Goal: Task Accomplishment & Management: Complete application form

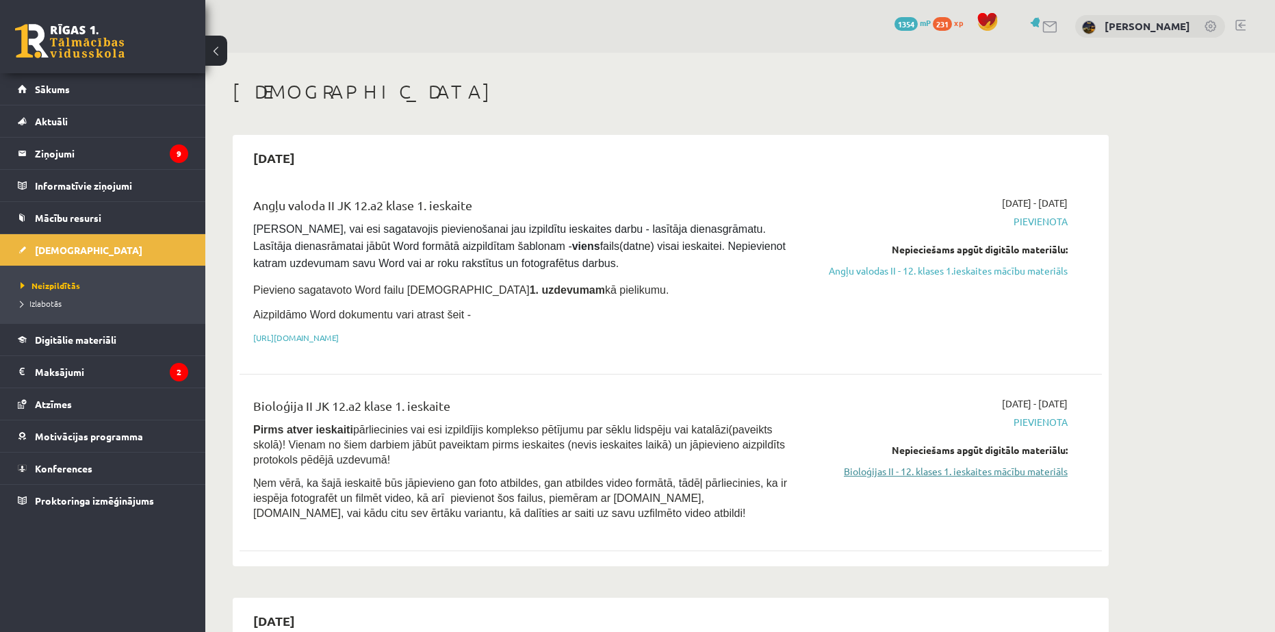
click at [894, 474] on link "Bioloģijas II - 12. klases 1. ieskaites mācību materiāls" at bounding box center [939, 471] width 258 height 14
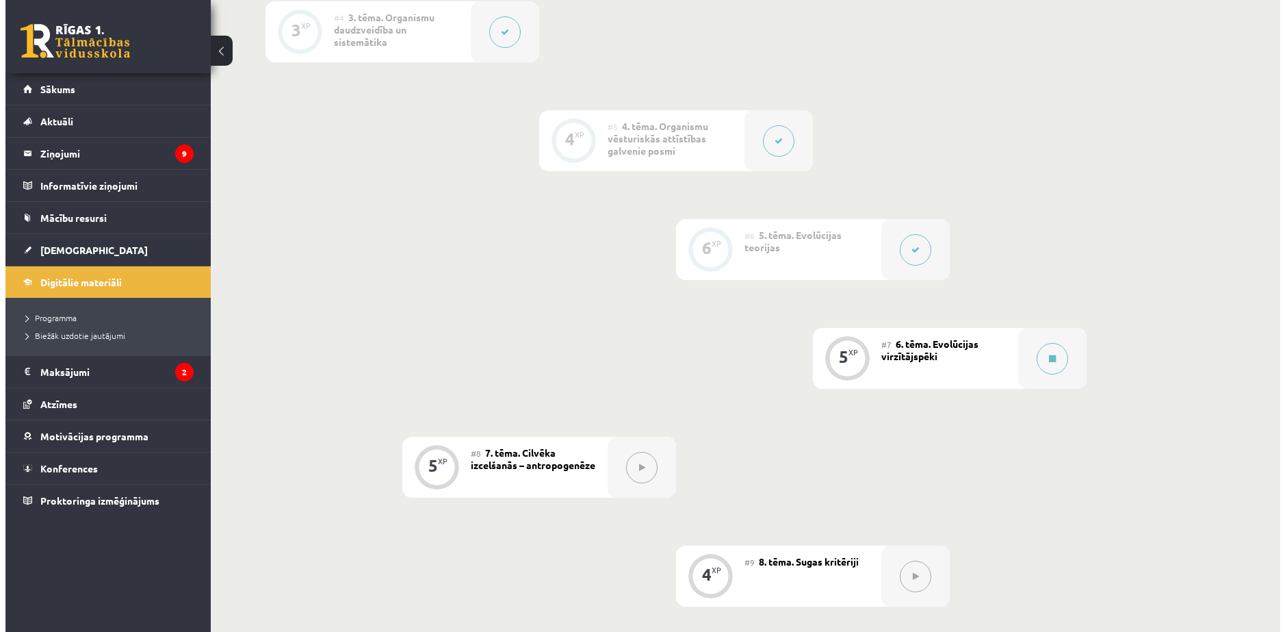
scroll to position [684, 0]
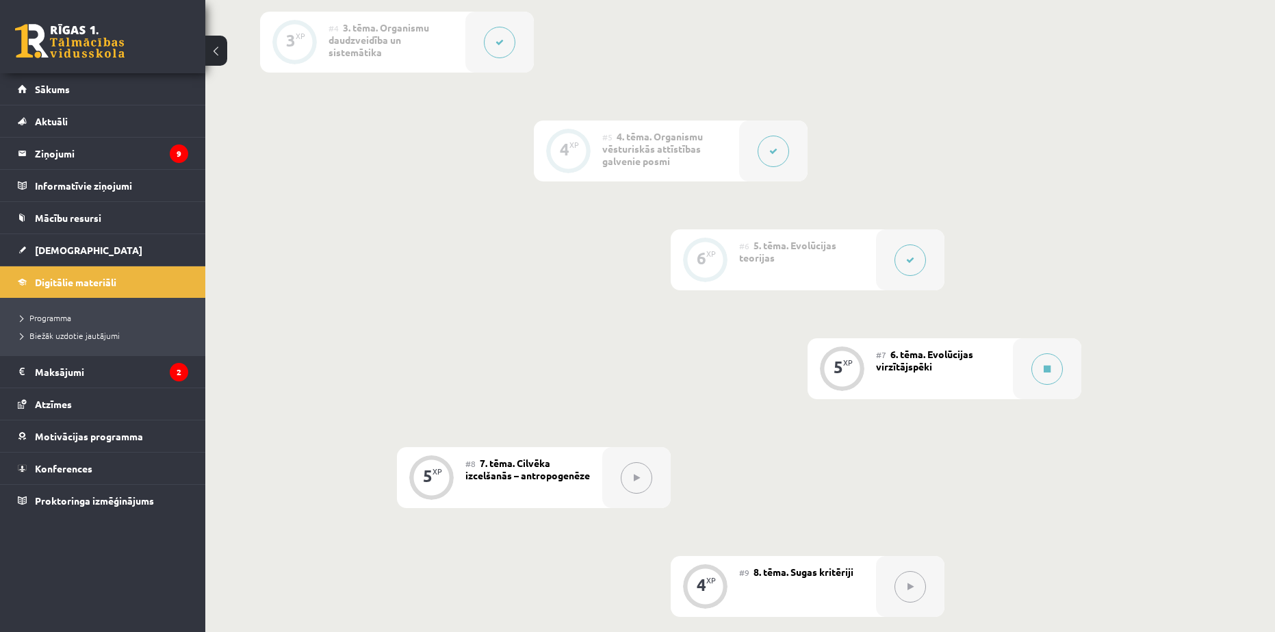
click at [991, 366] on div "#7 6. tēma. Evolūcijas virzītājspēki" at bounding box center [944, 368] width 137 height 61
click at [1026, 363] on div at bounding box center [1047, 368] width 68 height 61
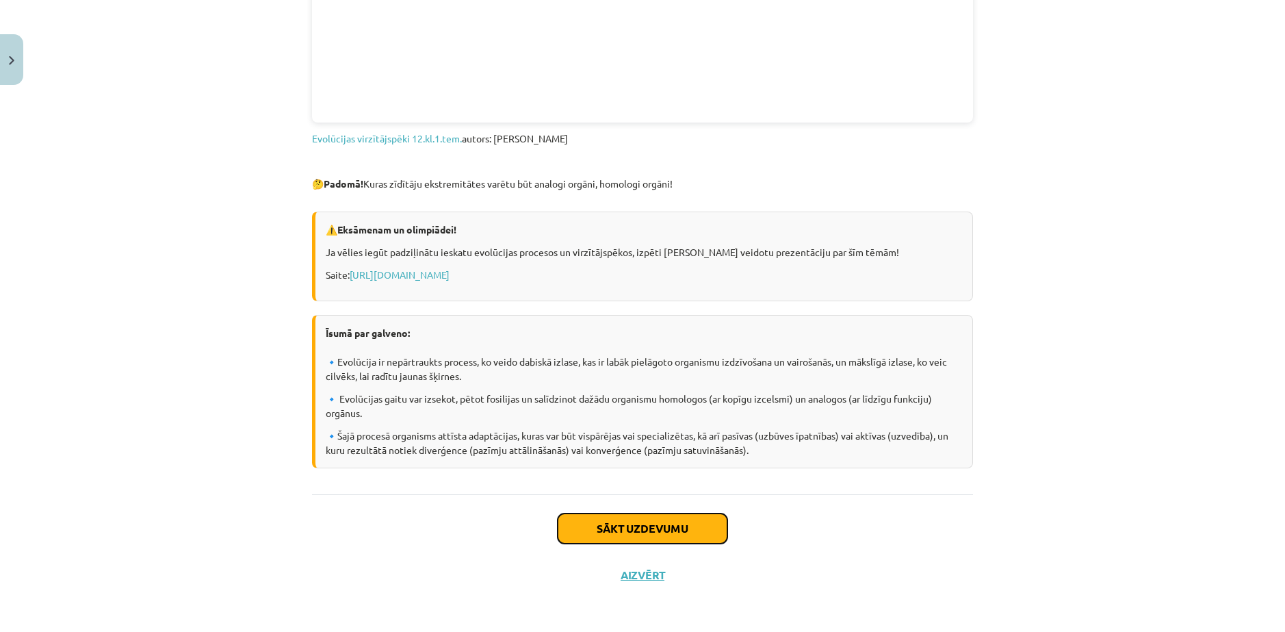
click at [649, 517] on button "Sākt uzdevumu" at bounding box center [643, 528] width 170 height 30
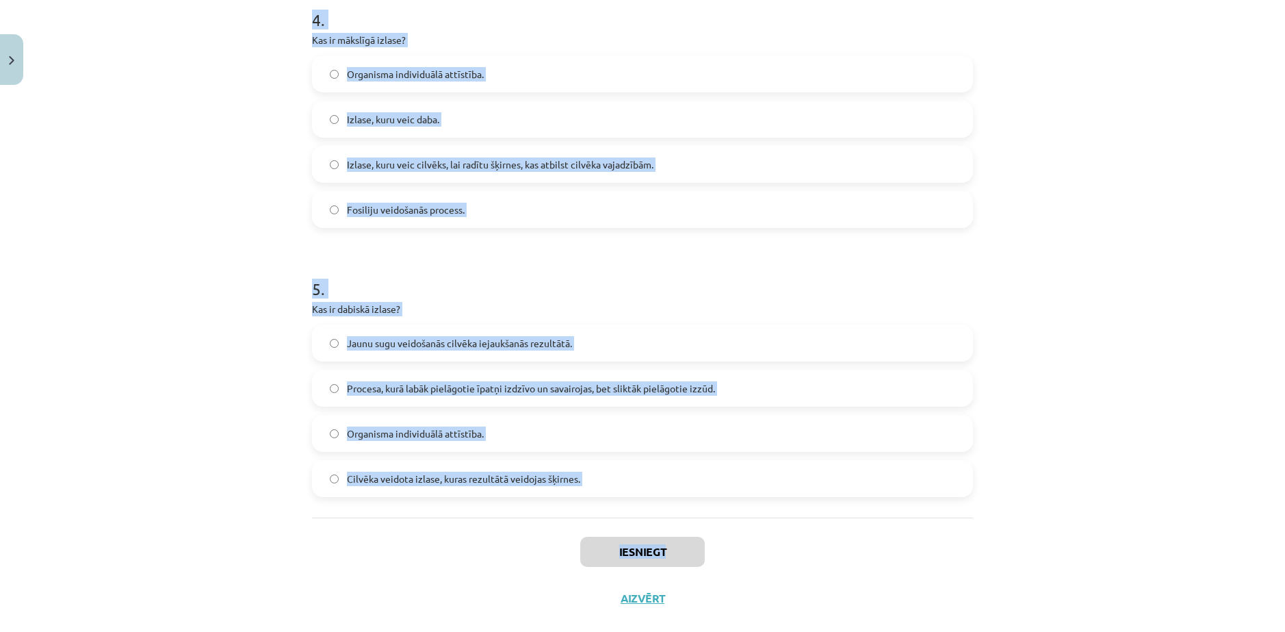
scroll to position [1117, 0]
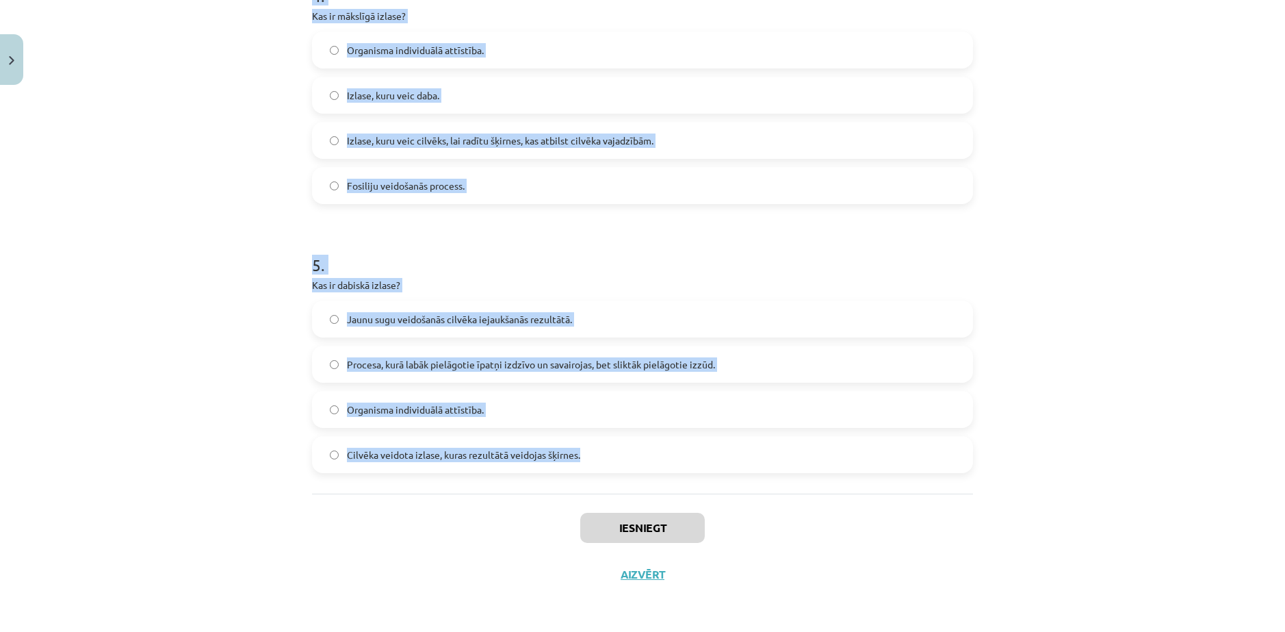
drag, startPoint x: 294, startPoint y: 267, endPoint x: 788, endPoint y: 459, distance: 530.8
click at [788, 459] on div "Mācību tēma: Bioloģijas ii - 12. klases 1. ieskaites mācību materiāls #7 6. tēm…" at bounding box center [642, 316] width 1285 height 632
copy form "1 . Kādas adaptācijas palielina izdzīvošanas iespējas noteiktos dzīves apstākļo…"
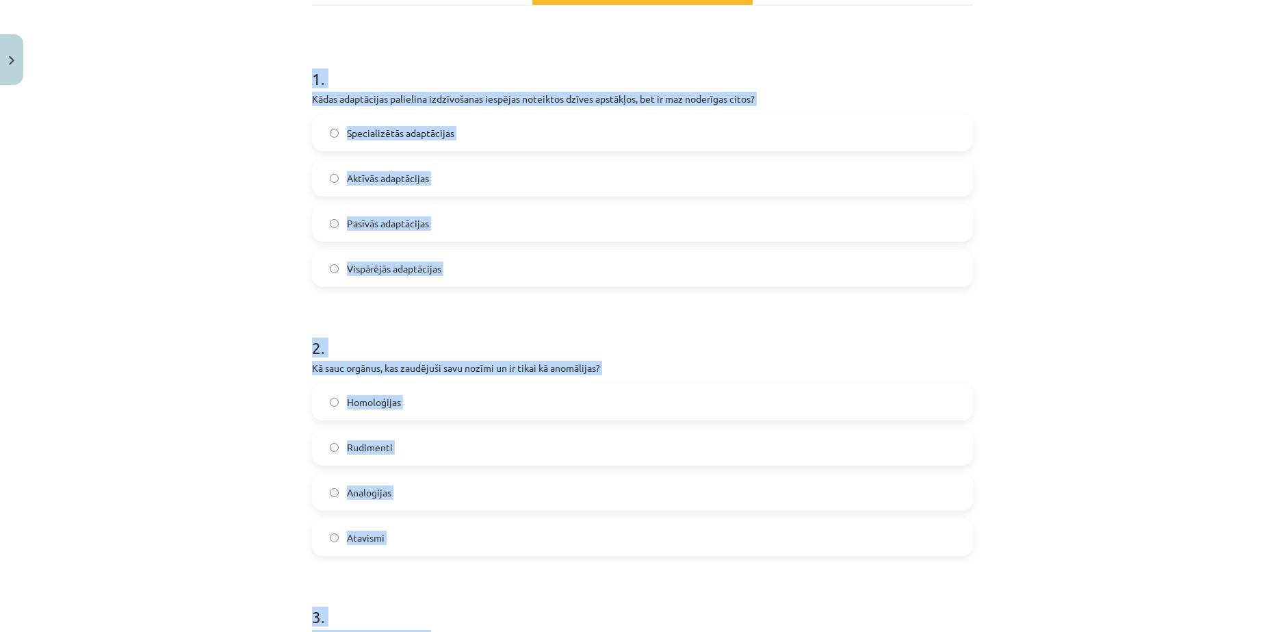
click at [147, 263] on div "Mācību tēma: Bioloģijas ii - 12. klases 1. ieskaites mācību materiāls #7 6. tēm…" at bounding box center [642, 316] width 1285 height 632
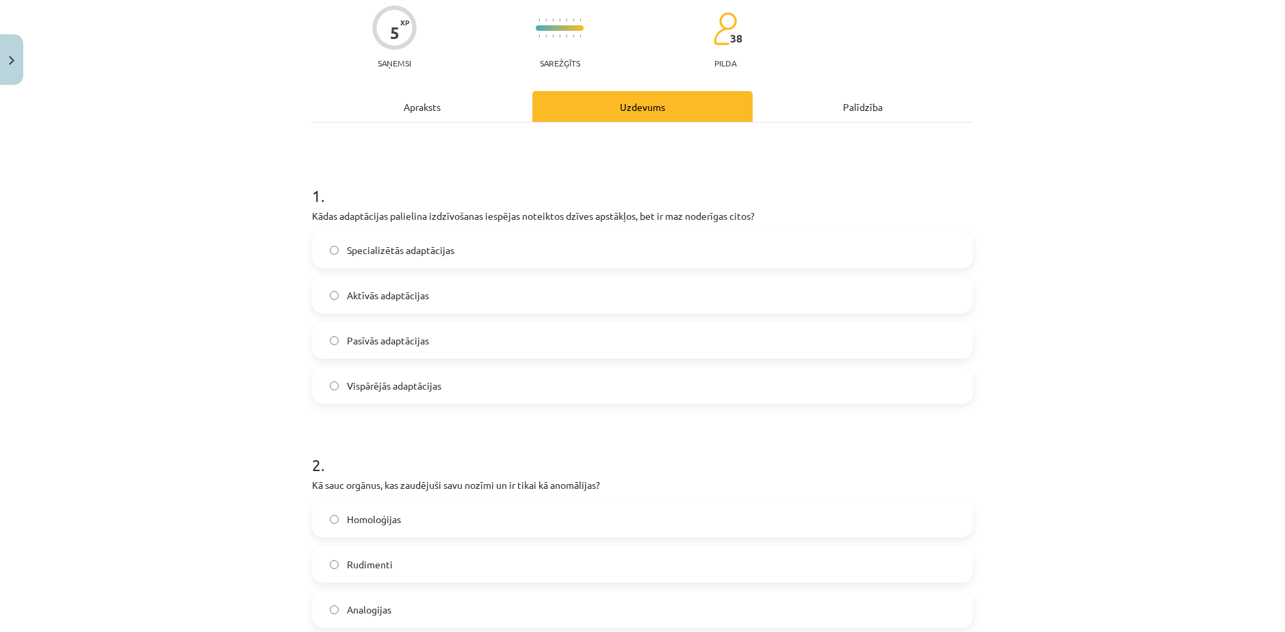
scroll to position [137, 0]
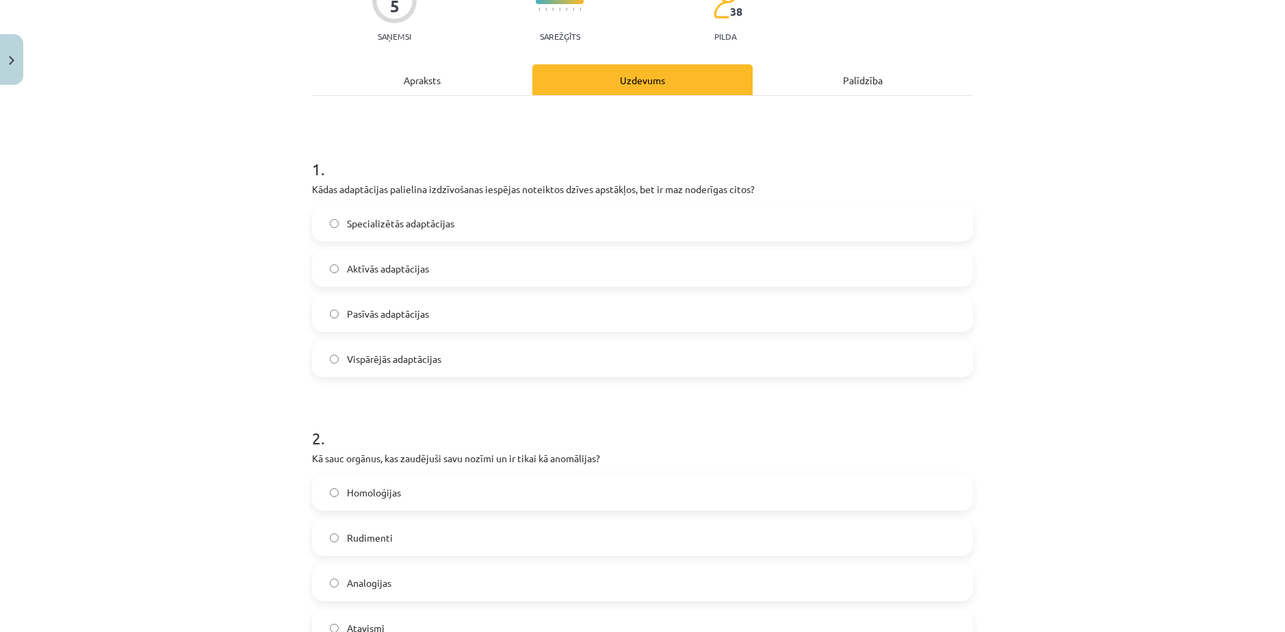
click at [430, 229] on span "Specializētās adaptācijas" at bounding box center [400, 223] width 107 height 14
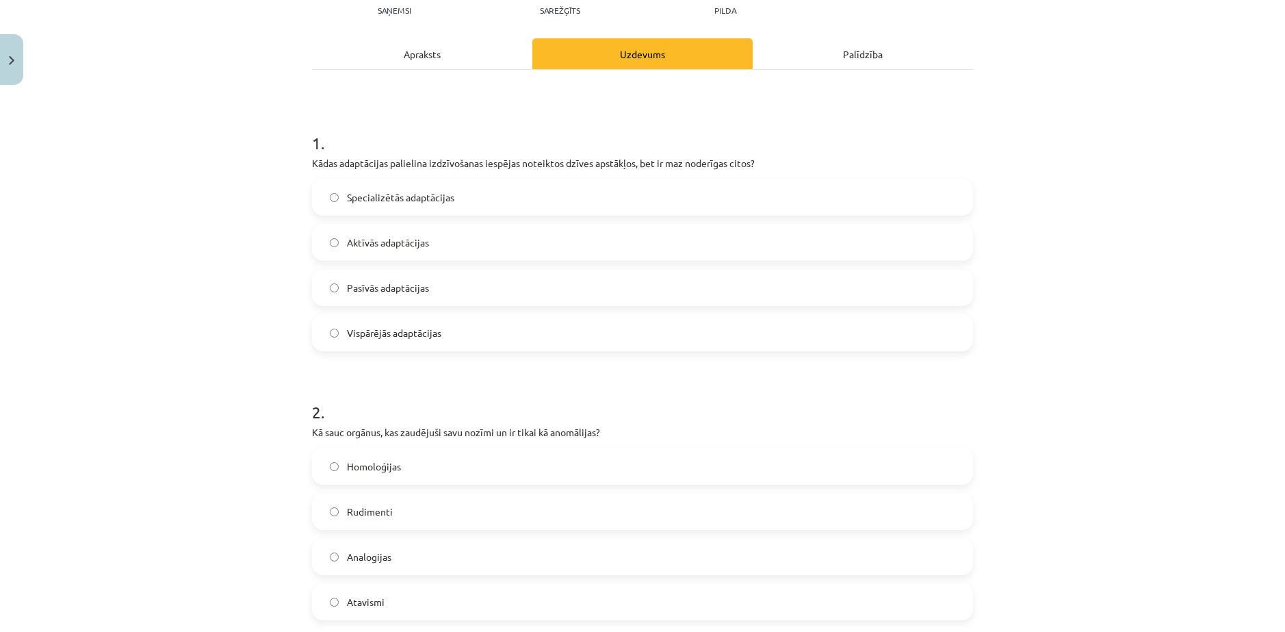
scroll to position [274, 0]
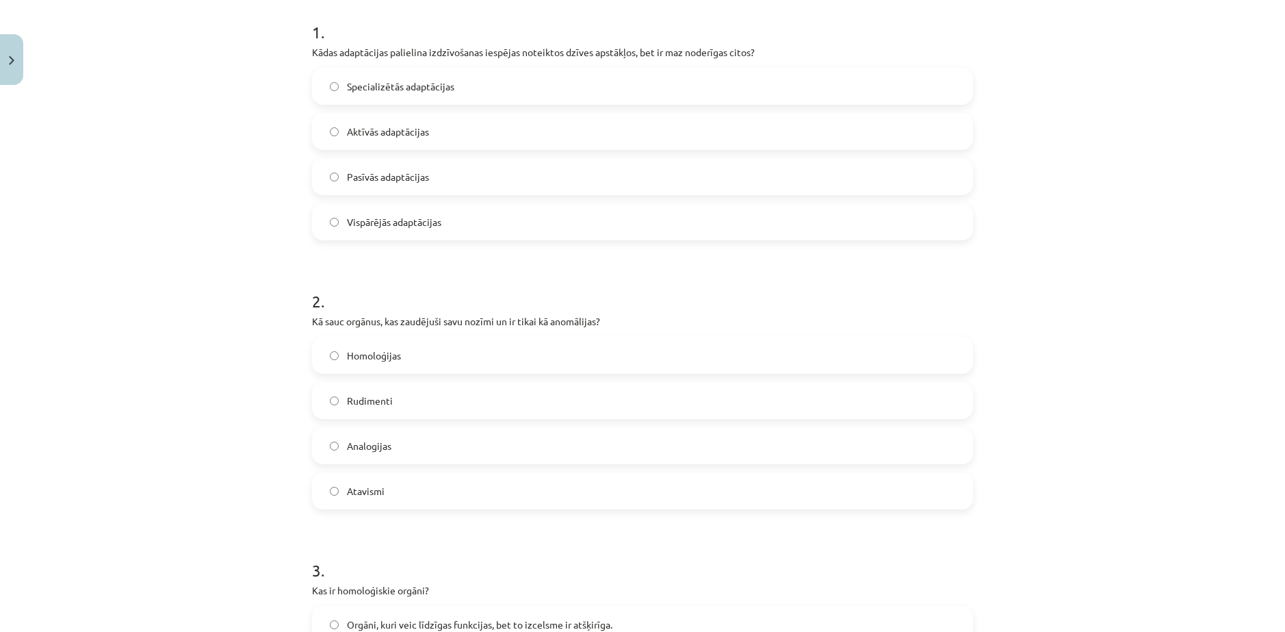
click at [387, 407] on span "Rudimenti" at bounding box center [370, 400] width 46 height 14
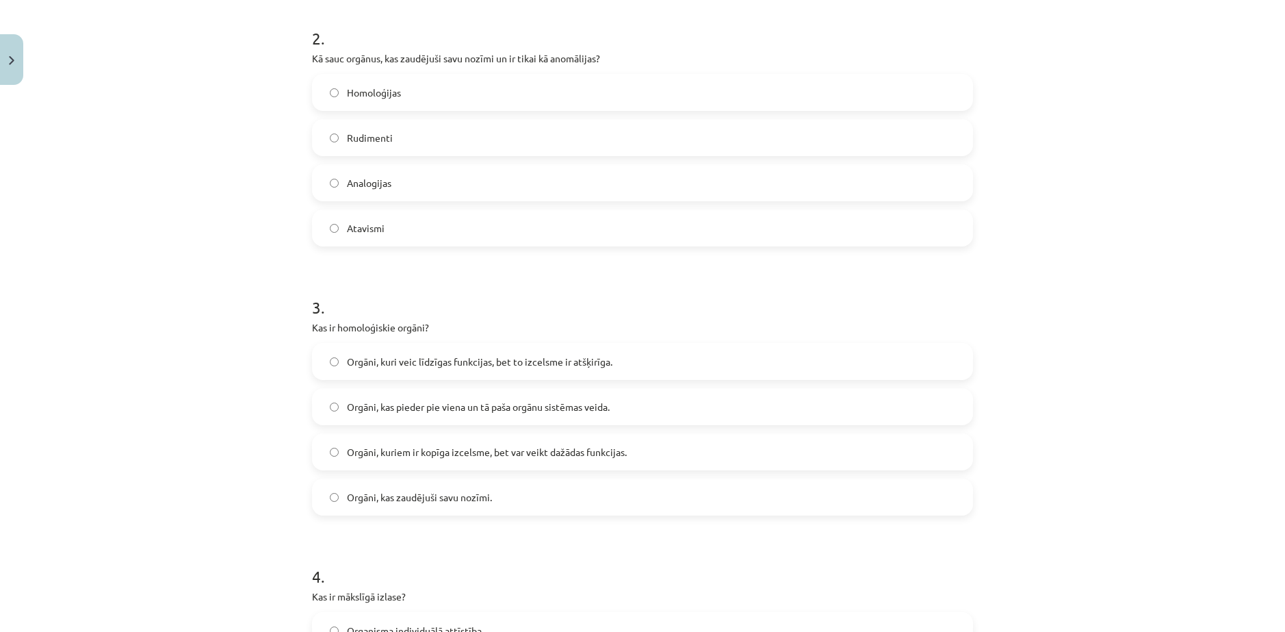
scroll to position [547, 0]
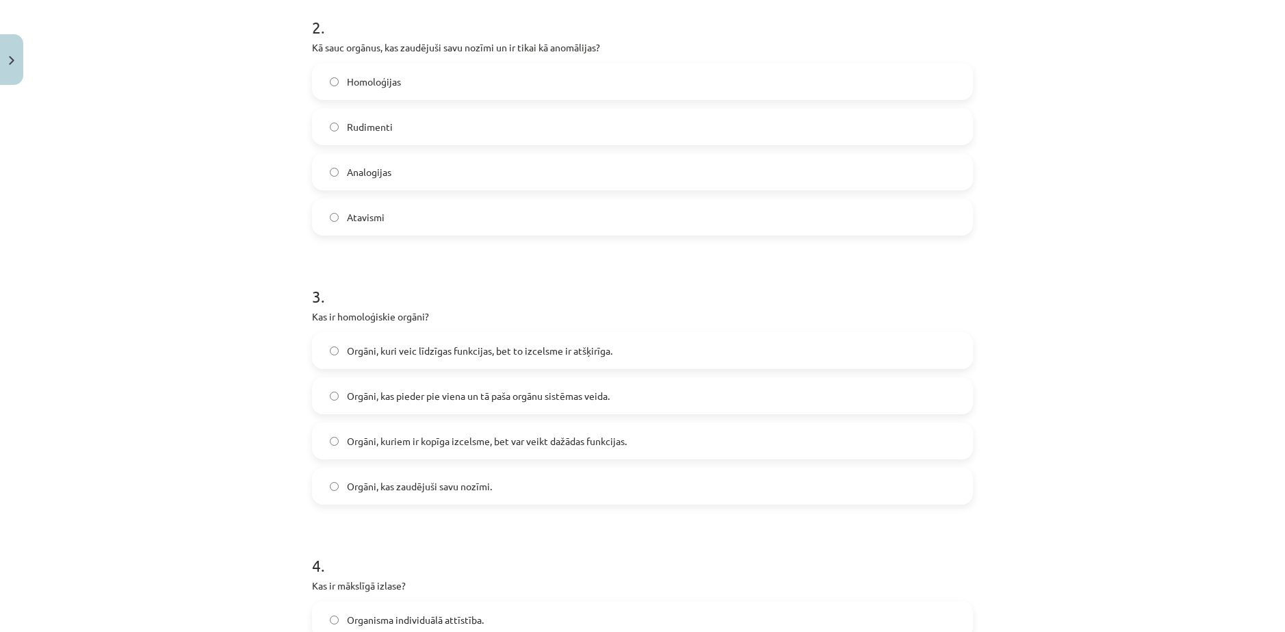
click at [439, 446] on span "Orgāni, kuriem ir kopīga izcelsme, bet var veikt dažādas funkcijas." at bounding box center [487, 441] width 280 height 14
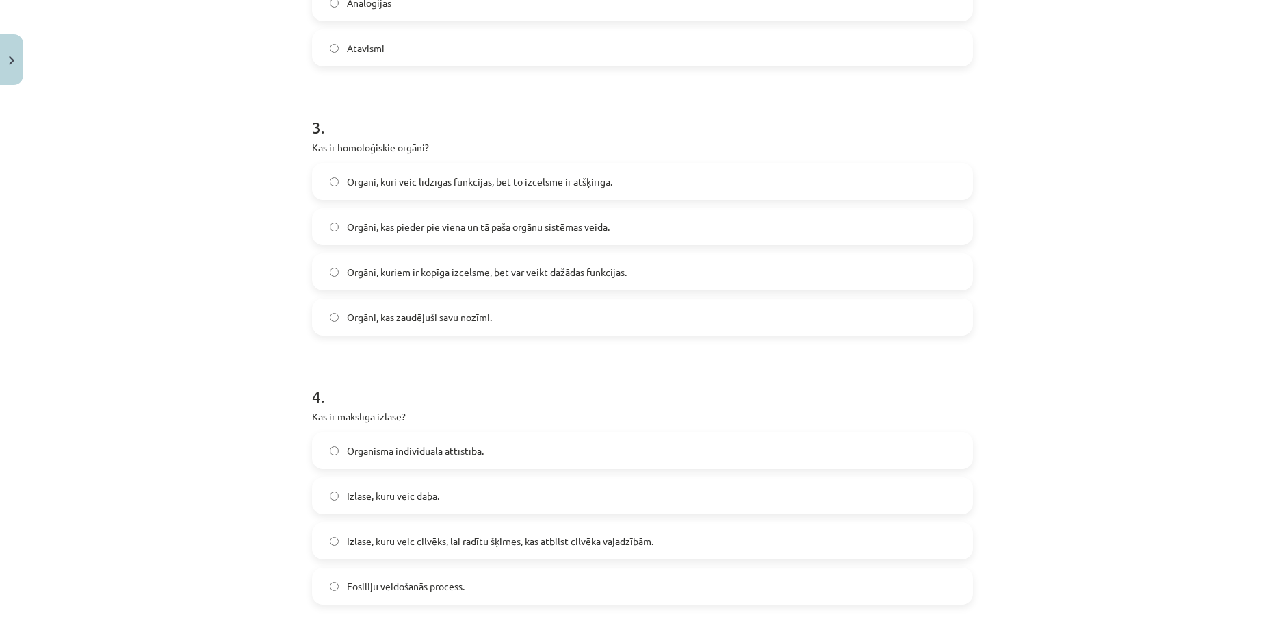
scroll to position [753, 0]
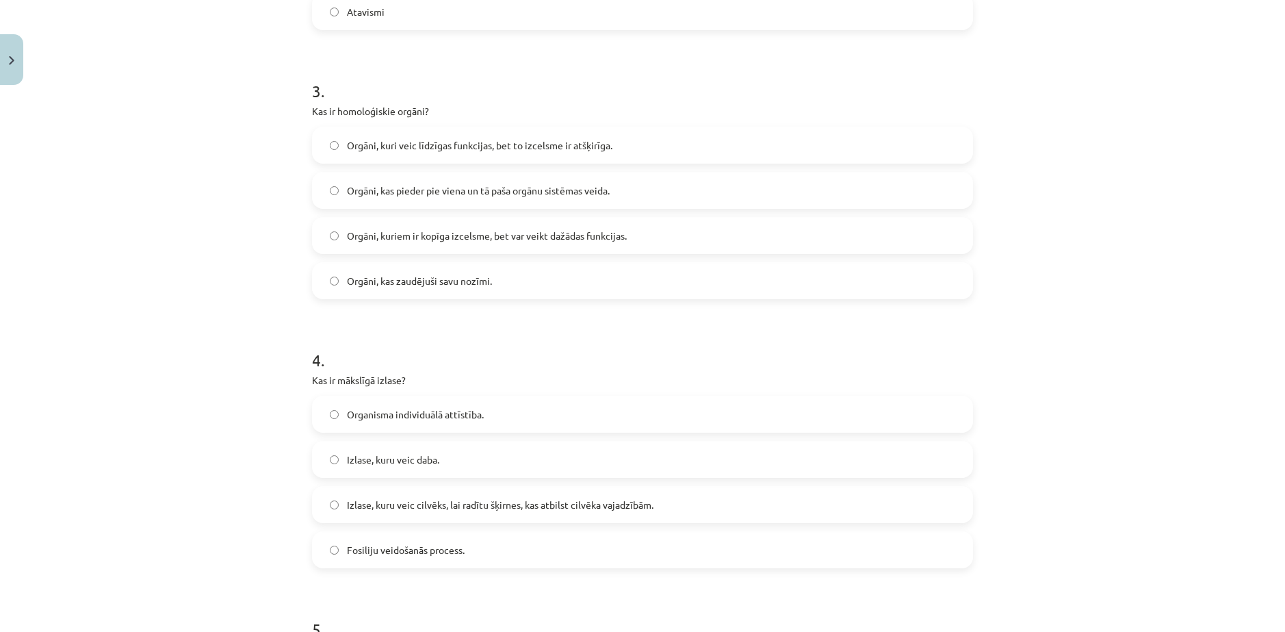
click at [432, 507] on span "Izlase, kuru veic cilvēks, lai radītu šķirnes, kas atbilst cilvēka vajadzībām." at bounding box center [500, 505] width 307 height 14
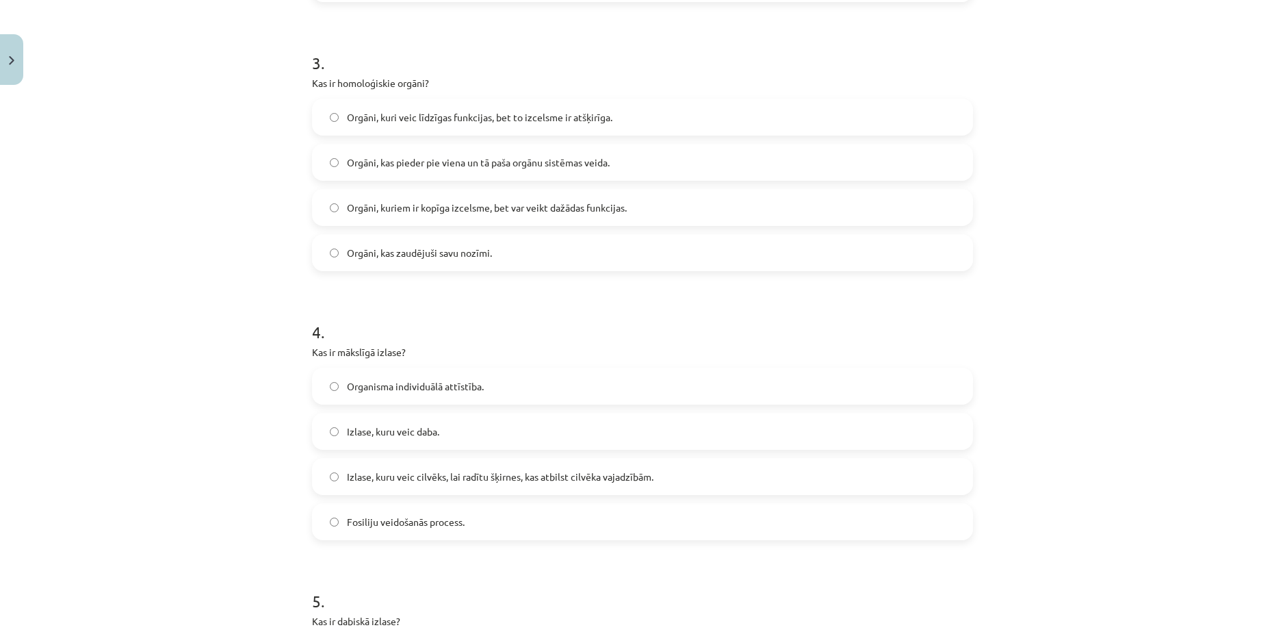
scroll to position [1027, 0]
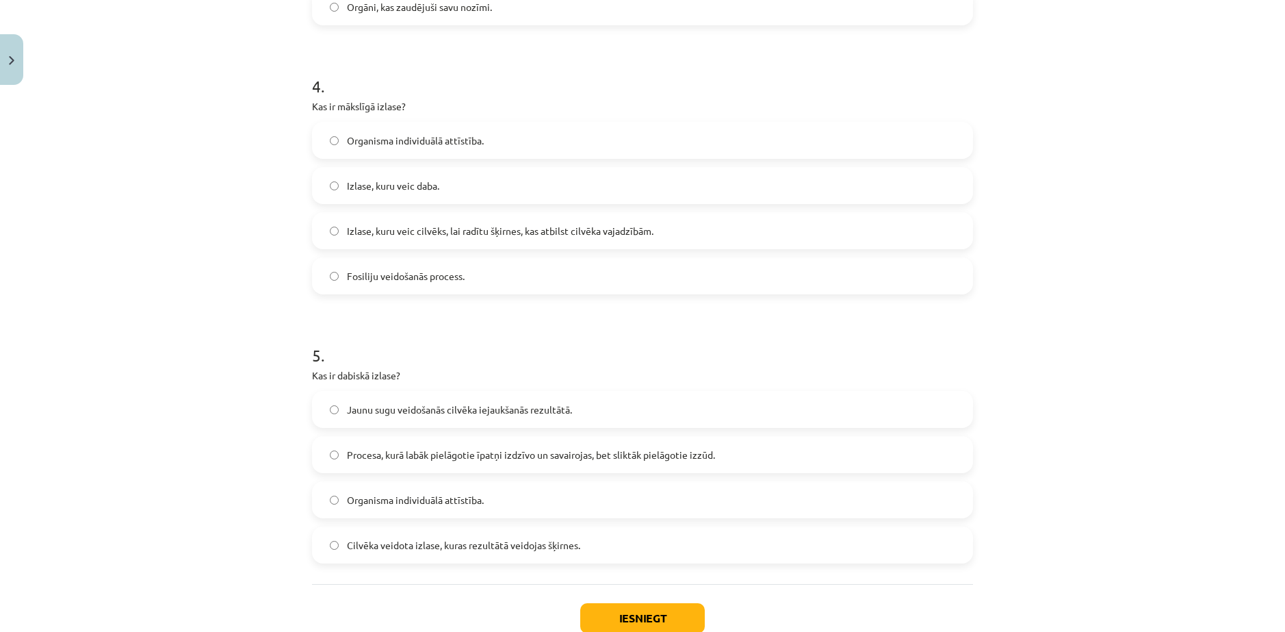
click at [453, 462] on label "Procesa, kurā labāk pielāgotie īpatņi izdzīvo un savairojas, bet sliktāk pielāg…" at bounding box center [642, 454] width 658 height 34
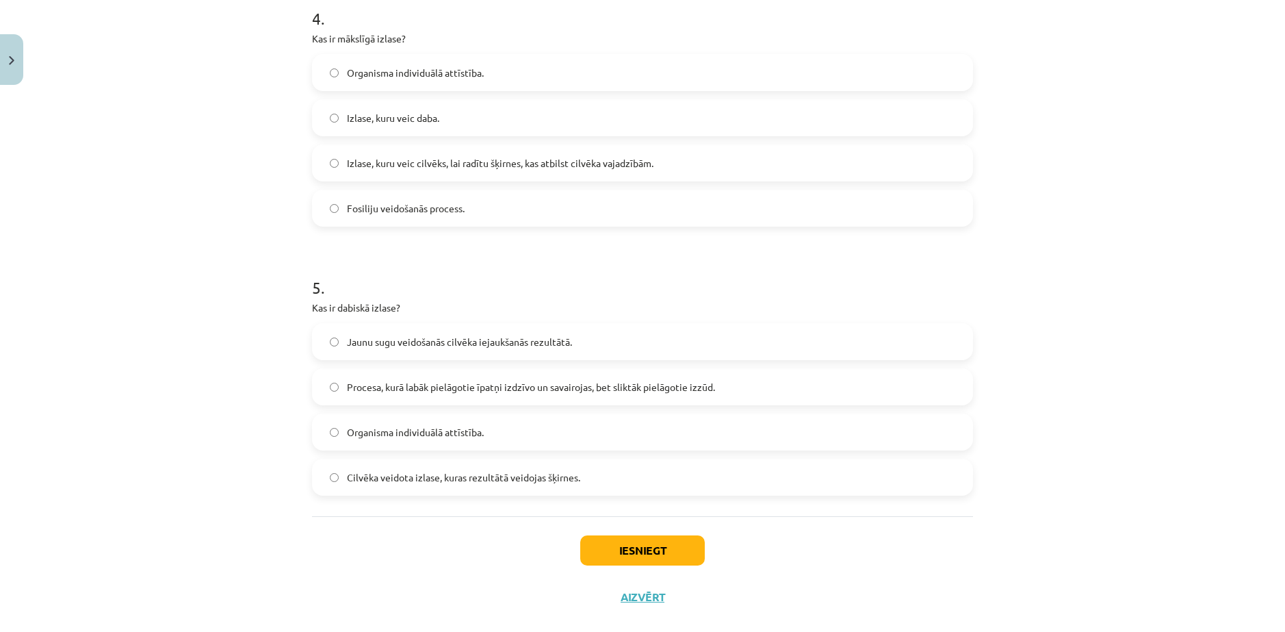
scroll to position [1117, 0]
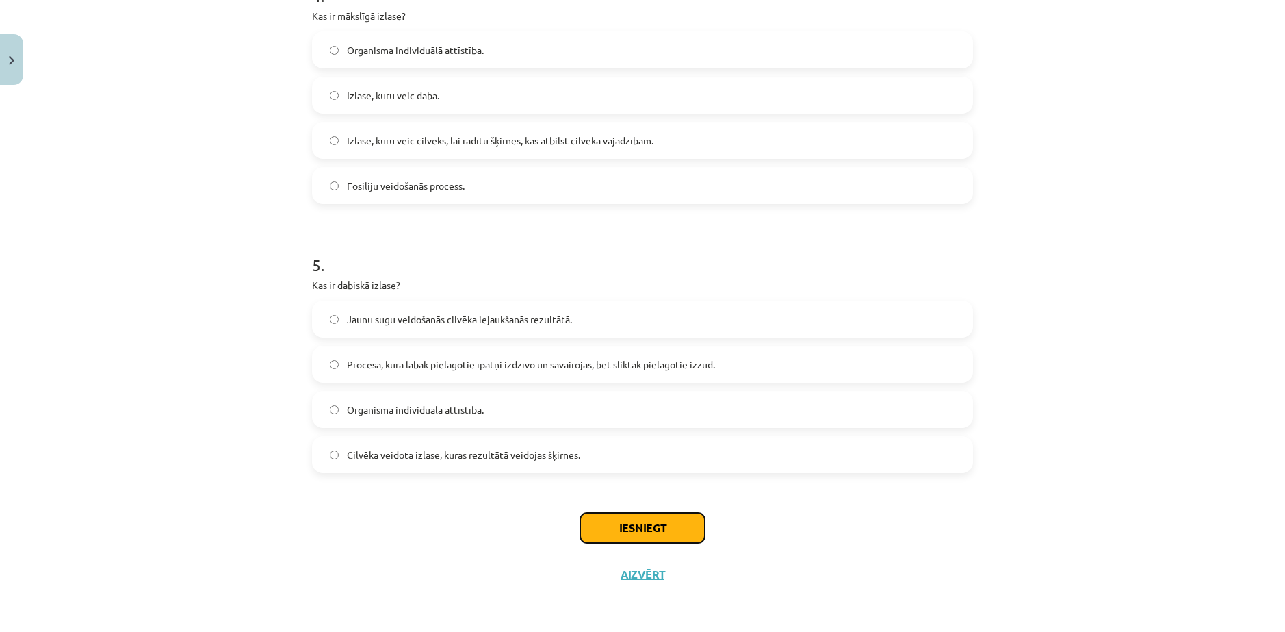
click at [631, 532] on button "Iesniegt" at bounding box center [642, 528] width 125 height 30
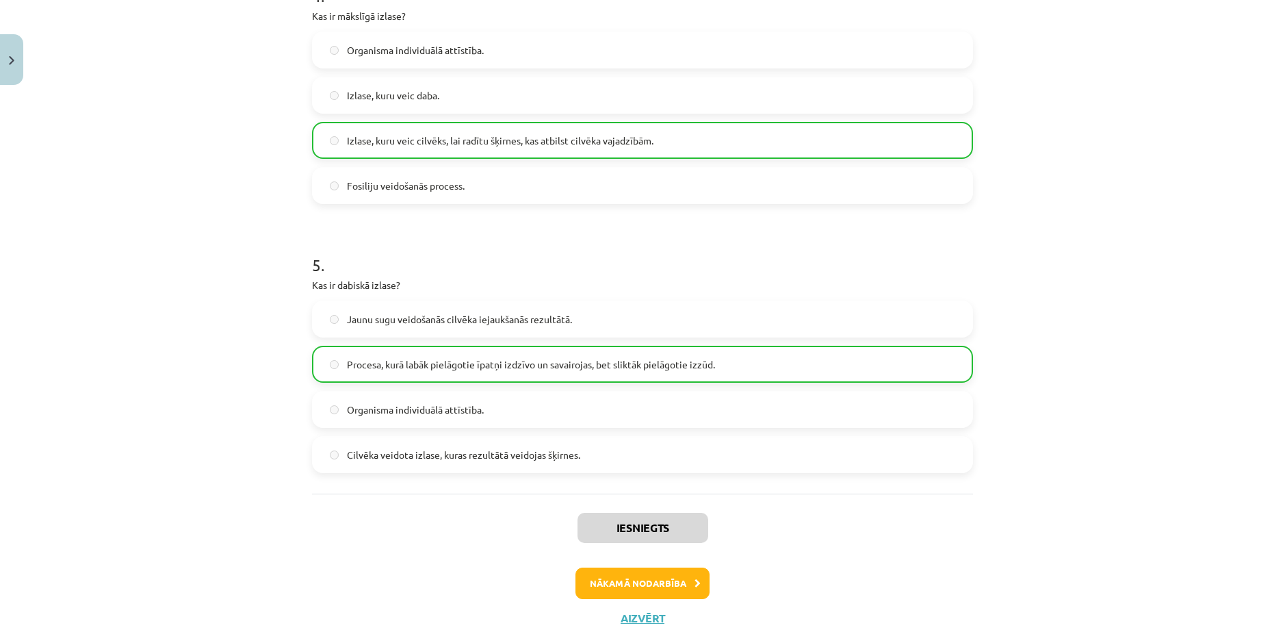
click at [131, 354] on div "Mācību tēma: Bioloģijas ii - 12. klases 1. ieskaites mācību materiāls #7 6. tēm…" at bounding box center [642, 316] width 1285 height 632
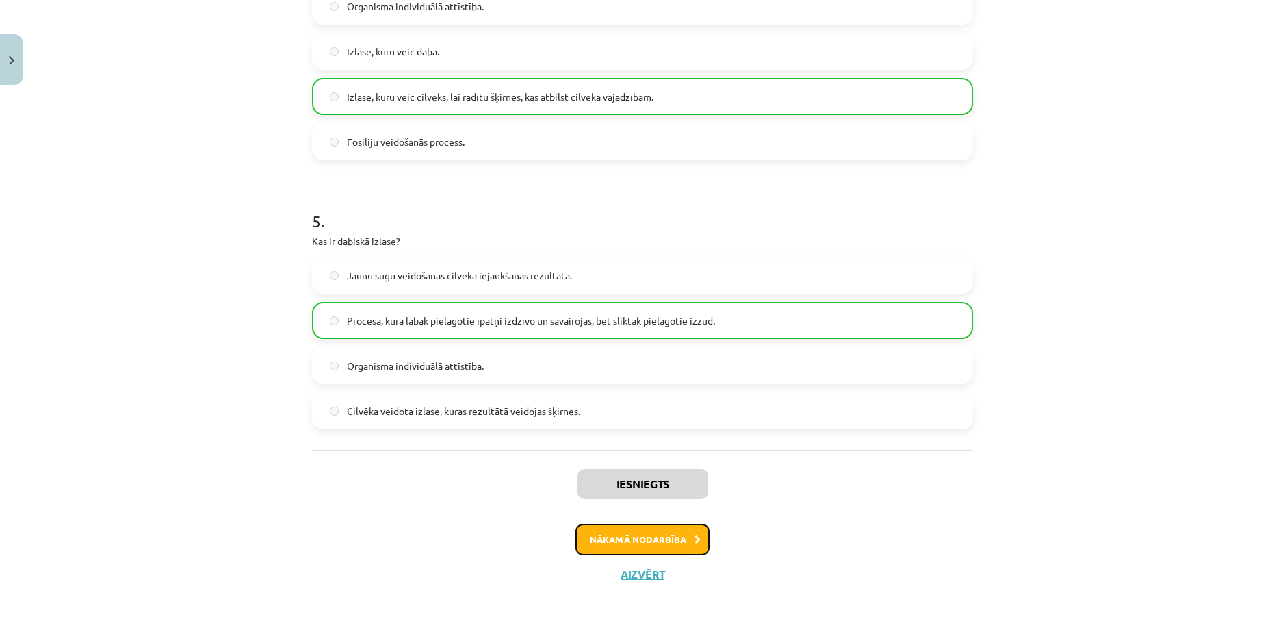
click at [643, 543] on button "Nākamā nodarbība" at bounding box center [643, 539] width 134 height 31
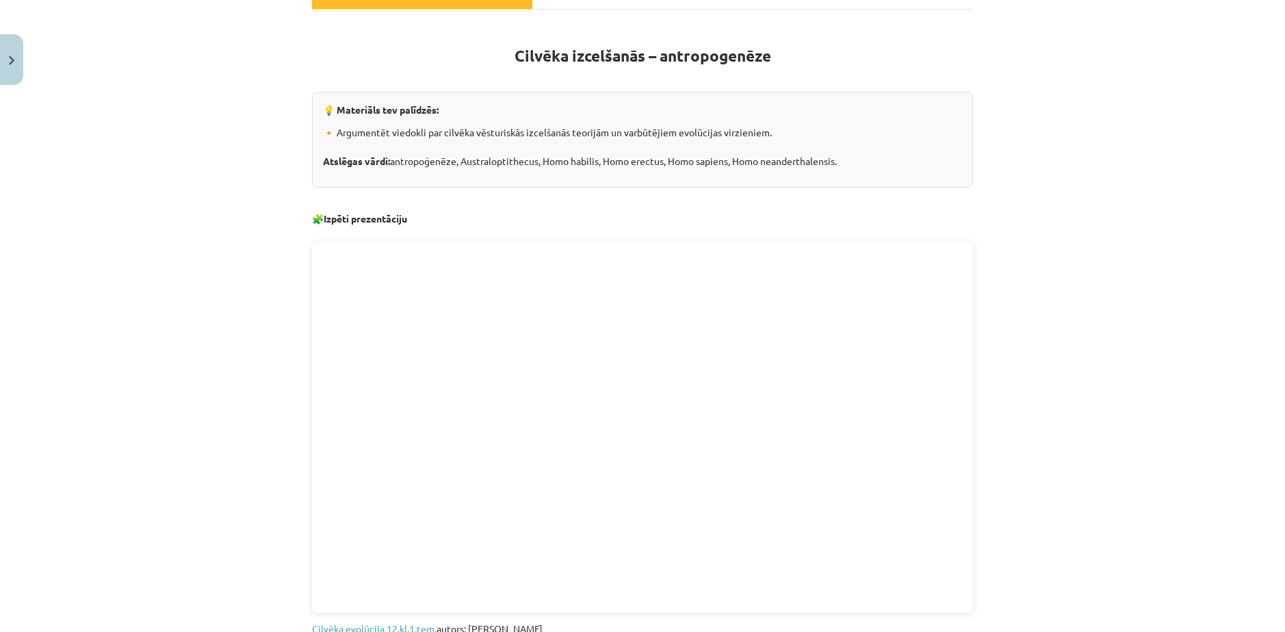
scroll to position [240, 0]
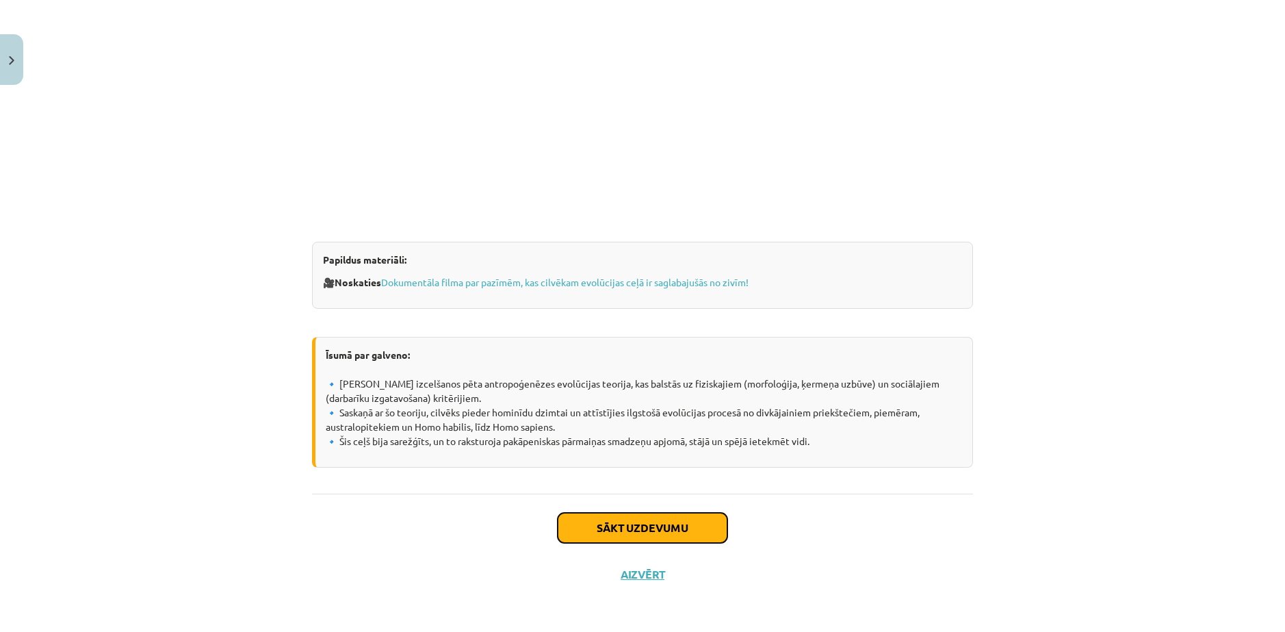
click at [681, 528] on button "Sākt uzdevumu" at bounding box center [643, 528] width 170 height 30
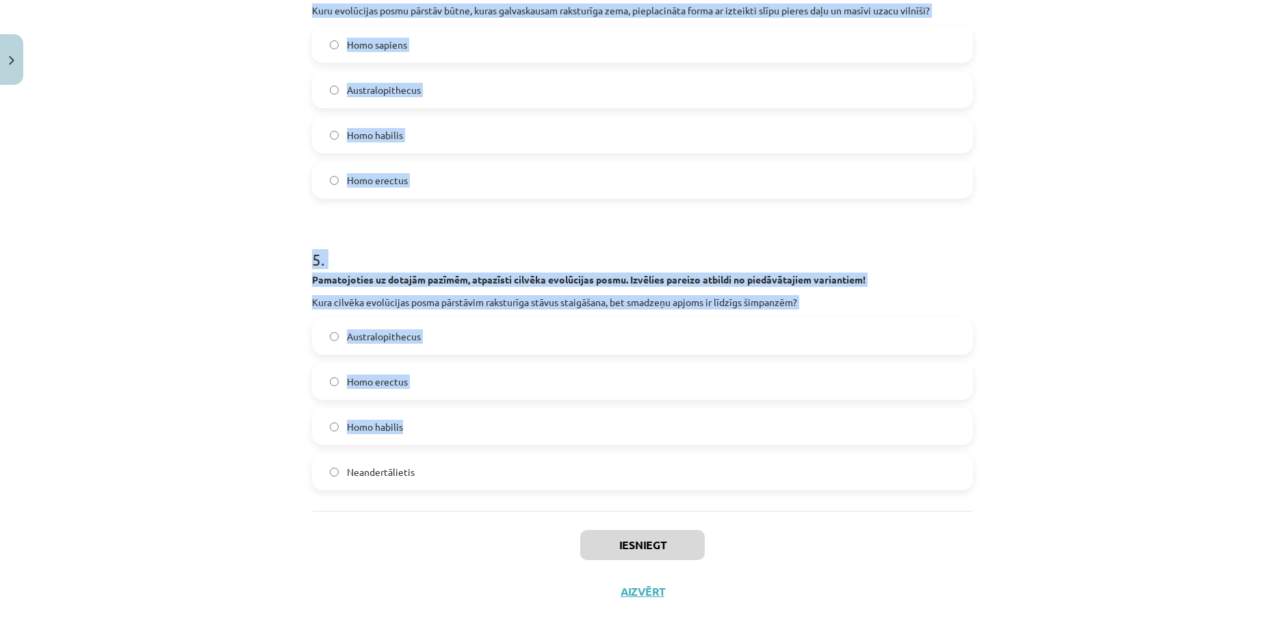
scroll to position [1230, 0]
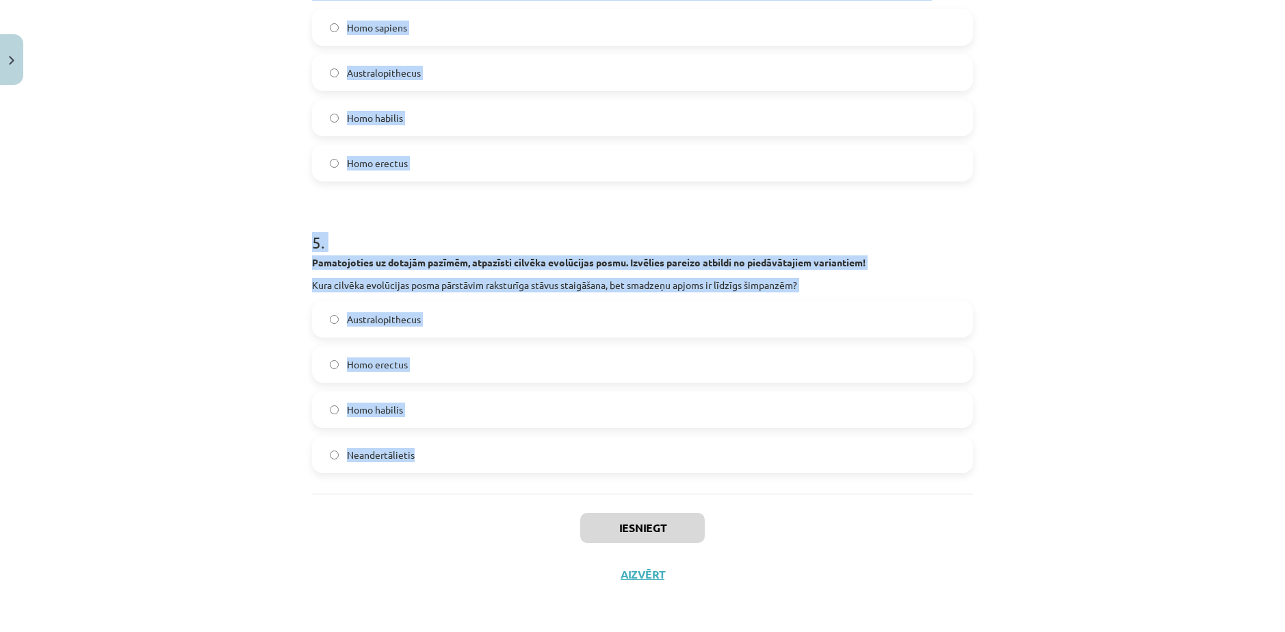
drag, startPoint x: 305, startPoint y: 287, endPoint x: 786, endPoint y: 441, distance: 505.3
copy form "Pamatojoties uz dotajām pazīmēm, atpazīsti cilvēka evolūcijas posmu. Izvēlies p…"
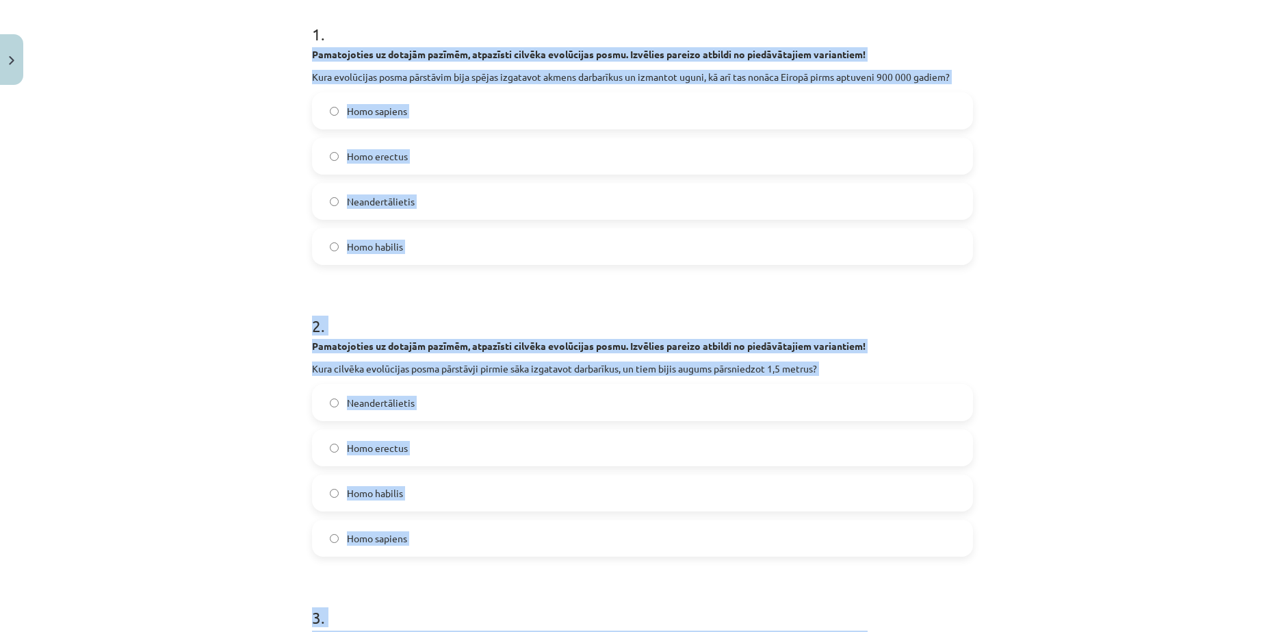
click at [115, 232] on div "Mācību tēma: Bioloģijas ii - 12. klases 1. ieskaites mācību materiāls #8 7. tēm…" at bounding box center [642, 316] width 1285 height 632
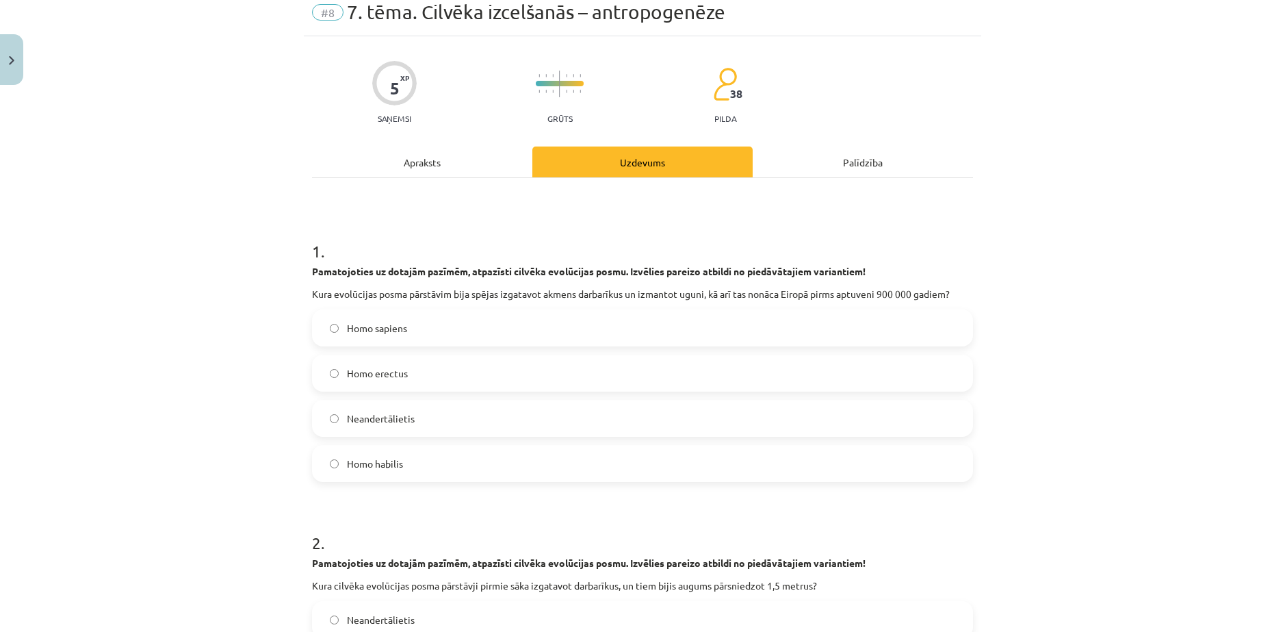
scroll to position [0, 0]
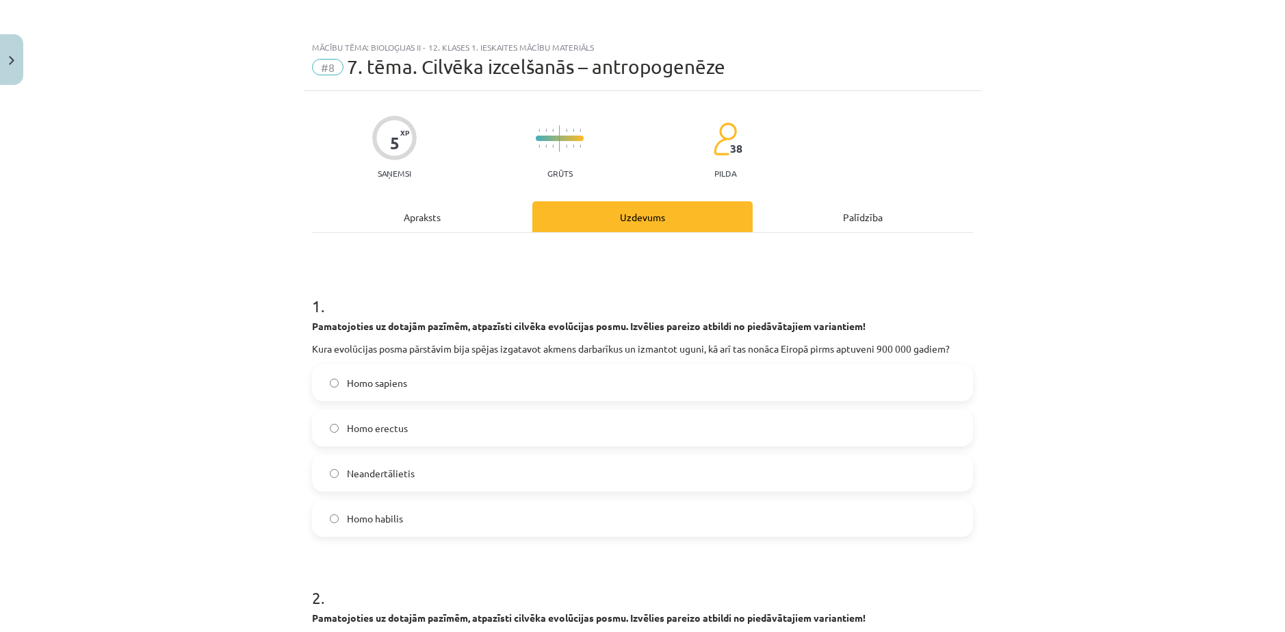
click at [387, 438] on label "Homo erectus" at bounding box center [642, 428] width 658 height 34
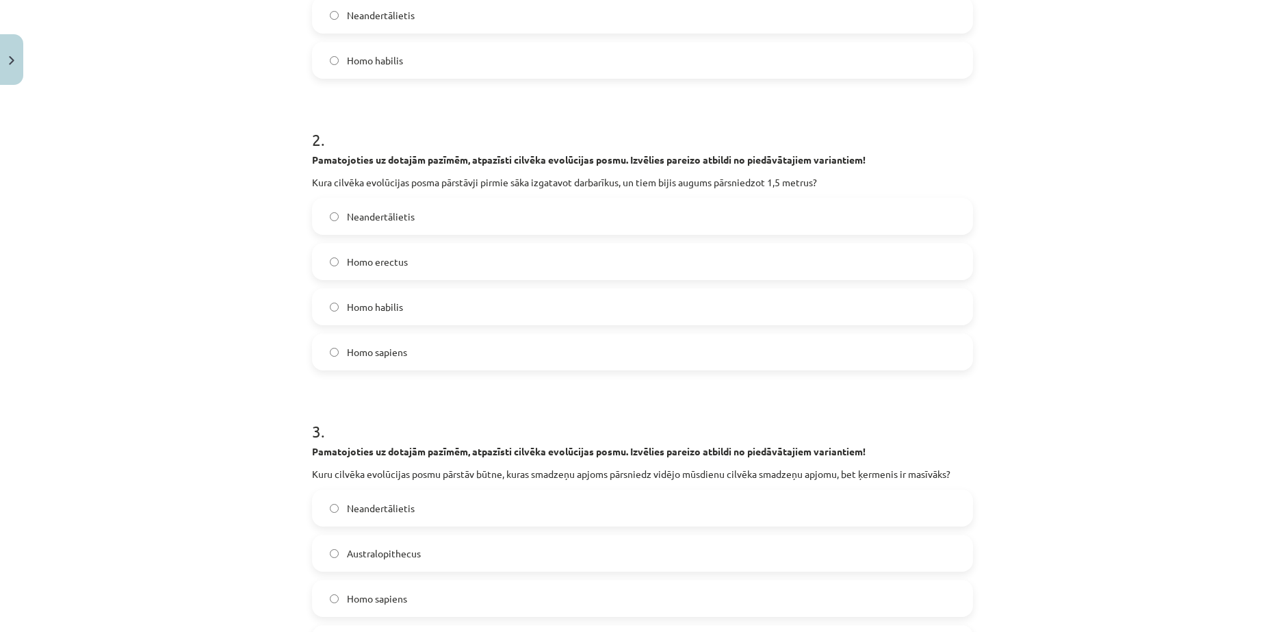
scroll to position [411, 0]
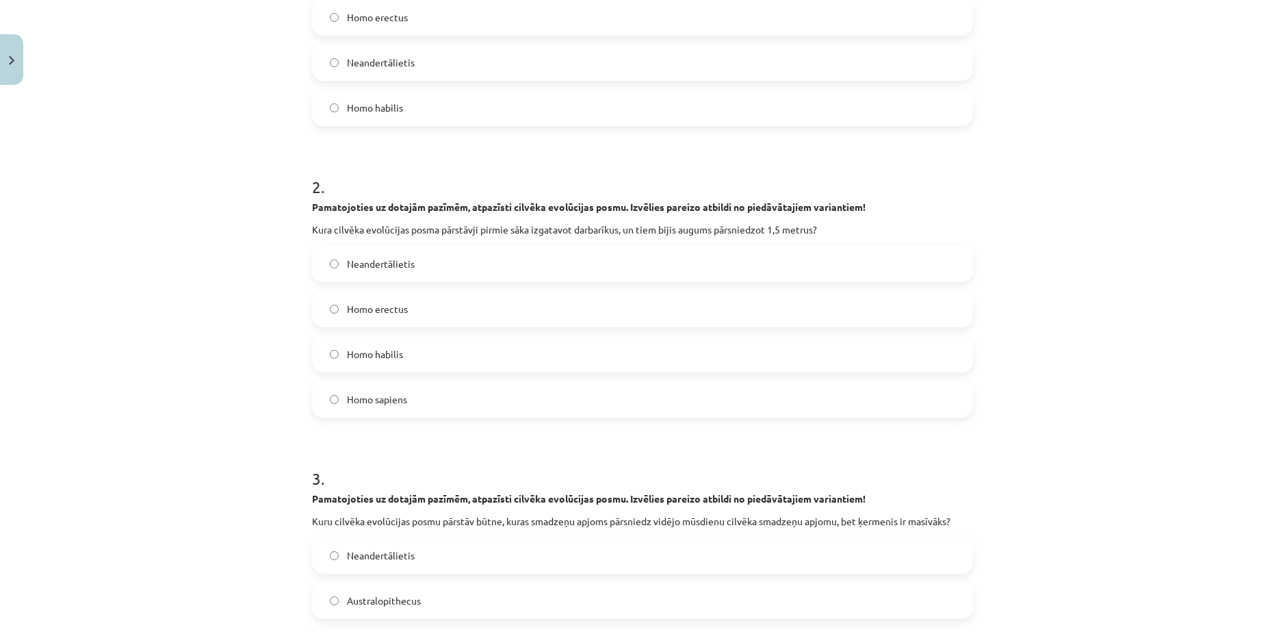
click at [399, 359] on label "Homo habilis" at bounding box center [642, 354] width 658 height 34
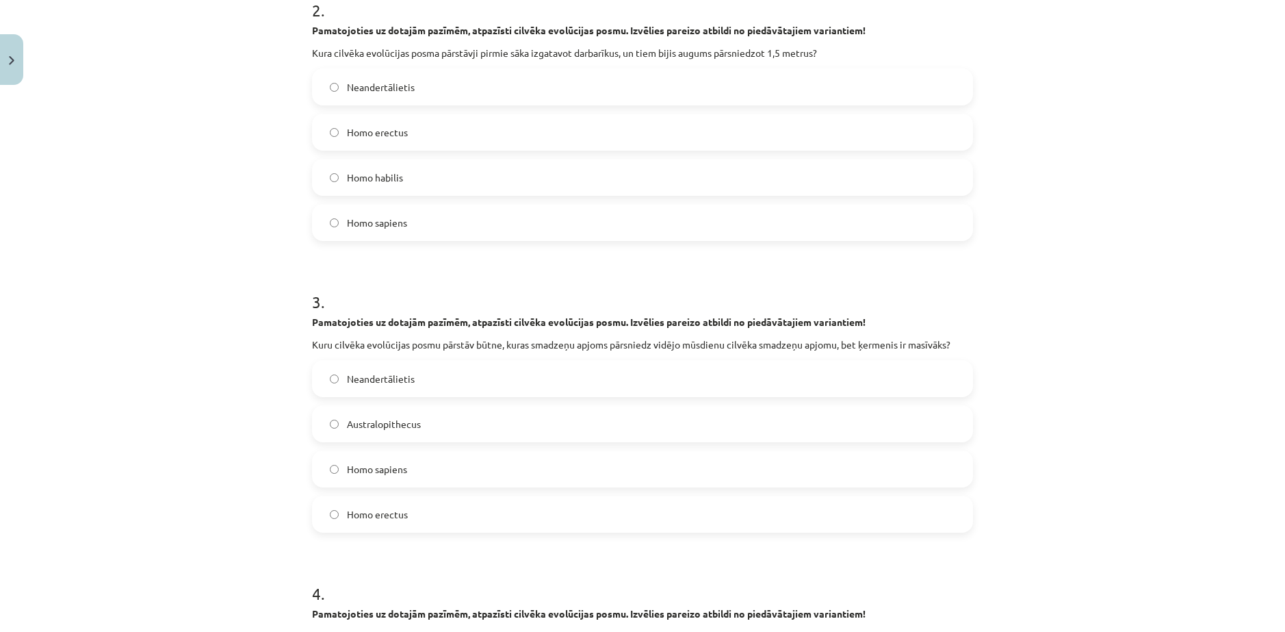
scroll to position [684, 0]
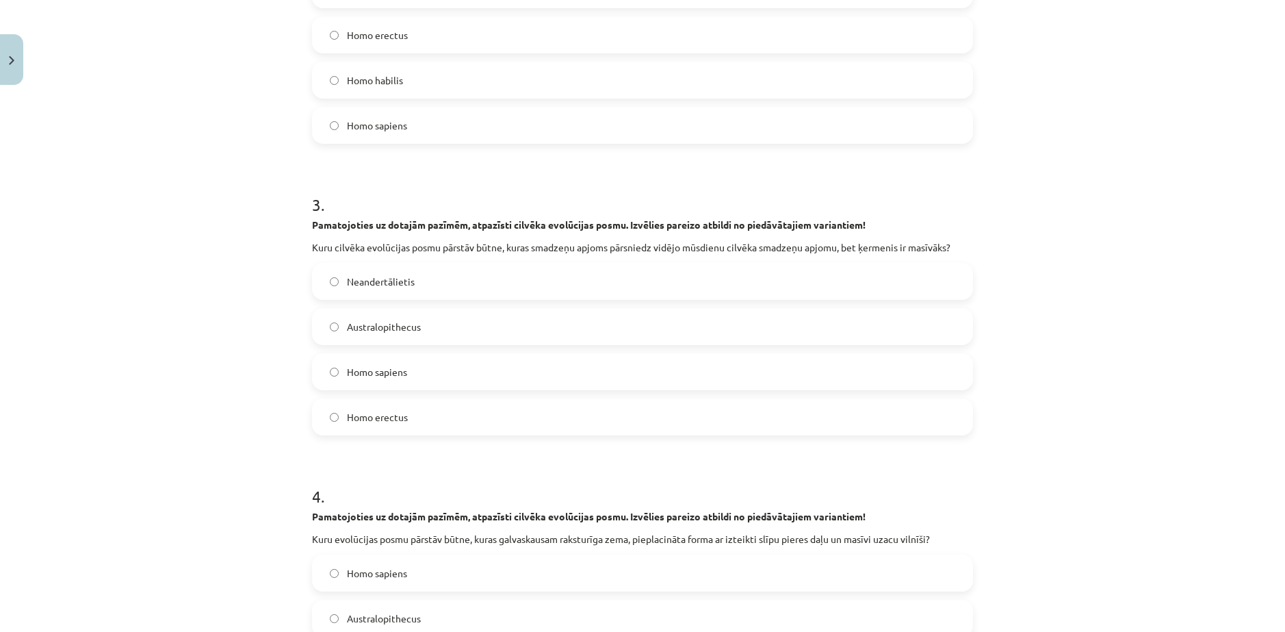
click at [375, 278] on span "Neandertālietis" at bounding box center [381, 281] width 68 height 14
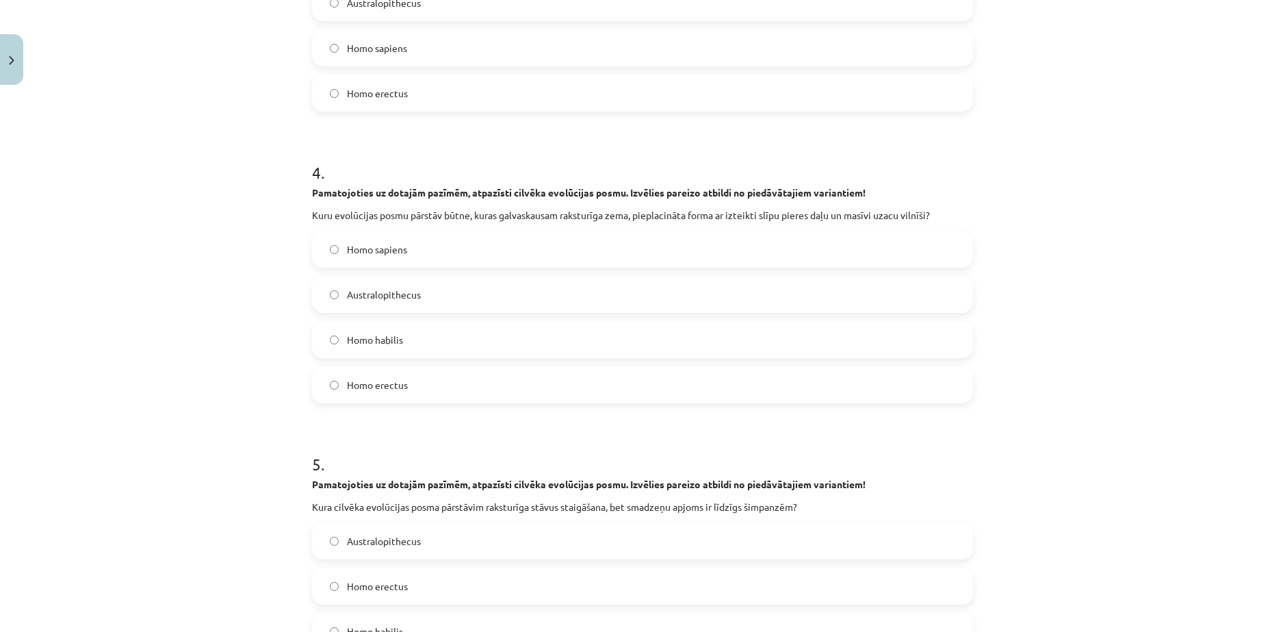
scroll to position [1027, 0]
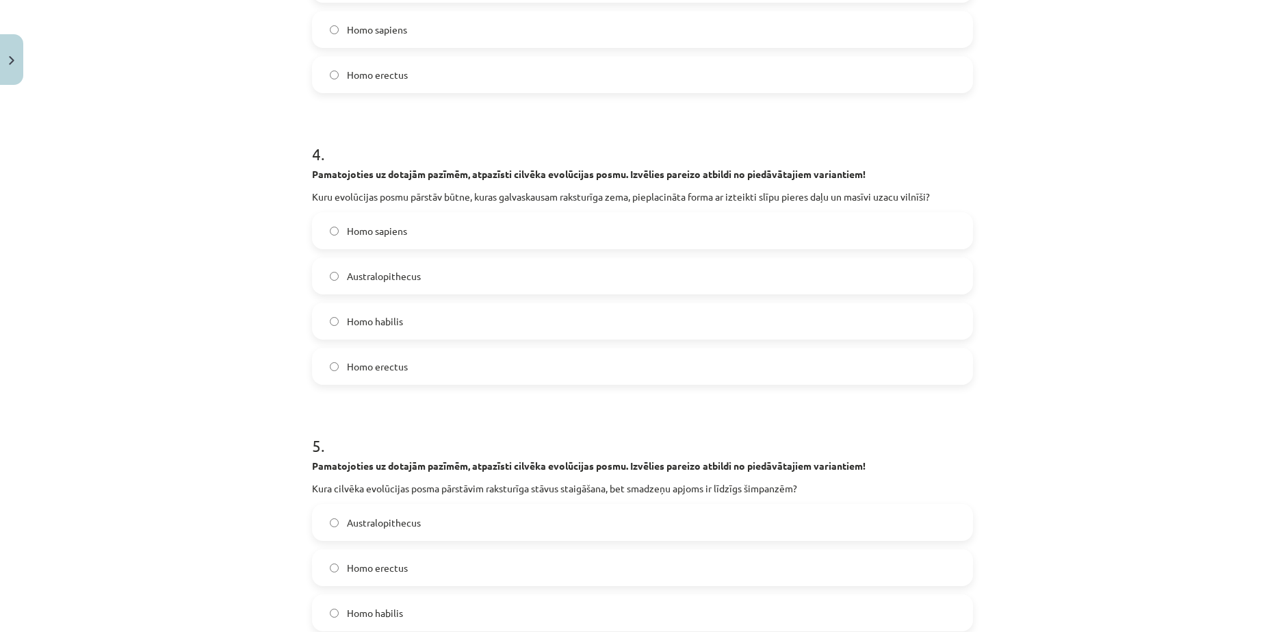
click at [399, 366] on span "Homo erectus" at bounding box center [377, 366] width 61 height 14
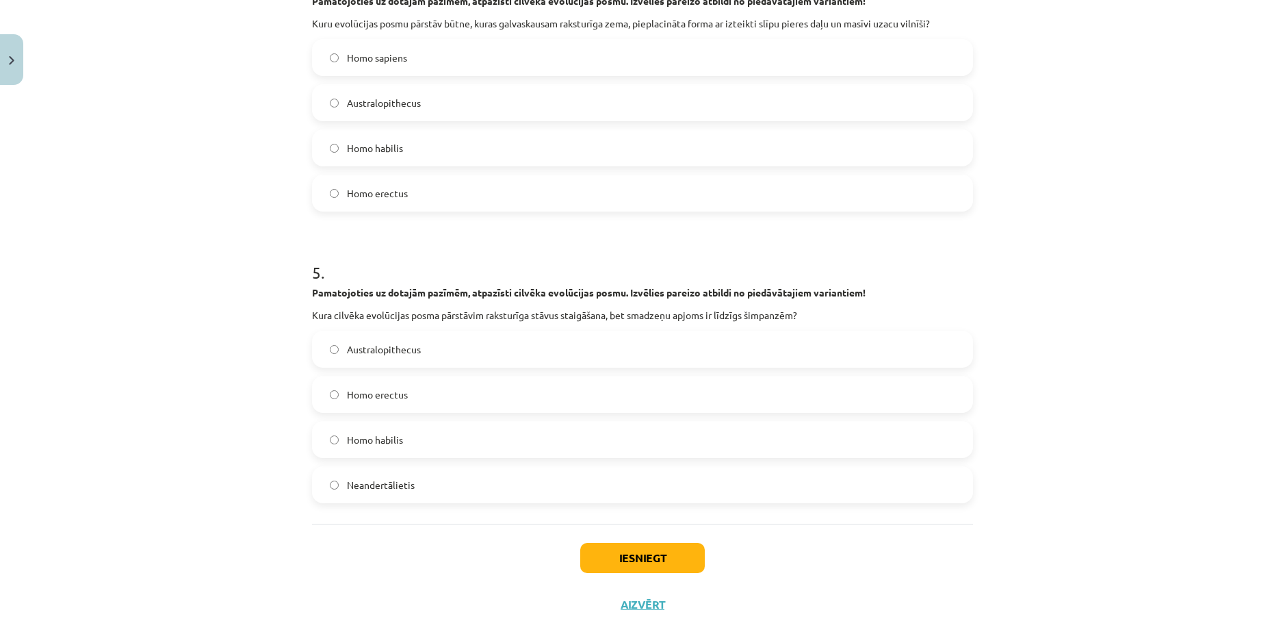
scroll to position [1230, 0]
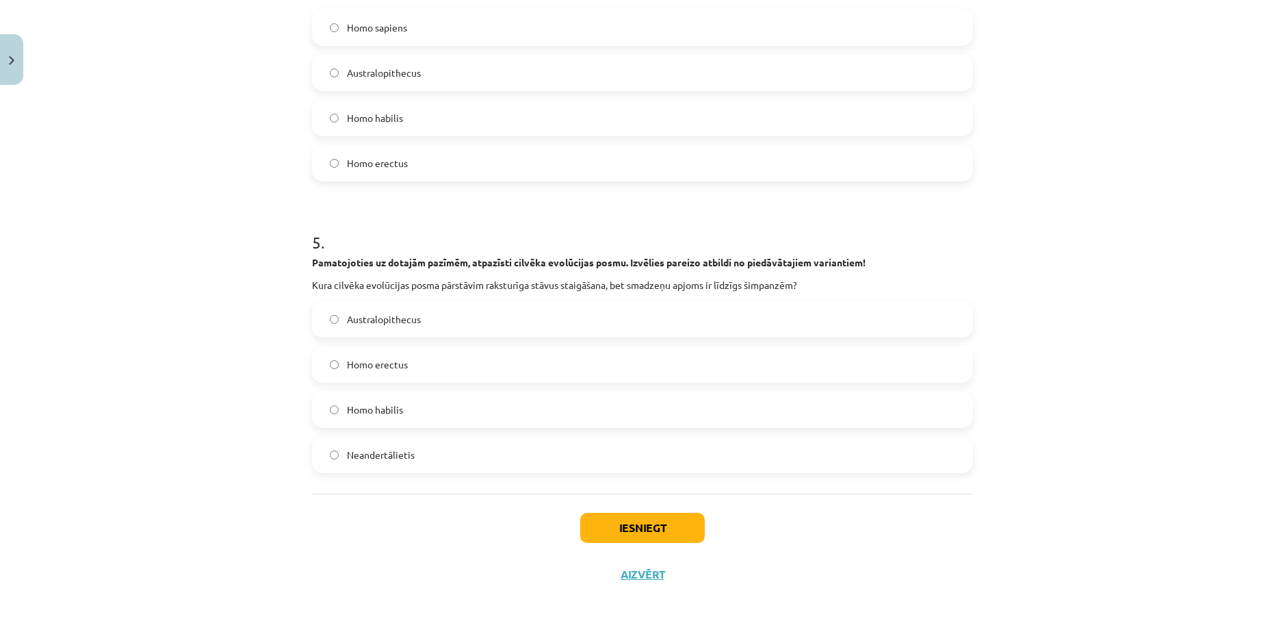
click at [396, 314] on span "Australopithecus" at bounding box center [384, 319] width 74 height 14
click at [602, 528] on button "Iesniegt" at bounding box center [642, 528] width 125 height 30
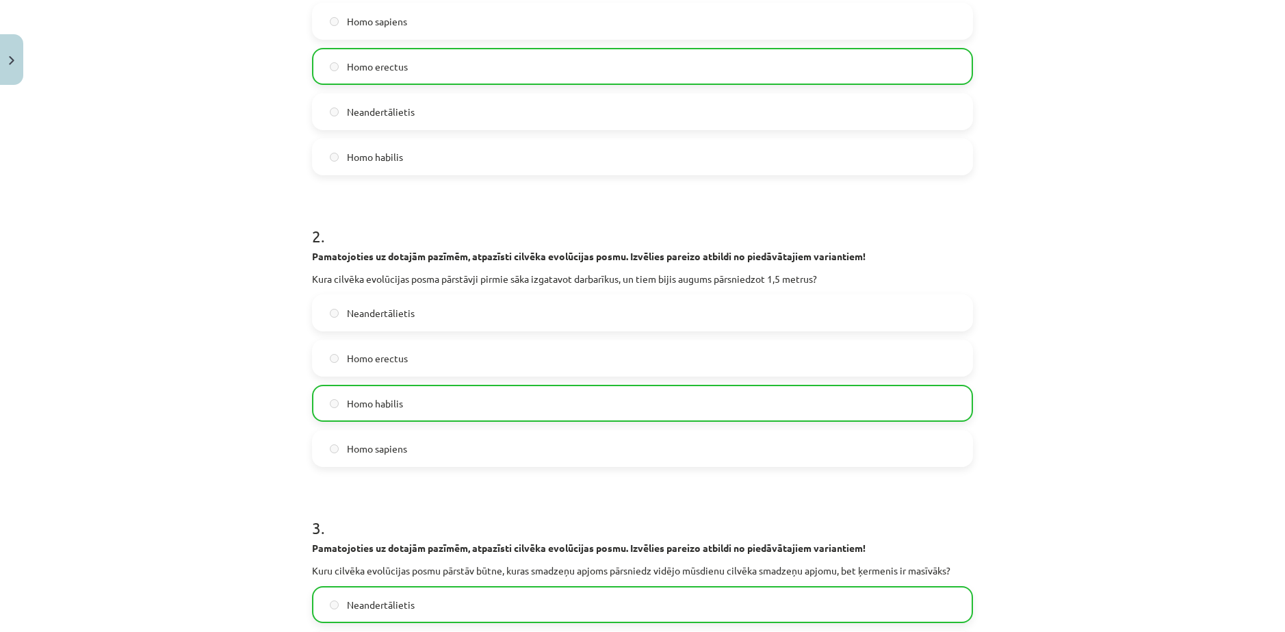
scroll to position [682, 0]
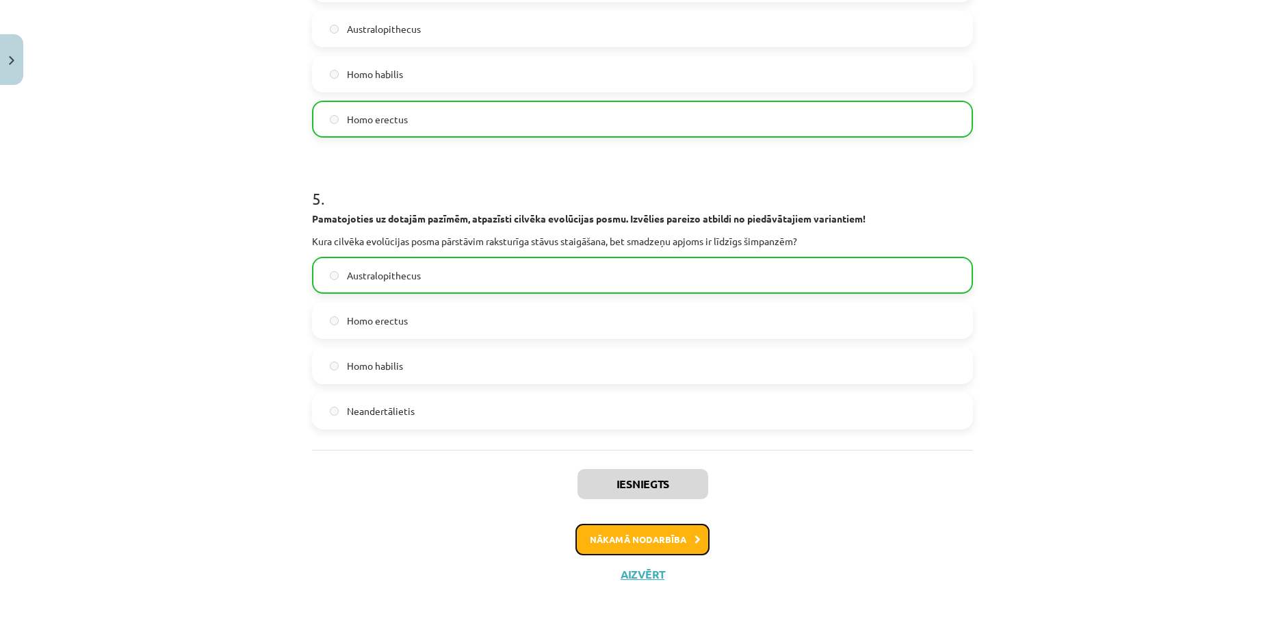
click at [625, 538] on button "Nākamā nodarbība" at bounding box center [643, 539] width 134 height 31
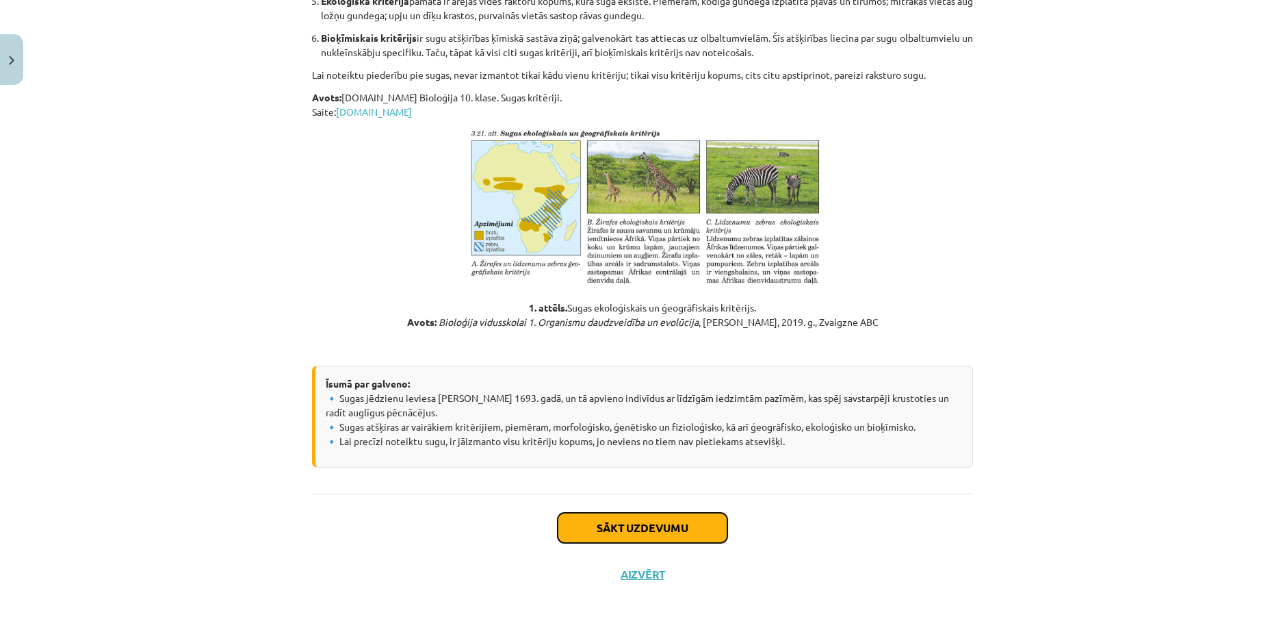
click at [651, 519] on button "Sākt uzdevumu" at bounding box center [643, 528] width 170 height 30
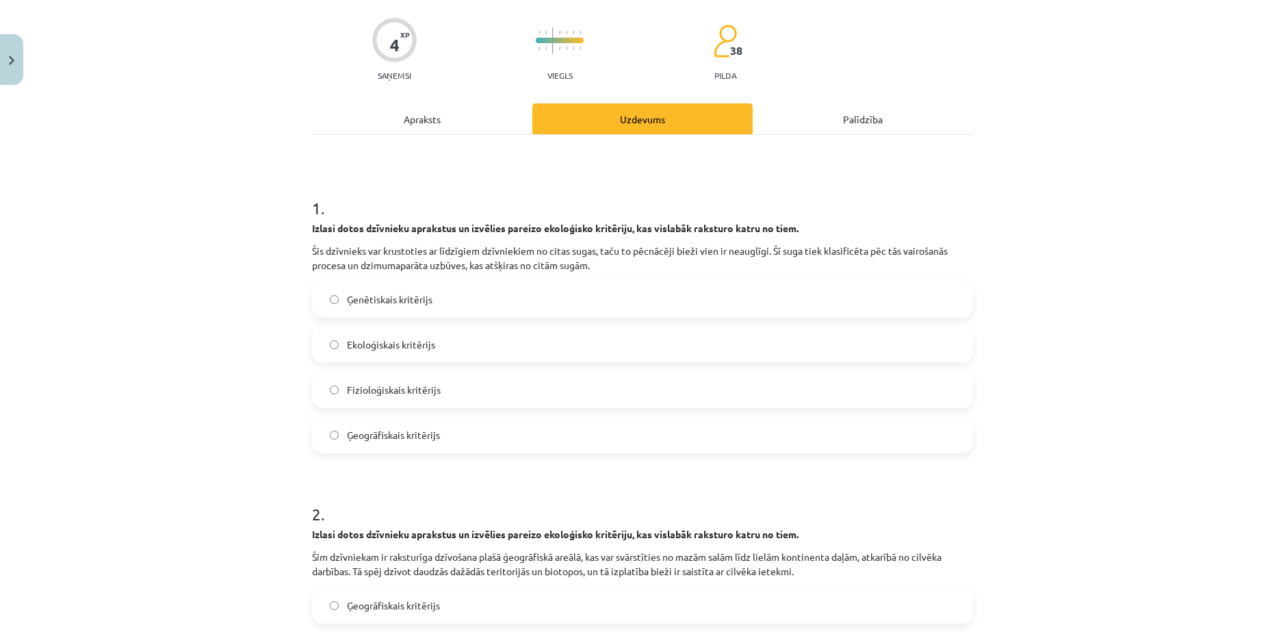
scroll to position [34, 0]
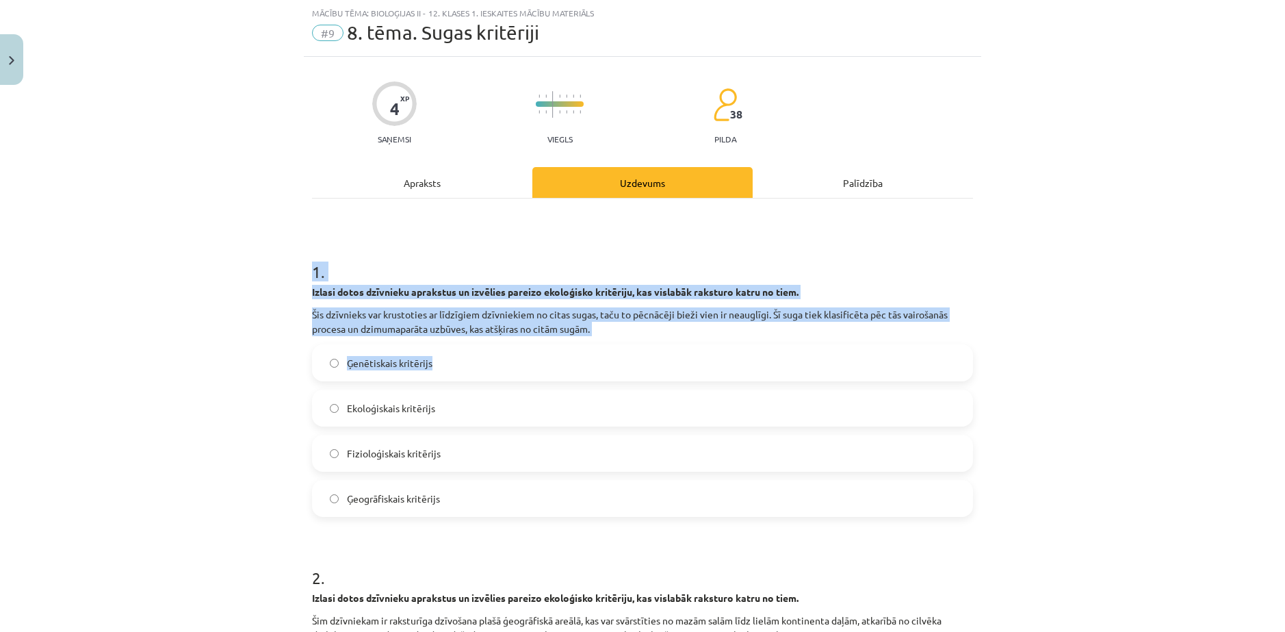
drag, startPoint x: 277, startPoint y: 269, endPoint x: 424, endPoint y: 348, distance: 166.3
click at [503, 353] on div "Mācību tēma: Bioloģijas ii - 12. klases 1. ieskaites mācību materiāls #9 8. tēm…" at bounding box center [642, 316] width 1285 height 632
click at [164, 326] on div "Mācību tēma: Bioloģijas ii - 12. klases 1. ieskaites mācību materiāls #9 8. tēm…" at bounding box center [642, 316] width 1285 height 632
drag, startPoint x: 253, startPoint y: 312, endPoint x: 286, endPoint y: 301, distance: 34.6
click at [253, 311] on div "Mācību tēma: Bioloģijas ii - 12. klases 1. ieskaites mācību materiāls #9 8. tēm…" at bounding box center [642, 316] width 1285 height 632
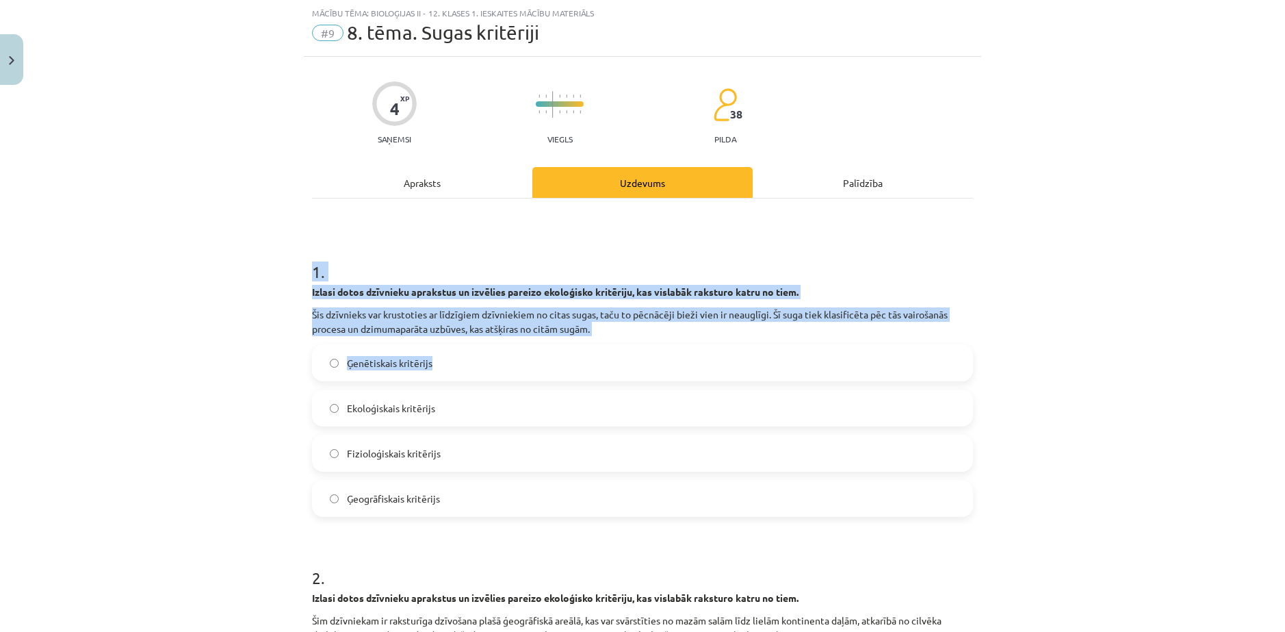
click at [233, 289] on div "Mācību tēma: Bioloģijas ii - 12. klases 1. ieskaites mācību materiāls #9 8. tēm…" at bounding box center [642, 316] width 1285 height 632
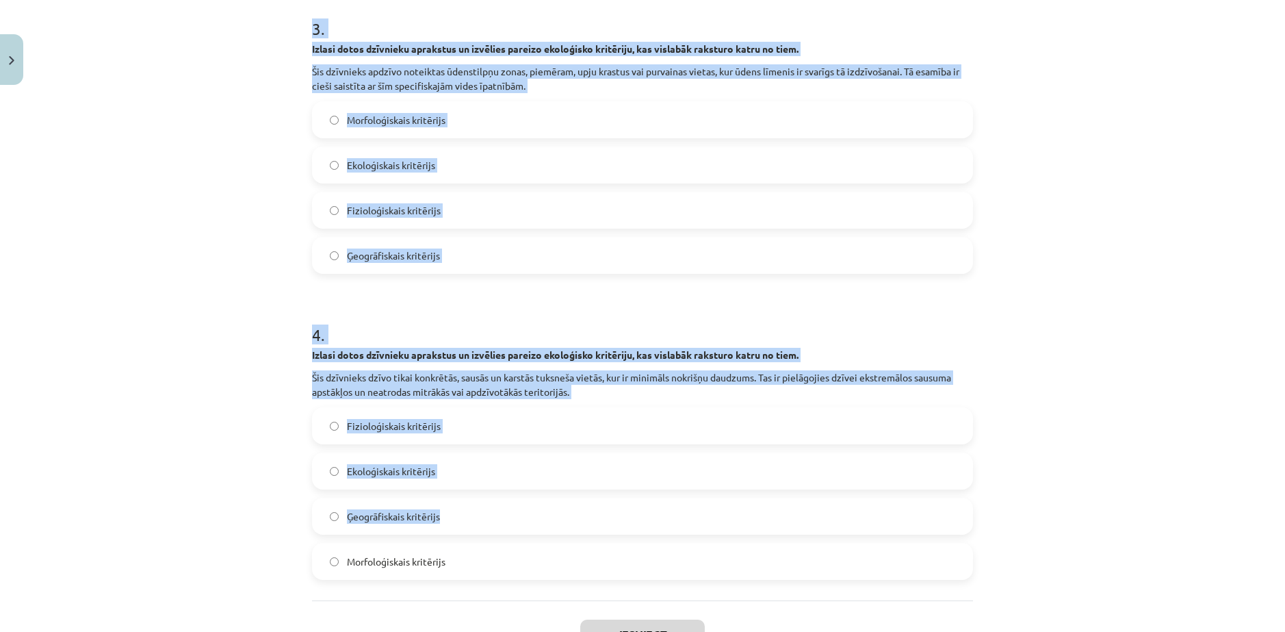
scroll to position [996, 0]
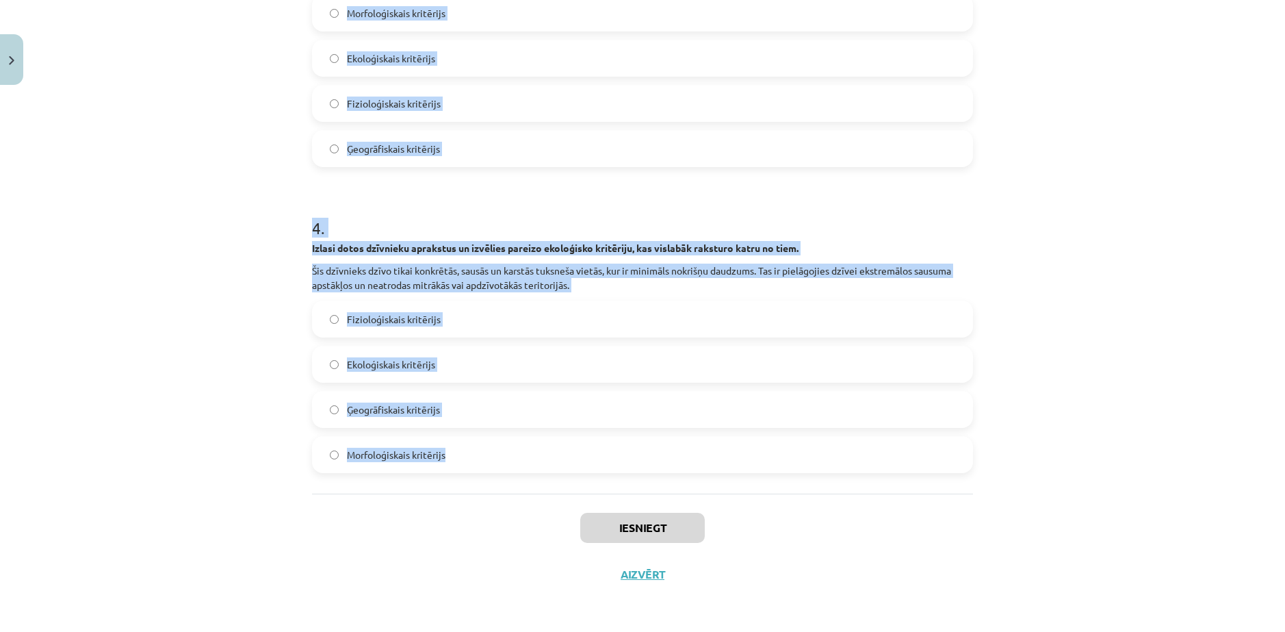
drag, startPoint x: 301, startPoint y: 265, endPoint x: 789, endPoint y: 489, distance: 536.8
copy form "1 . Izlasi dotos dzīvnieku aprakstus un izvēlies pareizo ekoloģisko kritēriju, …"
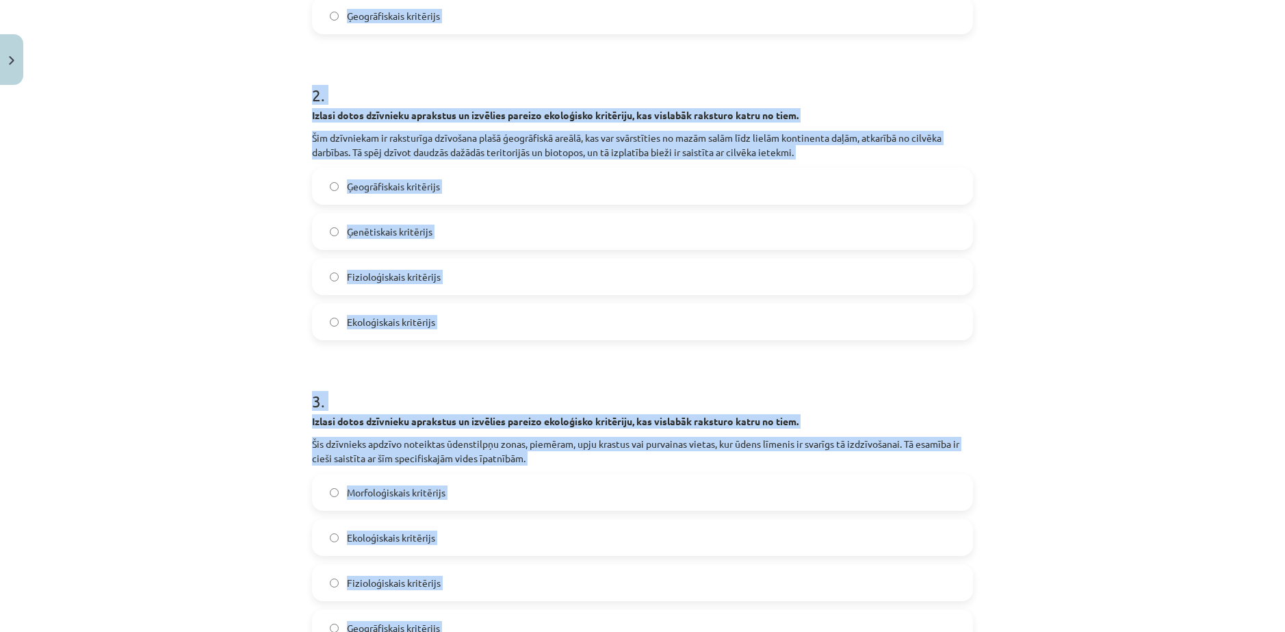
click at [198, 187] on div "Mācību tēma: Bioloģijas ii - 12. klases 1. ieskaites mācību materiāls #9 8. tēm…" at bounding box center [642, 316] width 1285 height 632
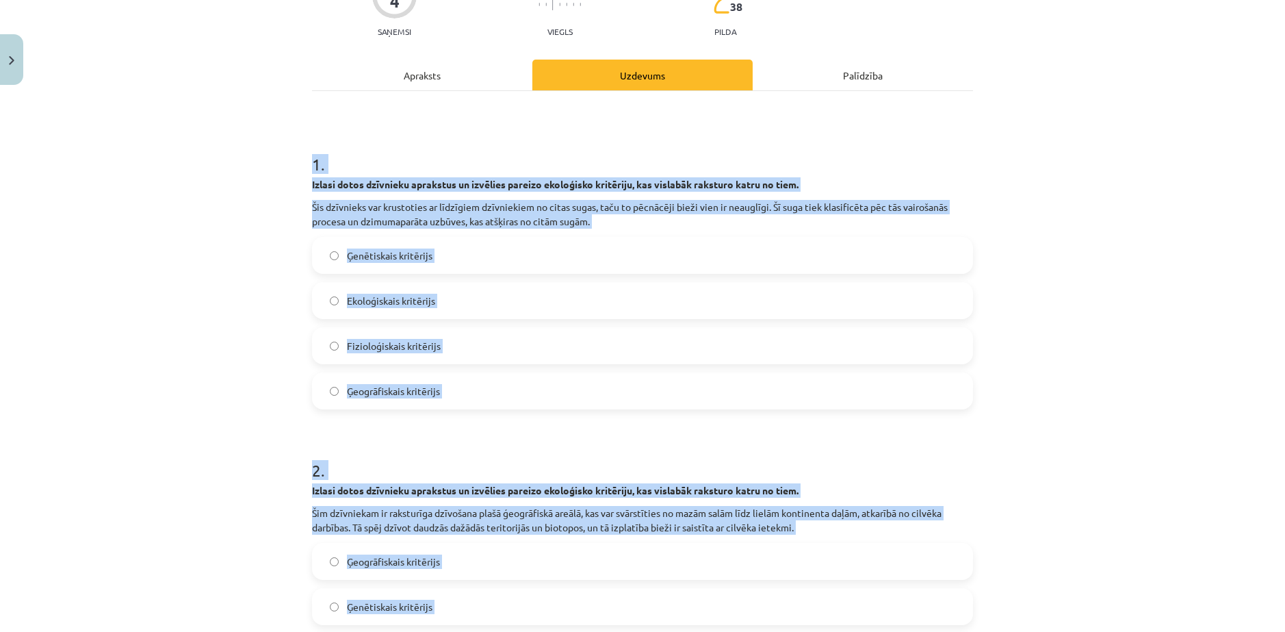
scroll to position [106, 0]
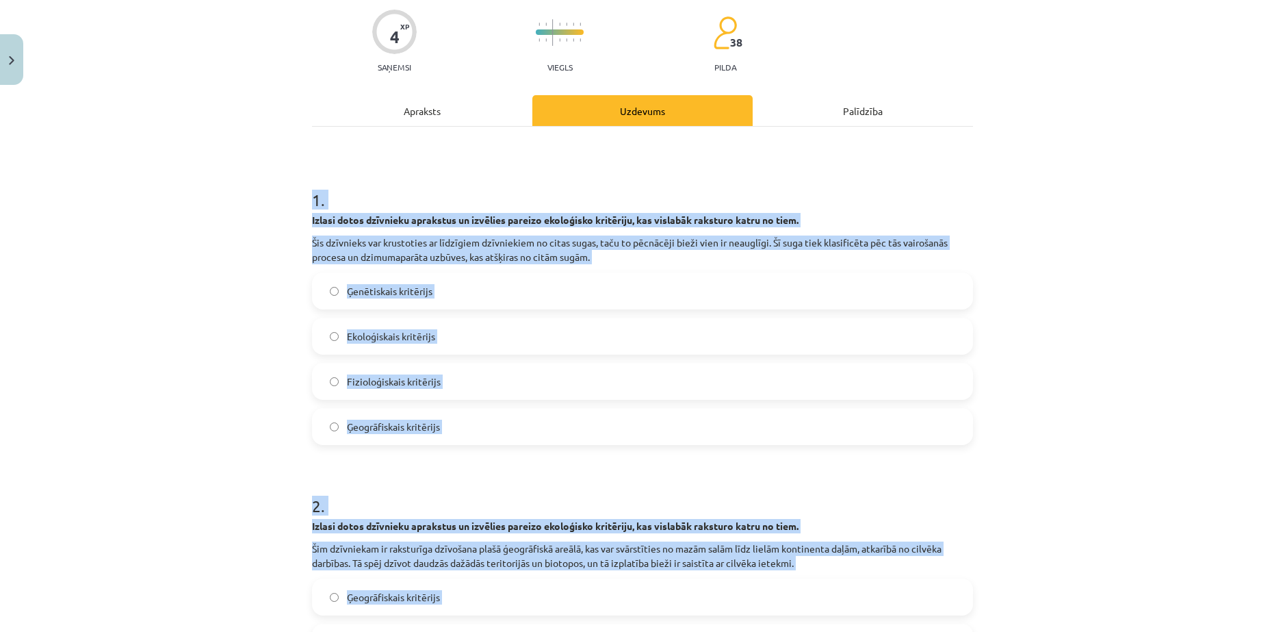
click at [203, 177] on div "Mācību tēma: Bioloģijas ii - 12. klases 1. ieskaites mācību materiāls #9 8. tēm…" at bounding box center [642, 316] width 1285 height 632
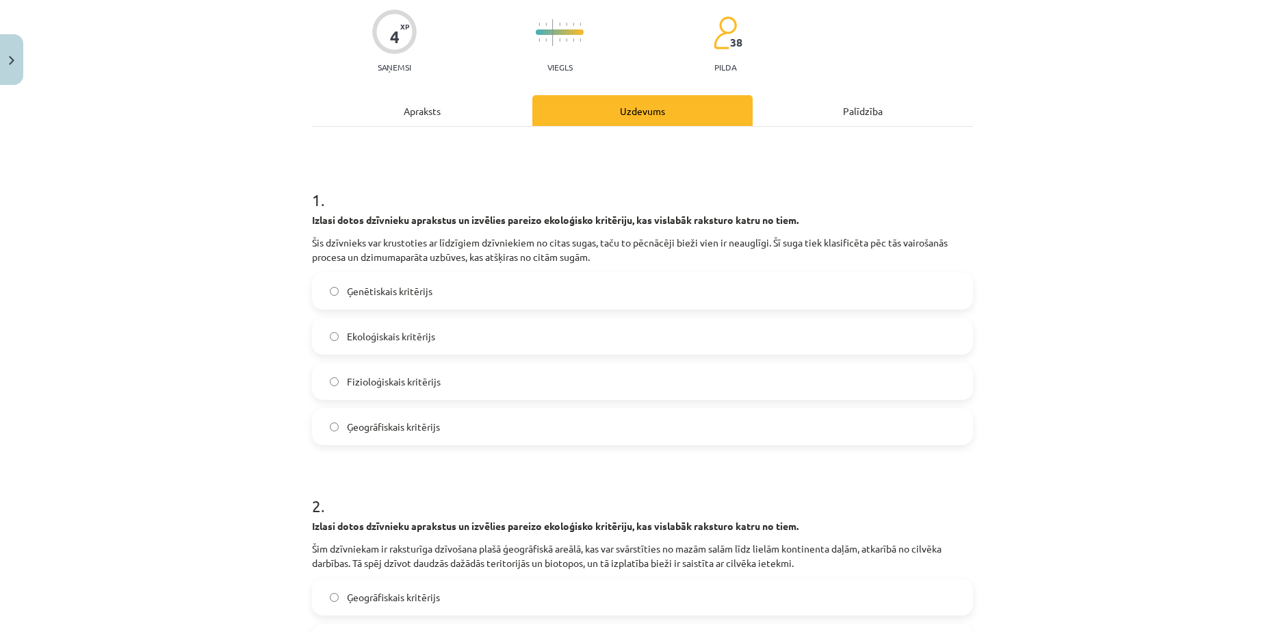
click at [411, 380] on span "Fizioloģiskais kritērijs" at bounding box center [394, 381] width 94 height 14
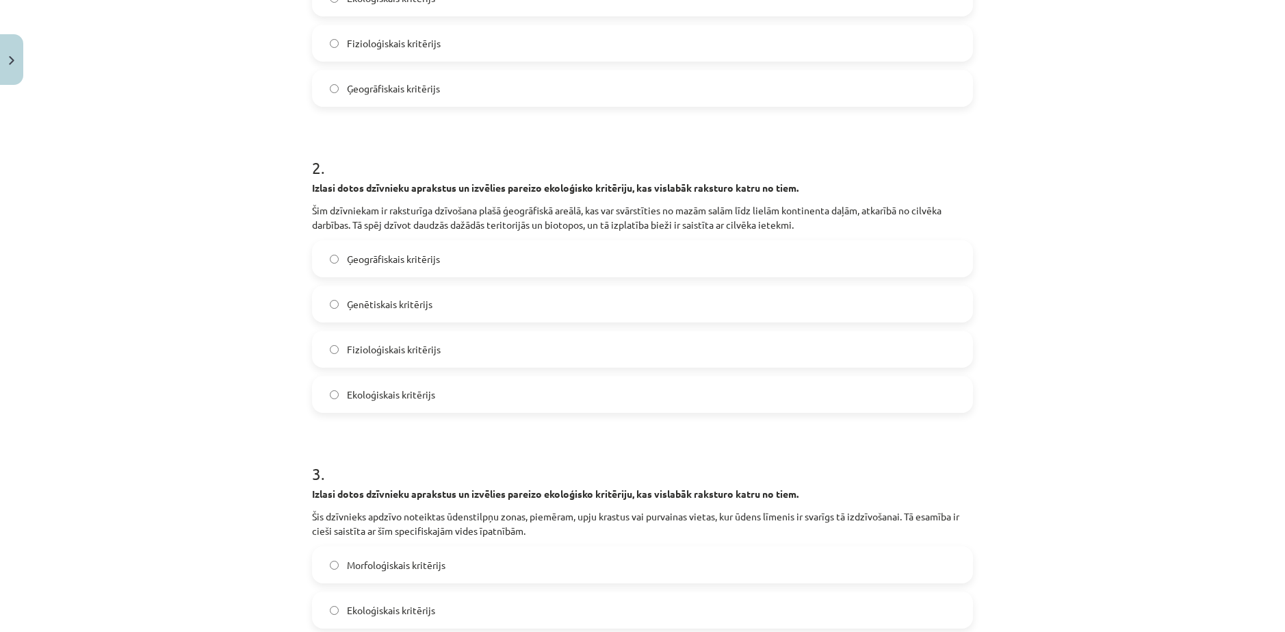
scroll to position [448, 0]
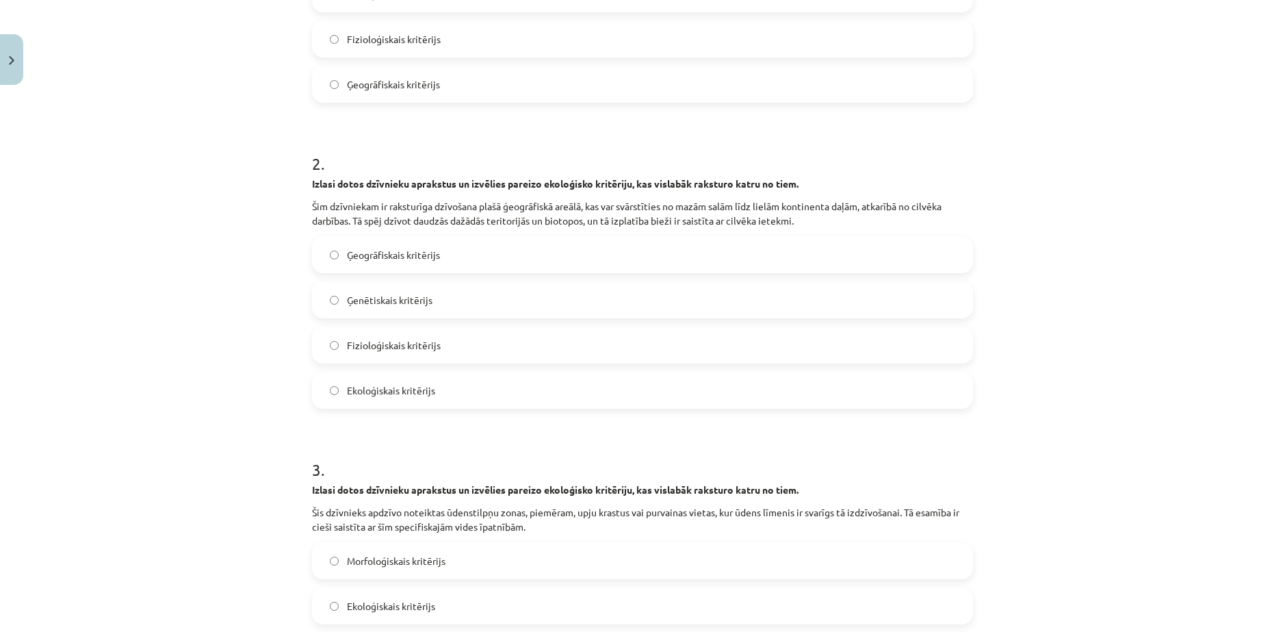
click at [397, 261] on span "Ģeogrāfiskais kritērijs" at bounding box center [393, 255] width 93 height 14
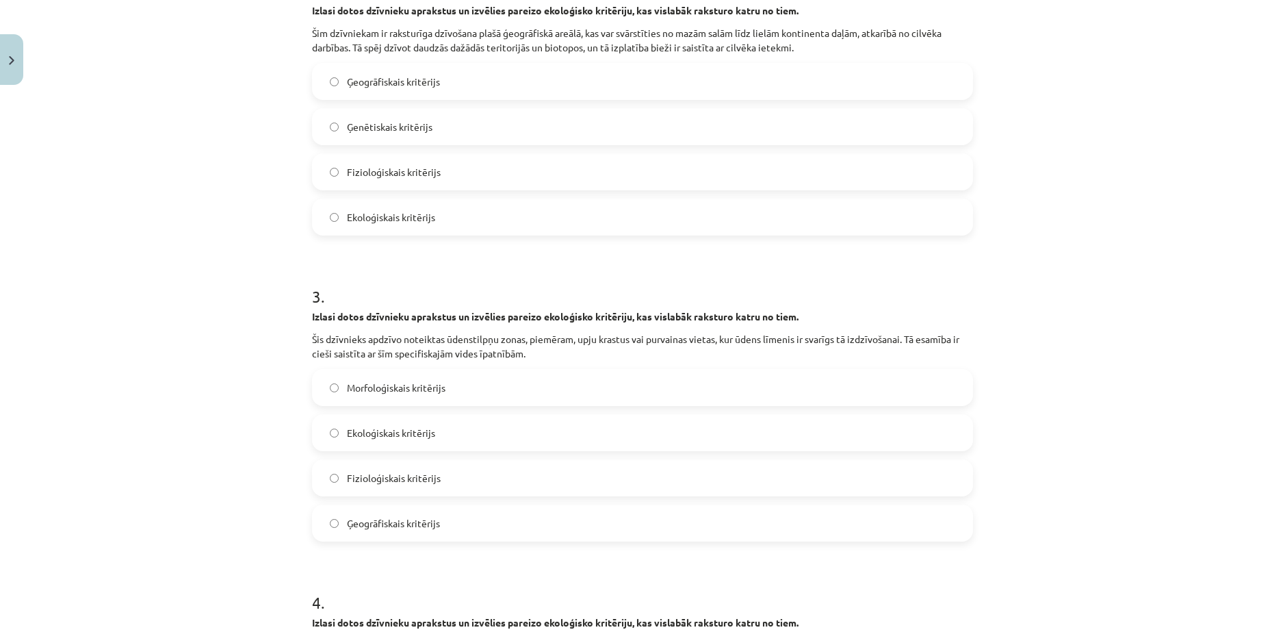
scroll to position [790, 0]
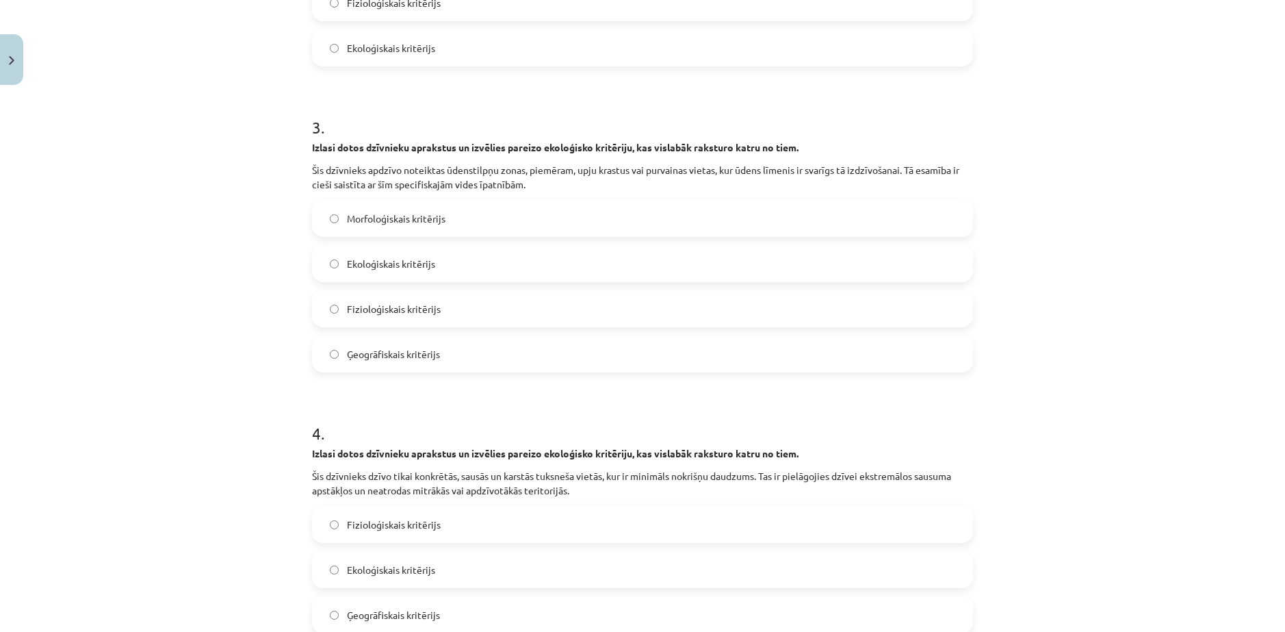
click at [368, 259] on span "Ekoloģiskais kritērijs" at bounding box center [391, 264] width 88 height 14
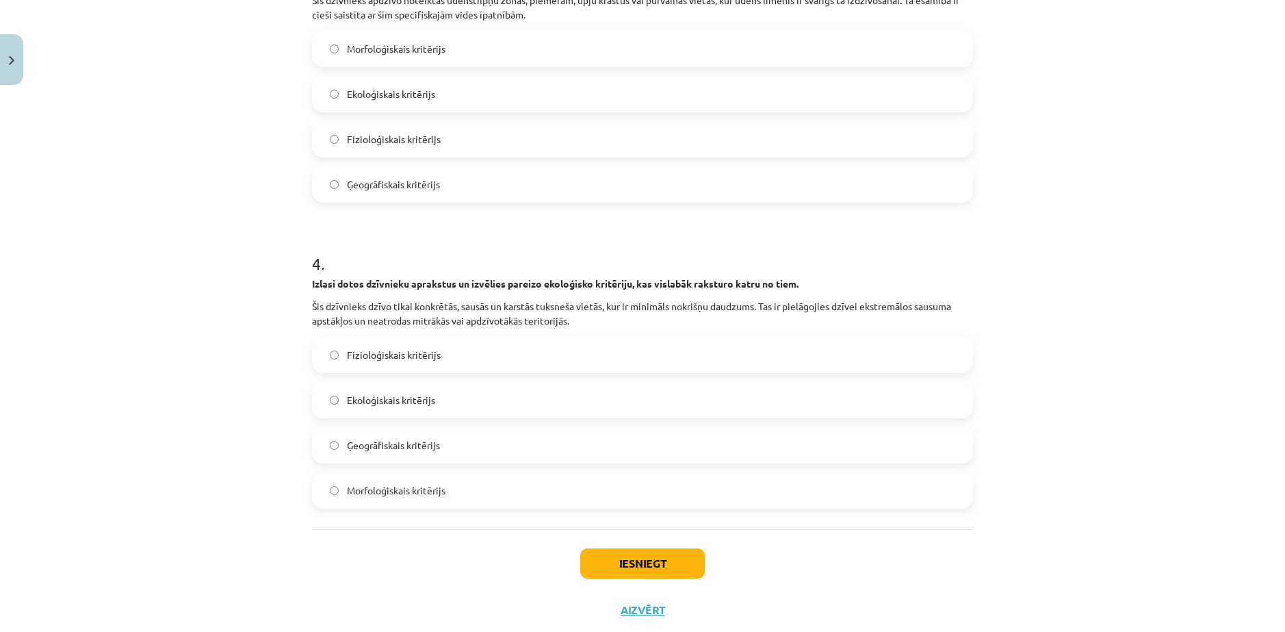
scroll to position [996, 0]
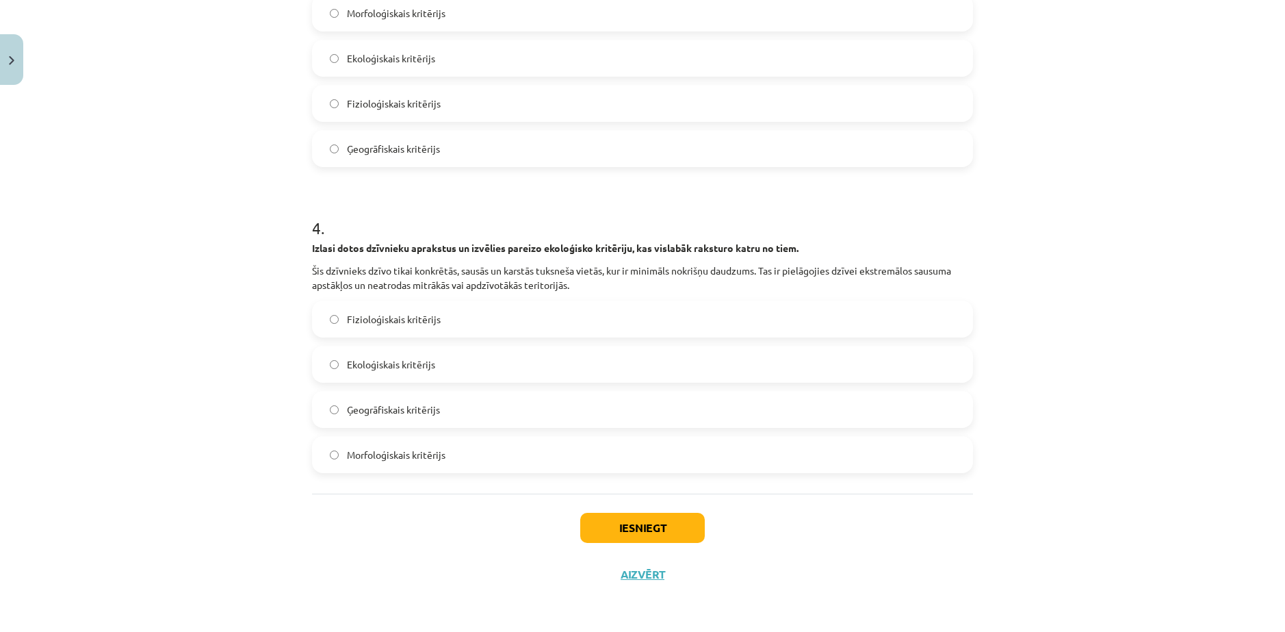
click at [387, 361] on span "Ekoloģiskais kritērijs" at bounding box center [391, 364] width 88 height 14
click at [654, 540] on button "Iesniegt" at bounding box center [642, 528] width 125 height 30
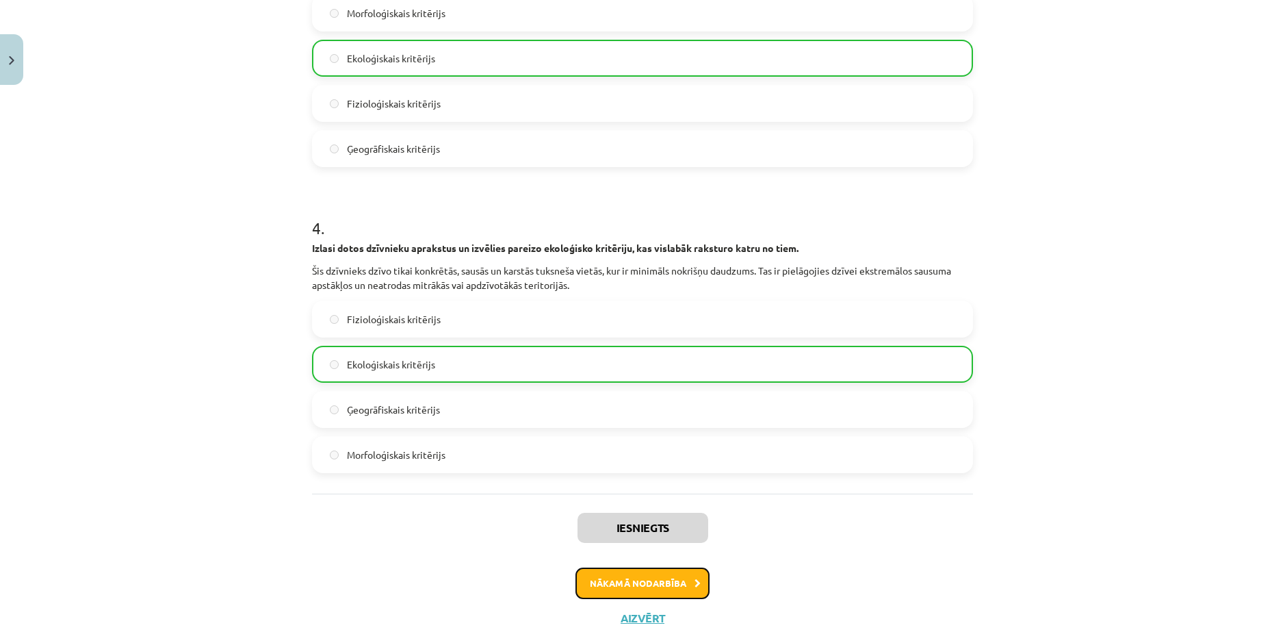
click at [617, 582] on button "Nākamā nodarbība" at bounding box center [643, 582] width 134 height 31
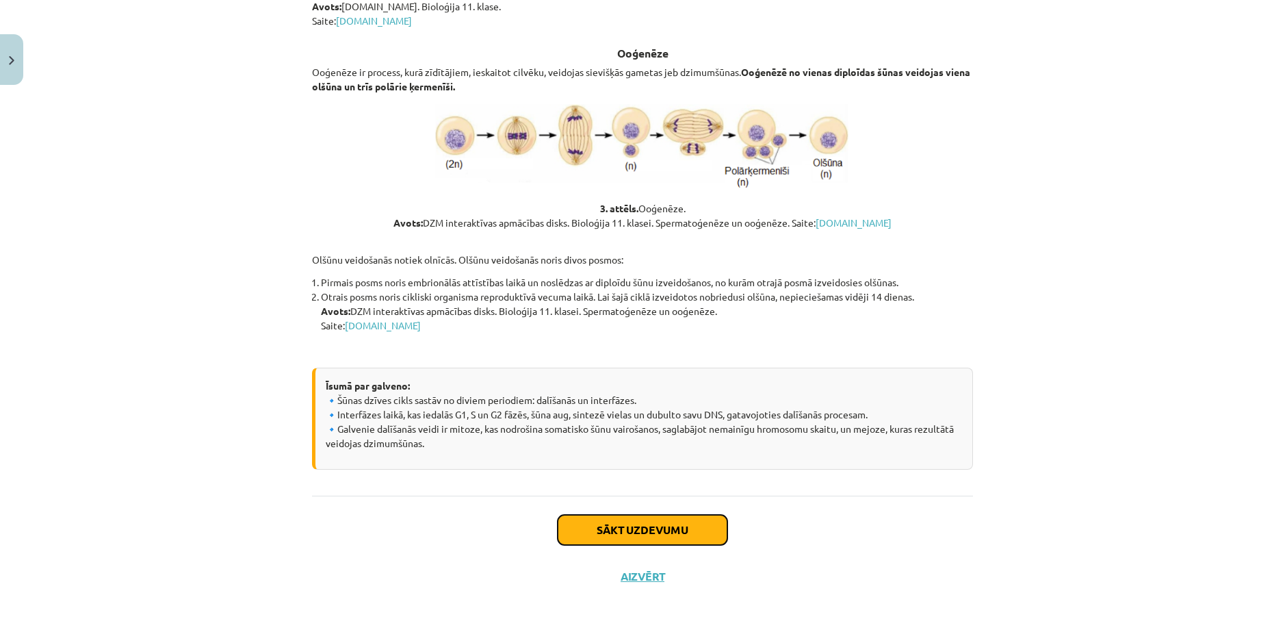
click at [673, 536] on button "Sākt uzdevumu" at bounding box center [643, 530] width 170 height 30
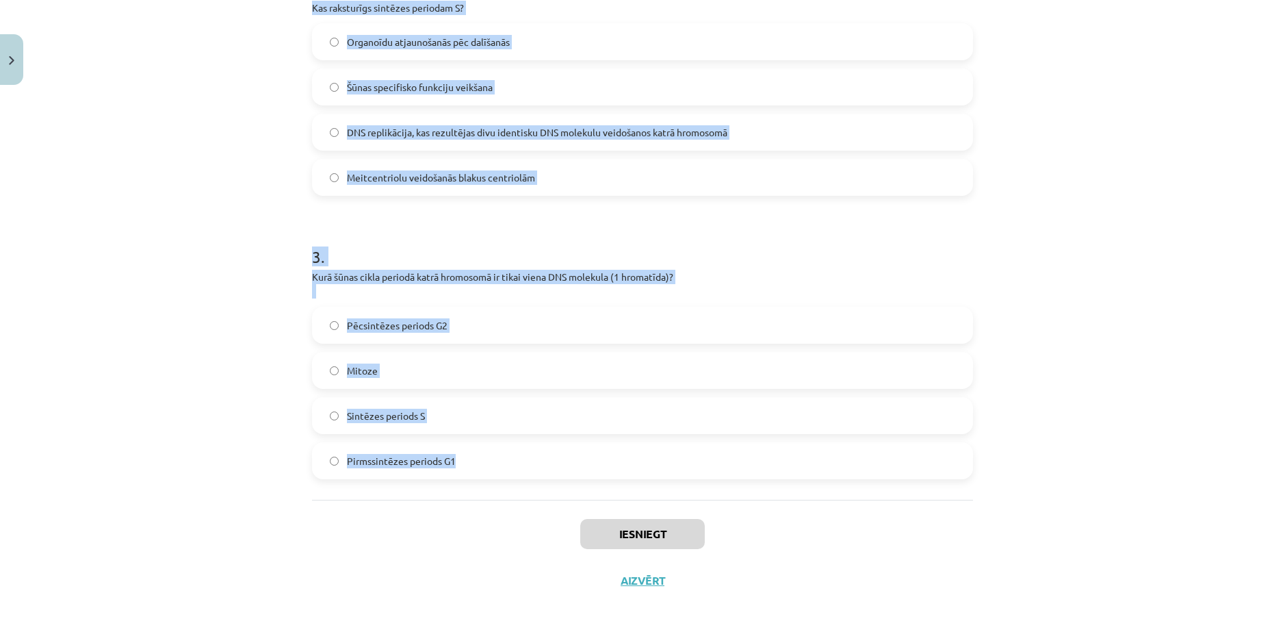
scroll to position [593, 0]
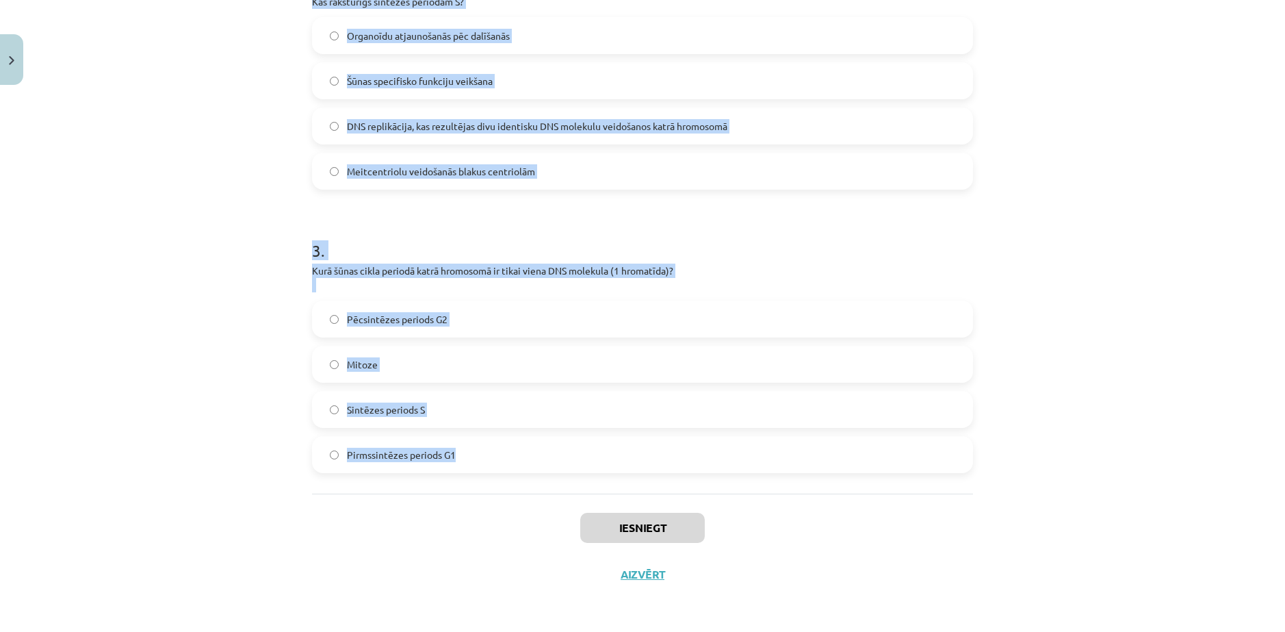
drag, startPoint x: 304, startPoint y: 229, endPoint x: 1035, endPoint y: 472, distance: 771.1
click at [1035, 472] on div "Mācību tēma: Bioloģijas ii - 12. klases 1. ieskaites mācību materiāls #10 9. tē…" at bounding box center [642, 316] width 1285 height 632
copy form "1 . Kurā periodā šūnā sāk sintezēties speciālas olbaltumvielas, kas nepieciešam…"
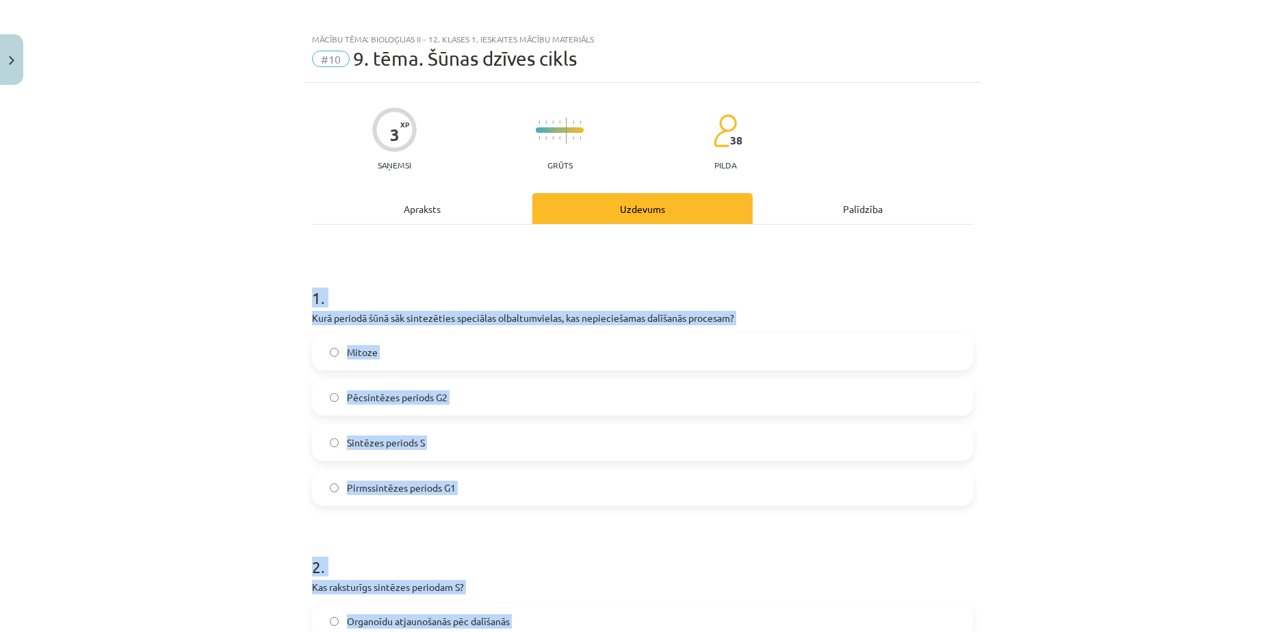
scroll to position [0, 0]
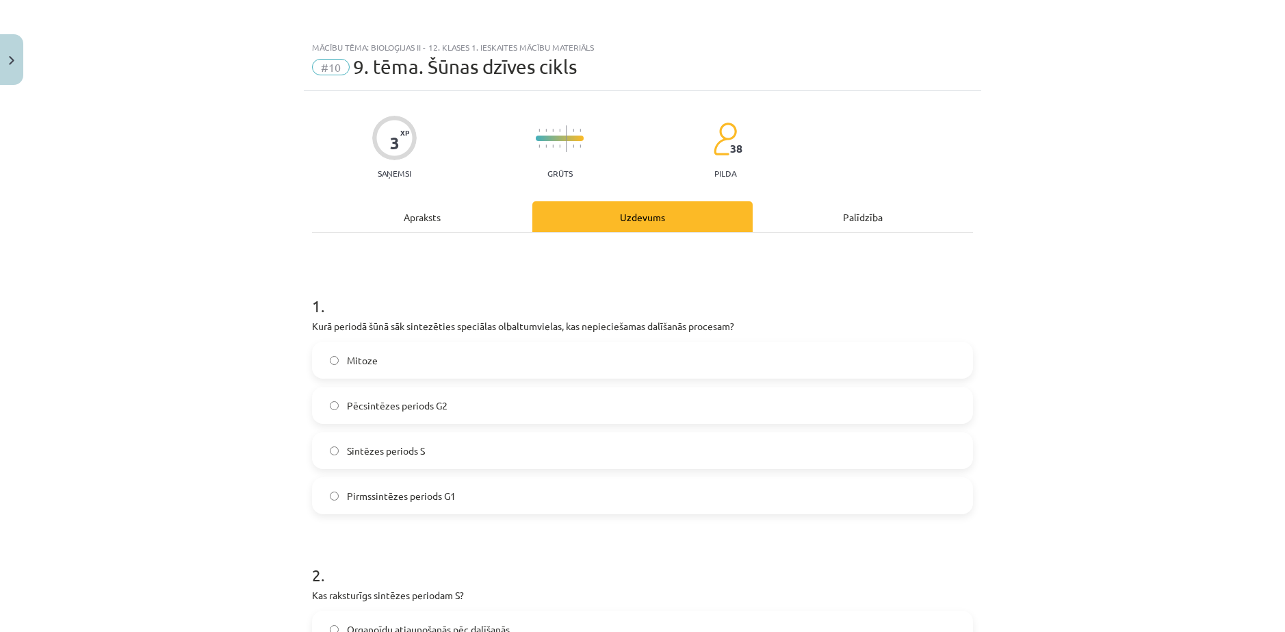
click at [42, 181] on div "Mācību tēma: Bioloģijas ii - 12. klases 1. ieskaites mācību materiāls #10 9. tē…" at bounding box center [642, 316] width 1285 height 632
click at [415, 396] on label "Pēcsintēzes periods G2" at bounding box center [642, 405] width 658 height 34
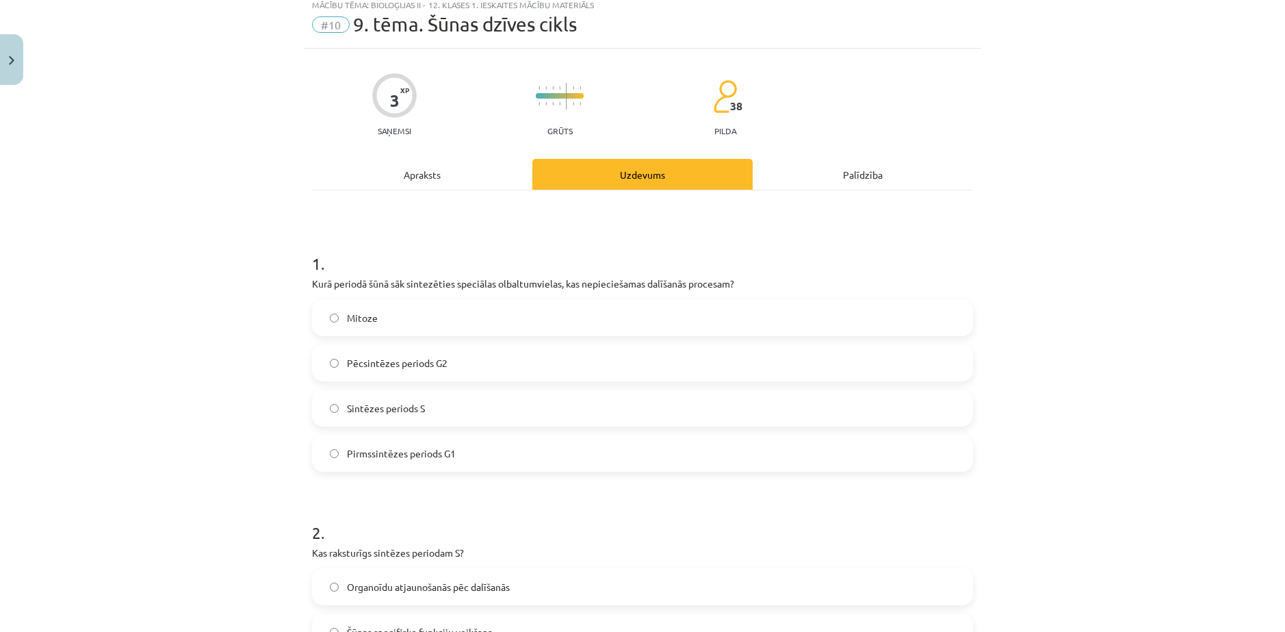
scroll to position [411, 0]
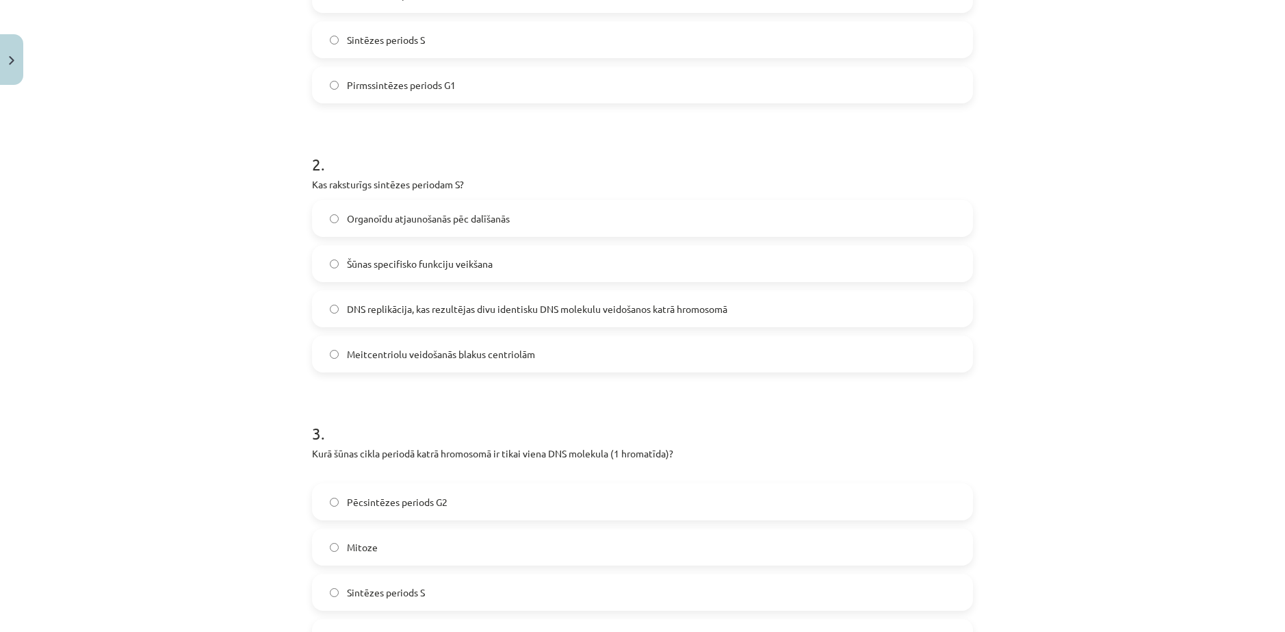
click at [243, 320] on div "Mācību tēma: Bioloģijas ii - 12. klases 1. ieskaites mācību materiāls #10 9. tē…" at bounding box center [642, 316] width 1285 height 632
click at [361, 309] on span "DNS replikācija, kas rezultējas divu identisku DNS molekulu veidošanos katrā hr…" at bounding box center [537, 309] width 380 height 14
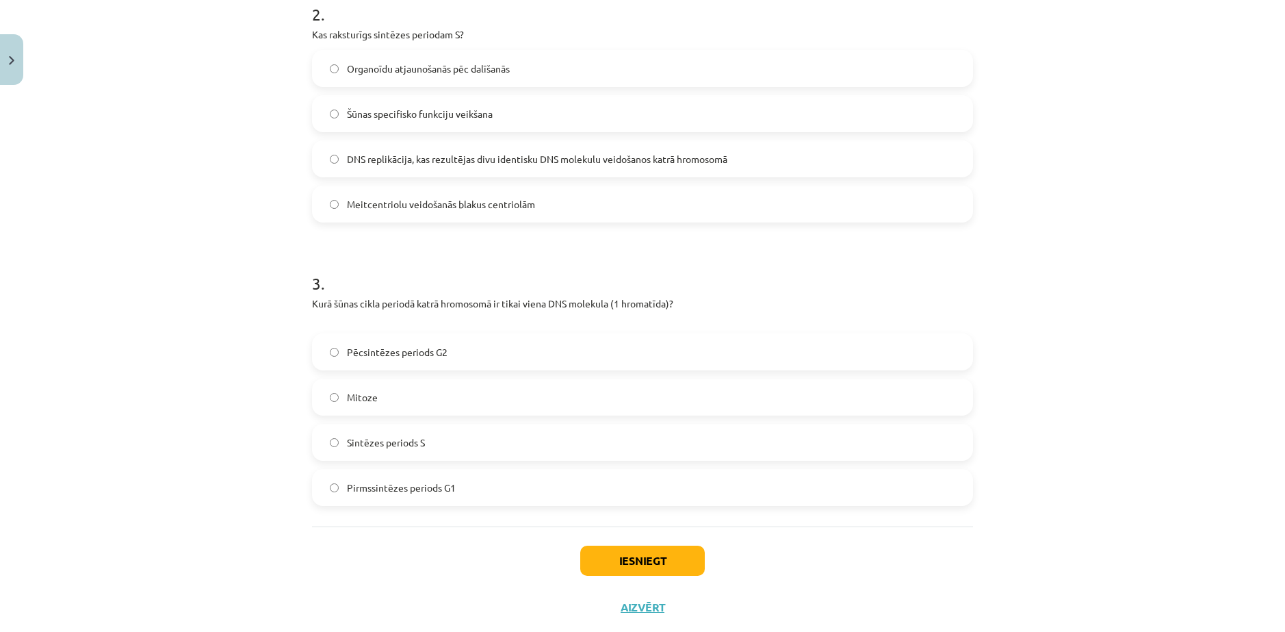
scroll to position [593, 0]
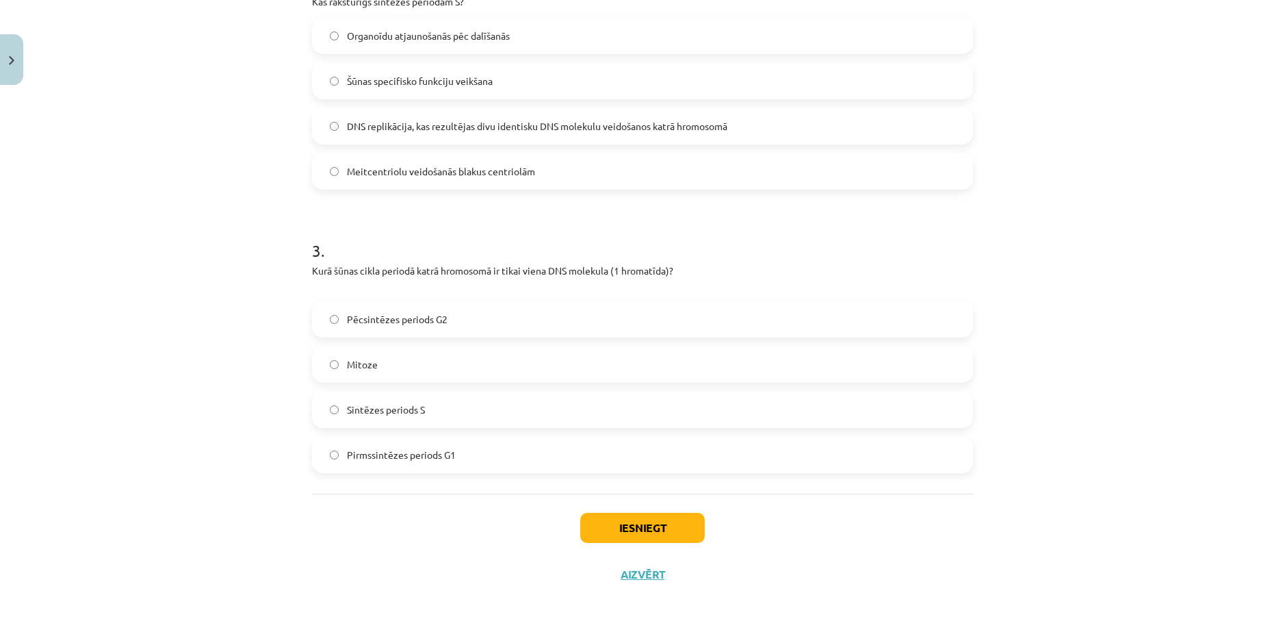
click at [426, 455] on span "Pirmssintēzes periods G1" at bounding box center [401, 455] width 109 height 14
click at [648, 516] on button "Iesniegt" at bounding box center [642, 528] width 125 height 30
click at [118, 470] on div "Mācību tēma: Bioloģijas ii - 12. klases 1. ieskaites mācību materiāls #10 9. tē…" at bounding box center [642, 316] width 1285 height 632
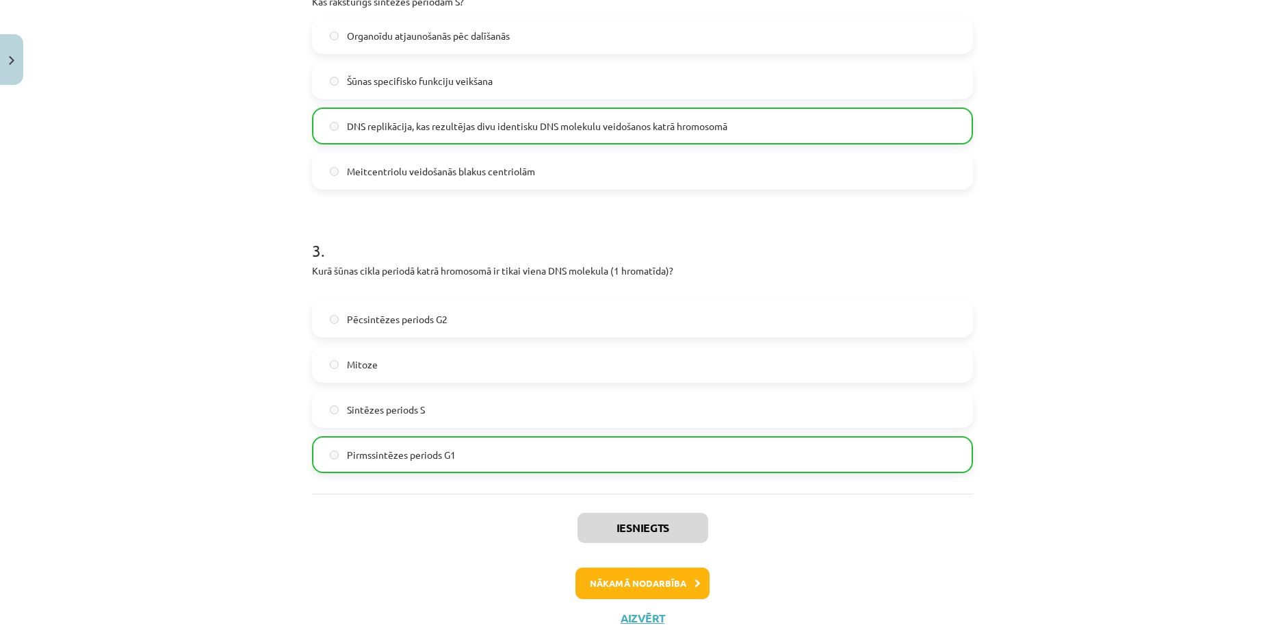
click at [608, 562] on div "Iesniegts Nākamā nodarbība Aizvērt" at bounding box center [642, 563] width 661 height 140
click at [611, 573] on button "Nākamā nodarbība" at bounding box center [643, 582] width 134 height 31
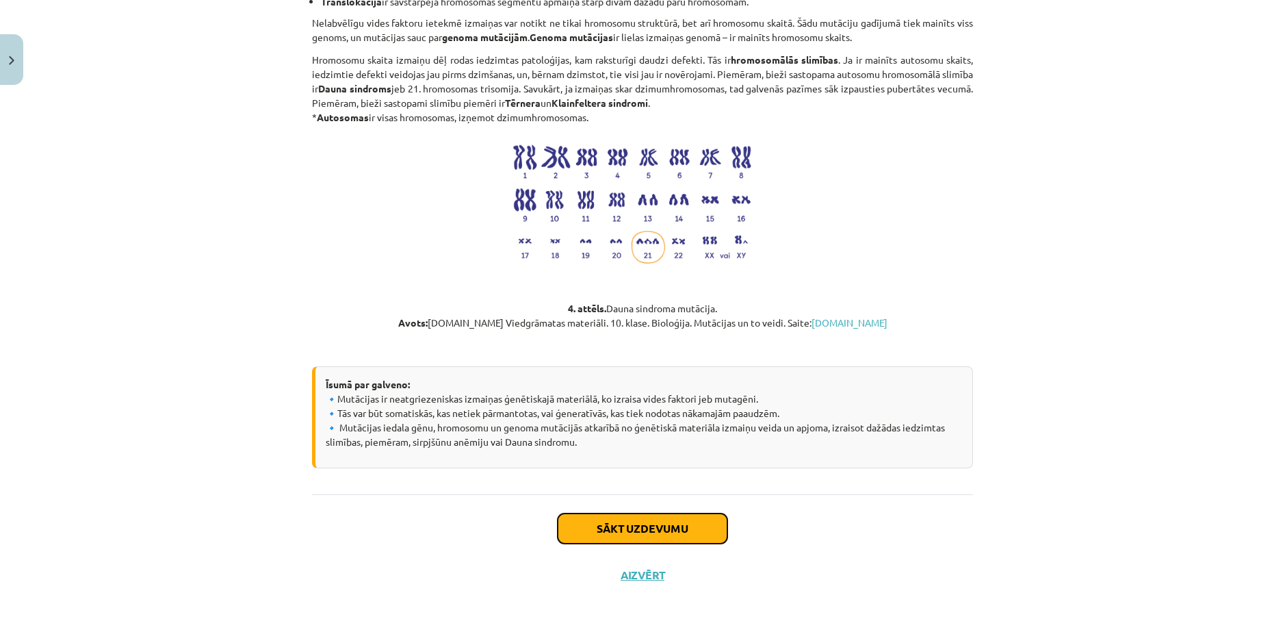
click at [651, 520] on button "Sākt uzdevumu" at bounding box center [643, 528] width 170 height 30
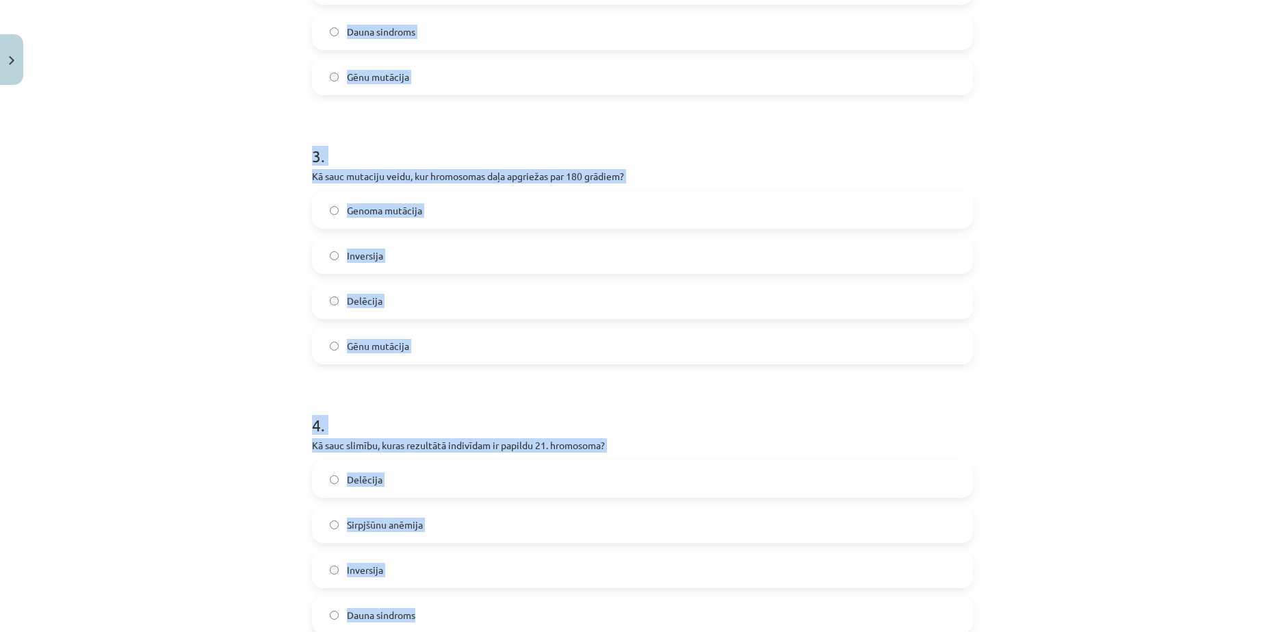
scroll to position [848, 0]
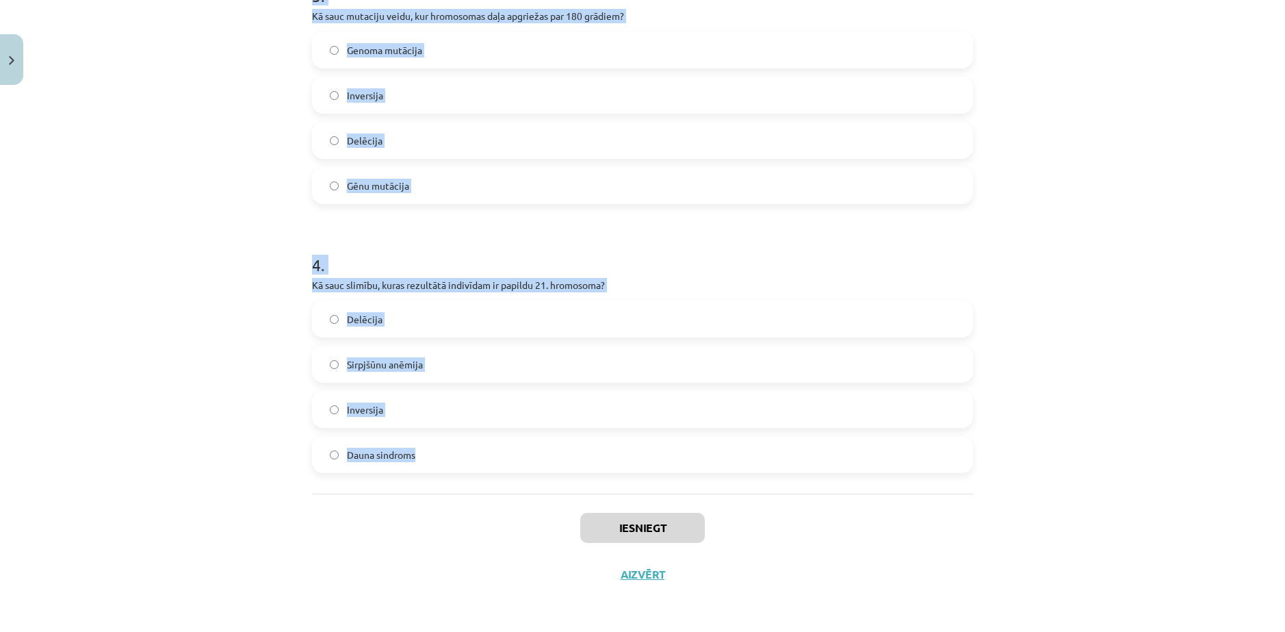
drag, startPoint x: 295, startPoint y: 287, endPoint x: 880, endPoint y: 482, distance: 617.0
click at [877, 482] on div "Mācību tēma: Bioloģijas ii - 12. klases 1. ieskaites mācību materiāls #11 10. t…" at bounding box center [642, 316] width 1285 height 632
copy form "Kāds ir mutācijas veids, kas raksturīgs ar sarkano asins šūnu patoloģisku formu…"
click at [125, 305] on div "Mācību tēma: Bioloģijas ii - 12. klases 1. ieskaites mācību materiāls #11 10. t…" at bounding box center [642, 316] width 1285 height 632
click at [146, 300] on div "Mācību tēma: Bioloģijas ii - 12. klases 1. ieskaites mācību materiāls #11 10. t…" at bounding box center [642, 316] width 1285 height 632
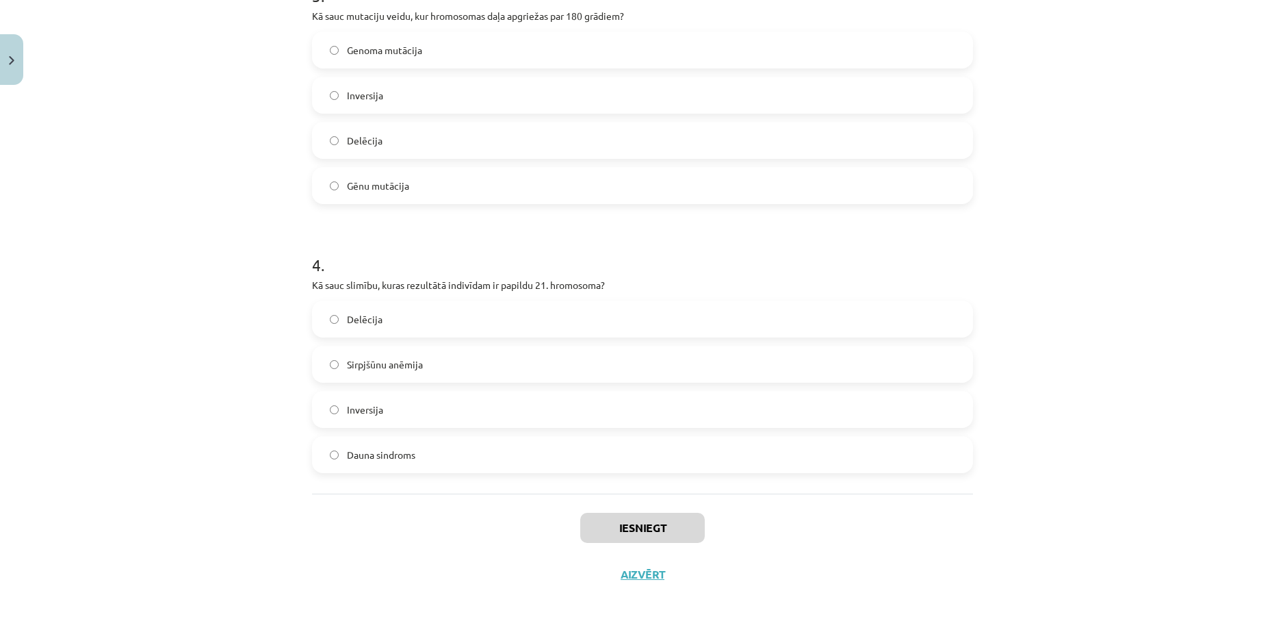
click at [392, 467] on label "Dauna sindroms" at bounding box center [642, 454] width 658 height 34
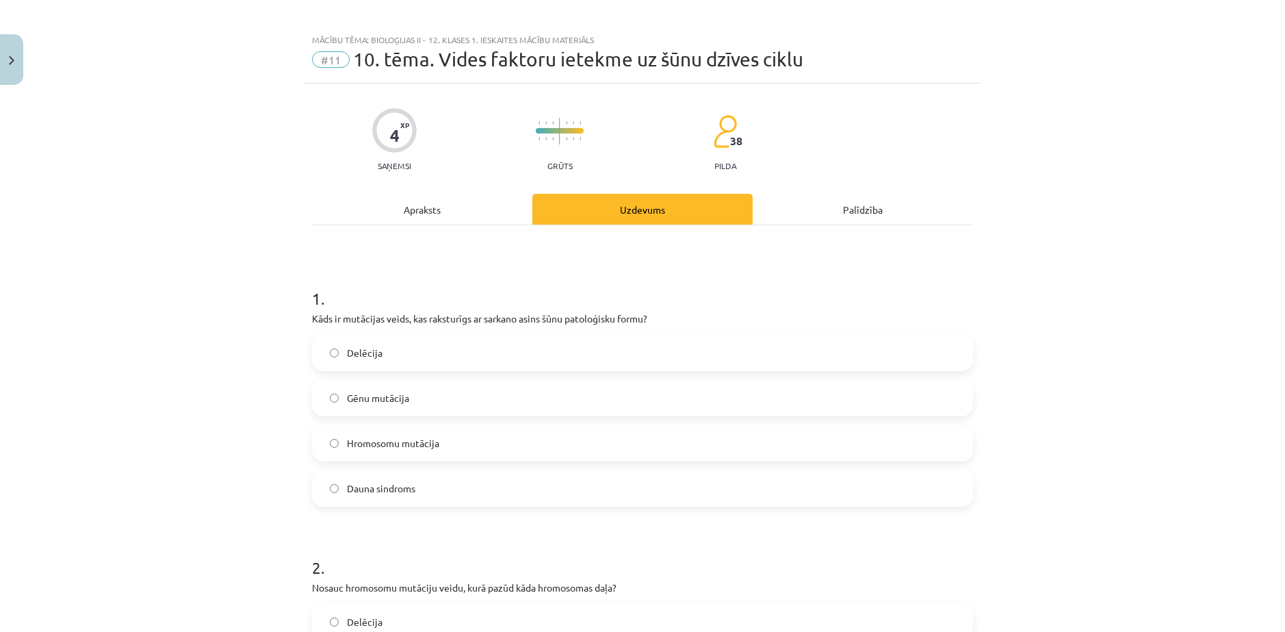
scroll to position [0, 0]
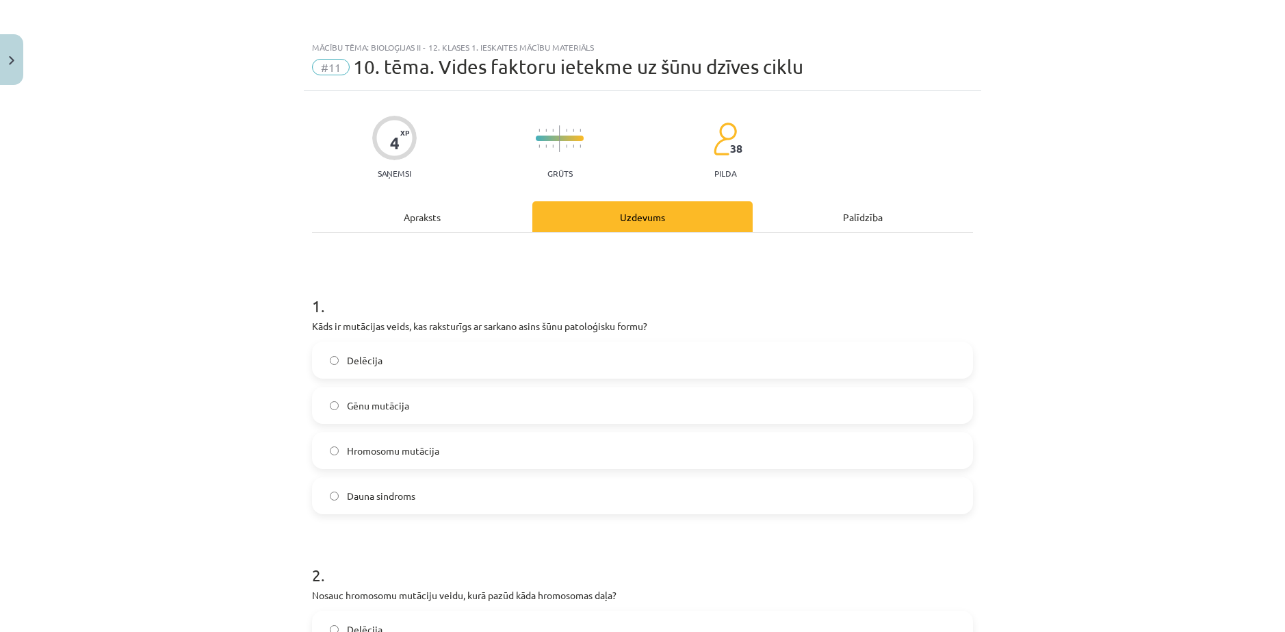
click at [372, 404] on span "Gēnu mutācija" at bounding box center [378, 405] width 62 height 14
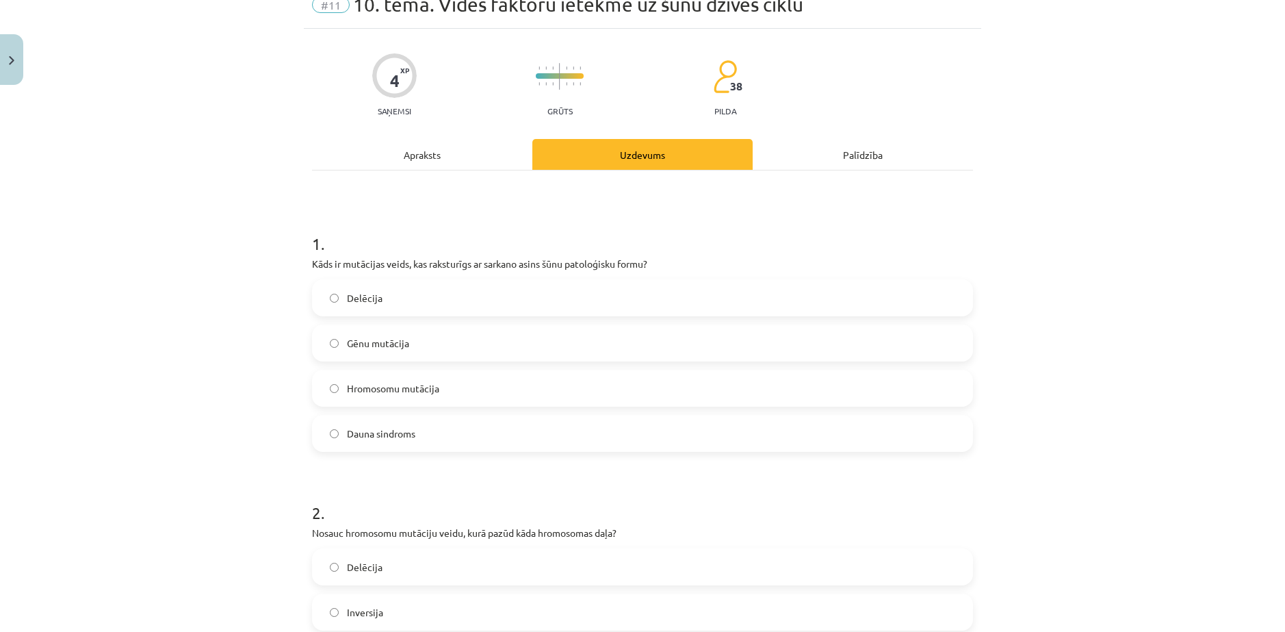
scroll to position [274, 0]
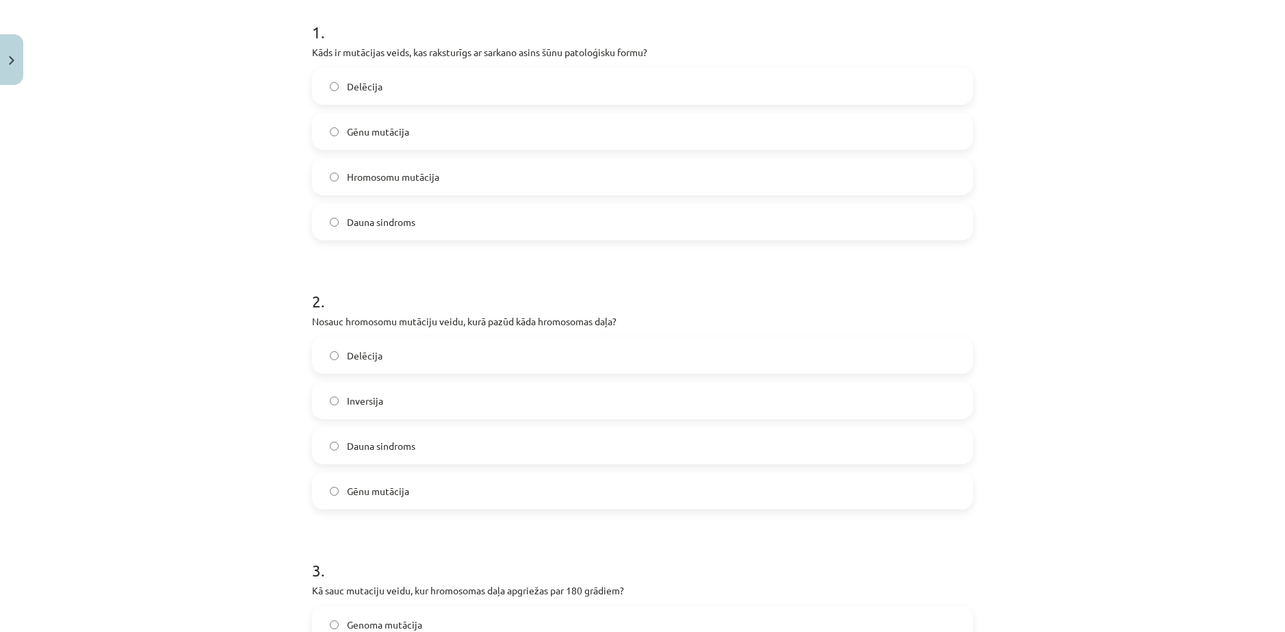
click at [462, 362] on label "Delēcija" at bounding box center [642, 355] width 658 height 34
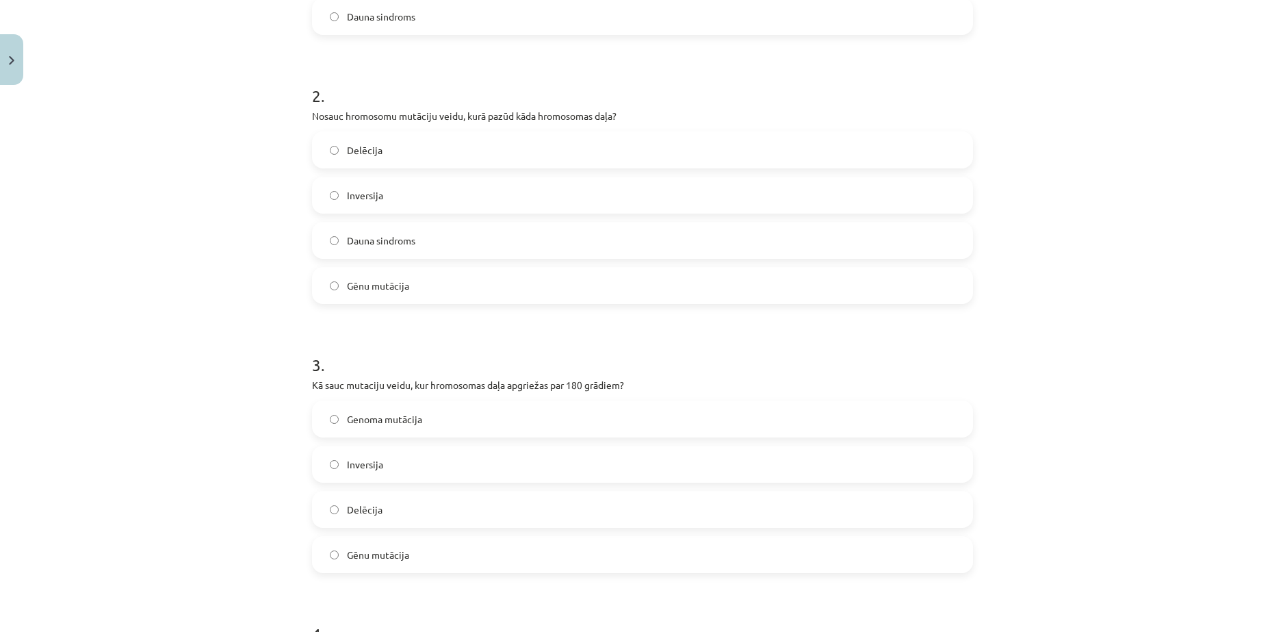
click at [380, 470] on label "Inversija" at bounding box center [642, 464] width 658 height 34
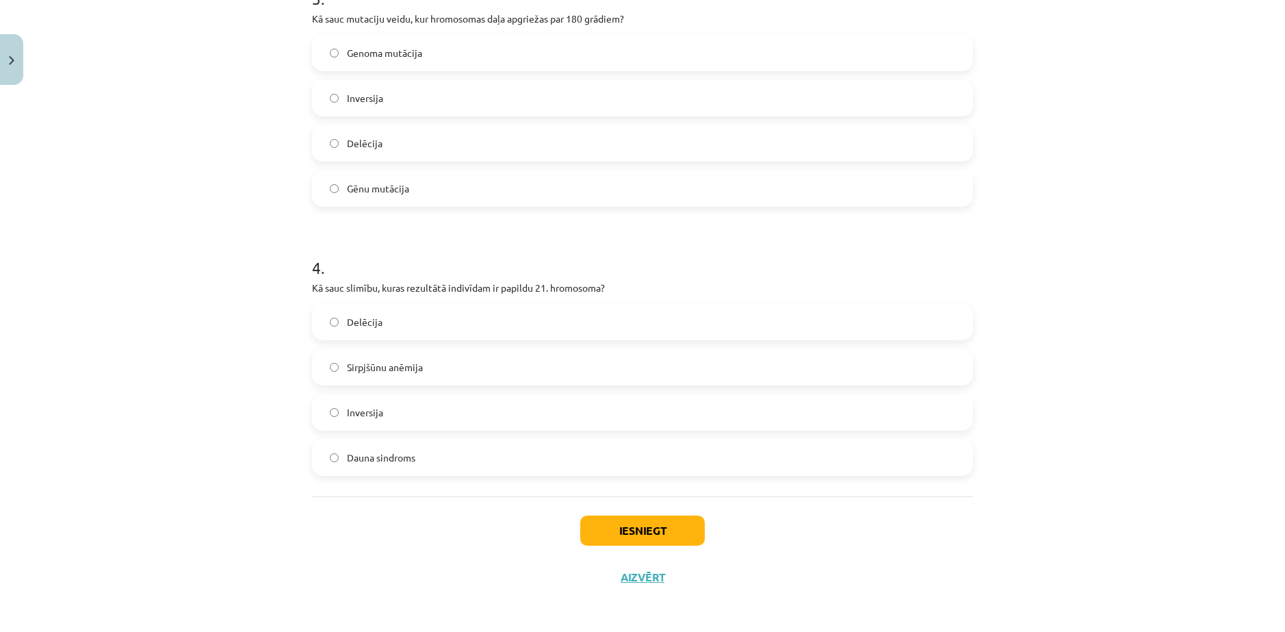
scroll to position [848, 0]
click at [643, 536] on button "Iesniegt" at bounding box center [642, 528] width 125 height 30
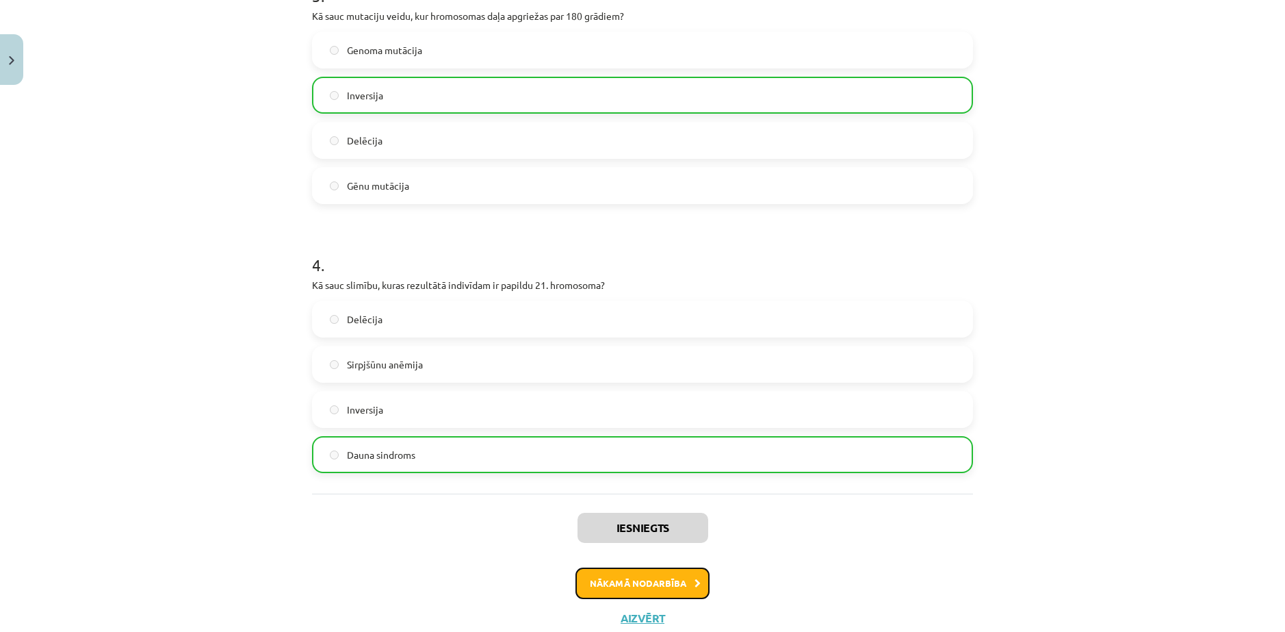
click at [645, 579] on button "Nākamā nodarbība" at bounding box center [643, 582] width 134 height 31
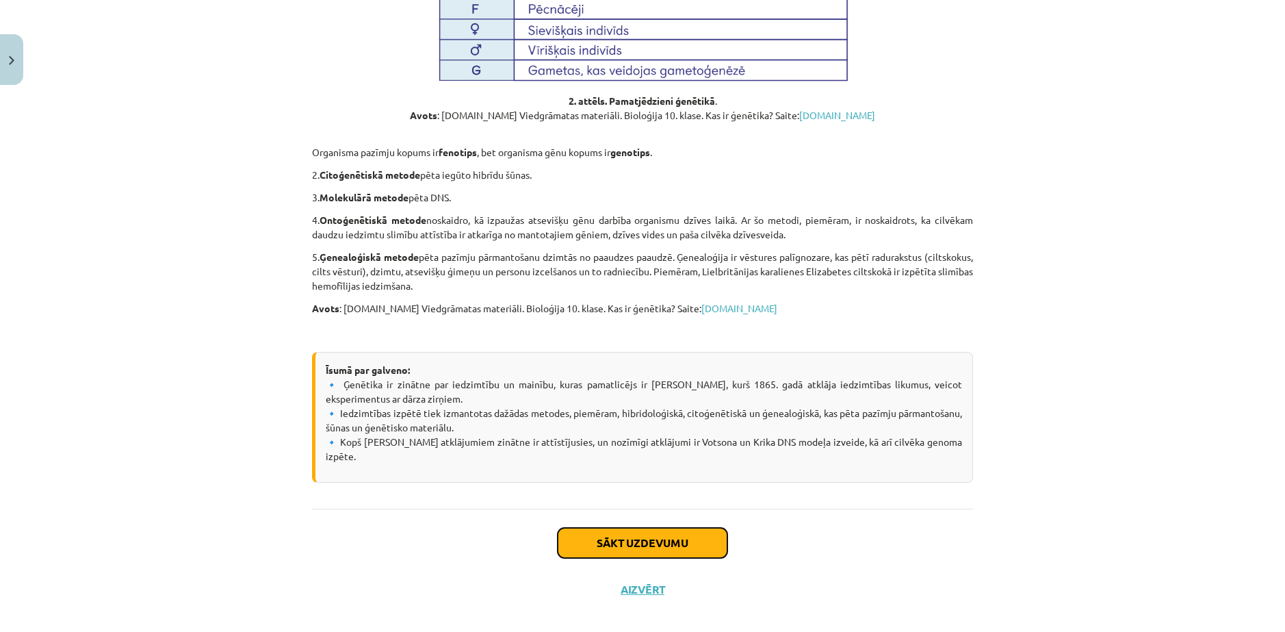
click at [651, 534] on button "Sākt uzdevumu" at bounding box center [643, 543] width 170 height 30
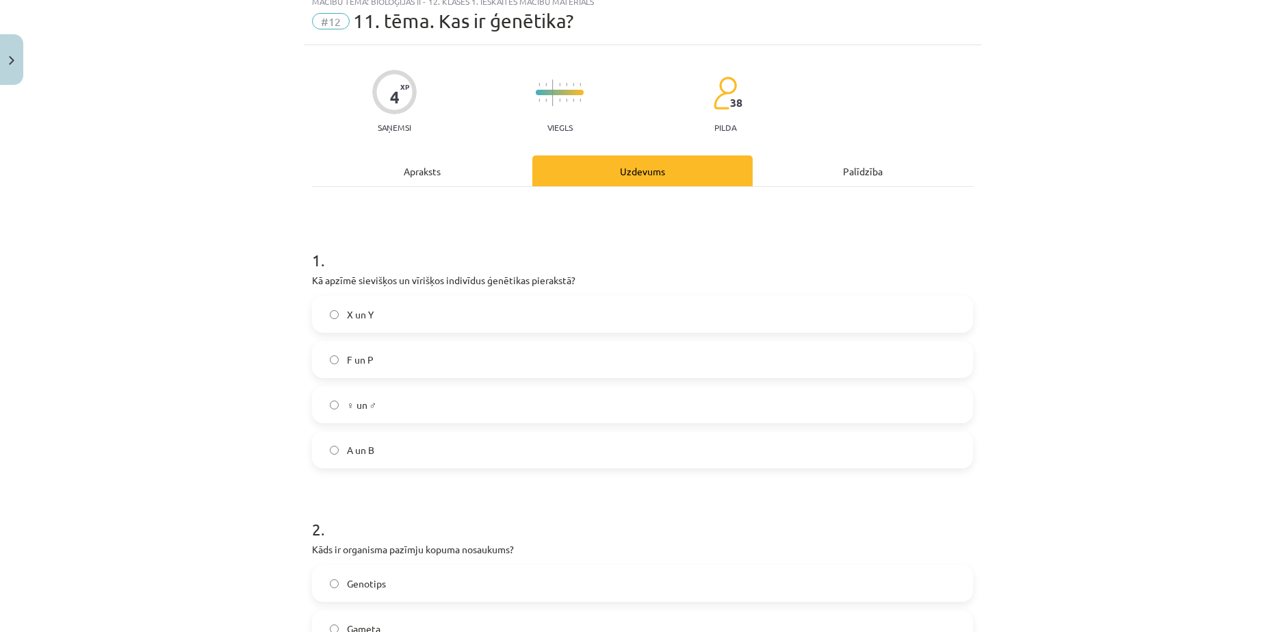
scroll to position [34, 0]
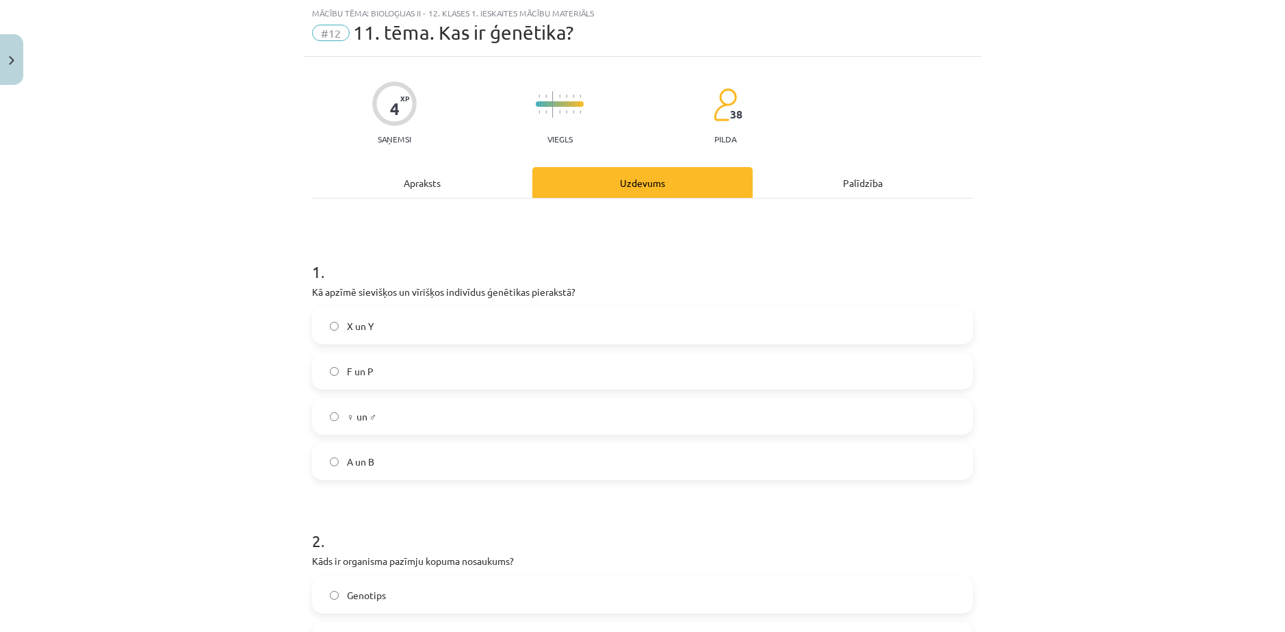
click at [371, 331] on label "X un Y" at bounding box center [642, 326] width 658 height 34
drag, startPoint x: 508, startPoint y: 299, endPoint x: 521, endPoint y: 298, distance: 13.0
click at [521, 298] on p "Kā apzīmē sievišķos un vīrišķos indivīdus ģenētikas pierakstā?" at bounding box center [642, 292] width 661 height 14
click at [661, 294] on p "Kā apzīmē sievišķos un vīrišķos indivīdus ģenētikas pierakstā?" at bounding box center [642, 292] width 661 height 14
click at [367, 417] on span "♀ un ♂" at bounding box center [361, 416] width 29 height 14
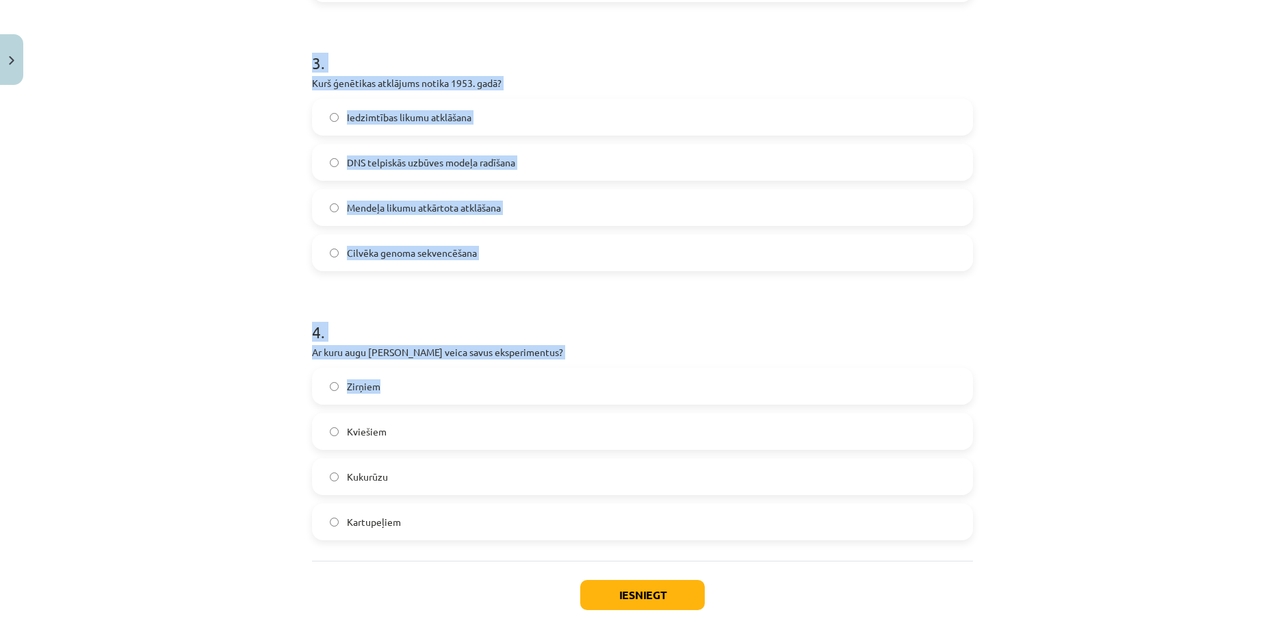
scroll to position [787, 0]
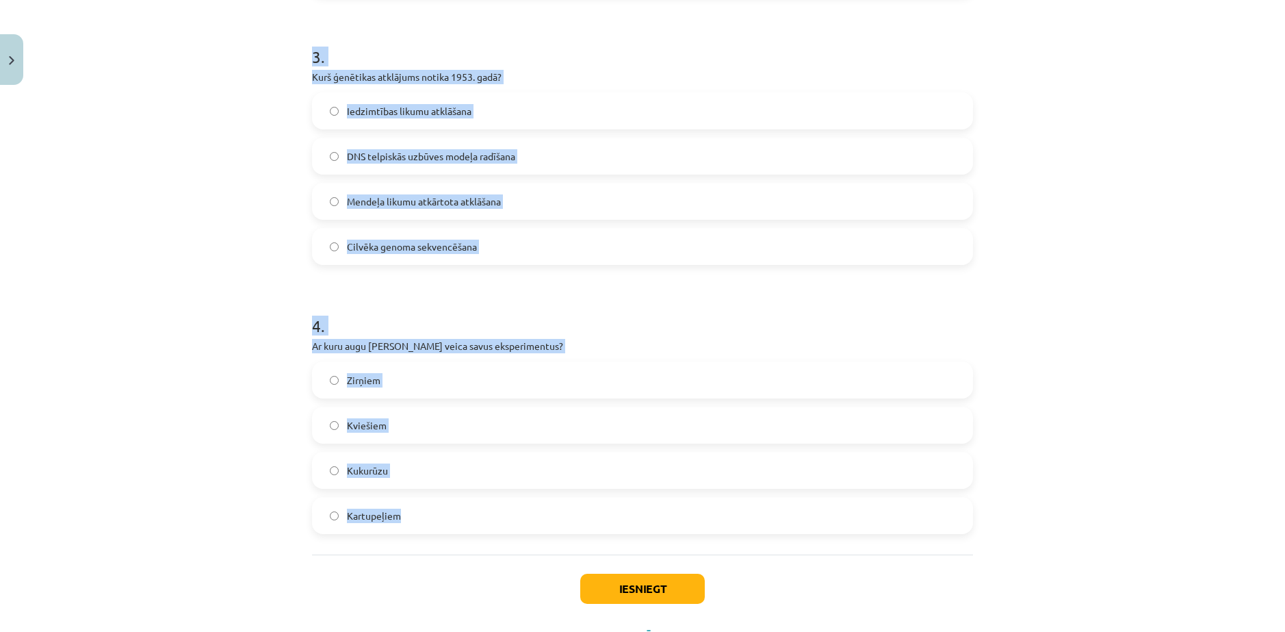
drag, startPoint x: 298, startPoint y: 285, endPoint x: 616, endPoint y: 508, distance: 388.1
click at [616, 508] on div "Mācību tēma: Bioloģijas ii - 12. klases 1. ieskaites mācību materiāls #12 11. t…" at bounding box center [642, 316] width 1285 height 632
copy form "Kā apzīmē sievišķos un vīrišķos indivīdus ģenētikas pierakstā? X un Y F un P ♀ …"
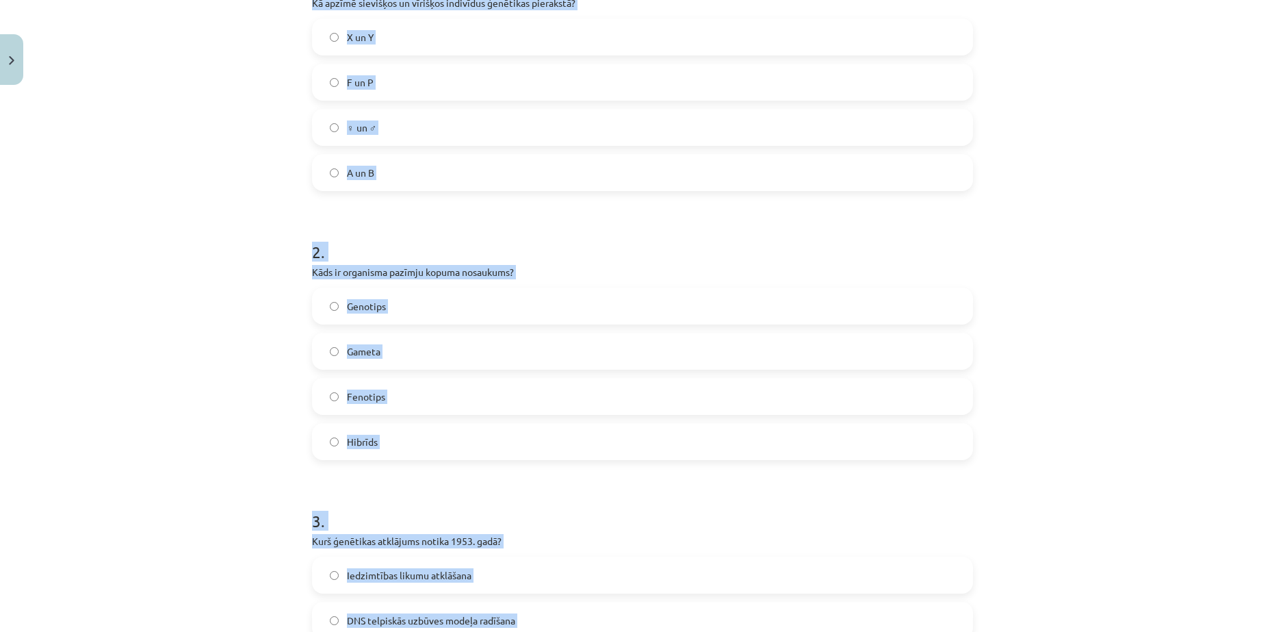
scroll to position [308, 0]
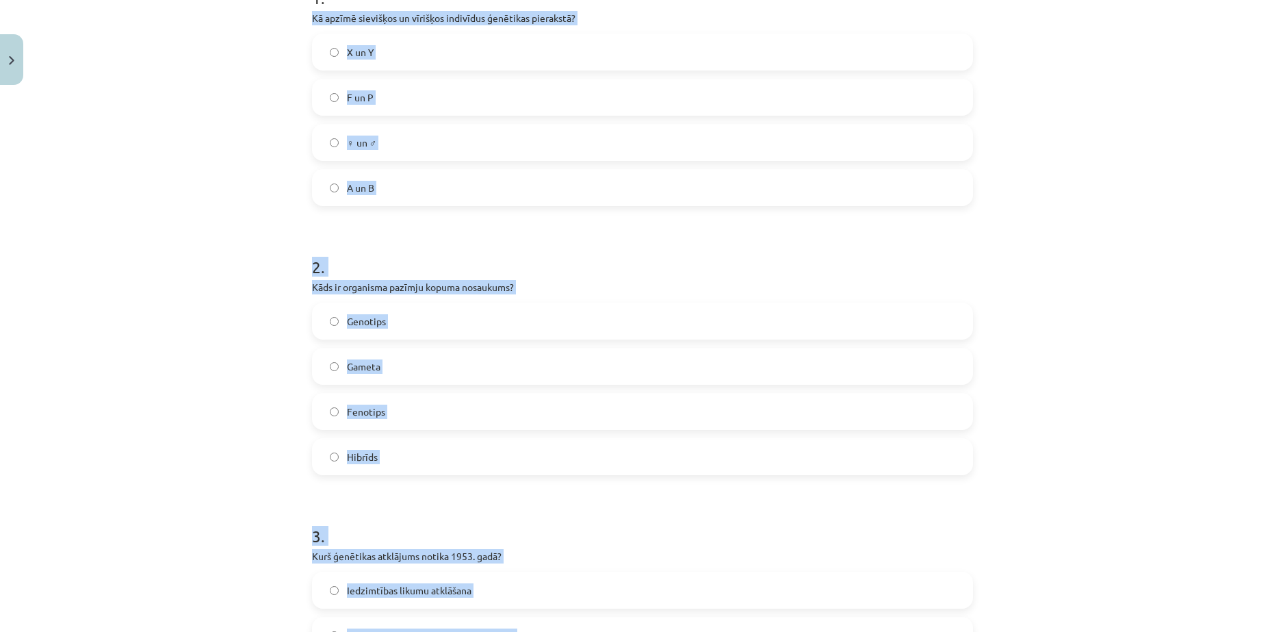
click at [193, 256] on div "Mācību tēma: Bioloģijas ii - 12. klases 1. ieskaites mācību materiāls #12 11. t…" at bounding box center [642, 316] width 1285 height 632
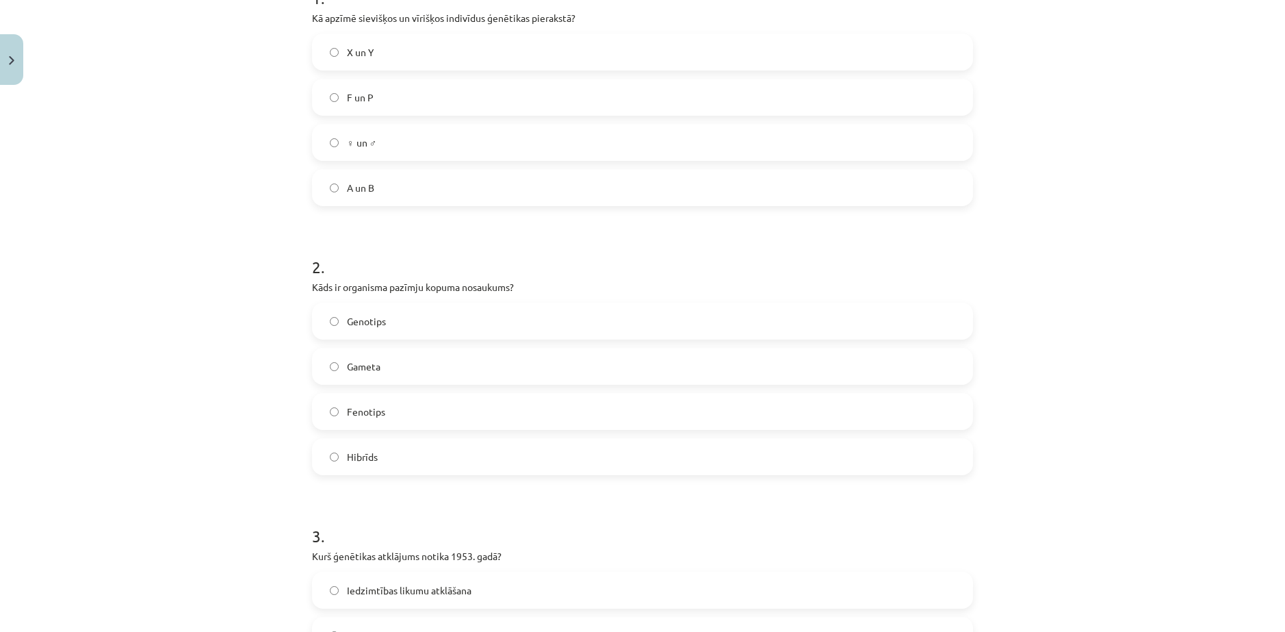
click at [379, 417] on span "Fenotips" at bounding box center [366, 411] width 38 height 14
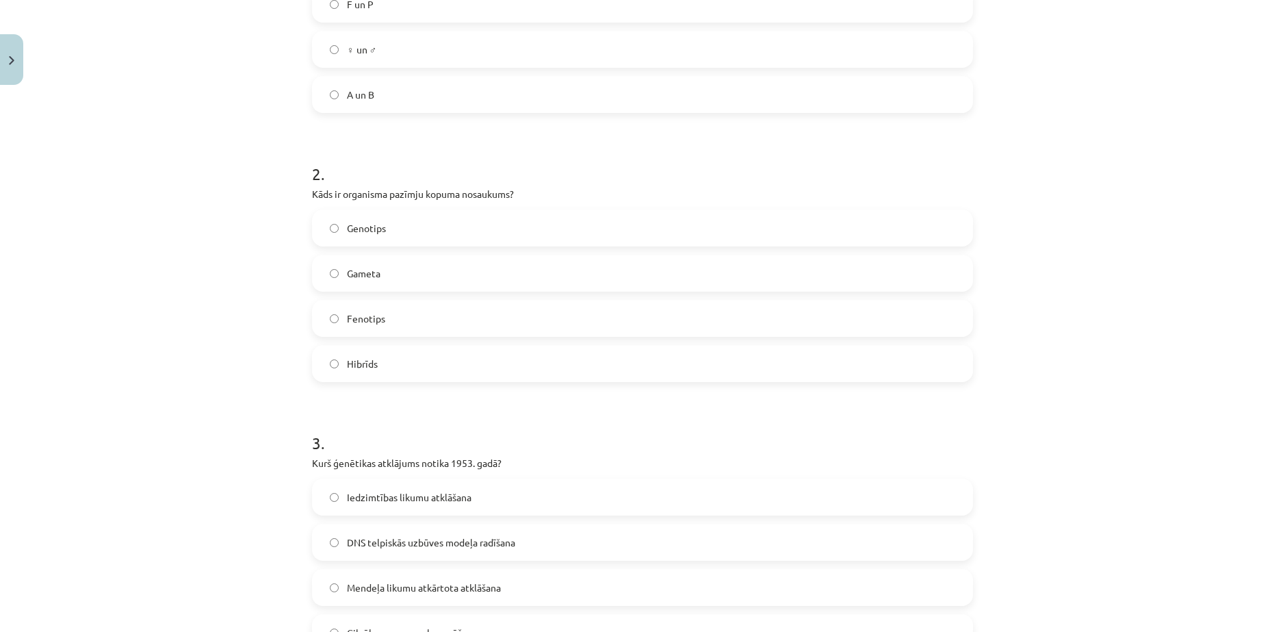
scroll to position [582, 0]
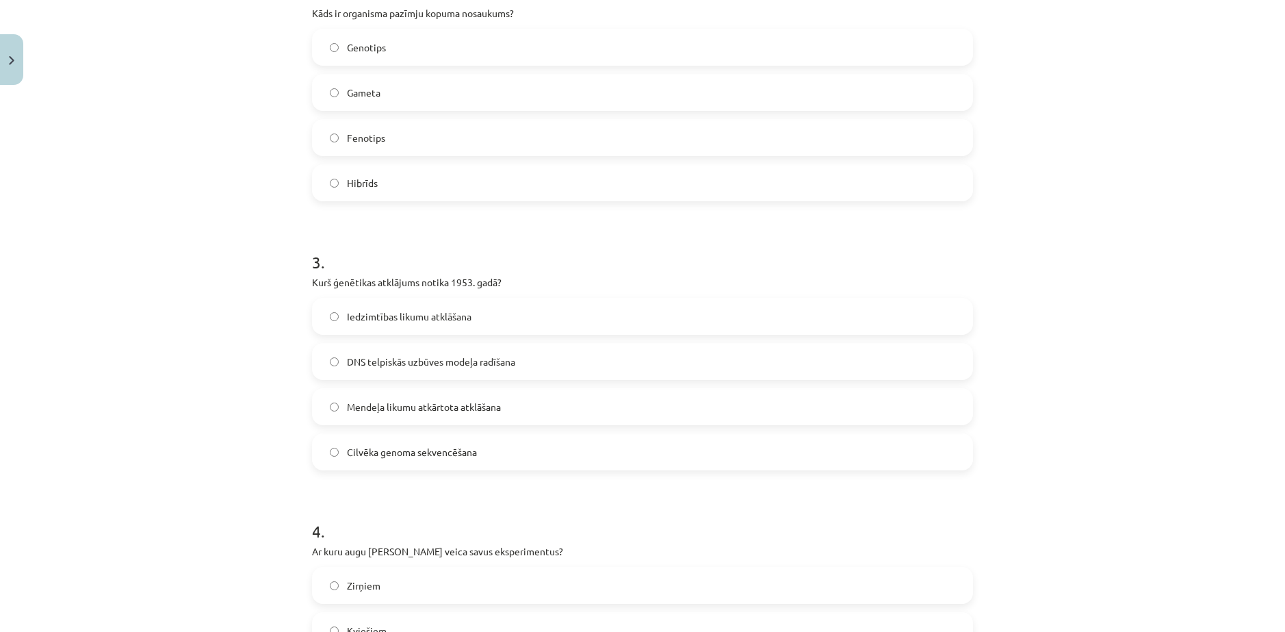
click at [426, 368] on label "DNS telpiskās uzbūves modeļa radīšana" at bounding box center [642, 361] width 658 height 34
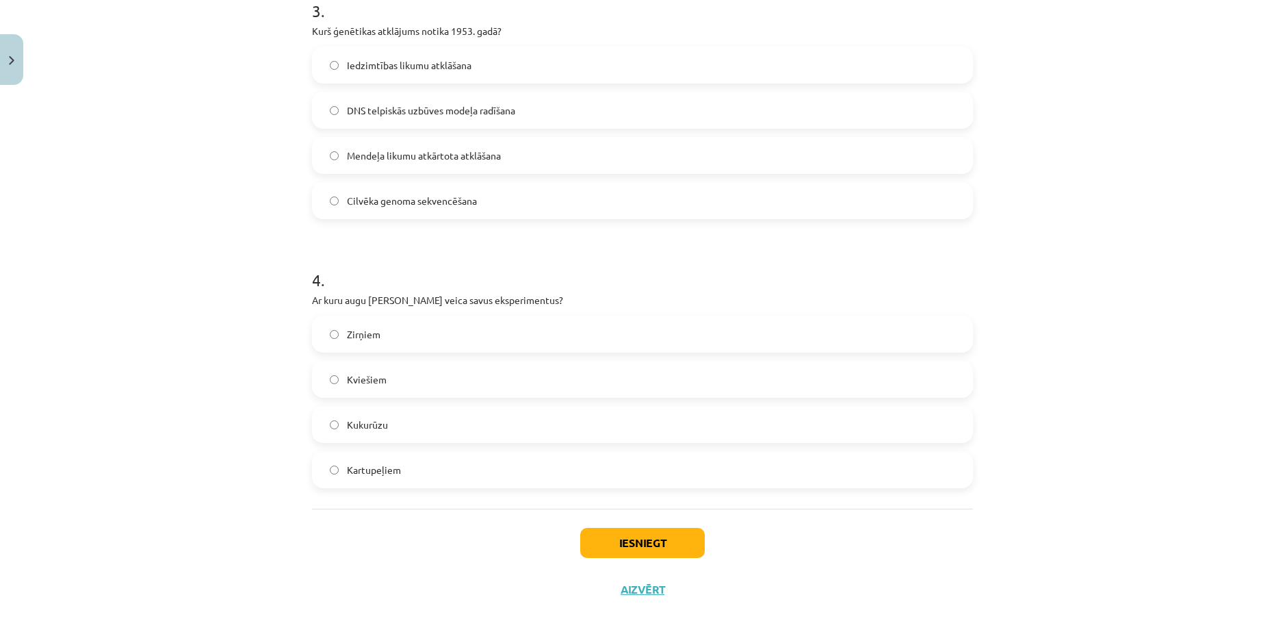
scroll to position [848, 0]
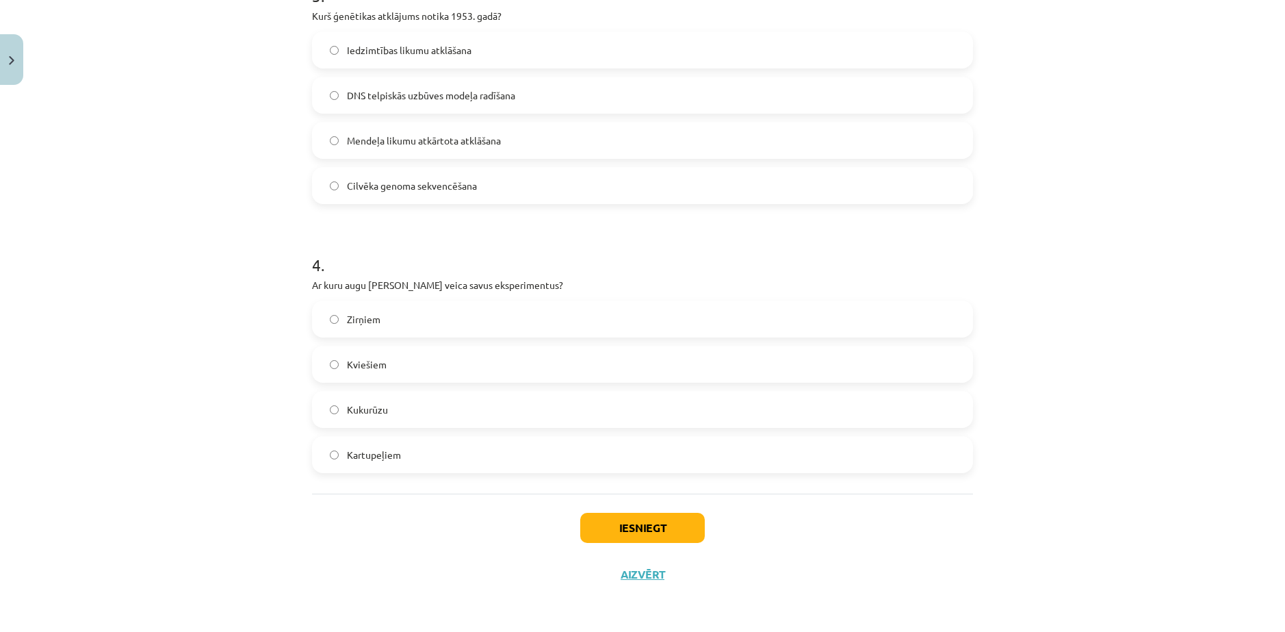
click at [367, 312] on span "Zirņiem" at bounding box center [364, 319] width 34 height 14
click at [647, 522] on button "Iesniegt" at bounding box center [642, 528] width 125 height 30
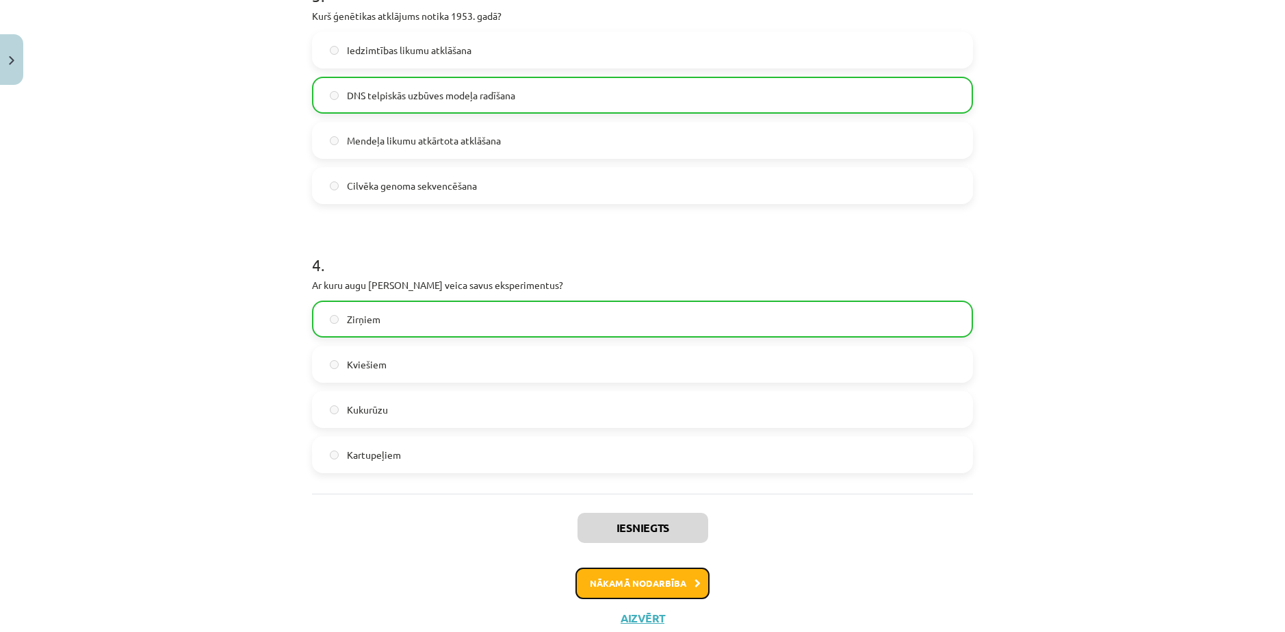
click at [645, 590] on button "Nākamā nodarbība" at bounding box center [643, 582] width 134 height 31
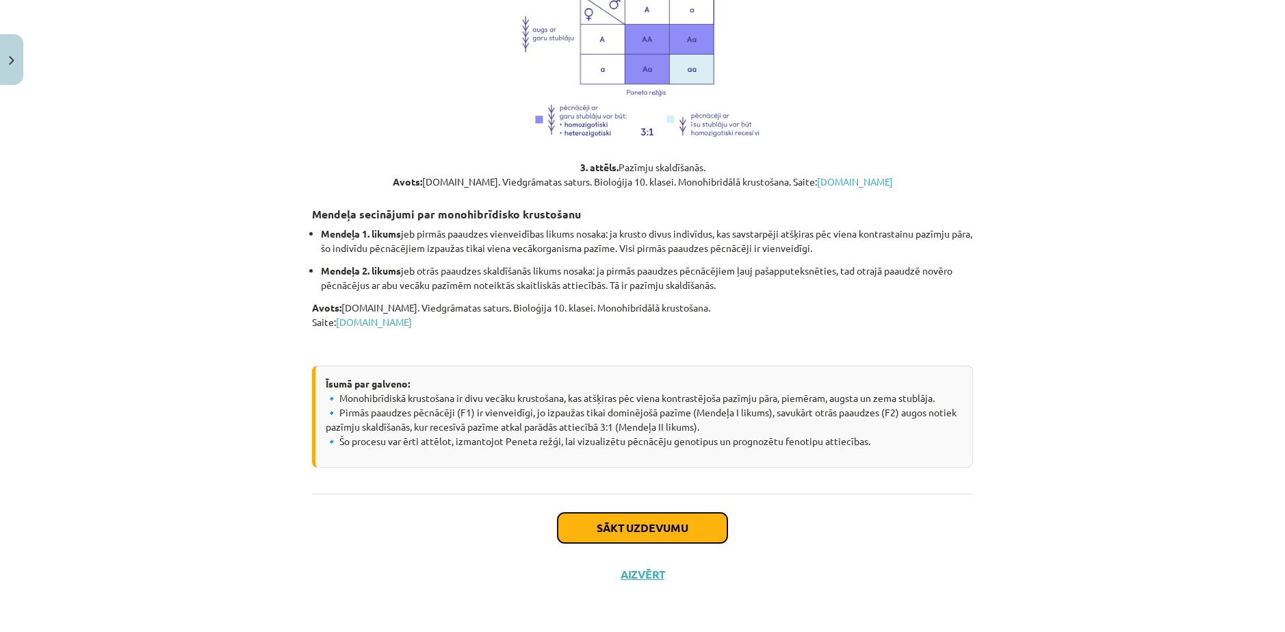
click at [657, 521] on button "Sākt uzdevumu" at bounding box center [643, 528] width 170 height 30
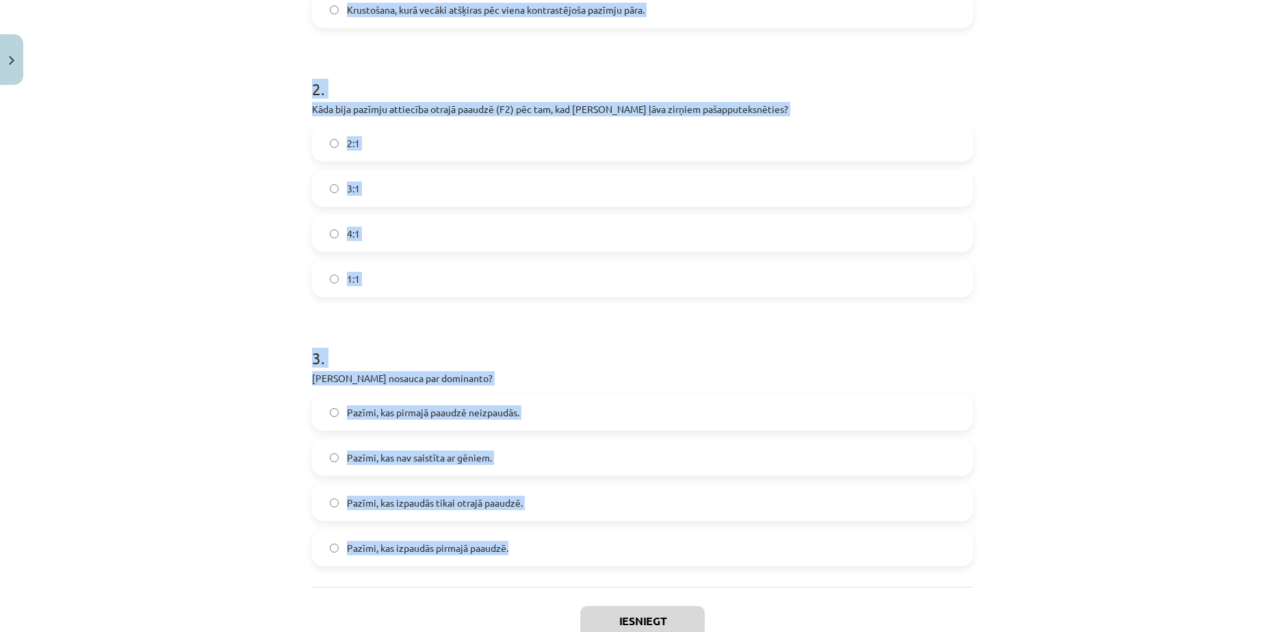
scroll to position [579, 0]
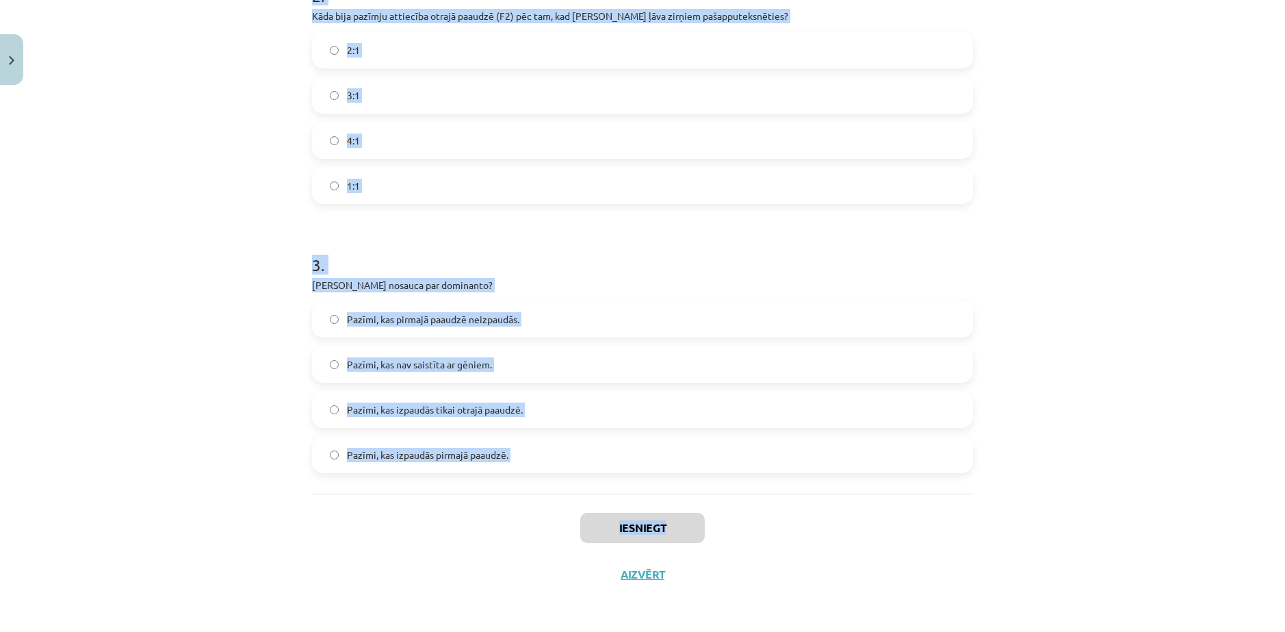
drag, startPoint x: 272, startPoint y: 277, endPoint x: 801, endPoint y: 509, distance: 577.6
click at [801, 509] on div "Mācību tēma: Bioloģijas ii - 12. klases 1. ieskaites mācību materiāls #13 12. t…" at bounding box center [642, 316] width 1285 height 632
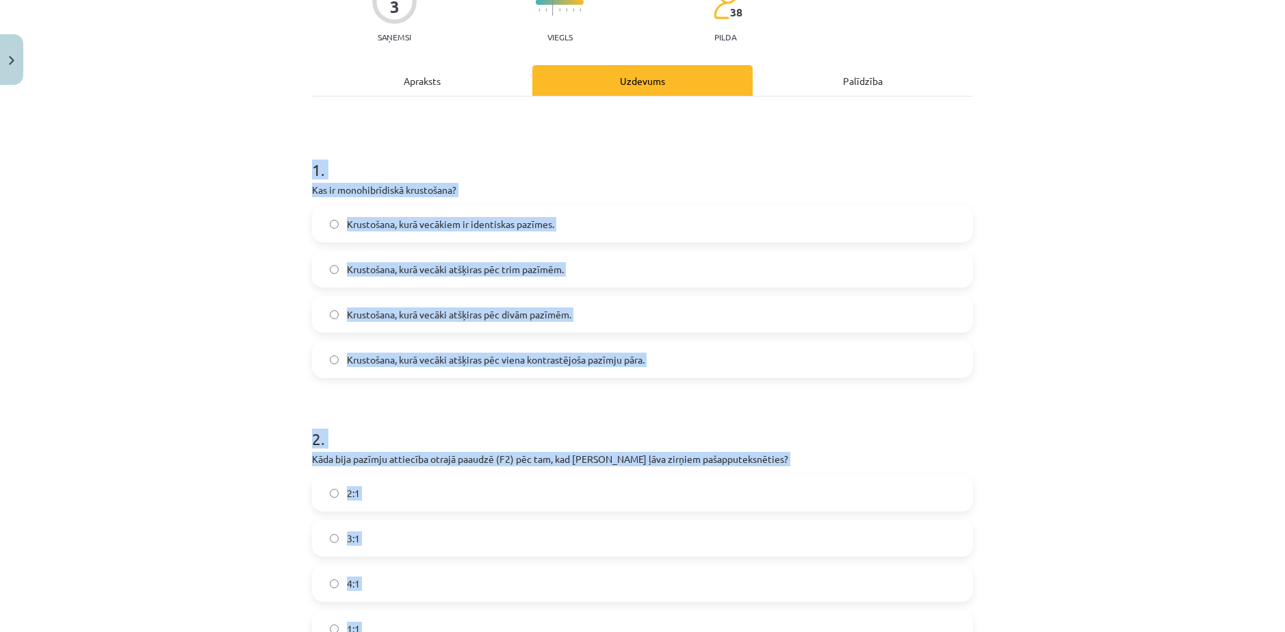
scroll to position [0, 0]
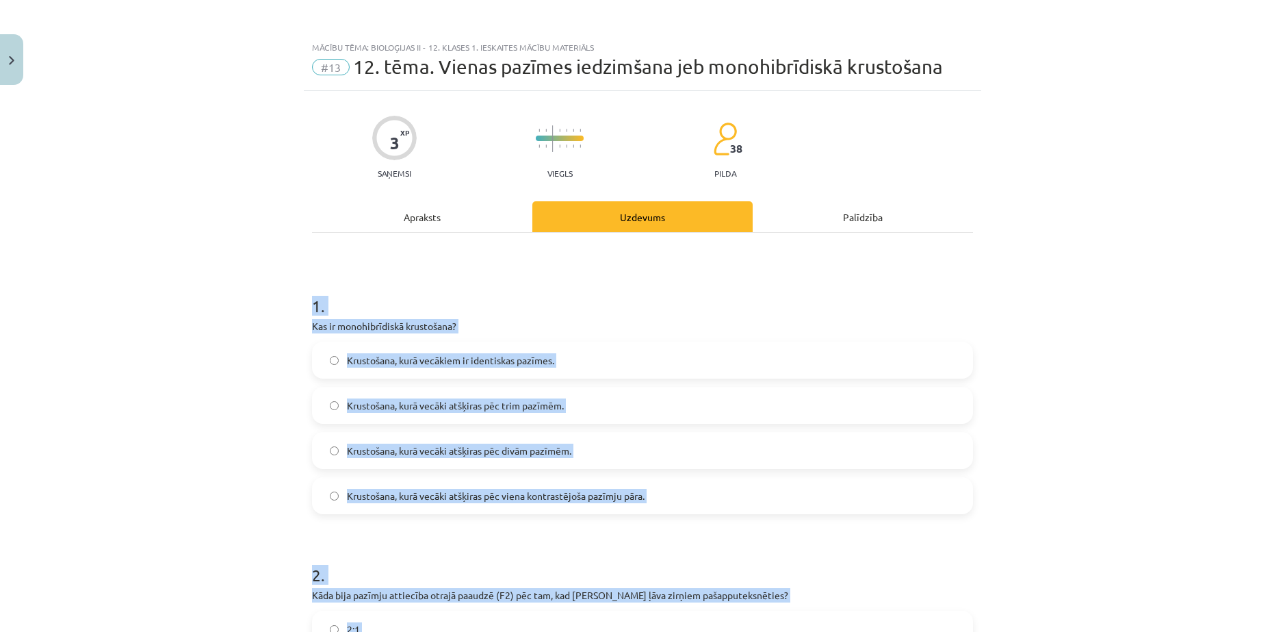
click at [149, 353] on div "Mācību tēma: Bioloģijas ii - 12. klases 1. ieskaites mācību materiāls #13 12. t…" at bounding box center [642, 316] width 1285 height 632
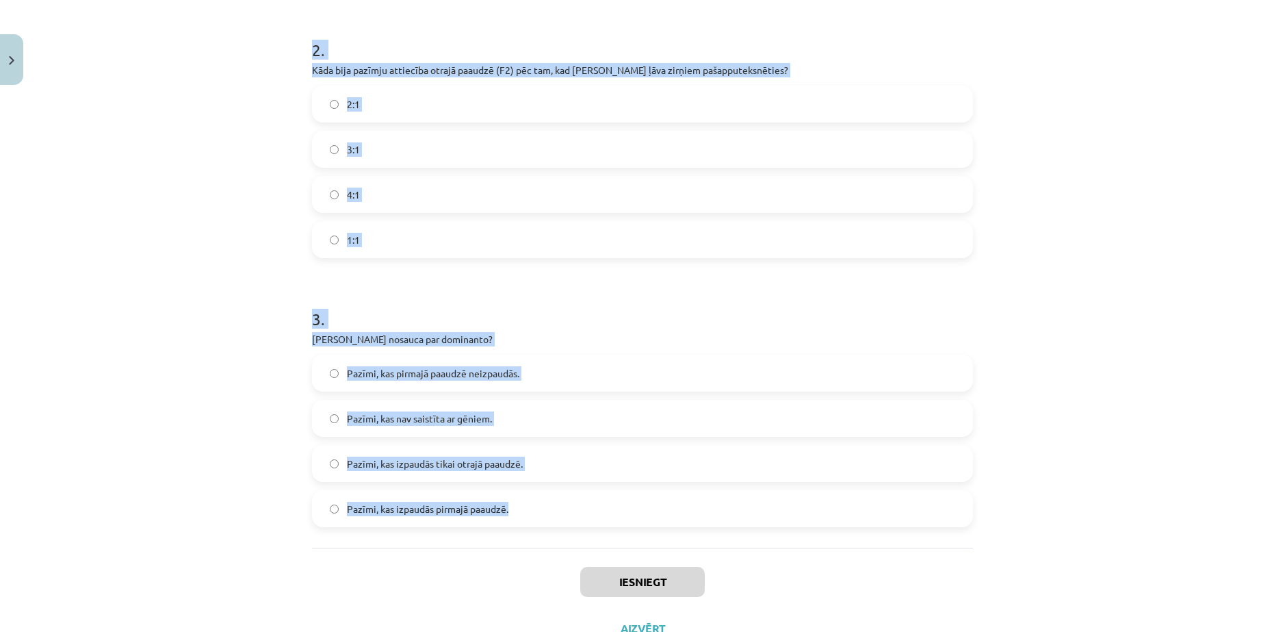
scroll to position [579, 0]
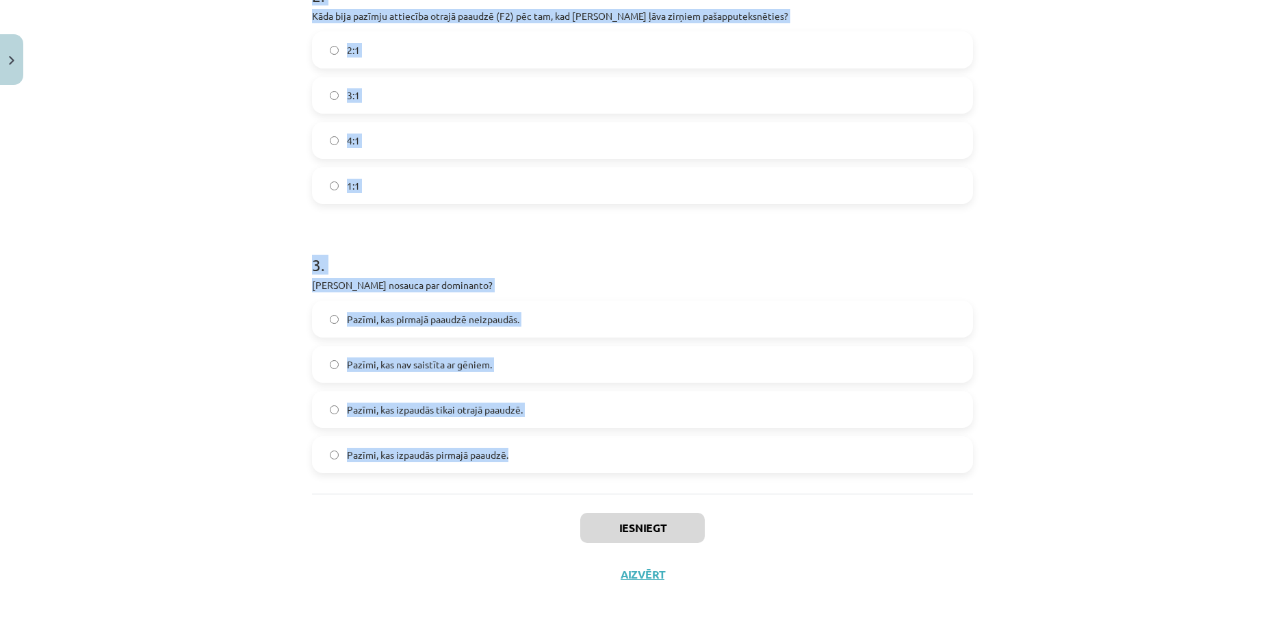
drag, startPoint x: 305, startPoint y: 296, endPoint x: 734, endPoint y: 463, distance: 461.1
click at [734, 463] on div "3 XP Saņemsi Viegls 38 pilda Apraksts Uzdevums Palīdzība 1 . Kas ir monohibrīdi…" at bounding box center [643, 54] width 678 height 1085
copy form "1 . Kas ir monohibrīdiskā krustošana? Krustošana, kurā vecākiem ir identiskas p…"
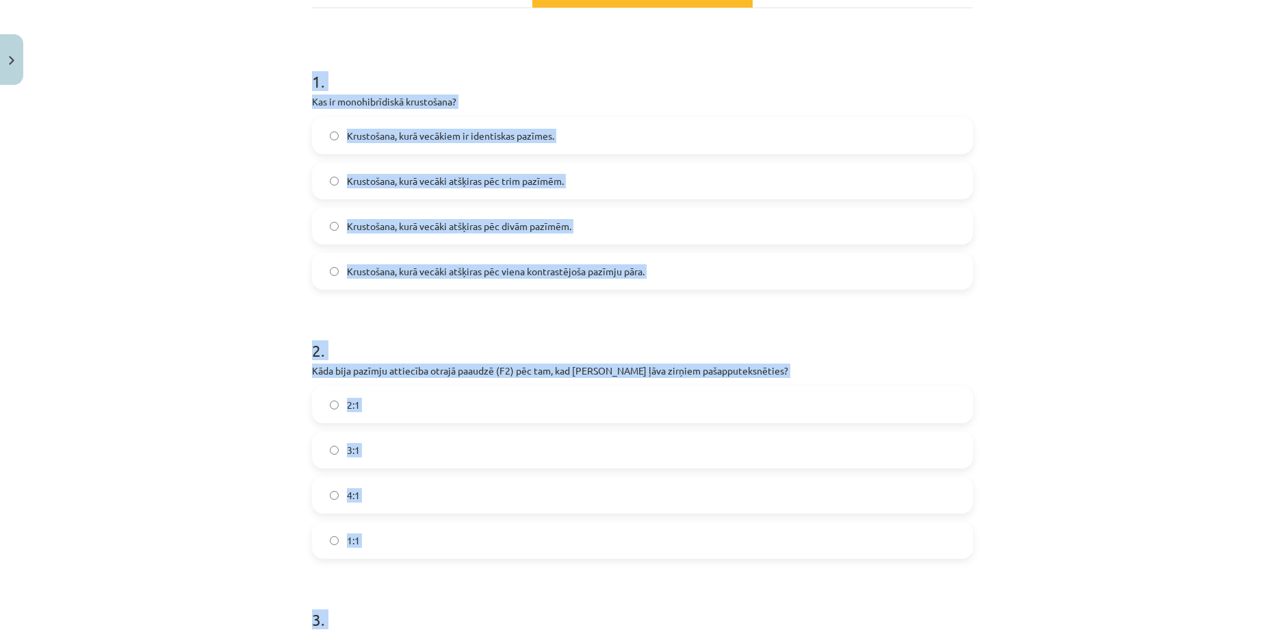
scroll to position [100, 0]
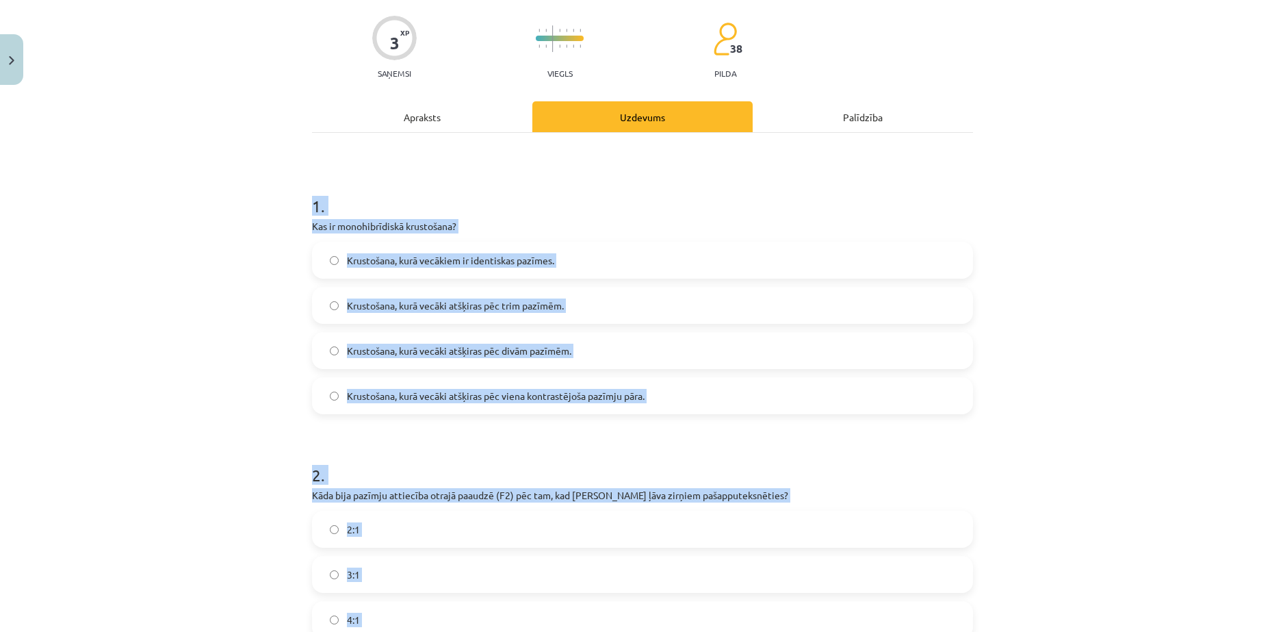
click at [203, 229] on div "Mācību tēma: Bioloģijas ii - 12. klases 1. ieskaites mācību materiāls #13 12. t…" at bounding box center [642, 316] width 1285 height 632
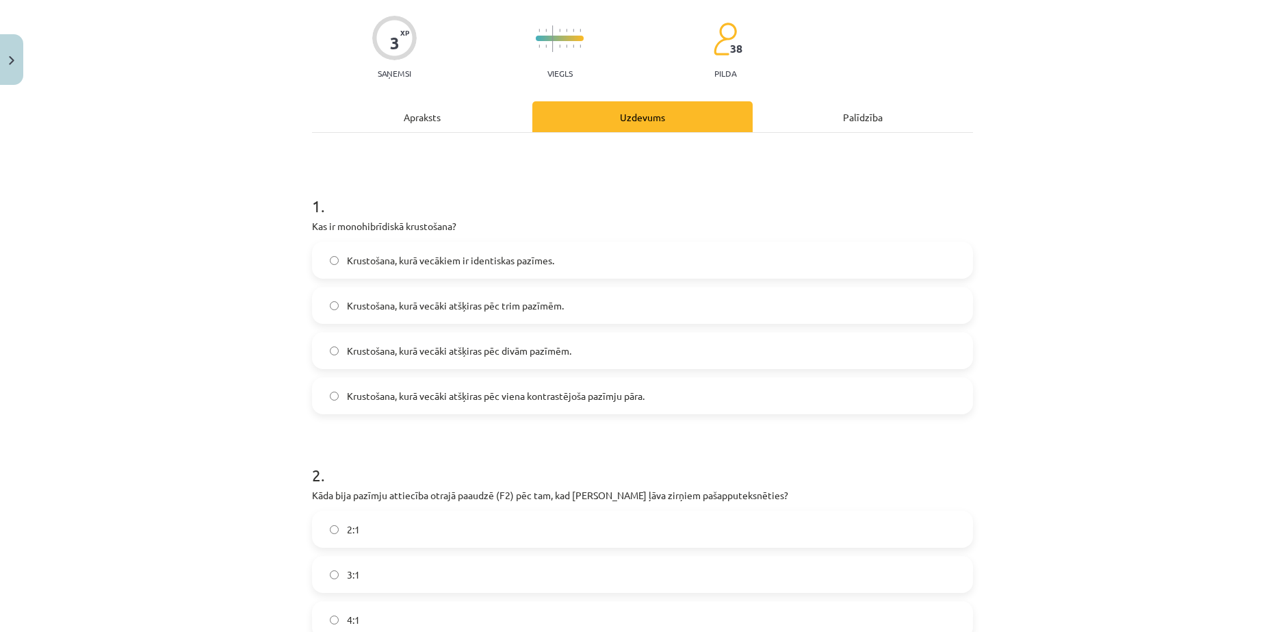
click at [543, 398] on span "Krustošana, kurā vecāki atšķiras pēc viena kontrastējoša pazīmju pāra." at bounding box center [496, 396] width 298 height 14
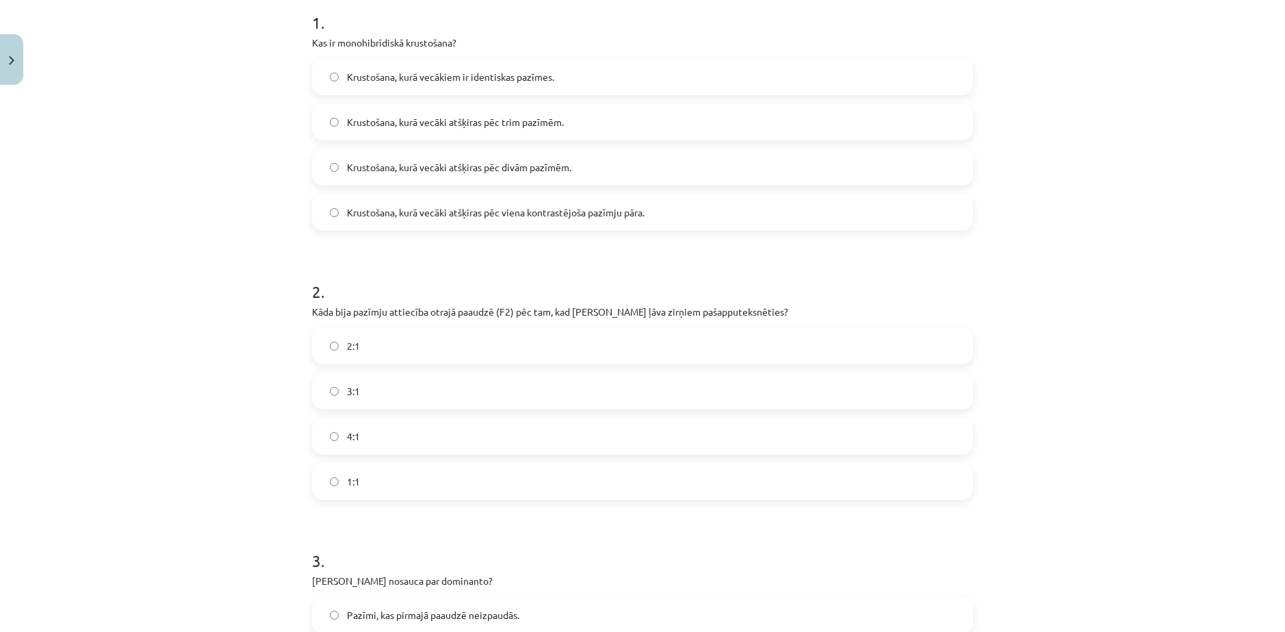
scroll to position [305, 0]
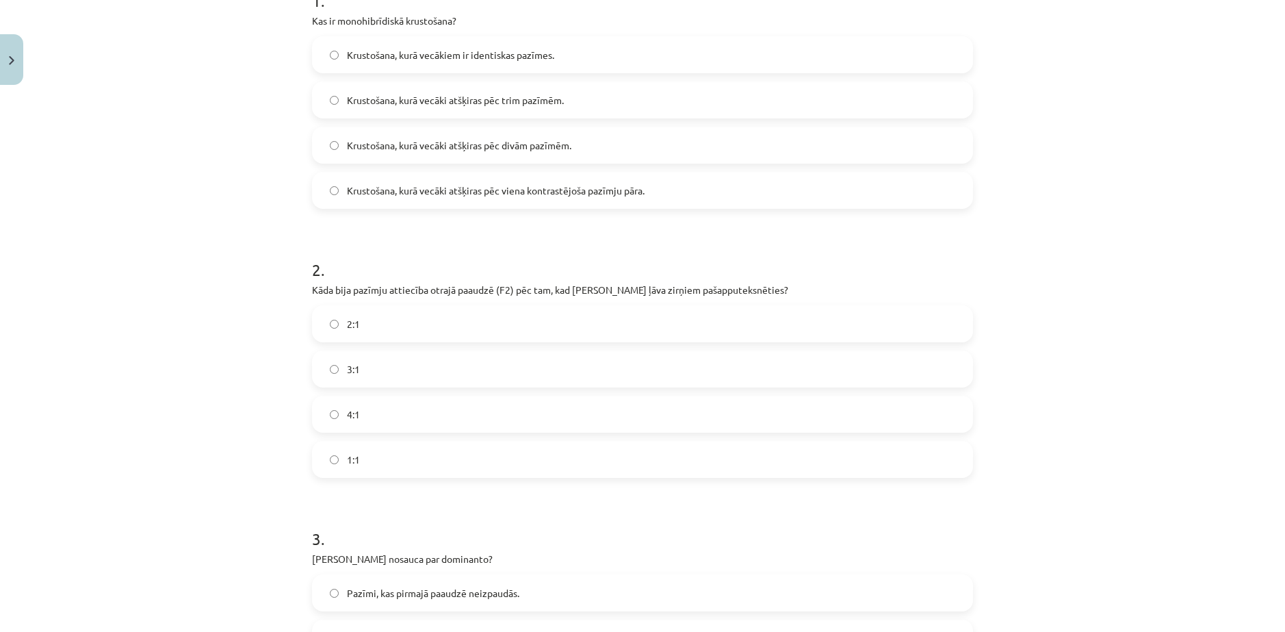
click at [351, 365] on span "3:1" at bounding box center [353, 369] width 13 height 14
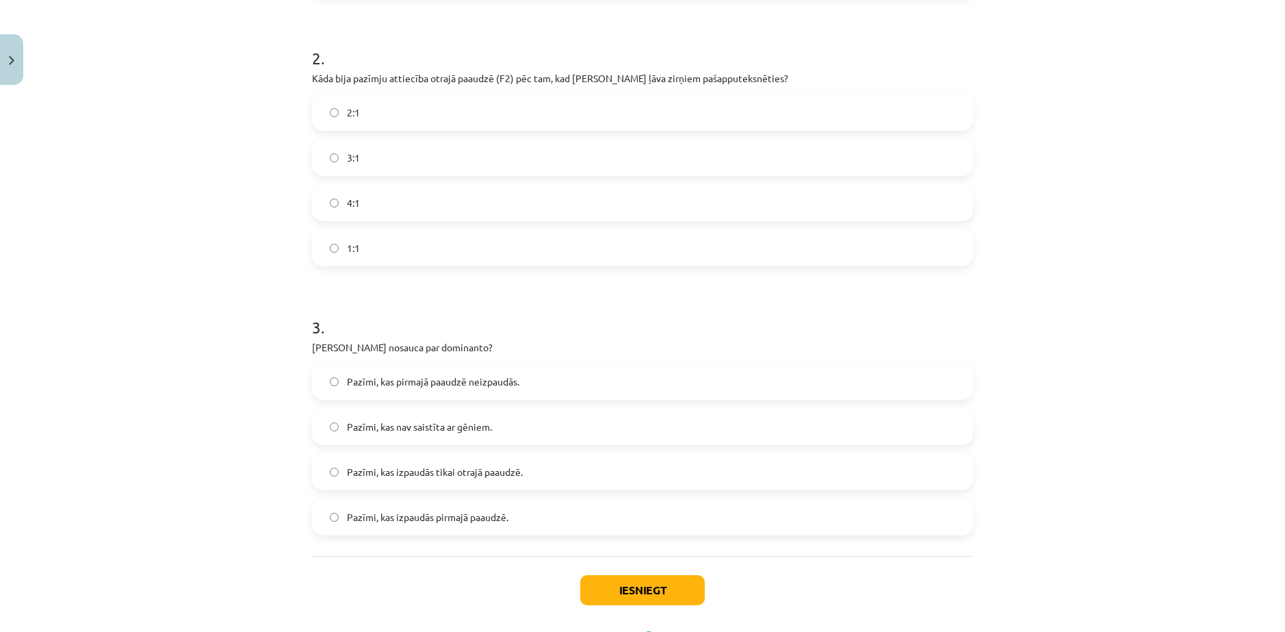
scroll to position [579, 0]
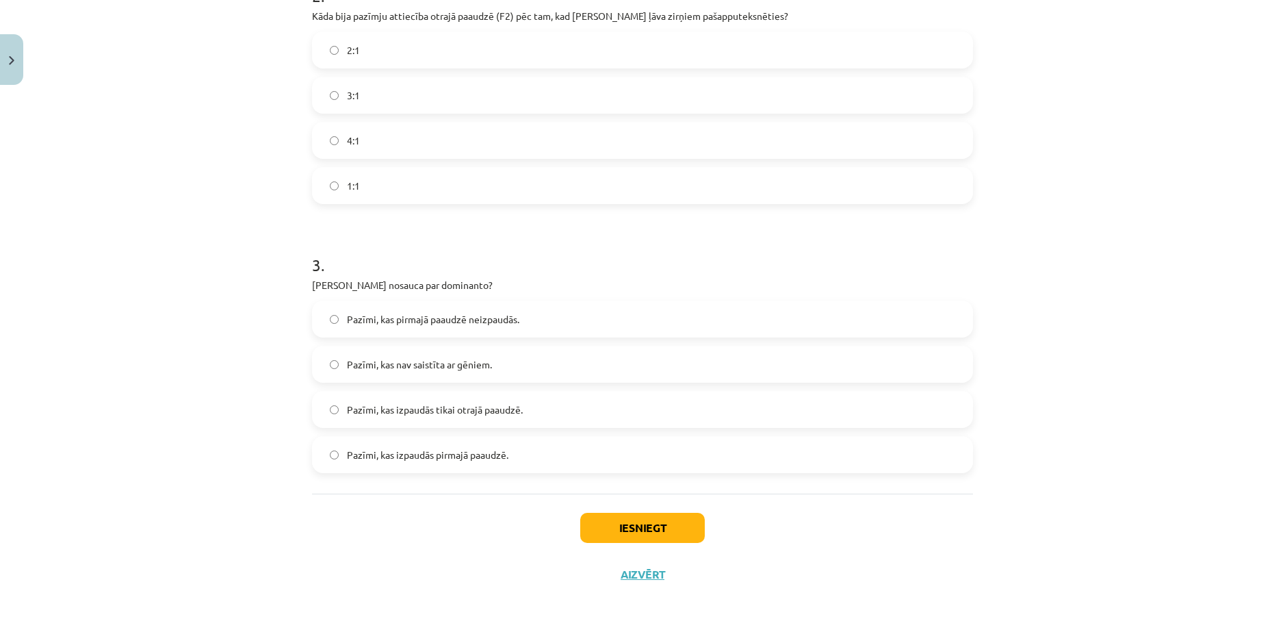
click at [469, 457] on span "Pazīmi, kas izpaudās pirmajā paaudzē." at bounding box center [428, 455] width 162 height 14
click at [602, 519] on button "Iesniegt" at bounding box center [642, 528] width 125 height 30
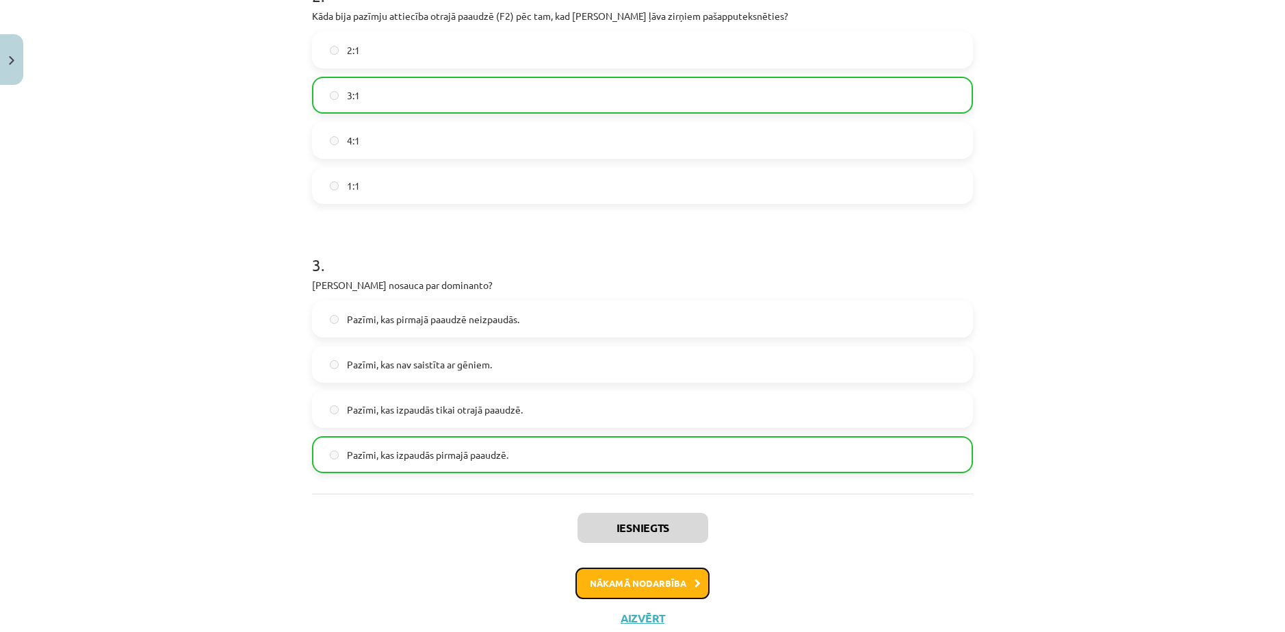
click at [601, 570] on button "Nākamā nodarbība" at bounding box center [643, 582] width 134 height 31
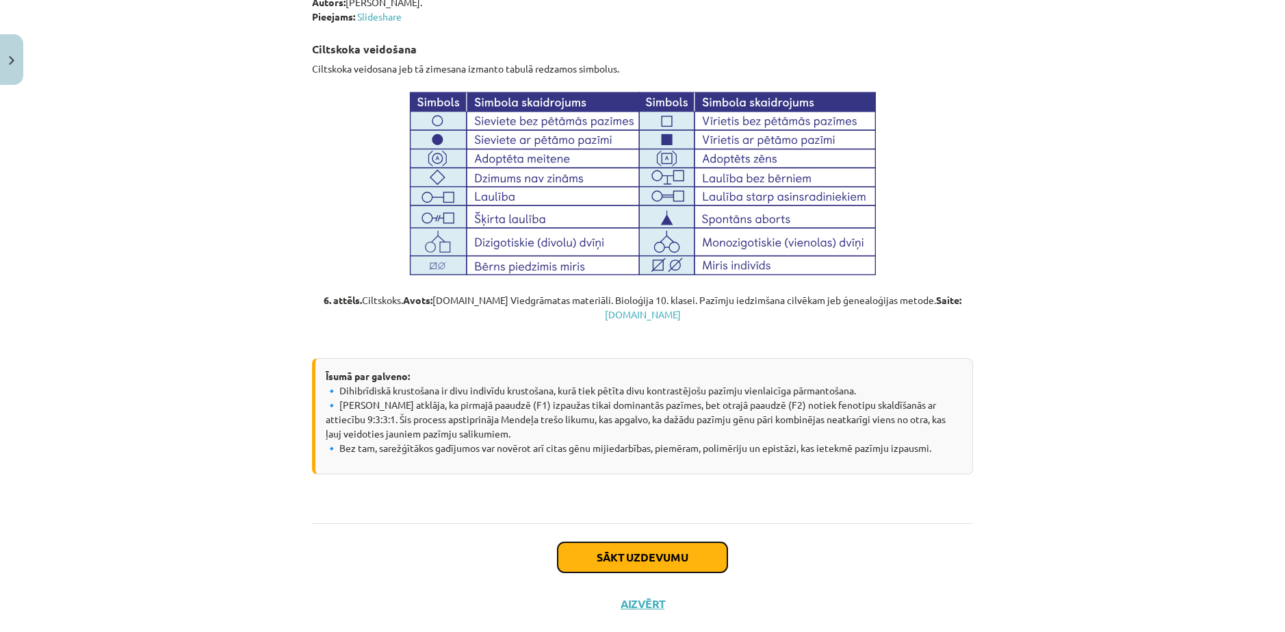
click at [629, 542] on button "Sākt uzdevumu" at bounding box center [643, 557] width 170 height 30
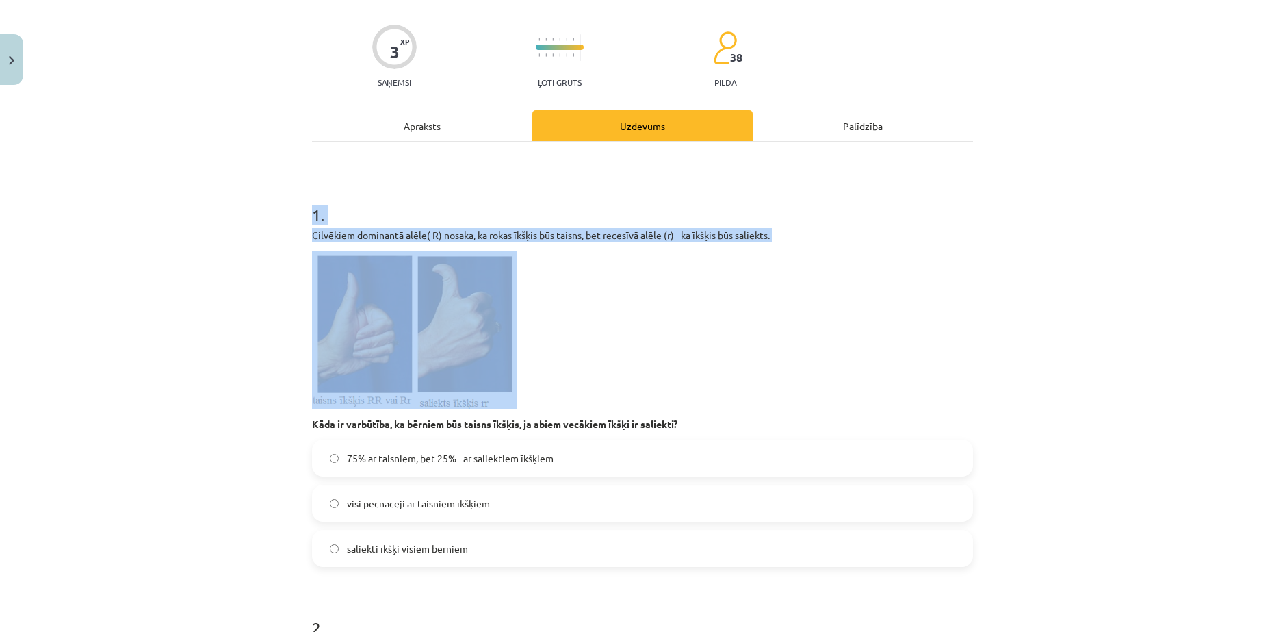
scroll to position [103, 0]
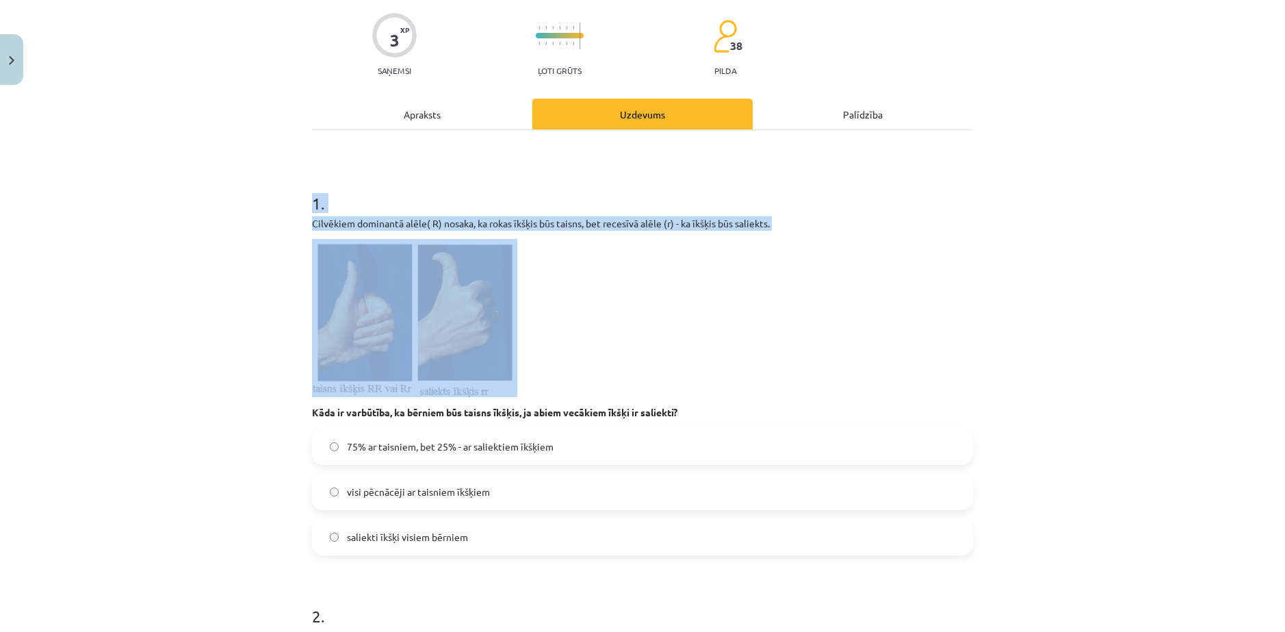
drag, startPoint x: 304, startPoint y: 277, endPoint x: 664, endPoint y: 355, distance: 368.3
click at [664, 355] on div "Mācību tēma: Bioloģijas ii - 12. klases 1. ieskaites mācību materiāls #14 13. t…" at bounding box center [642, 316] width 1285 height 632
click at [187, 231] on div "Mācību tēma: Bioloģijas ii - 12. klases 1. ieskaites mācību materiāls #14 13. t…" at bounding box center [642, 316] width 1285 height 632
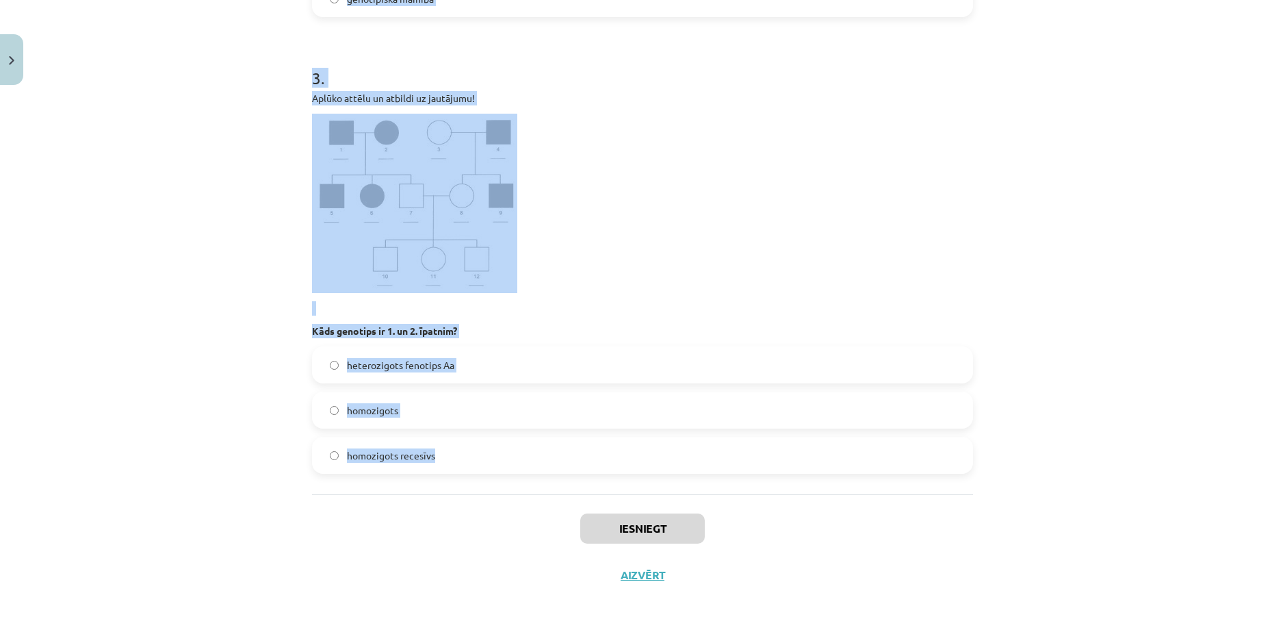
scroll to position [842, 0]
drag, startPoint x: 434, startPoint y: 181, endPoint x: 786, endPoint y: 463, distance: 451.8
click at [786, 463] on div "Mācību tēma: Bioloģijas ii - 12. klases 1. ieskaites mācību materiāls #14 13. t…" at bounding box center [642, 316] width 1285 height 632
copy form "1 . Cilvēkiem dominantā alēle( R) nosaka, ka rokas īkšķis būs taisns, bet reces…"
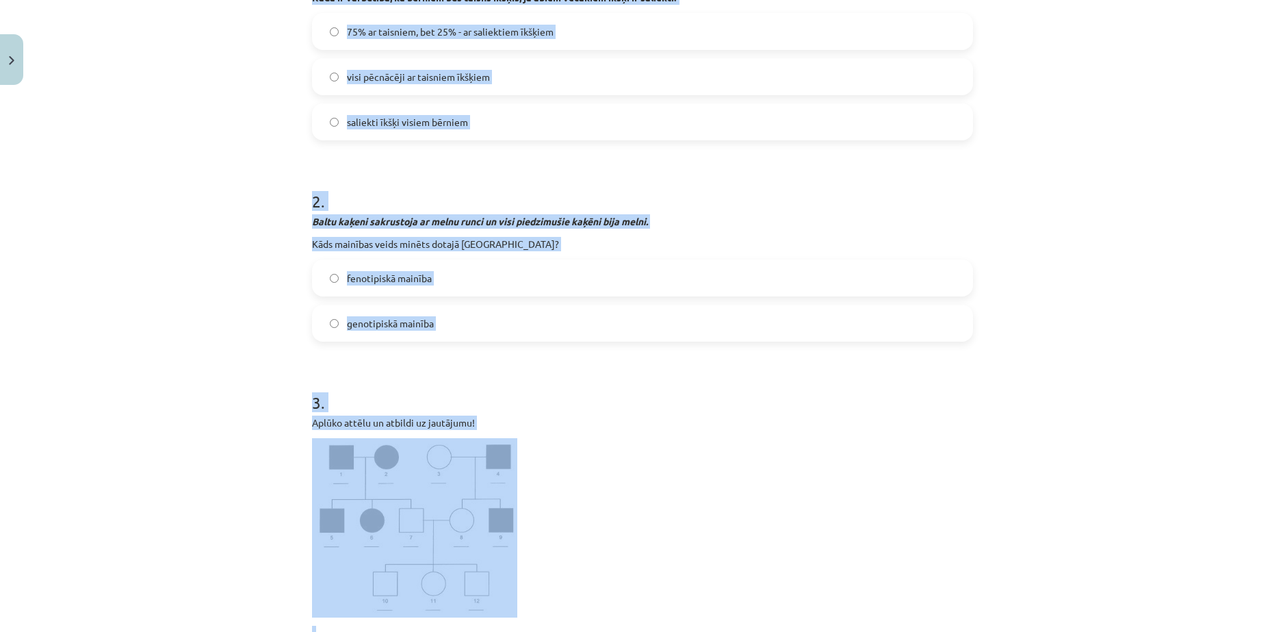
scroll to position [295, 0]
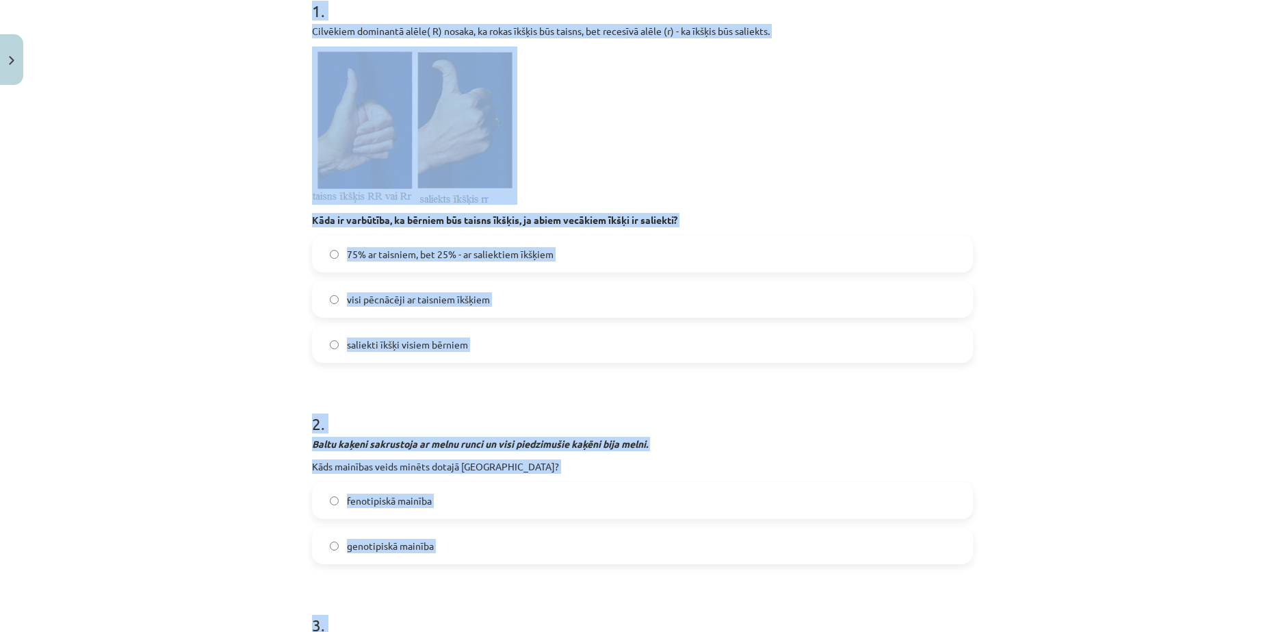
click at [213, 201] on div "Mācību tēma: Bioloģijas ii - 12. klases 1. ieskaites mācību materiāls #14 13. t…" at bounding box center [642, 316] width 1285 height 632
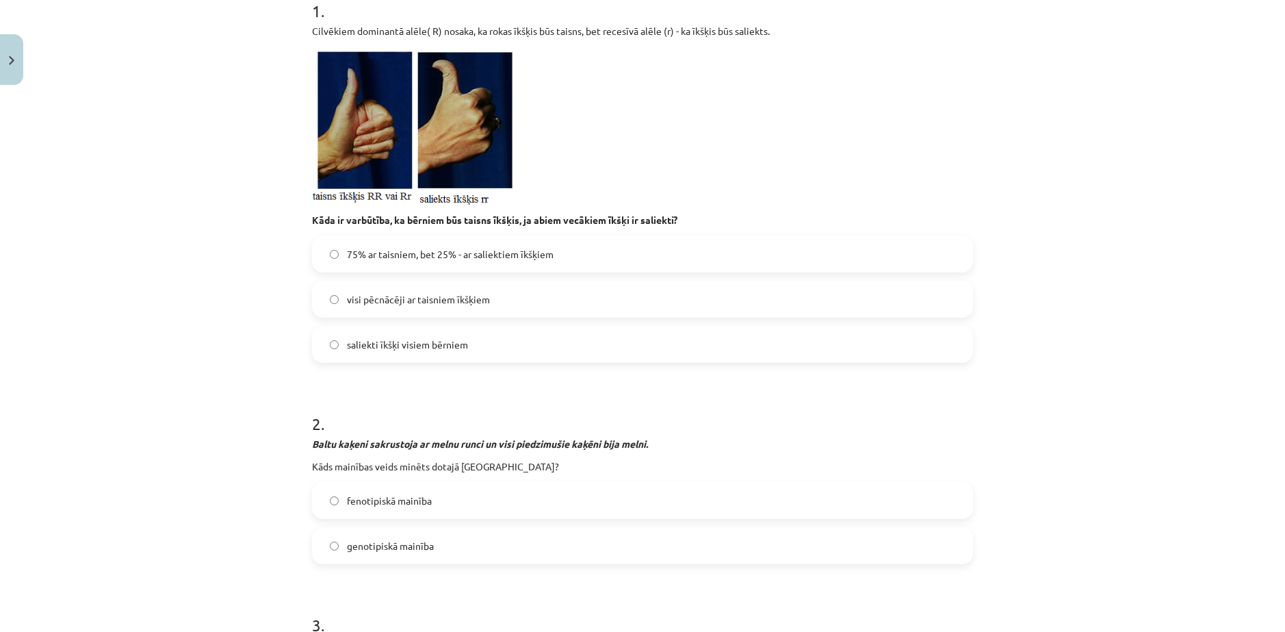
click at [385, 338] on span "saliekti īkšķi visiem bērniem" at bounding box center [407, 344] width 121 height 14
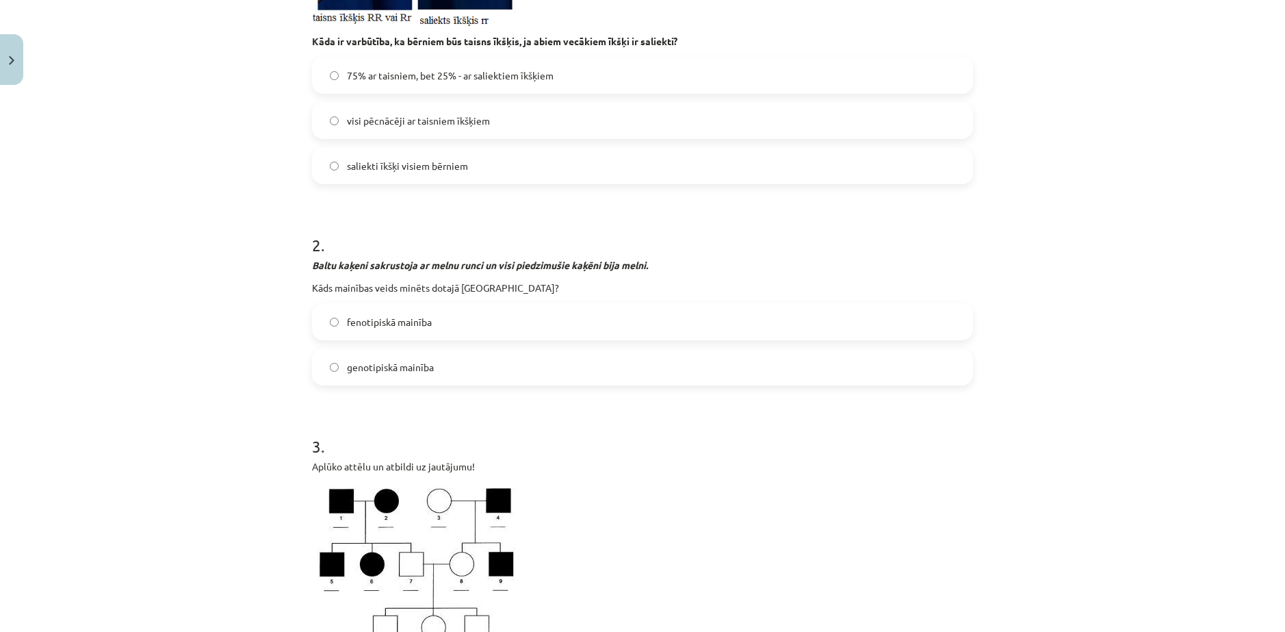
scroll to position [500, 0]
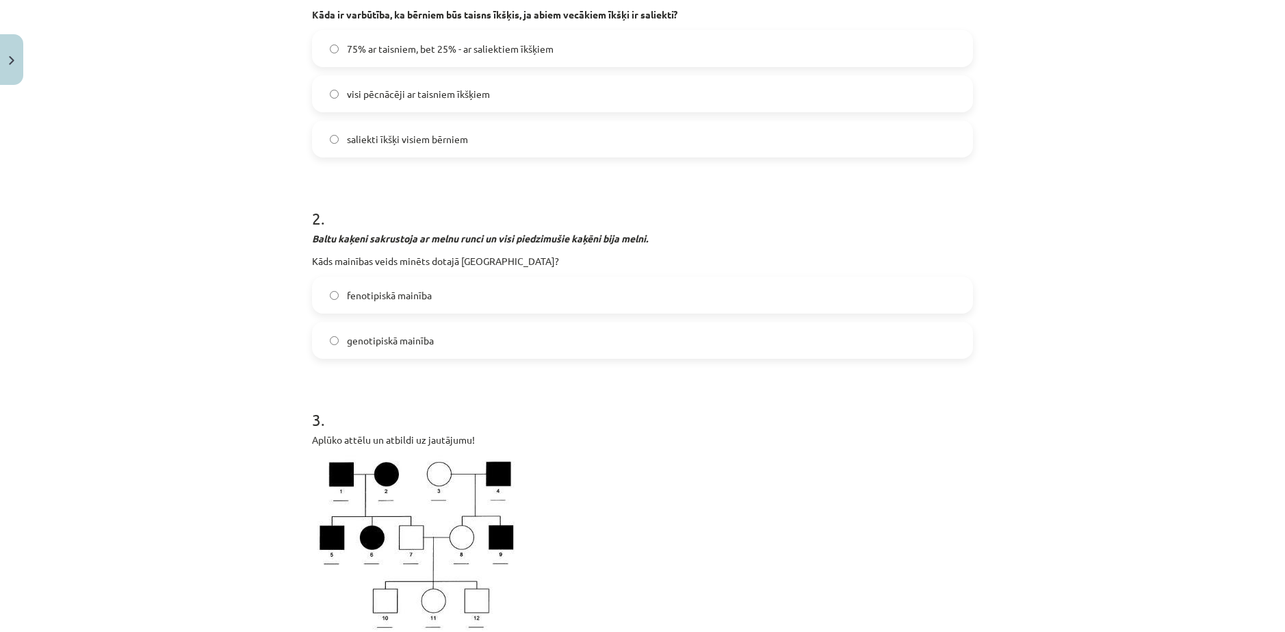
click at [399, 344] on span "genotipiskā mainība" at bounding box center [390, 340] width 87 height 14
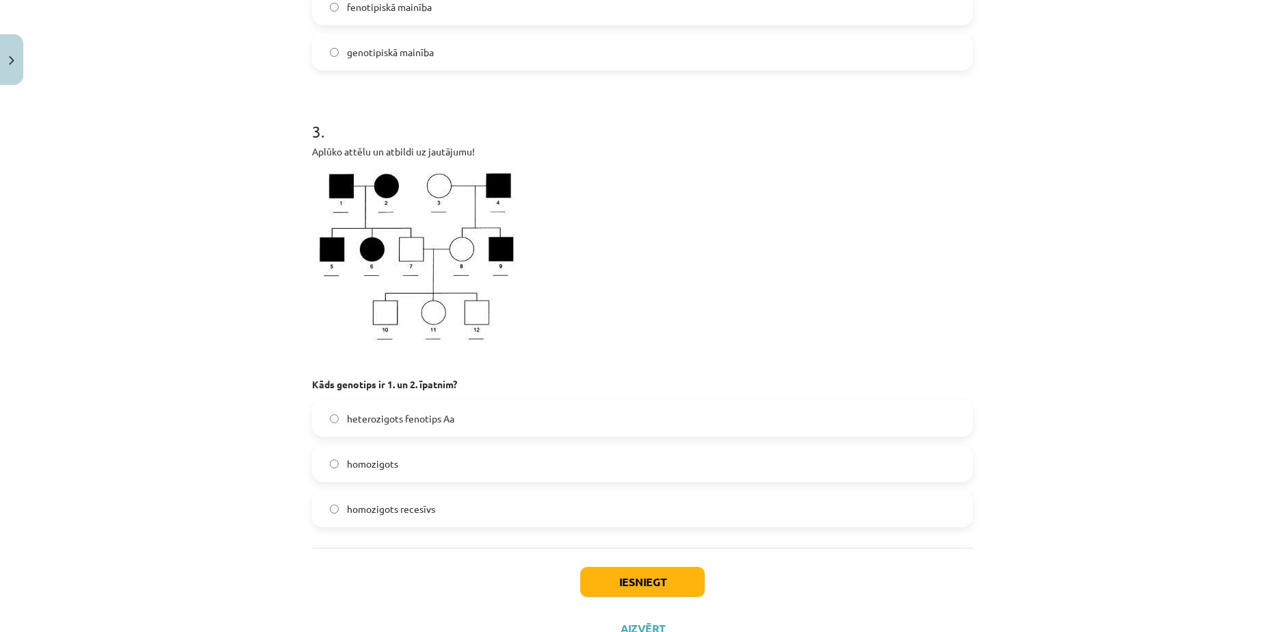
scroll to position [842, 0]
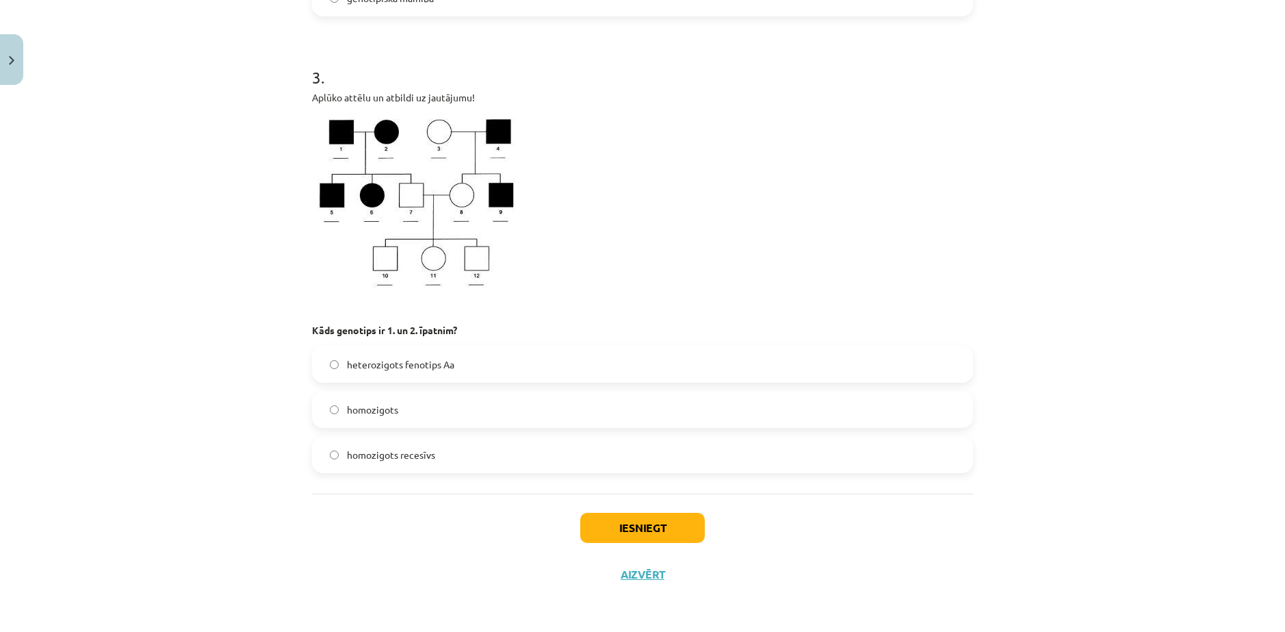
click at [399, 363] on span "heterozigots fenotips Aa" at bounding box center [400, 364] width 107 height 14
click at [615, 525] on button "Iesniegt" at bounding box center [642, 528] width 125 height 30
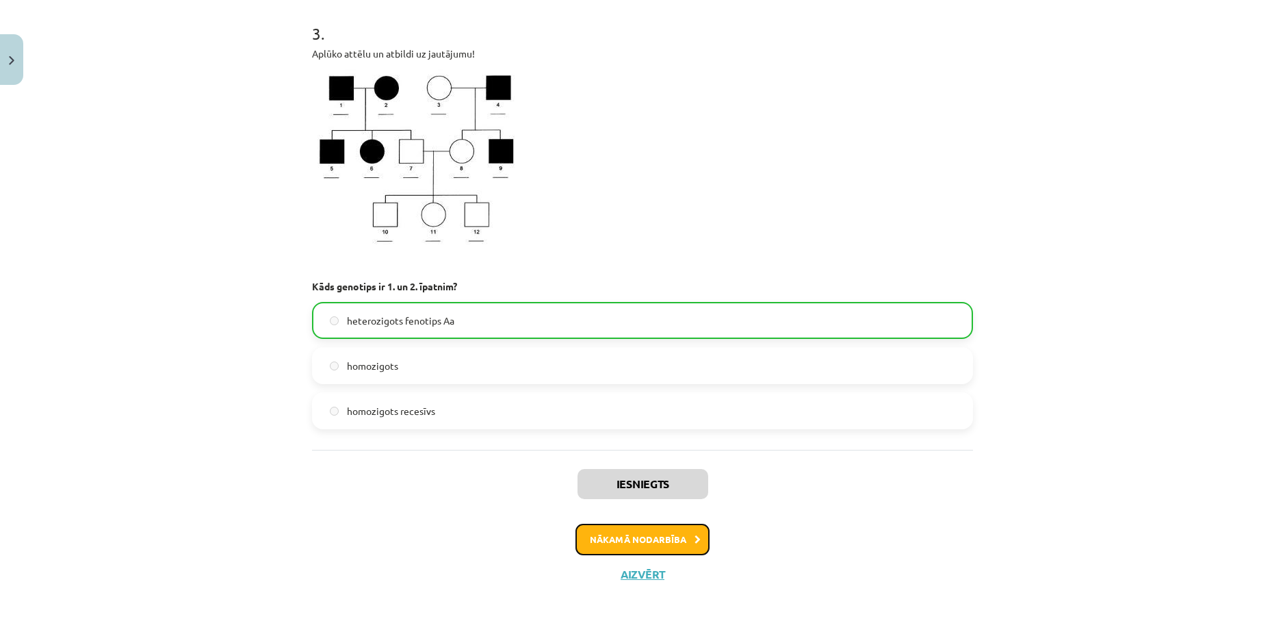
click at [644, 543] on button "Nākamā nodarbība" at bounding box center [643, 539] width 134 height 31
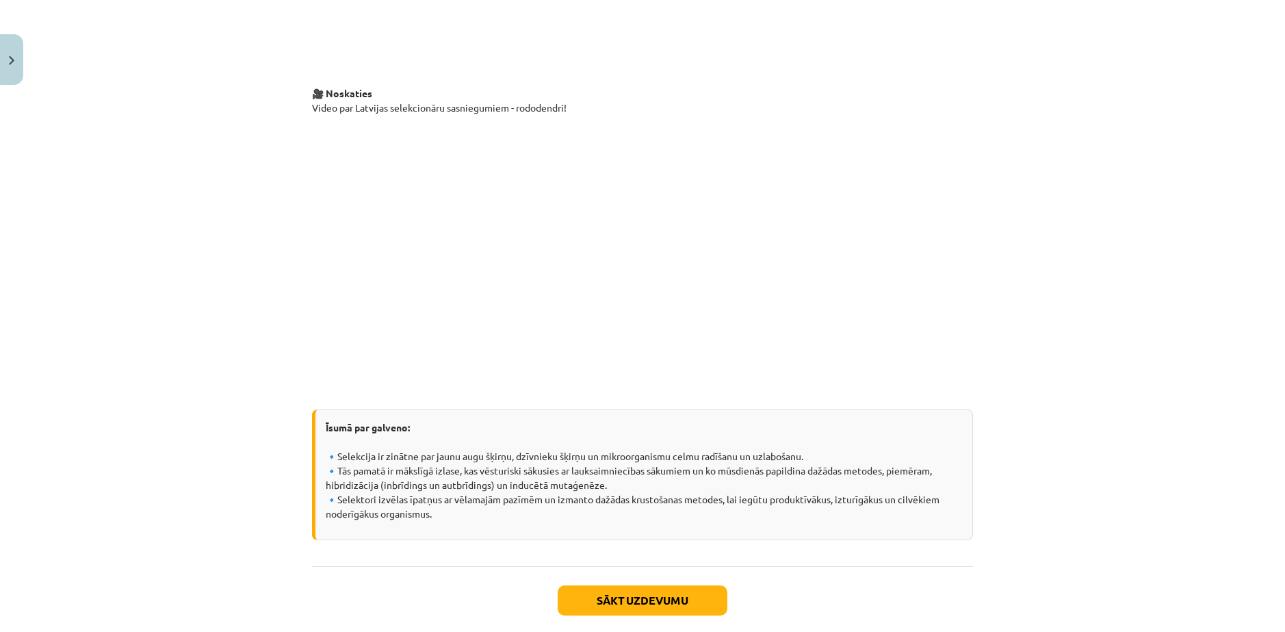
scroll to position [2746, 0]
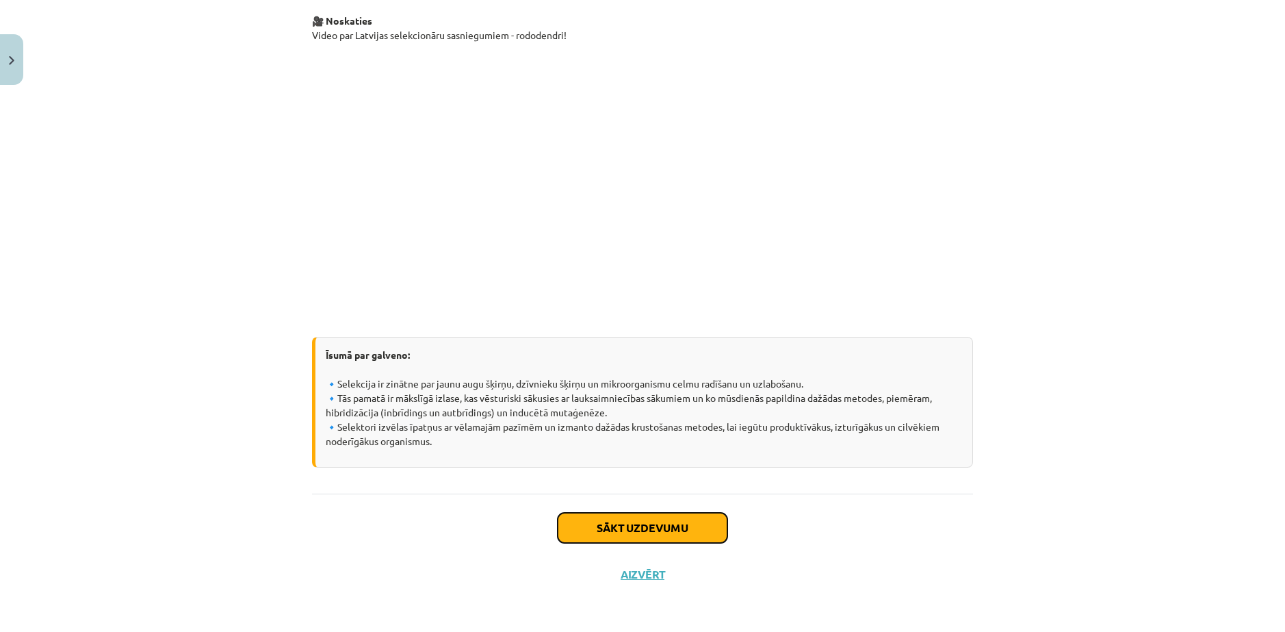
click at [582, 518] on button "Sākt uzdevumu" at bounding box center [643, 528] width 170 height 30
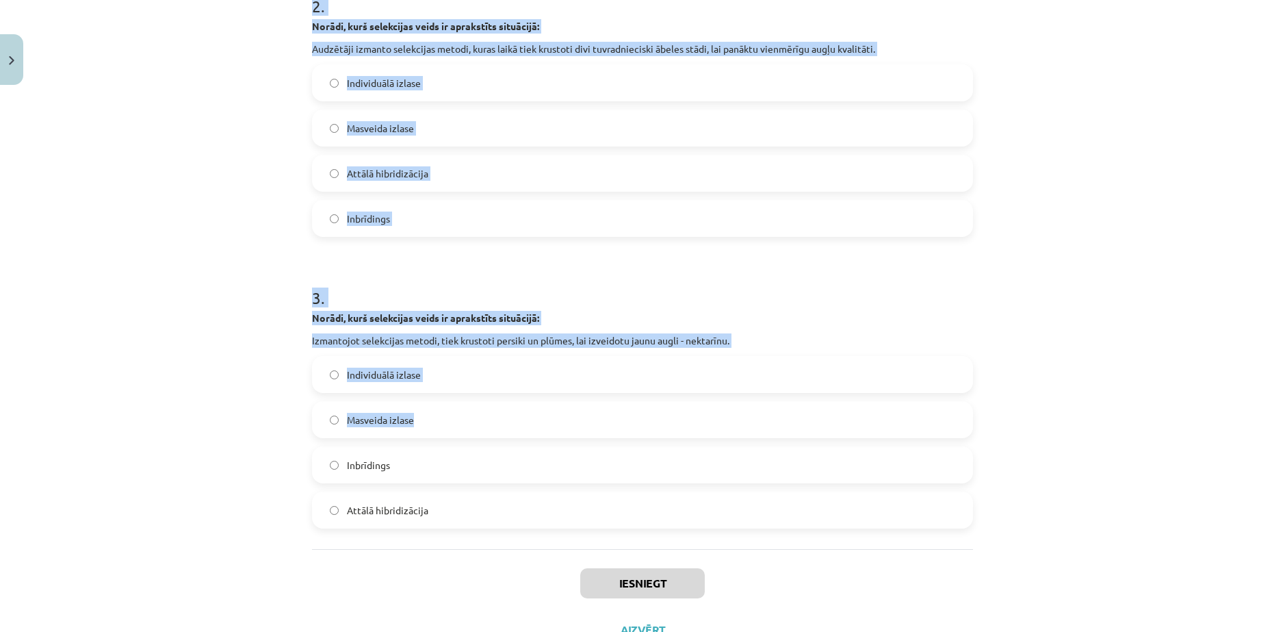
scroll to position [647, 0]
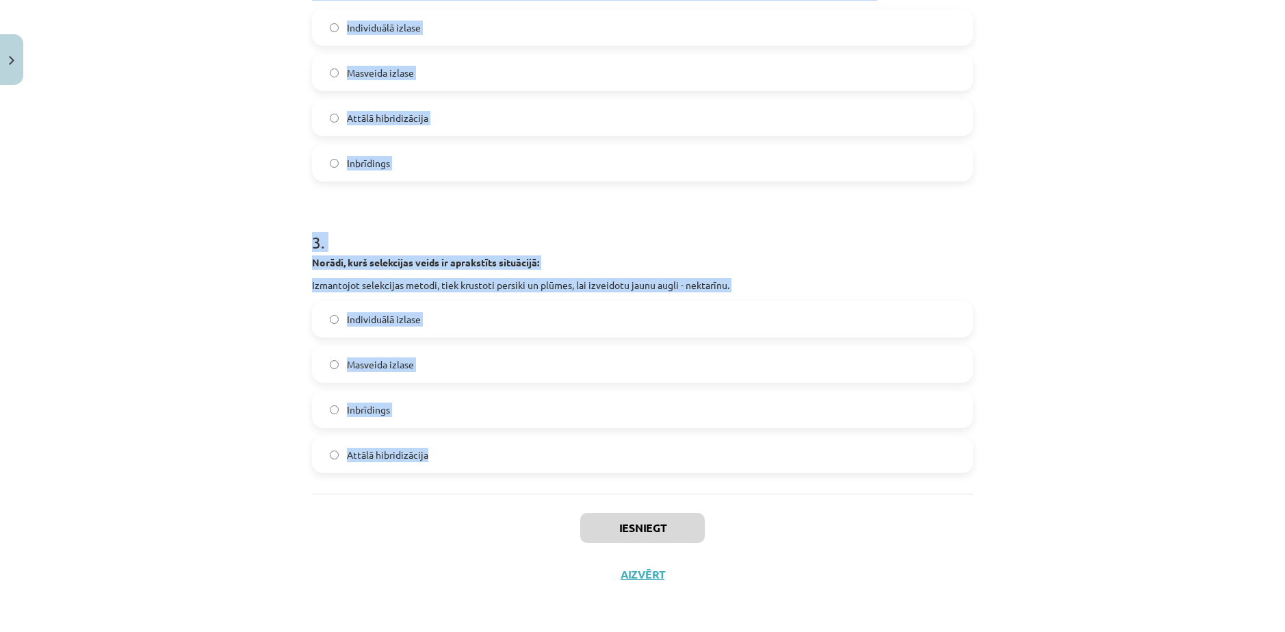
drag, startPoint x: 454, startPoint y: 315, endPoint x: 624, endPoint y: 435, distance: 208.7
click at [624, 435] on div "Mācību tēma: Bioloģijas ii - 12. klases 1. ieskaites mācību materiāls #15 14. t…" at bounding box center [642, 316] width 1285 height 632
copy form "Norādi, kurš selekcijas veids ir aprakstīts situācijā: Zinātnieki izvēlas zemen…"
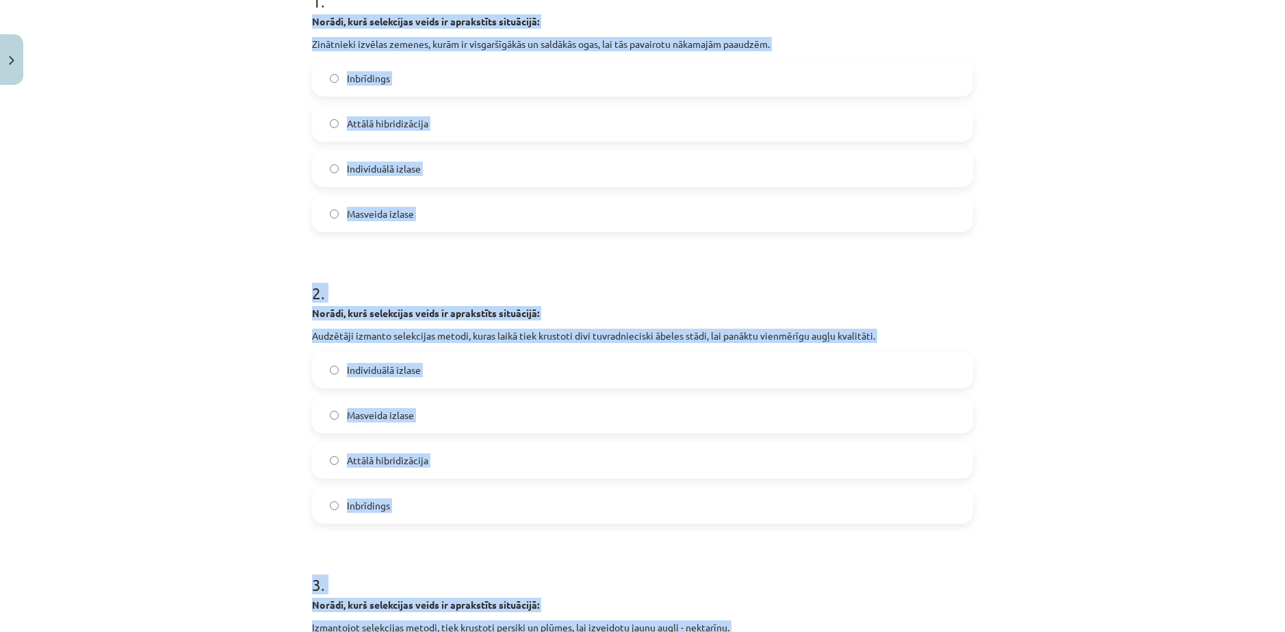
click at [134, 267] on div "Mācību tēma: Bioloģijas ii - 12. klases 1. ieskaites mācību materiāls #15 14. t…" at bounding box center [642, 316] width 1285 height 632
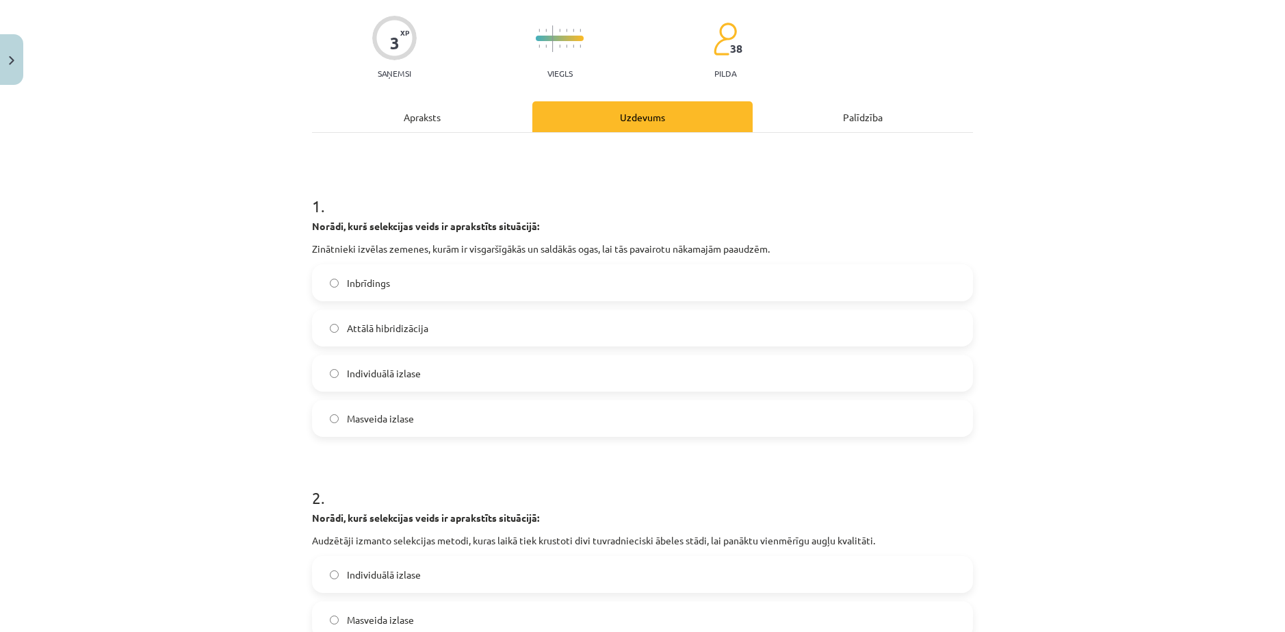
scroll to position [99, 0]
click at [435, 385] on label "Individuālā izlase" at bounding box center [642, 374] width 658 height 34
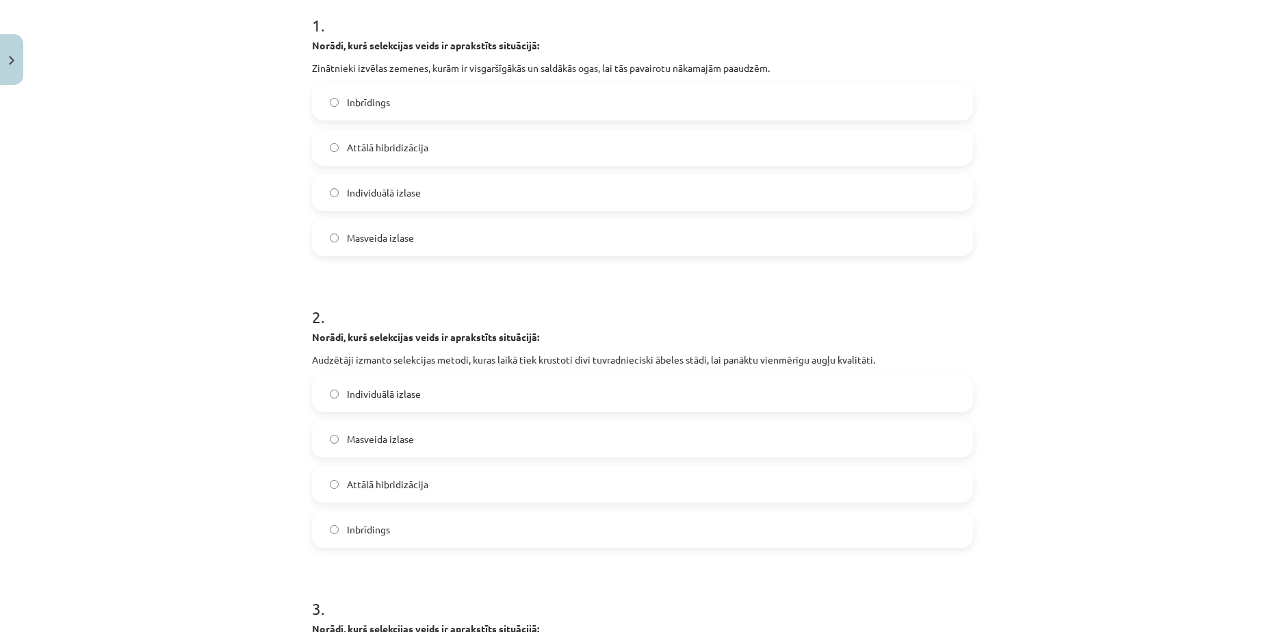
scroll to position [305, 0]
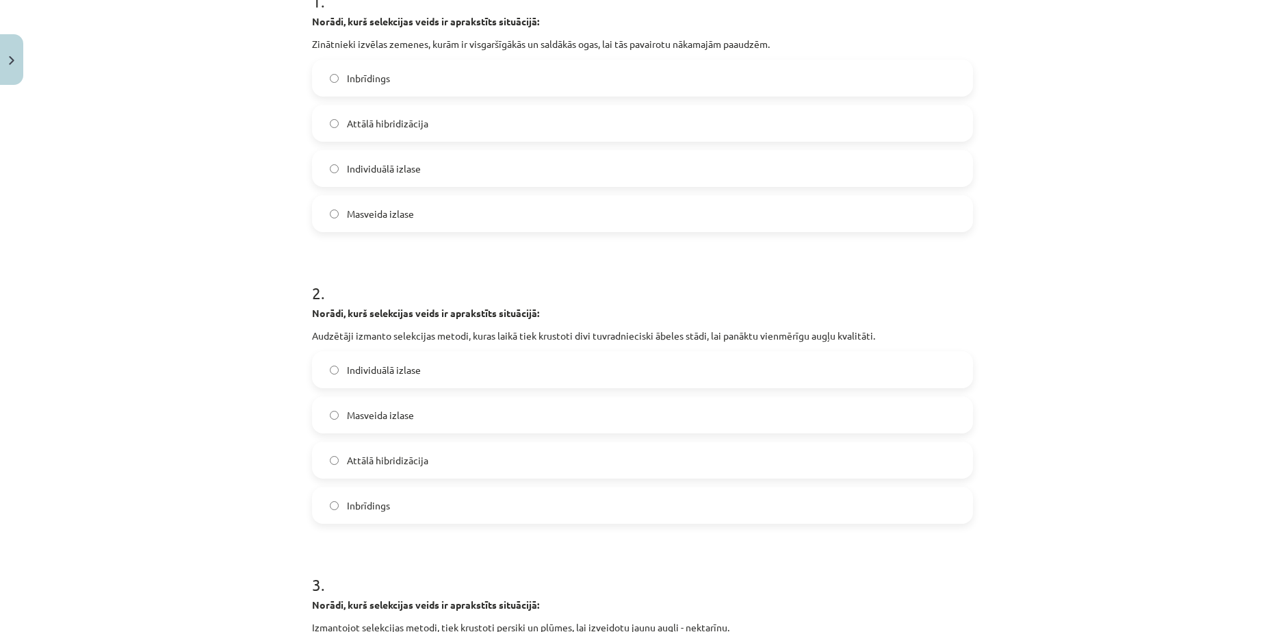
click at [383, 511] on span "Inbrīdings" at bounding box center [368, 505] width 43 height 14
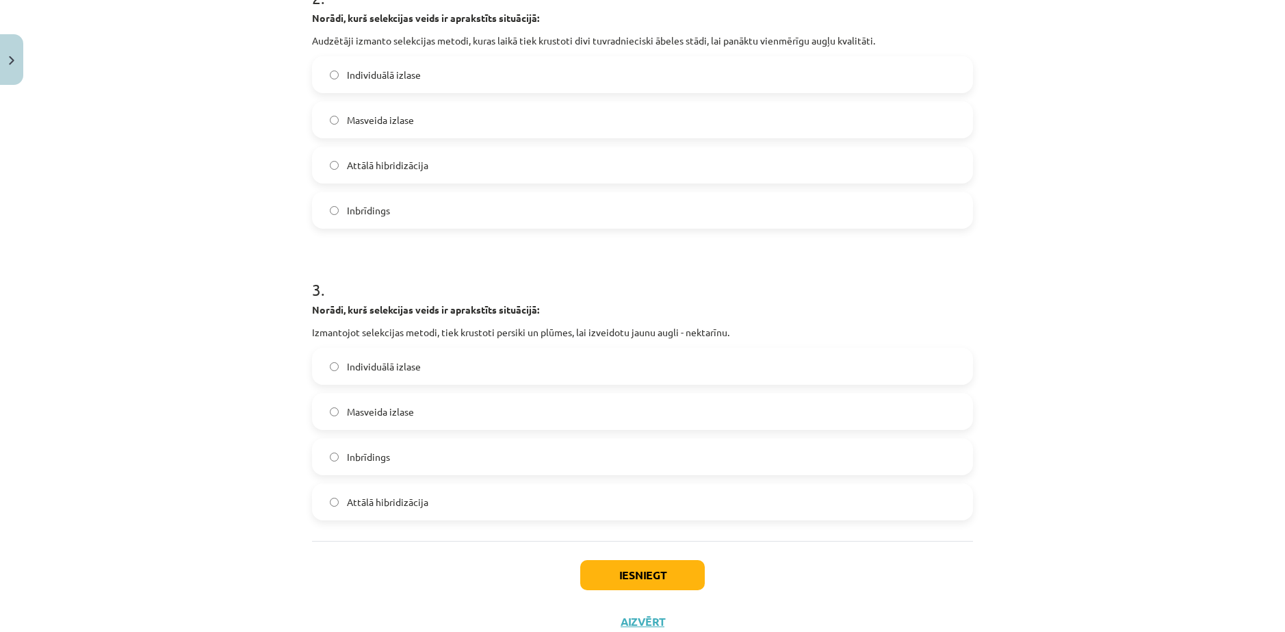
scroll to position [647, 0]
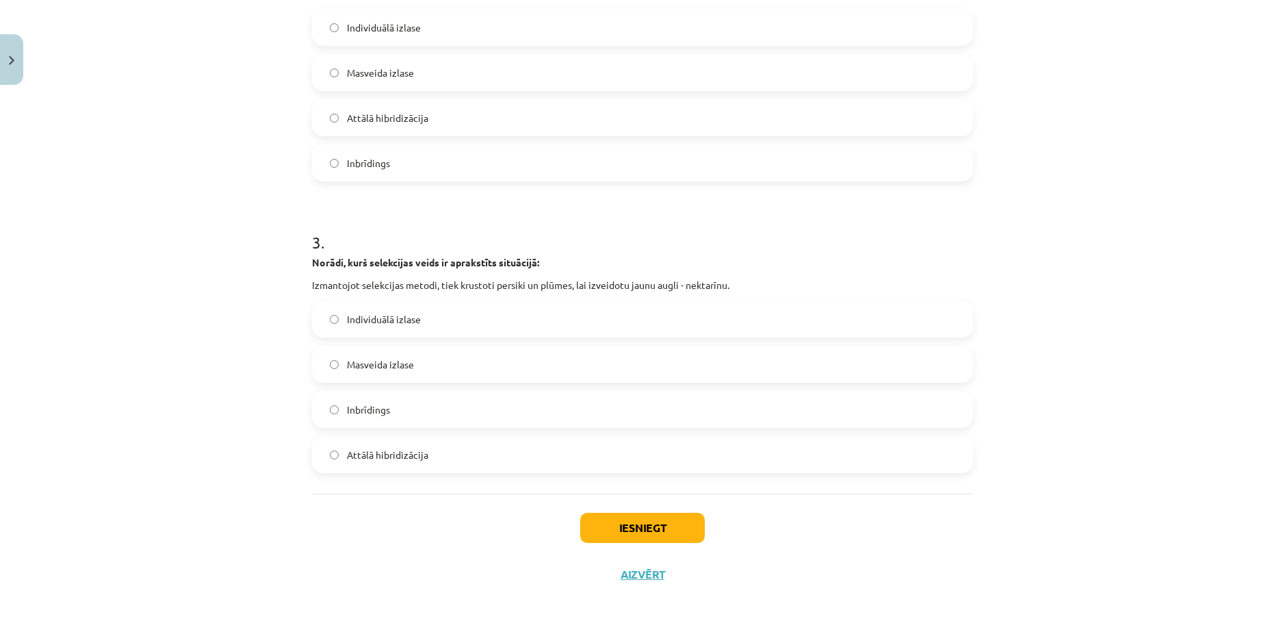
click at [395, 459] on span "Attālā hibridizācija" at bounding box center [387, 455] width 81 height 14
click at [675, 538] on button "Iesniegt" at bounding box center [642, 528] width 125 height 30
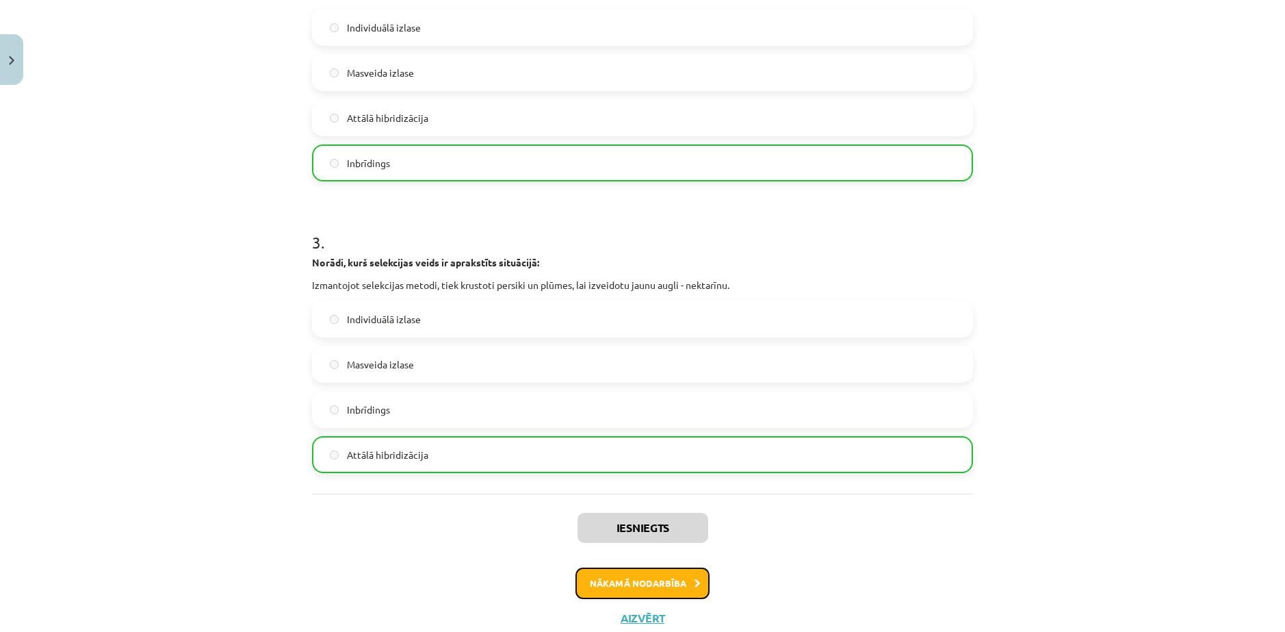
click at [679, 580] on button "Nākamā nodarbība" at bounding box center [643, 582] width 134 height 31
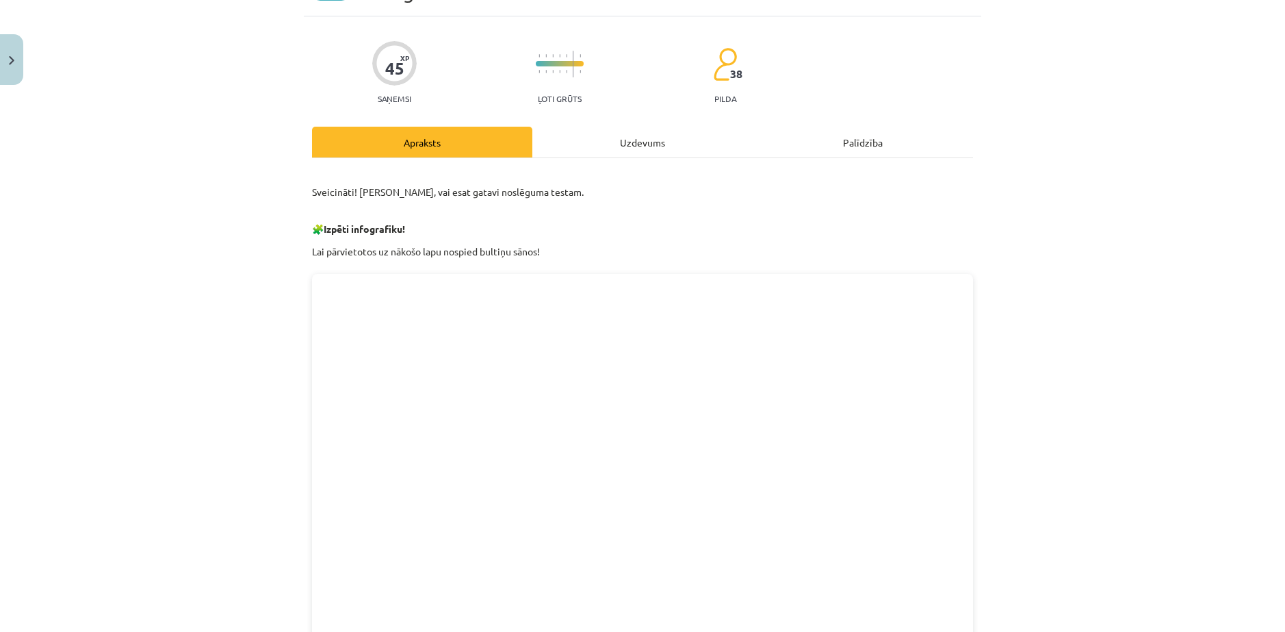
scroll to position [34, 0]
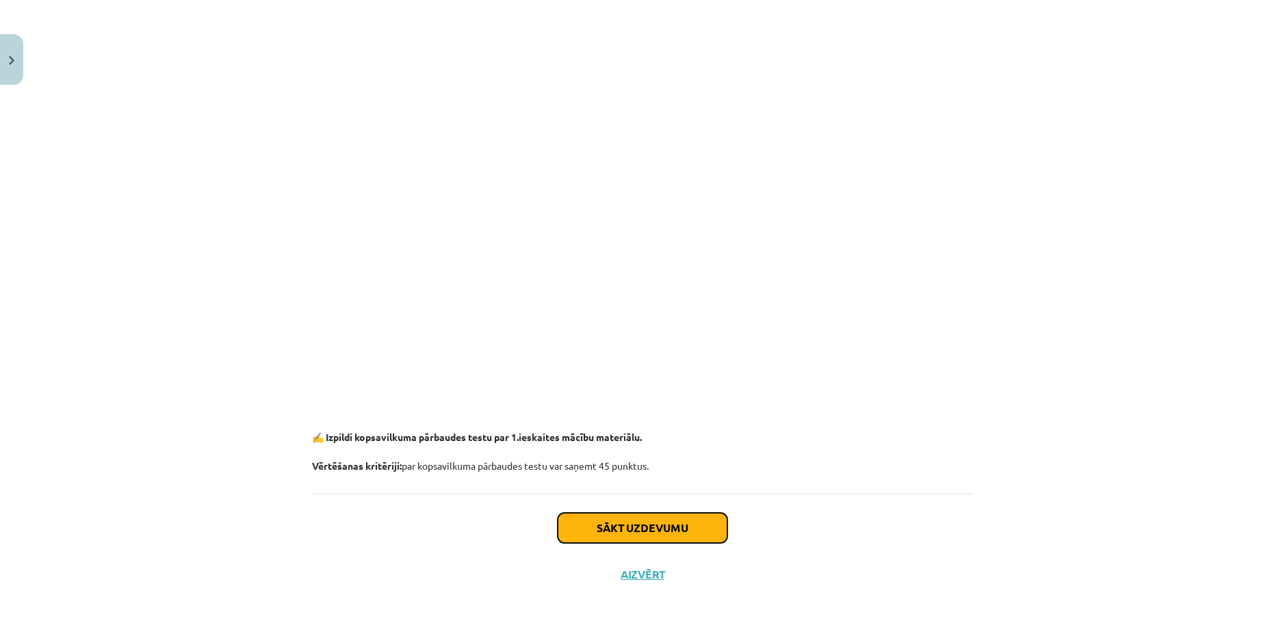
click at [652, 519] on button "Sākt uzdevumu" at bounding box center [643, 528] width 170 height 30
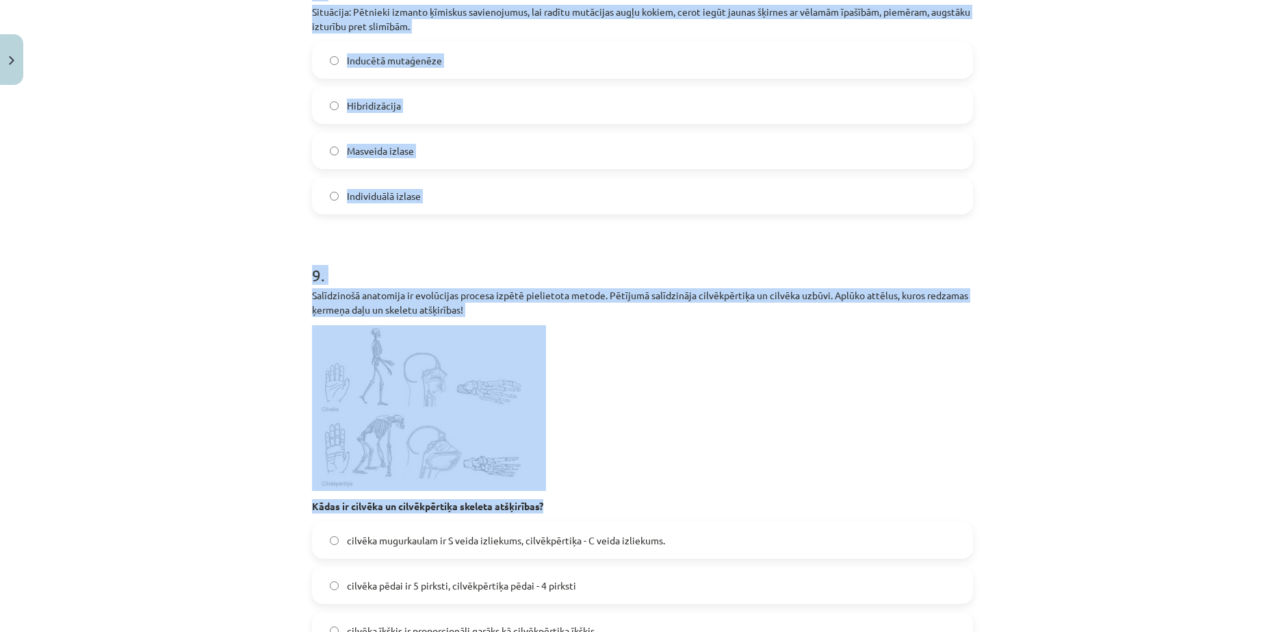
scroll to position [2787, 0]
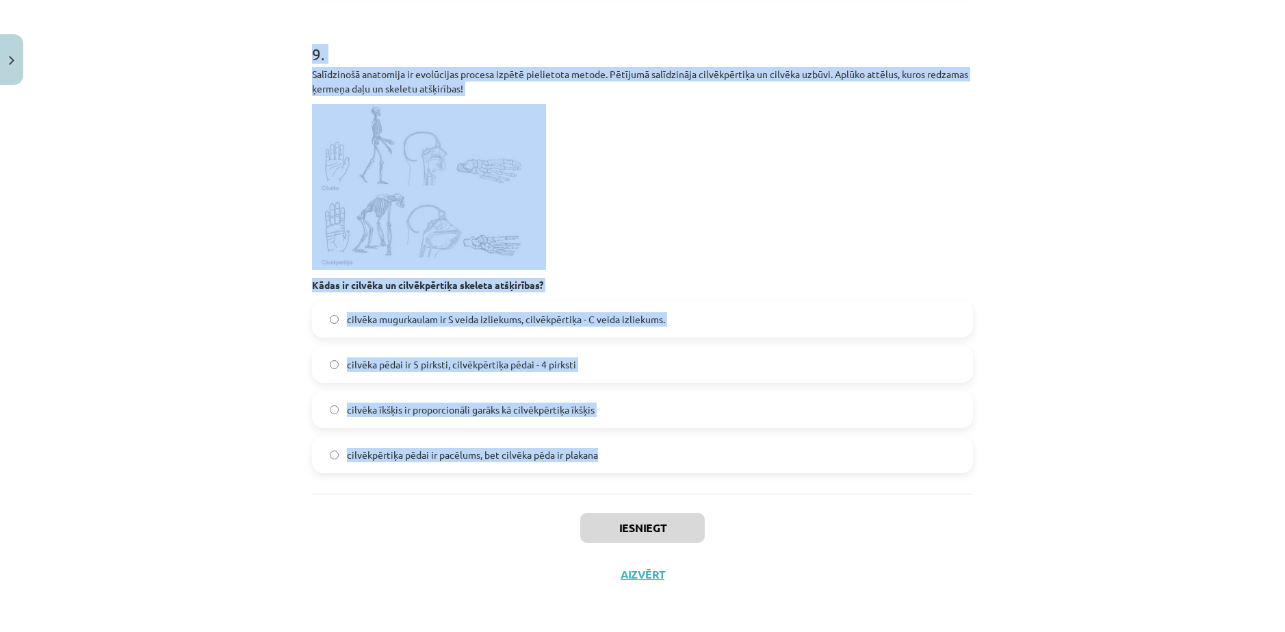
drag, startPoint x: 294, startPoint y: 287, endPoint x: 800, endPoint y: 482, distance: 542.3
click at [800, 482] on div "Mācību tēma: Bioloģijas ii - 12. klases 1. ieskaites mācību materiāls #16 Noslē…" at bounding box center [642, 316] width 1285 height 632
copy form "Attēlā parādīts kādas ģimenes ciltskoks. Pētīta pazīme, kuras iedzimšanu nosaka…"
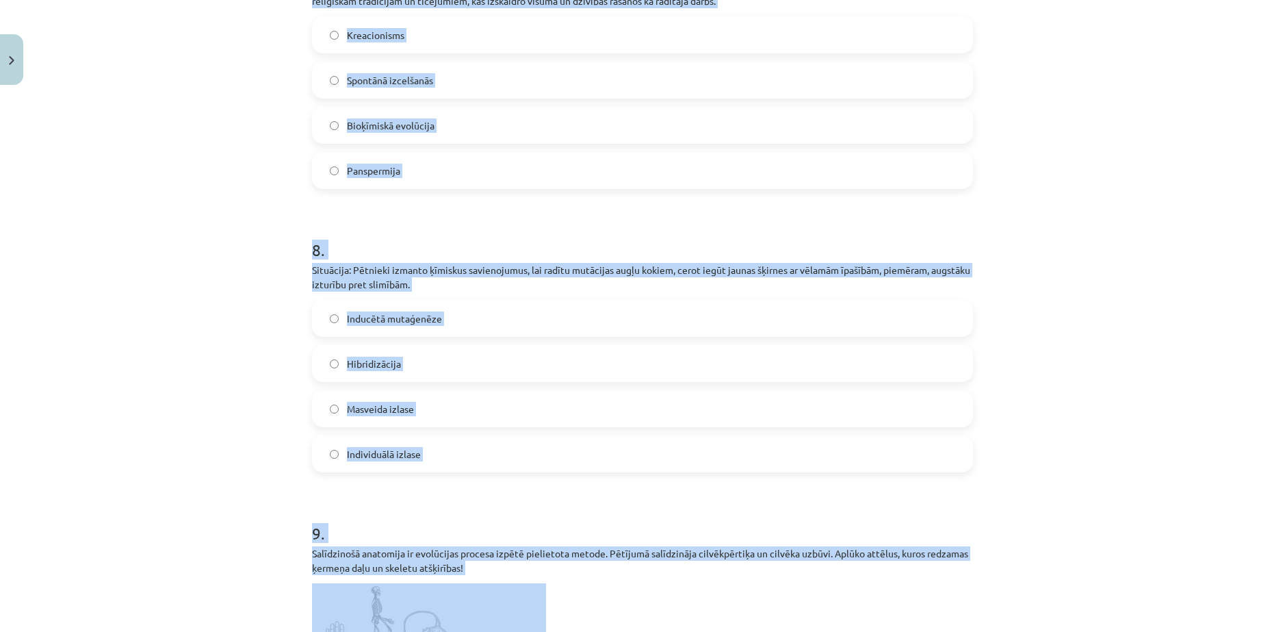
click at [188, 287] on div "Mācību tēma: Bioloģijas ii - 12. klases 1. ieskaites mācību materiāls #16 Noslē…" at bounding box center [642, 316] width 1285 height 632
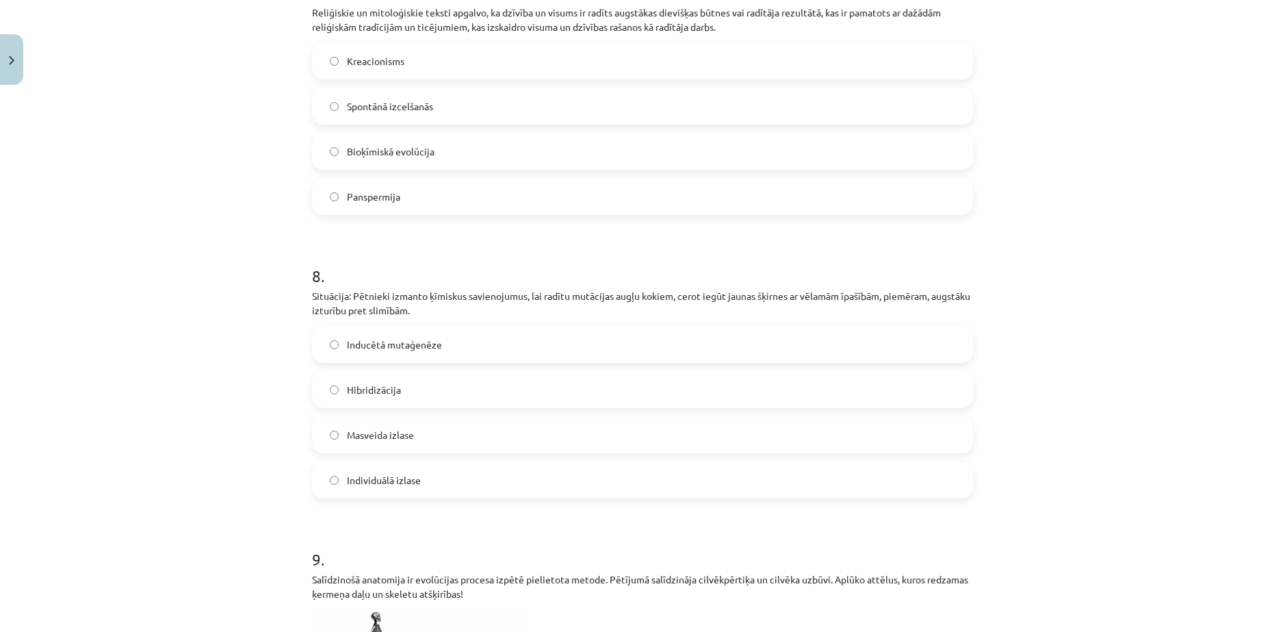
drag, startPoint x: 190, startPoint y: 286, endPoint x: 205, endPoint y: 166, distance: 121.5
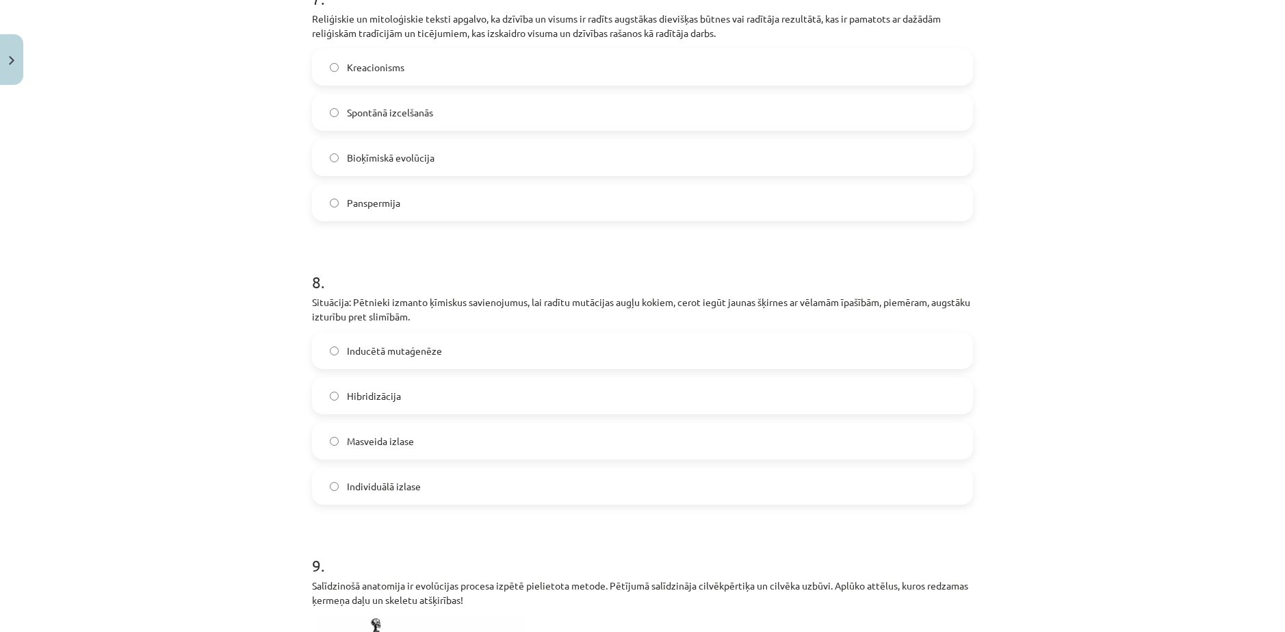
drag, startPoint x: 245, startPoint y: 471, endPoint x: 248, endPoint y: 350, distance: 120.5
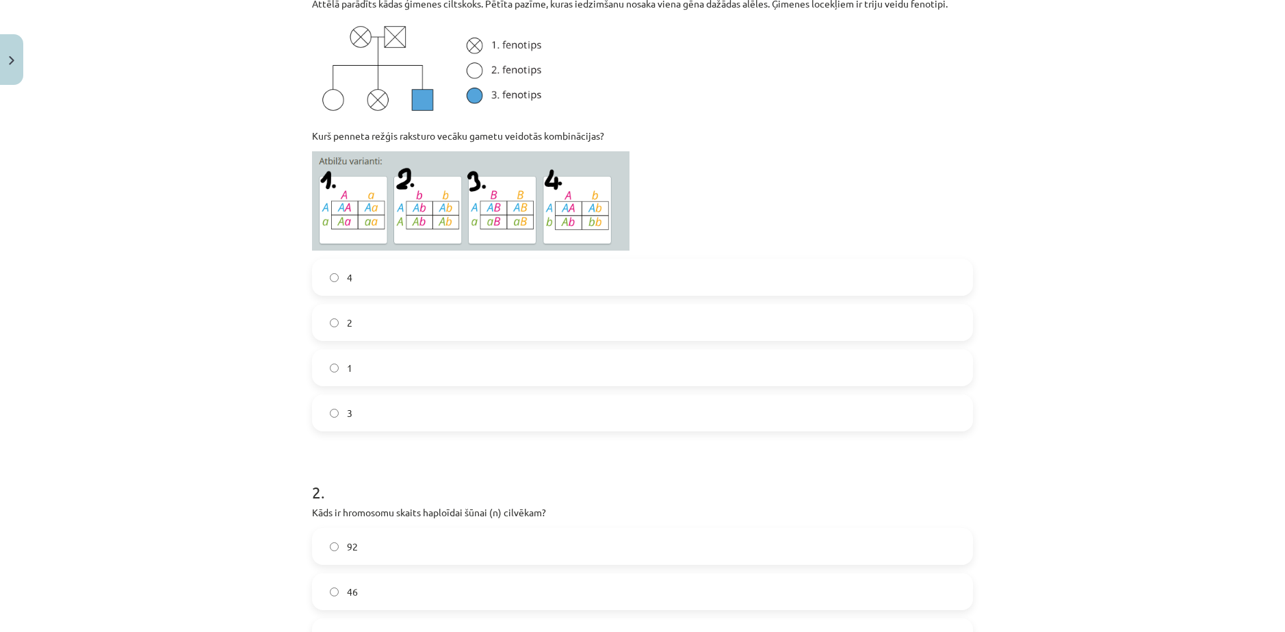
scroll to position [342, 0]
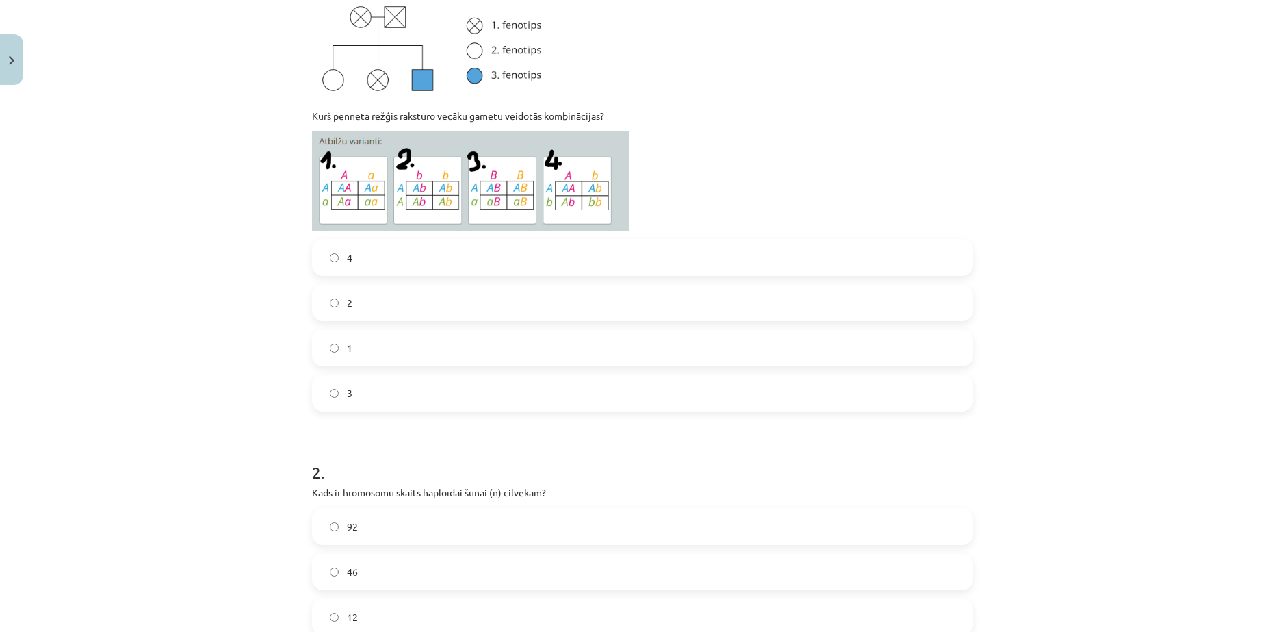
click at [374, 356] on label "1" at bounding box center [642, 348] width 658 height 34
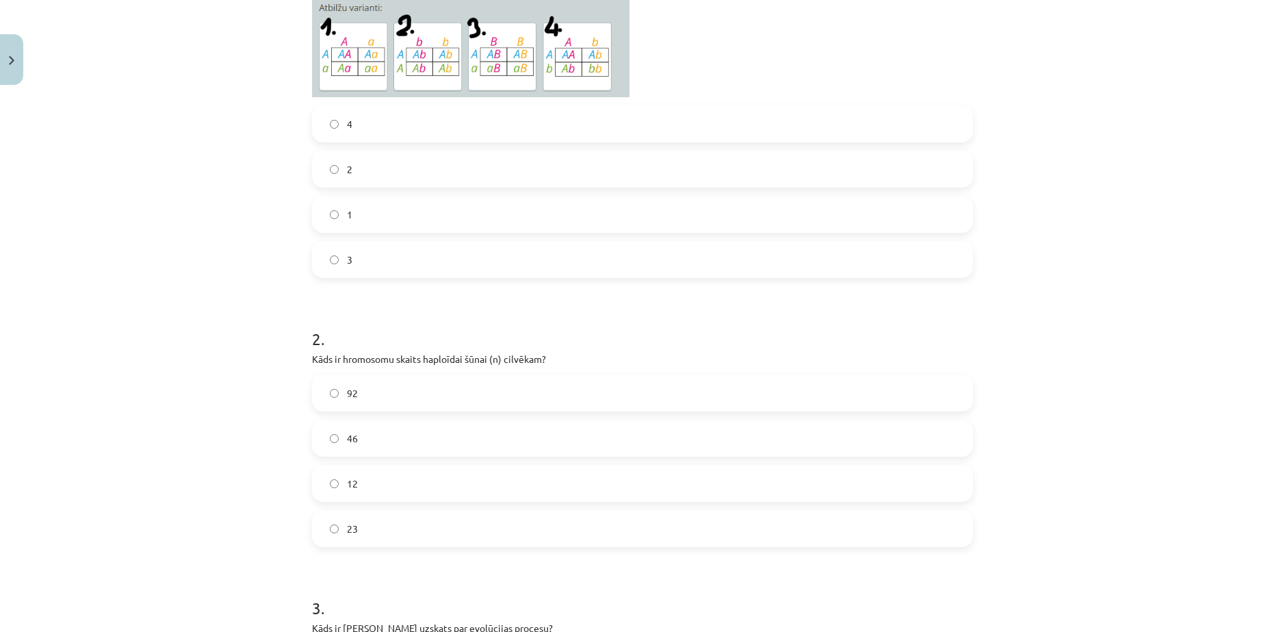
scroll to position [684, 0]
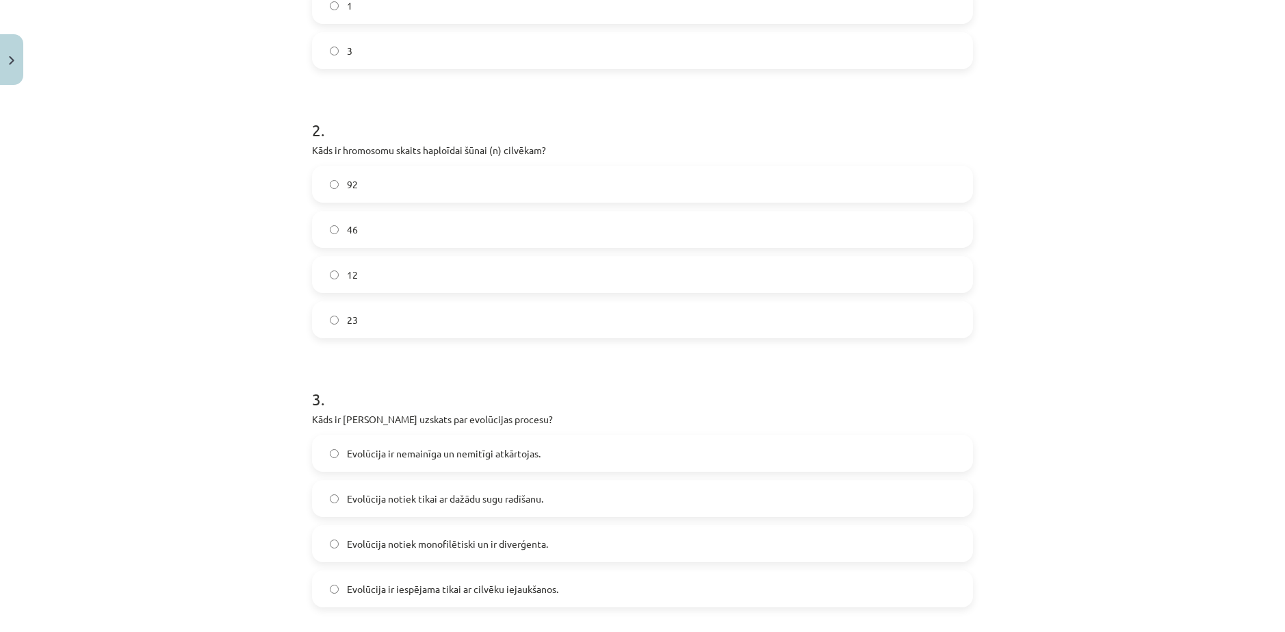
drag, startPoint x: 391, startPoint y: 334, endPoint x: 383, endPoint y: 245, distance: 89.3
click at [389, 334] on label "23" at bounding box center [642, 319] width 658 height 34
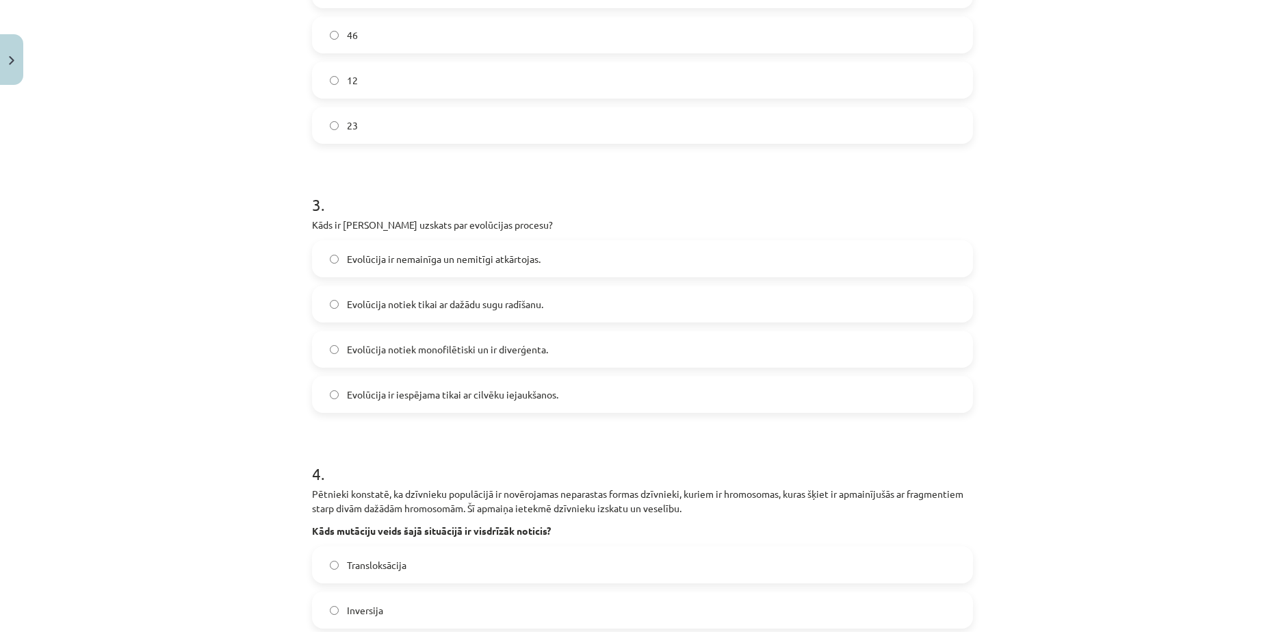
scroll to position [890, 0]
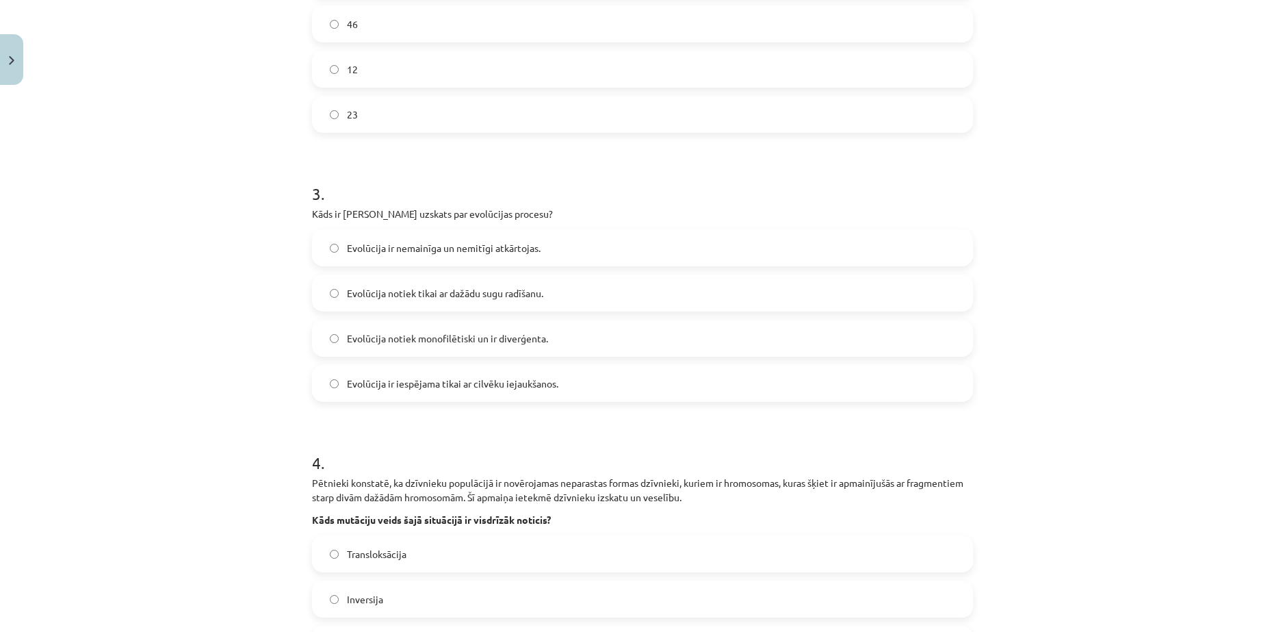
click at [485, 339] on span "Evolūcija notiek monofilētiski un ir diverģenta." at bounding box center [447, 338] width 201 height 14
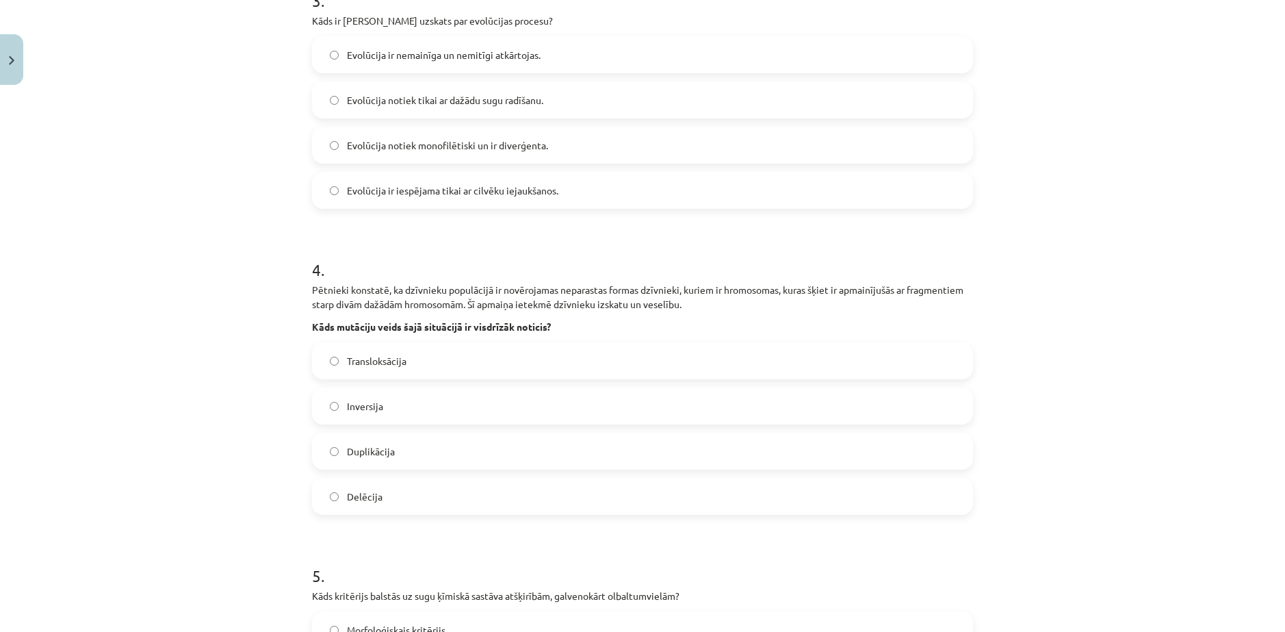
scroll to position [1095, 0]
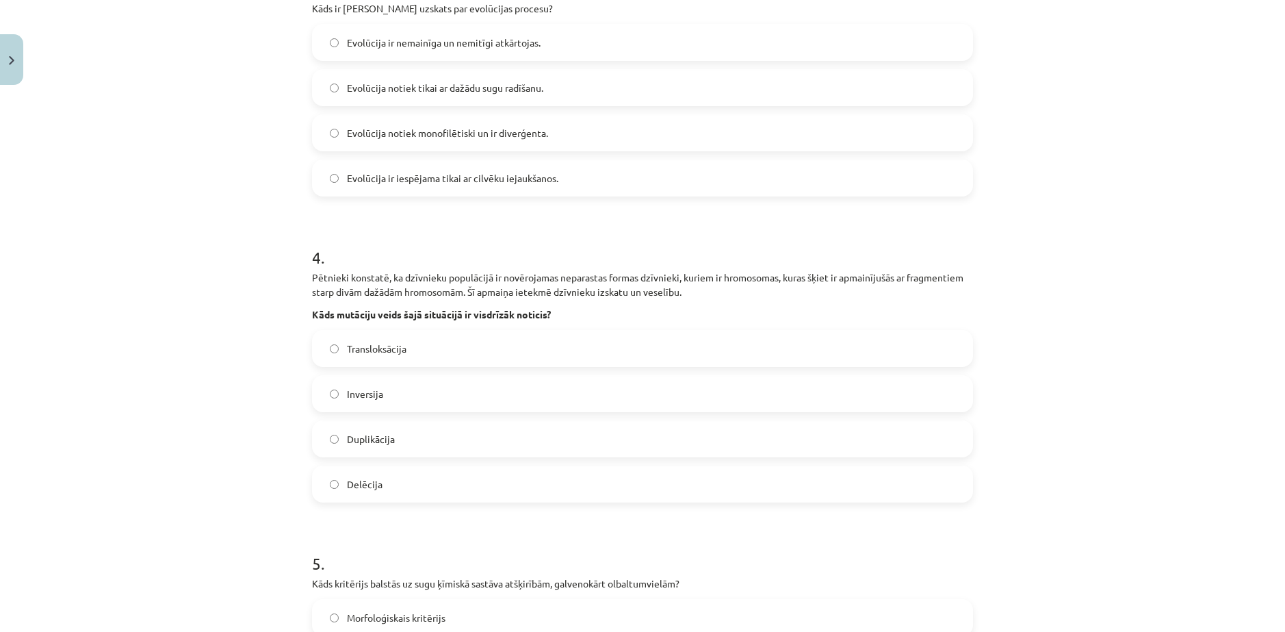
click at [372, 334] on label "Transloksācija" at bounding box center [642, 348] width 658 height 34
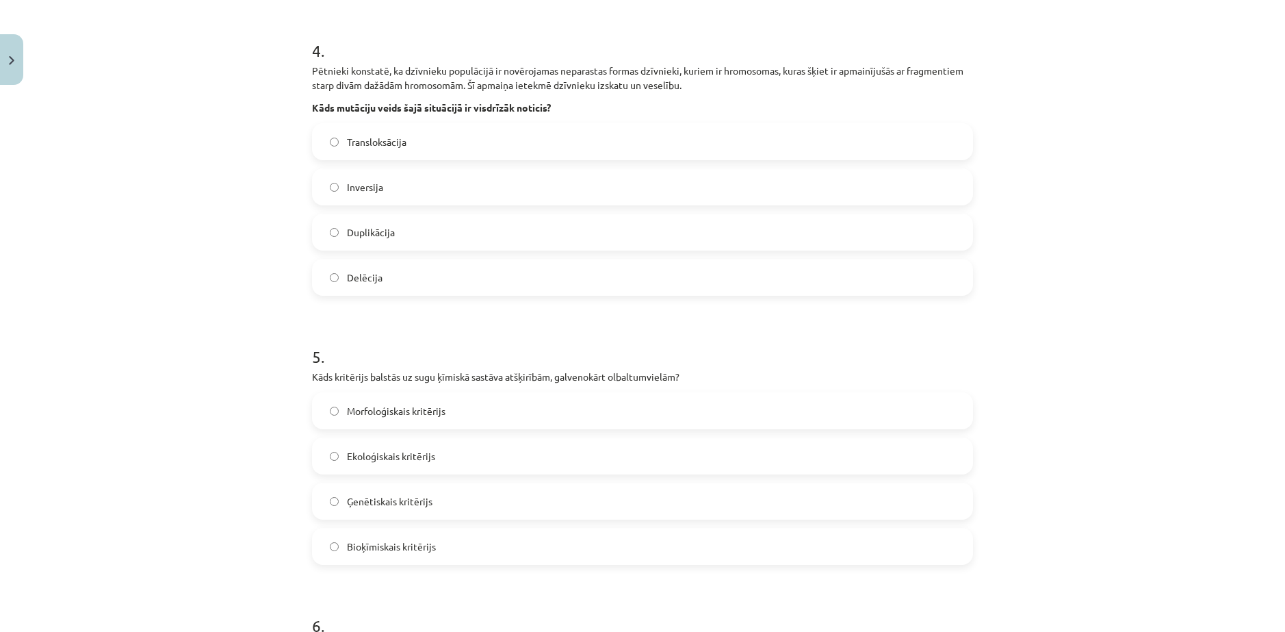
scroll to position [1369, 0]
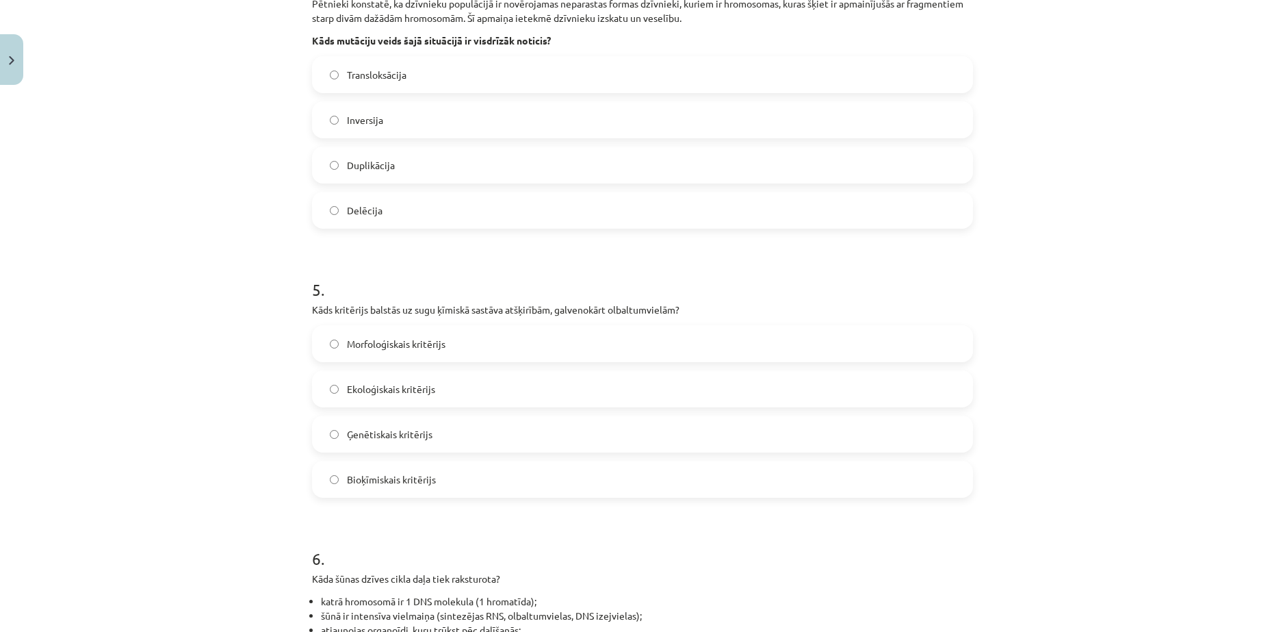
click at [398, 493] on label "Bioķīmiskais kritērijs" at bounding box center [642, 479] width 658 height 34
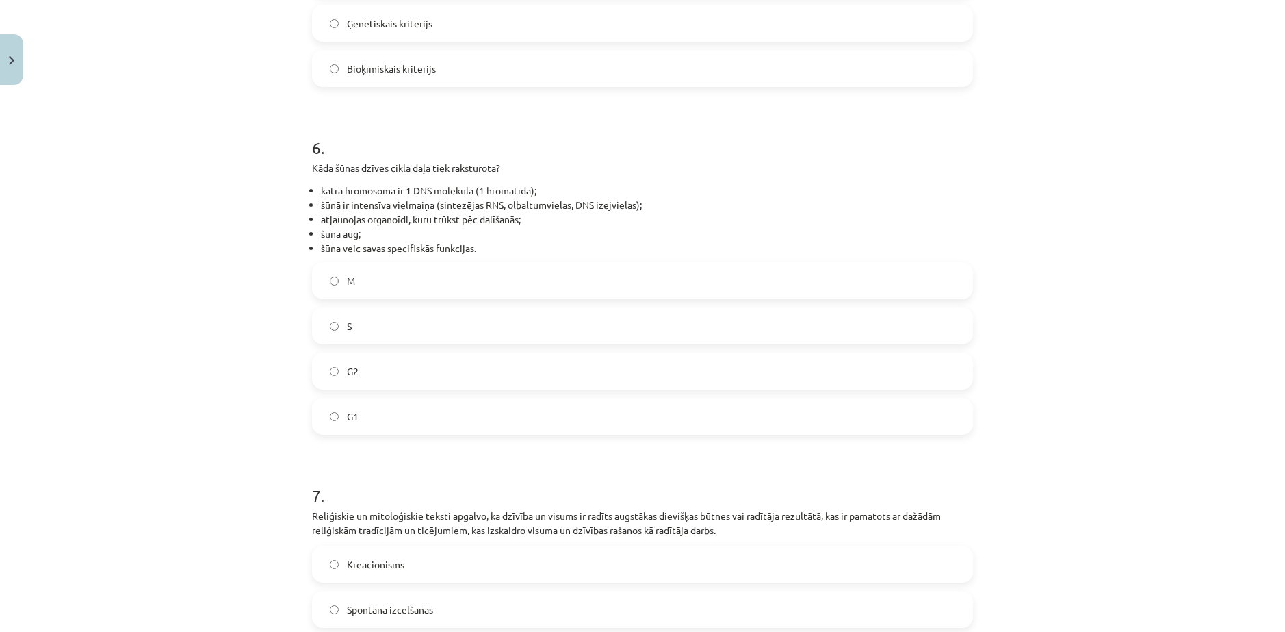
click at [355, 416] on label "G1" at bounding box center [642, 416] width 658 height 34
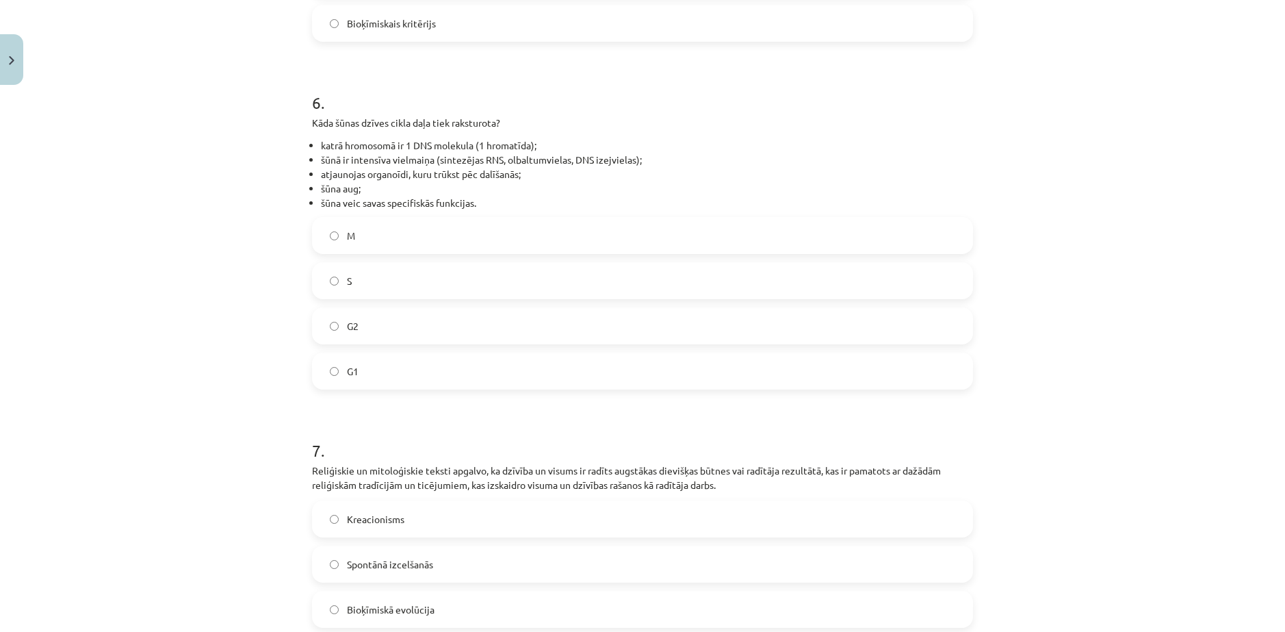
scroll to position [2121, 0]
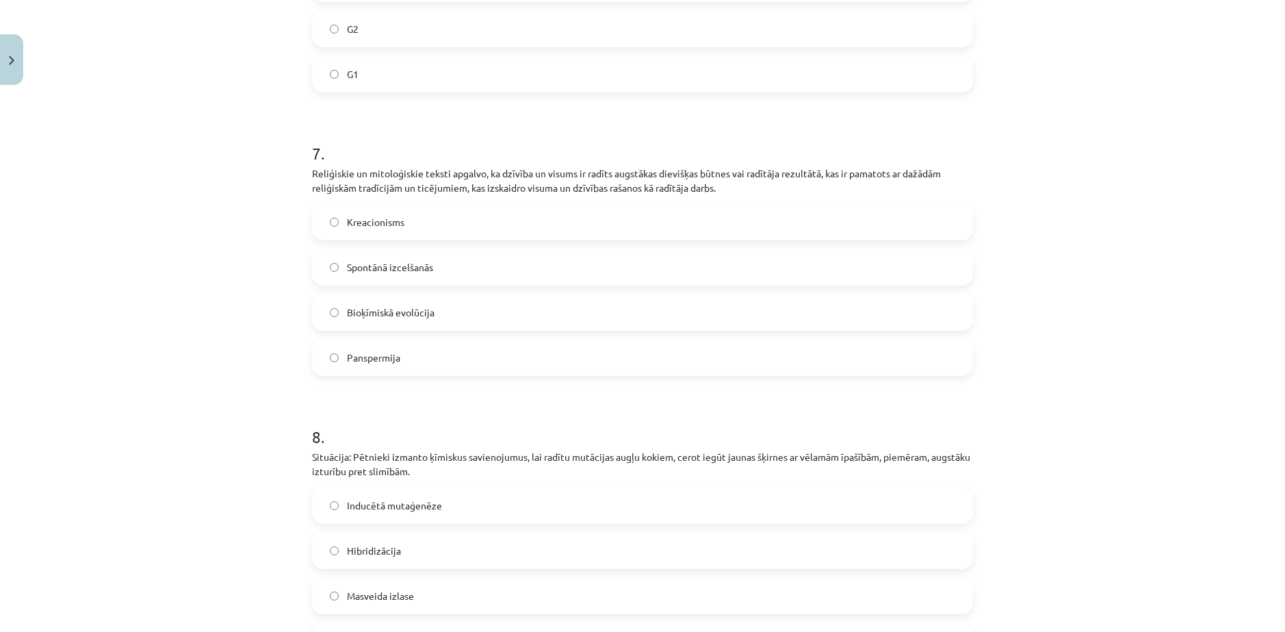
click at [375, 216] on span "Kreacionisms" at bounding box center [375, 222] width 57 height 14
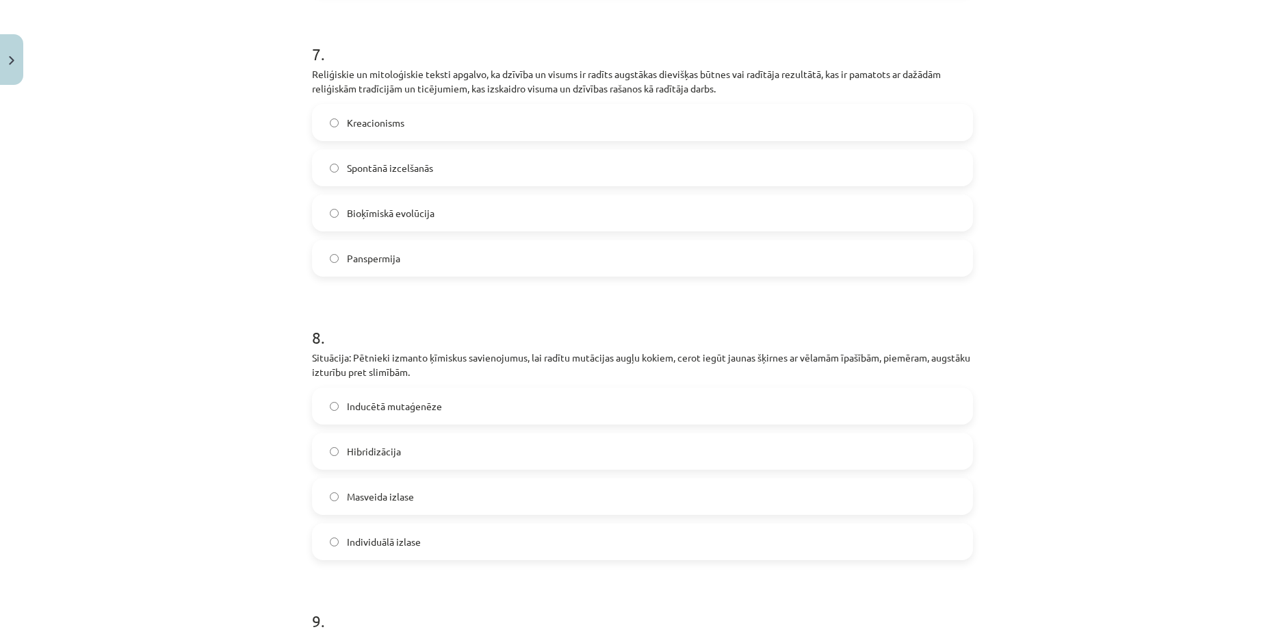
scroll to position [2258, 0]
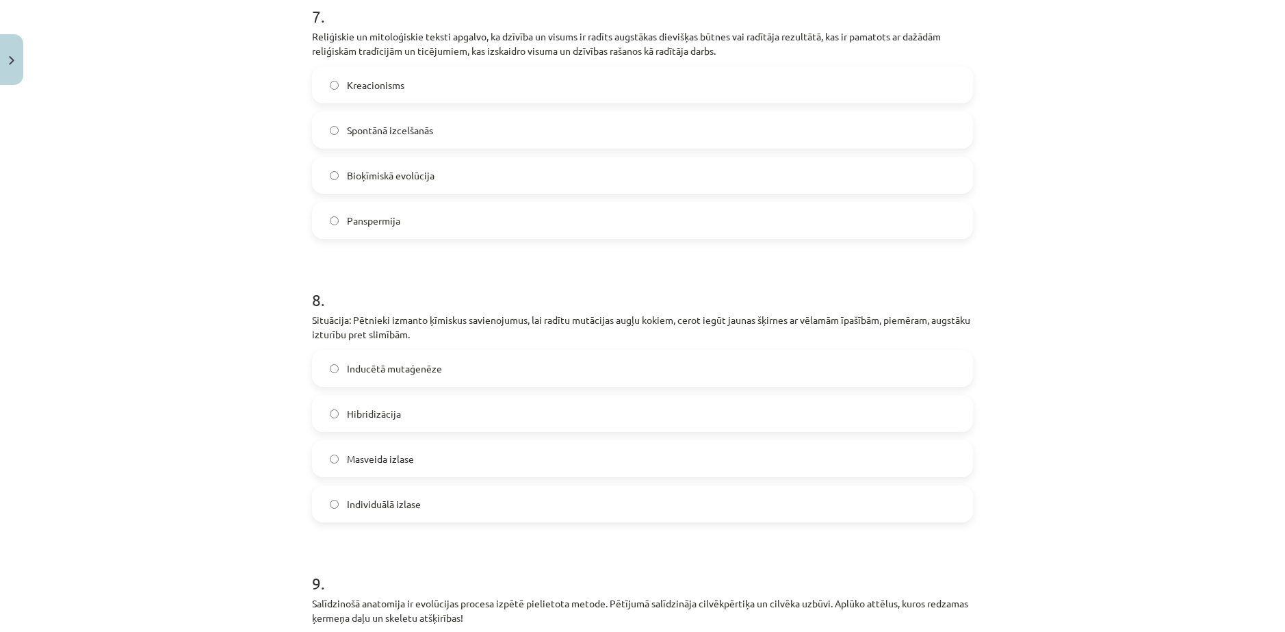
click at [394, 372] on span "Inducētā mutaģenēze" at bounding box center [394, 368] width 95 height 14
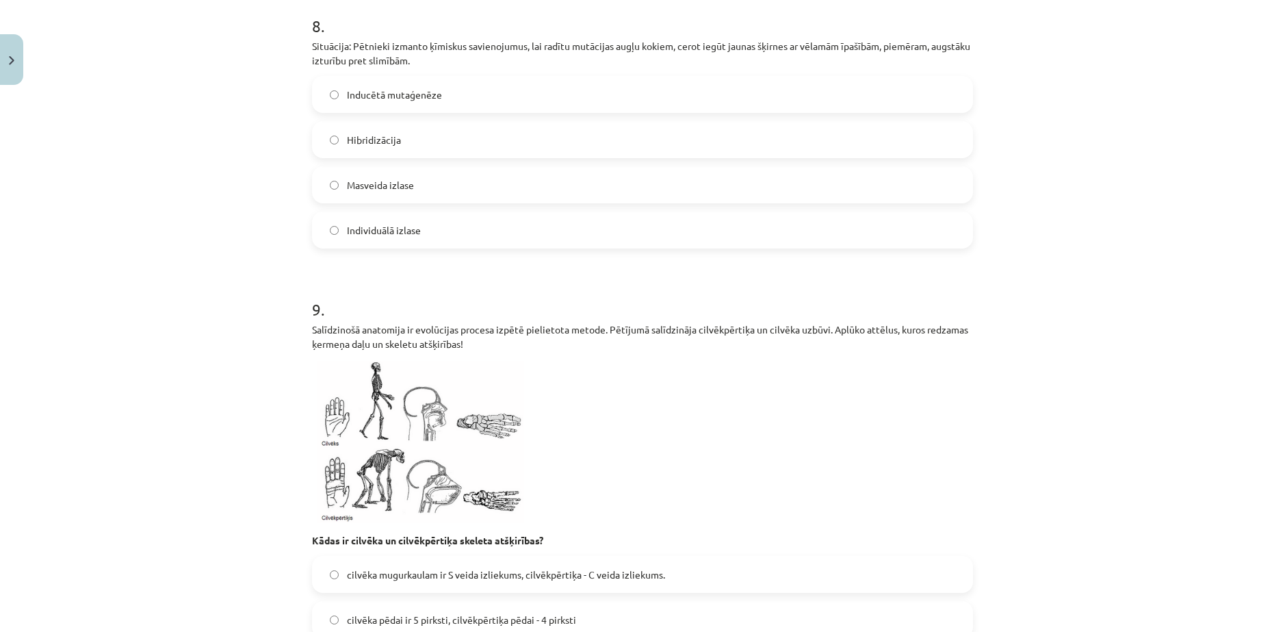
scroll to position [2737, 0]
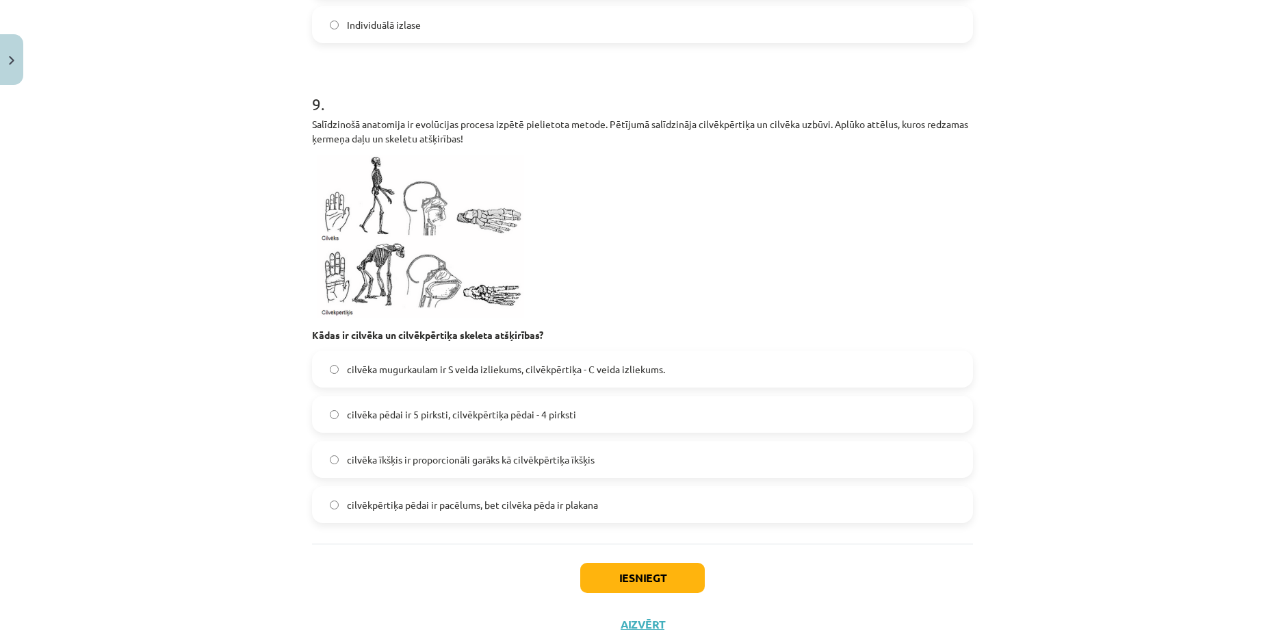
click at [472, 367] on span "cilvēka mugurkaulam ir S veida izliekums, cilvēkpērtiķa - C veida izliekums." at bounding box center [506, 369] width 318 height 14
click at [674, 565] on button "Iesniegt" at bounding box center [642, 578] width 125 height 30
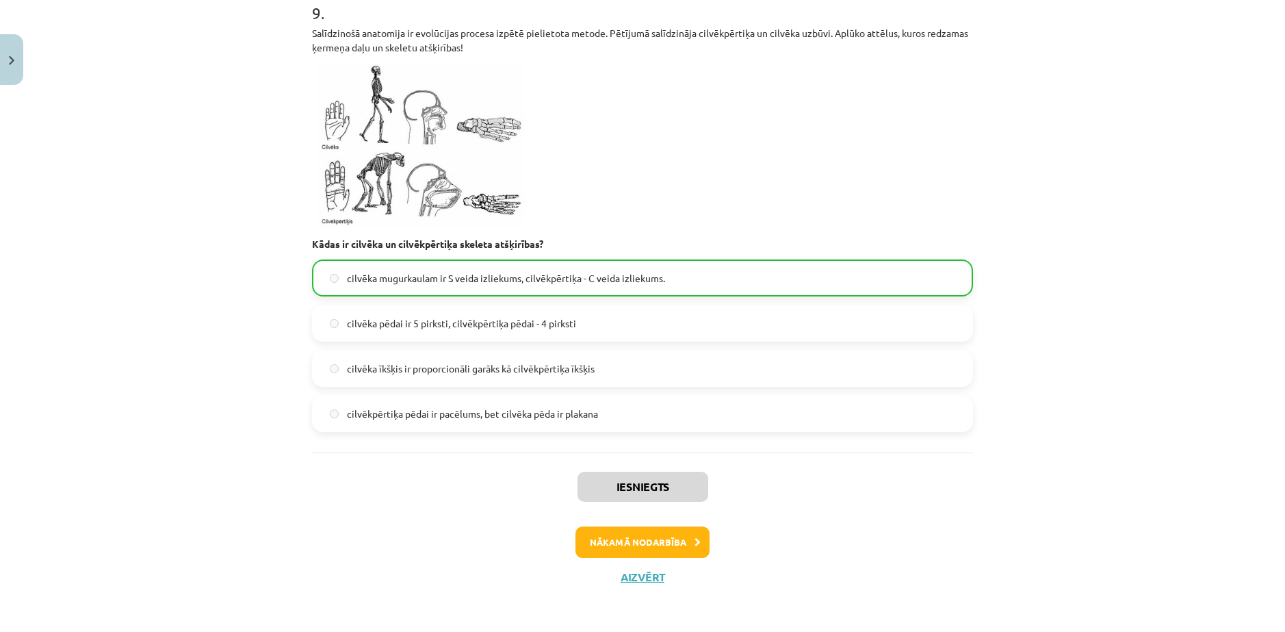
scroll to position [2831, 0]
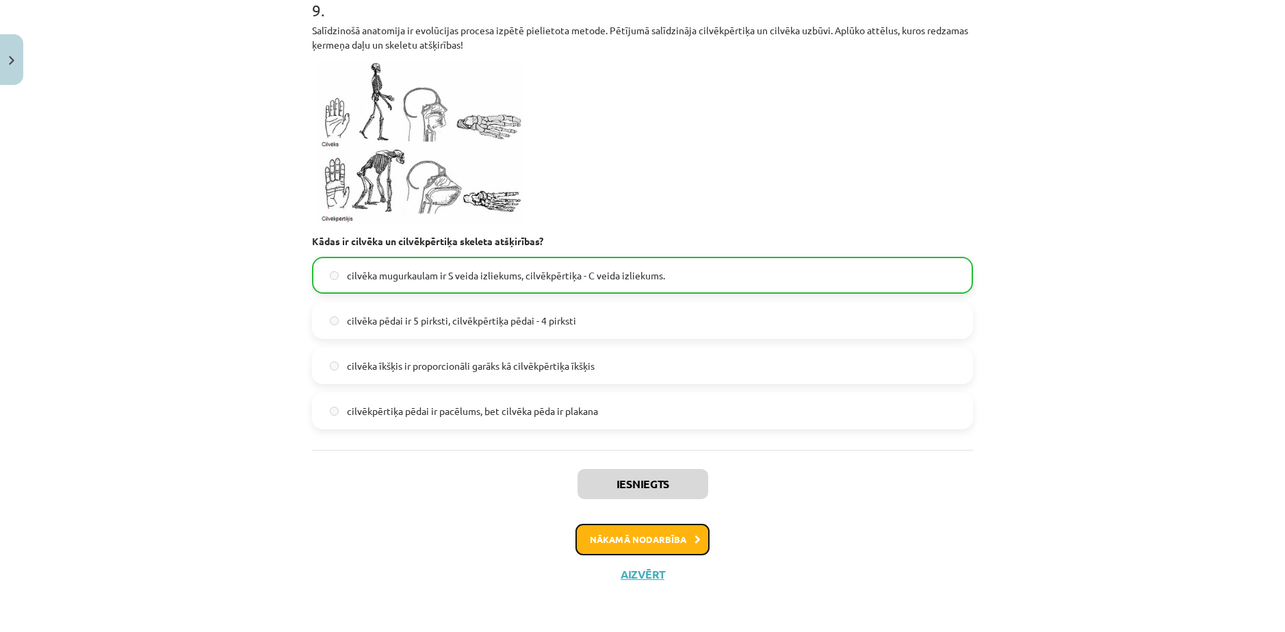
click at [608, 539] on button "Nākamā nodarbība" at bounding box center [643, 539] width 134 height 31
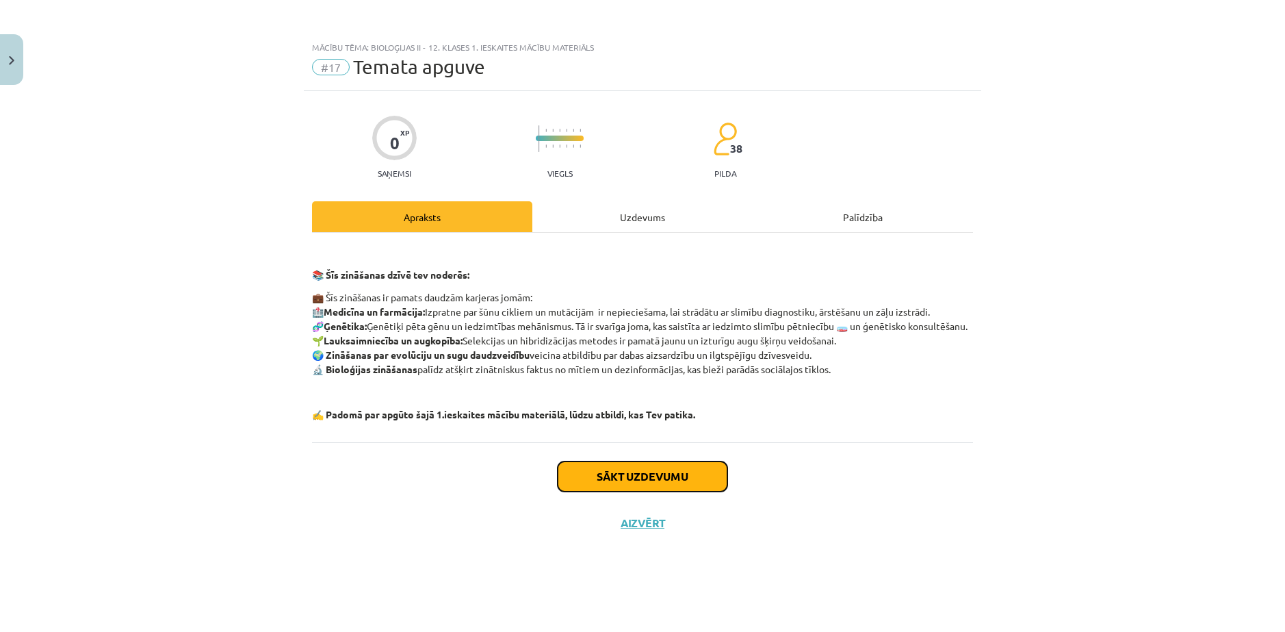
click at [596, 491] on button "Sākt uzdevumu" at bounding box center [643, 476] width 170 height 30
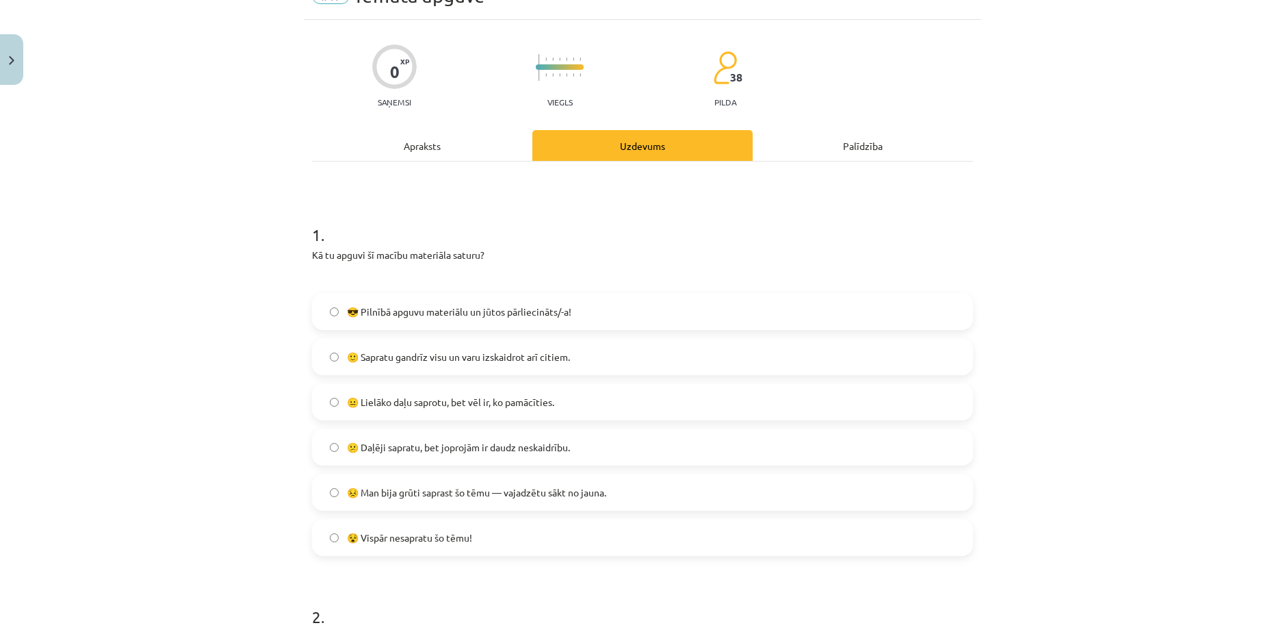
scroll to position [137, 0]
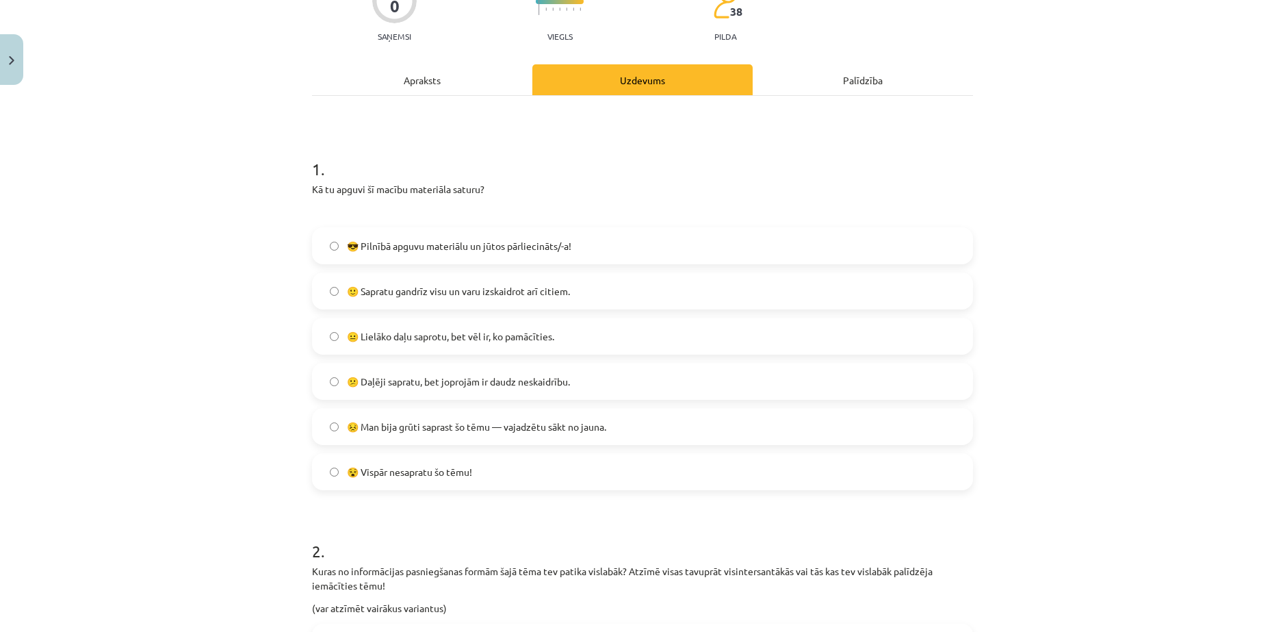
click at [413, 242] on span "😎 Pilnībā apguvu materiālu un jūtos pārliecināts/-a!" at bounding box center [459, 246] width 224 height 14
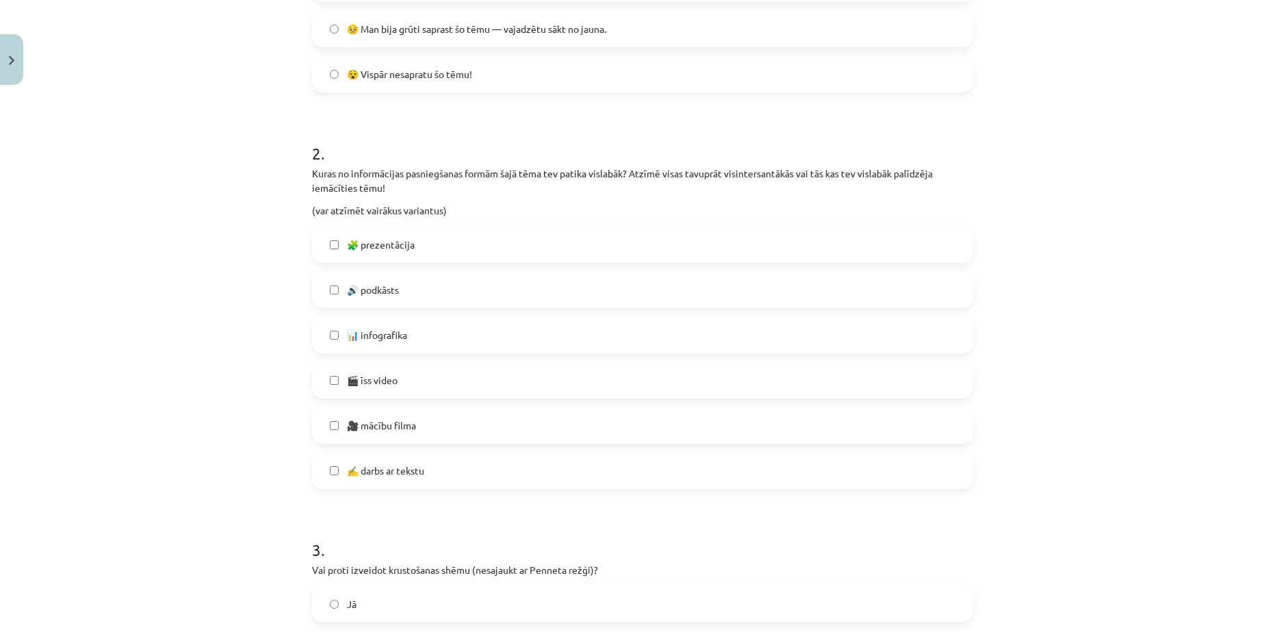
scroll to position [547, 0]
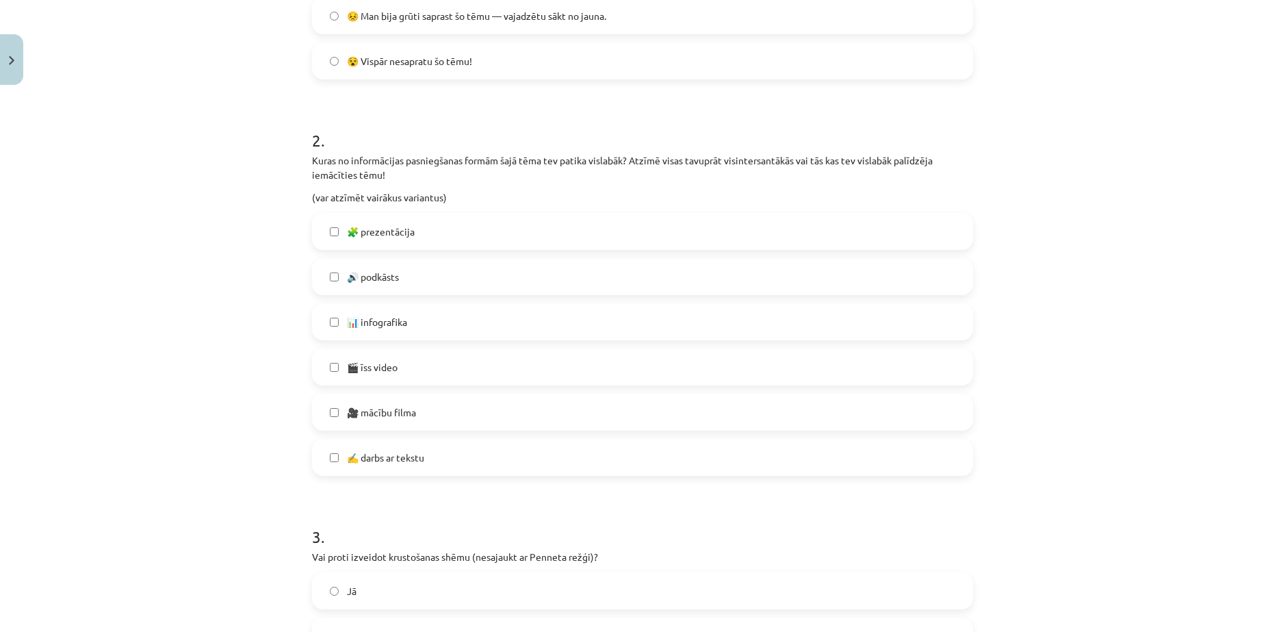
click at [389, 365] on span "🎬 īss video" at bounding box center [372, 367] width 51 height 14
click at [390, 237] on span "🧩 prezentācija" at bounding box center [381, 231] width 68 height 14
click at [394, 280] on span "🔊 podkāsts" at bounding box center [373, 277] width 52 height 14
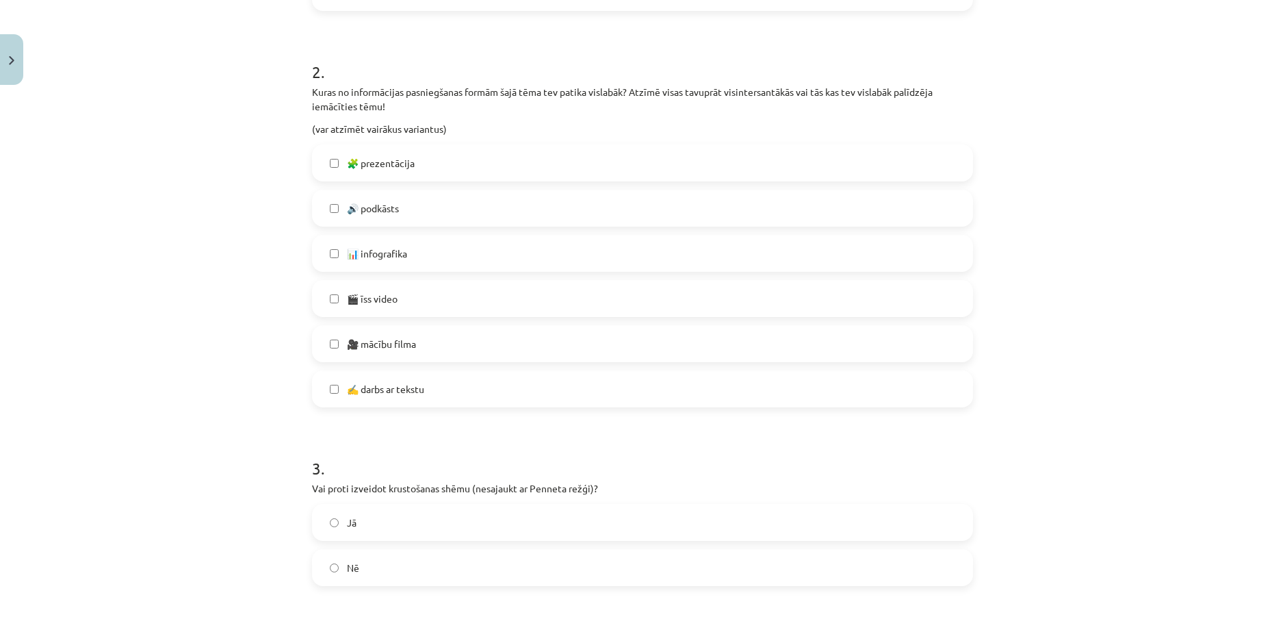
click at [371, 253] on span "📊 infografika" at bounding box center [377, 253] width 60 height 14
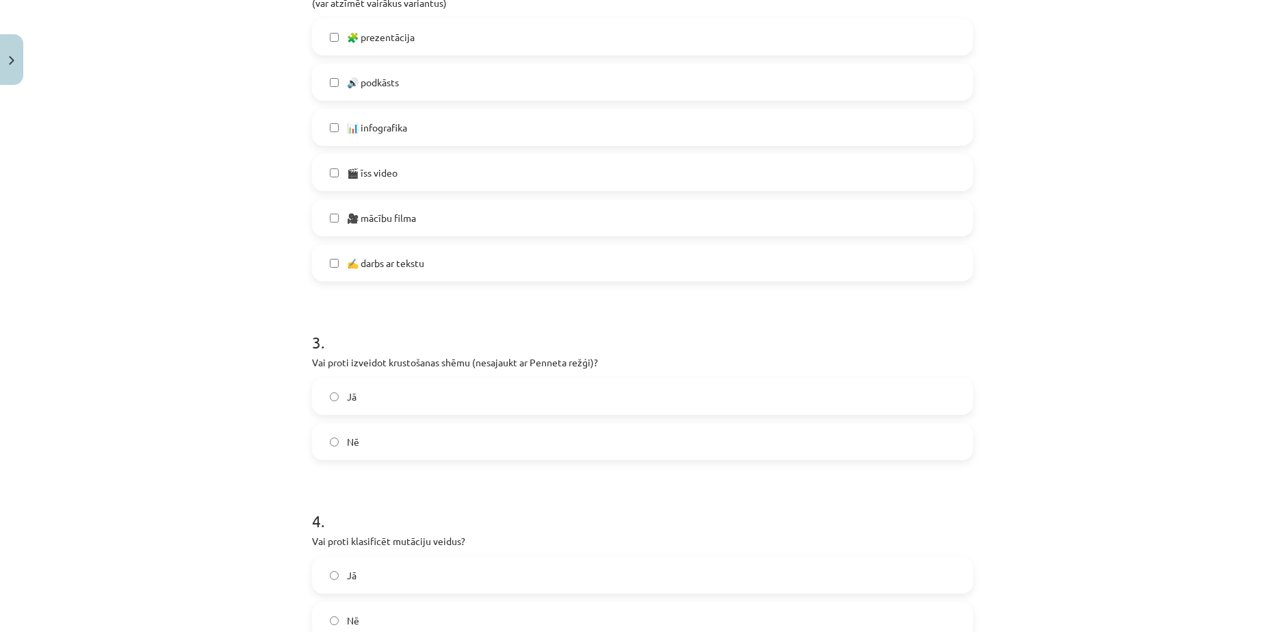
scroll to position [753, 0]
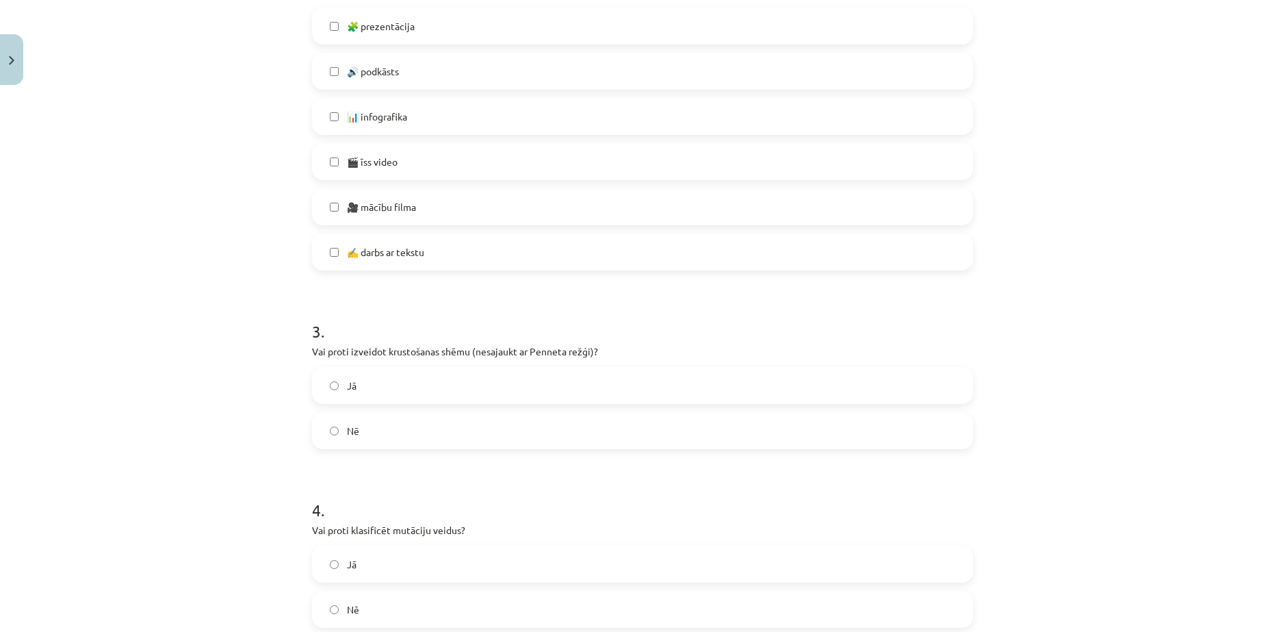
click at [363, 435] on label "Nē" at bounding box center [642, 430] width 658 height 34
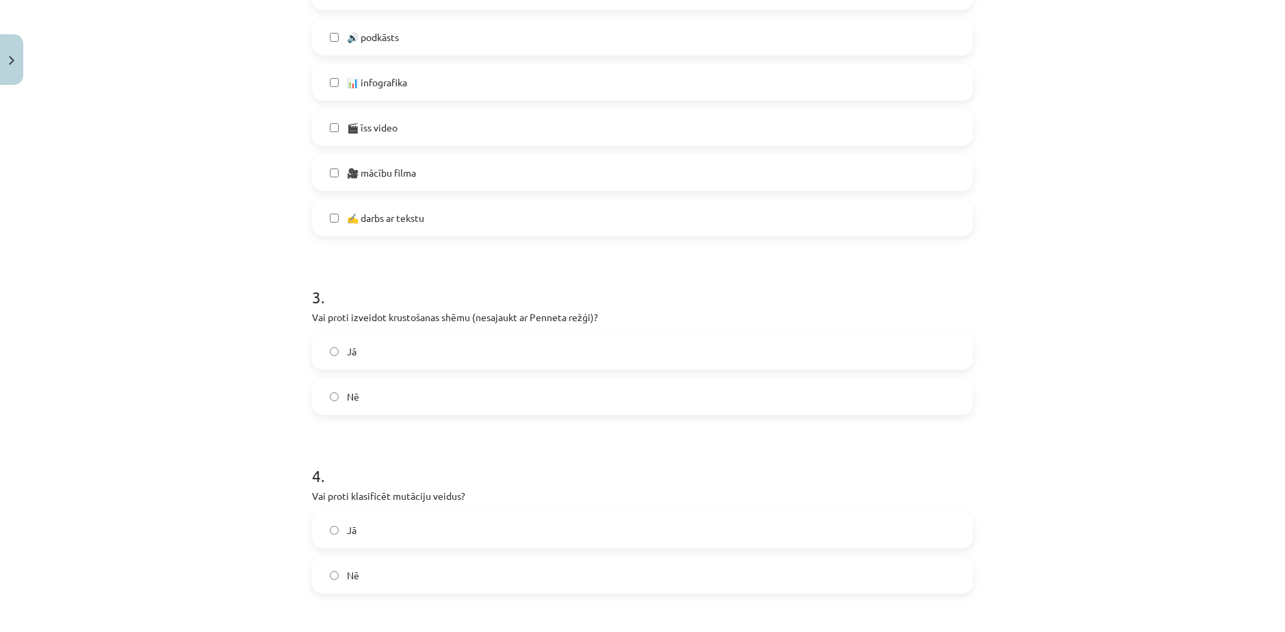
scroll to position [1027, 0]
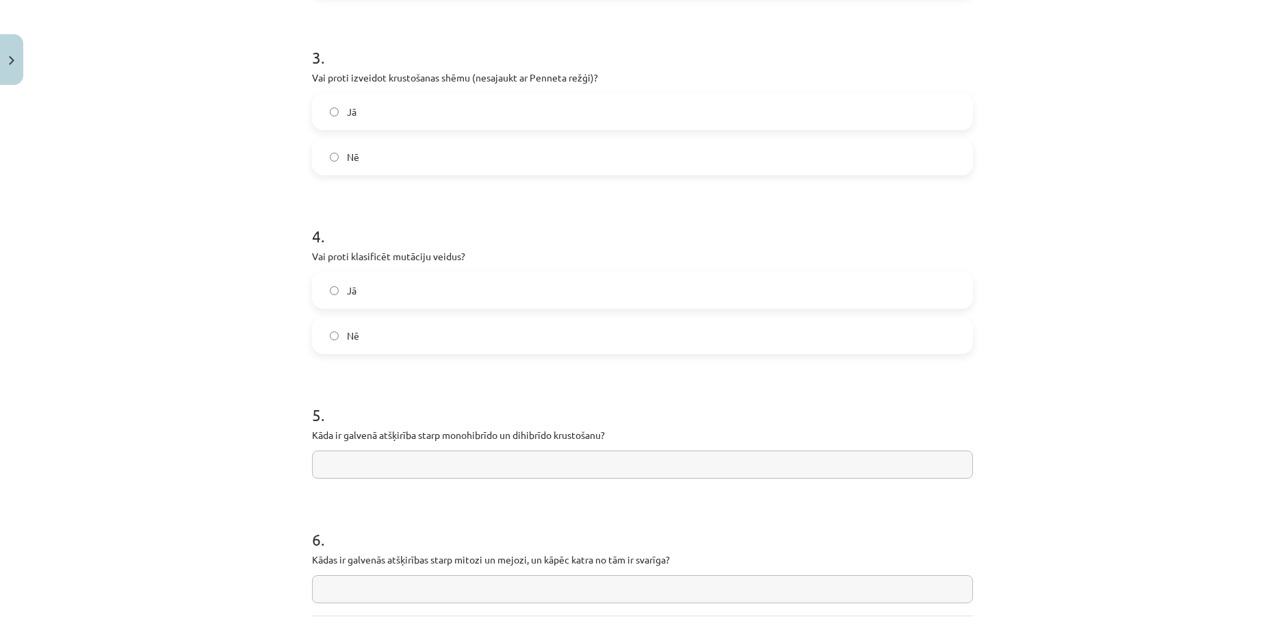
click at [359, 285] on label "Jā" at bounding box center [642, 290] width 658 height 34
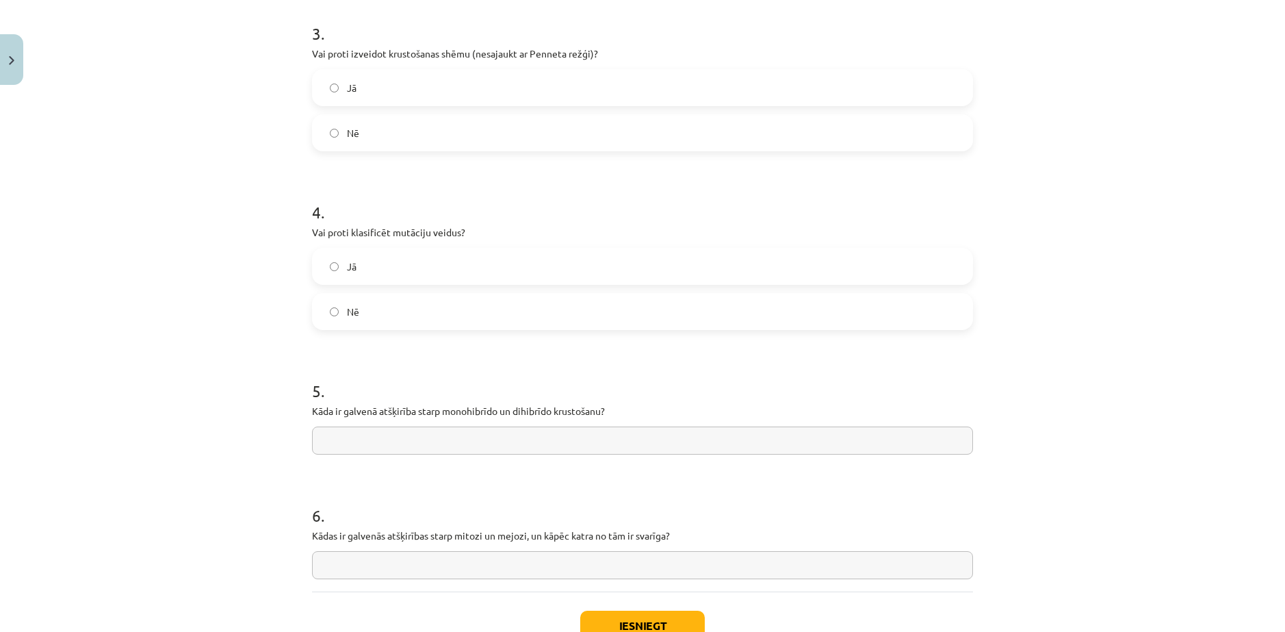
scroll to position [1148, 0]
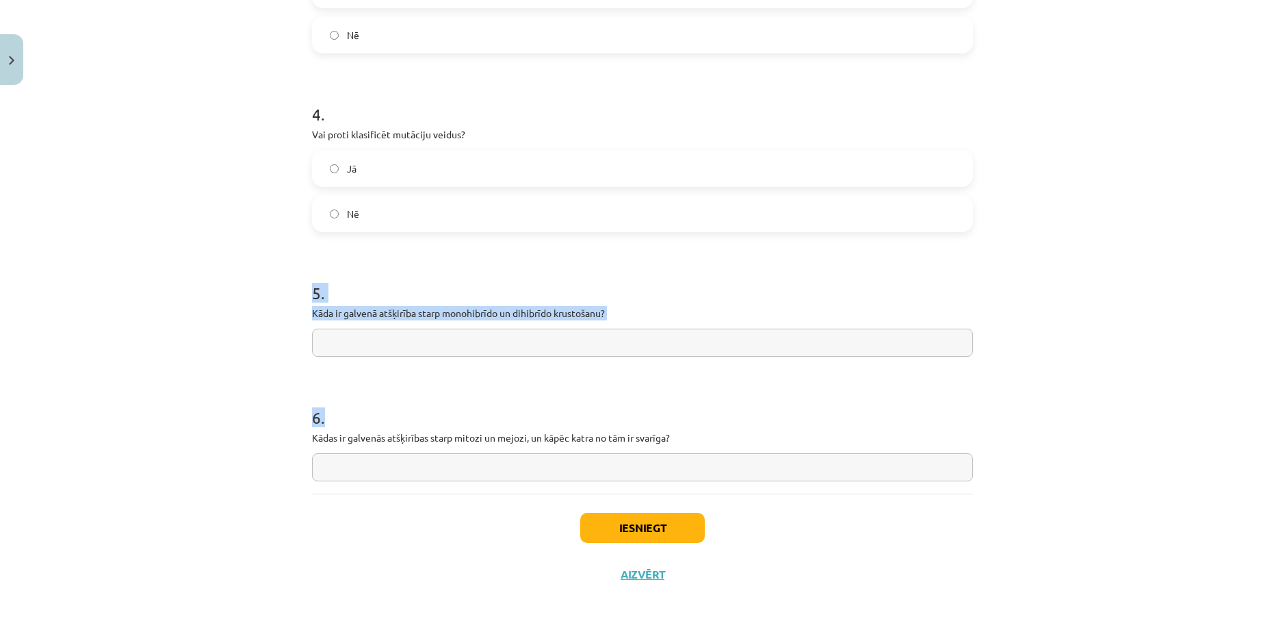
drag, startPoint x: 297, startPoint y: 294, endPoint x: 756, endPoint y: 443, distance: 482.0
click at [750, 446] on div "Mācību tēma: Bioloģijas ii - 12. klases 1. ieskaites mācību materiāls #17 Temat…" at bounding box center [642, 316] width 1285 height 632
click at [383, 346] on input "text" at bounding box center [642, 342] width 661 height 28
paste input "**********"
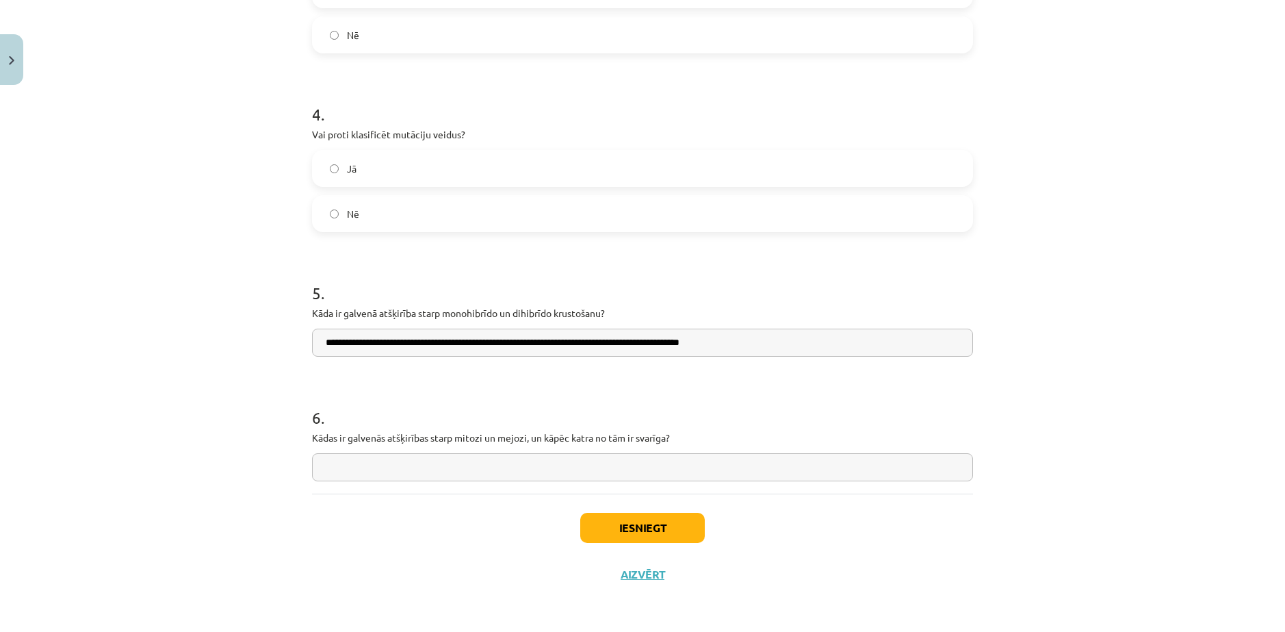
type input "**********"
click at [421, 476] on input "text" at bounding box center [642, 467] width 661 height 28
paste input "**********"
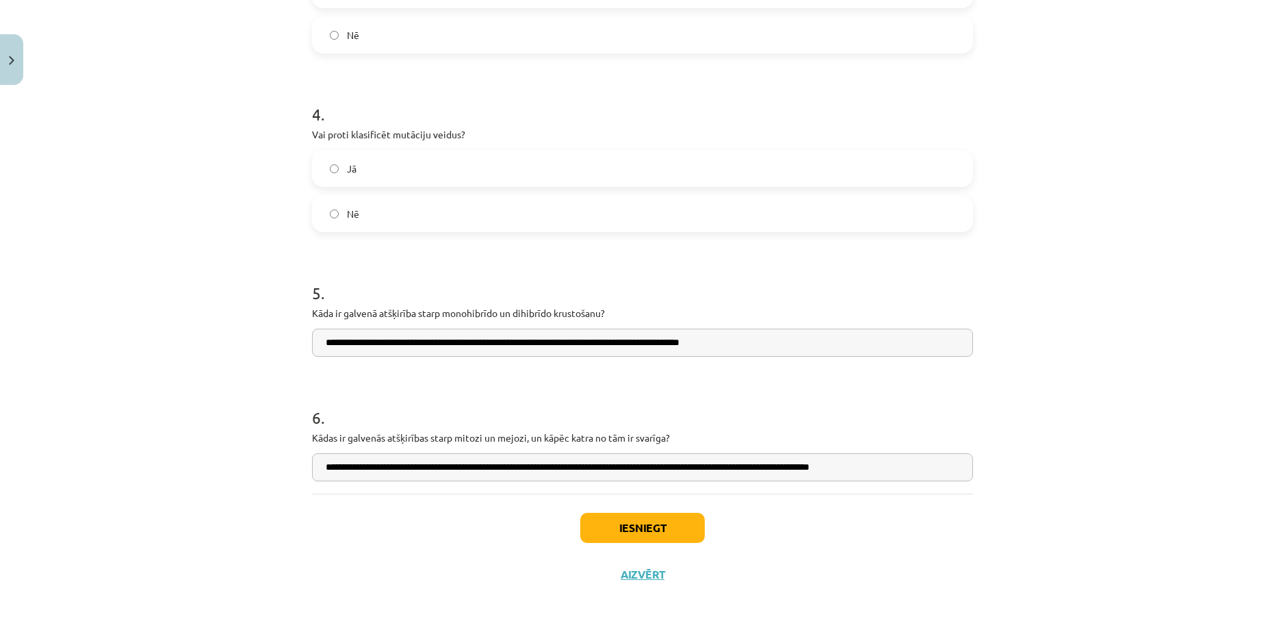
type input "**********"
click at [649, 531] on button "Iesniegt" at bounding box center [642, 528] width 125 height 30
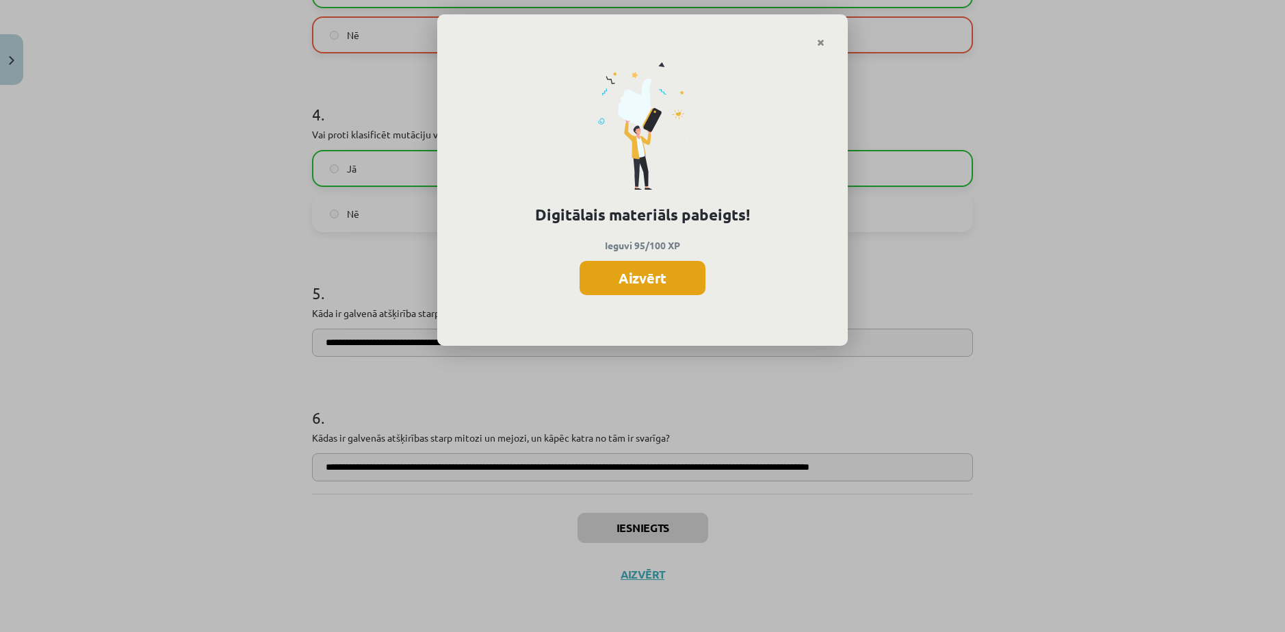
click at [588, 276] on button "Aizvērt" at bounding box center [643, 278] width 126 height 34
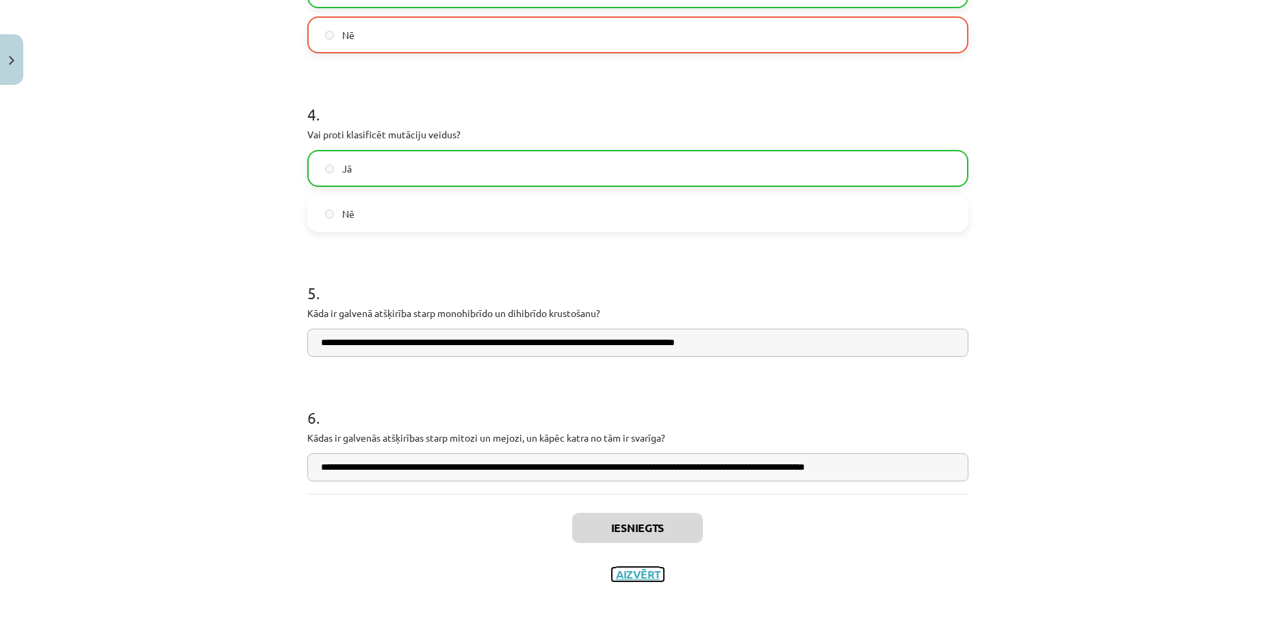
click at [628, 569] on button "Aizvērt" at bounding box center [638, 574] width 52 height 14
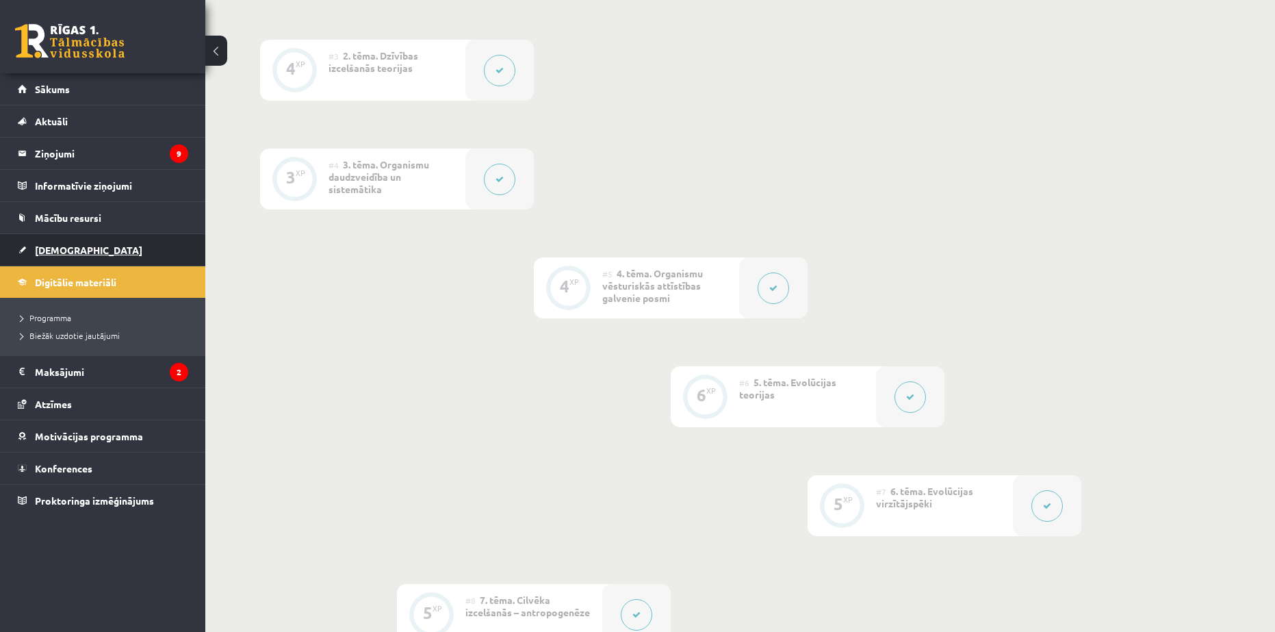
click at [76, 251] on link "[DEMOGRAPHIC_DATA]" at bounding box center [103, 249] width 170 height 31
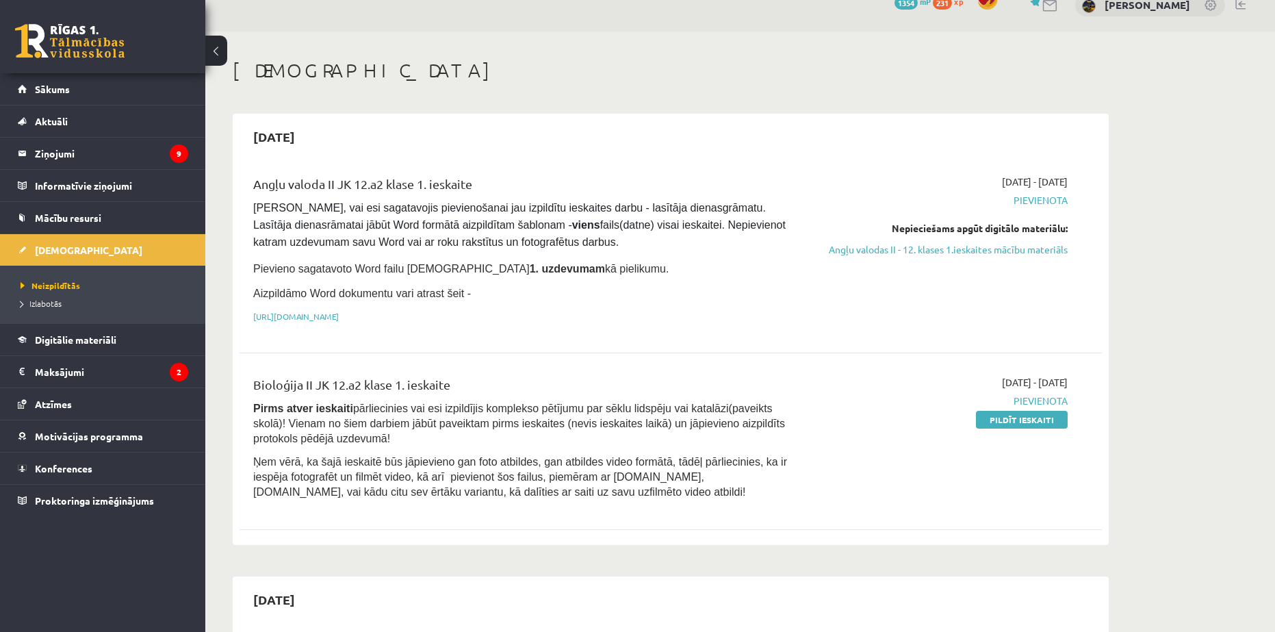
scroll to position [137, 0]
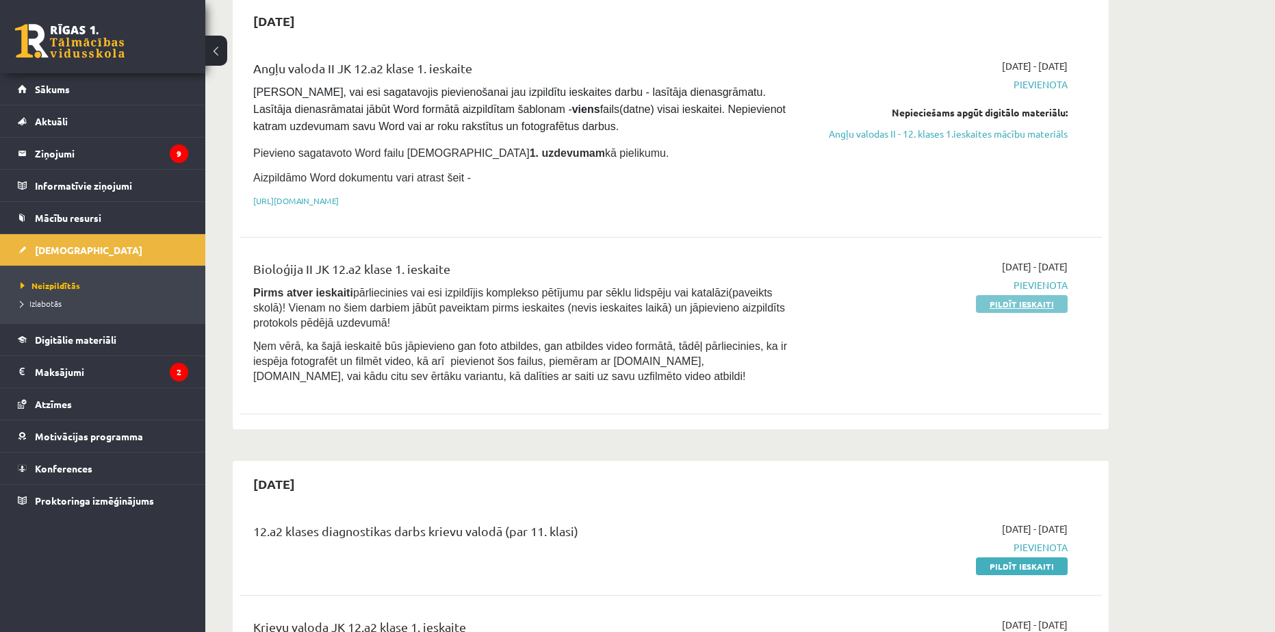
click at [1032, 302] on link "Pildīt ieskaiti" at bounding box center [1022, 304] width 92 height 18
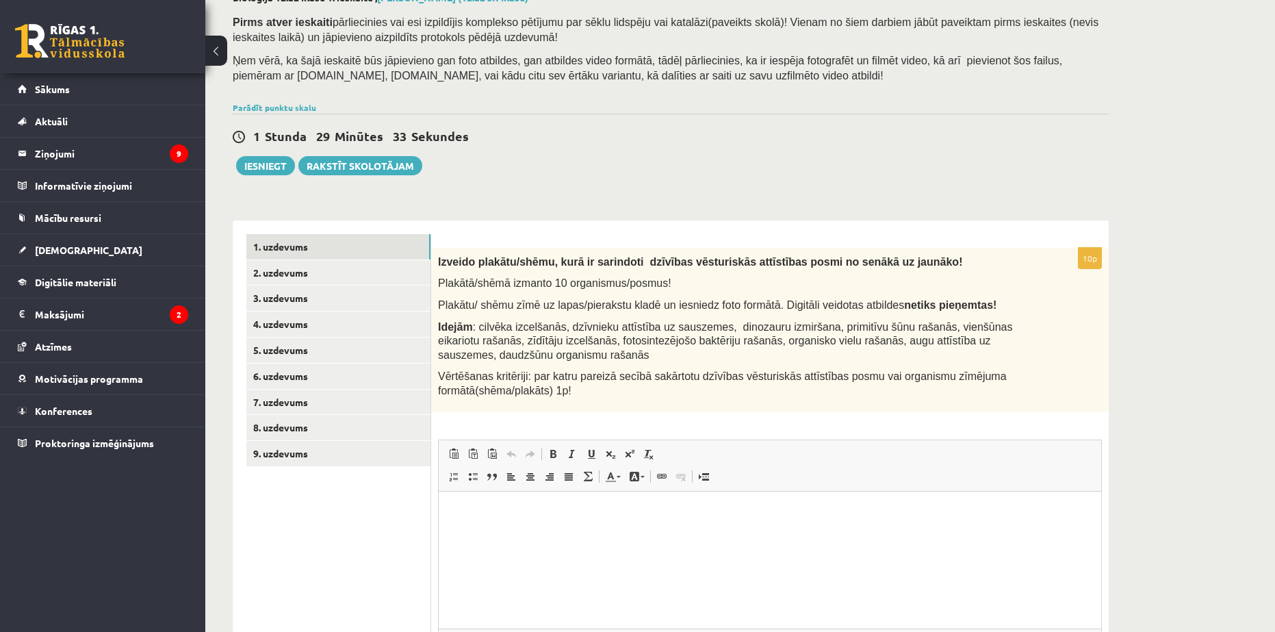
scroll to position [137, 0]
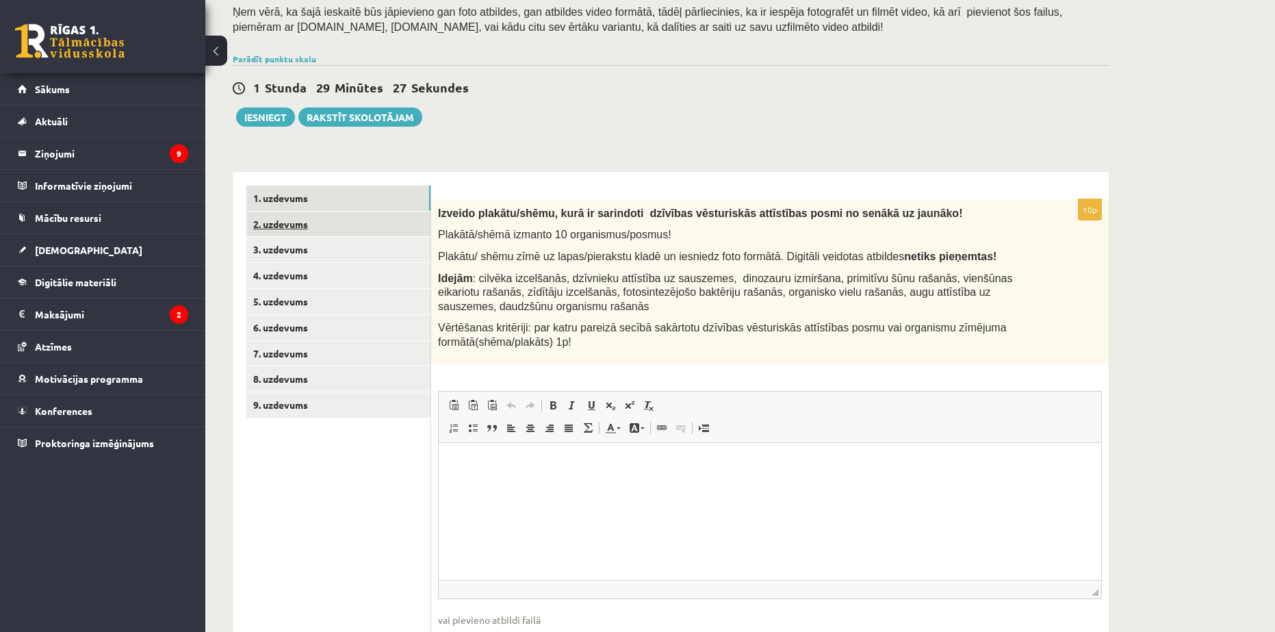
click at [305, 221] on link "2. uzdevums" at bounding box center [338, 223] width 184 height 25
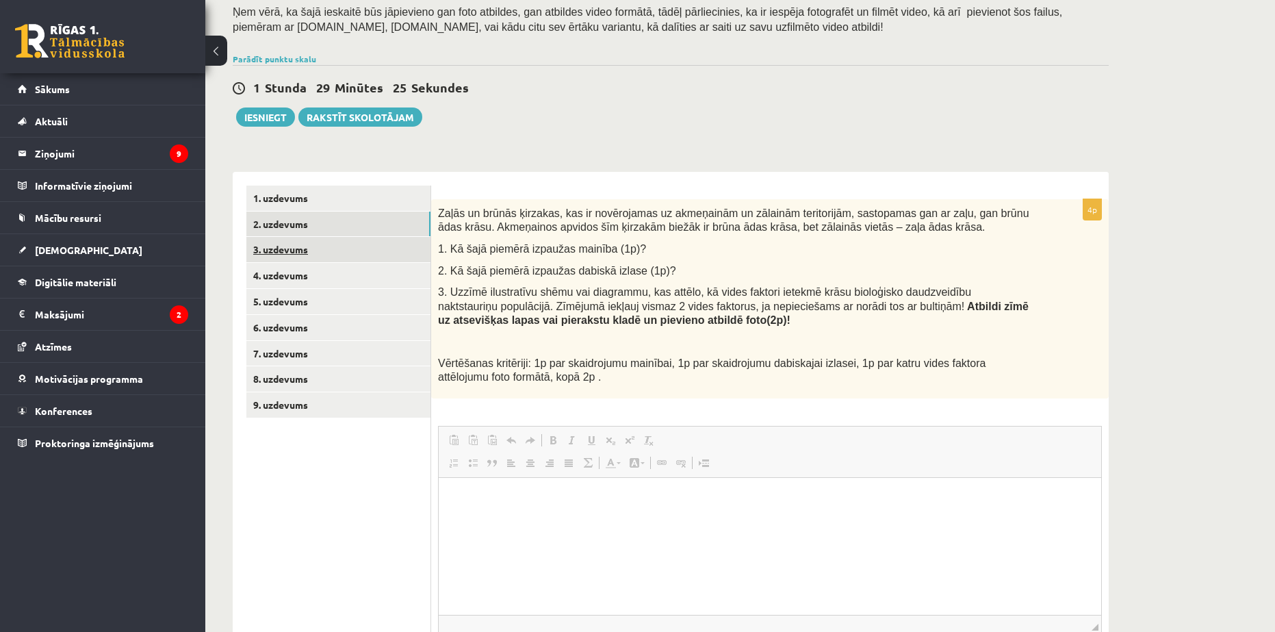
scroll to position [0, 0]
click at [332, 274] on link "4. uzdevums" at bounding box center [338, 275] width 184 height 25
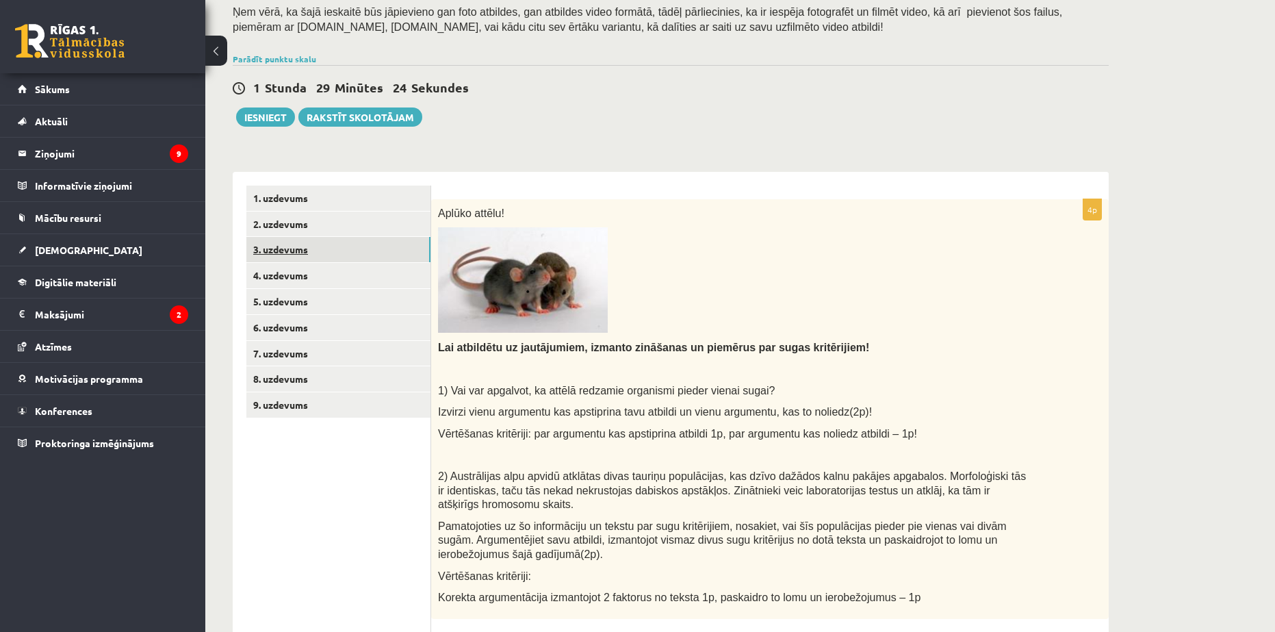
click at [324, 253] on link "3. uzdevums" at bounding box center [338, 249] width 184 height 25
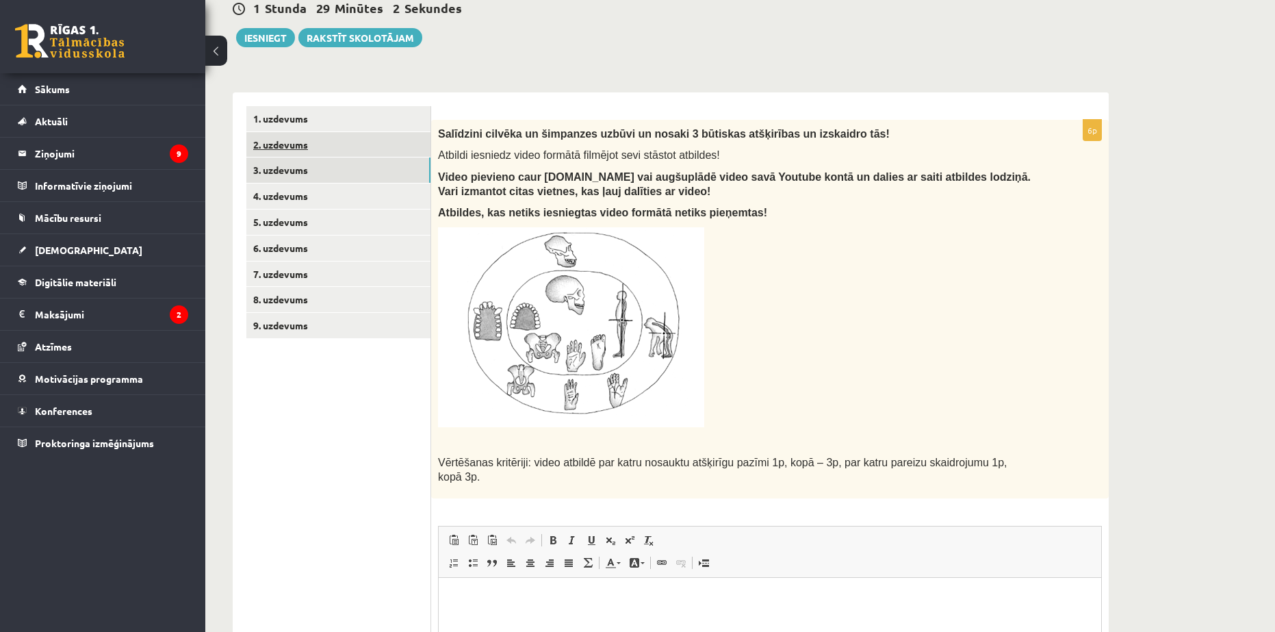
scroll to position [205, 0]
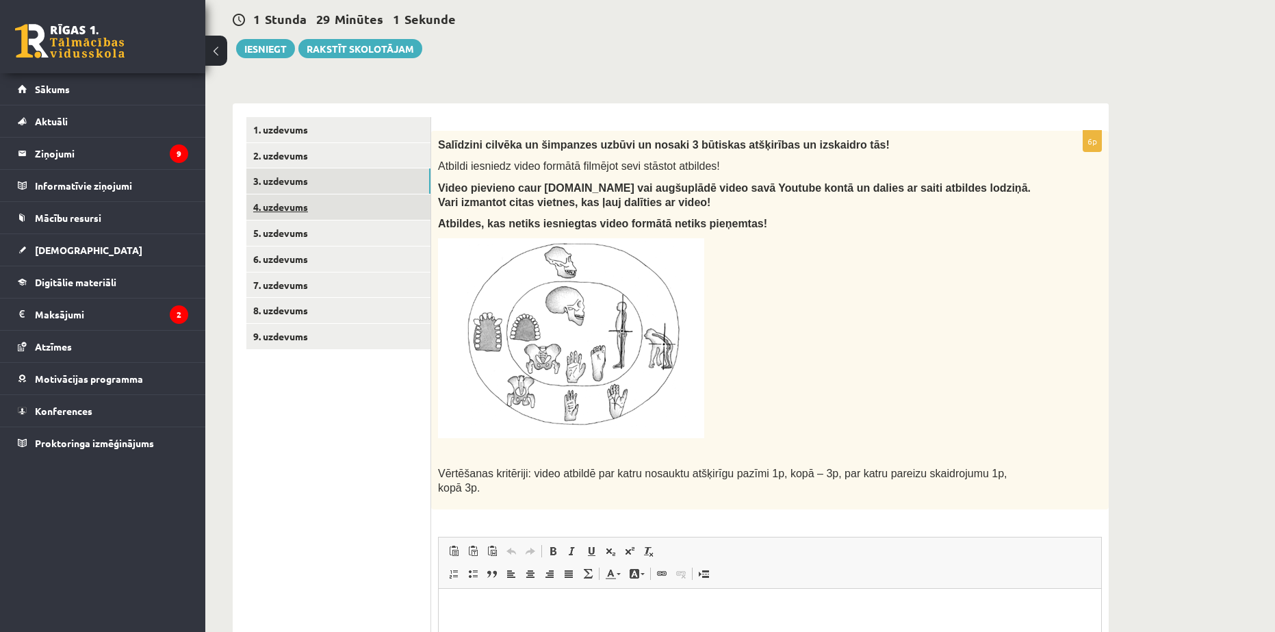
click at [296, 206] on link "4. uzdevums" at bounding box center [338, 206] width 184 height 25
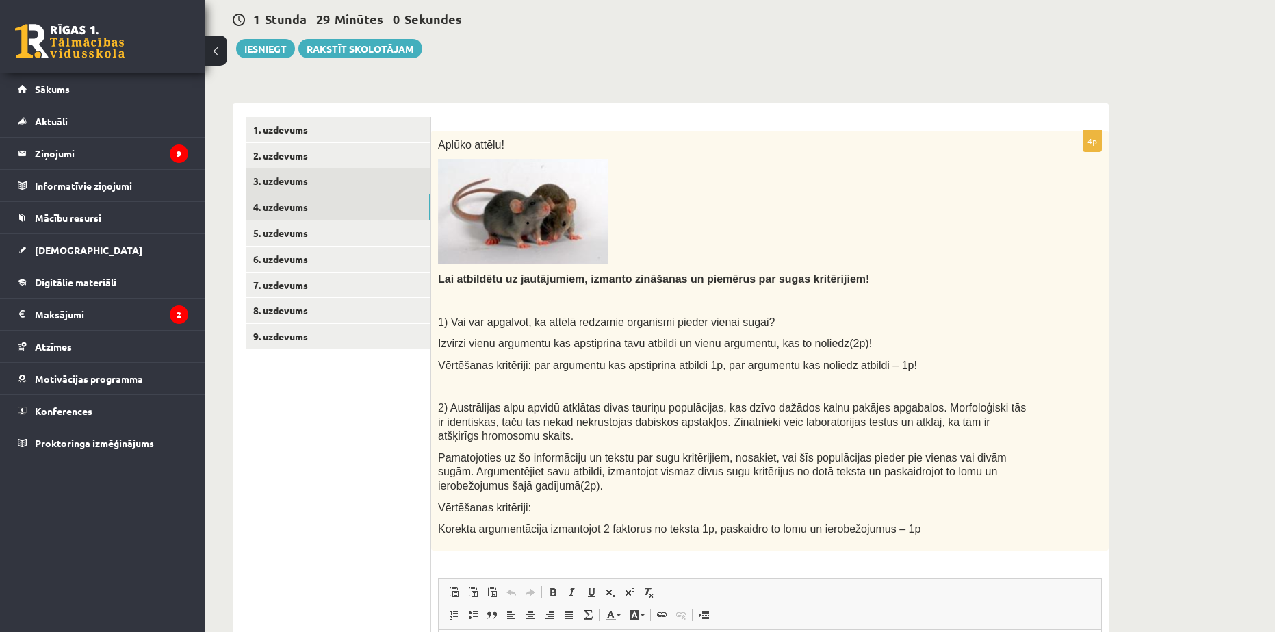
scroll to position [0, 0]
click at [282, 183] on link "3. uzdevums" at bounding box center [338, 180] width 184 height 25
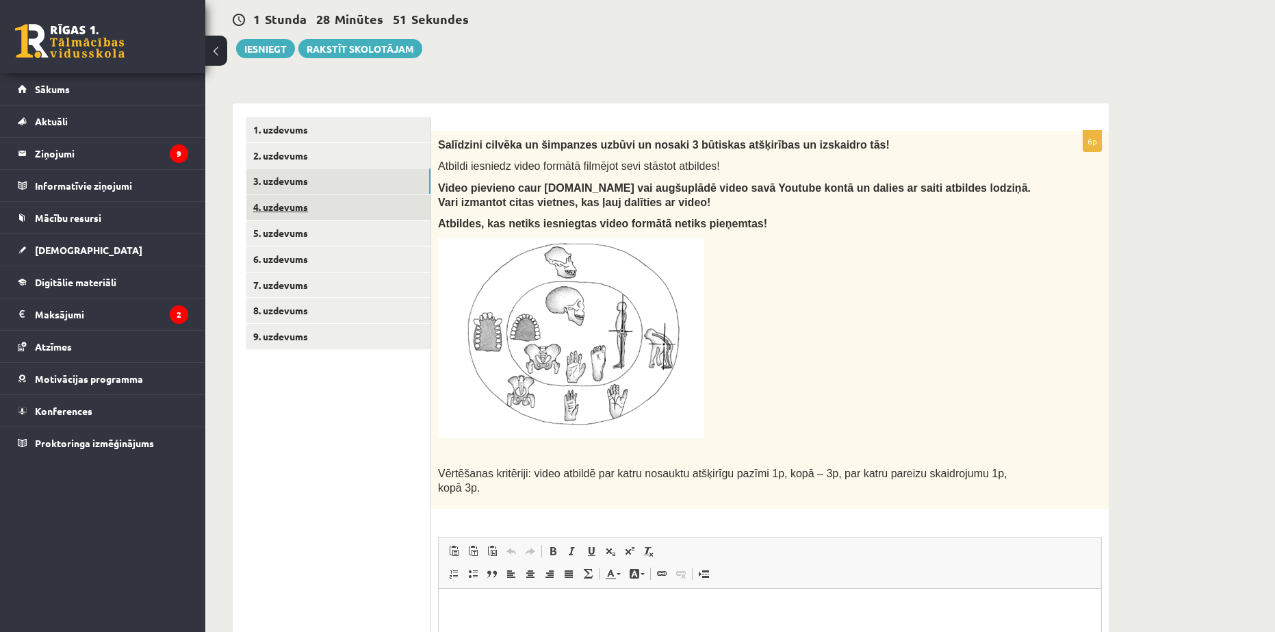
click at [322, 208] on link "4. uzdevums" at bounding box center [338, 206] width 184 height 25
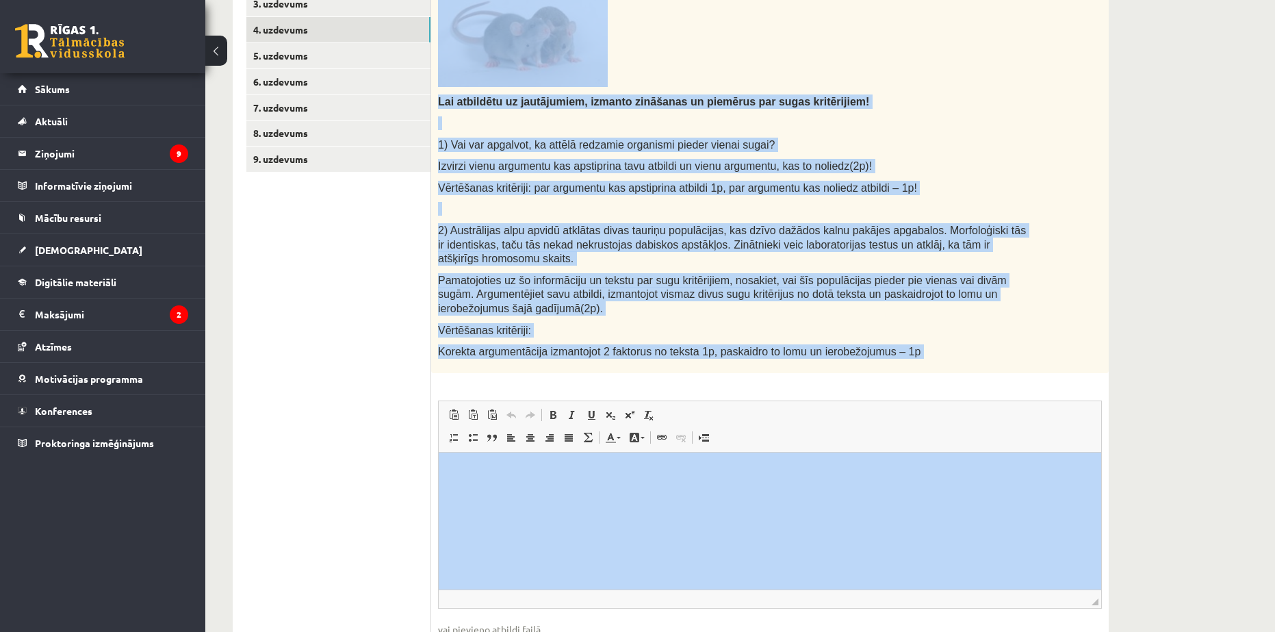
scroll to position [411, 0]
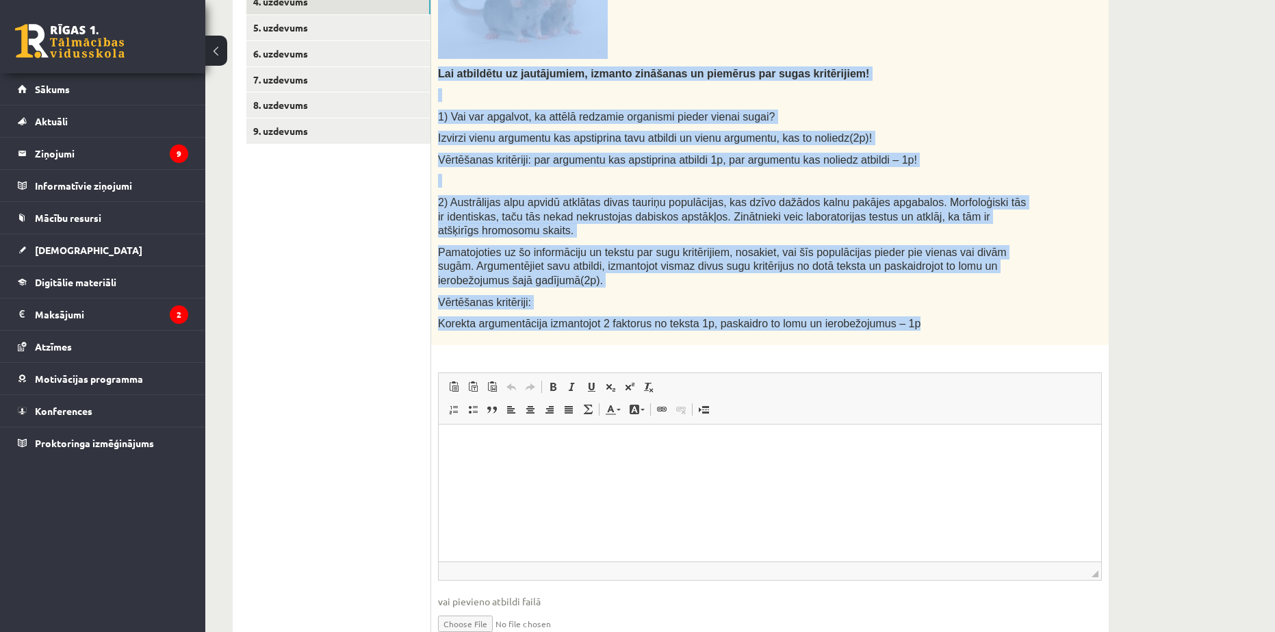
drag, startPoint x: 437, startPoint y: 147, endPoint x: 906, endPoint y: 308, distance: 495.6
click at [906, 308] on div "Aplūko attēlu! Lai atbildētu uz jautājumiem, izmanto zināšanas un piemērus par …" at bounding box center [770, 135] width 678 height 420
copy div "Aplūko attēlu! Lai atbildētu uz jautājumiem, izmanto zināšanas un piemērus par …"
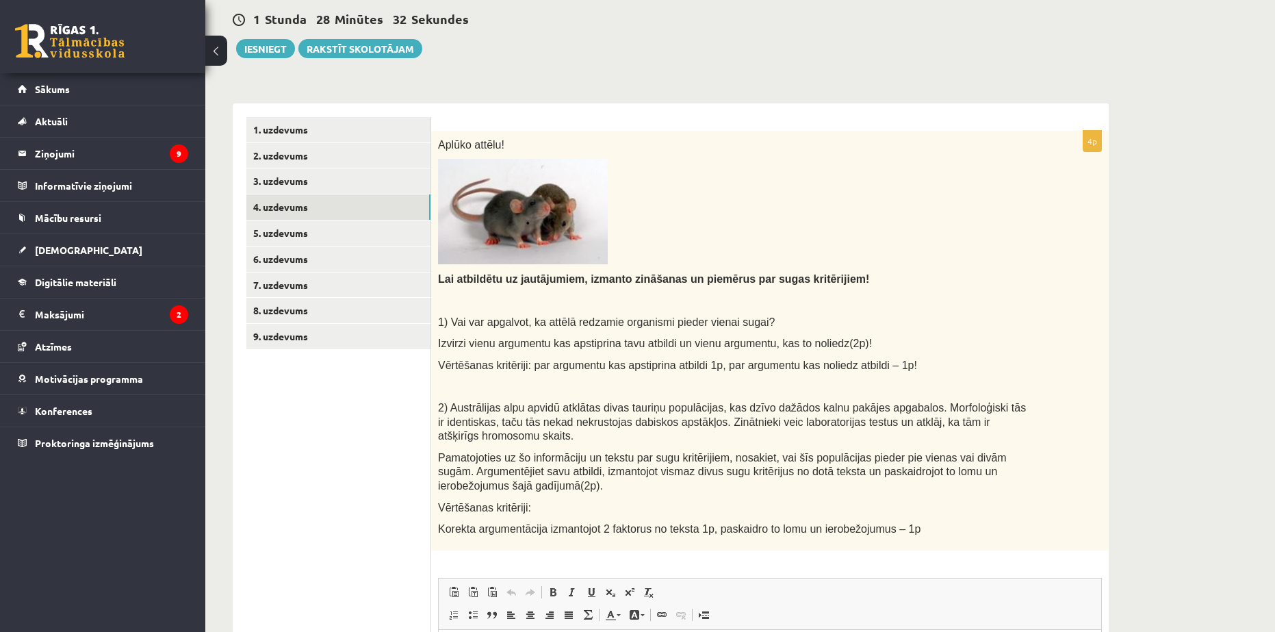
click at [378, 361] on ul "1. uzdevums 2. uzdevums 3. uzdevums 4. uzdevums 5. uzdevums 6. uzdevums 7. uzde…" at bounding box center [338, 489] width 185 height 745
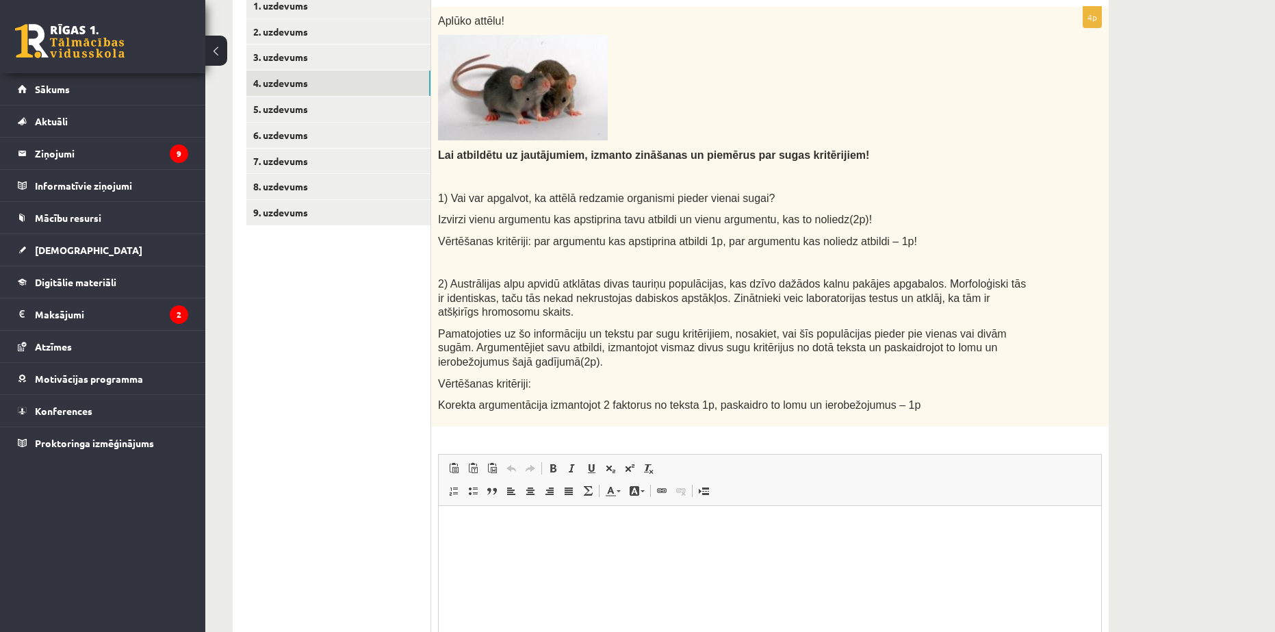
scroll to position [342, 0]
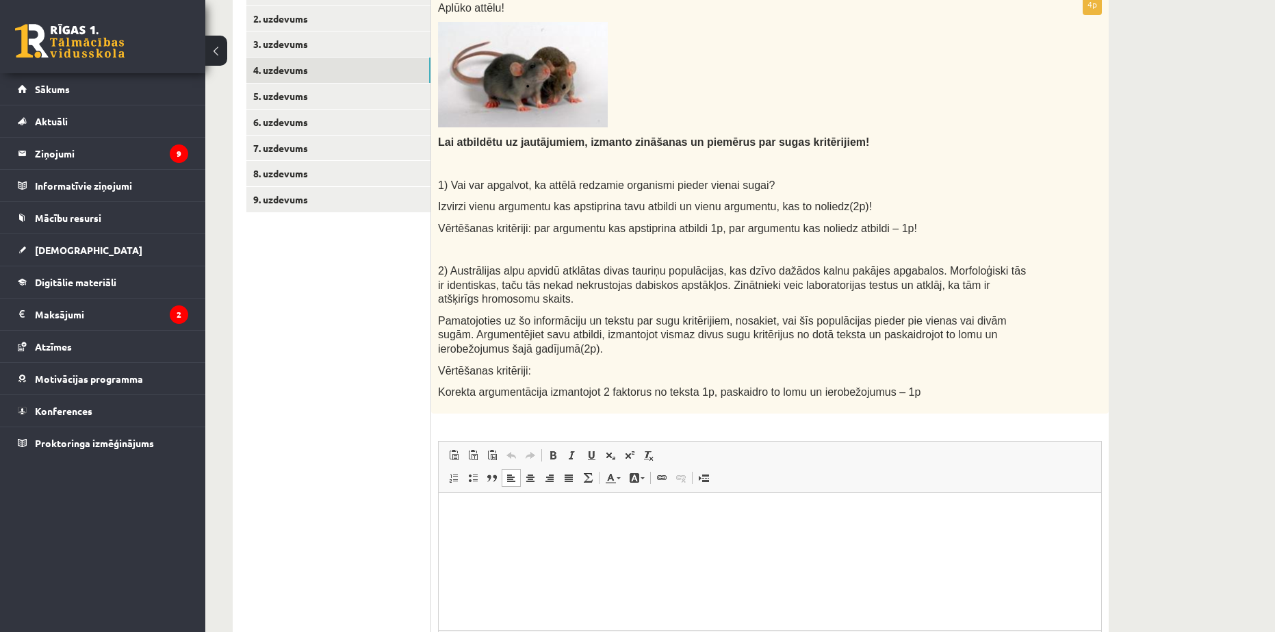
click at [475, 517] on p "Editor, wiswyg-editor-user-answer-47433970493280" at bounding box center [769, 513] width 635 height 14
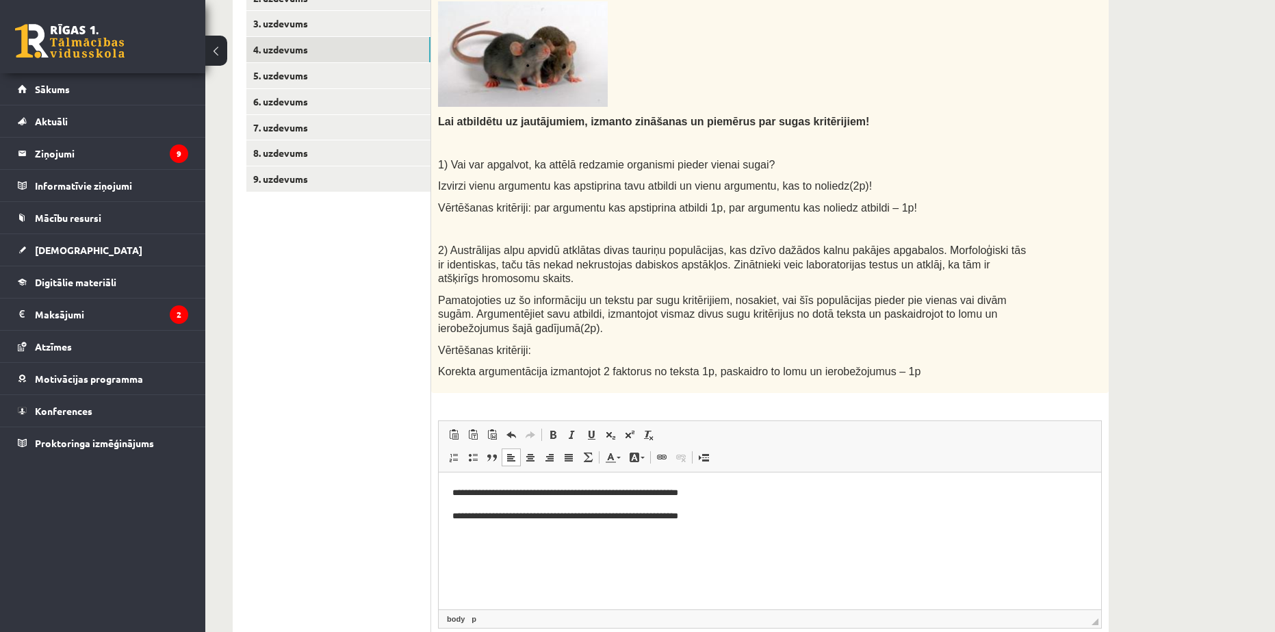
scroll to position [411, 0]
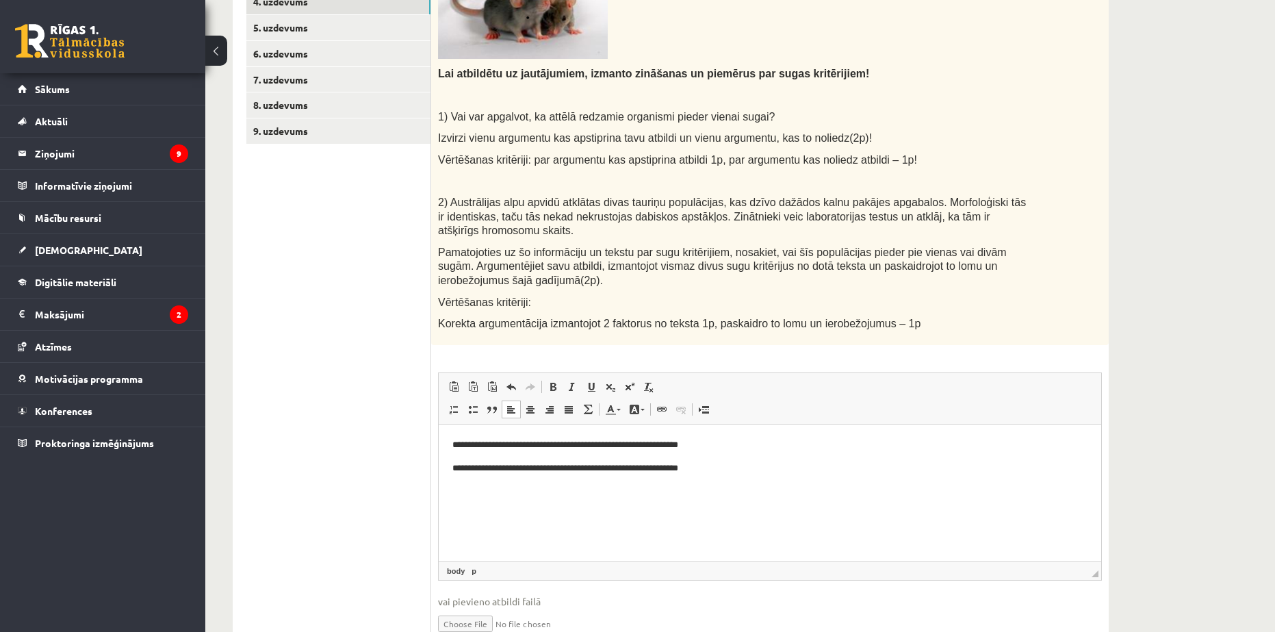
click at [439, 439] on html "**********" at bounding box center [770, 456] width 662 height 64
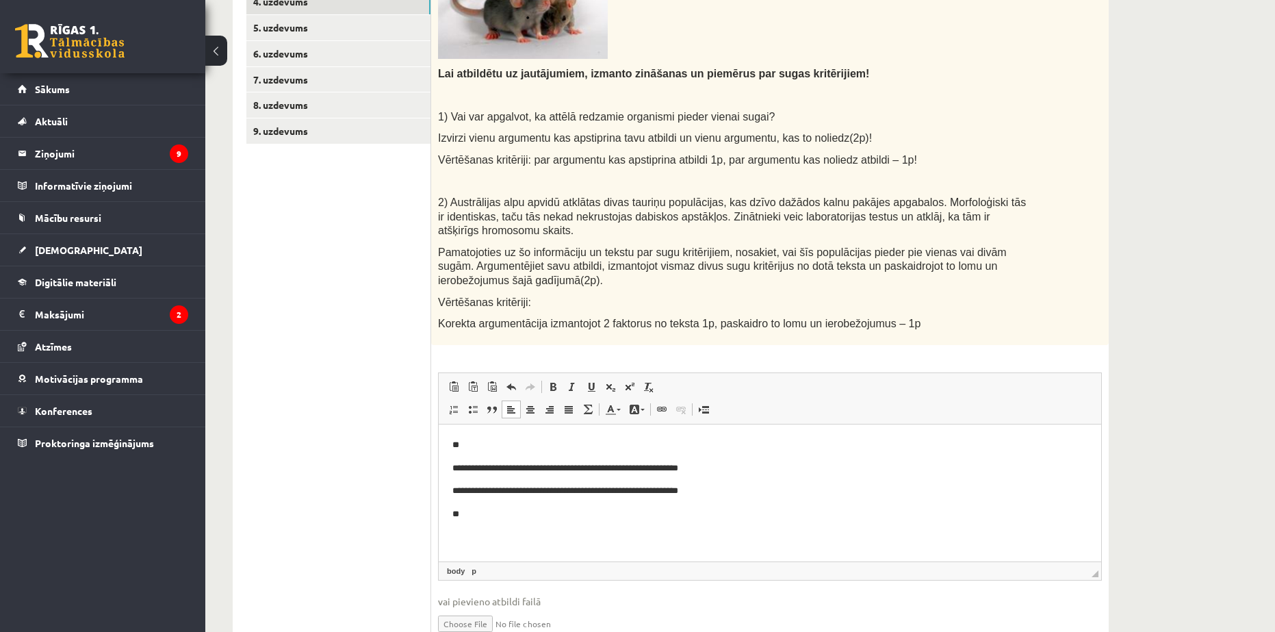
scroll to position [51, 0]
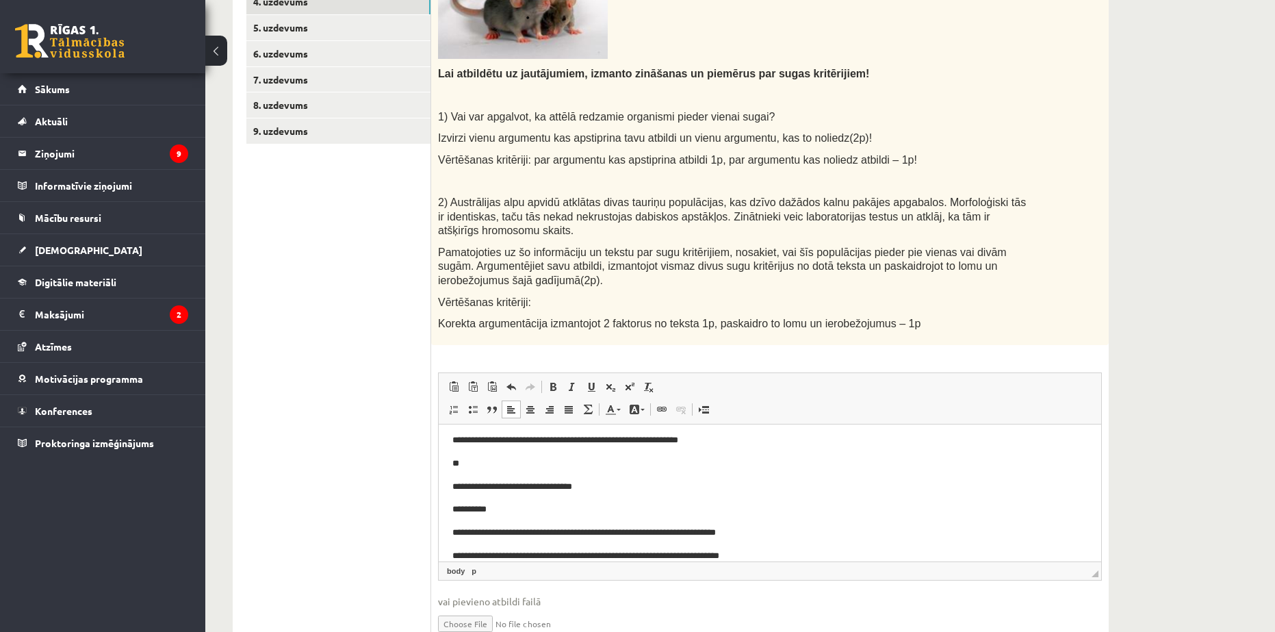
click at [453, 508] on p "**********" at bounding box center [764, 509] width 625 height 14
click at [548, 381] on span at bounding box center [552, 386] width 11 height 11
click at [528, 512] on p "********* *" at bounding box center [764, 509] width 625 height 14
click at [476, 489] on p "**********" at bounding box center [764, 486] width 625 height 14
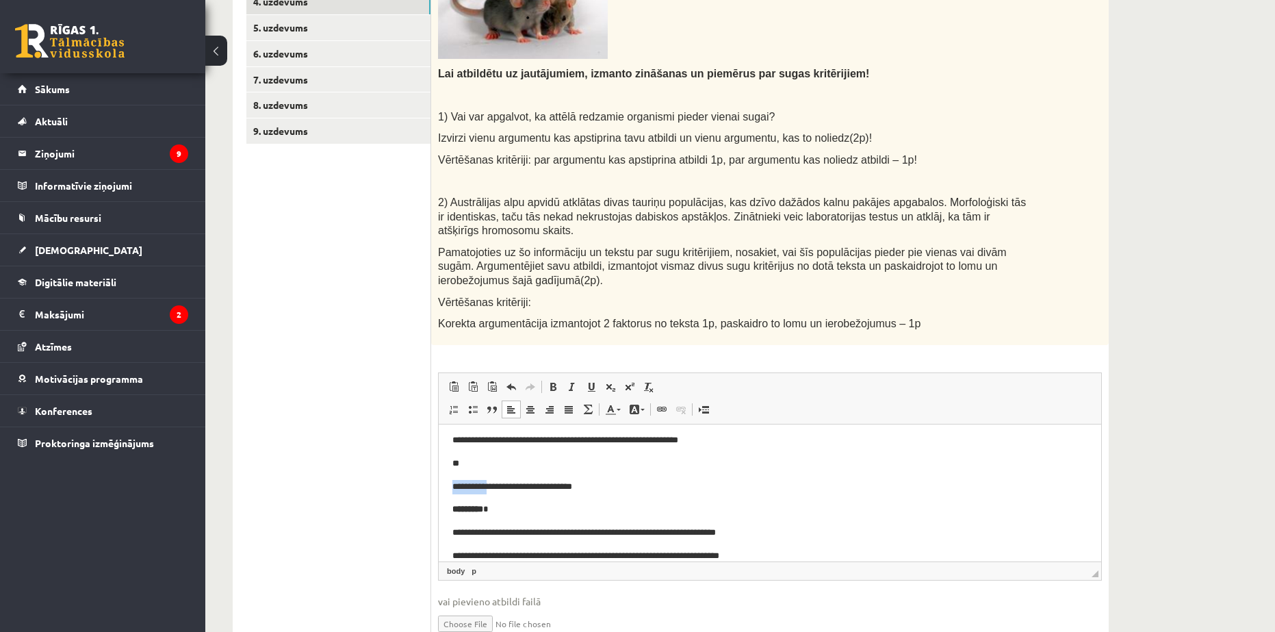
click at [476, 489] on p "**********" at bounding box center [764, 486] width 625 height 14
click at [551, 381] on span at bounding box center [552, 386] width 11 height 11
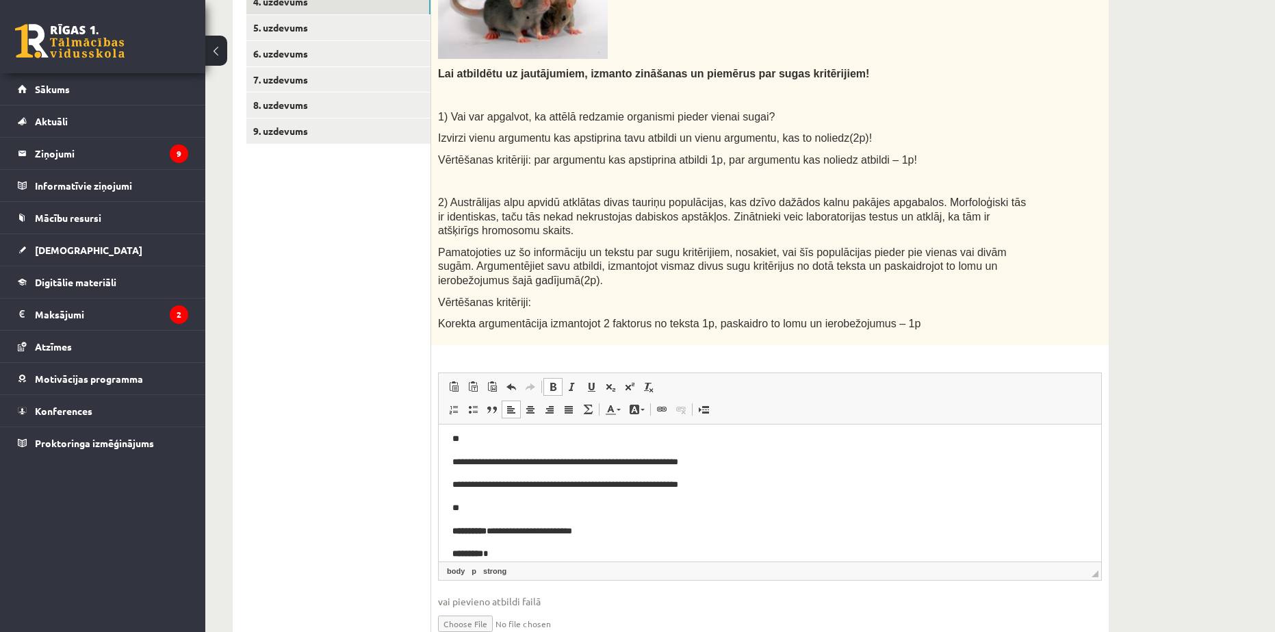
scroll to position [0, 0]
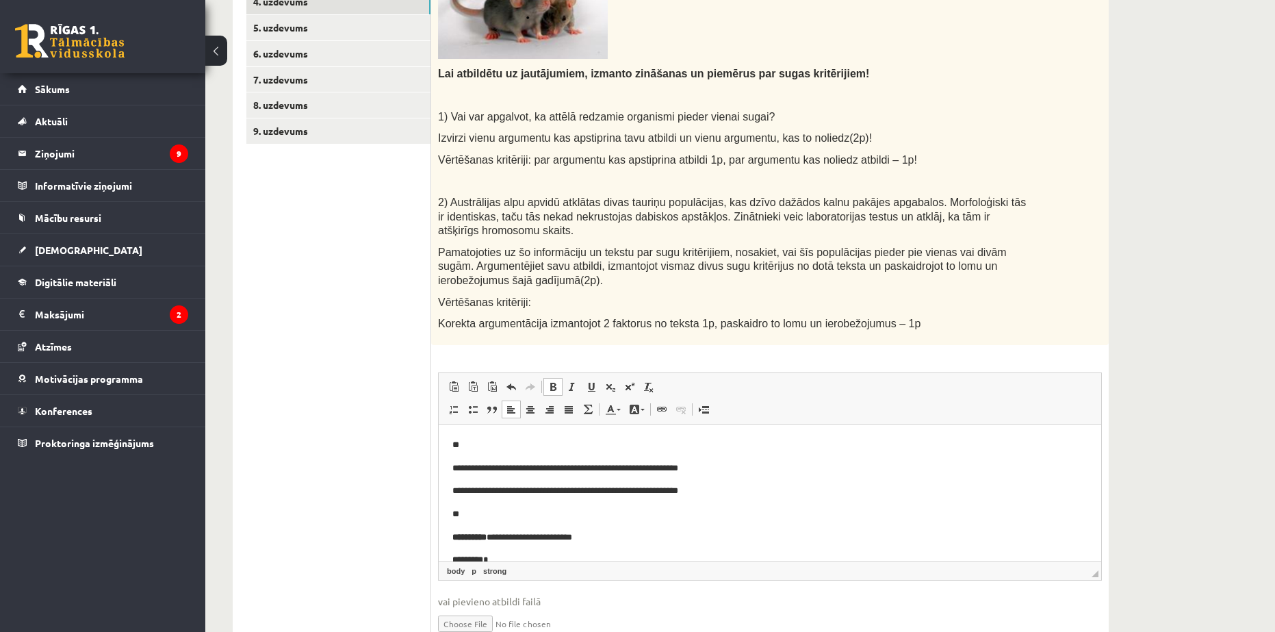
click at [459, 488] on p "**********" at bounding box center [764, 490] width 625 height 14
click at [552, 373] on span "Editor toolbars Paste Keyboard shortcut Ctrl+V Paste as plain text Keyboard sho…" at bounding box center [770, 398] width 662 height 51
click at [550, 381] on span at bounding box center [552, 386] width 11 height 11
click at [456, 467] on p "**********" at bounding box center [764, 468] width 625 height 14
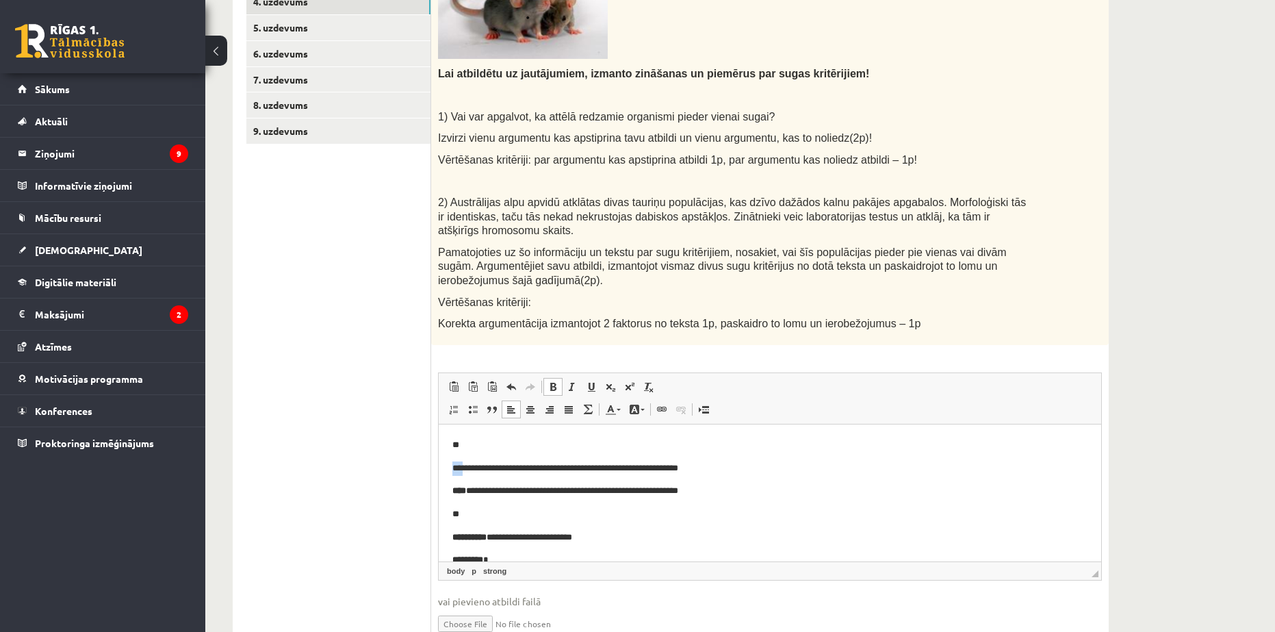
click at [456, 467] on p "**********" at bounding box center [764, 468] width 625 height 14
click at [558, 378] on link "Bold Keyboard shortcut Ctrl+B" at bounding box center [552, 387] width 19 height 18
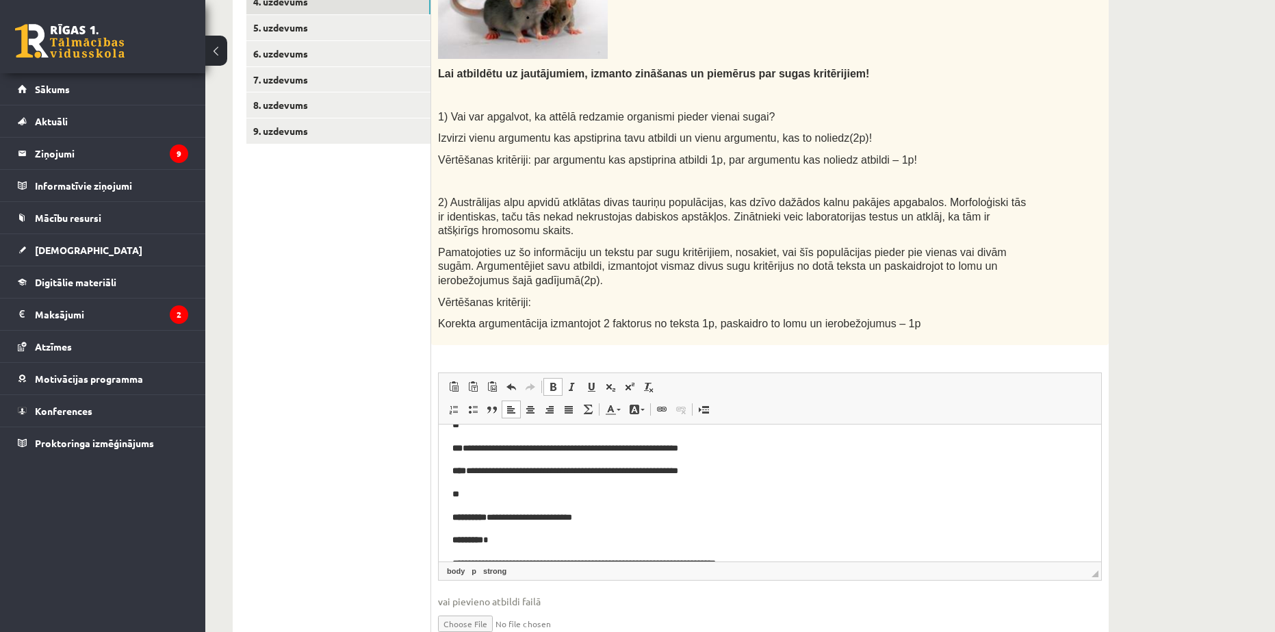
scroll to position [66, 0]
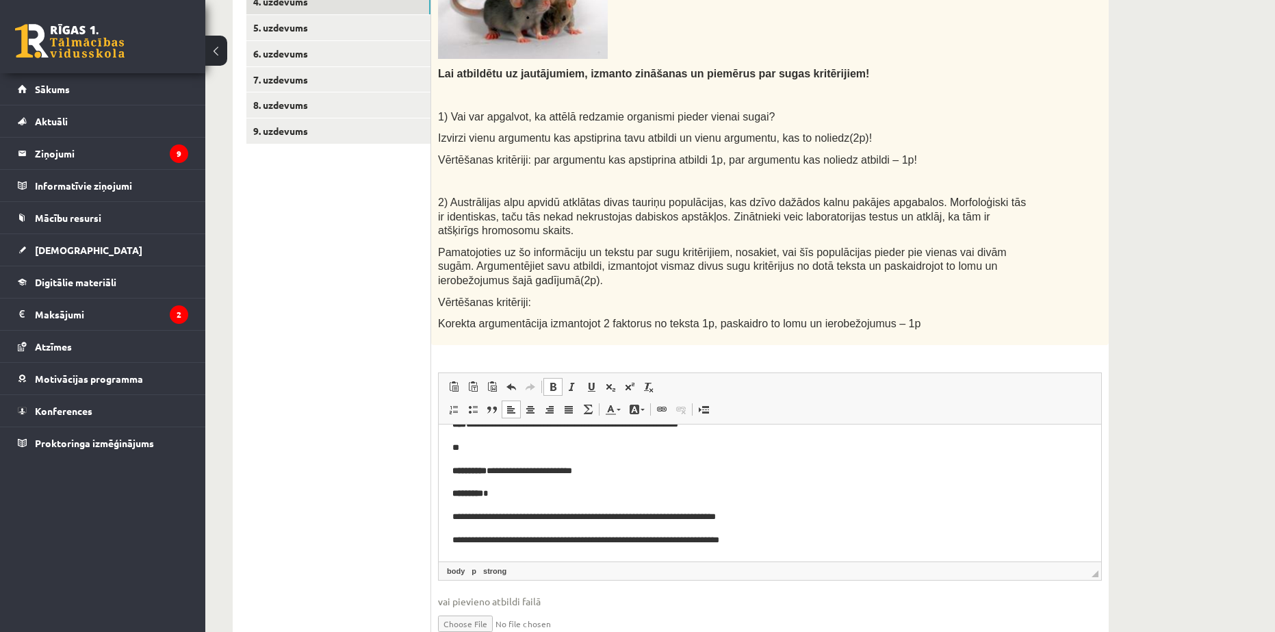
drag, startPoint x: 530, startPoint y: 511, endPoint x: 541, endPoint y: 512, distance: 11.7
click at [530, 510] on p "**********" at bounding box center [764, 516] width 625 height 14
click at [613, 487] on p "********* *" at bounding box center [764, 493] width 625 height 14
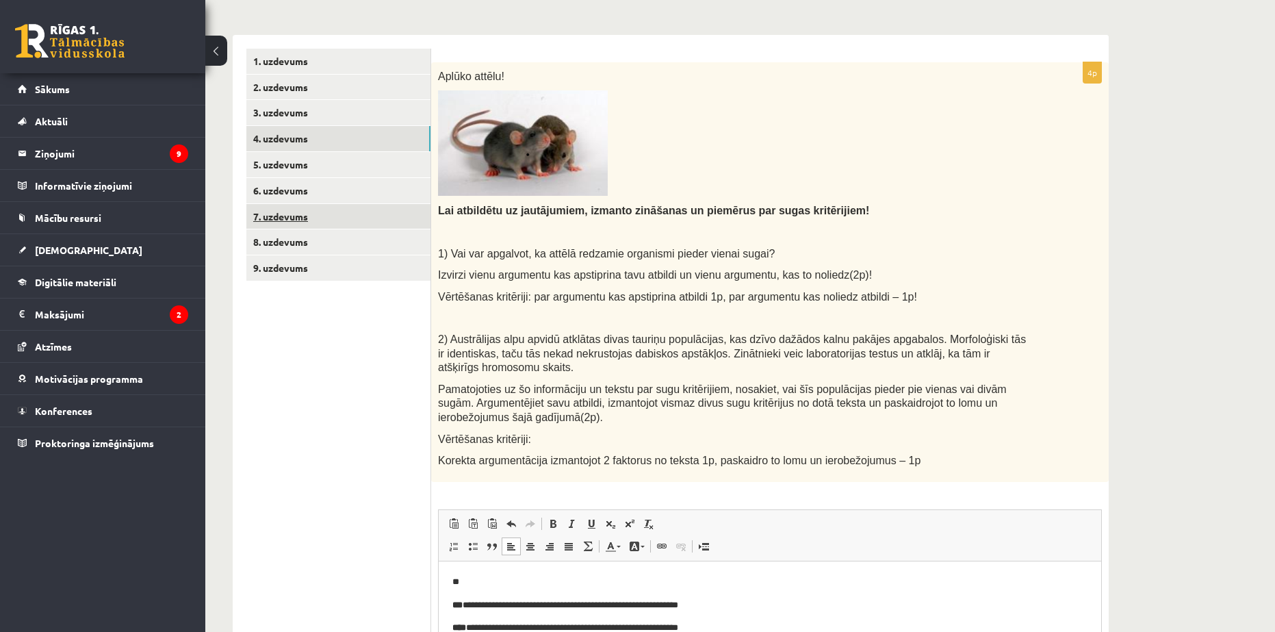
scroll to position [205, 0]
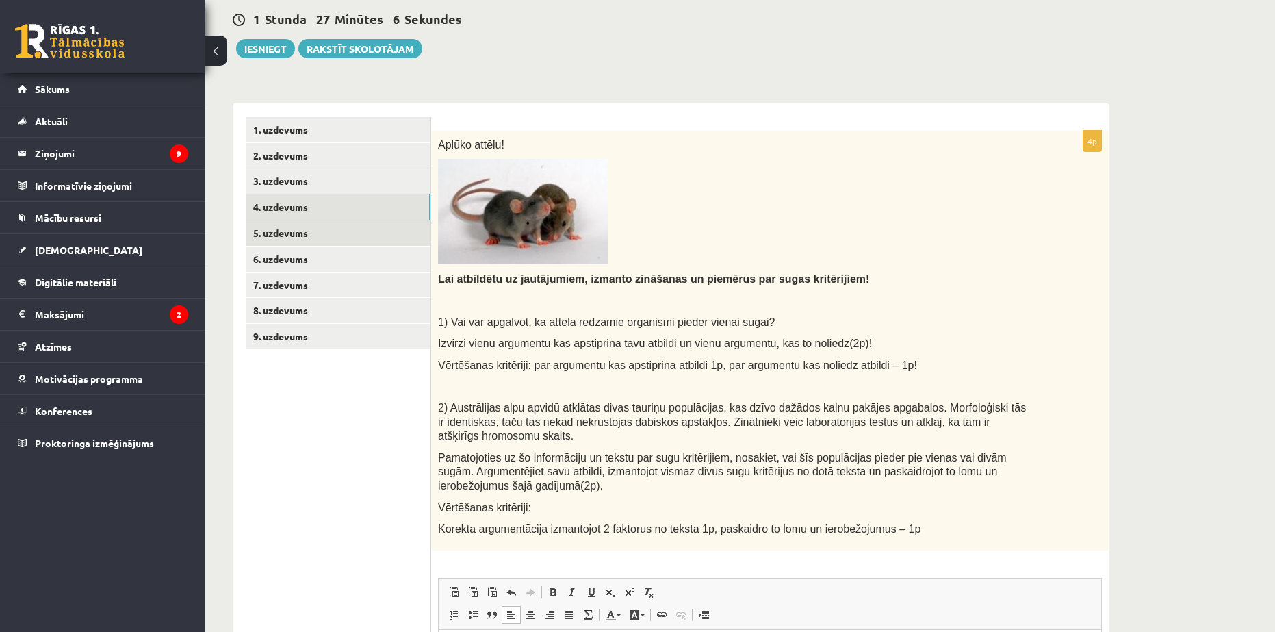
click at [320, 232] on link "5. uzdevums" at bounding box center [338, 232] width 184 height 25
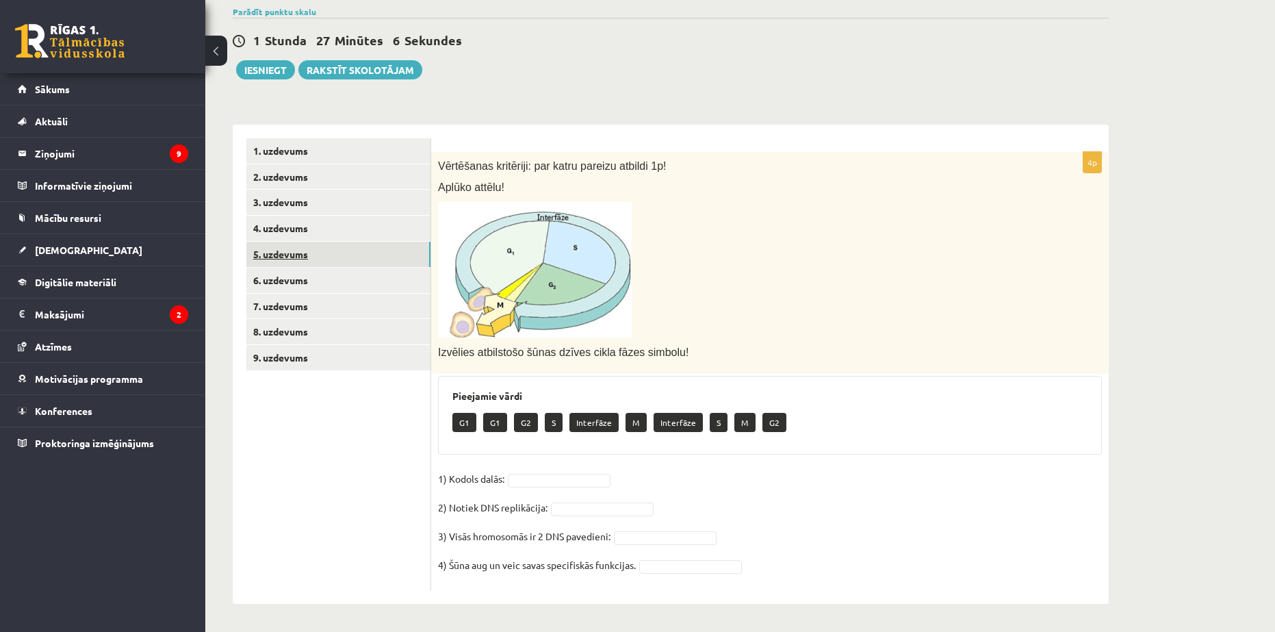
scroll to position [185, 0]
click at [755, 252] on p at bounding box center [735, 270] width 595 height 136
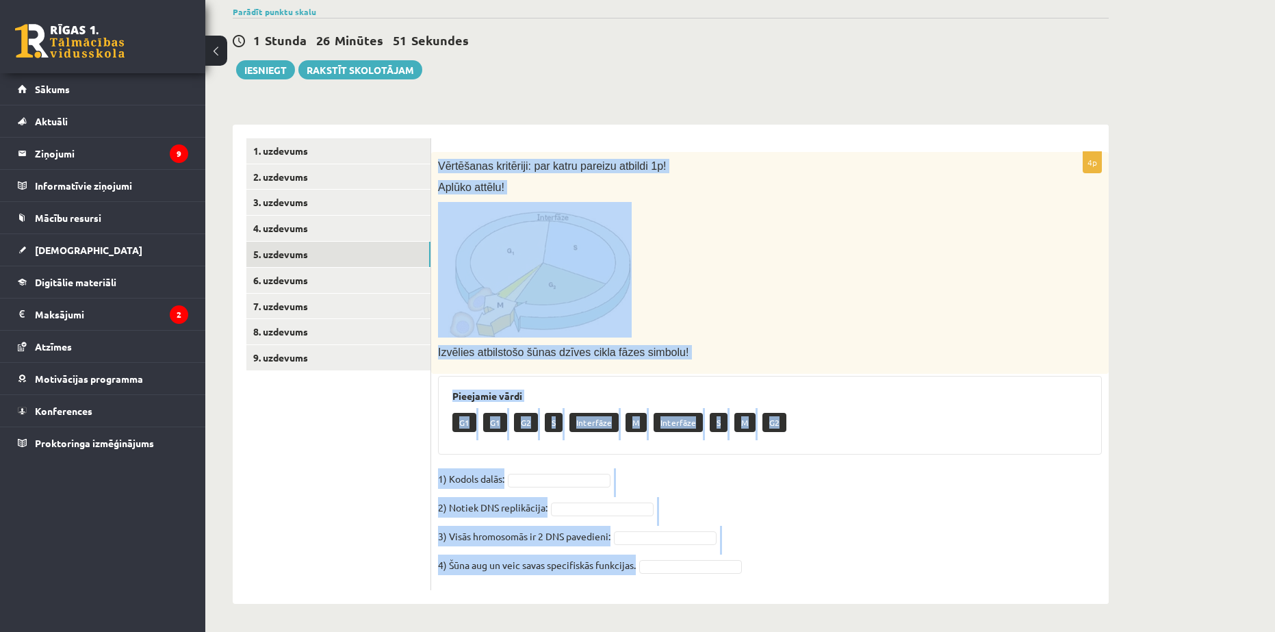
drag, startPoint x: 437, startPoint y: 165, endPoint x: 724, endPoint y: 569, distance: 495.6
click at [725, 570] on div "4p Vērtēšanas kritēriji: par katru pareizu atbildi 1p! Aplūko attēlu! Izvēlies …" at bounding box center [770, 371] width 678 height 439
copy div "Vērtēšanas kritēriji: par katru pareizu atbildi 1p! Aplūko attēlu! Izvēlies atb…"
click at [810, 315] on p at bounding box center [735, 270] width 595 height 136
drag, startPoint x: 435, startPoint y: 152, endPoint x: 879, endPoint y: 578, distance: 615.7
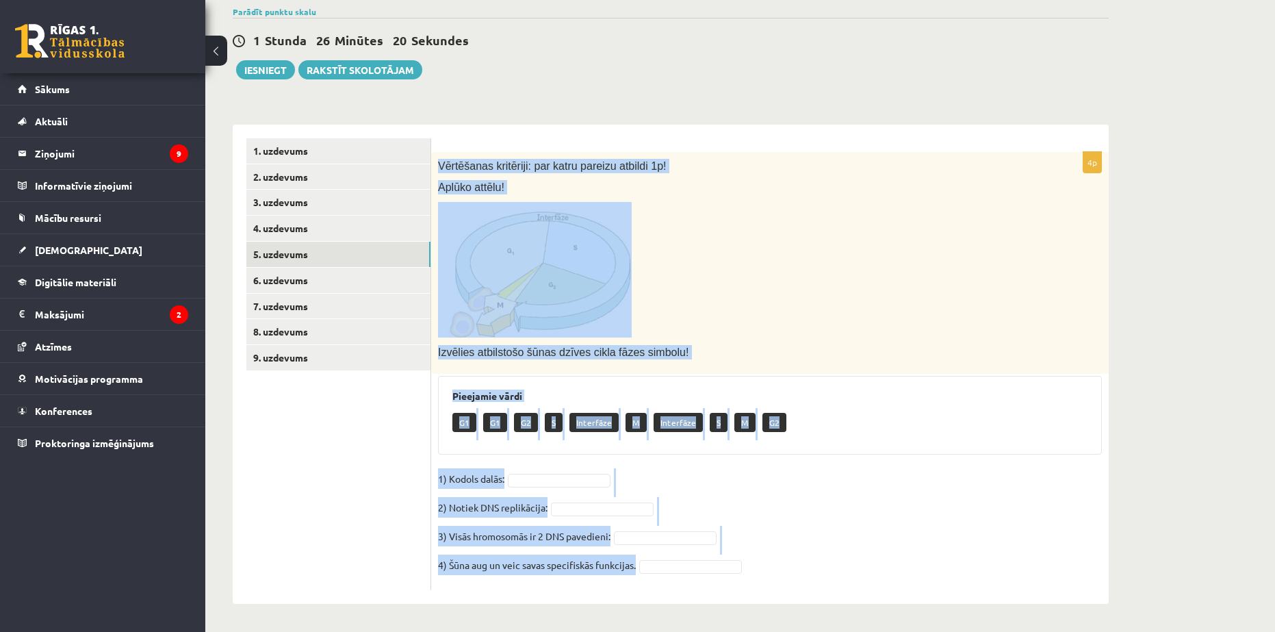
click at [879, 578] on div "4p Vērtēšanas kritēriji: par katru pareizu atbildi 1p! Aplūko attēlu! Izvēlies …" at bounding box center [770, 371] width 678 height 439
copy div "Vērtēšanas kritēriji: par katru pareizu atbildi 1p! Aplūko attēlu! Izvēlies atb…"
click at [852, 231] on p at bounding box center [735, 270] width 595 height 136
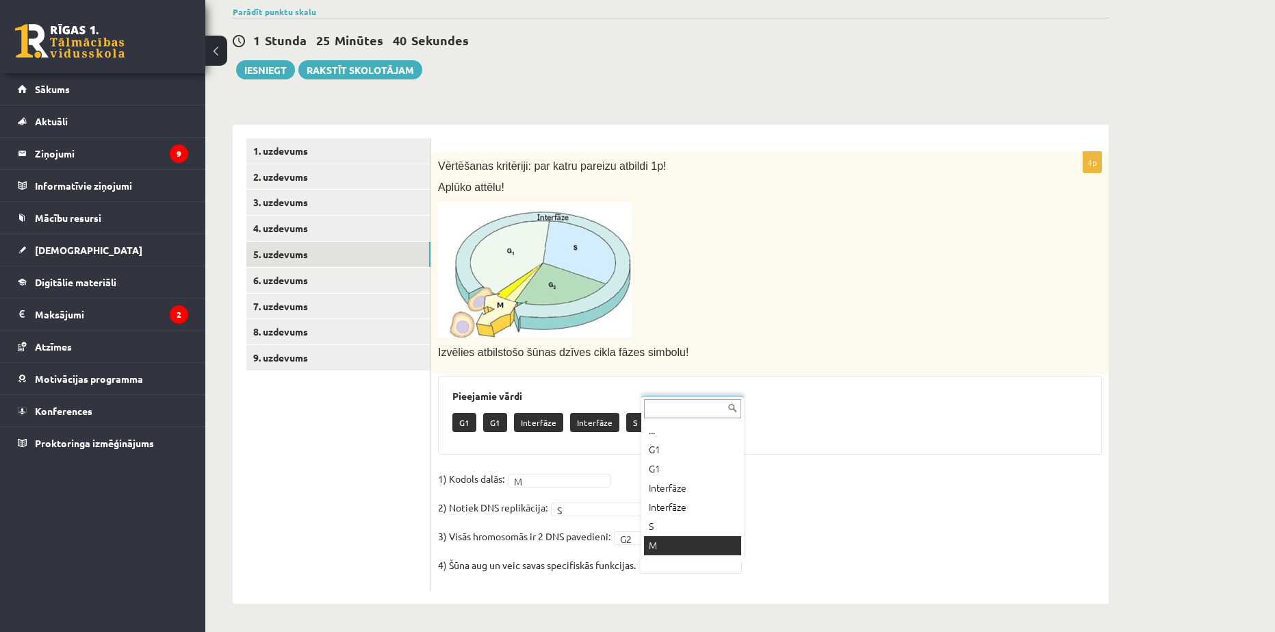
scroll to position [16, 0]
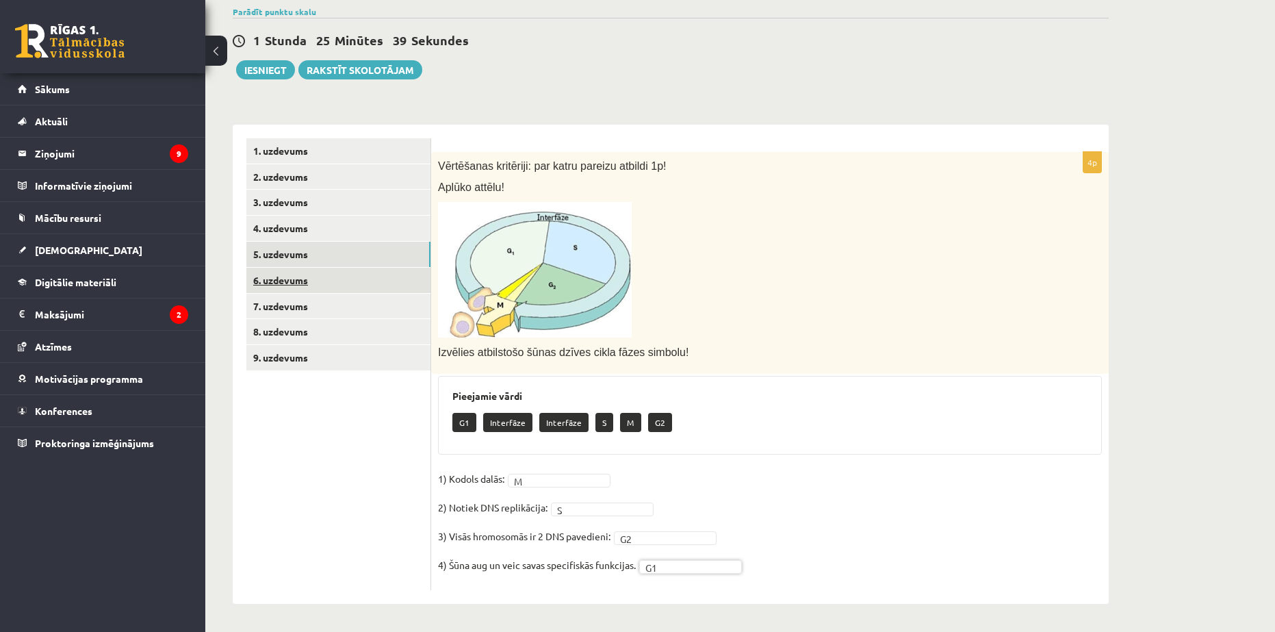
click at [285, 274] on link "6. uzdevums" at bounding box center [338, 280] width 184 height 25
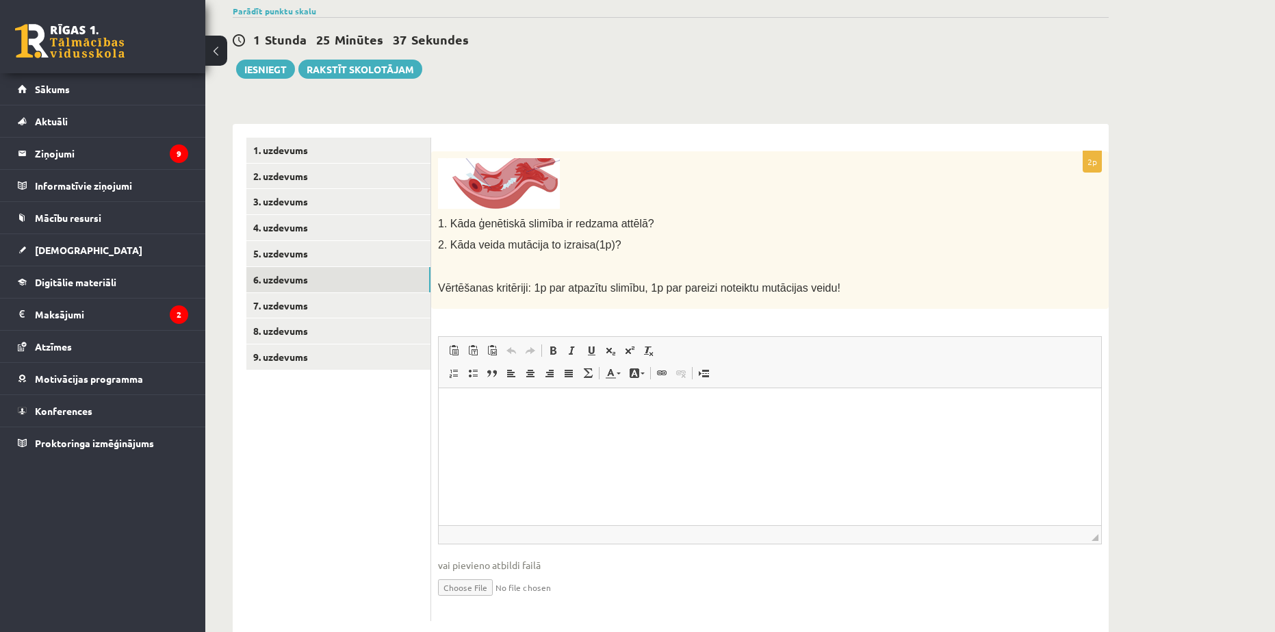
scroll to position [0, 0]
click at [493, 186] on img at bounding box center [499, 183] width 122 height 51
drag, startPoint x: 446, startPoint y: 218, endPoint x: 663, endPoint y: 252, distance: 219.5
click at [663, 252] on div "1. Kāda ģenētiskā slimība ir redzama attēlā? 2. Kāda veida mutācija to izraisa(…" at bounding box center [770, 229] width 678 height 157
drag, startPoint x: 659, startPoint y: 253, endPoint x: 643, endPoint y: 253, distance: 15.7
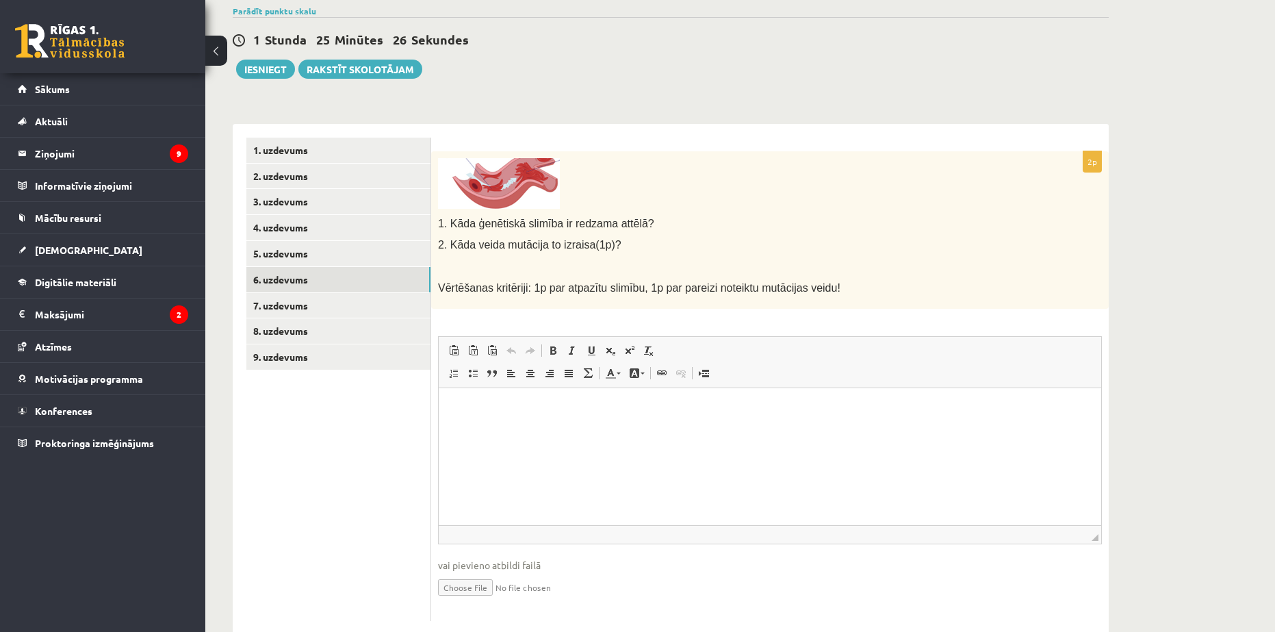
click at [659, 253] on div "1. Kāda ģenētiskā slimība ir redzama attēlā? 2. Kāda veida mutācija to izraisa(…" at bounding box center [770, 229] width 678 height 157
drag, startPoint x: 436, startPoint y: 224, endPoint x: 662, endPoint y: 253, distance: 228.4
click at [662, 253] on div "1. Kāda ģenētiskā slimība ir redzama attēlā? 2. Kāda veida mutācija to izraisa(…" at bounding box center [770, 229] width 678 height 157
copy div "1. Kāda ģenētiskā slimība ir redzama attēlā? 2. Kāda veida mutācija to izraisa(…"
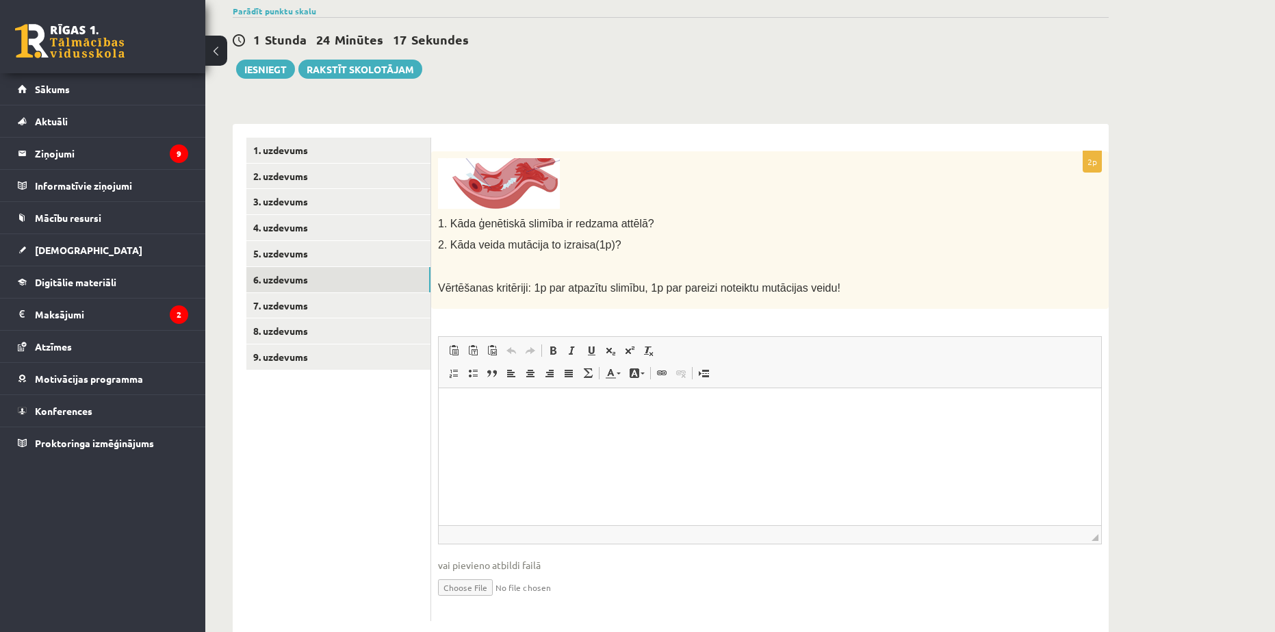
click at [758, 190] on p at bounding box center [735, 183] width 595 height 51
drag, startPoint x: 446, startPoint y: 220, endPoint x: 634, endPoint y: 250, distance: 190.5
click at [634, 250] on div "1. Kāda ģenētiskā slimība ir redzama attēlā? 2. Kāda veida mutācija to izraisa(…" at bounding box center [770, 229] width 678 height 157
copy div "Kāda ģenētiskā slimība ir redzama attēlā? 2. Kāda veida mutācija to izraisa(1p)?"
click at [662, 108] on div "Bioloģija 12.a2 klase 1. ieskaite , Kristiāns Piņķis (12.a2 JK klase) Pirms atv…" at bounding box center [670, 265] width 931 height 794
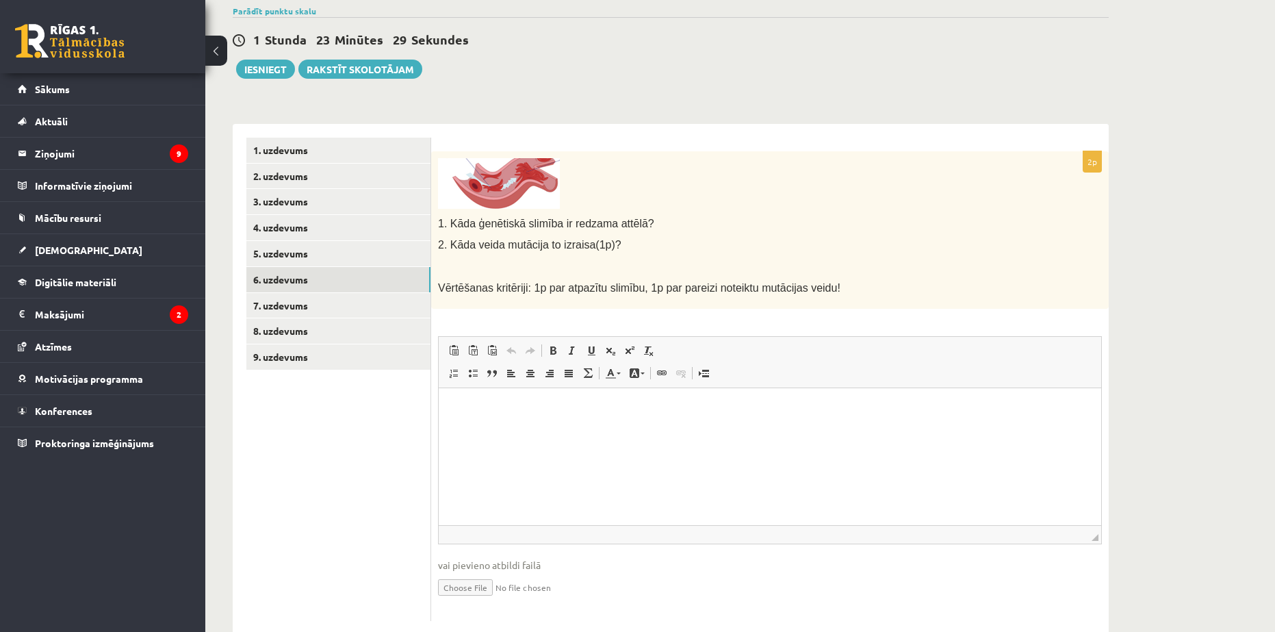
click at [515, 188] on img at bounding box center [499, 183] width 122 height 51
click at [506, 185] on img at bounding box center [499, 183] width 122 height 51
click at [480, 415] on p "Editor, wiswyg-editor-user-answer-47433805855420" at bounding box center [769, 409] width 635 height 14
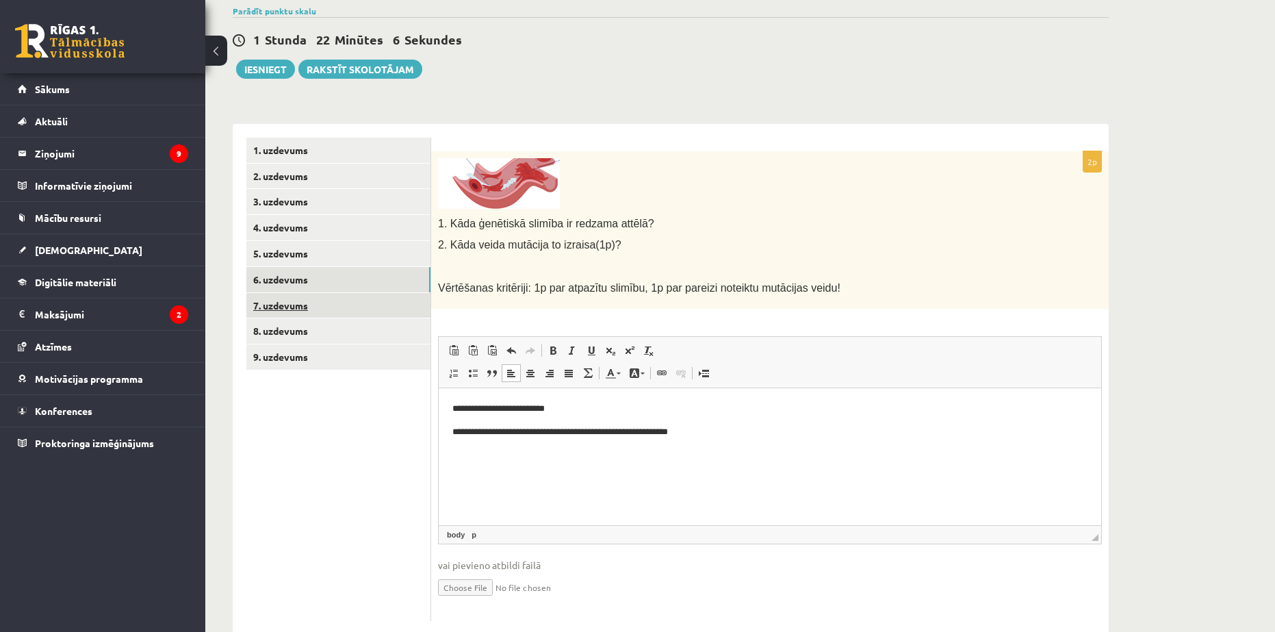
click at [290, 301] on link "7. uzdevums" at bounding box center [338, 305] width 184 height 25
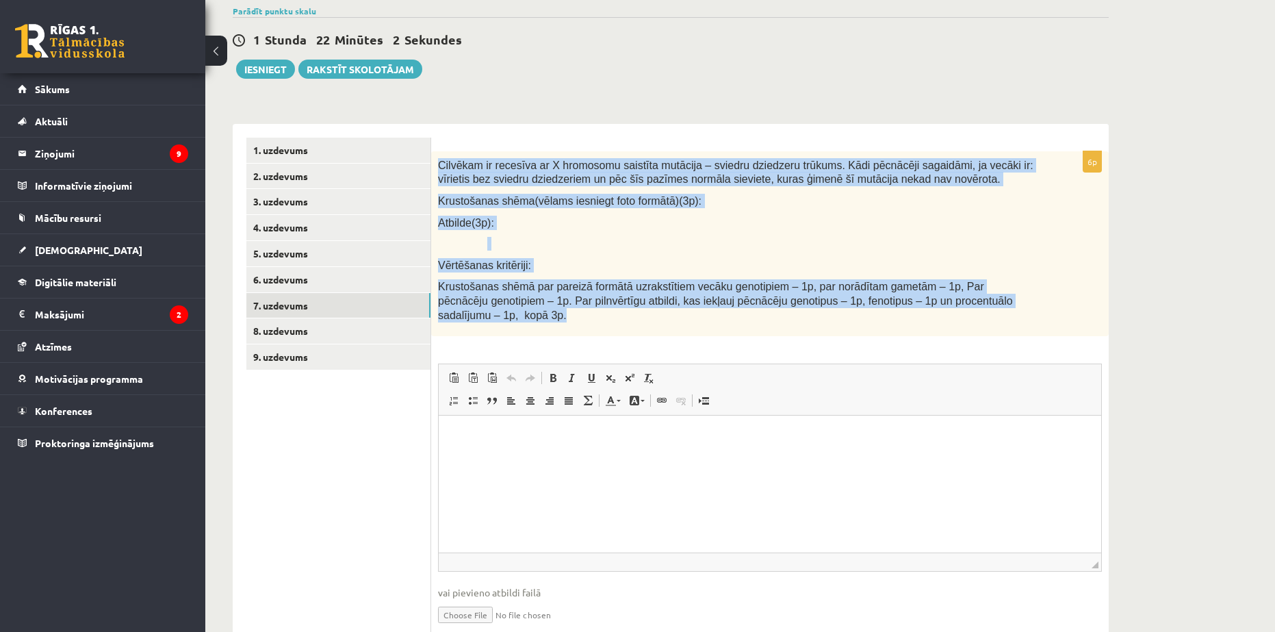
drag, startPoint x: 433, startPoint y: 161, endPoint x: 1086, endPoint y: 315, distance: 670.8
click at [1086, 315] on div "Cilvēkam ir recesīva ar X hromosomu saistīta mutācija – sviedru dziedzeru trūku…" at bounding box center [770, 243] width 678 height 185
copy div "Cilvēkam ir recesīva ar X hromosomu saistīta mutācija – sviedru dziedzeru trūku…"
click at [292, 324] on link "8. uzdevums" at bounding box center [338, 330] width 184 height 25
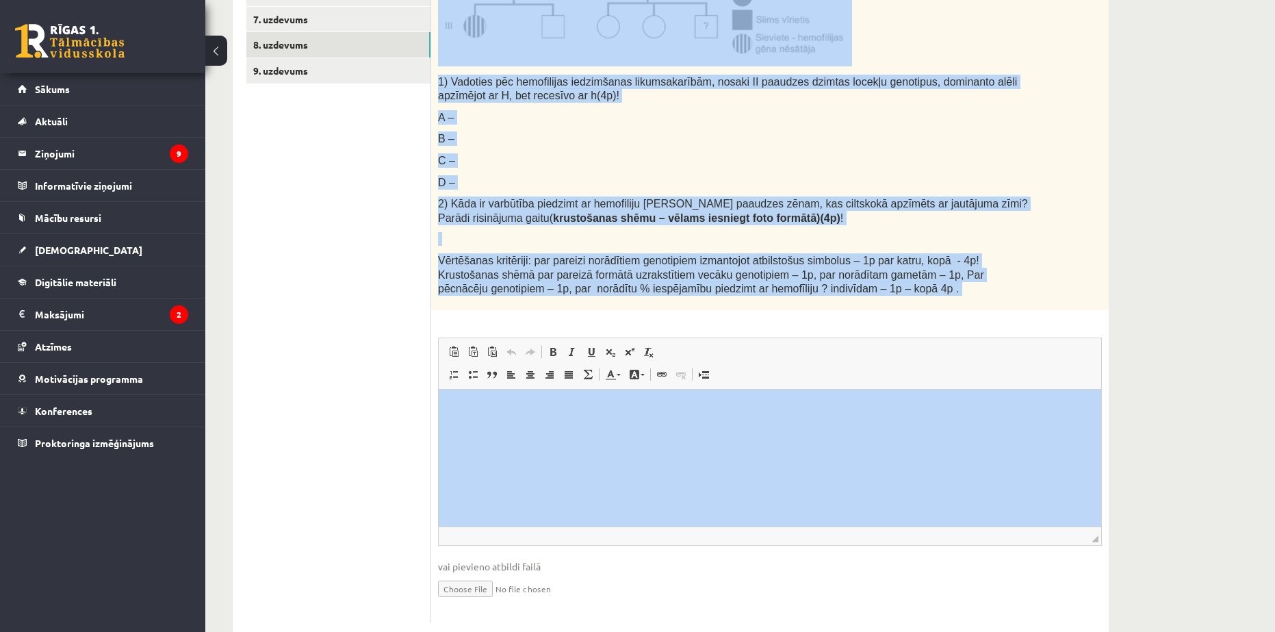
scroll to position [489, 0]
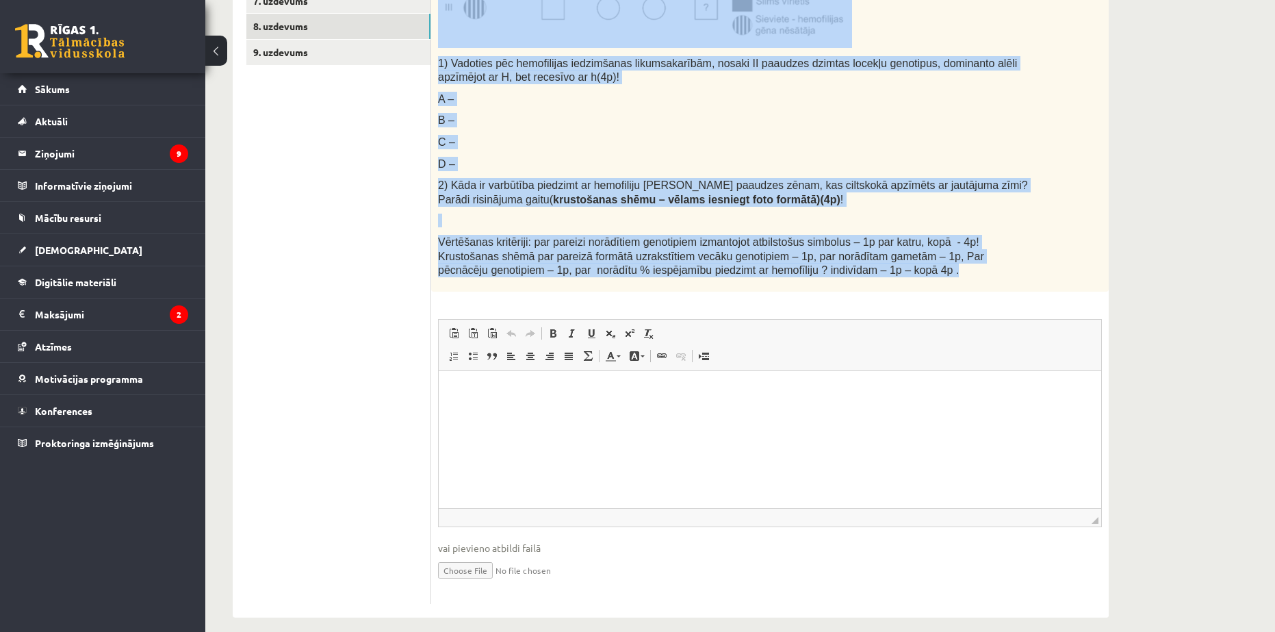
drag, startPoint x: 437, startPoint y: 198, endPoint x: 855, endPoint y: 272, distance: 424.6
click at [855, 272] on div "Hemofilija – asins nesarecēšana – ir iedzimta slimība. To nosaka gēna recesīva …" at bounding box center [770, 69] width 678 height 445
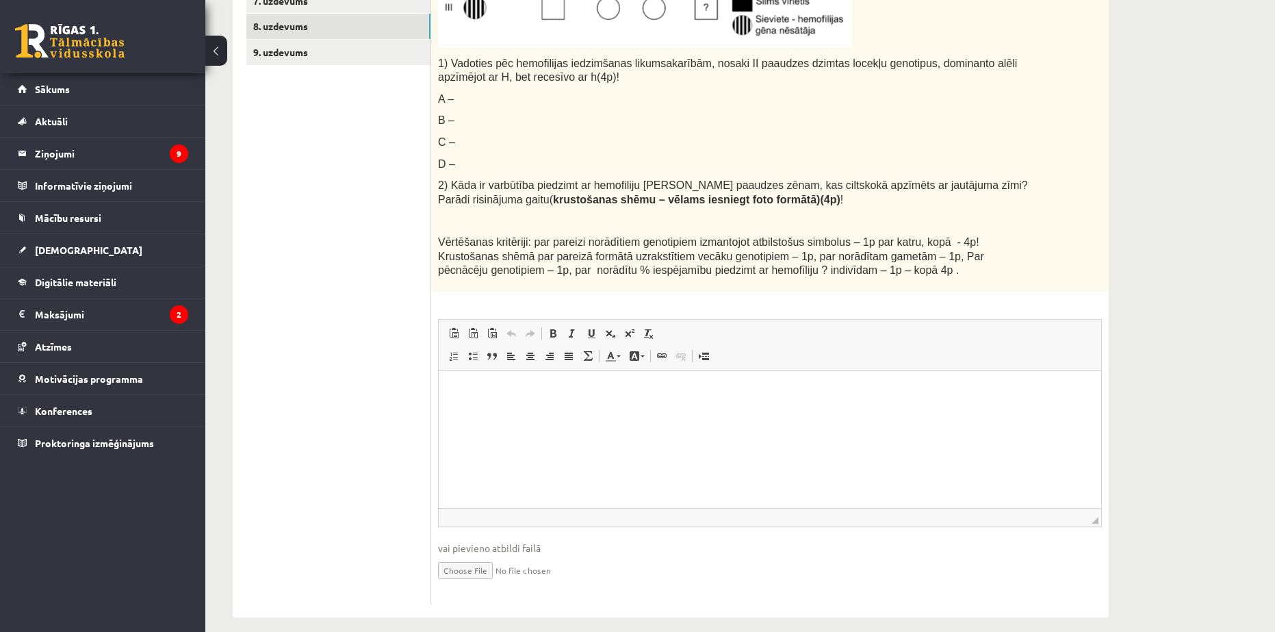
click at [785, 286] on div "8p Hemofilija – asins nesarecēšana – ir iedzimta slimība. To nosaka gēna recesī…" at bounding box center [770, 225] width 678 height 757
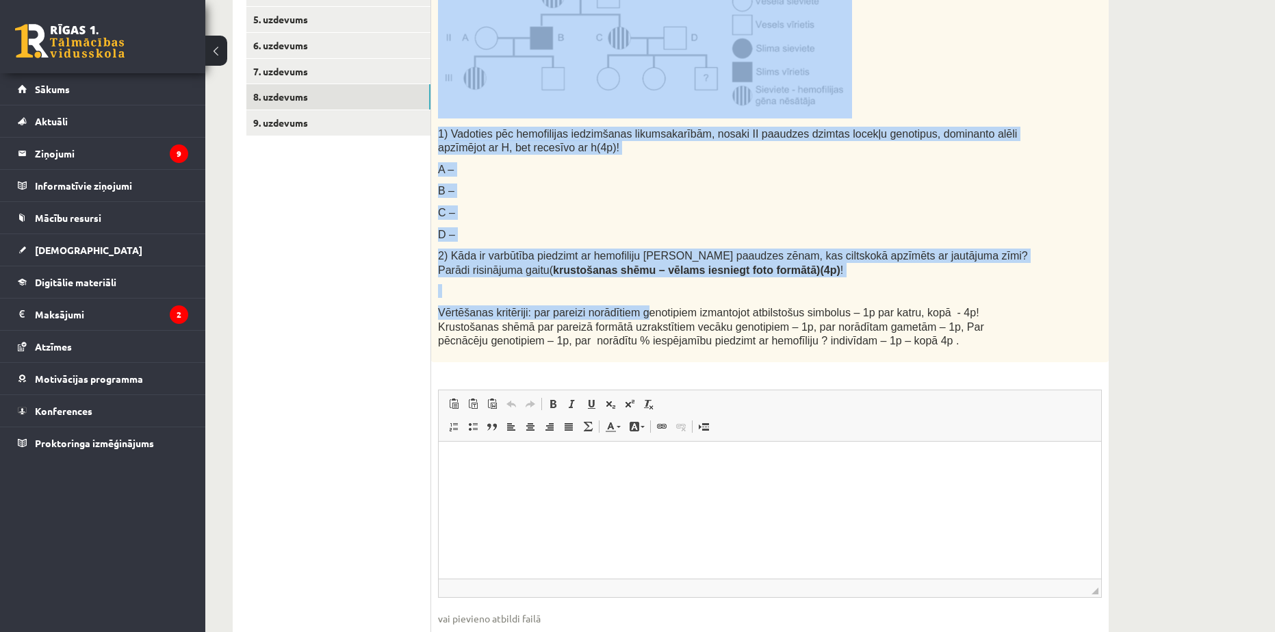
scroll to position [421, 0]
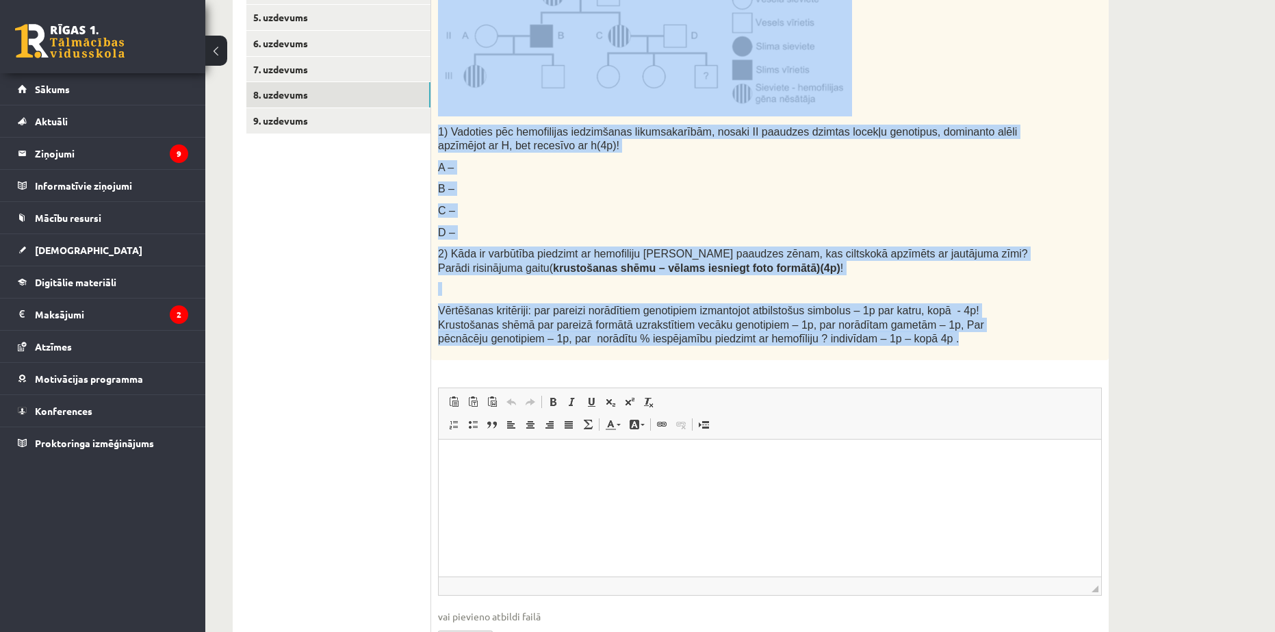
drag, startPoint x: 434, startPoint y: 198, endPoint x: 801, endPoint y: 337, distance: 392.0
click at [801, 337] on div "Hemofilija – asins nesarecēšana – ir iedzimta slimība. To nosaka gēna recesīva …" at bounding box center [770, 137] width 678 height 445
copy div "Hemofilija – asins nesarecēšana – ir iedzimta slimība. To nosaka gēna recesīva …"
click at [583, 203] on p "C –" at bounding box center [735, 210] width 595 height 14
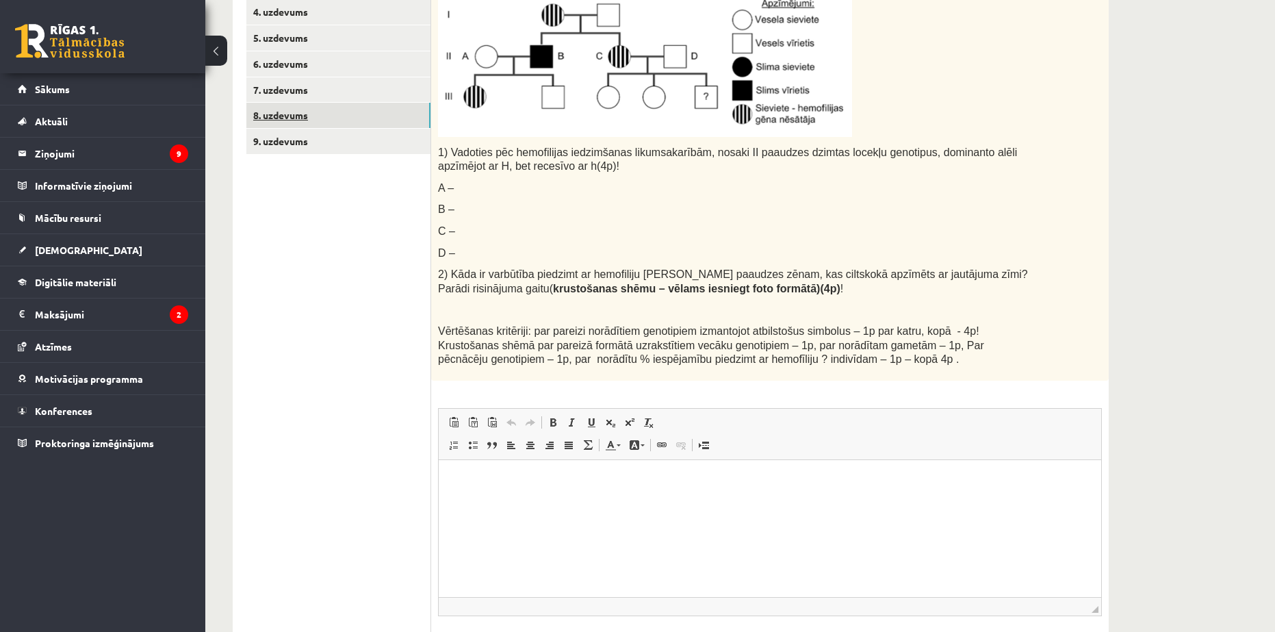
scroll to position [352, 0]
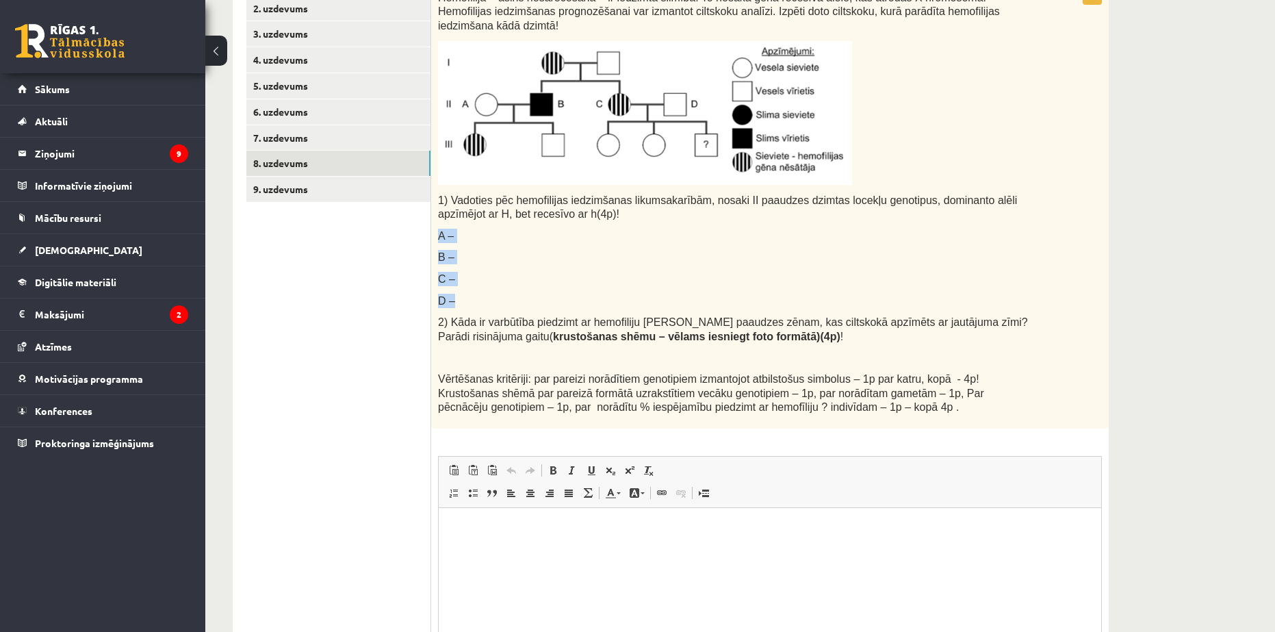
drag, startPoint x: 435, startPoint y: 218, endPoint x: 516, endPoint y: 283, distance: 103.7
click at [516, 283] on div "Hemofilija – asins nesarecēšana – ir iedzimta slimība. To nosaka gēna recesīva …" at bounding box center [770, 206] width 678 height 445
copy div "A – B – C – D –"
click at [541, 549] on html at bounding box center [770, 528] width 662 height 42
click at [544, 549] on p "***" at bounding box center [769, 551] width 635 height 14
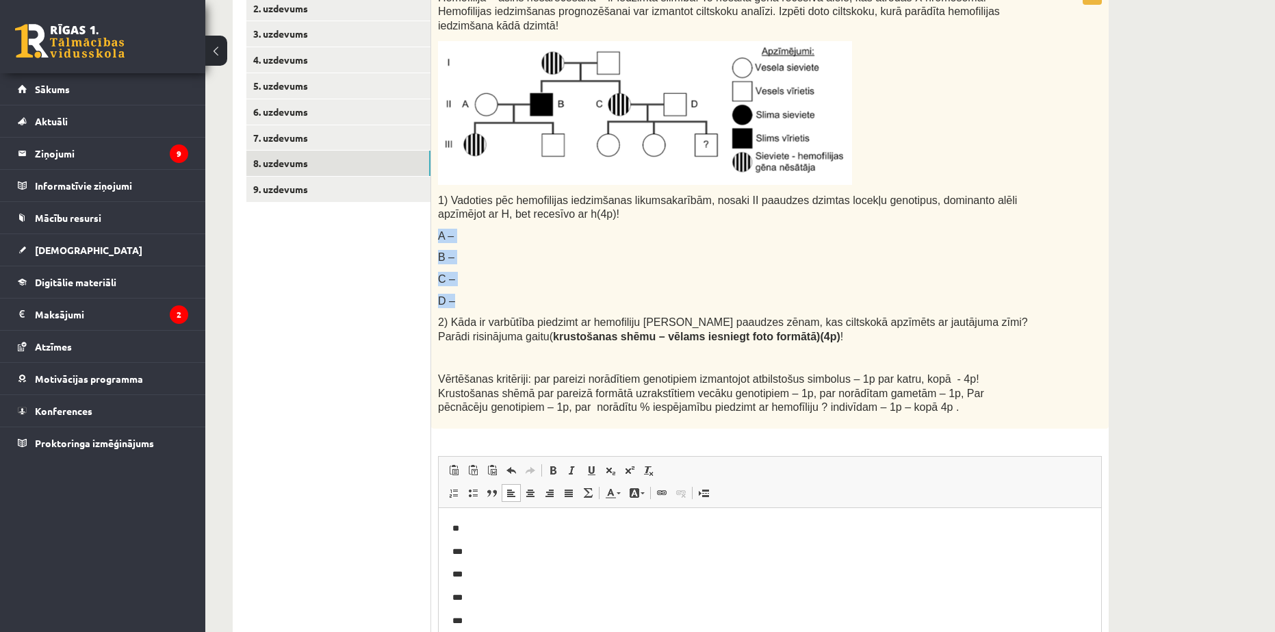
click at [544, 272] on p "C –" at bounding box center [735, 279] width 595 height 14
click at [506, 550] on p "***" at bounding box center [769, 551] width 635 height 14
click at [490, 567] on p "***" at bounding box center [769, 574] width 635 height 14
click at [477, 574] on p "********" at bounding box center [769, 574] width 635 height 14
click at [630, 465] on span at bounding box center [629, 470] width 11 height 11
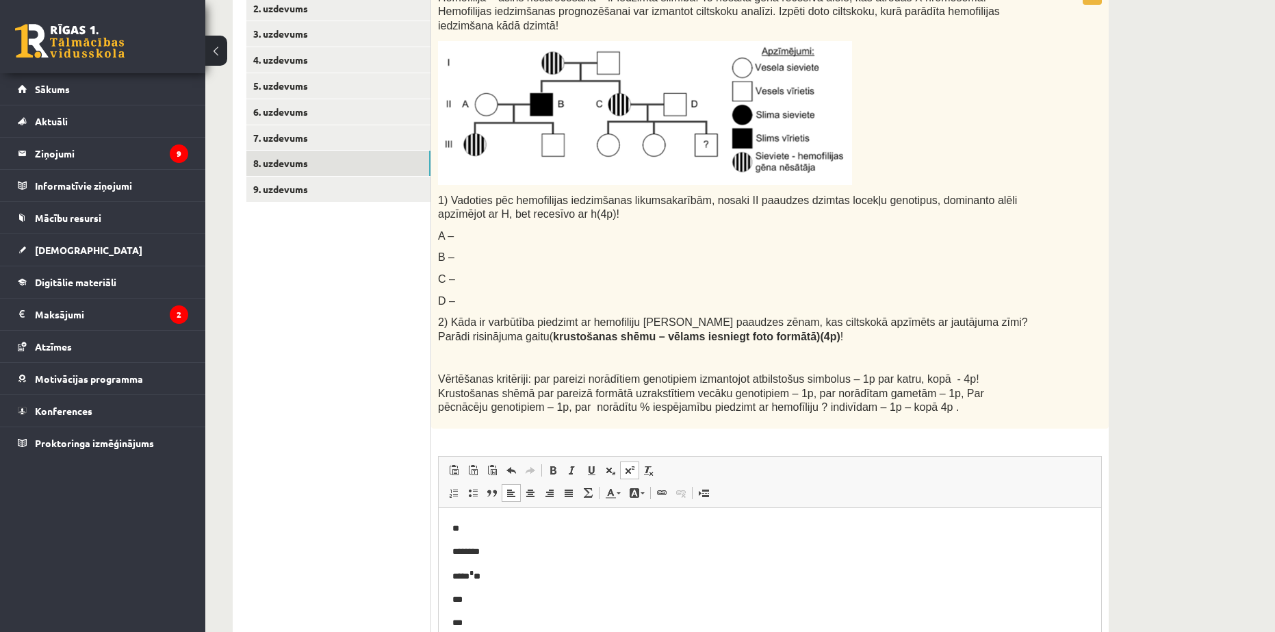
click at [630, 465] on span at bounding box center [629, 470] width 11 height 11
click at [487, 578] on p "***** * **" at bounding box center [769, 574] width 635 height 14
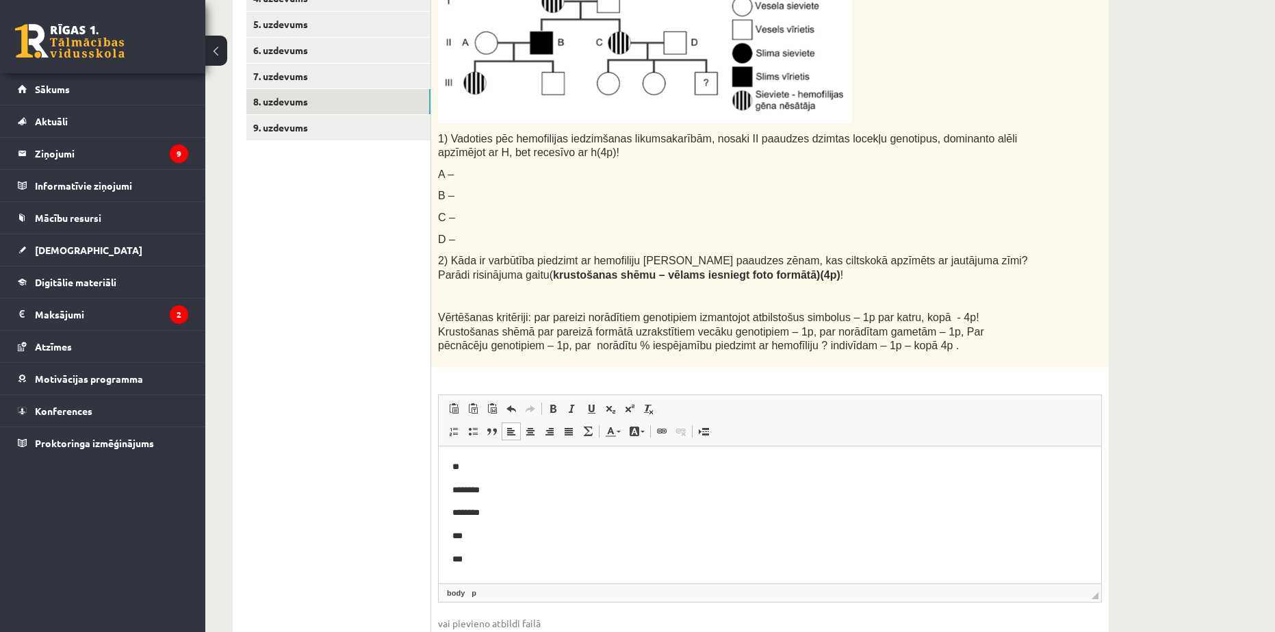
scroll to position [421, 0]
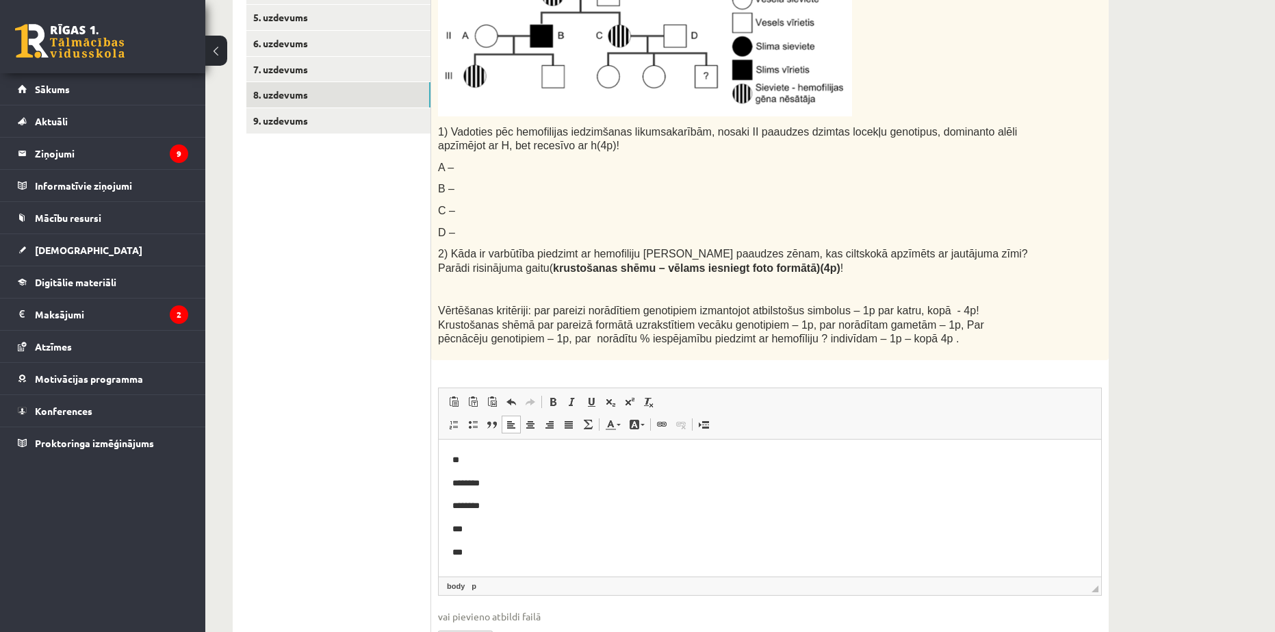
click at [506, 527] on p "***" at bounding box center [769, 528] width 635 height 14
drag, startPoint x: 496, startPoint y: 502, endPoint x: 471, endPoint y: 508, distance: 26.1
click at [471, 508] on p "***** * **" at bounding box center [769, 505] width 635 height 14
copy p "* * **"
click at [478, 535] on p "***" at bounding box center [769, 528] width 635 height 14
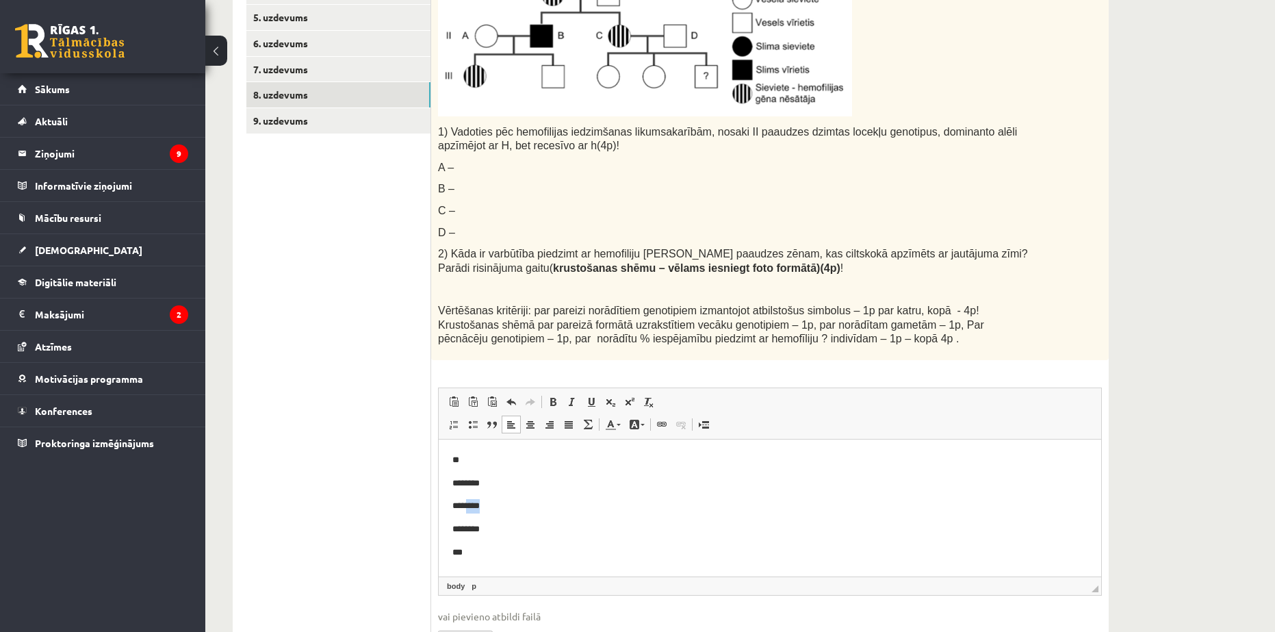
drag, startPoint x: 489, startPoint y: 507, endPoint x: 469, endPoint y: 505, distance: 20.6
click at [469, 506] on p "***** * **" at bounding box center [769, 505] width 635 height 14
drag, startPoint x: 478, startPoint y: 550, endPoint x: 540, endPoint y: 554, distance: 61.7
click at [478, 550] on p "***" at bounding box center [769, 552] width 635 height 14
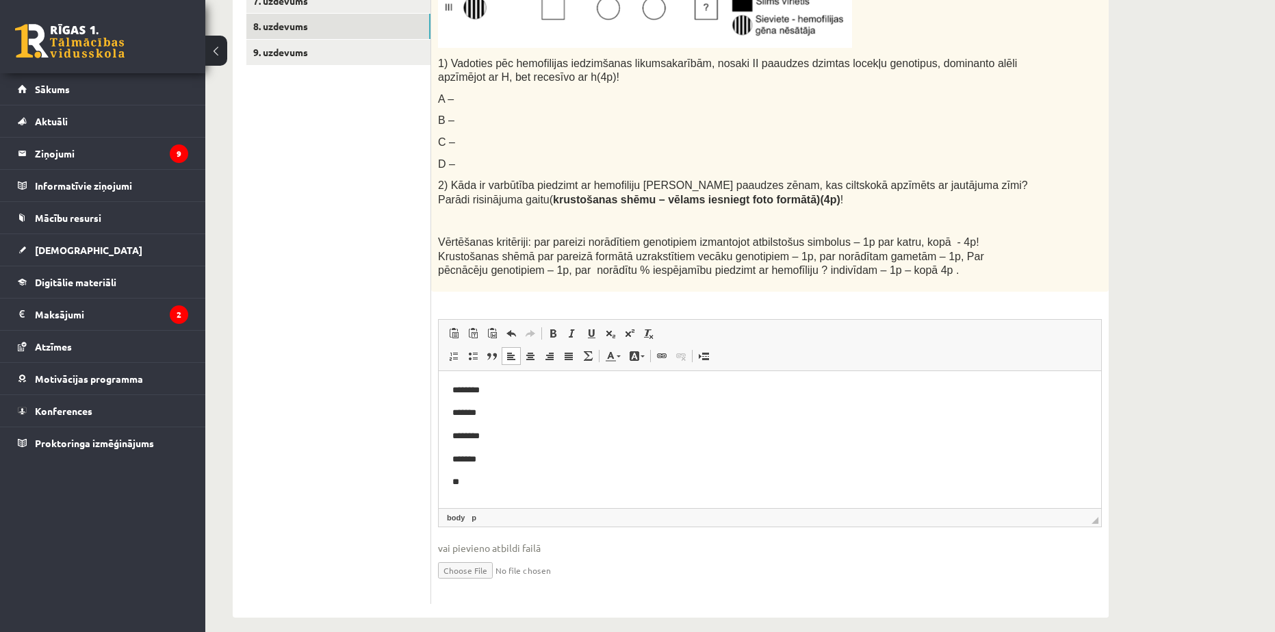
scroll to position [35, 0]
click at [471, 477] on p "**" at bounding box center [764, 479] width 625 height 29
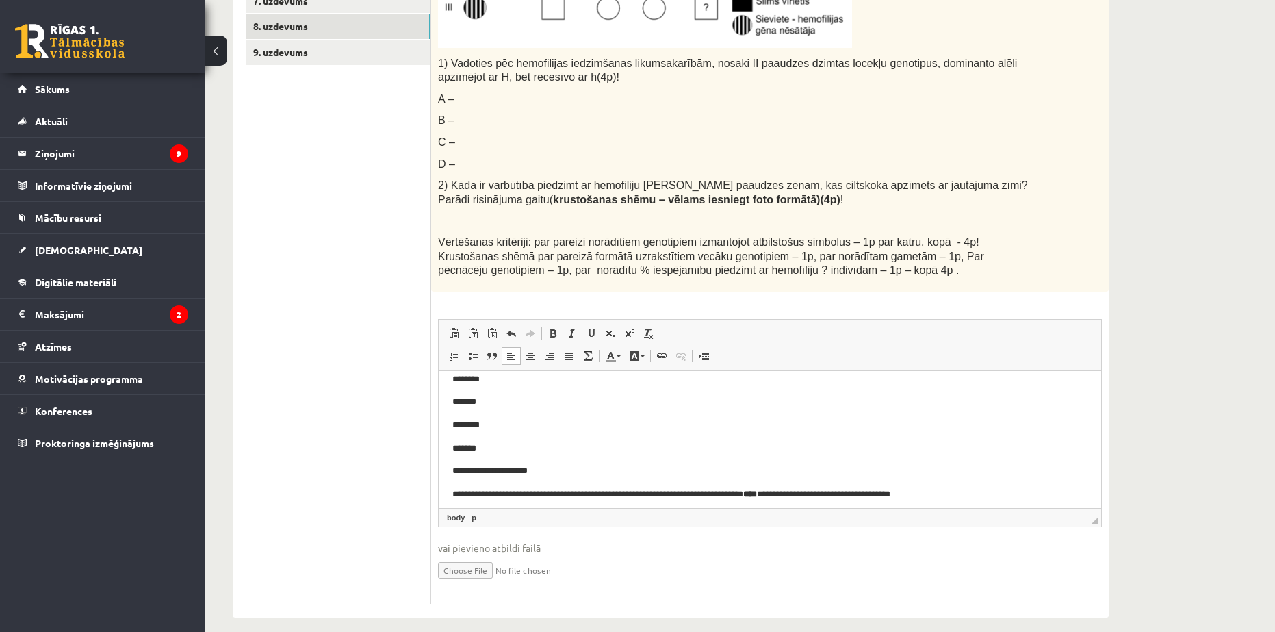
scroll to position [44, 0]
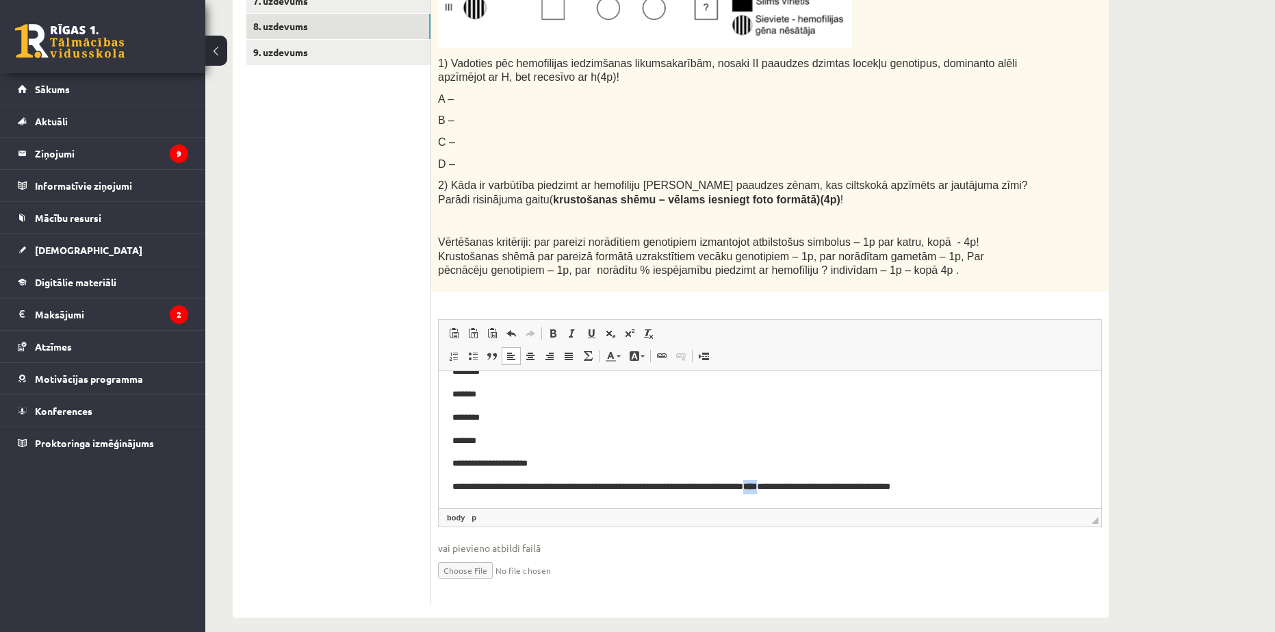
drag, startPoint x: 801, startPoint y: 482, endPoint x: 819, endPoint y: 482, distance: 18.5
click at [757, 483] on strong "****" at bounding box center [750, 485] width 14 height 9
click at [554, 328] on span at bounding box center [552, 333] width 11 height 11
click at [765, 443] on p "*******" at bounding box center [764, 440] width 625 height 14
click at [988, 487] on p "**********" at bounding box center [764, 486] width 625 height 14
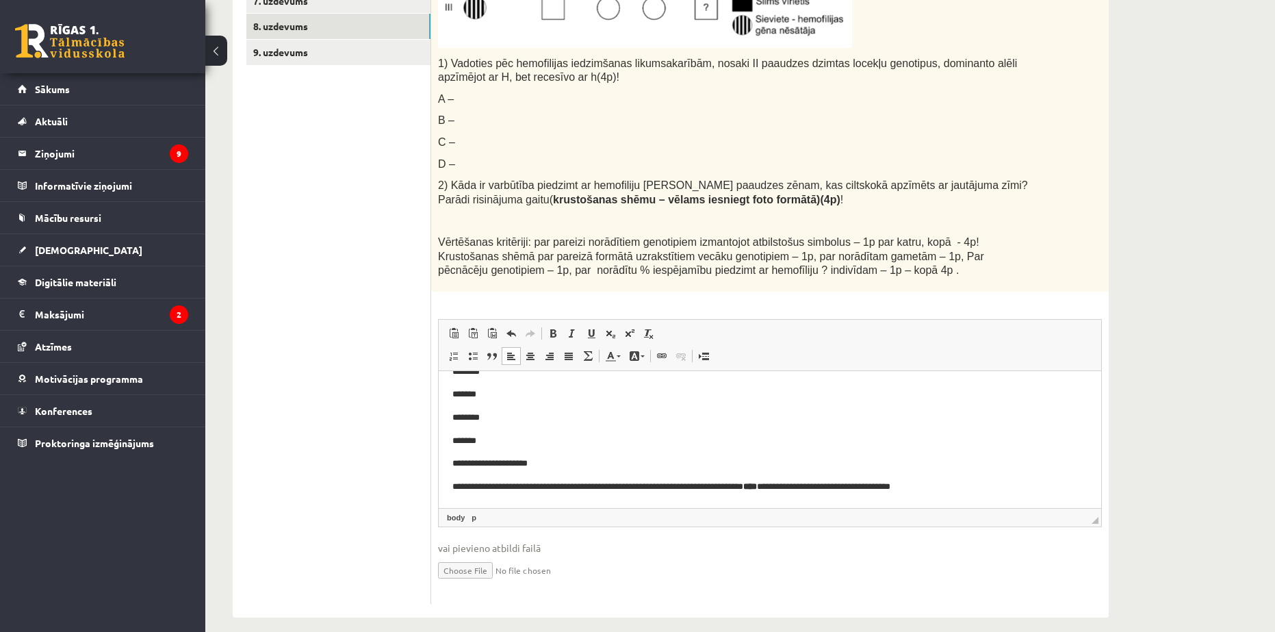
click at [650, 461] on p "**********" at bounding box center [764, 463] width 625 height 14
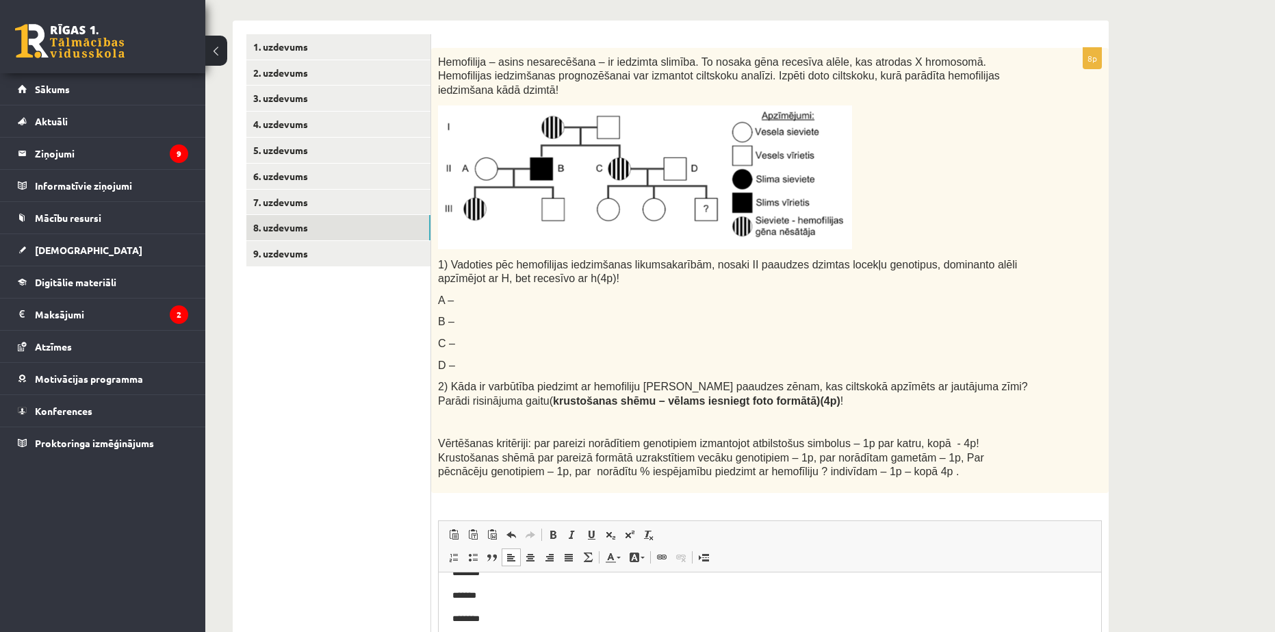
scroll to position [147, 0]
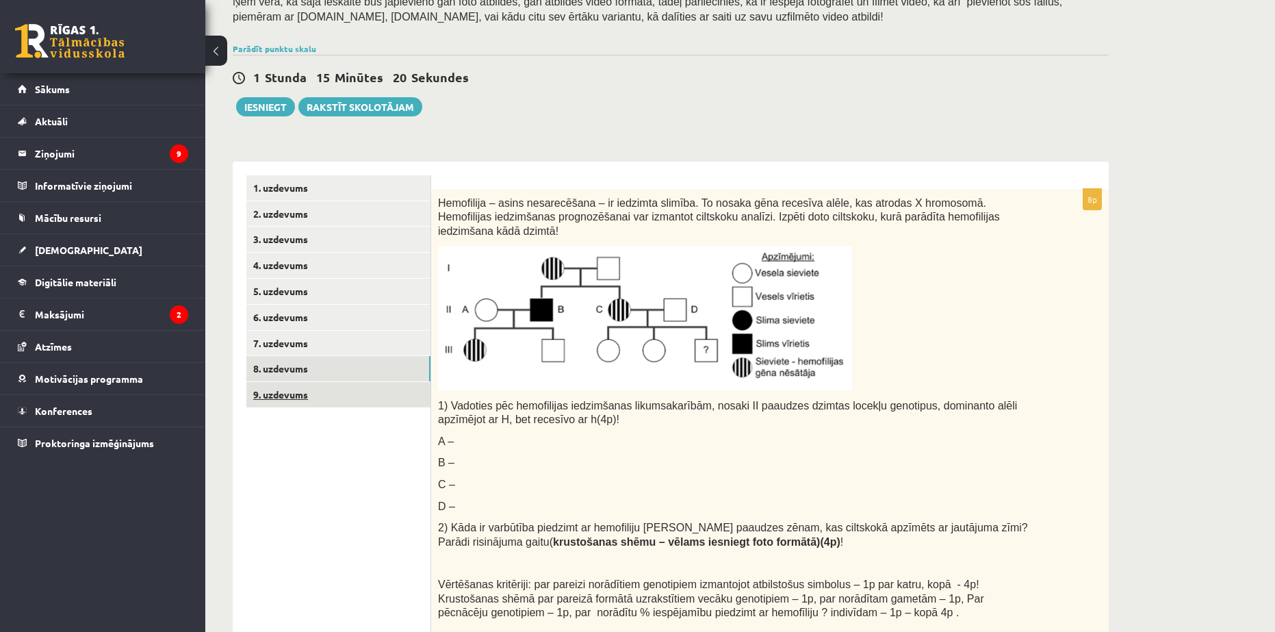
click at [322, 393] on link "9. uzdevums" at bounding box center [338, 394] width 184 height 25
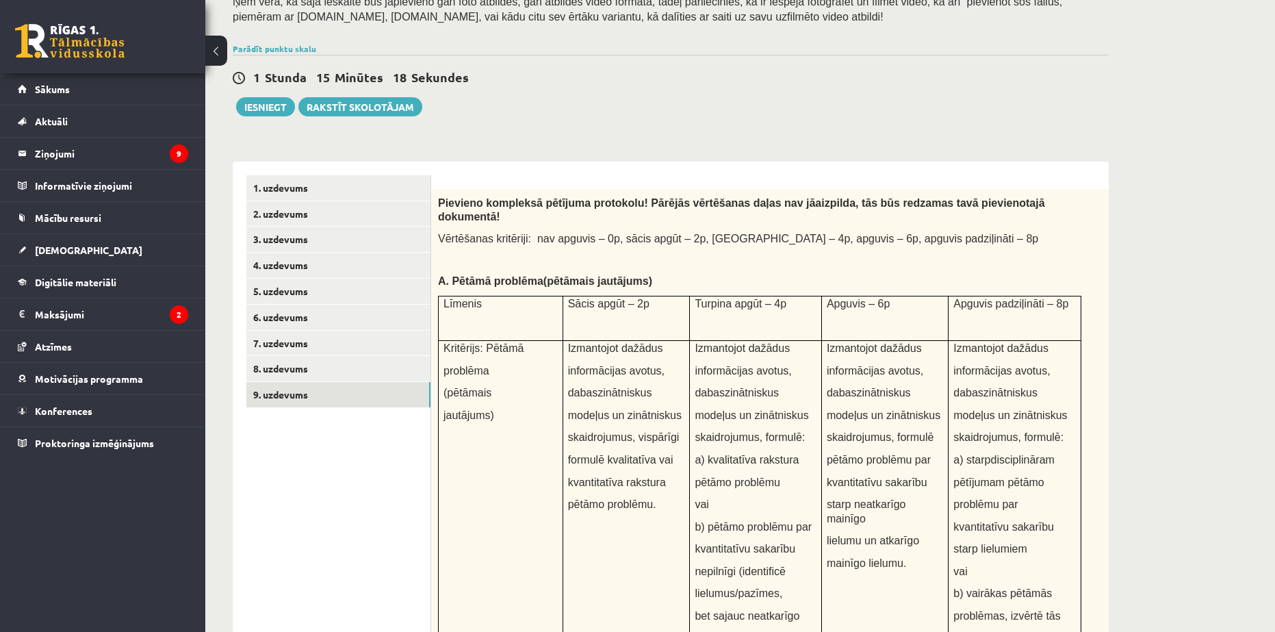
scroll to position [0, 0]
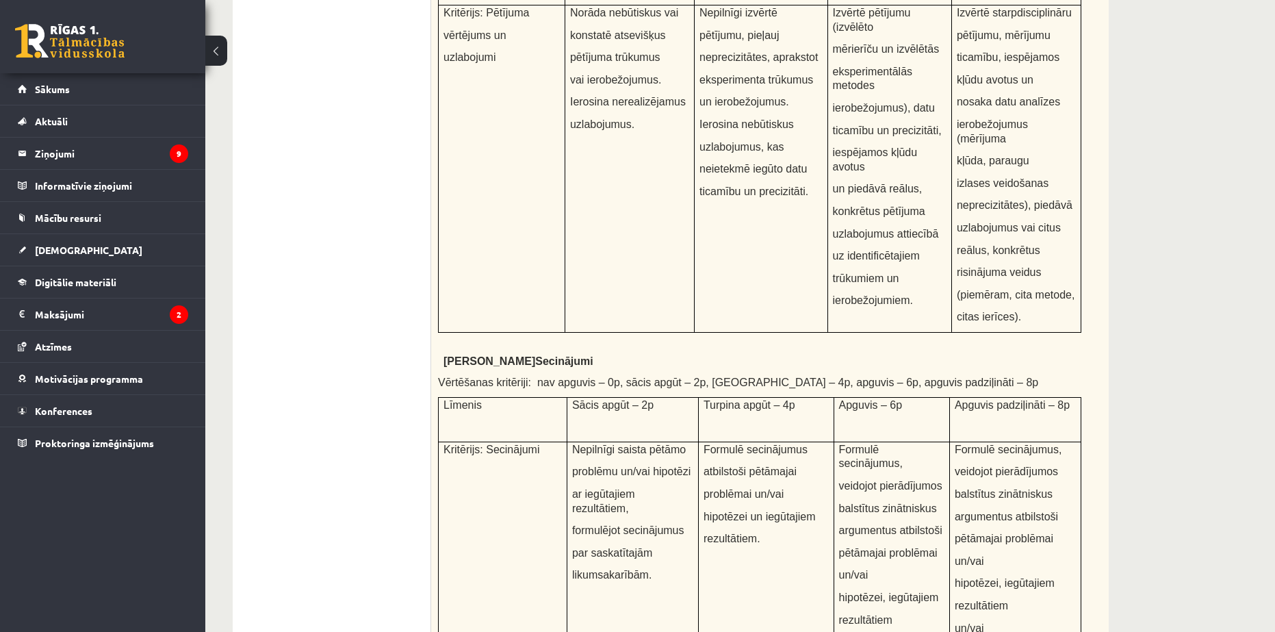
drag, startPoint x: 398, startPoint y: 452, endPoint x: 398, endPoint y: 444, distance: 7.5
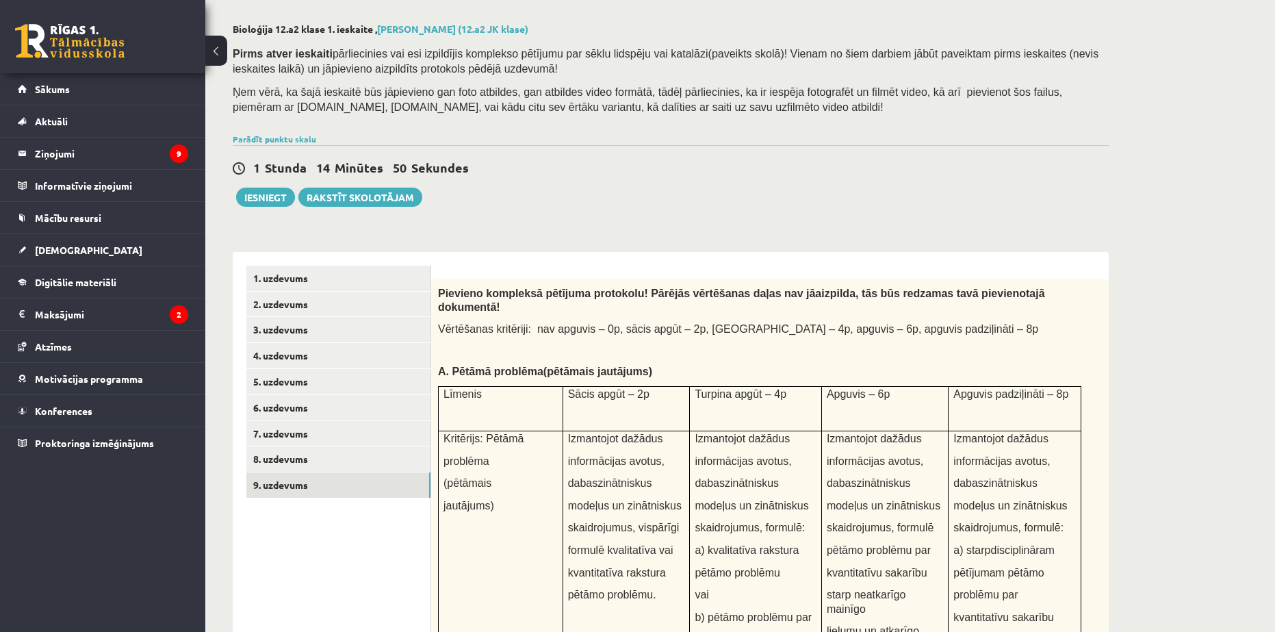
scroll to position [68, 0]
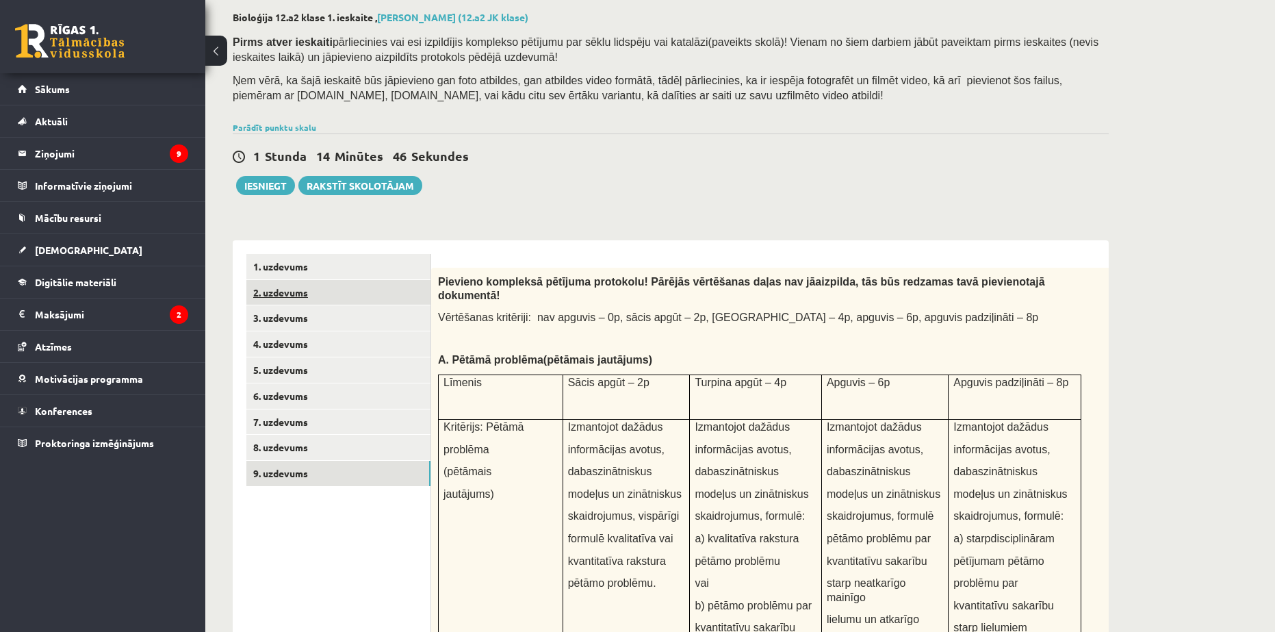
click at [343, 291] on link "2. uzdevums" at bounding box center [338, 292] width 184 height 25
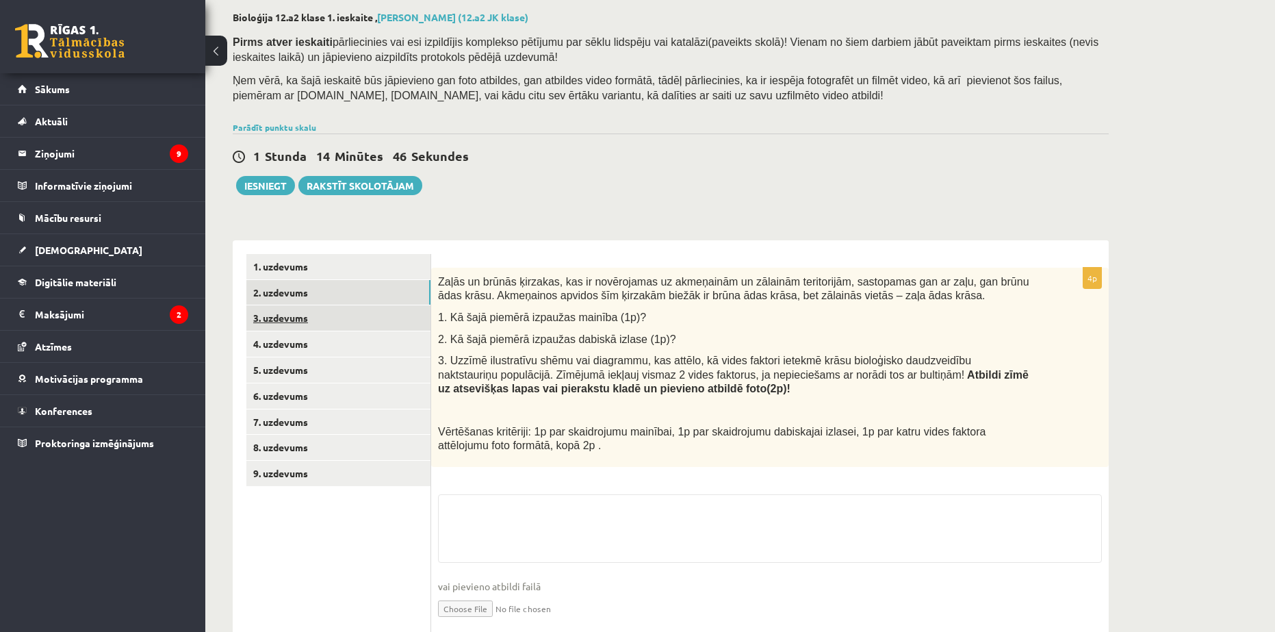
click at [326, 325] on link "3. uzdevums" at bounding box center [338, 317] width 184 height 25
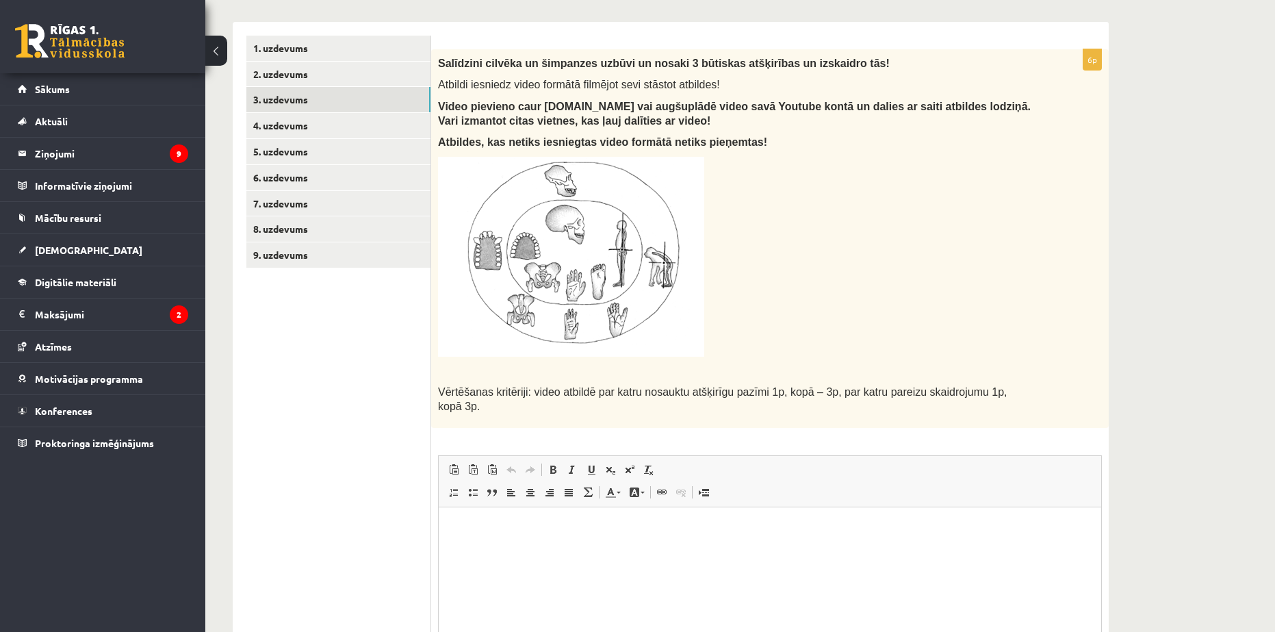
scroll to position [0, 0]
click at [284, 127] on link "4. uzdevums" at bounding box center [338, 125] width 184 height 25
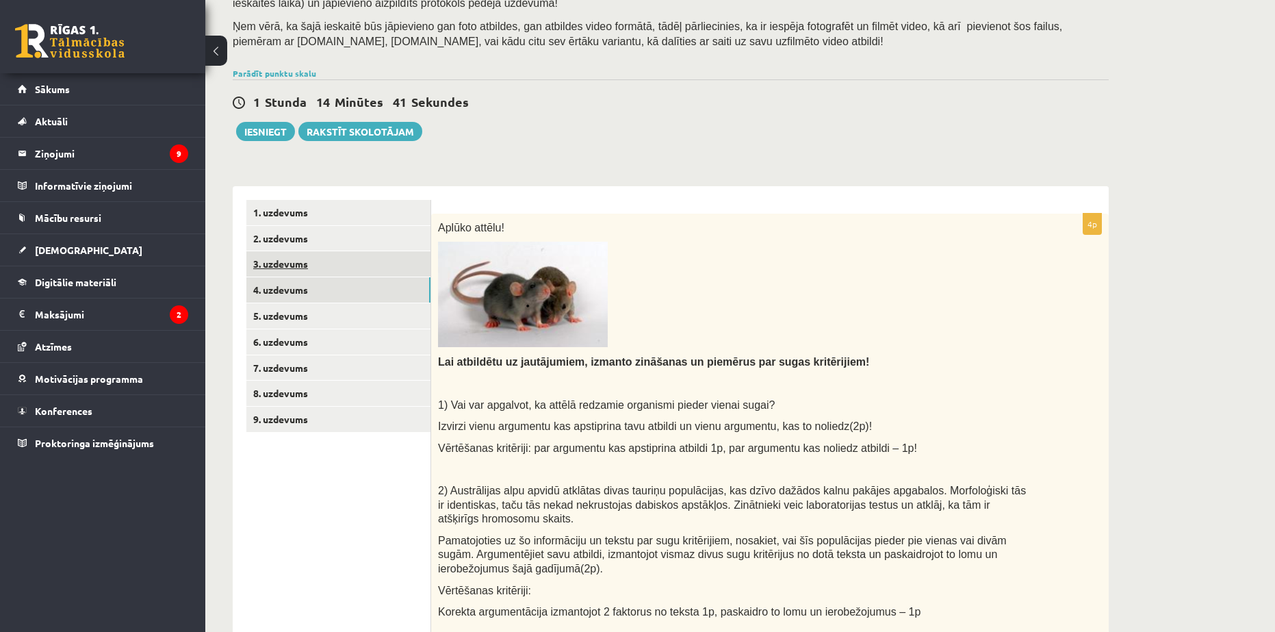
click at [296, 270] on link "3. uzdevums" at bounding box center [338, 263] width 184 height 25
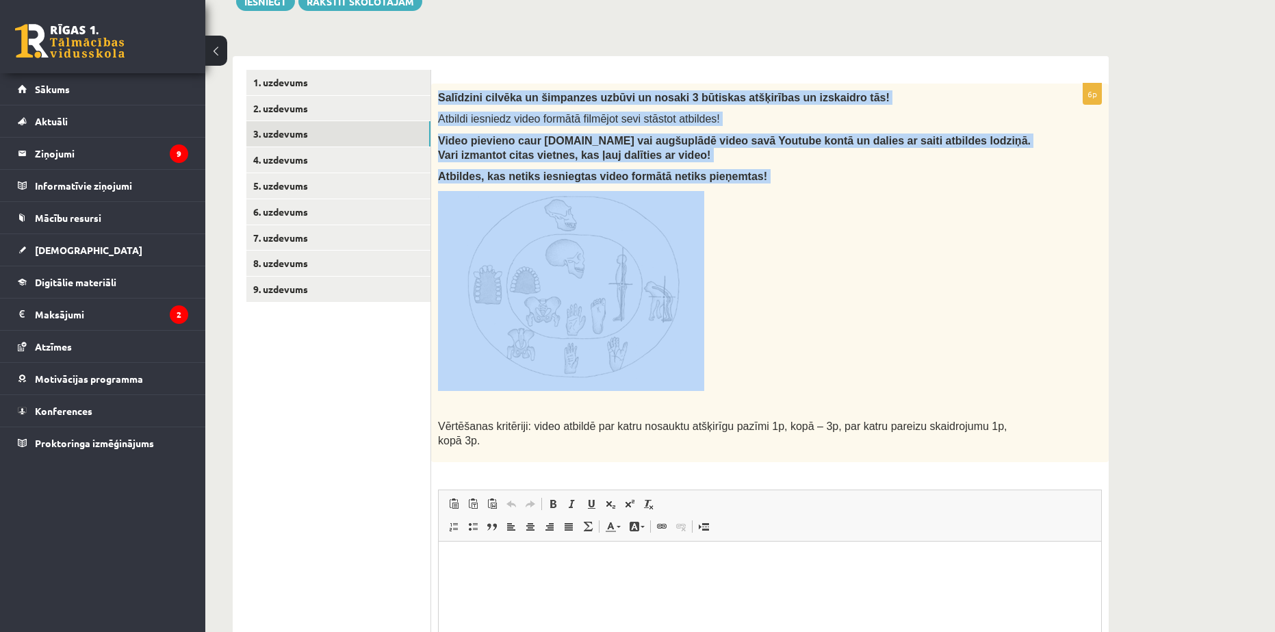
scroll to position [259, 0]
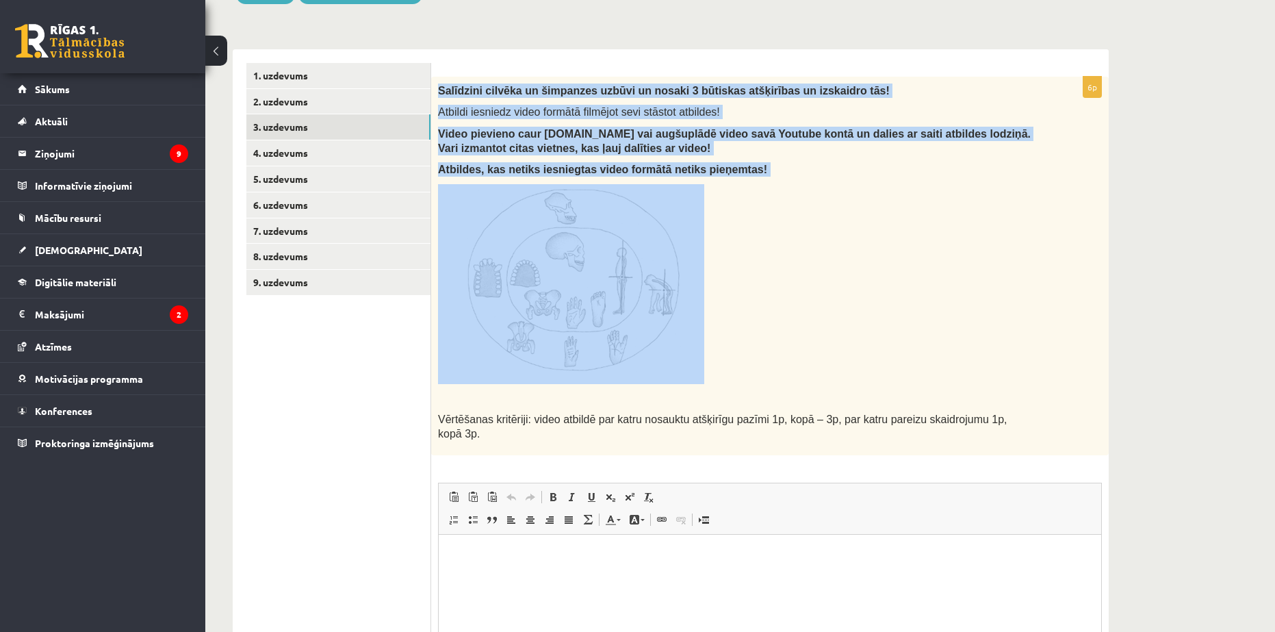
drag, startPoint x: 437, startPoint y: 293, endPoint x: 868, endPoint y: 169, distance: 447.9
click at [868, 169] on div "Salīdzini cilvēka un šimpanzes uzbūvi un nosaki 3 būtiskas atšķirības un izskai…" at bounding box center [770, 266] width 678 height 378
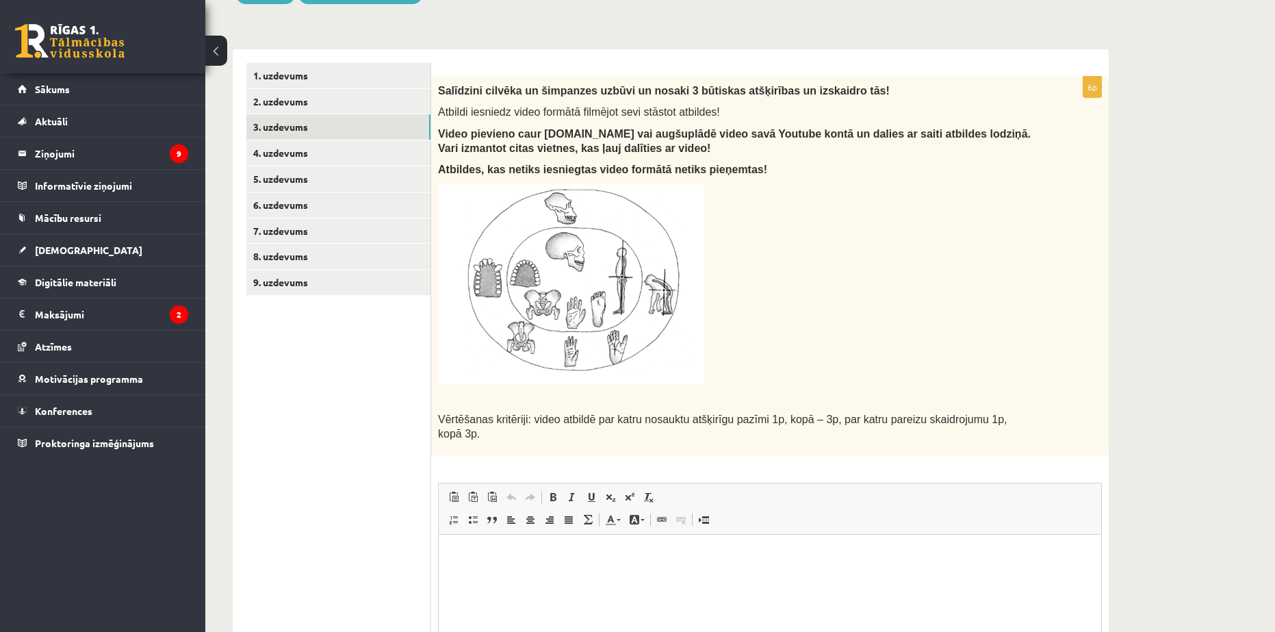
click at [834, 227] on p at bounding box center [735, 284] width 595 height 200
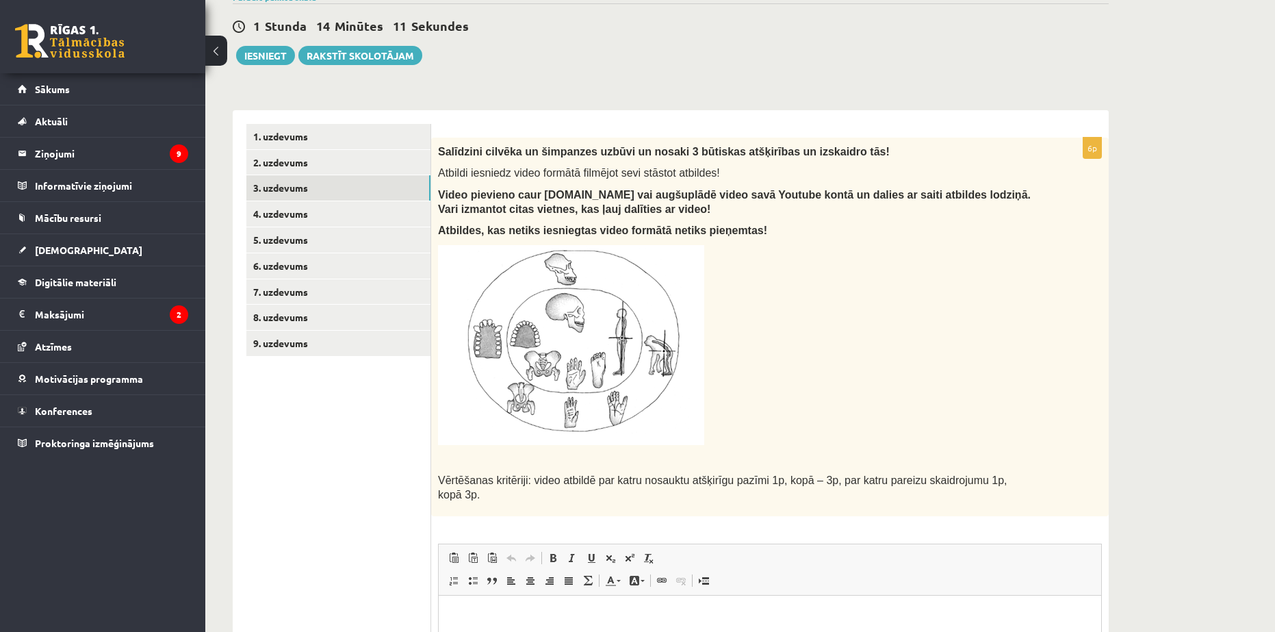
scroll to position [191, 0]
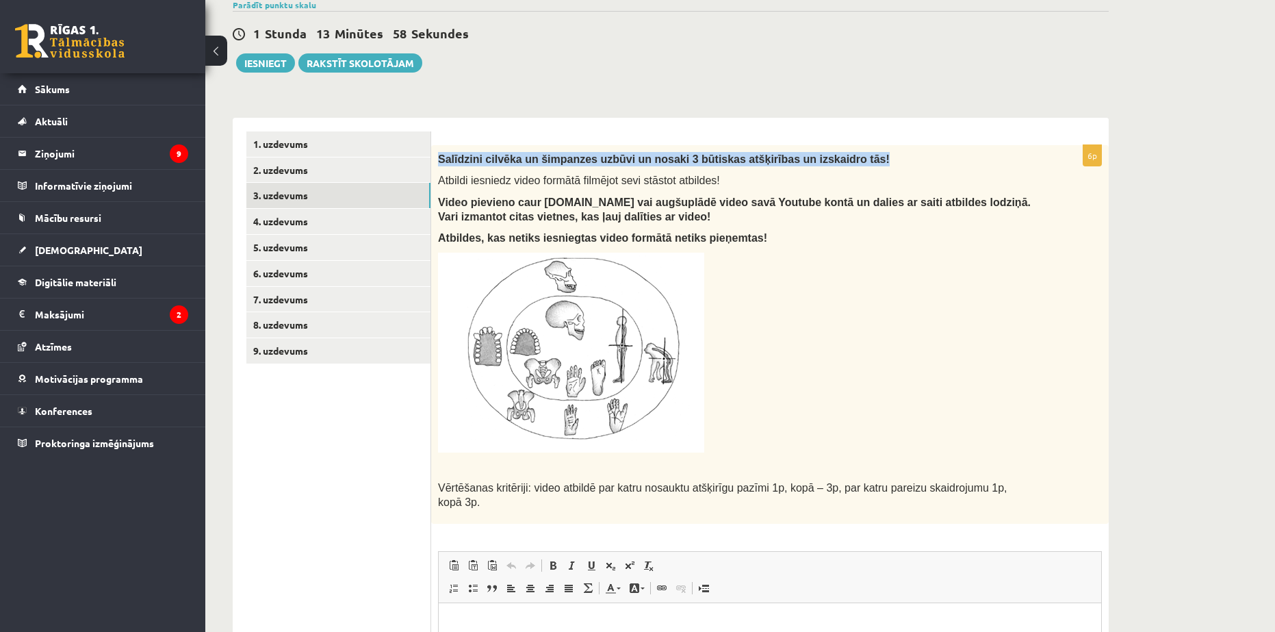
drag, startPoint x: 437, startPoint y: 152, endPoint x: 839, endPoint y: 149, distance: 401.7
click at [839, 149] on div "Salīdzini cilvēka un šimpanzes uzbūvi un nosaki 3 būtiskas atšķirības un izskai…" at bounding box center [770, 334] width 678 height 378
click at [519, 186] on span "Atbildi iesniedz video formātā filmējot sevi stāstot atbildes!" at bounding box center [579, 181] width 282 height 12
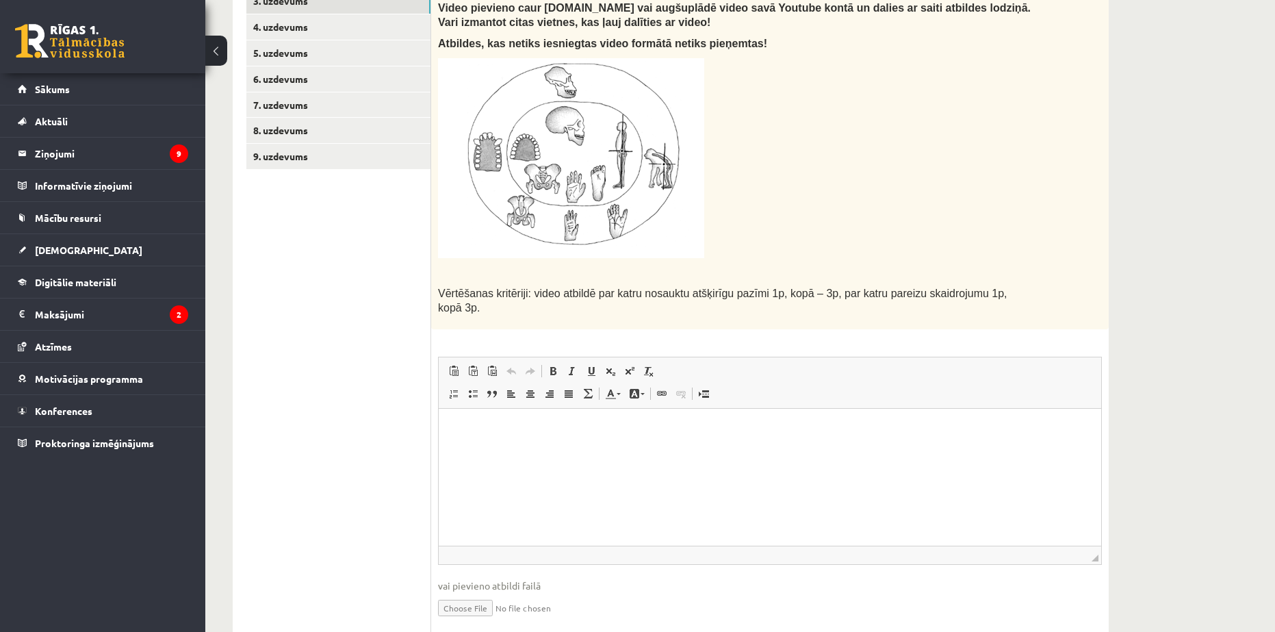
scroll to position [396, 0]
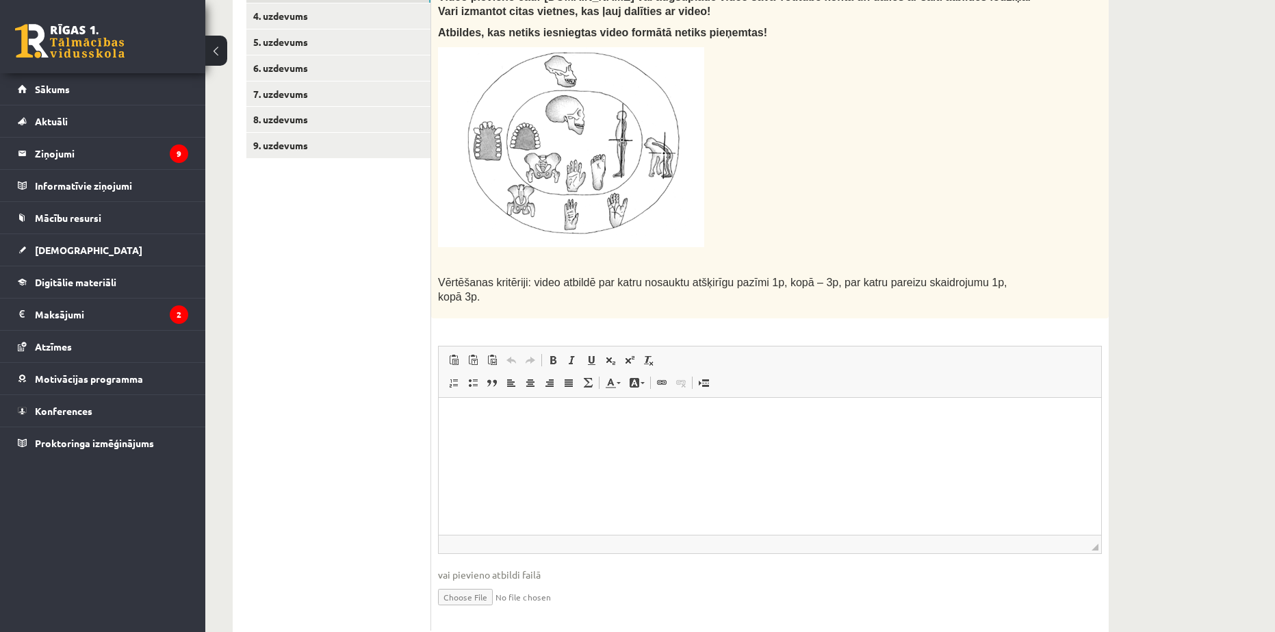
click at [521, 419] on p "Editor, wiswyg-editor-user-answer-47433877644820" at bounding box center [769, 418] width 635 height 14
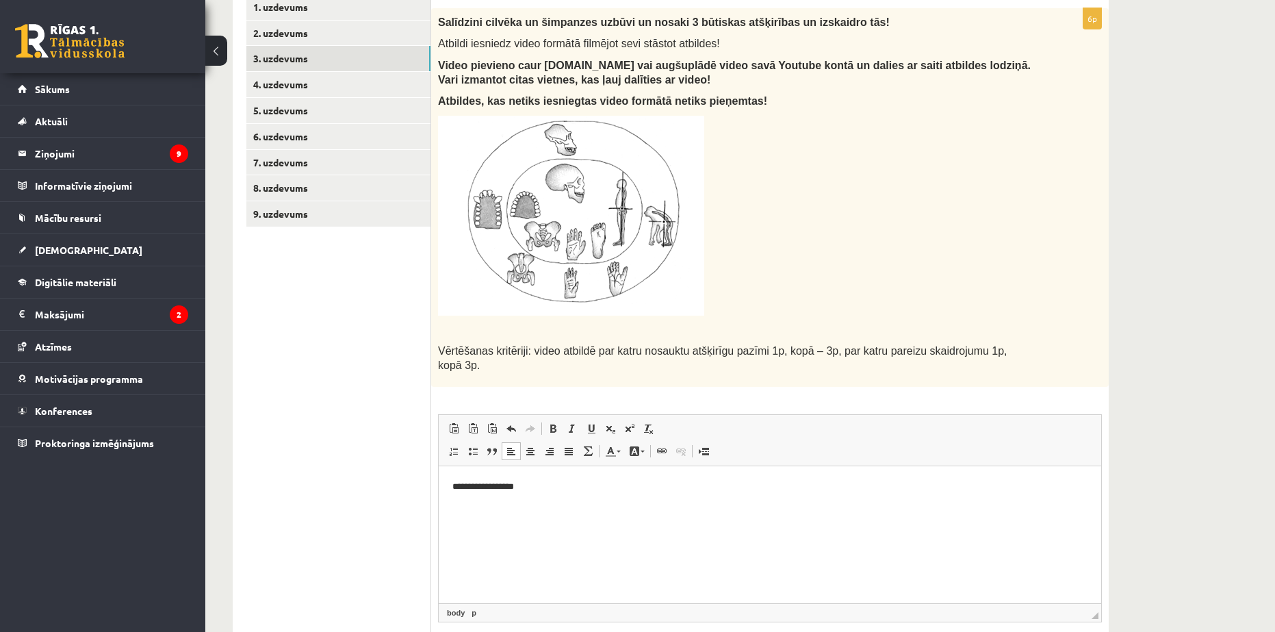
click at [595, 336] on p at bounding box center [735, 330] width 595 height 14
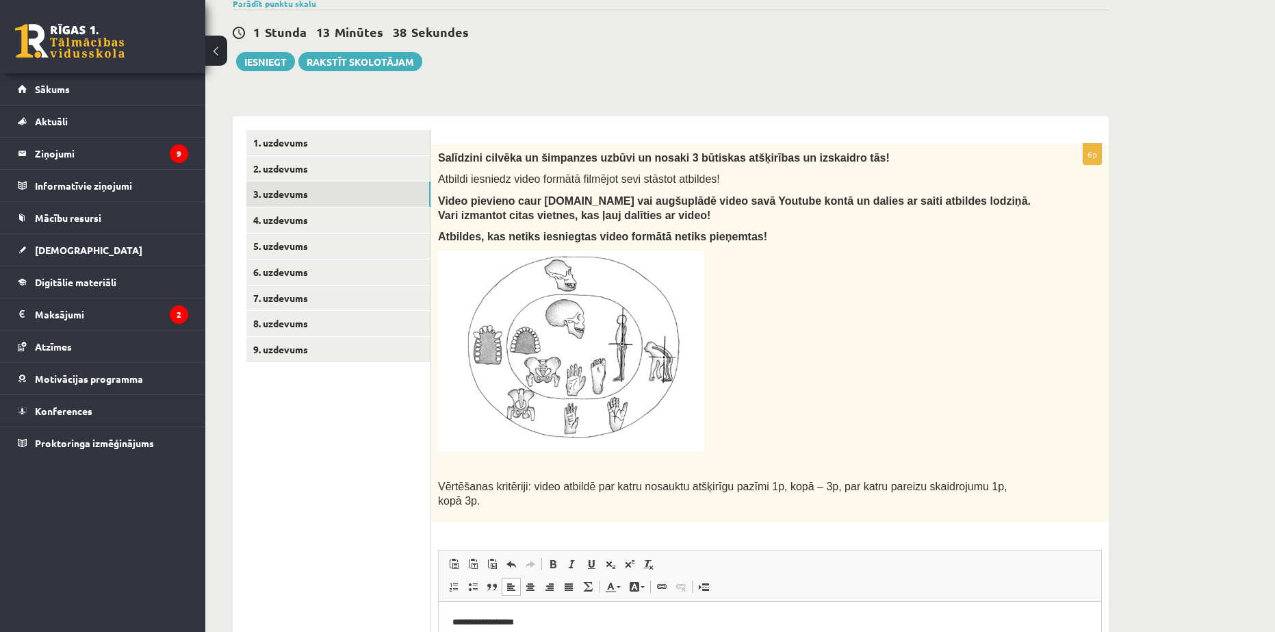
scroll to position [191, 0]
click at [295, 175] on link "2. uzdevums" at bounding box center [338, 169] width 184 height 25
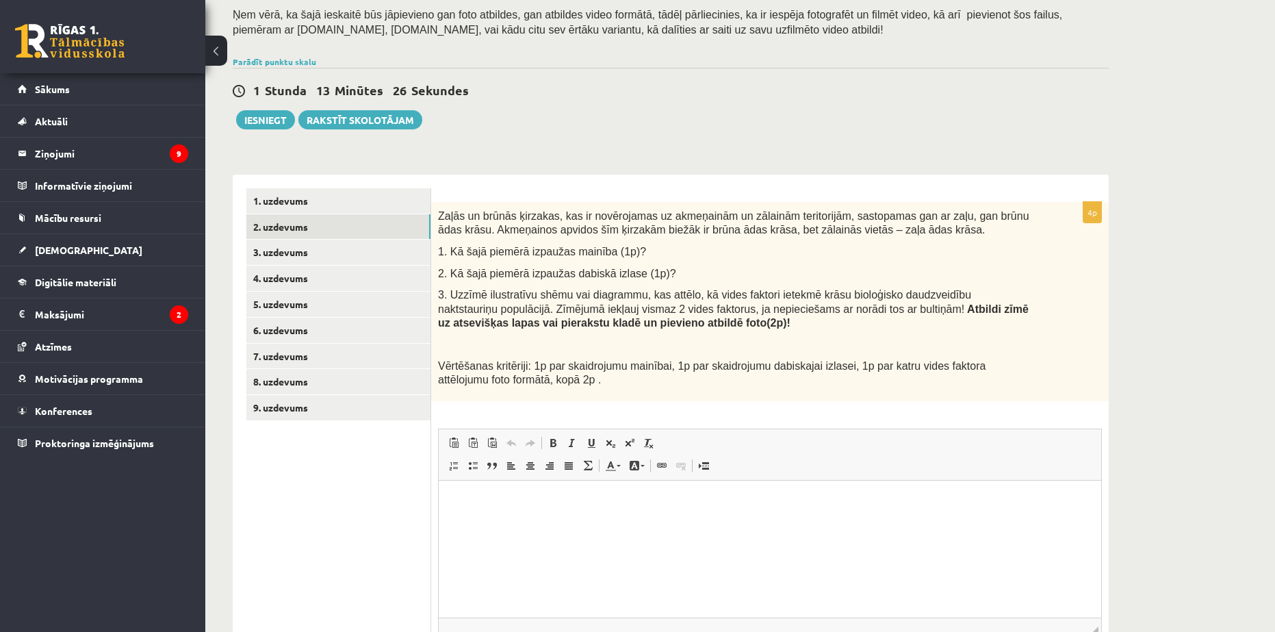
scroll to position [122, 0]
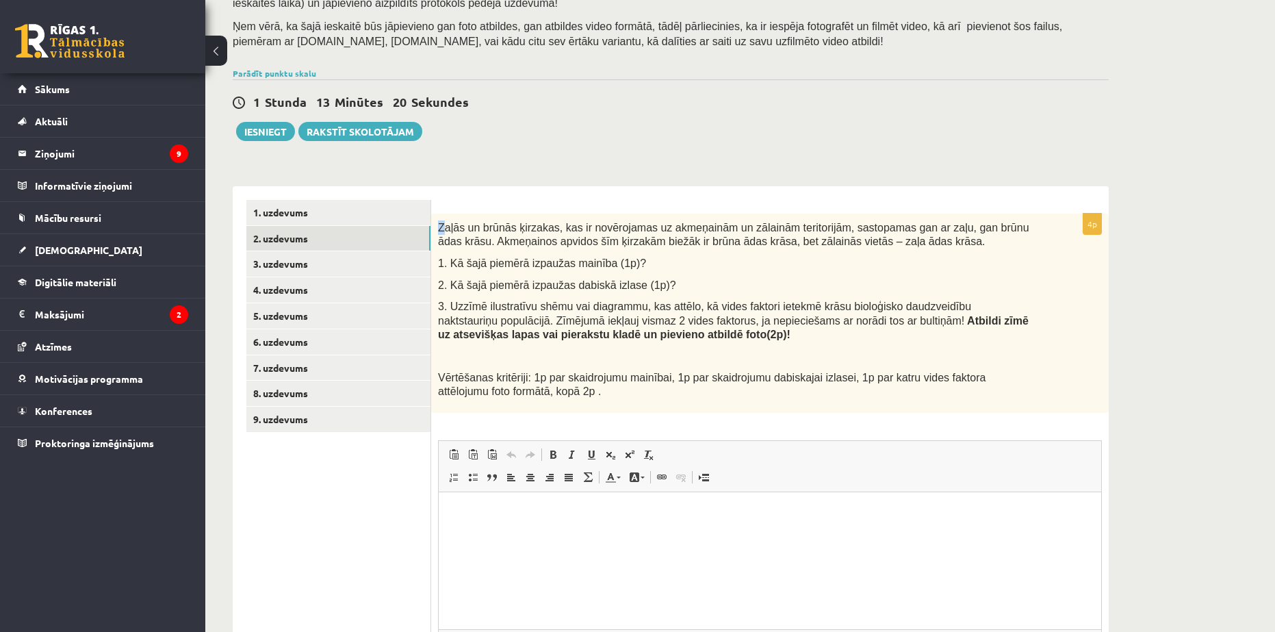
drag, startPoint x: 438, startPoint y: 228, endPoint x: 444, endPoint y: 231, distance: 7.0
click at [444, 231] on span "Zaļās un brūnās ķirzakas, kas ir novērojamas uz akmeņainām un zālainām teritori…" at bounding box center [733, 235] width 591 height 26
click at [481, 331] on b "Atbildi zīmē uz atsevišķas lapas vai pierakstu kladē un pievieno atbildē foto(2…" at bounding box center [733, 328] width 591 height 26
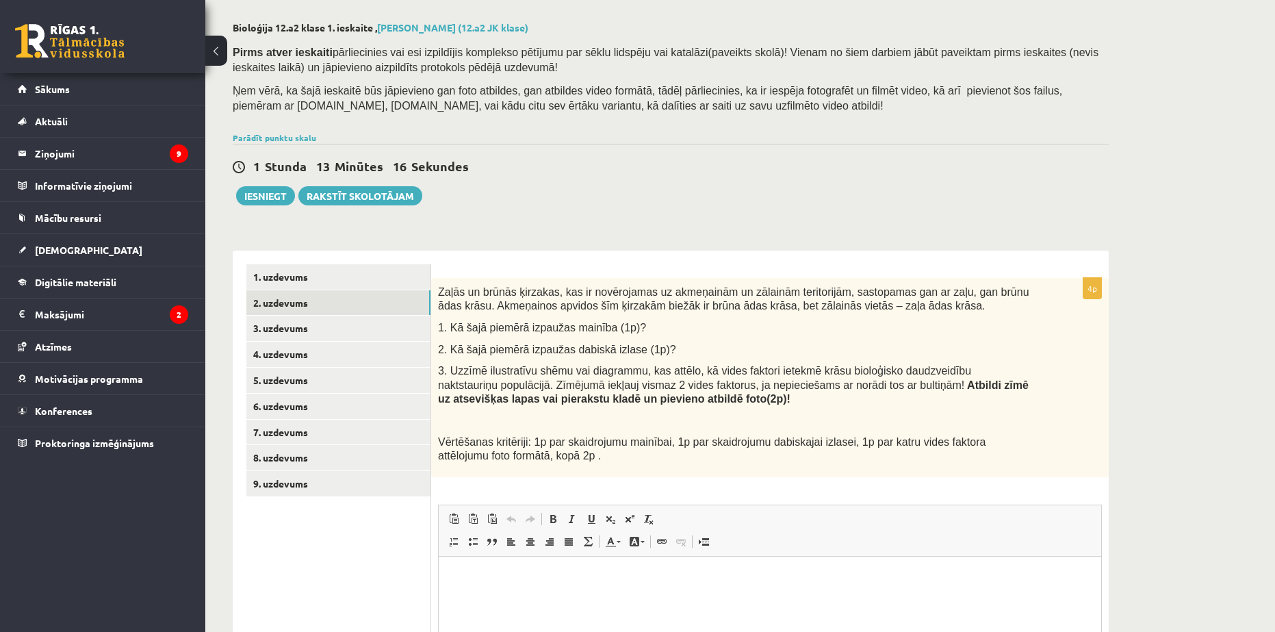
scroll to position [0, 0]
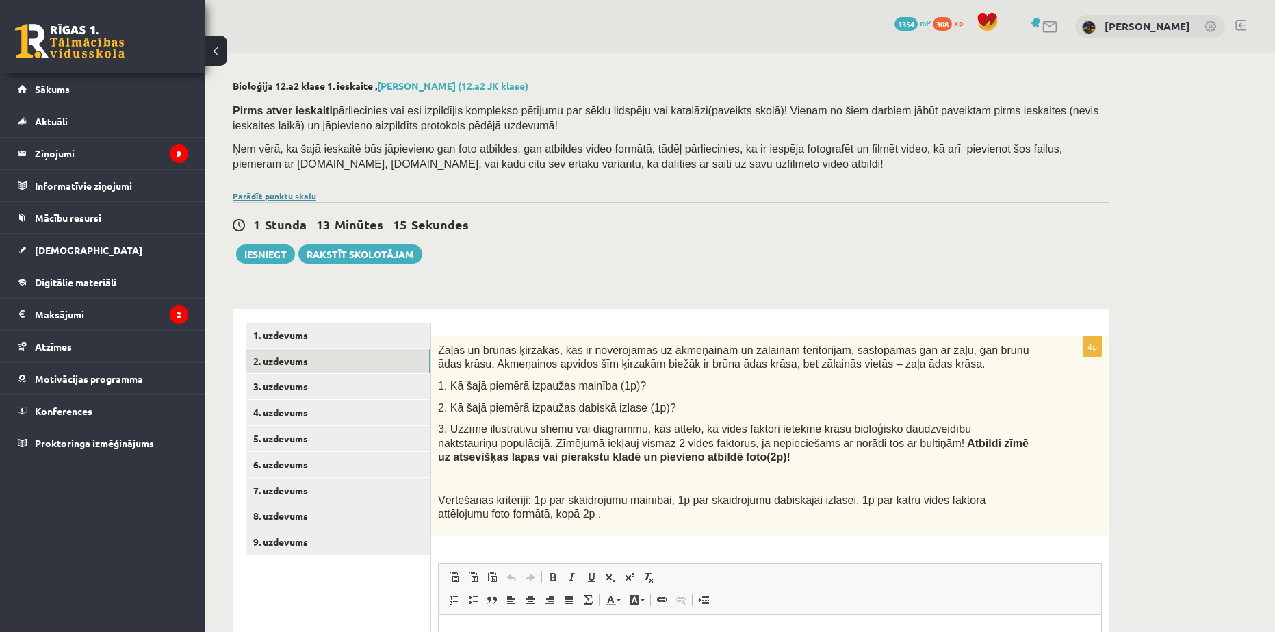
click at [309, 198] on link "Parādīt punktu skalu" at bounding box center [274, 195] width 83 height 11
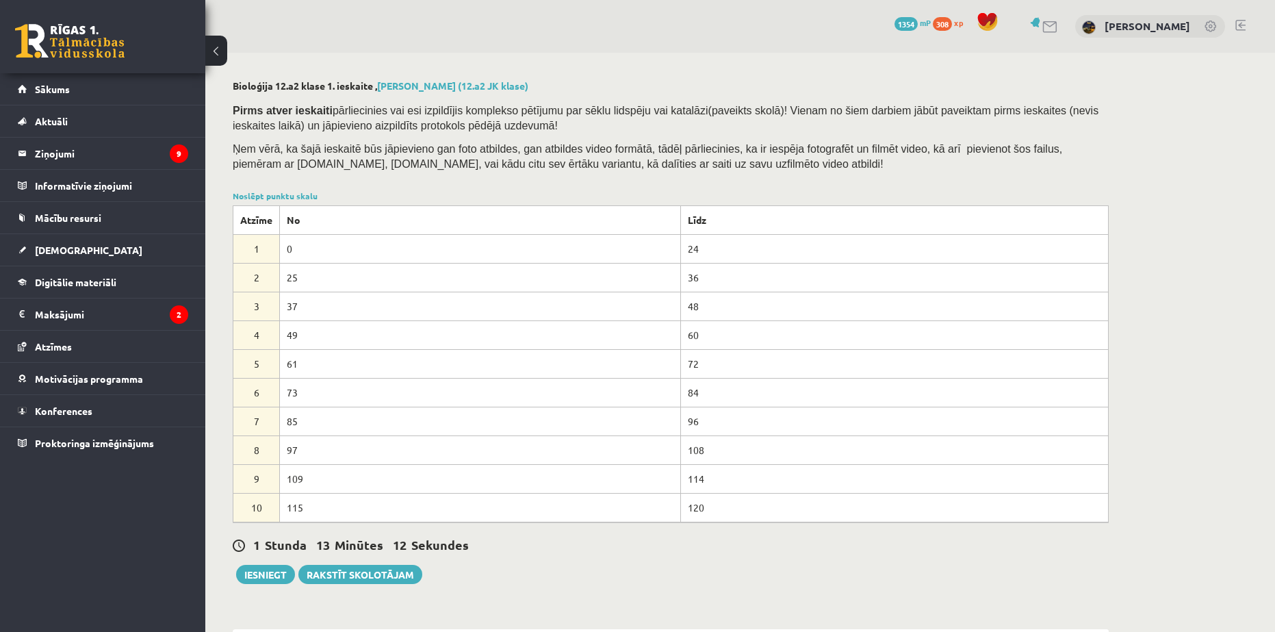
click at [560, 131] on p "Pirms atver ieskaiti pārliecinies vai esi izpildījis komplekso pētījumu par sēk…" at bounding box center [667, 118] width 869 height 30
click at [302, 194] on link "Noslēpt punktu skalu" at bounding box center [275, 195] width 85 height 11
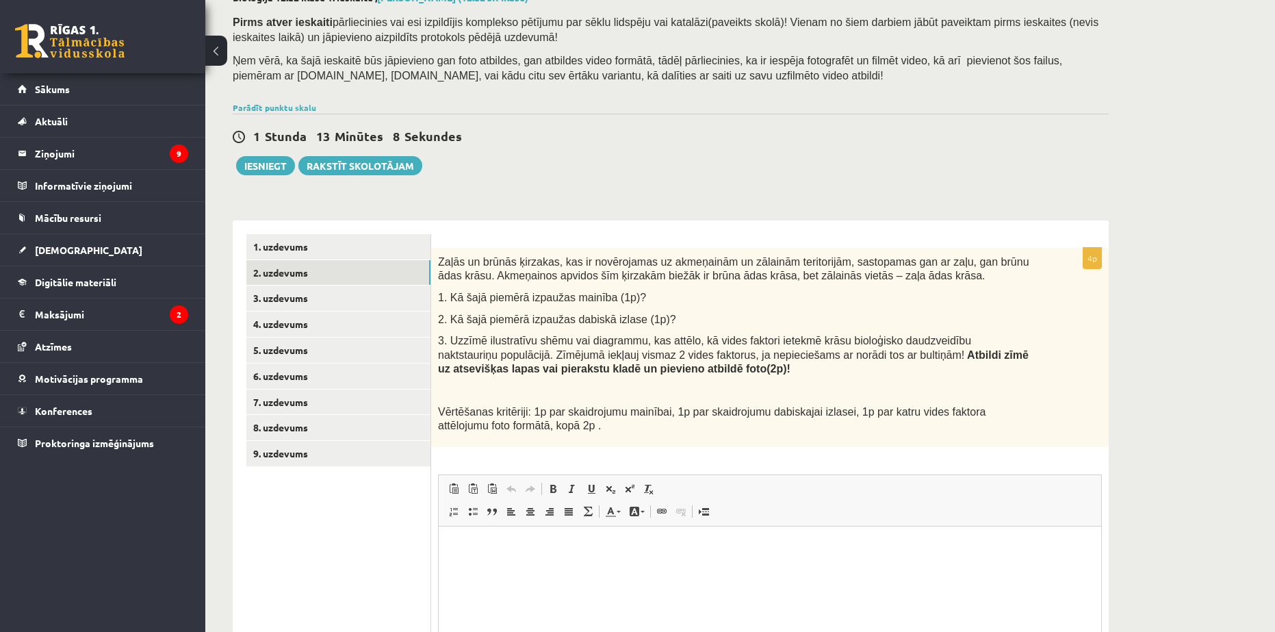
scroll to position [137, 0]
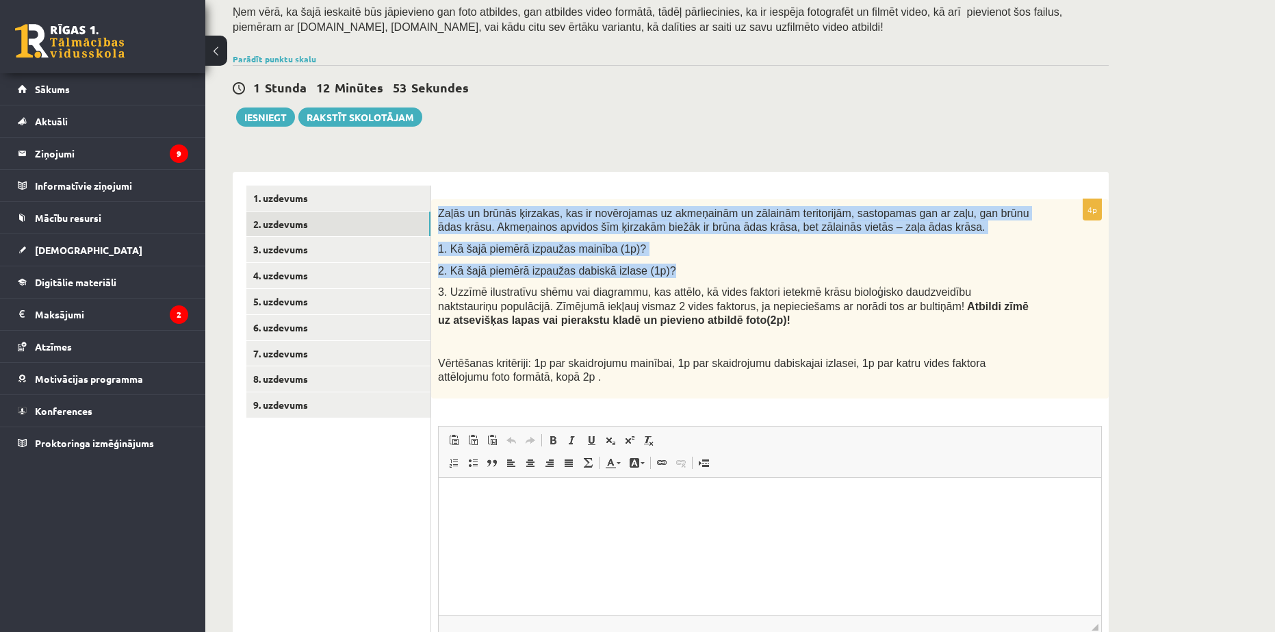
drag, startPoint x: 466, startPoint y: 226, endPoint x: 650, endPoint y: 274, distance: 190.2
click at [650, 274] on div "Zaļās un brūnās ķirzakas, kas ir novērojamas uz akmeņainām un zālainām teritori…" at bounding box center [770, 298] width 678 height 199
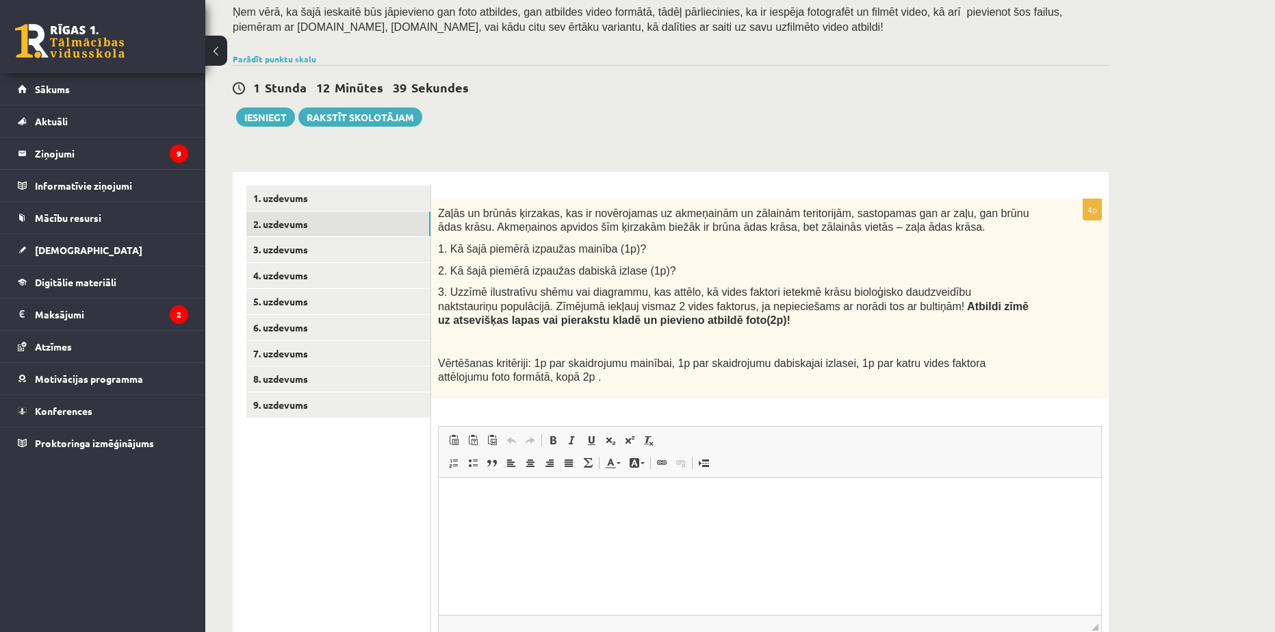
click at [504, 330] on div "Zaļās un brūnās ķirzakas, kas ir novērojamas uz akmeņainām un zālainām teritori…" at bounding box center [770, 298] width 678 height 199
click at [312, 195] on link "1. uzdevums" at bounding box center [338, 197] width 184 height 25
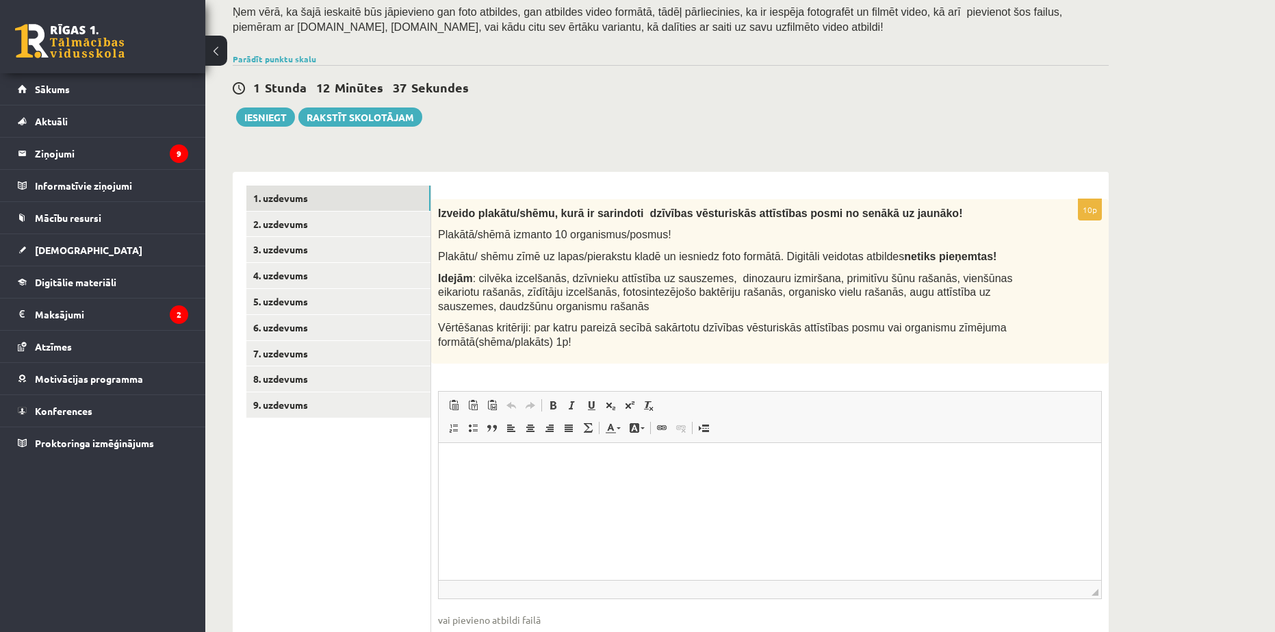
scroll to position [0, 0]
click at [503, 476] on html at bounding box center [770, 463] width 662 height 42
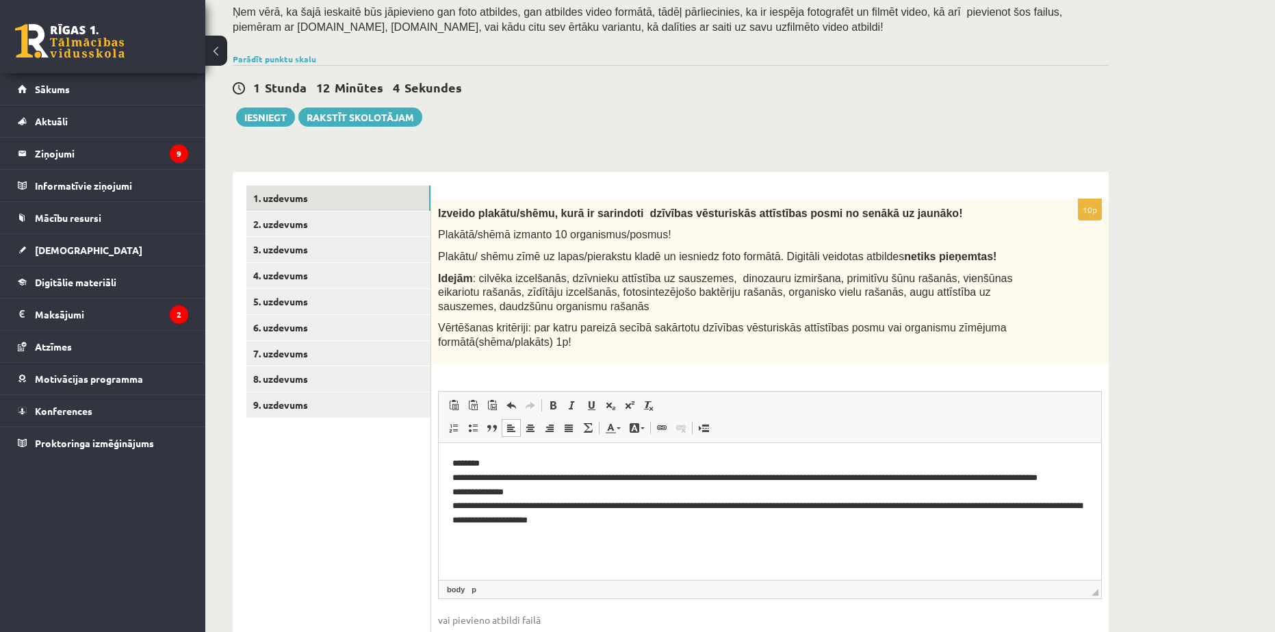
click at [496, 494] on p "**********" at bounding box center [769, 499] width 635 height 86
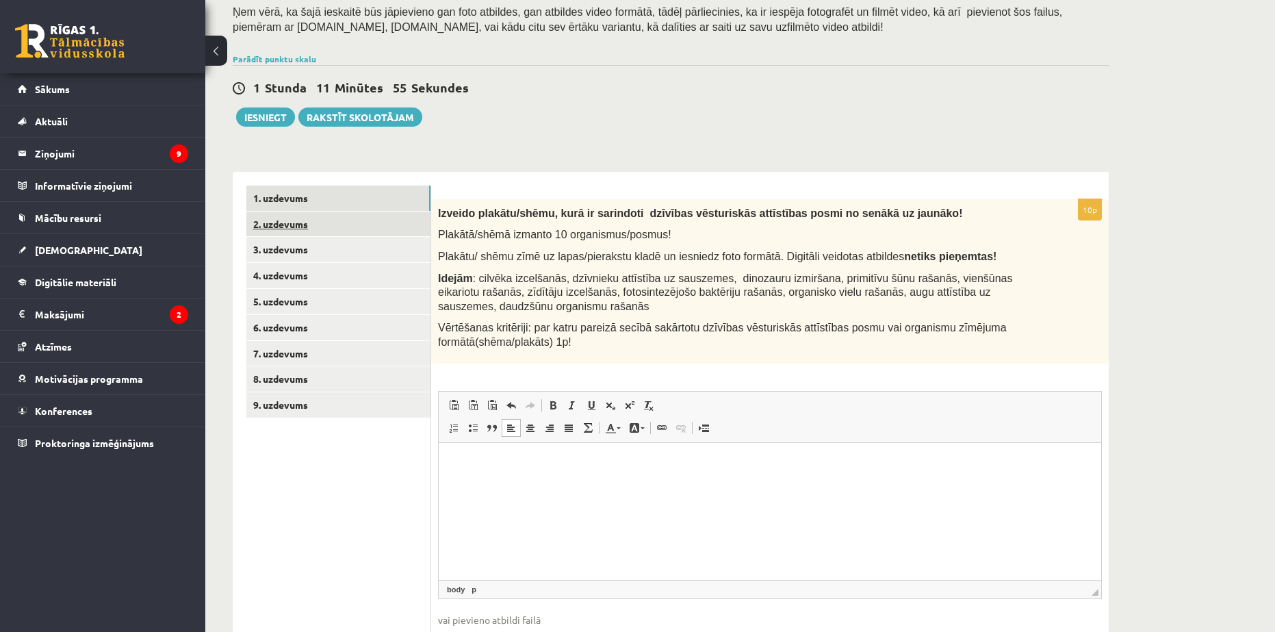
click at [364, 226] on link "2. uzdevums" at bounding box center [338, 223] width 184 height 25
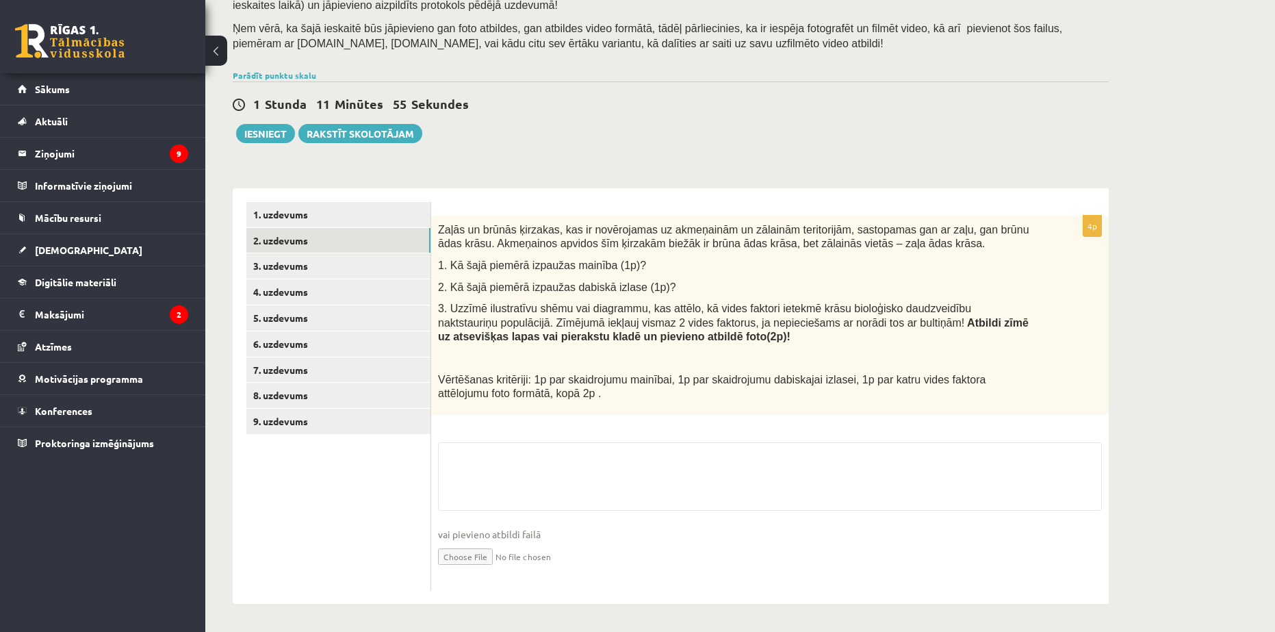
scroll to position [122, 0]
click at [514, 448] on textarea at bounding box center [770, 476] width 664 height 68
paste textarea "**********"
type textarea "**********"
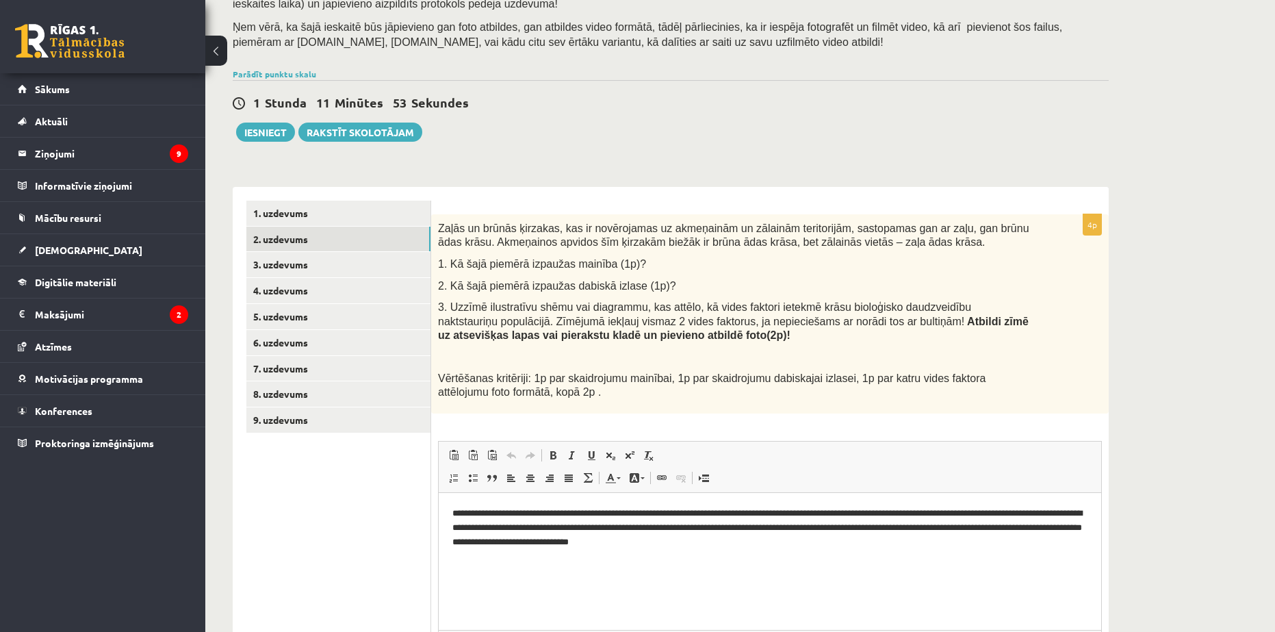
scroll to position [0, 0]
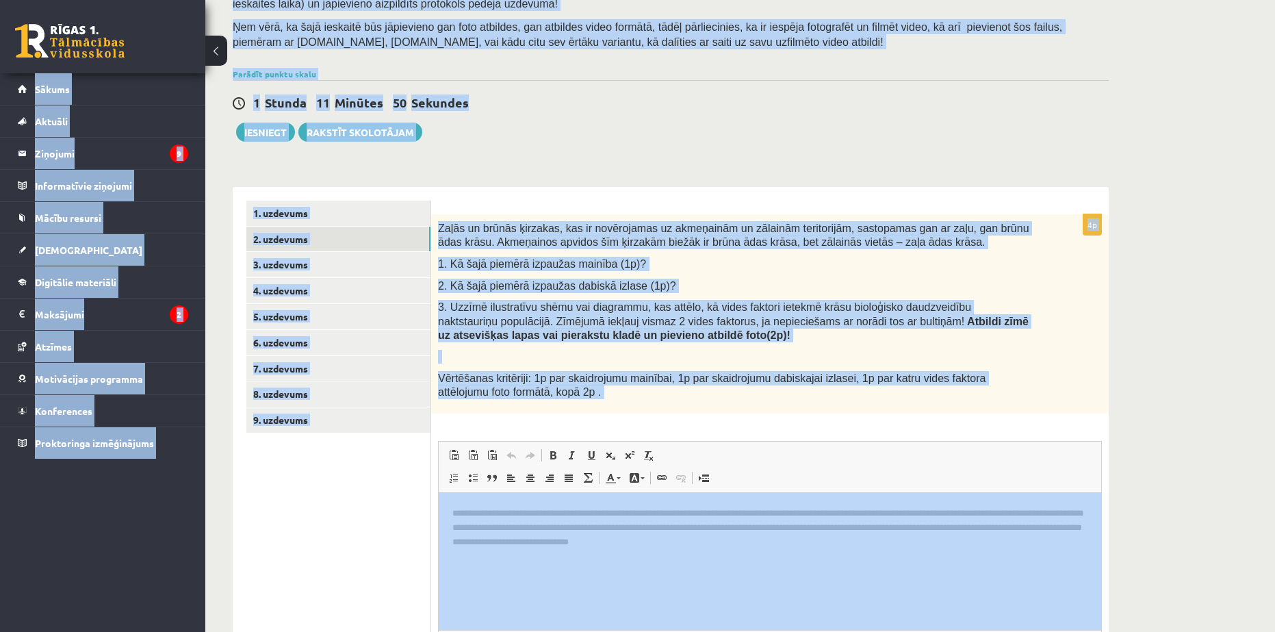
click at [574, 413] on div "Zaļās un brūnās ķirzakas, kas ir novērojamas uz akmeņainām un zālainām teritori…" at bounding box center [770, 313] width 678 height 199
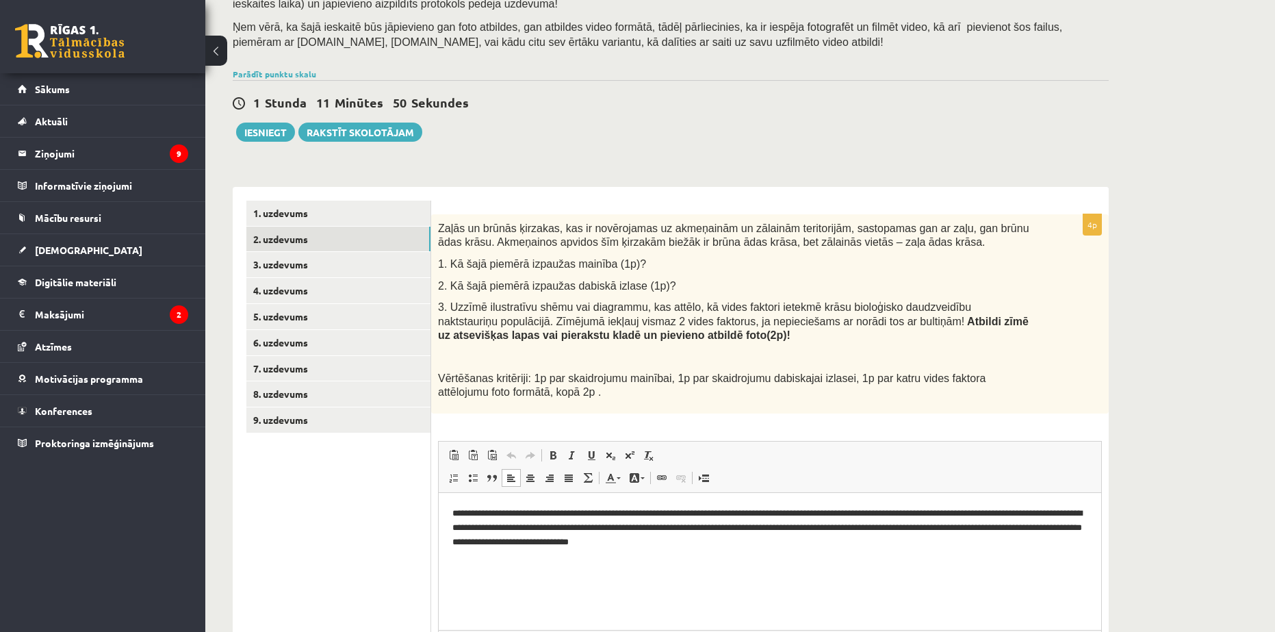
click at [551, 529] on p "**********" at bounding box center [769, 527] width 635 height 42
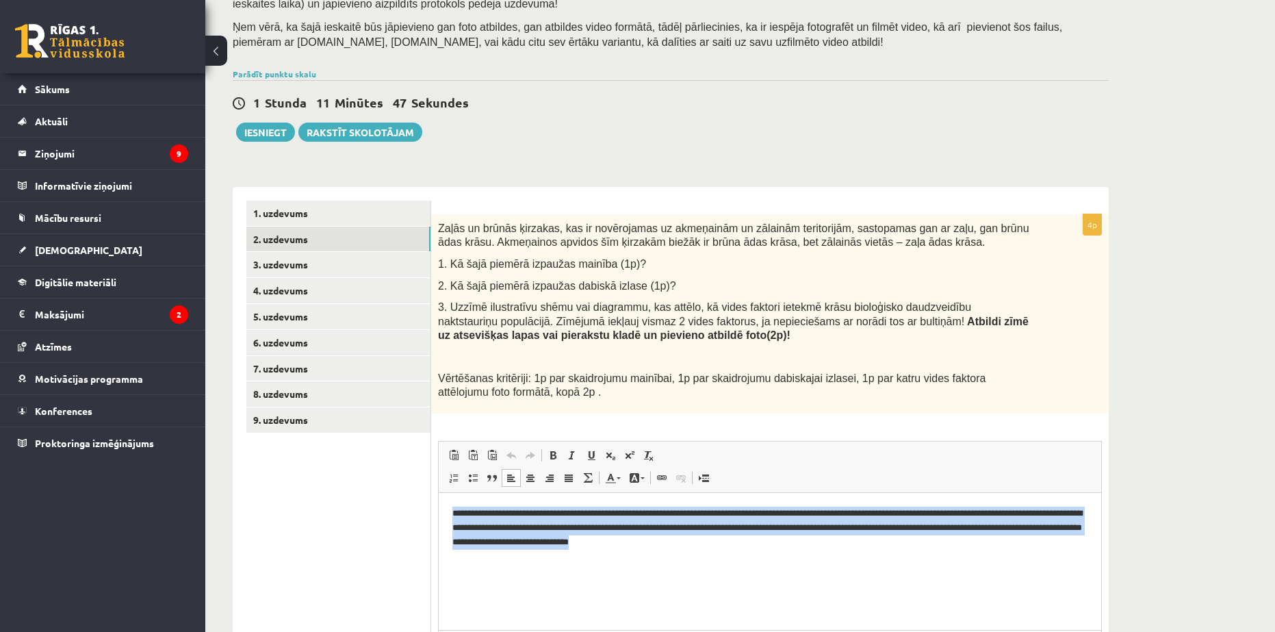
click at [529, 530] on p "**********" at bounding box center [769, 527] width 635 height 42
click at [528, 528] on p "**********" at bounding box center [769, 527] width 635 height 42
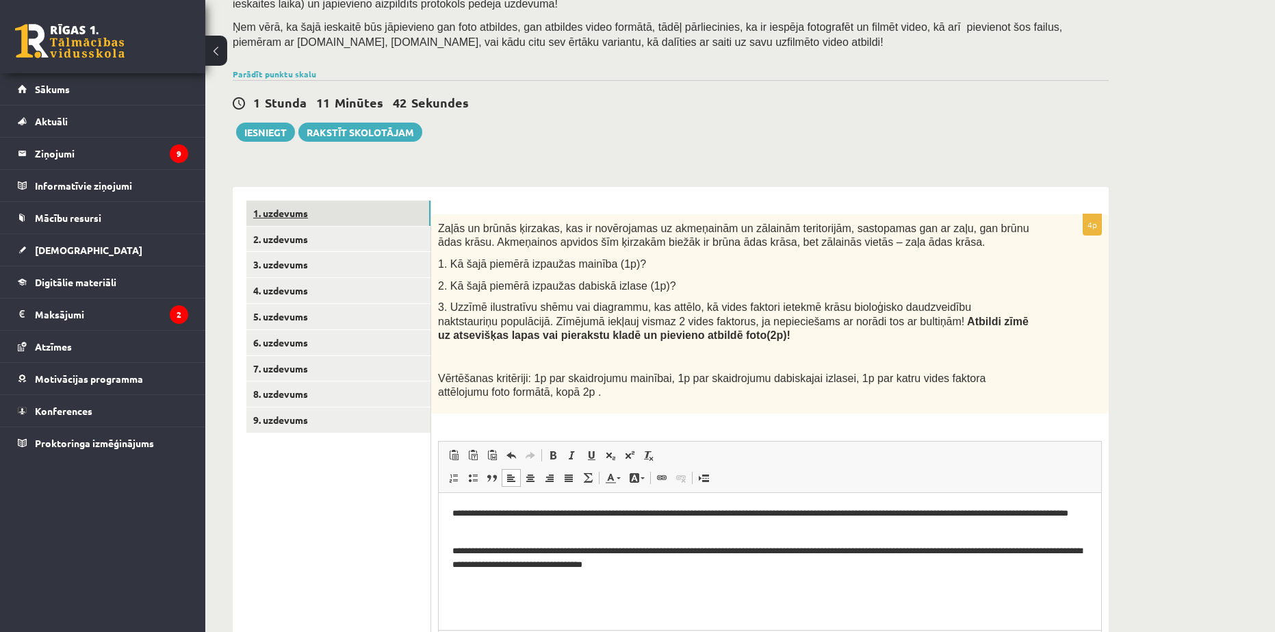
click at [299, 220] on link "1. uzdevums" at bounding box center [338, 213] width 184 height 25
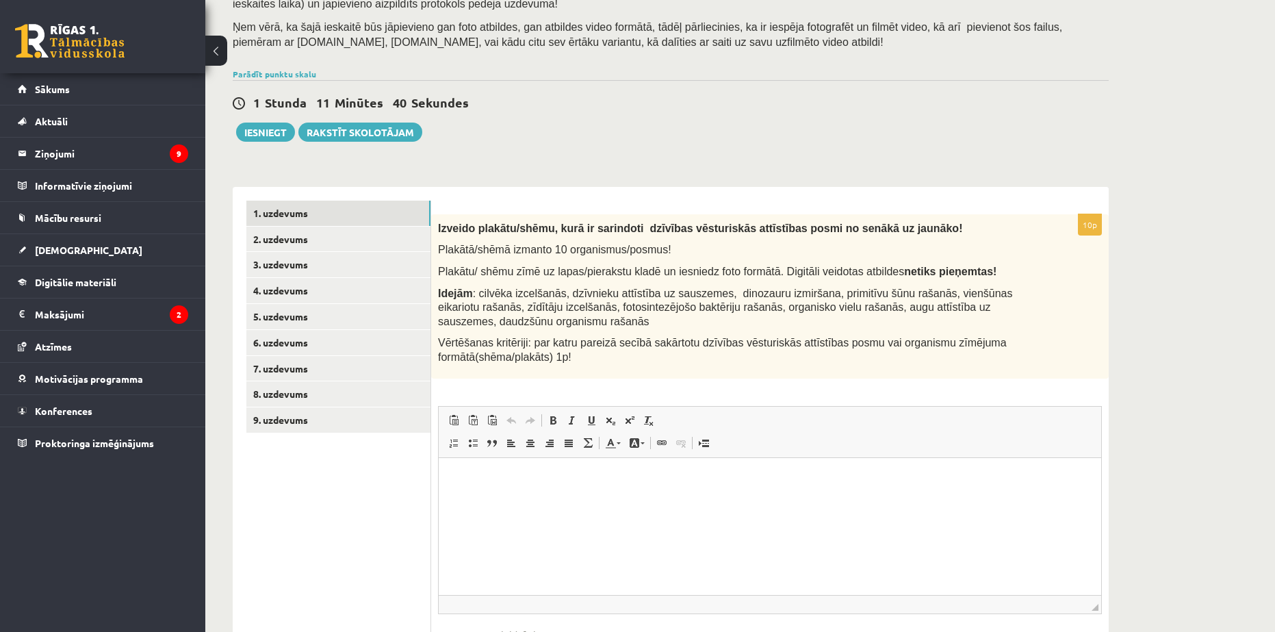
click at [513, 425] on span at bounding box center [511, 420] width 11 height 11
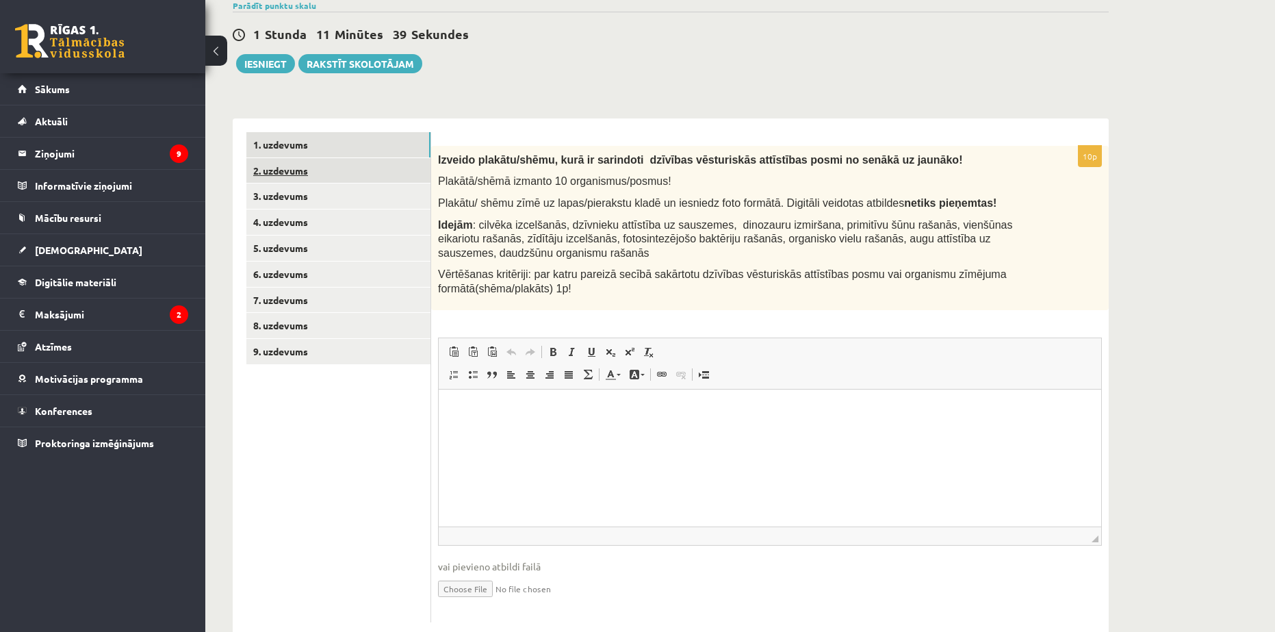
click at [325, 167] on link "2. uzdevums" at bounding box center [338, 170] width 184 height 25
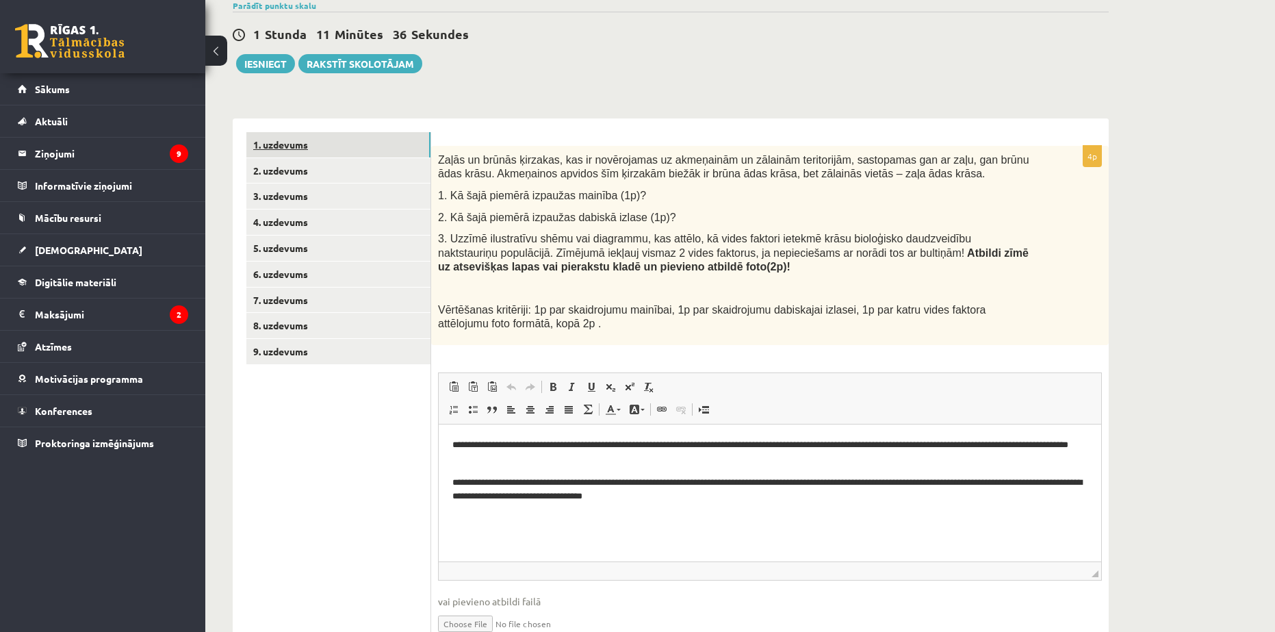
click at [303, 151] on link "1. uzdevums" at bounding box center [338, 144] width 184 height 25
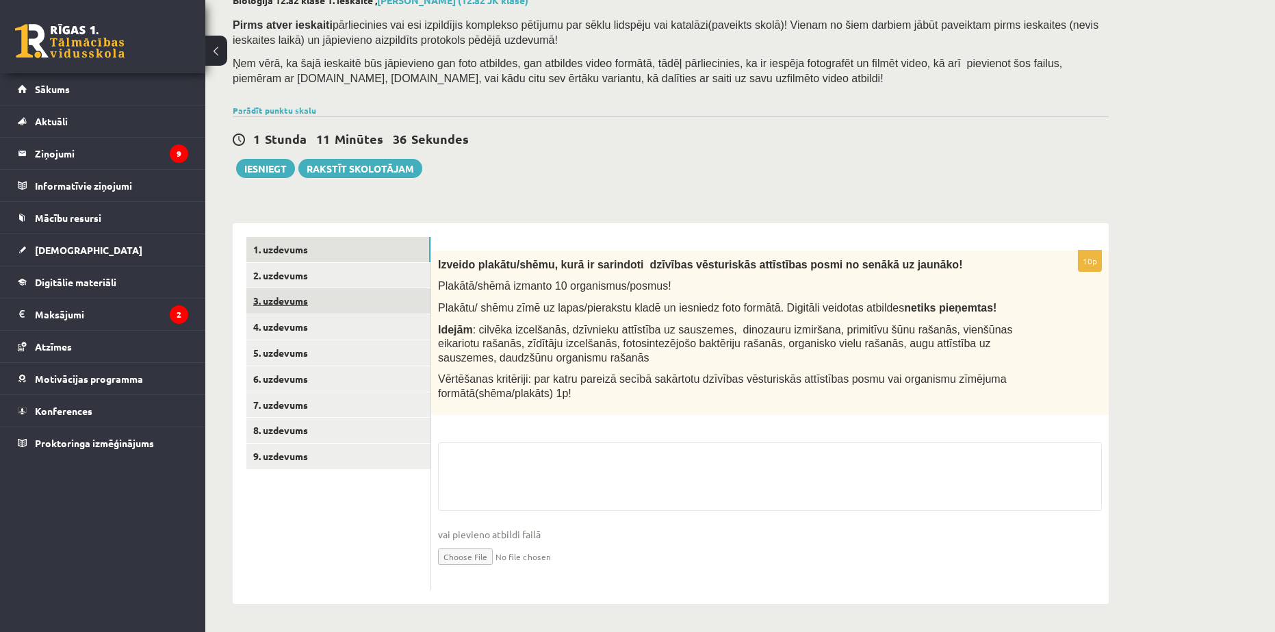
scroll to position [87, 0]
click at [541, 427] on div "10p Izveido plakātu/shēmu, kurā ir sarindoti dzīvības vēsturiskās attīstības po…" at bounding box center [770, 419] width 678 height 339
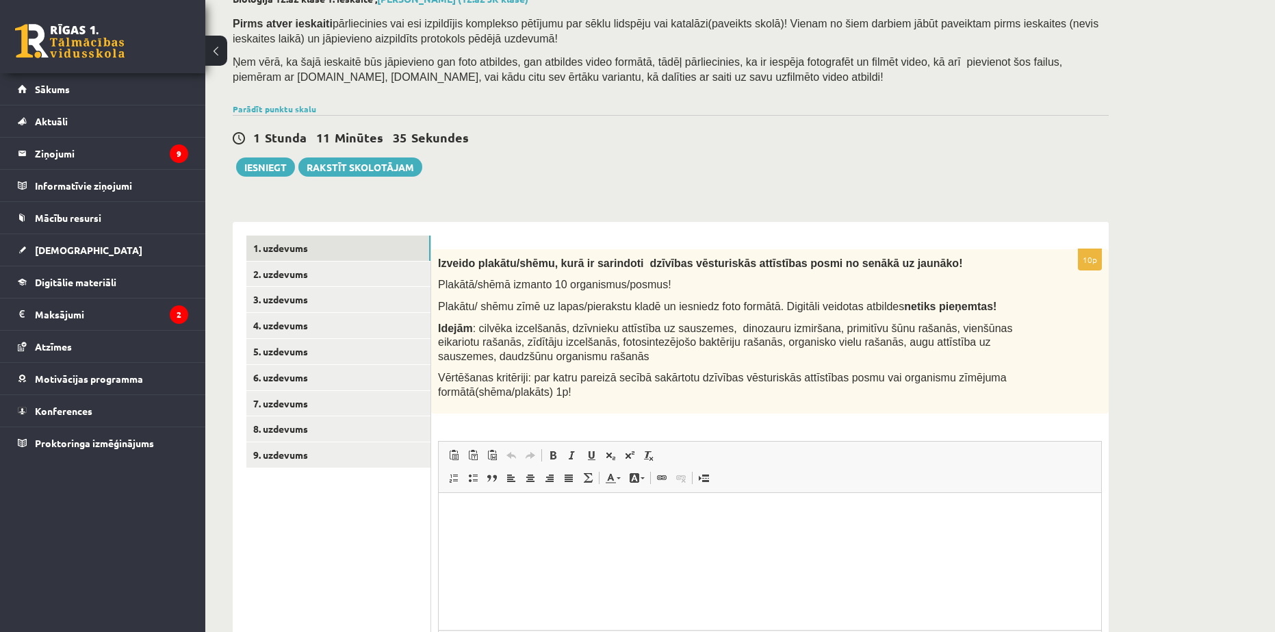
scroll to position [0, 0]
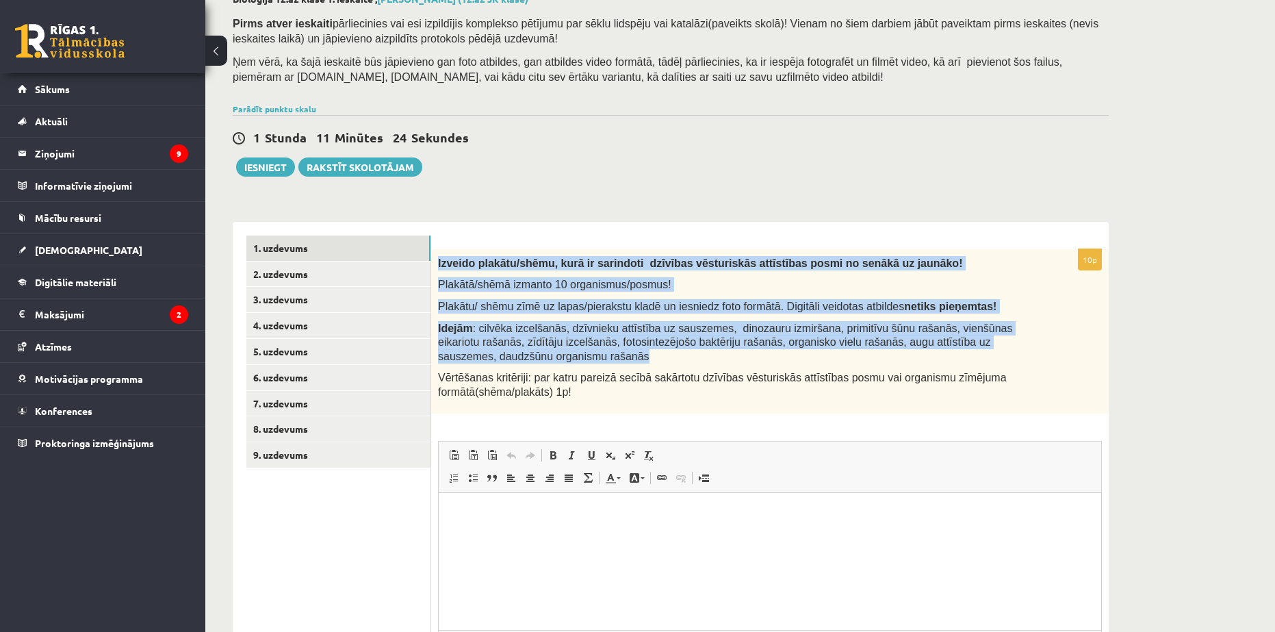
drag, startPoint x: 437, startPoint y: 263, endPoint x: 593, endPoint y: 355, distance: 181.3
click at [593, 355] on div "Izveido plakātu/shēmu, kurā ir sarindoti dzīvības vēsturiskās attīstības posmi …" at bounding box center [770, 331] width 678 height 164
click at [627, 181] on div "Bioloģija 12.a2 klase 1. ieskaite , Kristiāns Piņķis (12.a2 JK klase) Pirms atv…" at bounding box center [670, 366] width 931 height 801
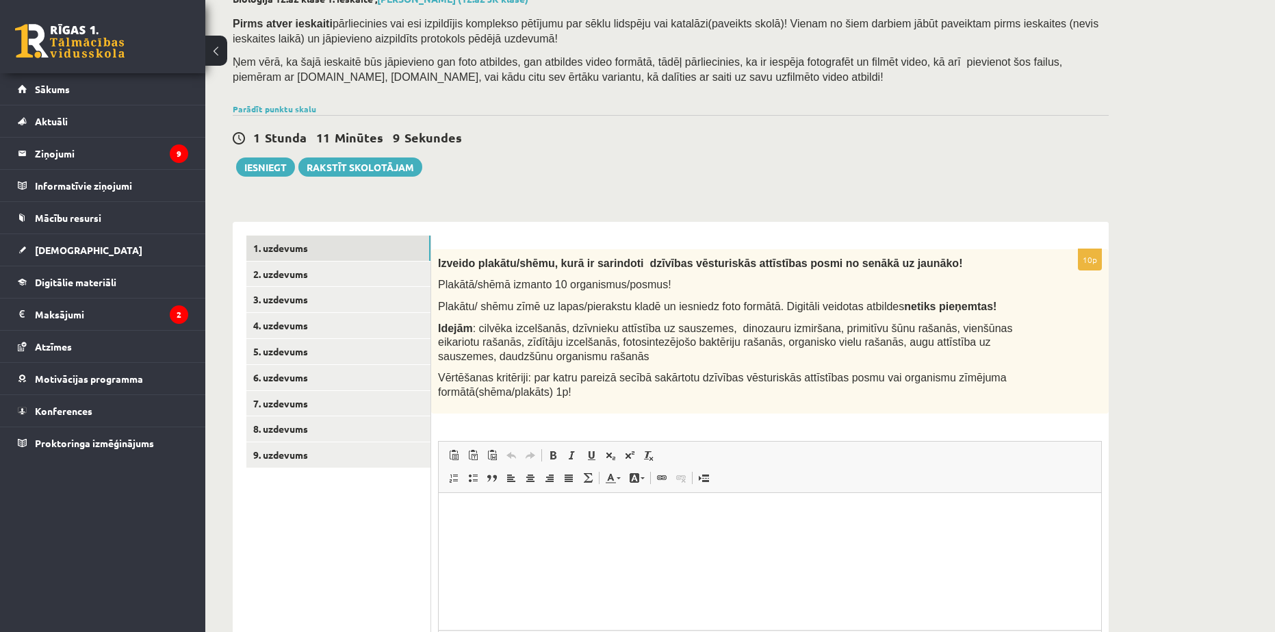
click at [534, 533] on html at bounding box center [770, 513] width 662 height 42
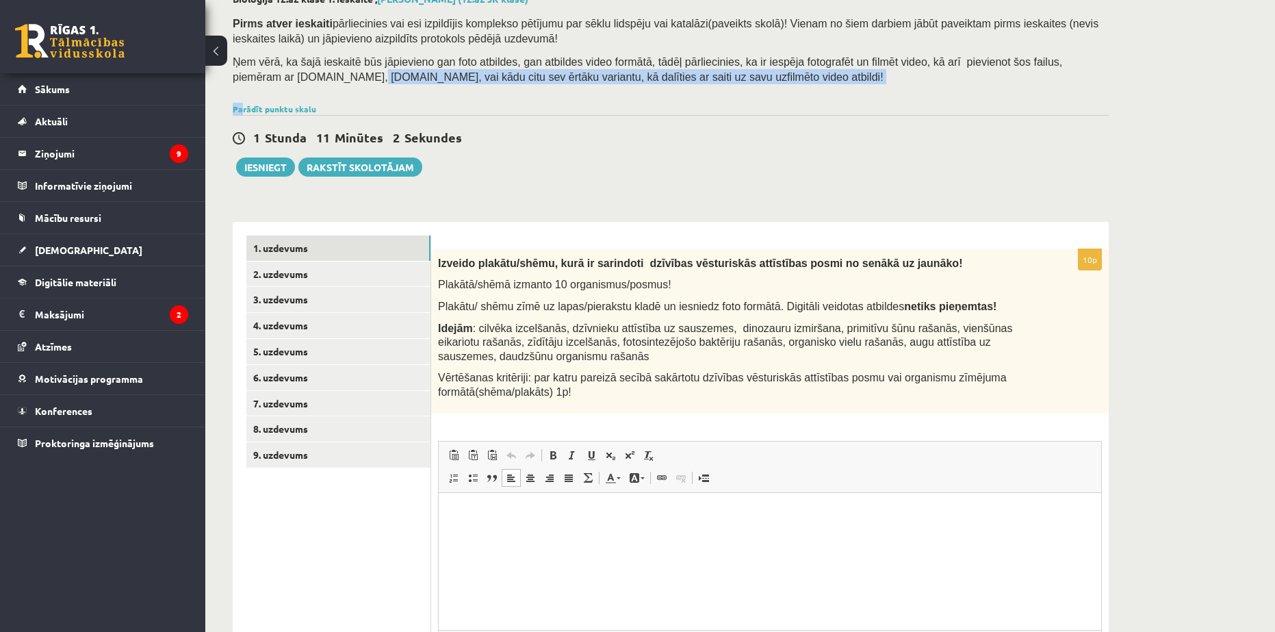
click at [242, 99] on div "Bioloģija 12.a2 klase 1. ieskaite , Kristiāns Piņķis (12.a2 JK klase) Pirms atv…" at bounding box center [670, 366] width 931 height 801
click at [242, 101] on div "Bioloģija 12.a2 klase 1. ieskaite , Kristiāns Piņķis (12.a2 JK klase) Pirms atv…" at bounding box center [670, 366] width 931 height 801
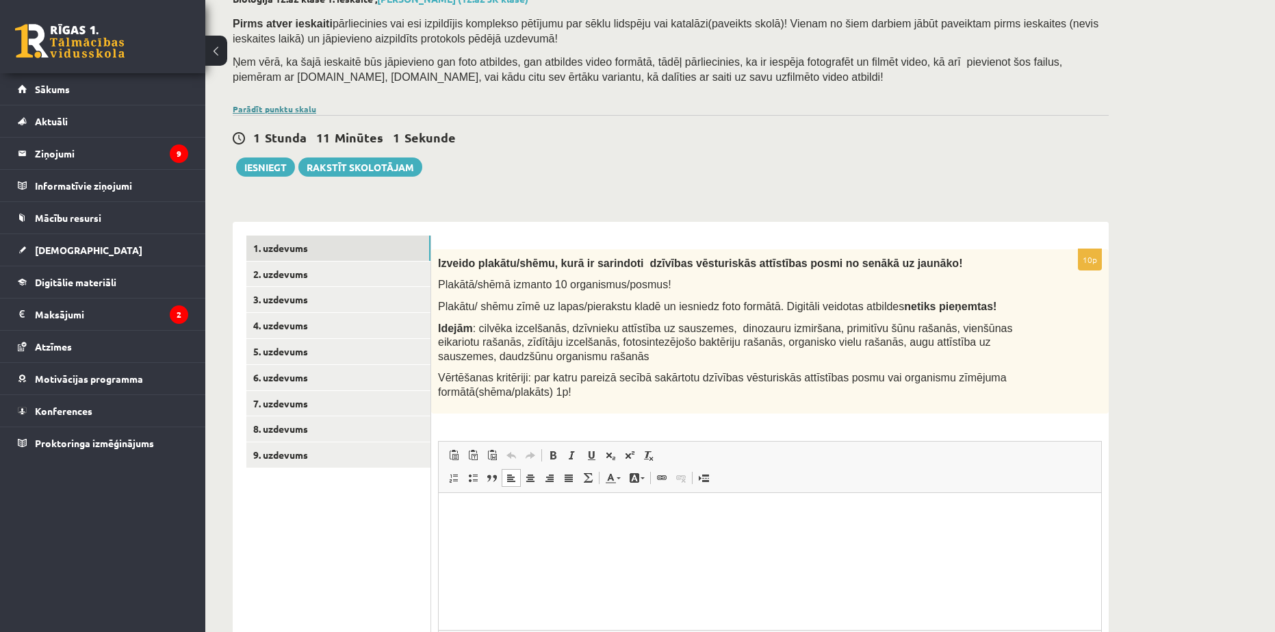
click at [242, 104] on link "Parādīt punktu skalu" at bounding box center [274, 108] width 83 height 11
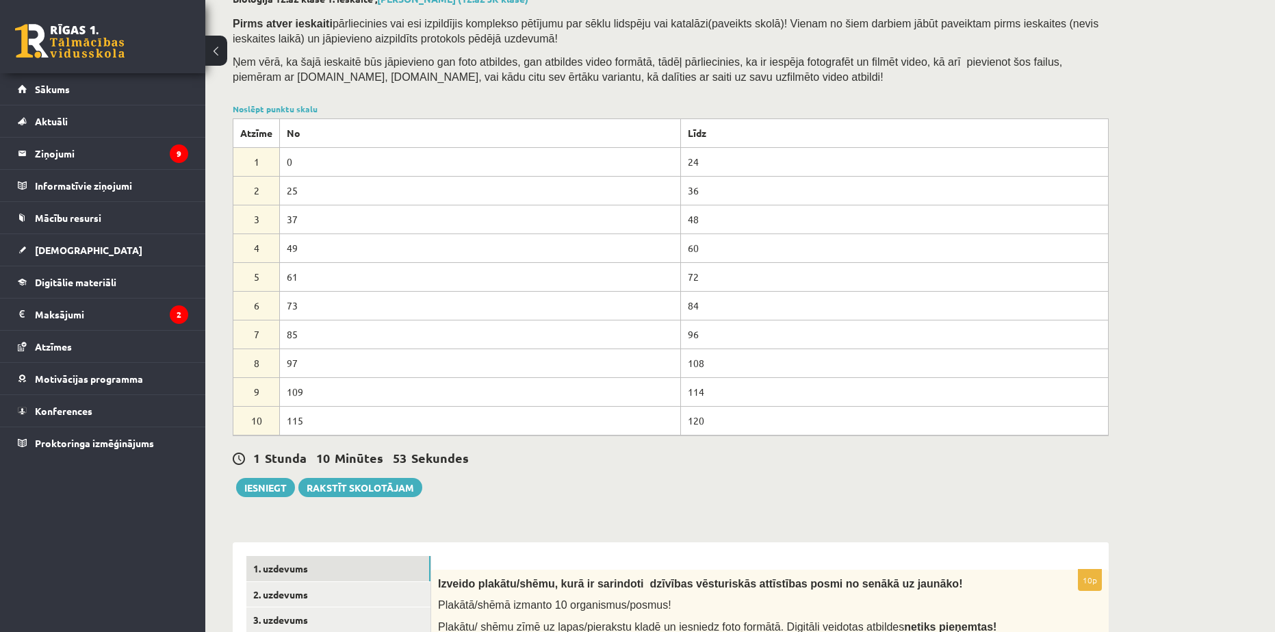
click at [425, 93] on div "Pirms atver ieskaiti pārliecinies vai esi izpildījis komplekso pētījumu par sēk…" at bounding box center [671, 54] width 876 height 90
drag, startPoint x: 309, startPoint y: 100, endPoint x: 301, endPoint y: 103, distance: 8.3
click at [304, 101] on div "Bioloģija 12.a2 klase 1. ieskaite , Kristiāns Piņķis (12.a2 JK klase) Pirms atv…" at bounding box center [670, 526] width 931 height 1121
click at [297, 107] on link "Noslēpt punktu skalu" at bounding box center [275, 108] width 85 height 11
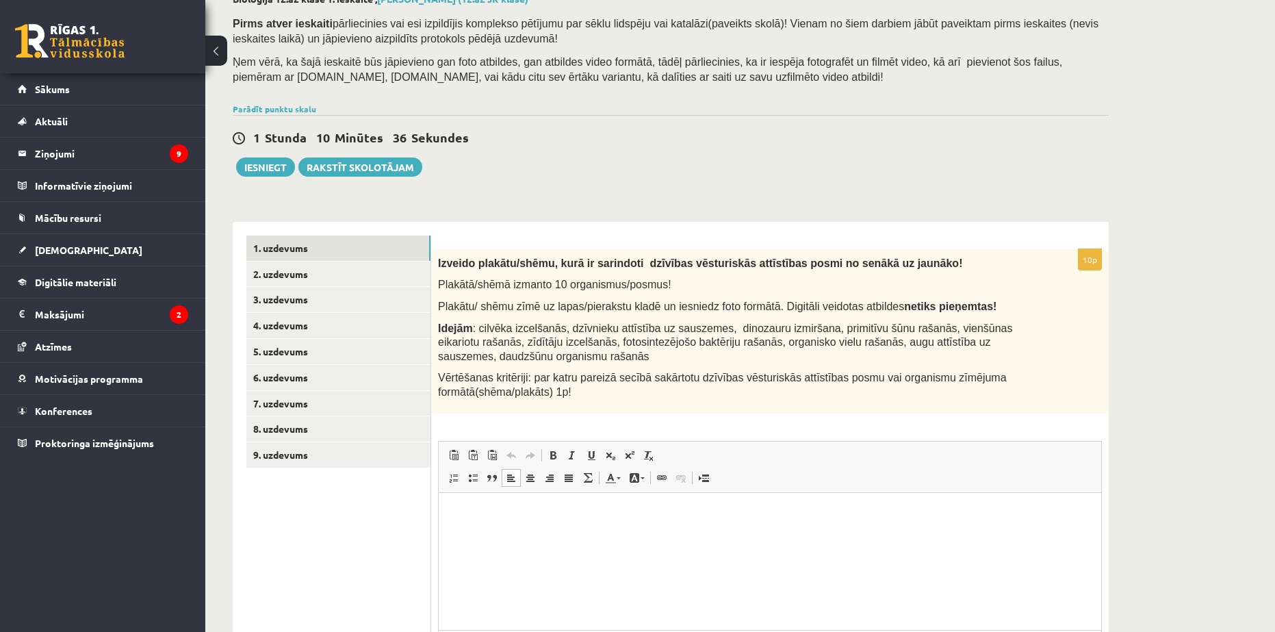
click at [648, 532] on html at bounding box center [770, 513] width 662 height 42
click at [843, 414] on div "10p Izveido plakātu/shēmu, kurā ir sarindoti dzīvības vēsturiskās attīstības po…" at bounding box center [770, 487] width 678 height 476
click at [305, 283] on link "2. uzdevums" at bounding box center [338, 273] width 184 height 25
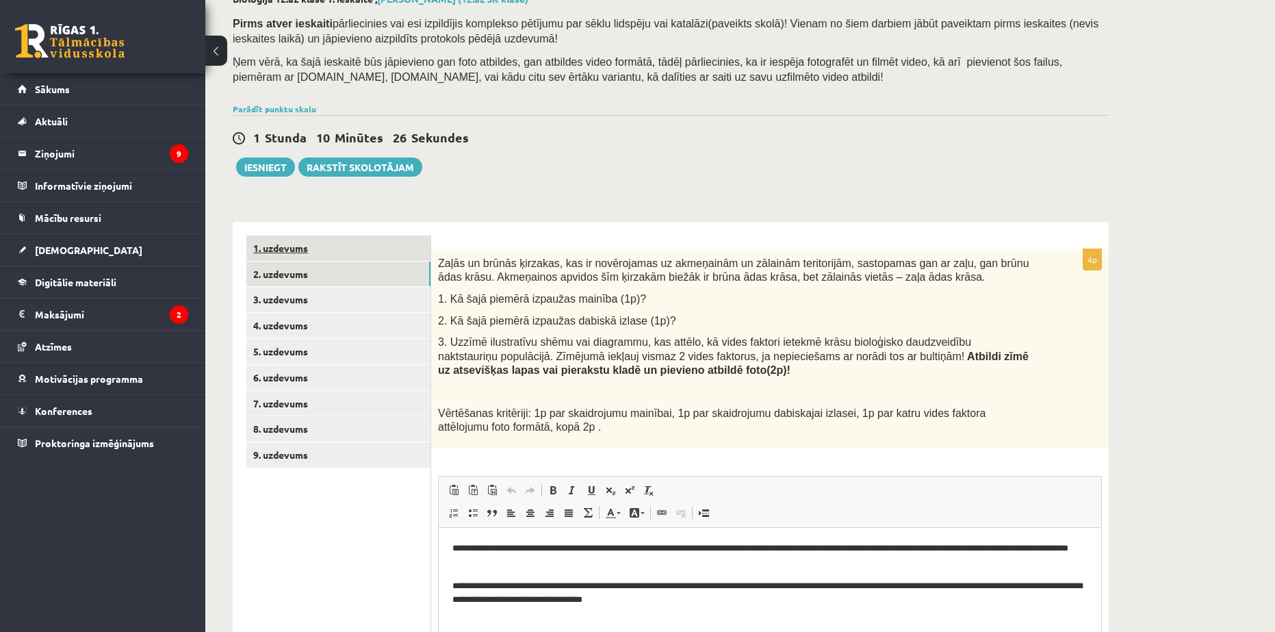
click at [301, 256] on link "1. uzdevums" at bounding box center [338, 247] width 184 height 25
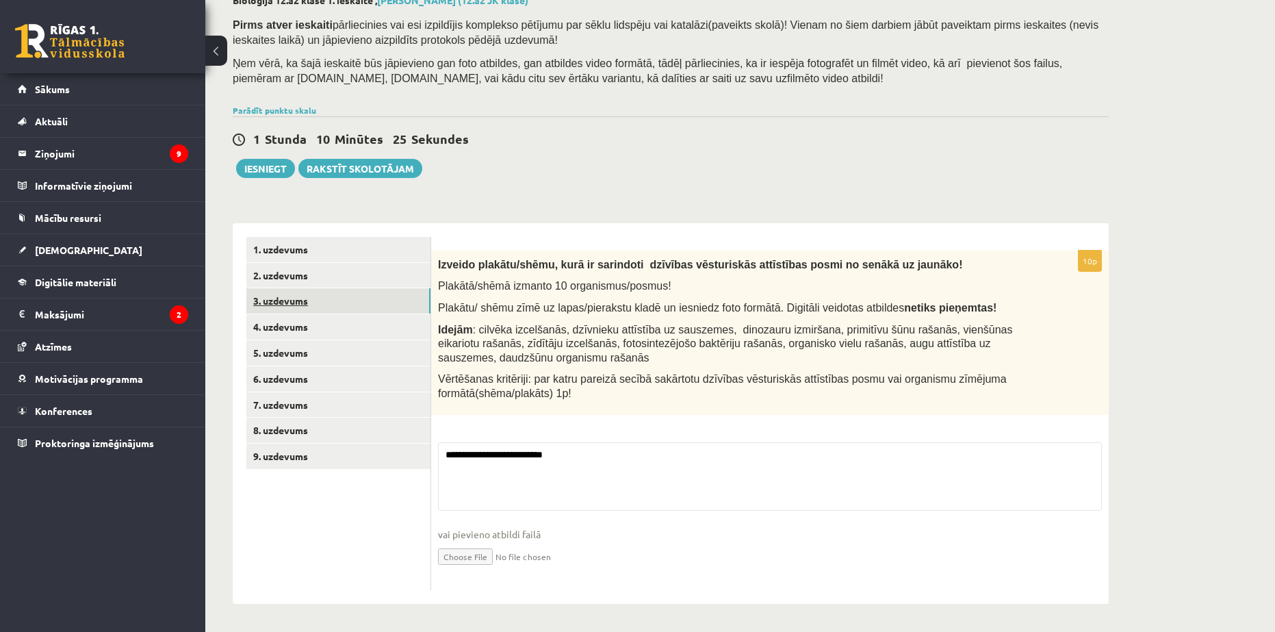
click at [292, 305] on link "3. uzdevums" at bounding box center [338, 300] width 184 height 25
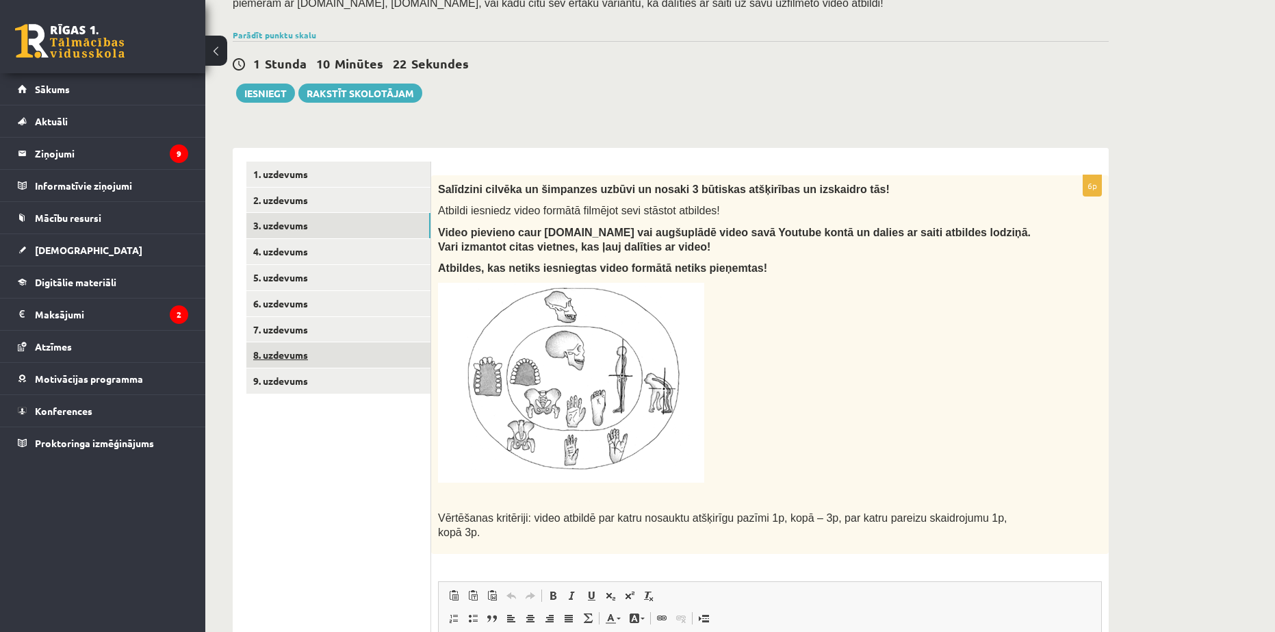
scroll to position [155, 0]
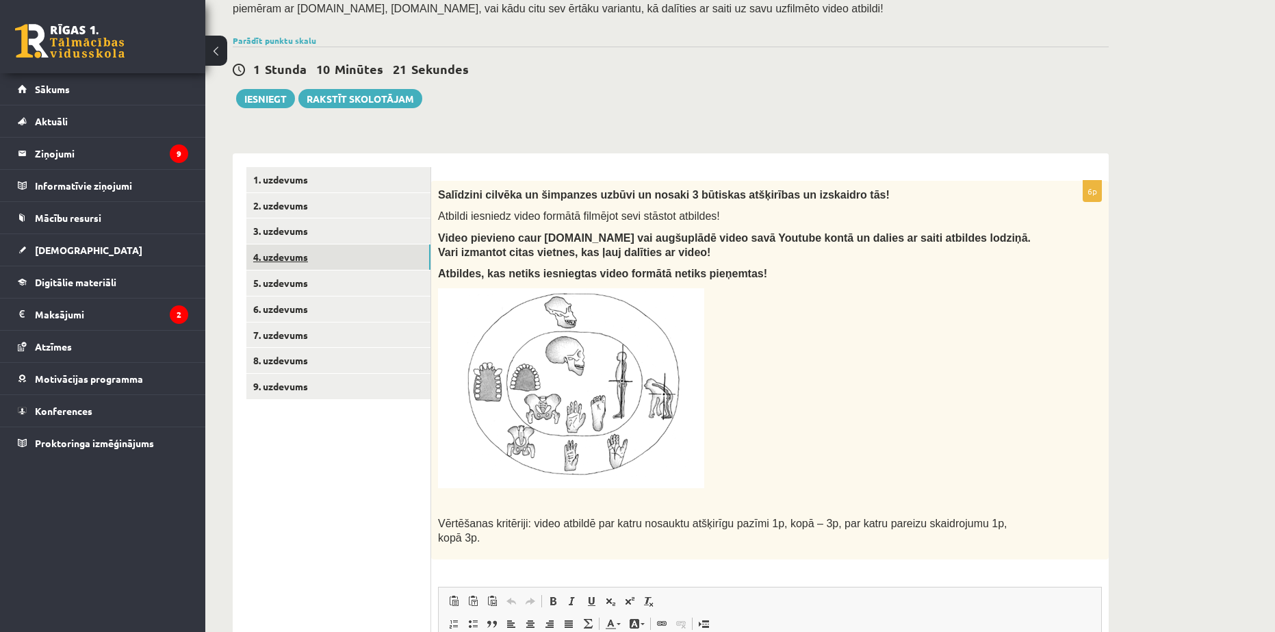
click at [314, 252] on link "4. uzdevums" at bounding box center [338, 256] width 184 height 25
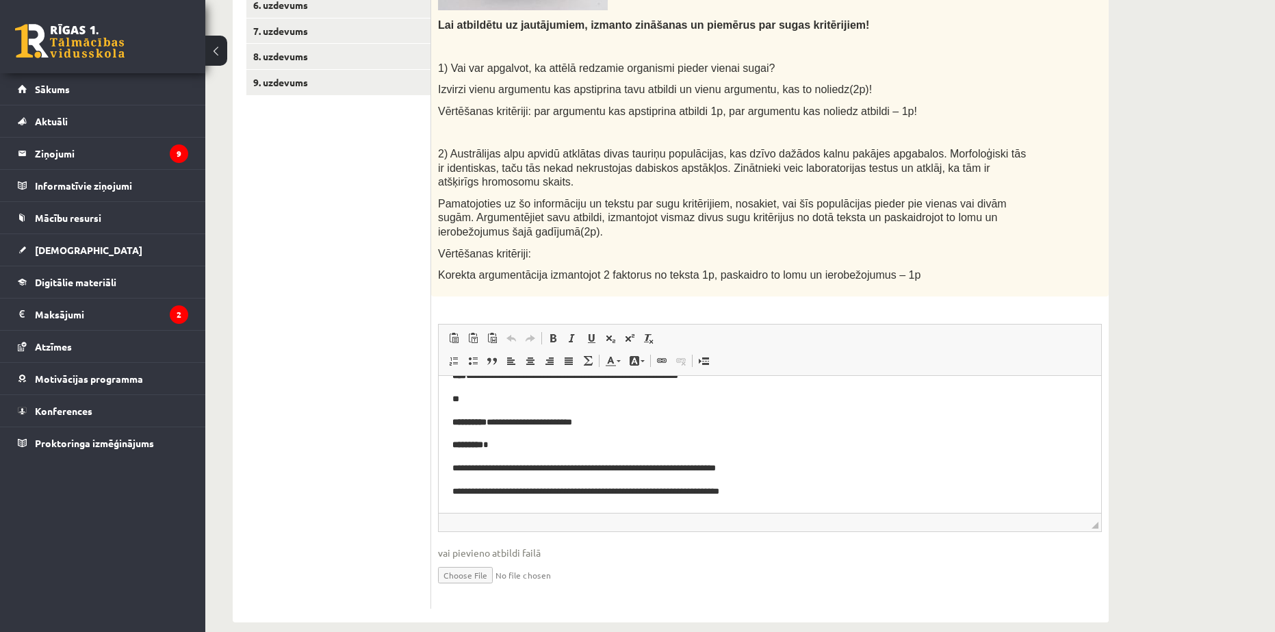
scroll to position [464, 0]
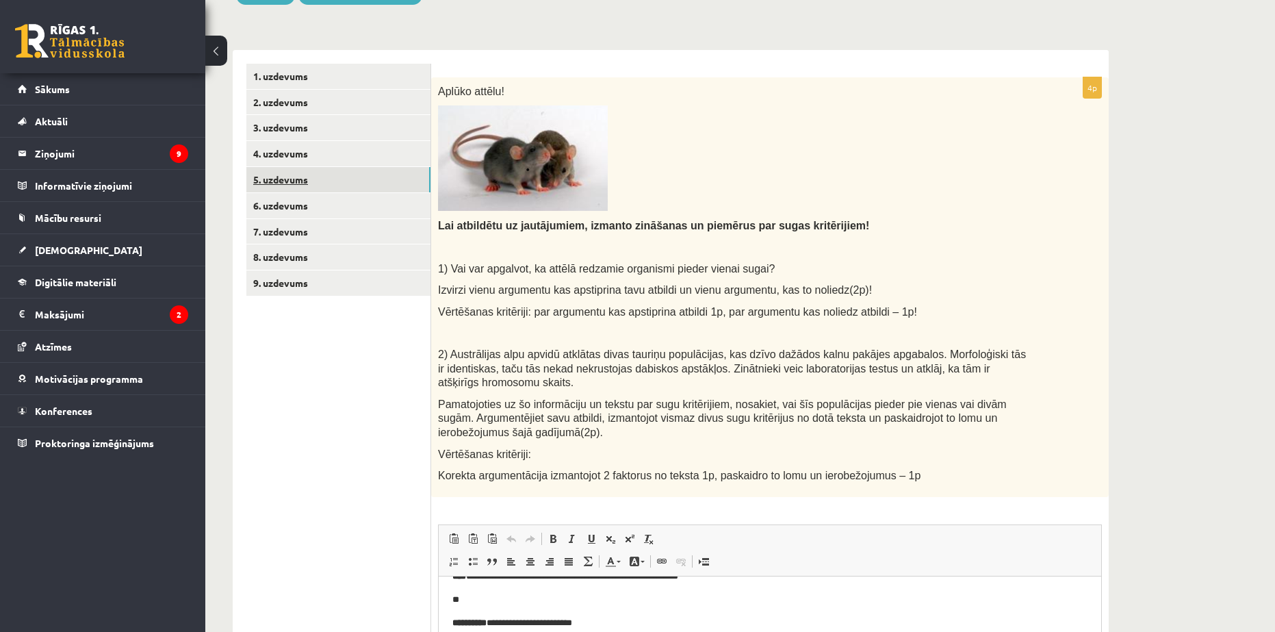
click at [288, 176] on link "5. uzdevums" at bounding box center [338, 179] width 184 height 25
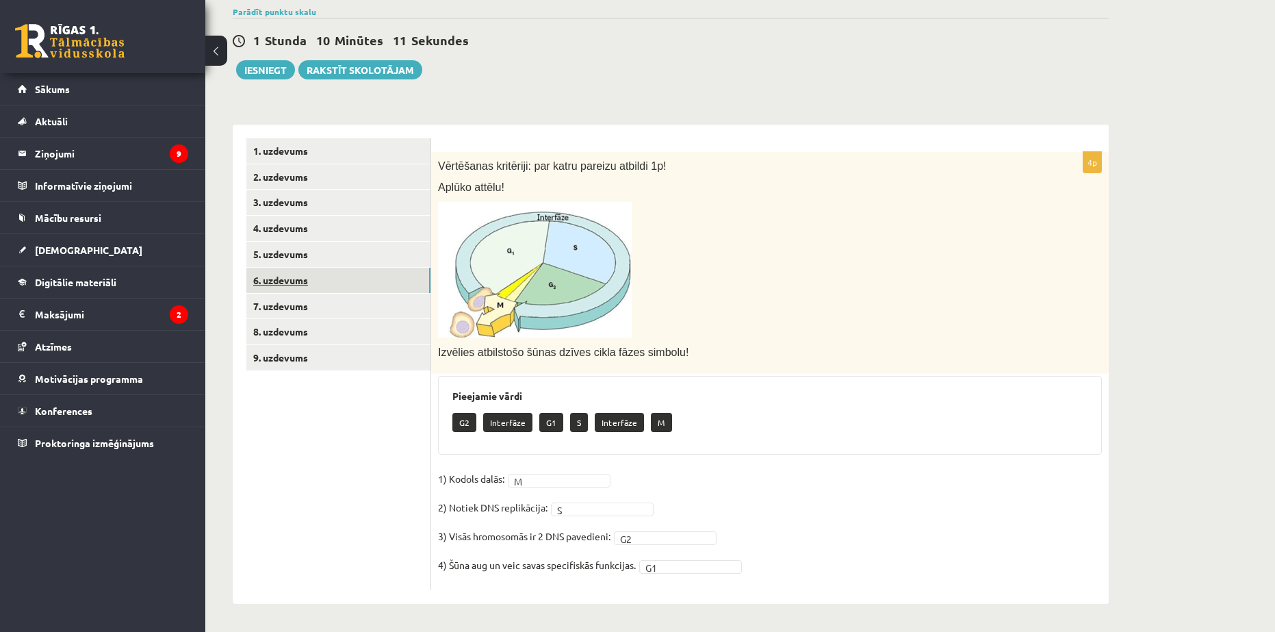
click at [305, 282] on link "6. uzdevums" at bounding box center [338, 280] width 184 height 25
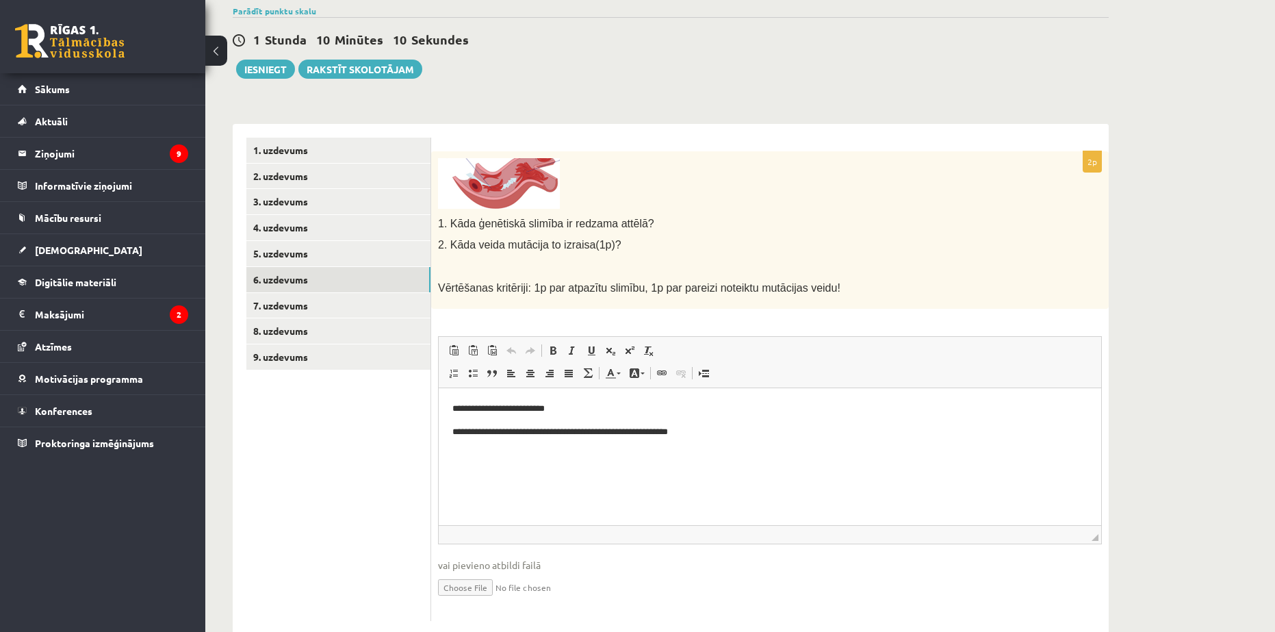
click at [301, 411] on ul "1. uzdevums 2. uzdevums 3. uzdevums 4. uzdevums 5. uzdevums 6. uzdevums 7. uzde…" at bounding box center [338, 379] width 185 height 483
click at [291, 305] on link "7. uzdevums" at bounding box center [338, 305] width 184 height 25
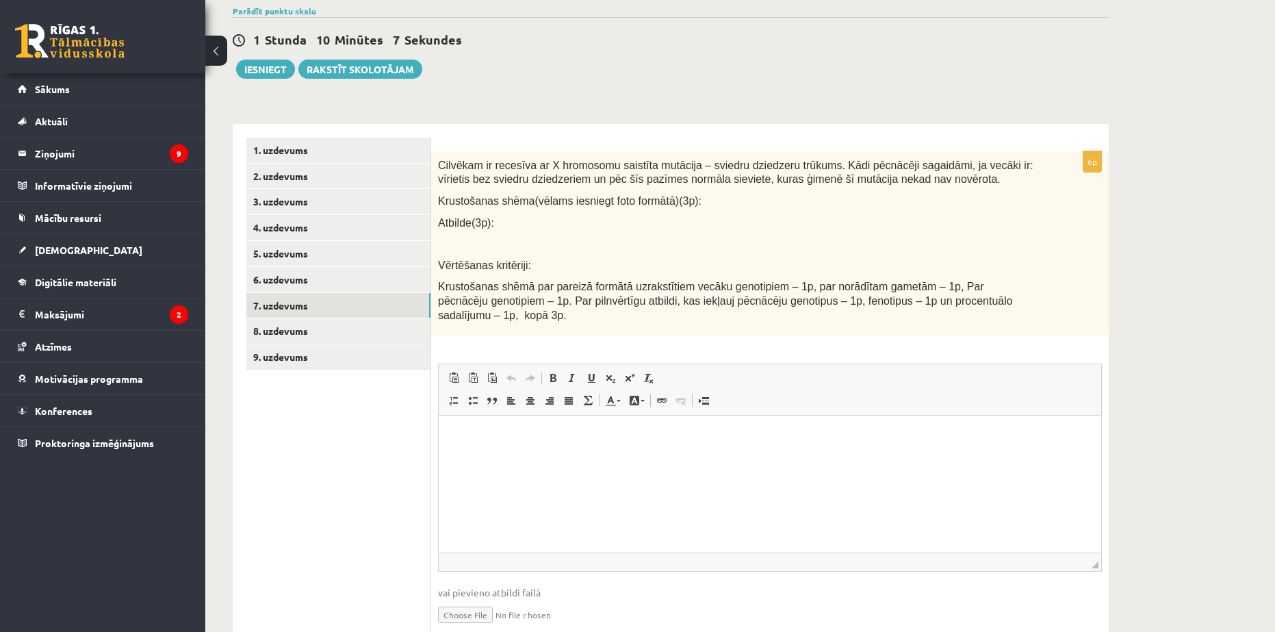
click at [480, 429] on p "Editor, wiswyg-editor-user-answer-47433816039640" at bounding box center [769, 436] width 635 height 14
click at [353, 329] on link "8. uzdevums" at bounding box center [338, 330] width 184 height 25
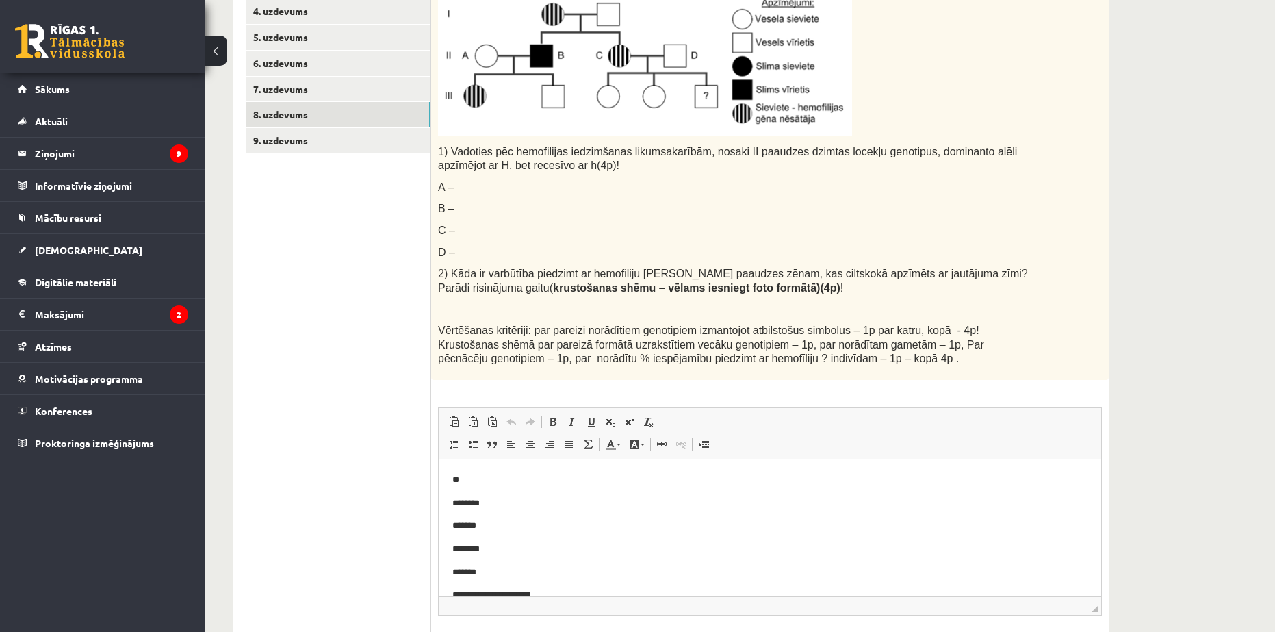
scroll to position [352, 0]
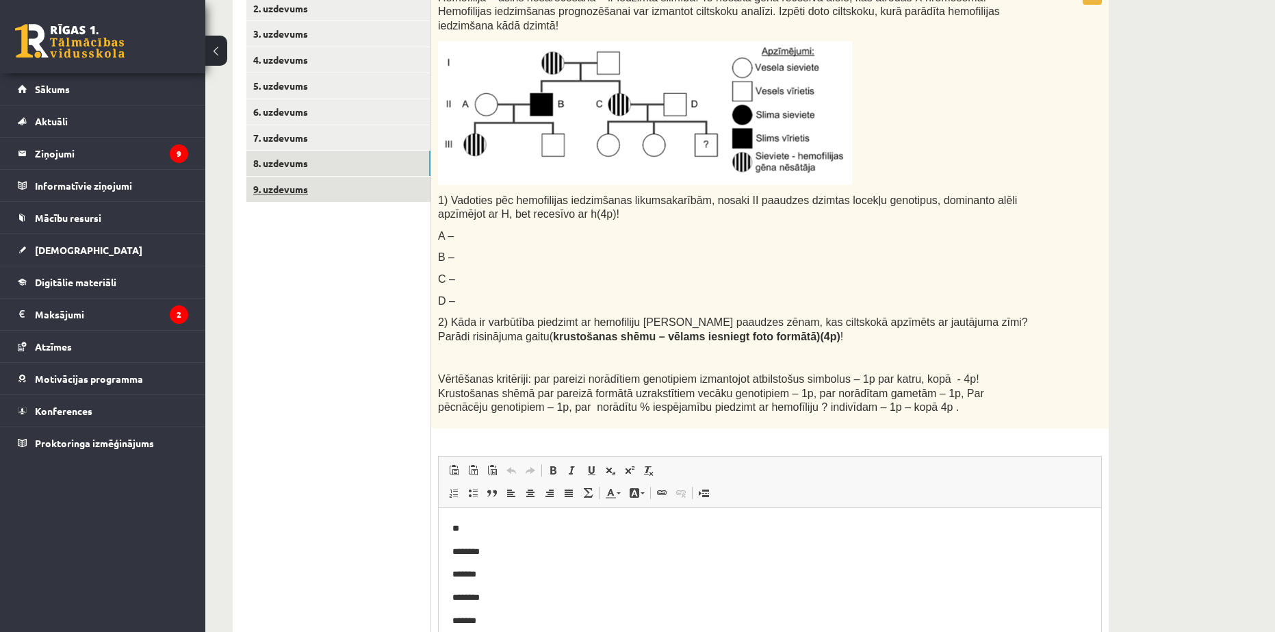
click at [292, 189] on link "9. uzdevums" at bounding box center [338, 189] width 184 height 25
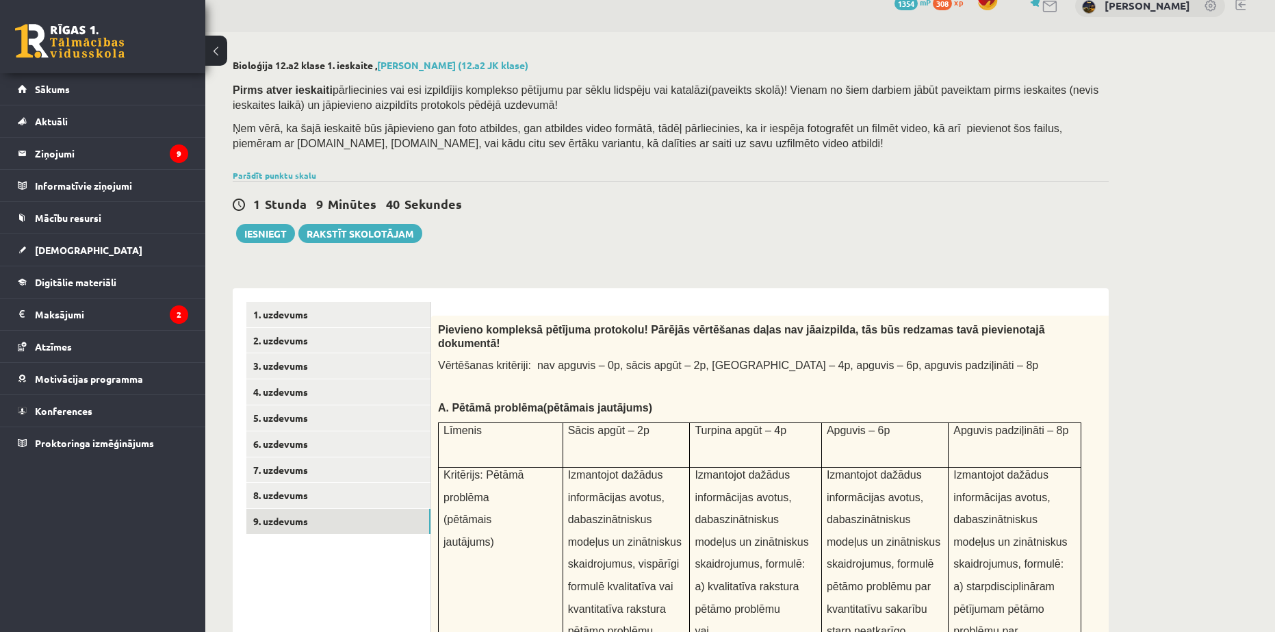
scroll to position [68, 0]
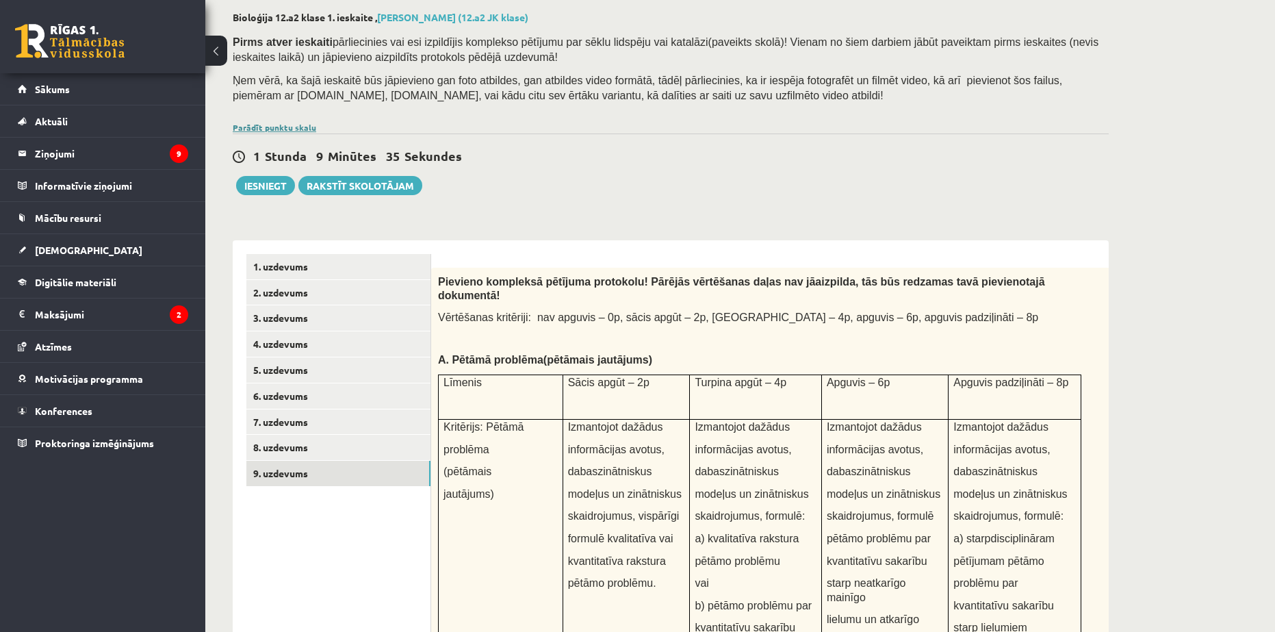
click at [273, 124] on link "Parādīt punktu skalu" at bounding box center [274, 127] width 83 height 11
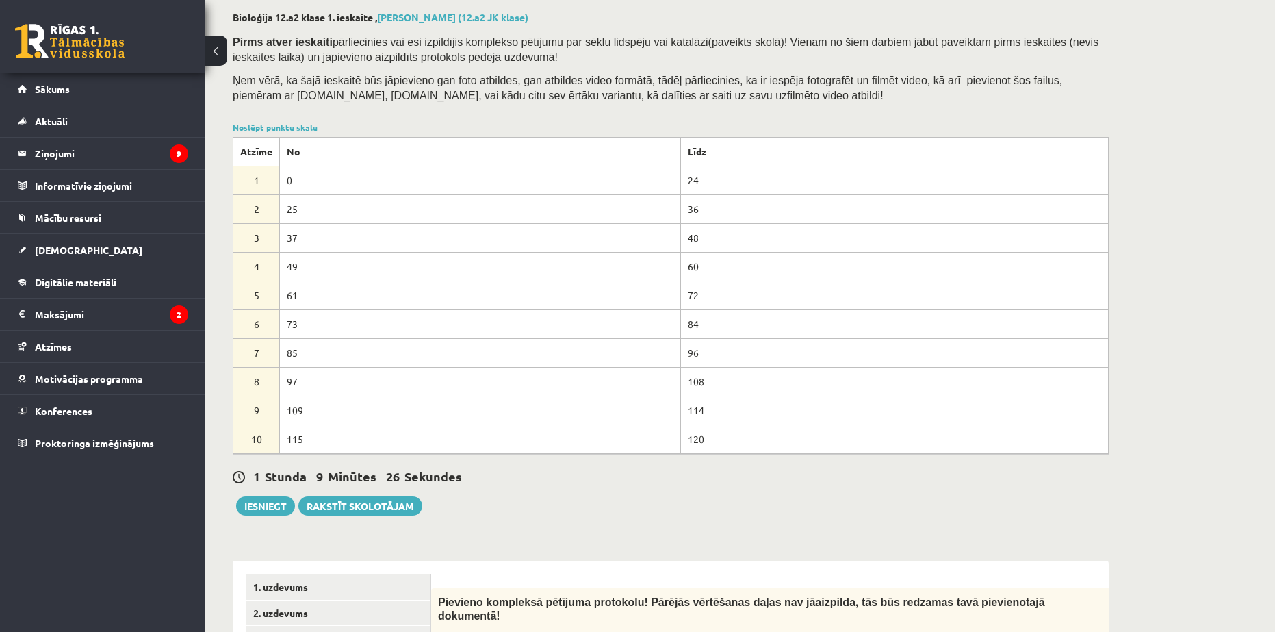
click at [341, 102] on p "Ņem vērā, ka šajā ieskaitē būs jāpievieno gan foto atbildes, gan atbildes video…" at bounding box center [667, 88] width 869 height 30
click at [278, 129] on link "Noslēpt punktu skalu" at bounding box center [275, 127] width 85 height 11
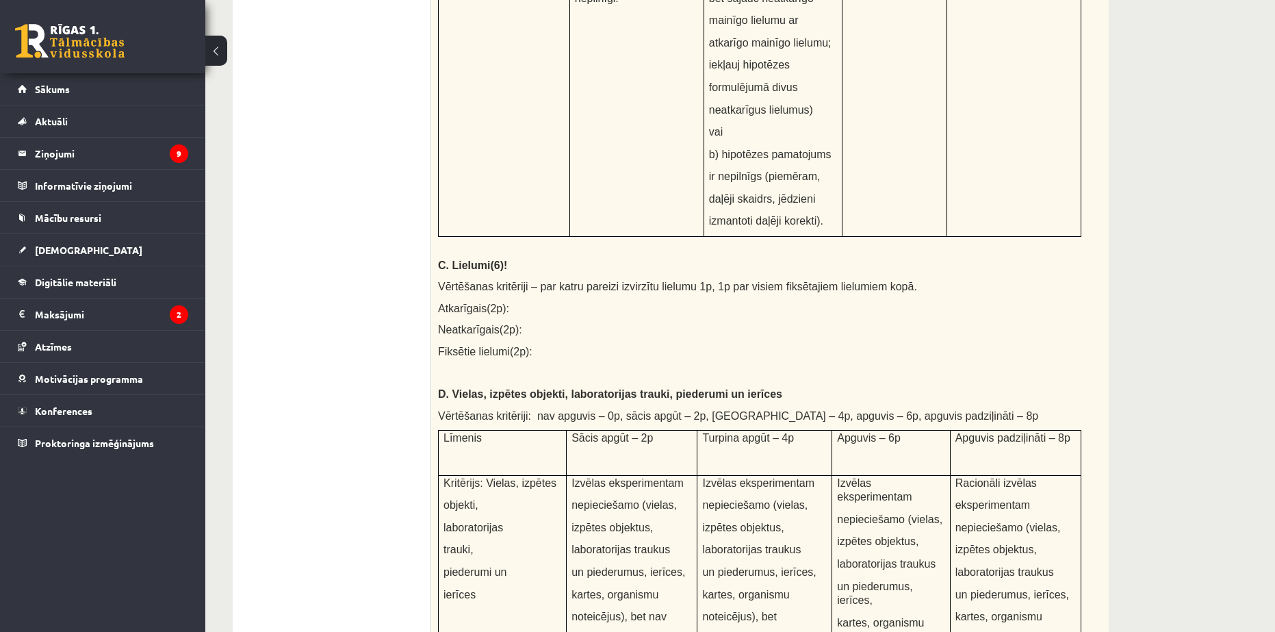
drag, startPoint x: 300, startPoint y: 222, endPoint x: 392, endPoint y: 352, distance: 158.6
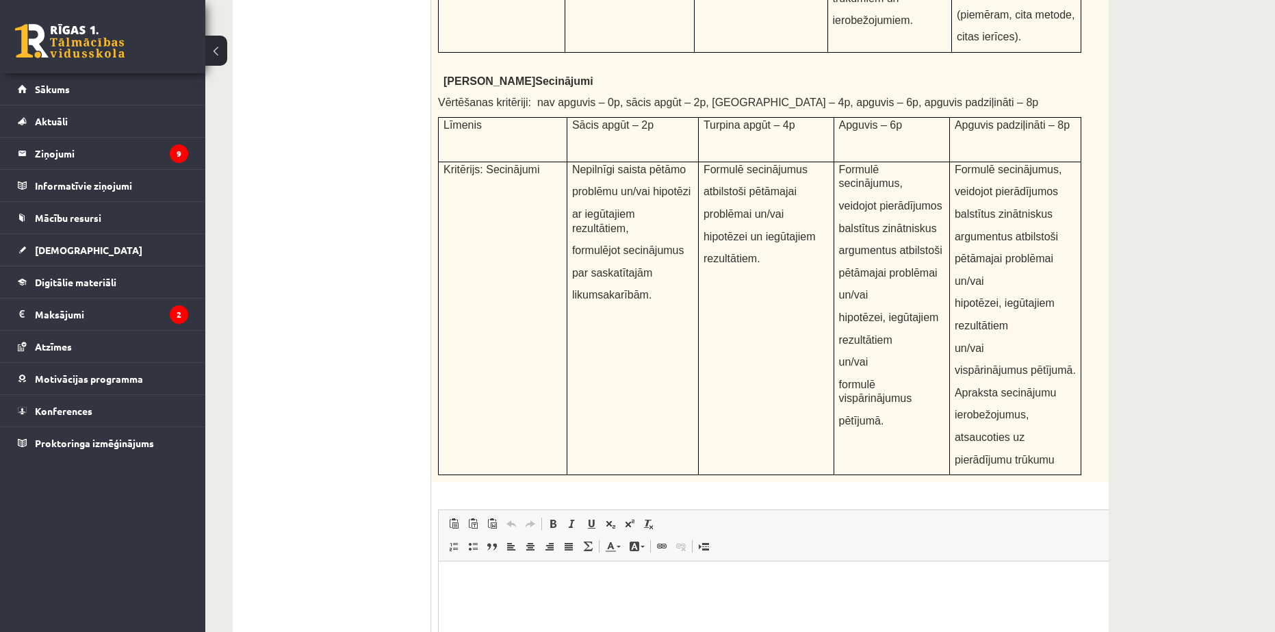
scroll to position [4897, 0]
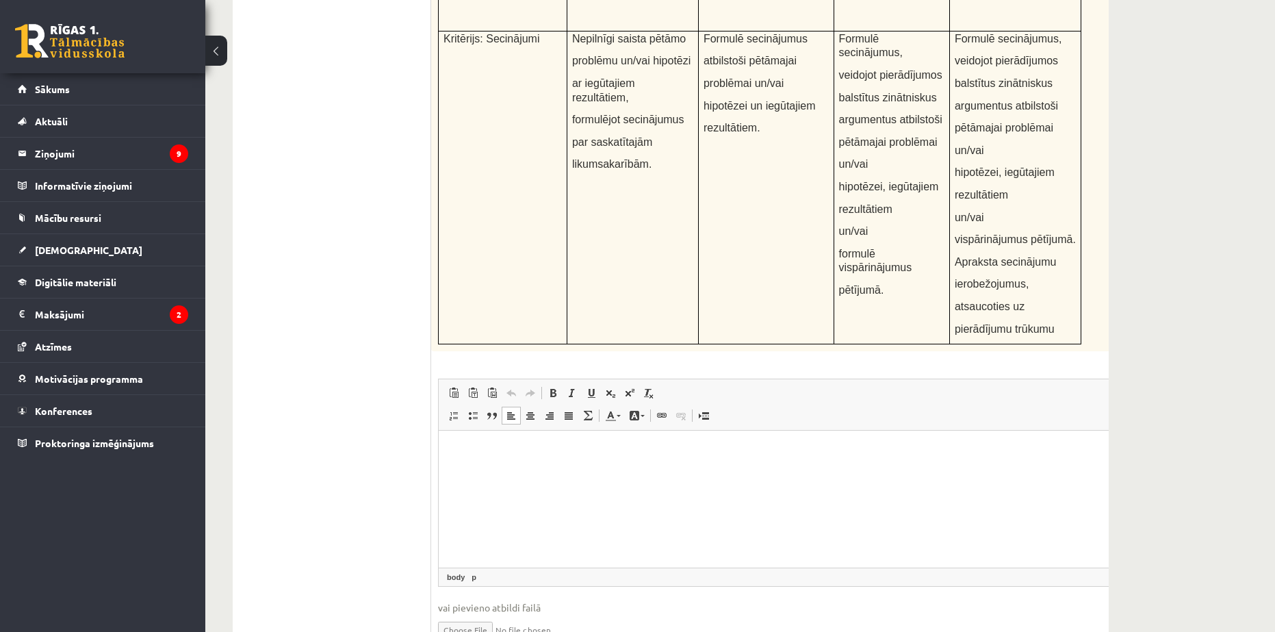
click at [547, 451] on p "Editor, wiswyg-editor-user-answer-47433897024900" at bounding box center [793, 451] width 683 height 14
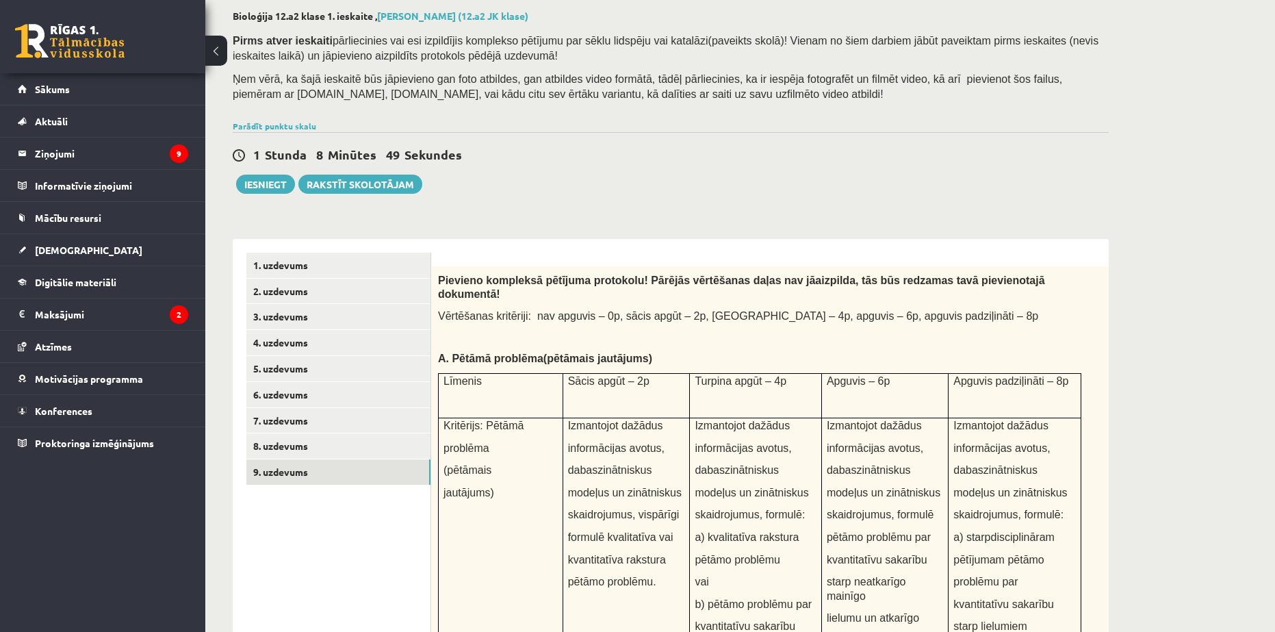
scroll to position [0, 0]
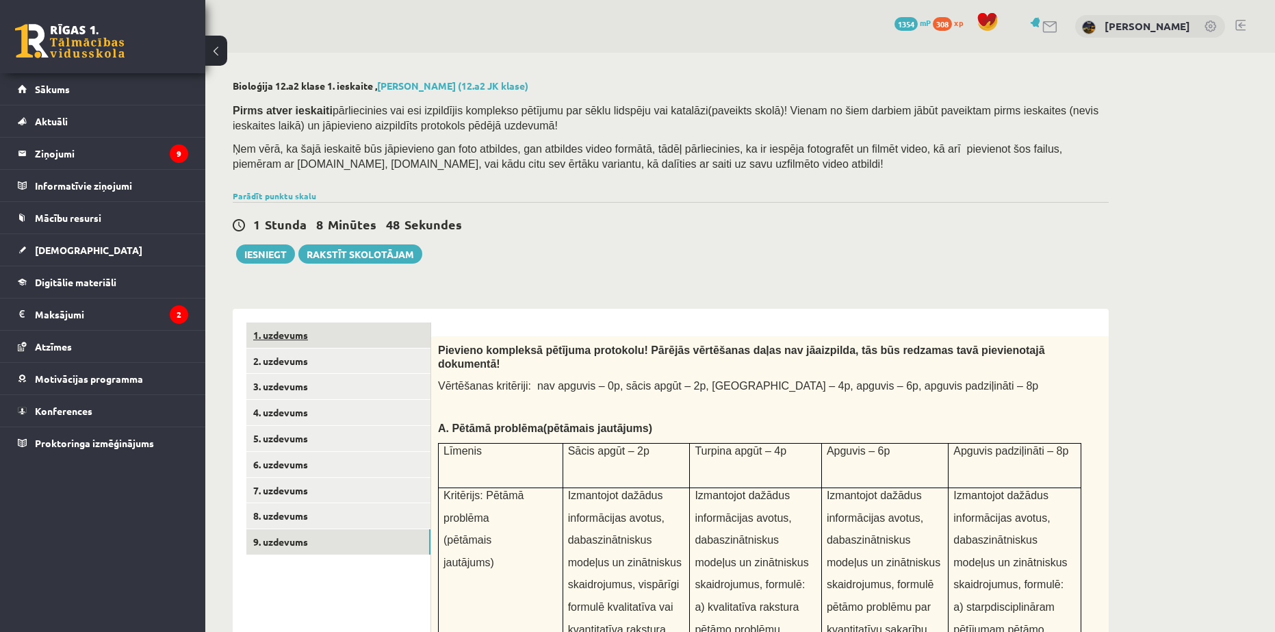
click at [296, 342] on link "1. uzdevums" at bounding box center [338, 334] width 184 height 25
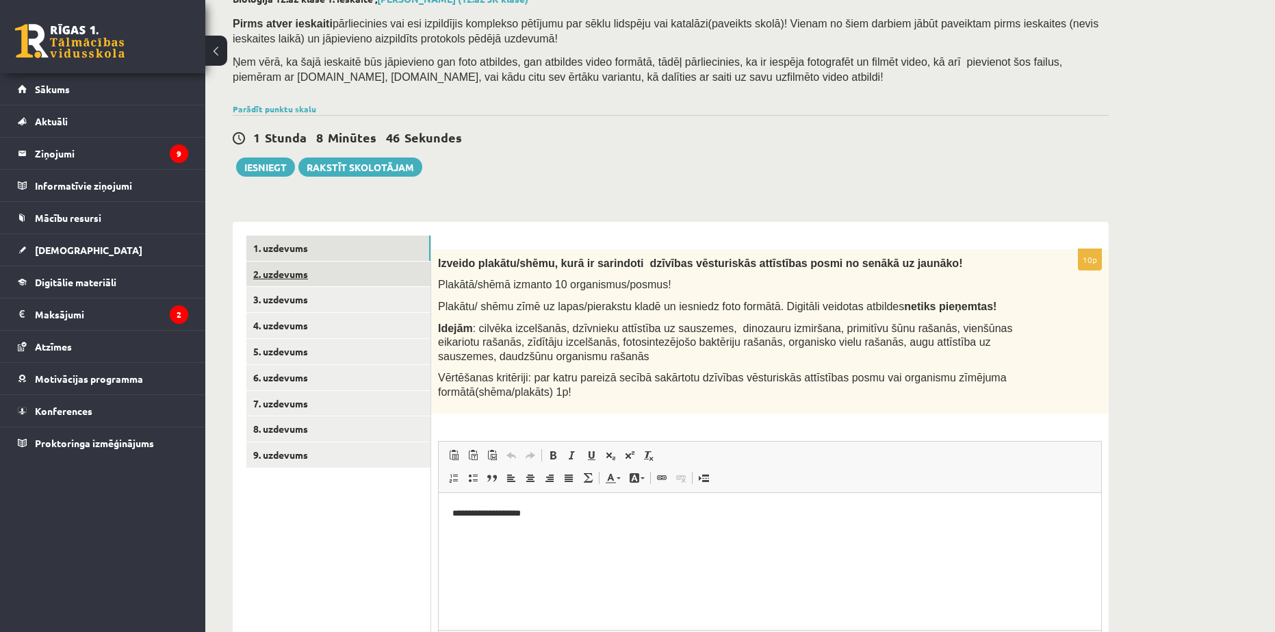
click at [302, 273] on link "2. uzdevums" at bounding box center [338, 273] width 184 height 25
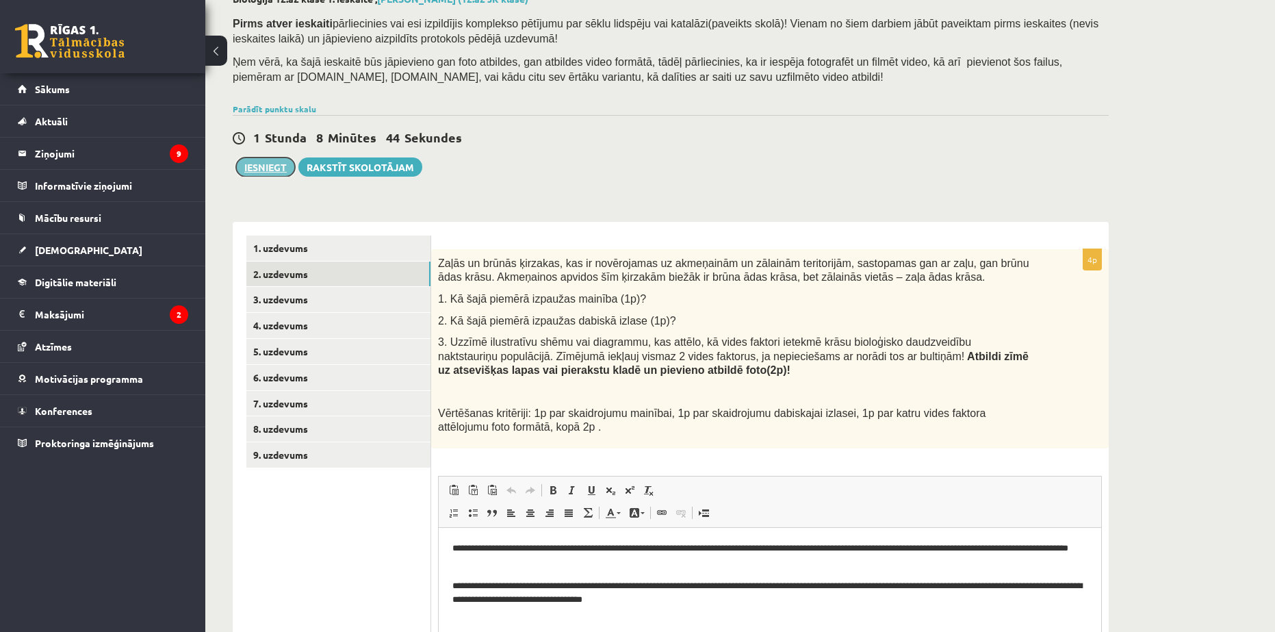
click at [273, 167] on button "Iesniegt" at bounding box center [265, 166] width 59 height 19
click at [308, 397] on link "7. uzdevums" at bounding box center [338, 403] width 184 height 25
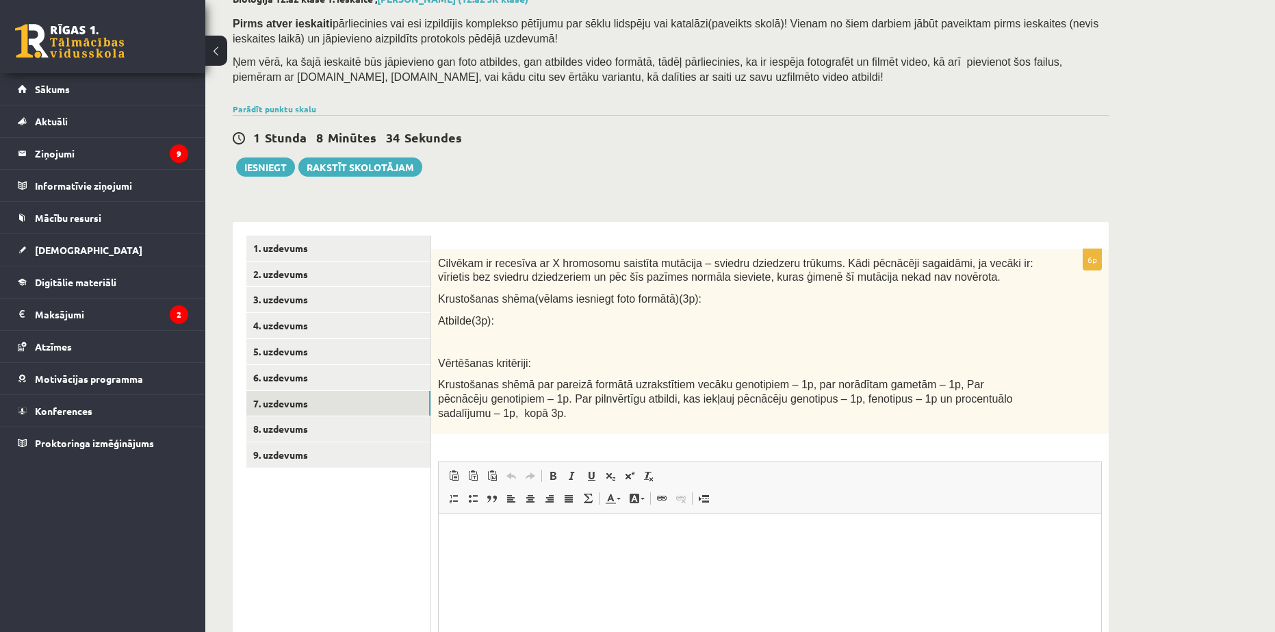
click at [519, 541] on p "Editor, wiswyg-editor-user-answer-47433934710200" at bounding box center [769, 534] width 635 height 14
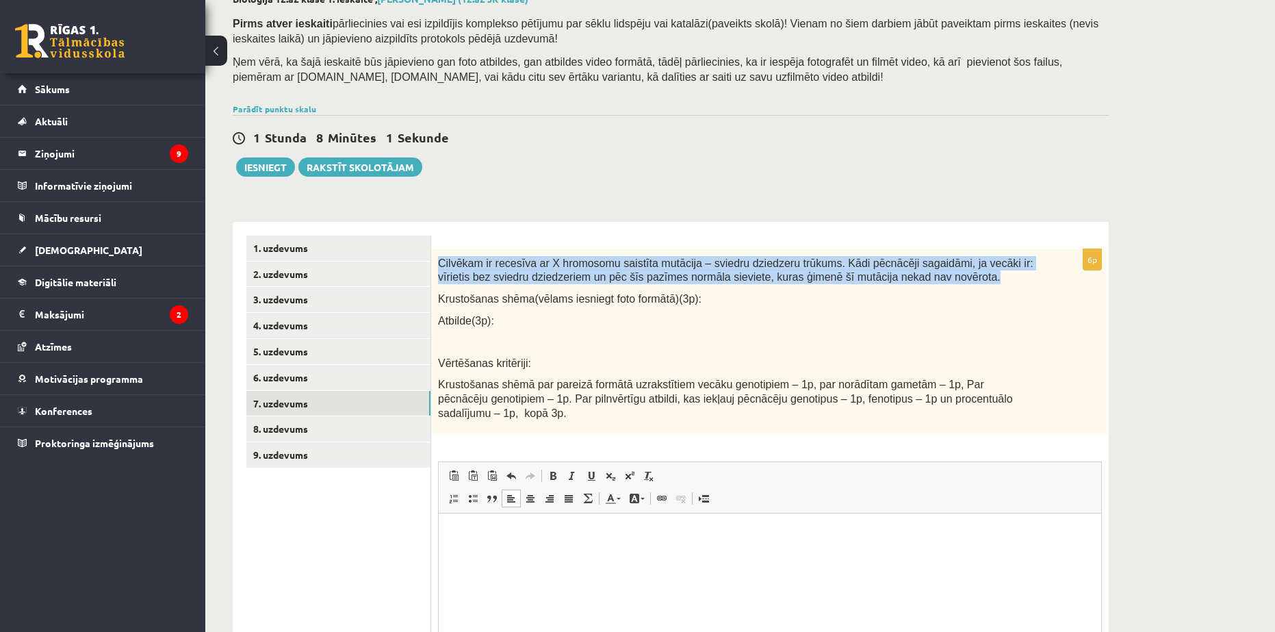
drag, startPoint x: 438, startPoint y: 260, endPoint x: 900, endPoint y: 279, distance: 462.3
click at [900, 279] on p "Cilvēkam ir recesīva ar X hromosomu saistīta mutācija – sviedru dziedzeru trūku…" at bounding box center [735, 270] width 595 height 28
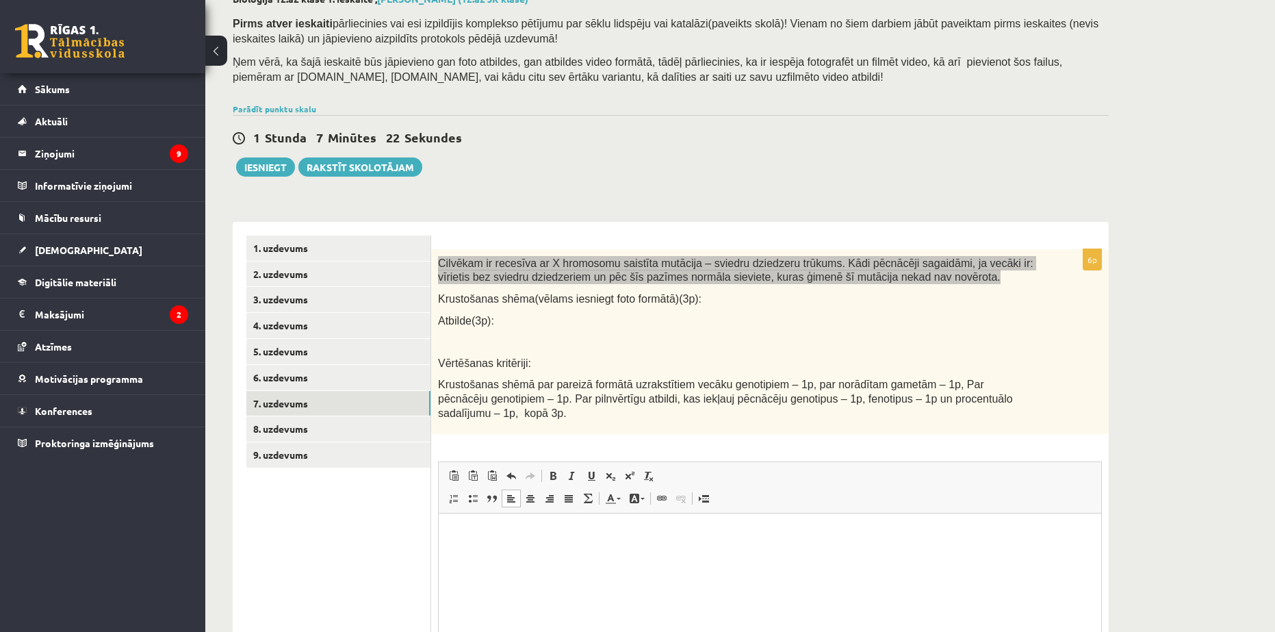
click at [504, 545] on html at bounding box center [770, 534] width 662 height 42
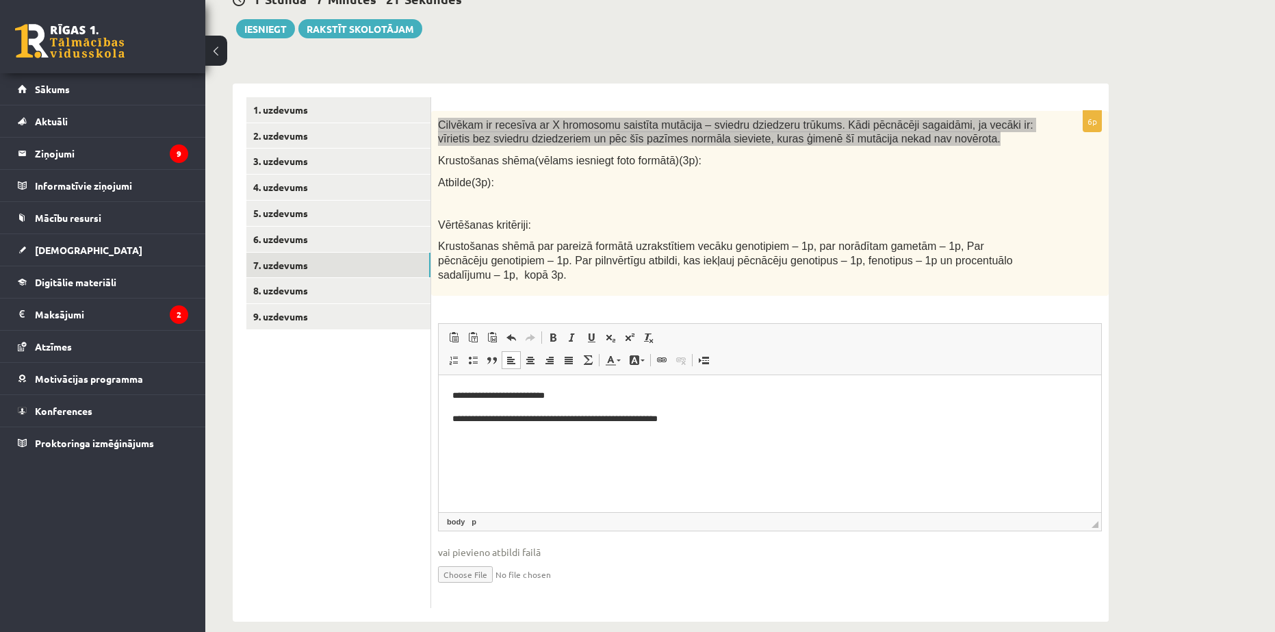
scroll to position [230, 0]
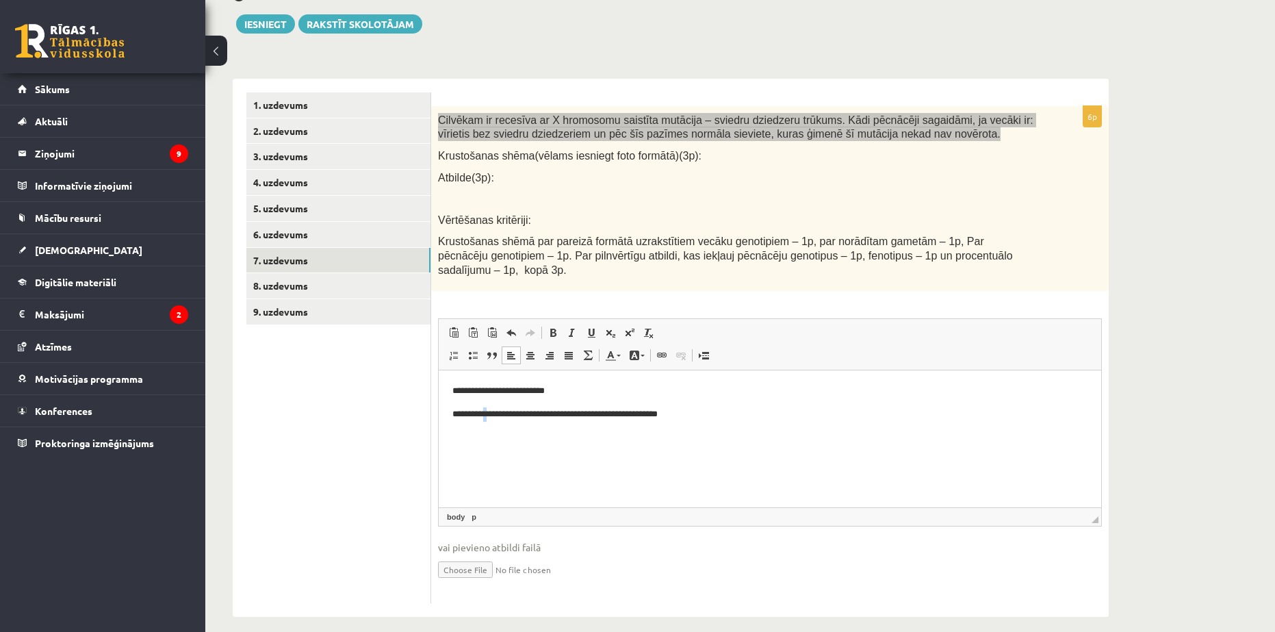
click at [490, 425] on html "**********" at bounding box center [770, 402] width 662 height 64
click at [487, 430] on html "**********" at bounding box center [770, 402] width 662 height 64
click at [486, 430] on html "**********" at bounding box center [770, 402] width 662 height 64
click at [678, 417] on p "**********" at bounding box center [769, 414] width 635 height 14
click at [717, 418] on p "**********" at bounding box center [769, 414] width 635 height 14
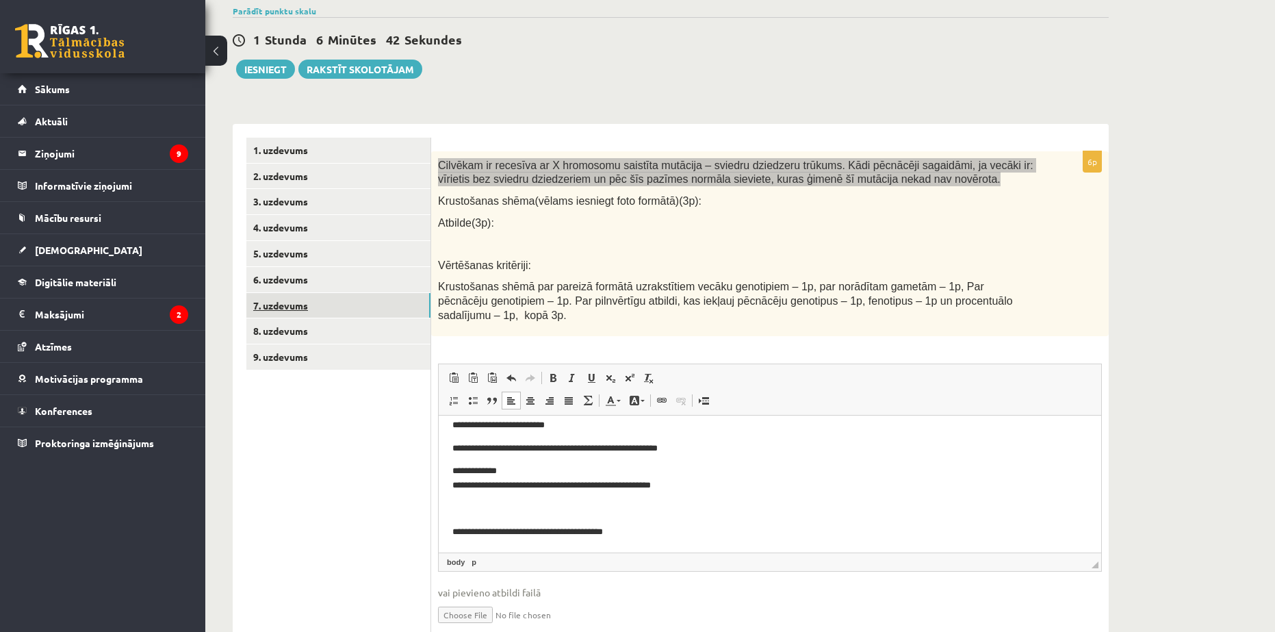
scroll to position [137, 0]
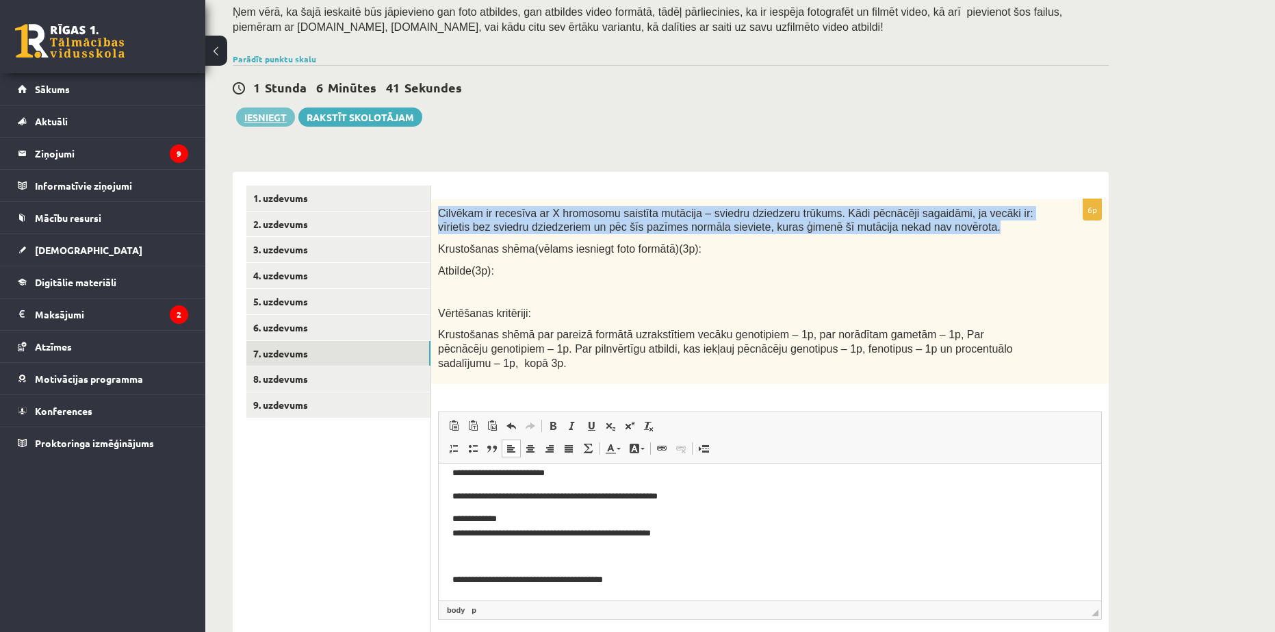
click at [252, 122] on button "Iesniegt" at bounding box center [265, 116] width 59 height 19
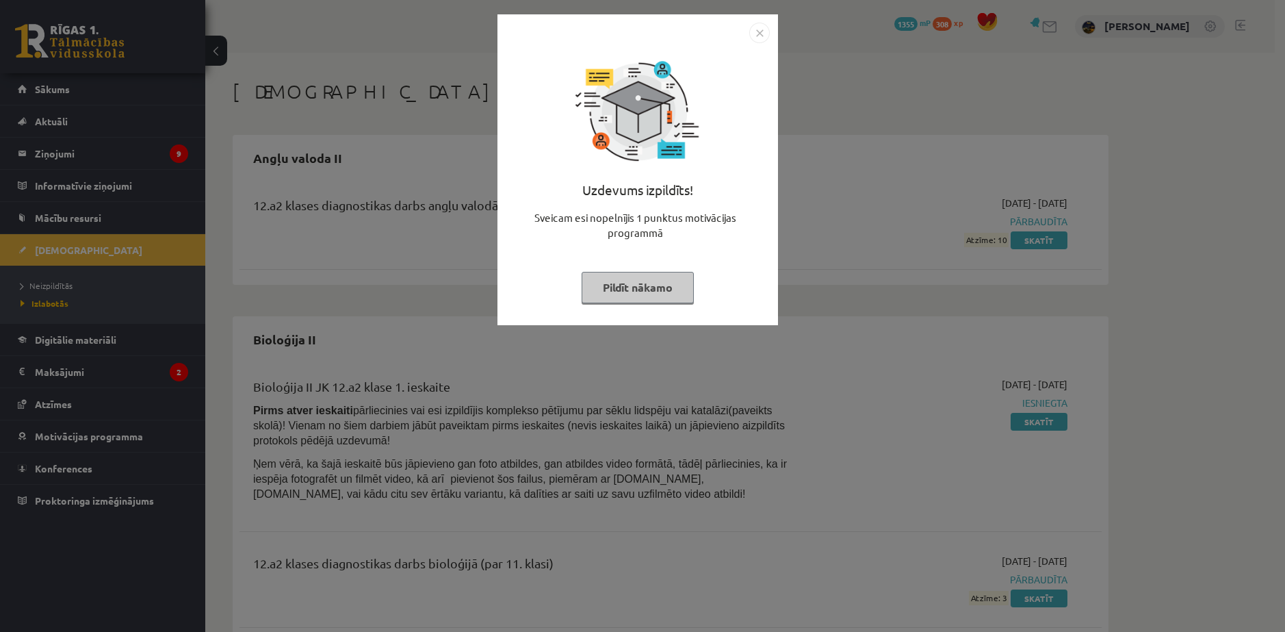
click at [693, 279] on div "Uzdevums izpildīts! Sveicam esi nopelnījis 1 punktus motivācijas programmā Pild…" at bounding box center [638, 180] width 264 height 274
click at [673, 283] on button "Pildīt nākamo" at bounding box center [638, 287] width 112 height 31
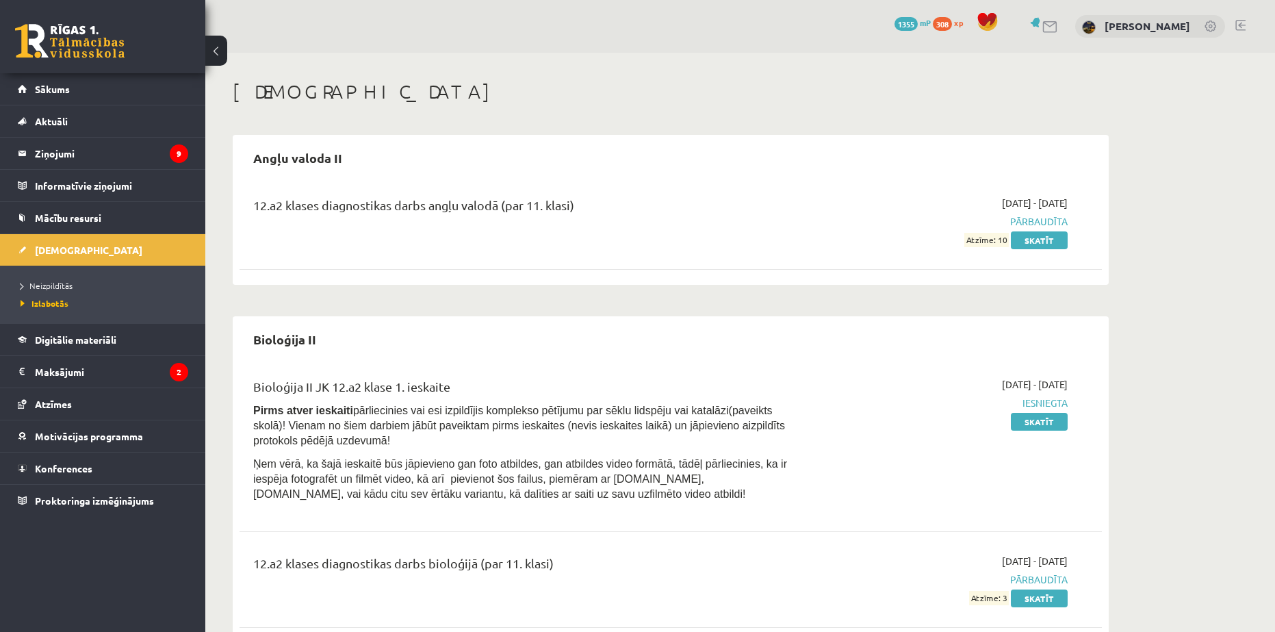
click at [102, 90] on link "Sākums" at bounding box center [103, 88] width 170 height 31
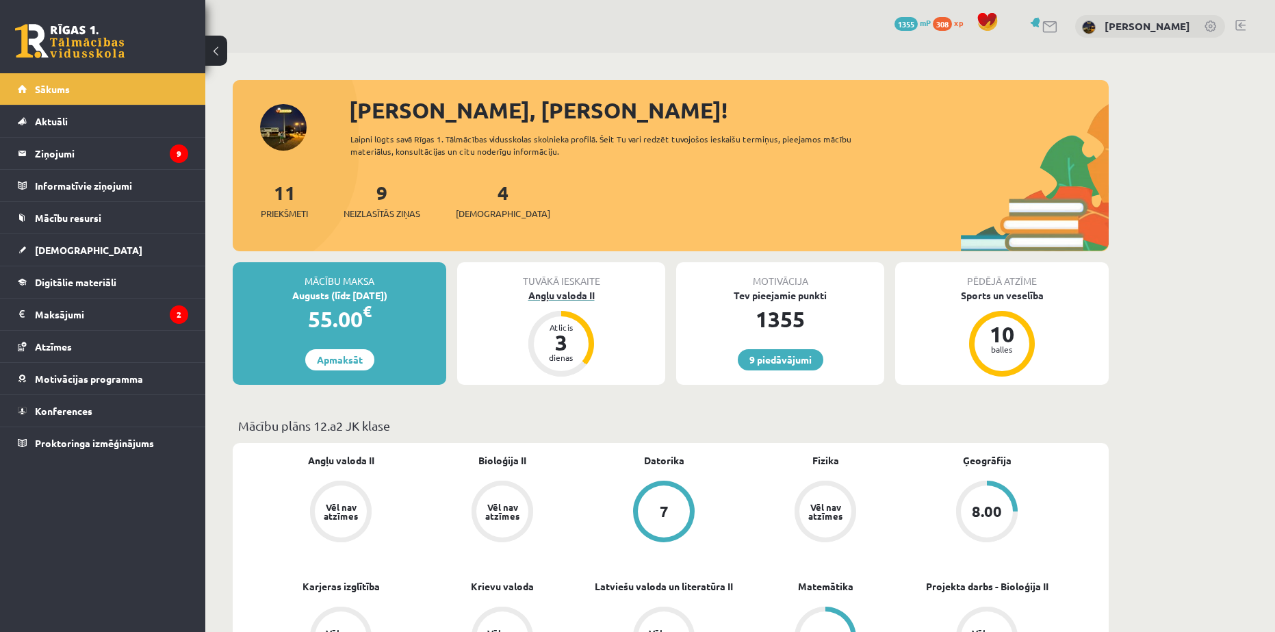
click at [577, 300] on div "Angļu valoda II" at bounding box center [561, 295] width 208 height 14
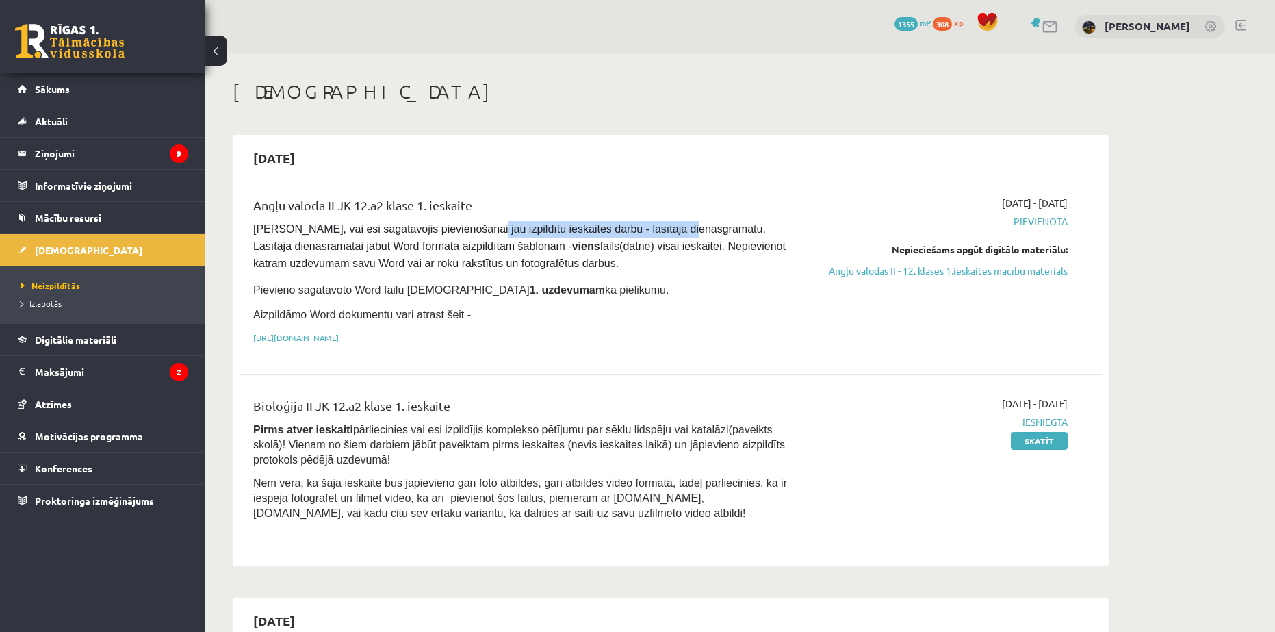
drag, startPoint x: 455, startPoint y: 228, endPoint x: 602, endPoint y: 235, distance: 147.3
click at [623, 236] on pre "Pārliecinies, vai esi sagatavojis pievienošanai jau izpildītu ieskaites darbu -…" at bounding box center [521, 246] width 536 height 51
click at [330, 257] on span "Pārliecinies, vai esi sagatavojis pievienošanai jau izpildītu ieskaites darbu -…" at bounding box center [520, 246] width 535 height 46
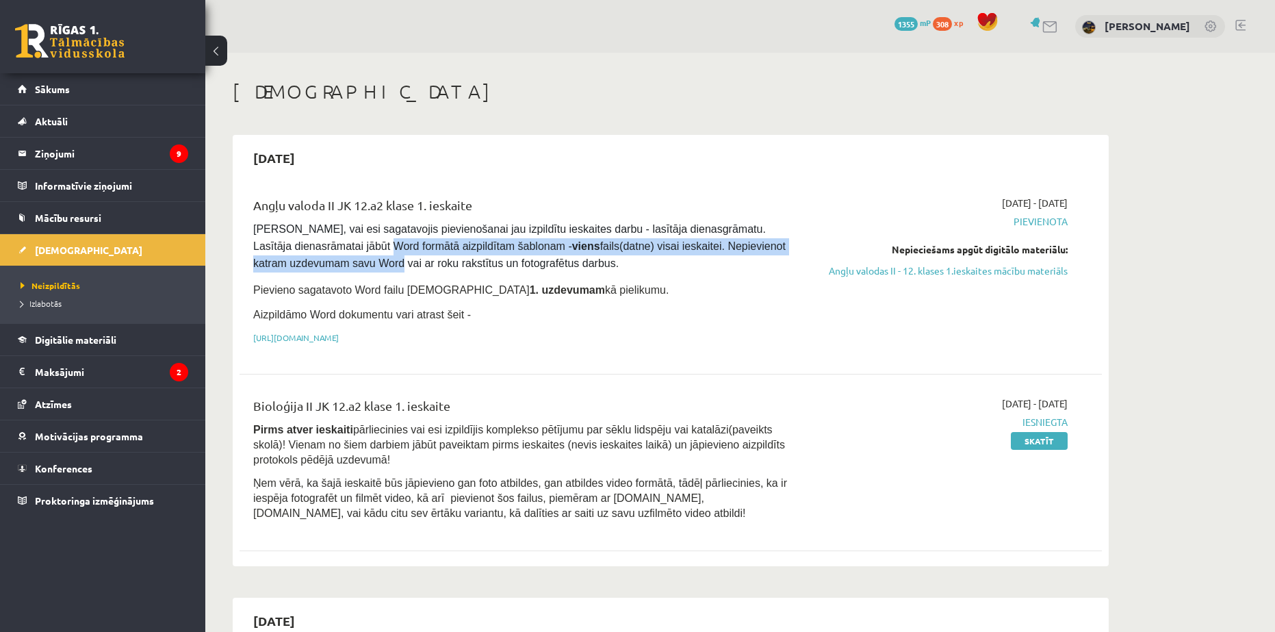
drag, startPoint x: 374, startPoint y: 254, endPoint x: 391, endPoint y: 248, distance: 18.0
click at [391, 248] on span "Pārliecinies, vai esi sagatavojis pievienošanai jau izpildītu ieskaites darbu -…" at bounding box center [520, 246] width 535 height 46
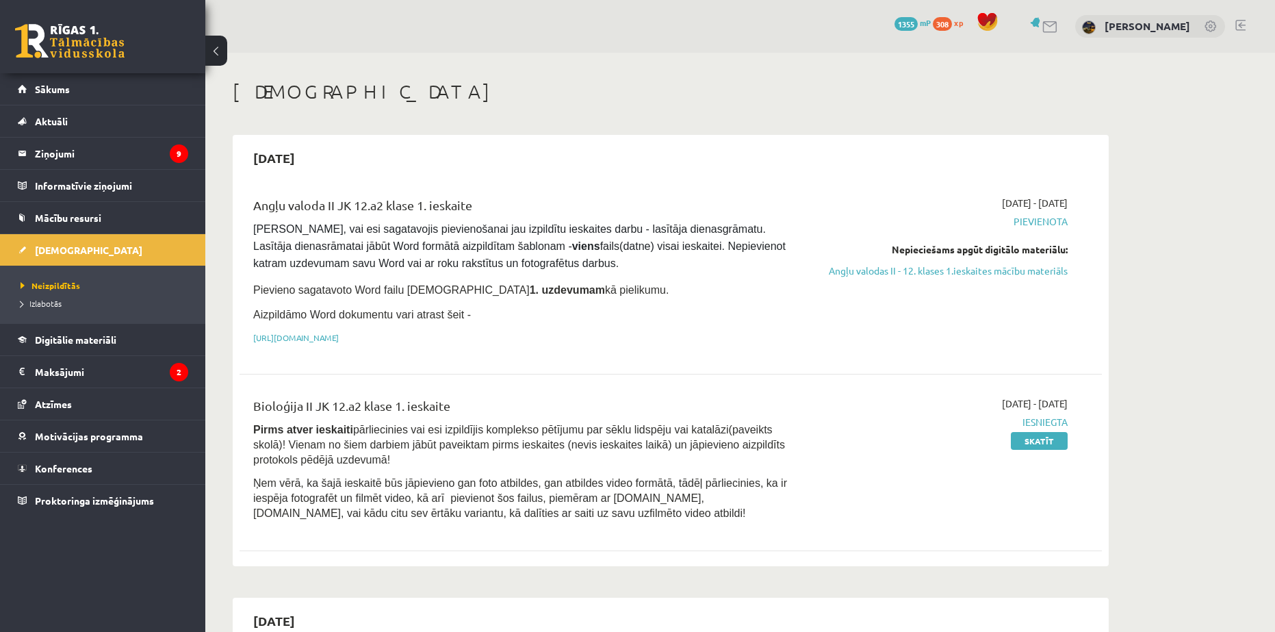
click at [382, 258] on span "Pārliecinies, vai esi sagatavojis pievienošanai jau izpildītu ieskaites darbu -…" at bounding box center [520, 246] width 535 height 46
drag, startPoint x: 407, startPoint y: 241, endPoint x: 738, endPoint y: 247, distance: 330.6
click at [738, 247] on span "Pārliecinies, vai esi sagatavojis pievienošanai jau izpildītu ieskaites darbu -…" at bounding box center [520, 246] width 535 height 46
click at [408, 268] on pre "Pārliecinies, vai esi sagatavojis pievienošanai jau izpildītu ieskaites darbu -…" at bounding box center [521, 246] width 536 height 51
click at [396, 273] on div "Angļu valoda II JK 12.a2 klase 1. ieskaite Pārliecinies, vai esi sagatavojis pi…" at bounding box center [521, 274] width 556 height 156
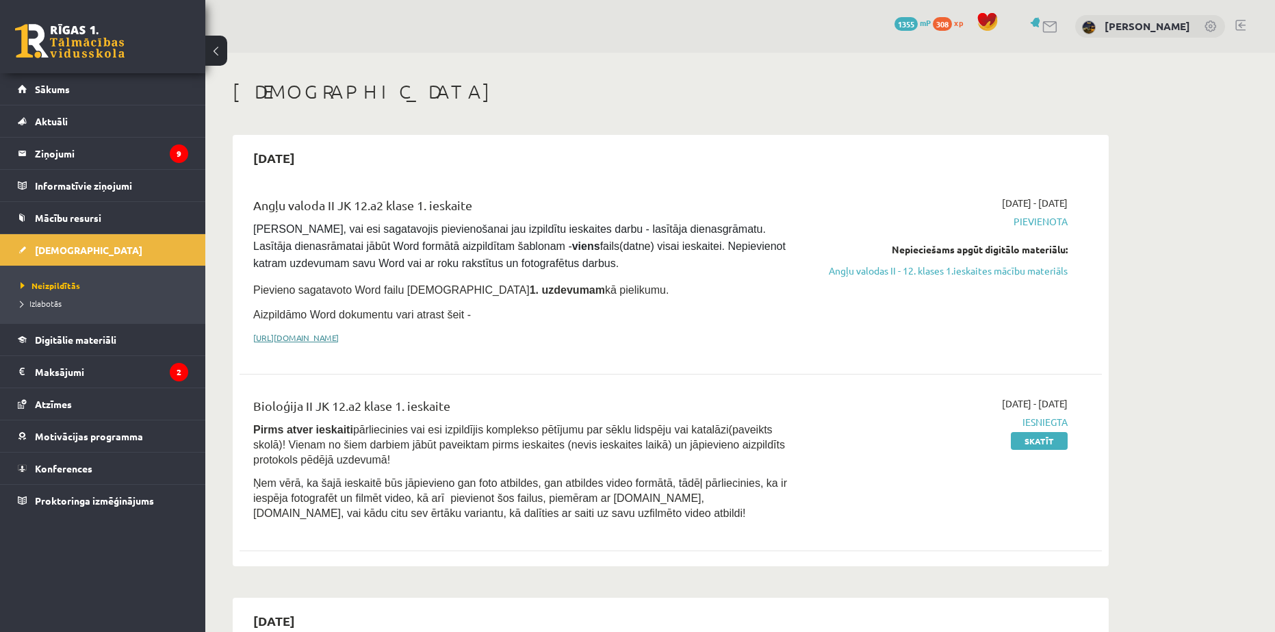
click at [339, 332] on link "https://drive.google.com/drive/folders/1IHE_ip15KOAbO2Se1NDGwZ2e__vlzPUf?usp=sh…" at bounding box center [296, 337] width 86 height 11
click at [938, 270] on link "Angļu valodas II - 12. klases 1.ieskaites mācību materiāls" at bounding box center [939, 270] width 258 height 14
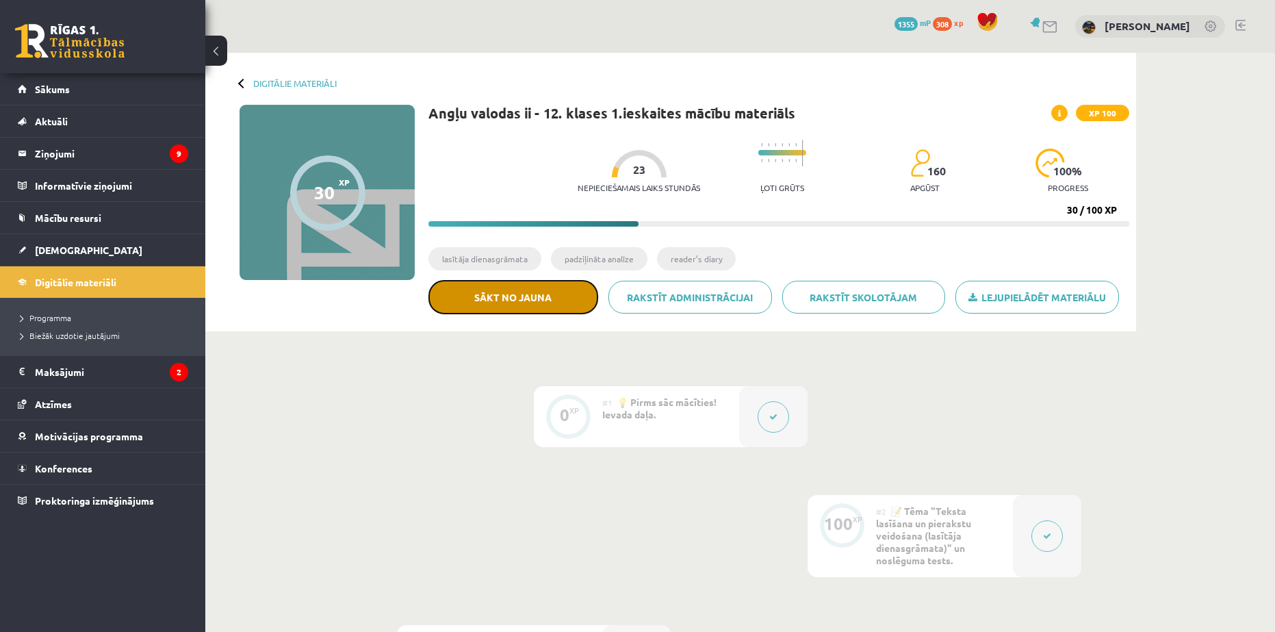
click at [551, 295] on button "Sākt no jauna" at bounding box center [513, 297] width 170 height 34
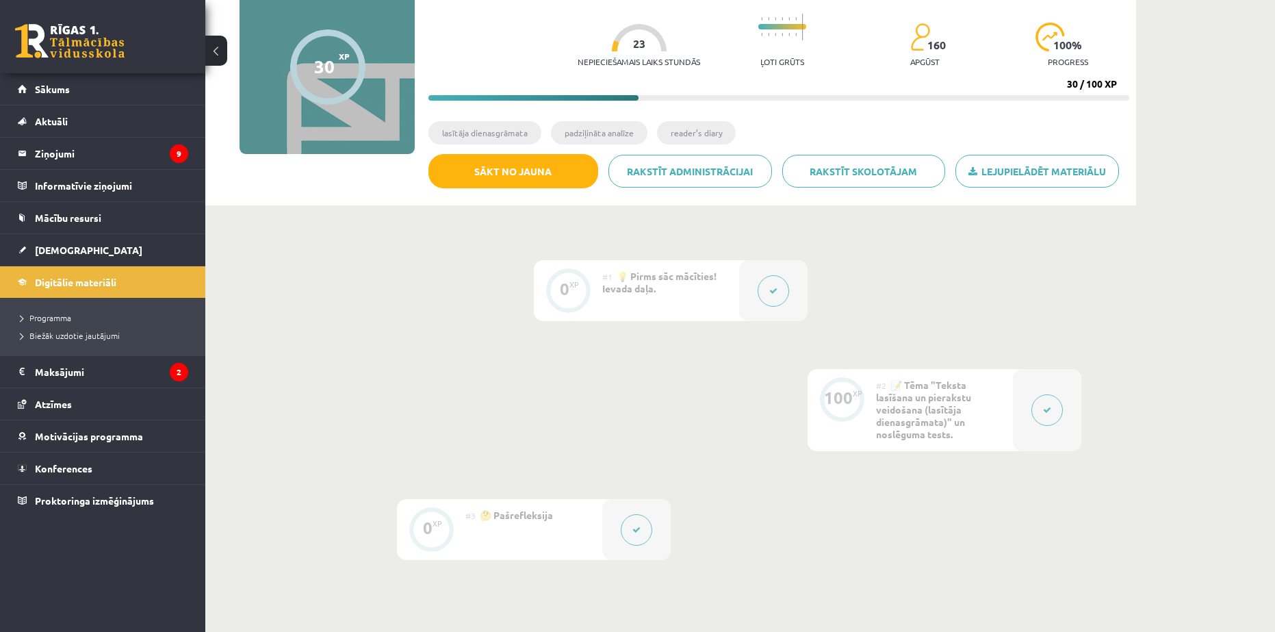
scroll to position [137, 0]
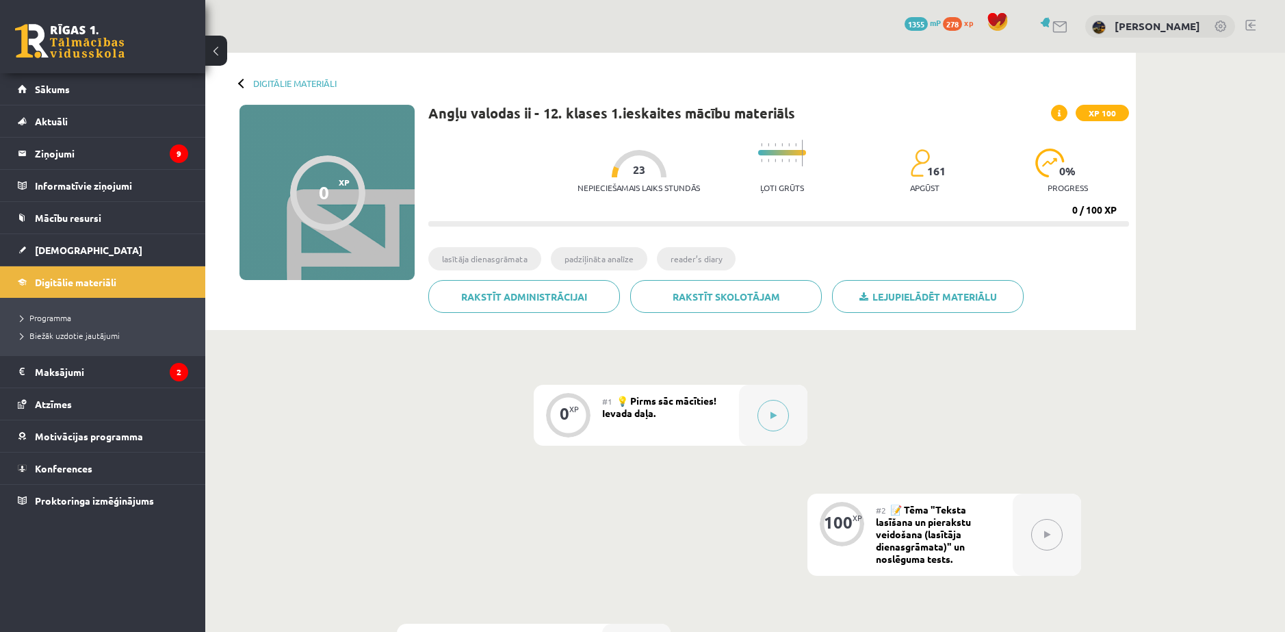
scroll to position [137, 0]
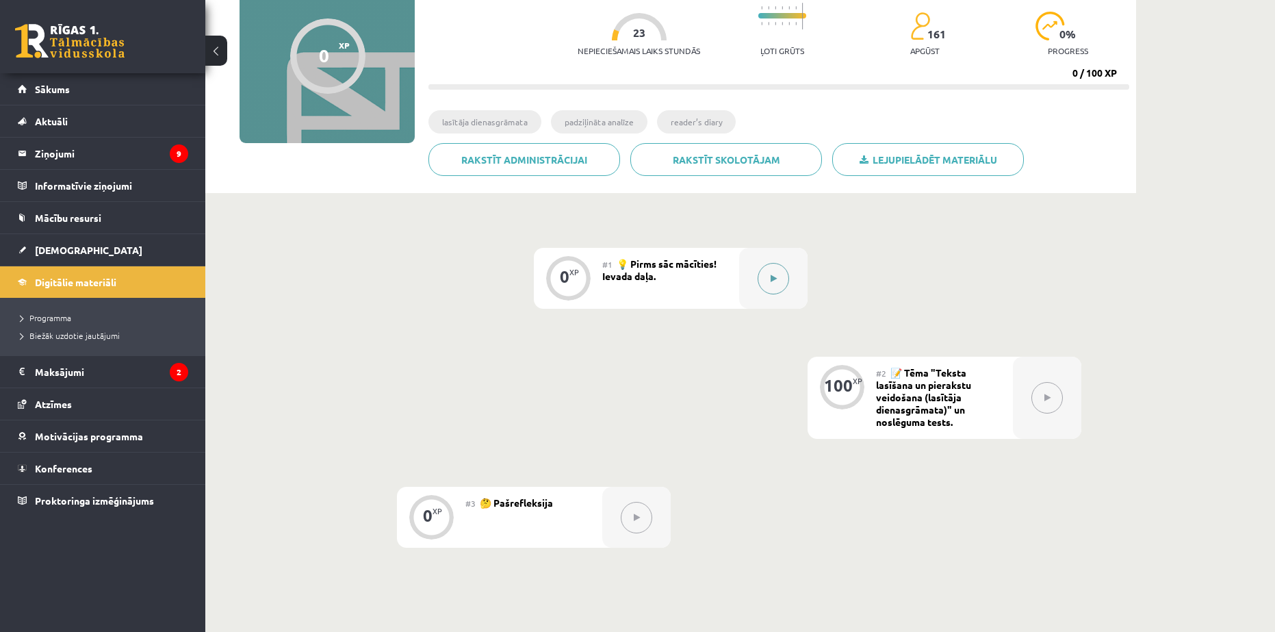
click at [771, 271] on button at bounding box center [773, 278] width 31 height 31
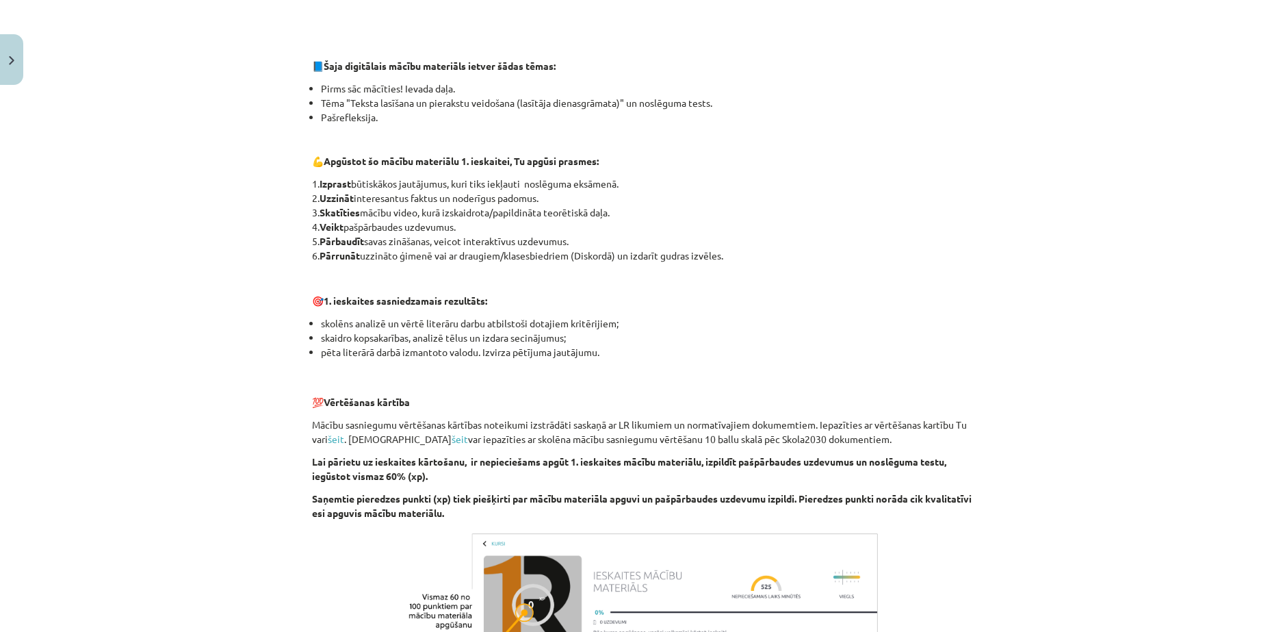
scroll to position [810, 0]
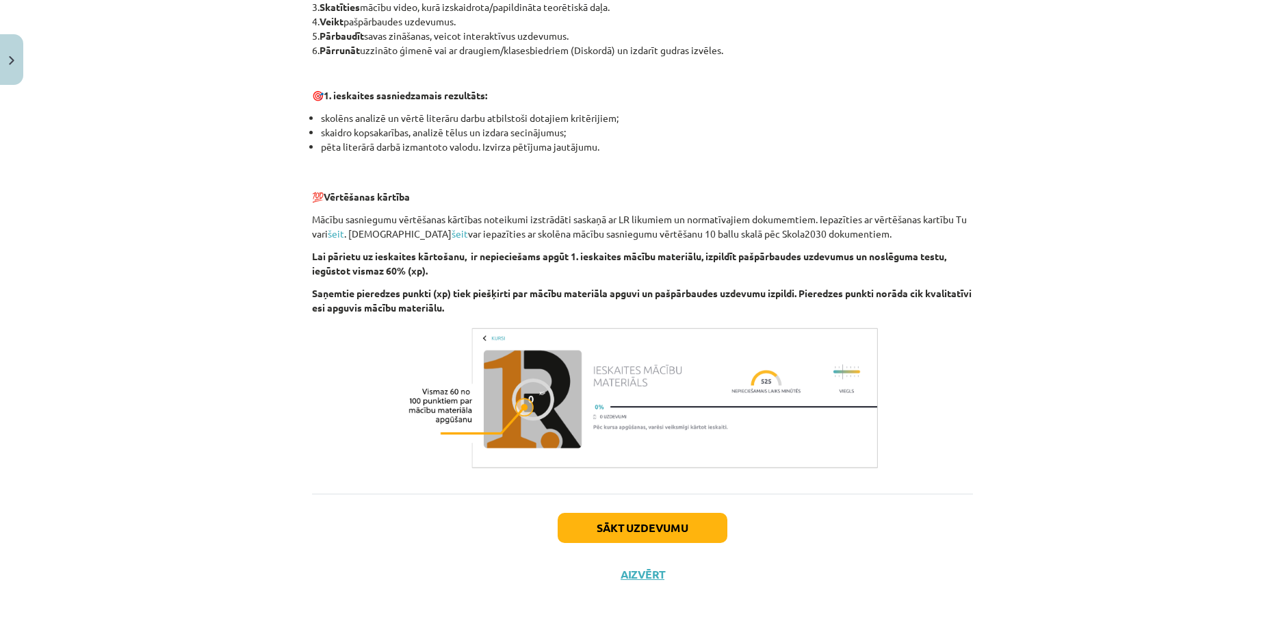
click at [675, 513] on div "Sākt uzdevumu Aizvērt" at bounding box center [642, 541] width 661 height 96
click at [673, 519] on button "Sākt uzdevumu" at bounding box center [643, 528] width 170 height 30
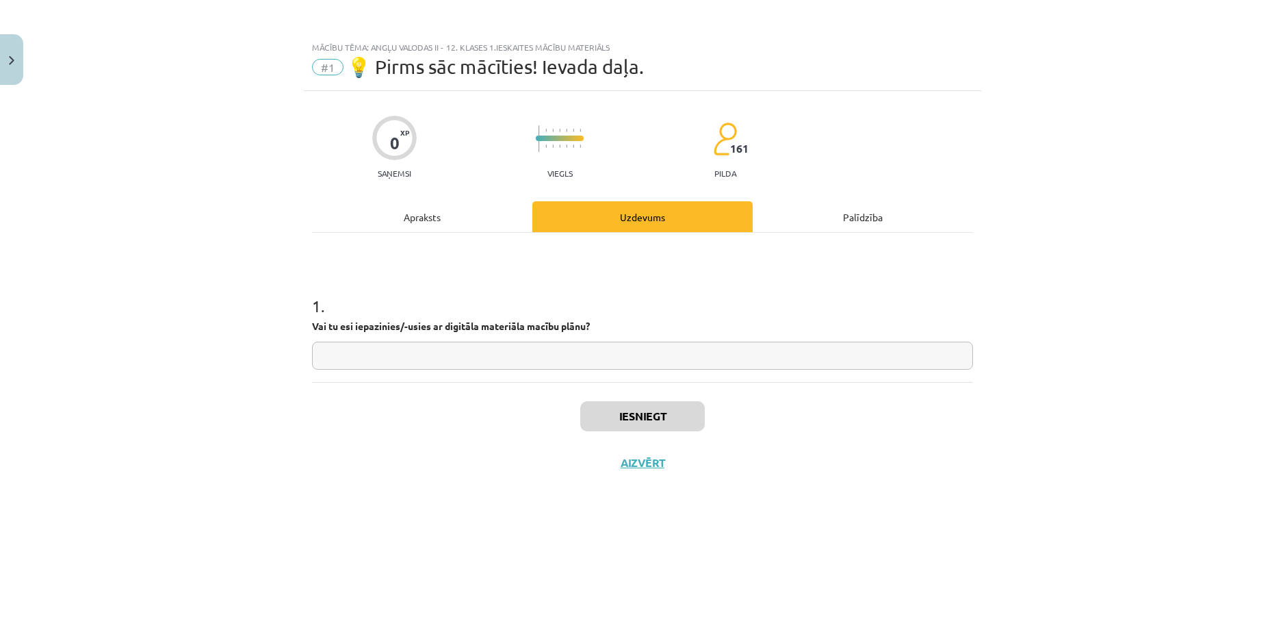
scroll to position [0, 0]
click at [495, 346] on input "text" at bounding box center [642, 355] width 661 height 28
type input "*"
type input "**"
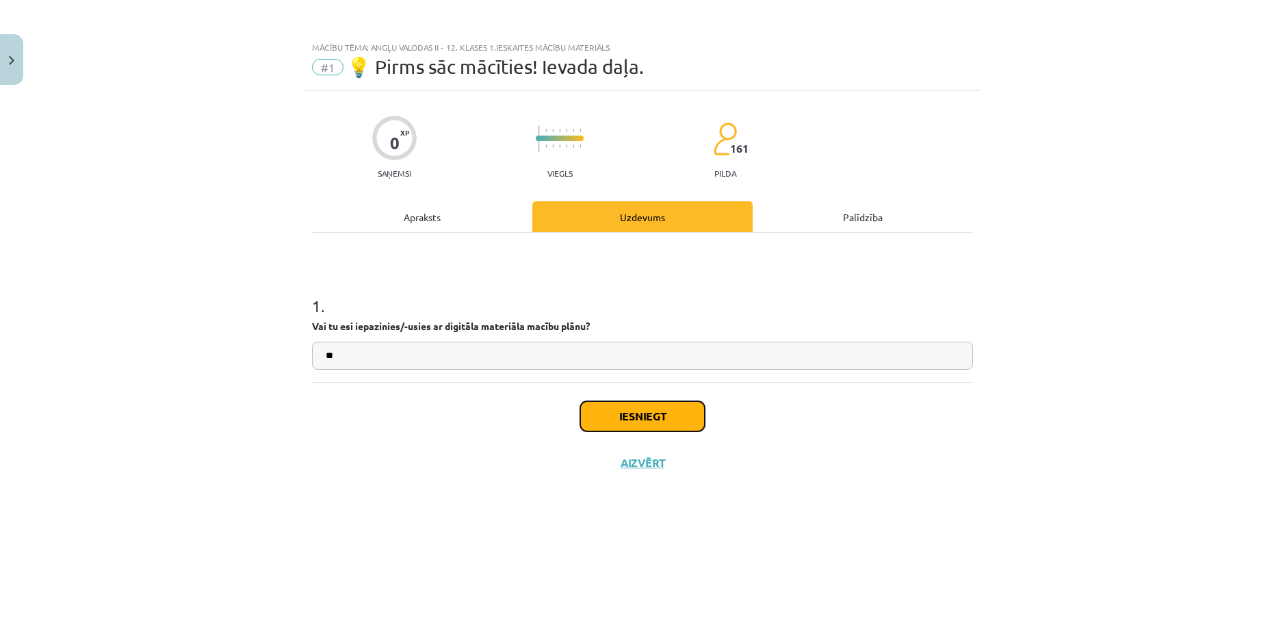
click at [622, 410] on button "Iesniegt" at bounding box center [642, 416] width 125 height 30
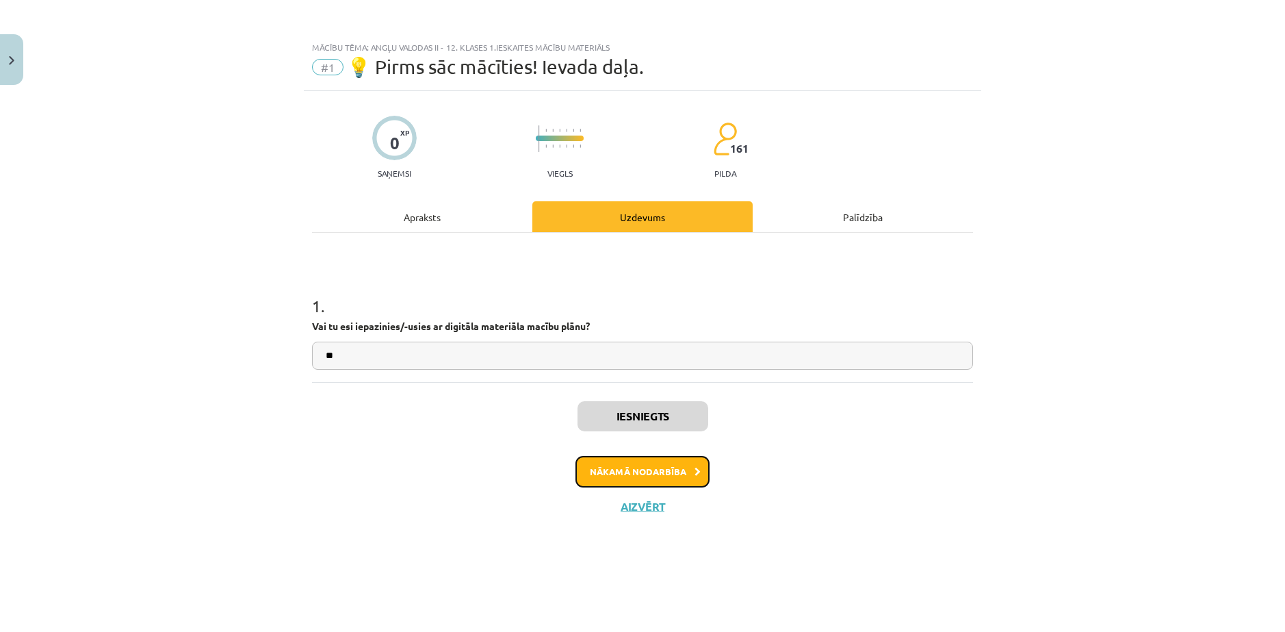
click at [657, 476] on button "Nākamā nodarbība" at bounding box center [643, 471] width 134 height 31
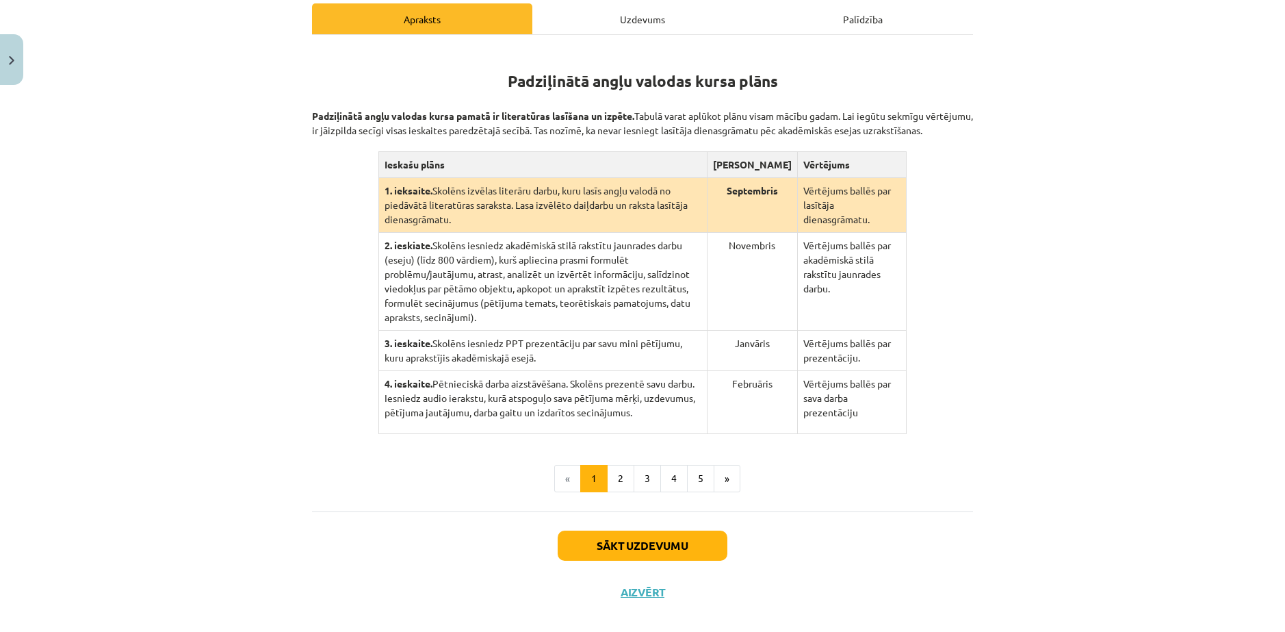
scroll to position [222, 0]
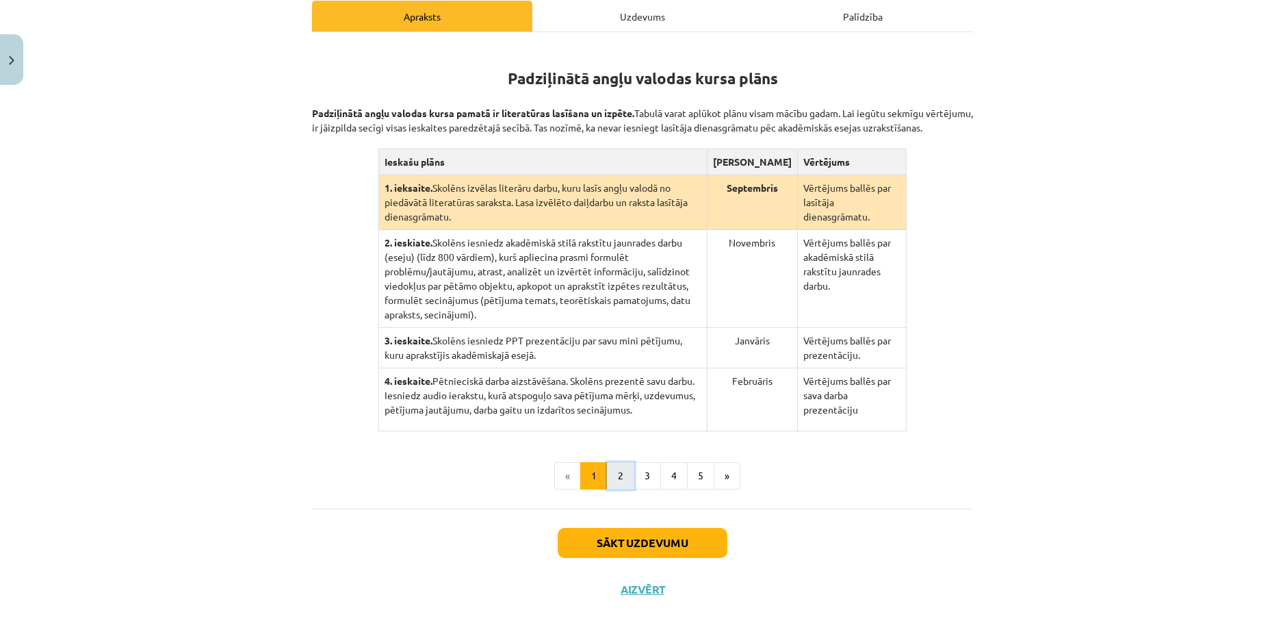
click at [619, 462] on button "2" at bounding box center [620, 475] width 27 height 27
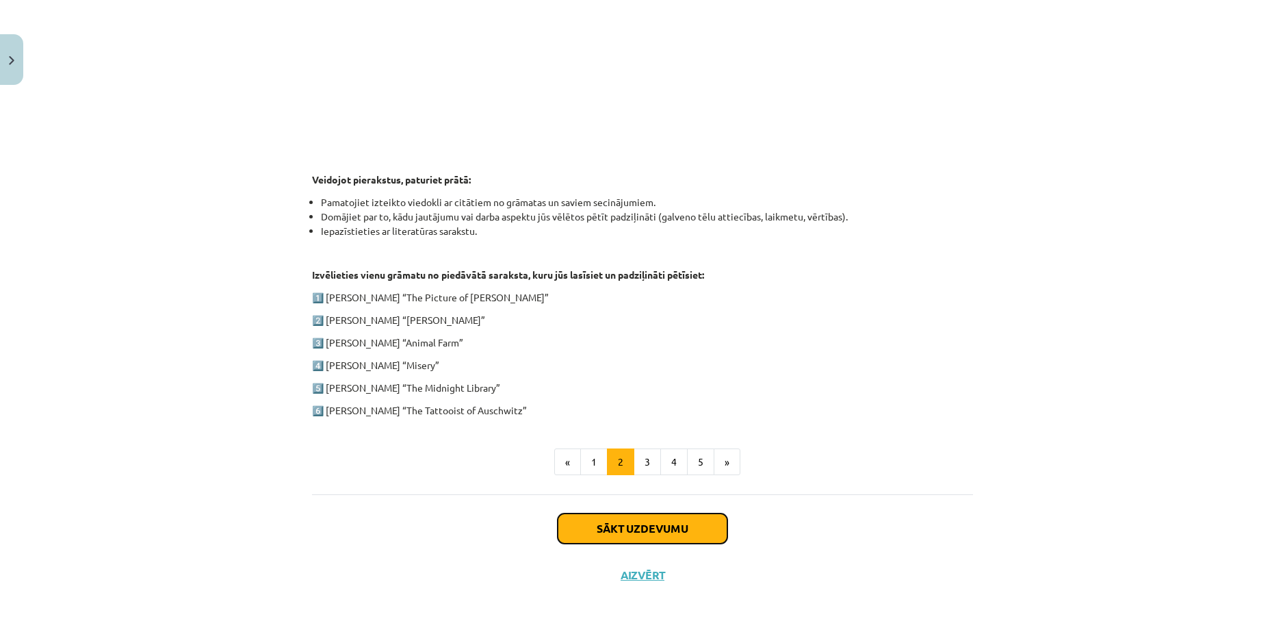
click at [610, 521] on button "Sākt uzdevumu" at bounding box center [643, 528] width 170 height 30
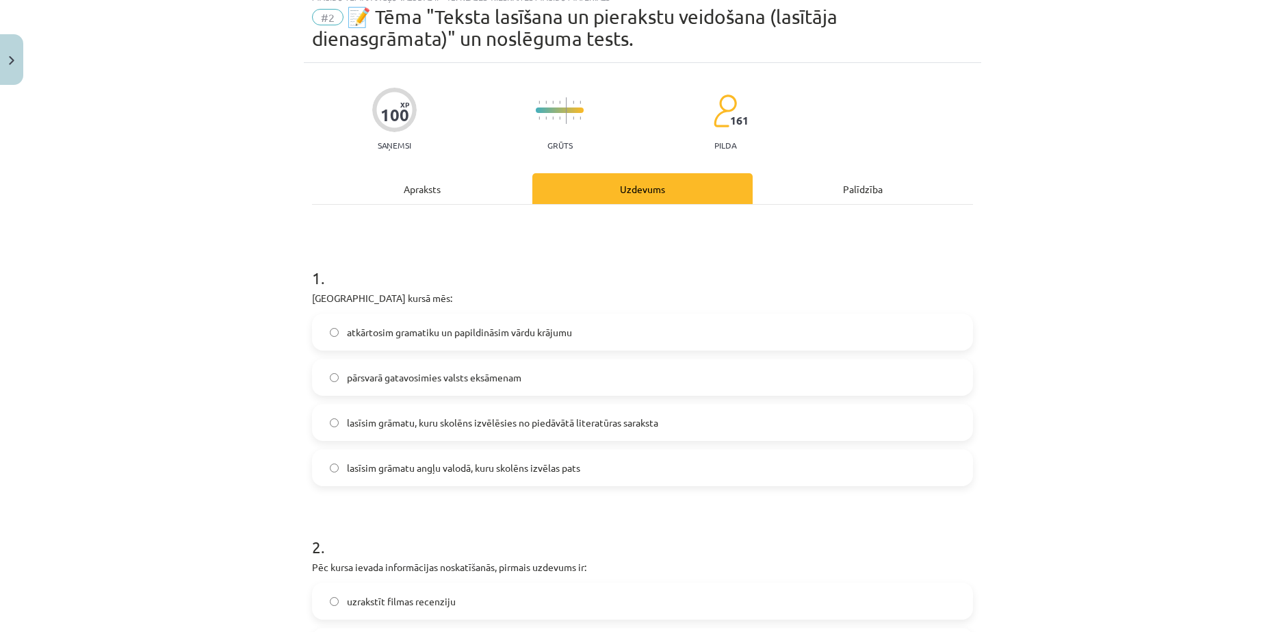
scroll to position [34, 0]
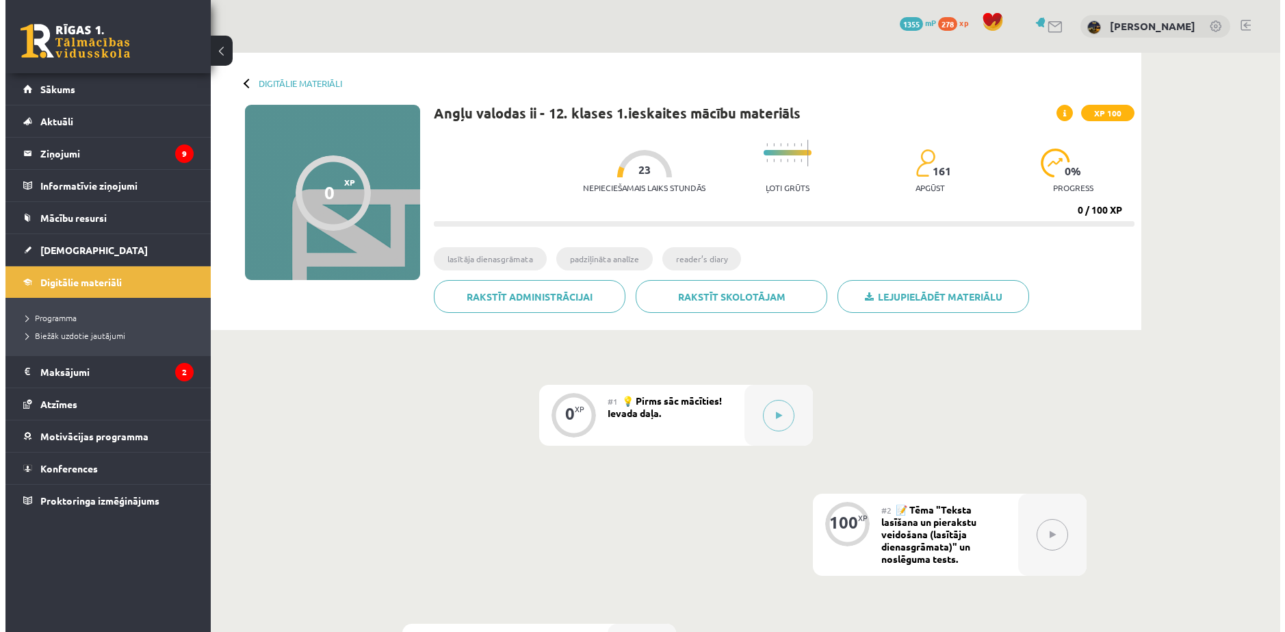
scroll to position [137, 0]
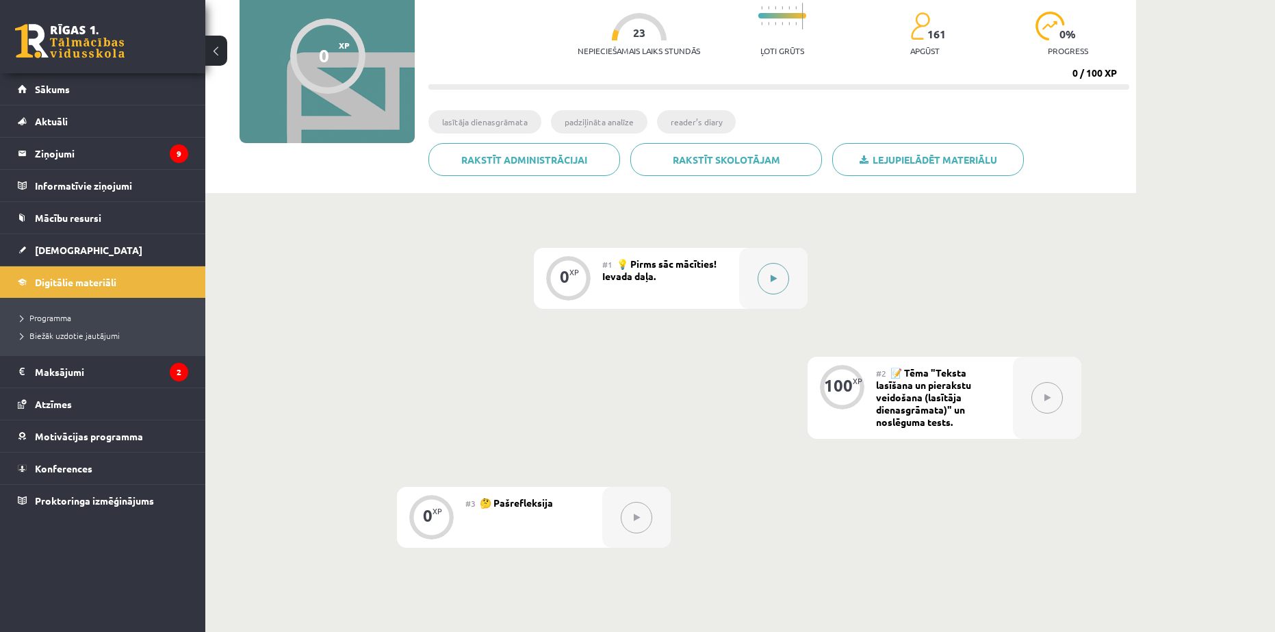
click at [779, 281] on button at bounding box center [773, 278] width 31 height 31
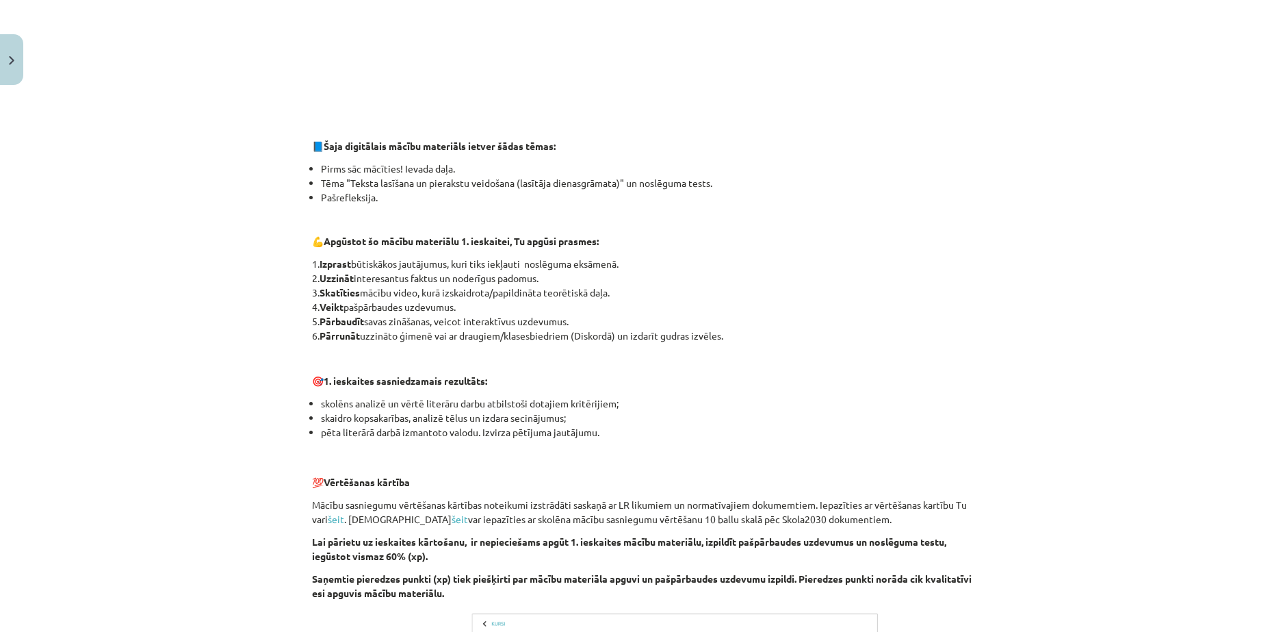
scroll to position [853, 0]
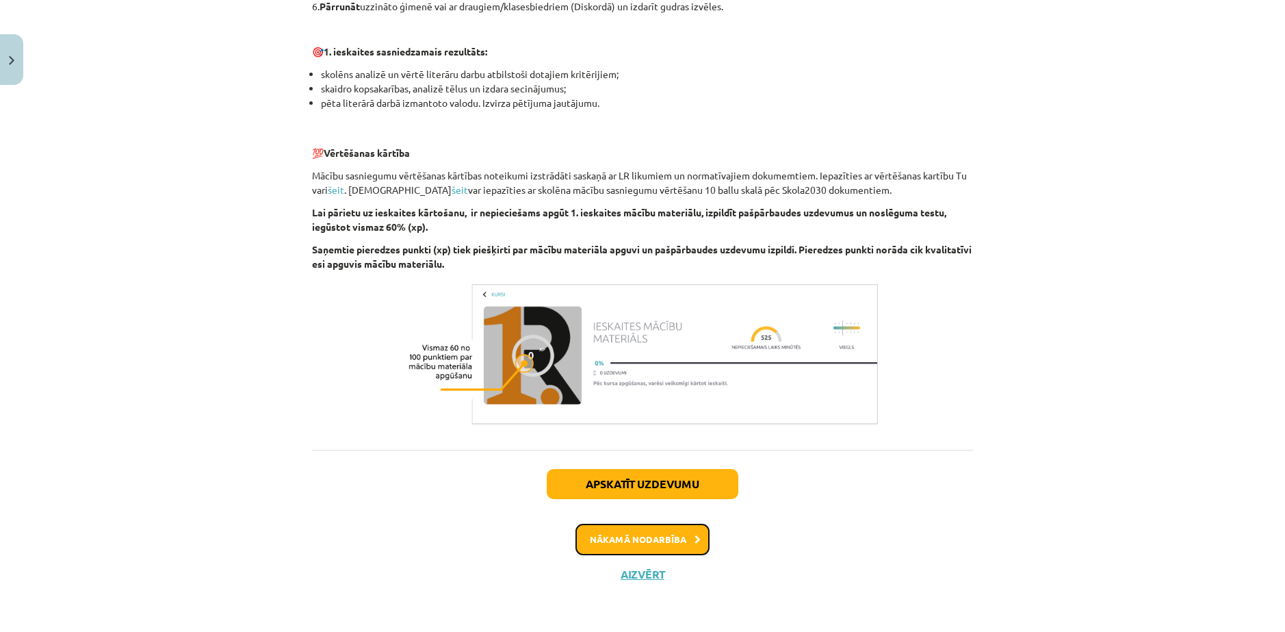
click at [667, 532] on button "Nākamā nodarbība" at bounding box center [643, 539] width 134 height 31
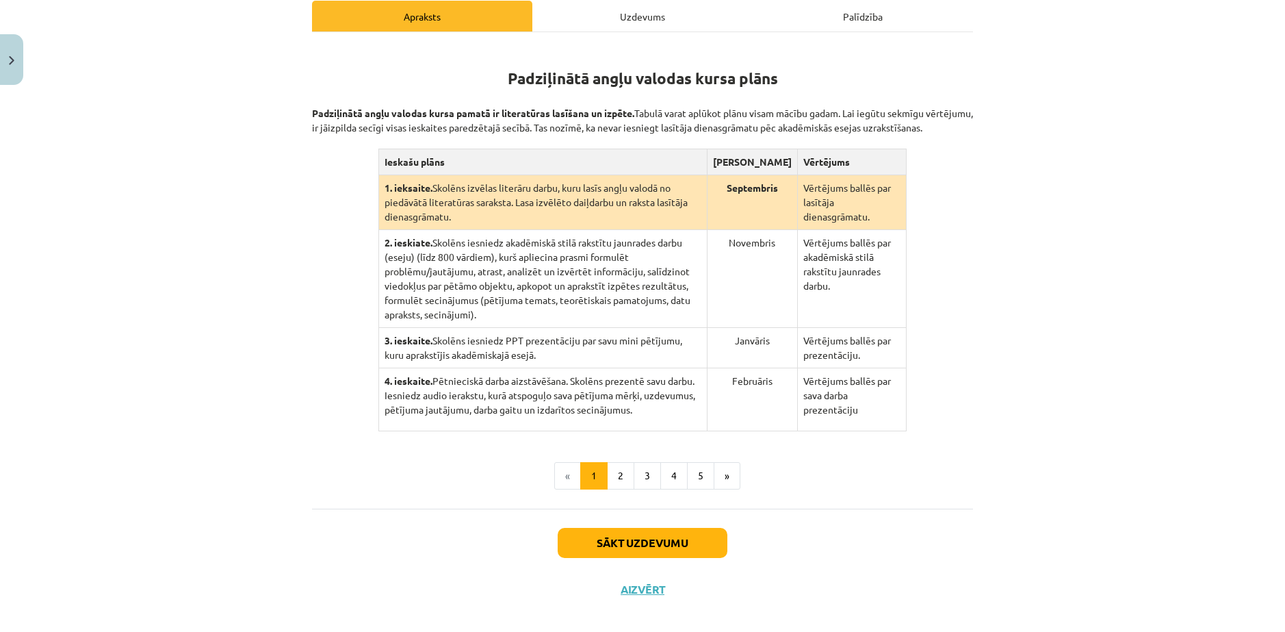
scroll to position [154, 0]
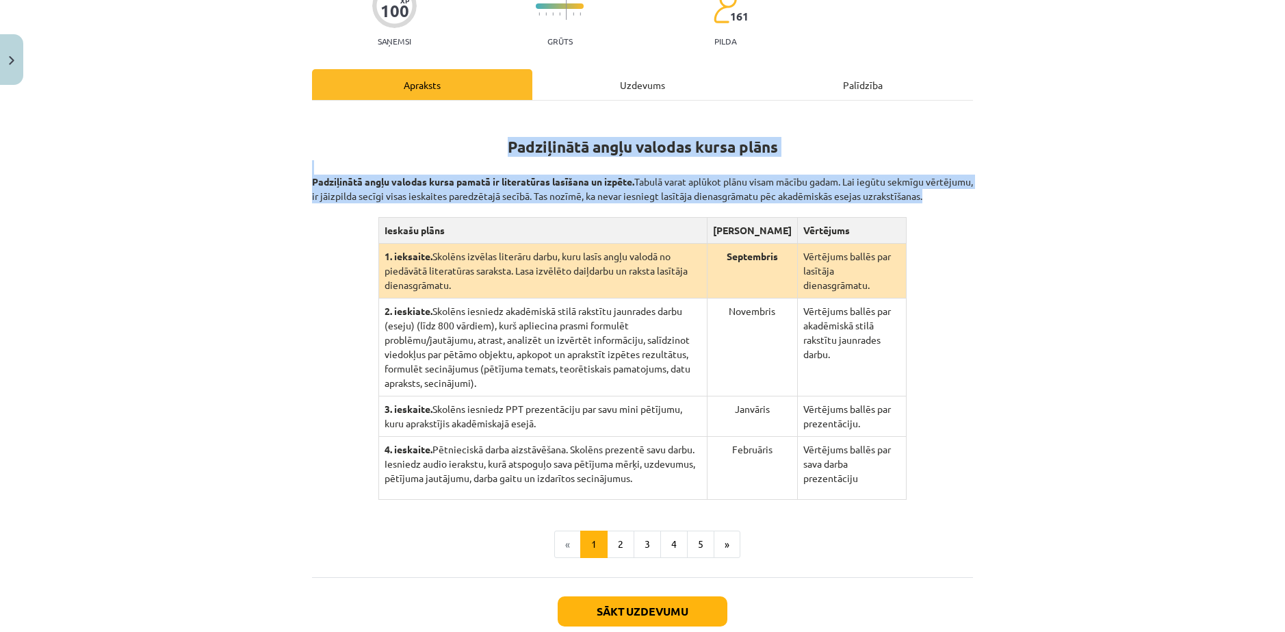
drag, startPoint x: 332, startPoint y: 116, endPoint x: 902, endPoint y: 465, distance: 668.8
click at [902, 465] on div "Padziļinātā angļu valodas kursa plāns Padziļinātā angļu valodas kursa pamatā ir…" at bounding box center [642, 306] width 661 height 387
copy div "Padziļinātā angļu valodas kursa plāns Padziļinātā angļu valodas kursa pamatā ir…"
click at [429, 221] on div "Padziļinātā angļu valodas kursa plāns Padziļinātā angļu valodas kursa pamatā ir…" at bounding box center [642, 306] width 661 height 387
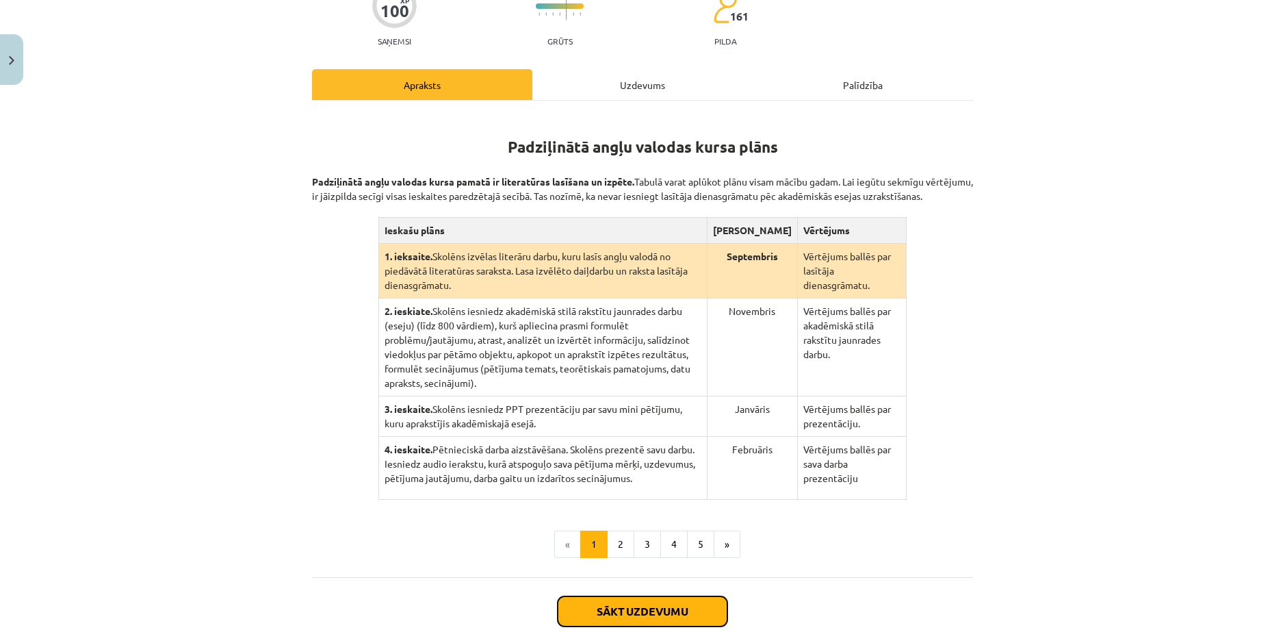
click at [654, 606] on button "Sākt uzdevumu" at bounding box center [643, 611] width 170 height 30
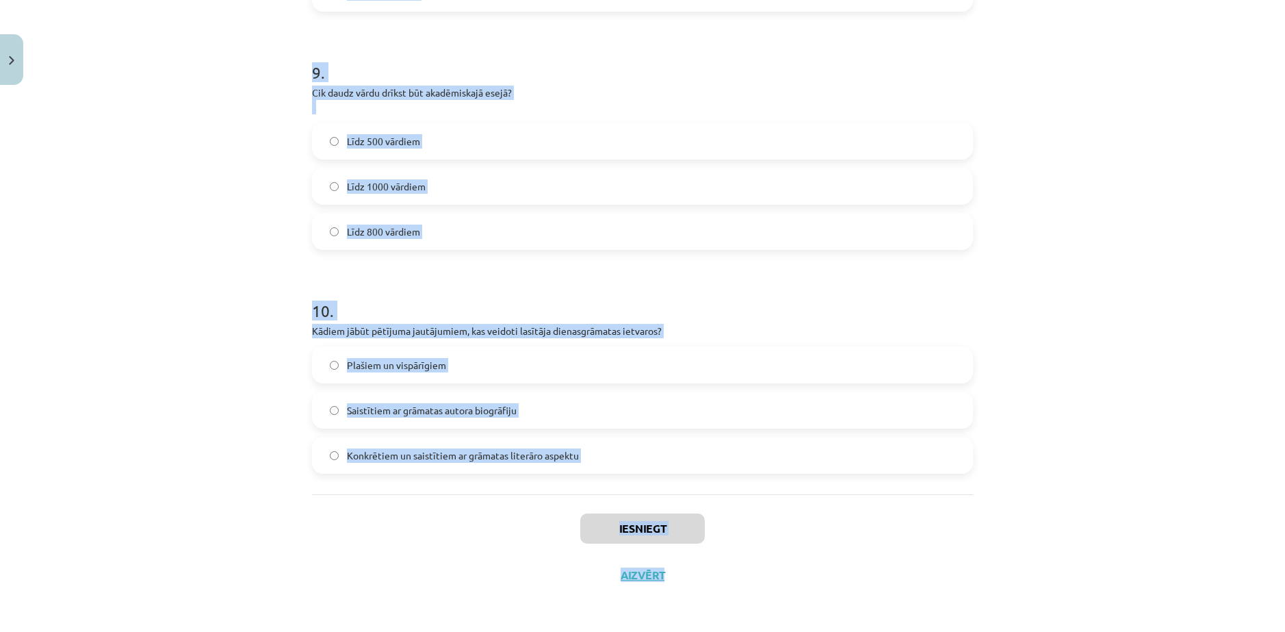
scroll to position [2046, 0]
drag, startPoint x: 281, startPoint y: 300, endPoint x: 799, endPoint y: 435, distance: 534.8
click at [799, 435] on div "Mācību tēma: Angļu valodas ii - 12. klases 1.ieskaites mācību materiāls #2 📝 Tē…" at bounding box center [642, 316] width 1285 height 632
copy form "0 . Loremipsumdol sitam con: adipiscing elitseddo ei temporincidi utlab etdolor…"
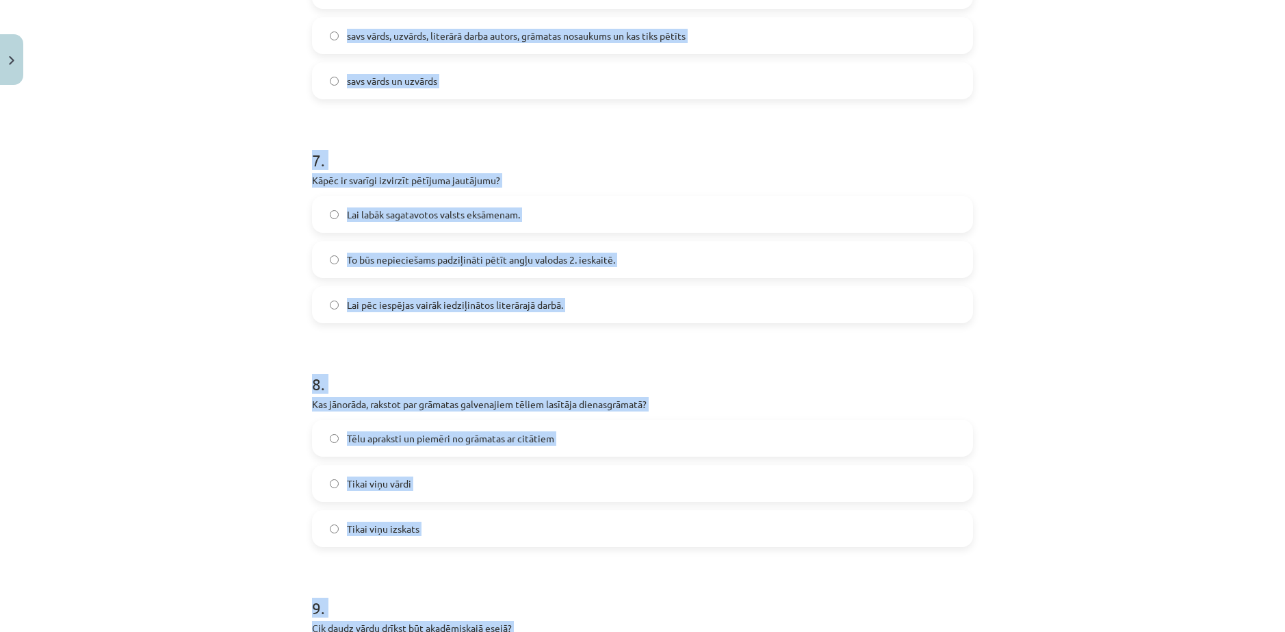
click at [155, 286] on div "Mācību tēma: Angļu valodas ii - 12. klases 1.ieskaites mācību materiāls #2 📝 Tē…" at bounding box center [642, 316] width 1285 height 632
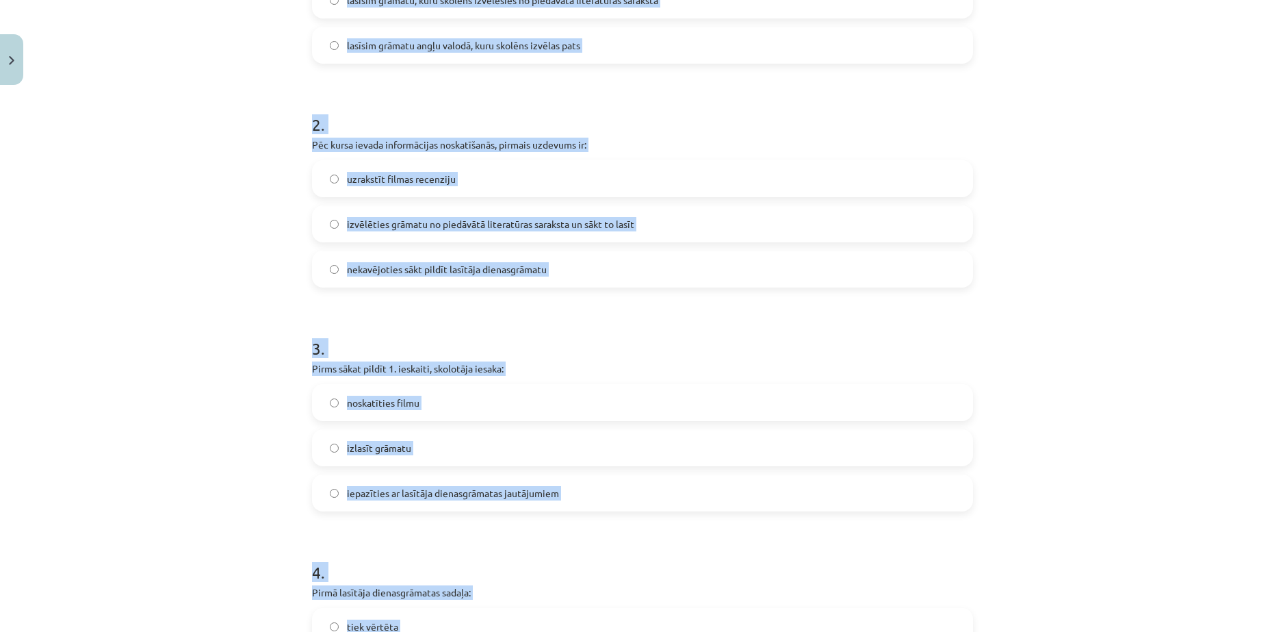
click at [173, 282] on div "Mācību tēma: Angļu valodas ii - 12. klases 1.ieskaites mācību materiāls #2 📝 Tē…" at bounding box center [642, 316] width 1285 height 632
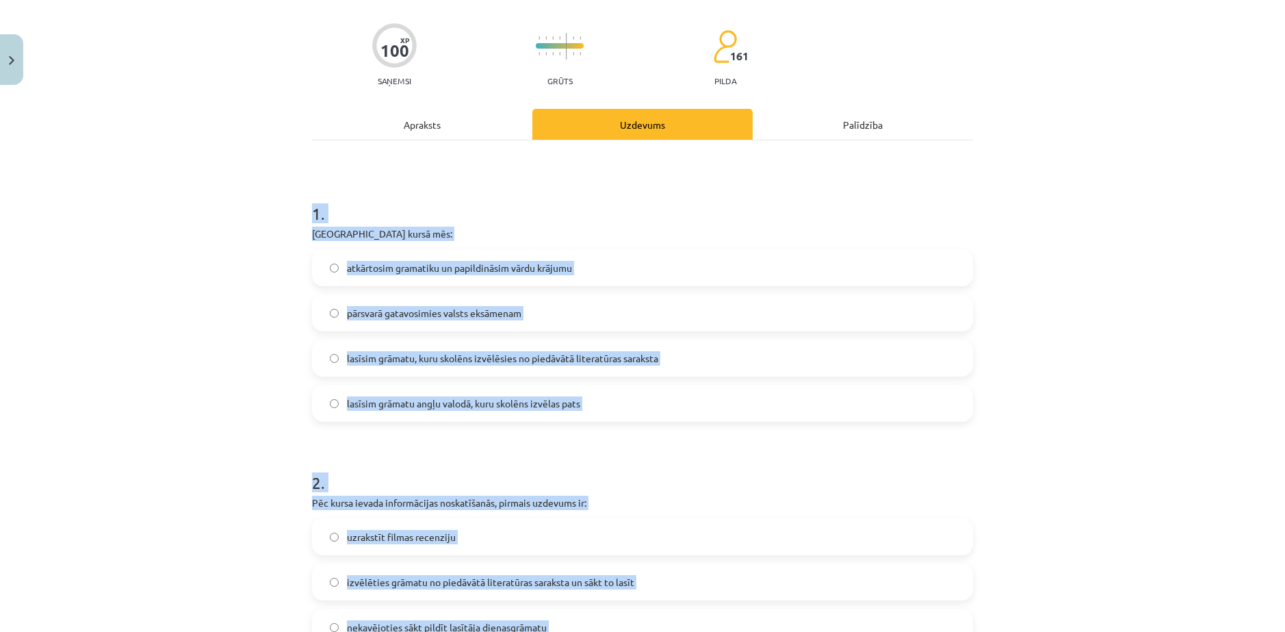
scroll to position [62, 0]
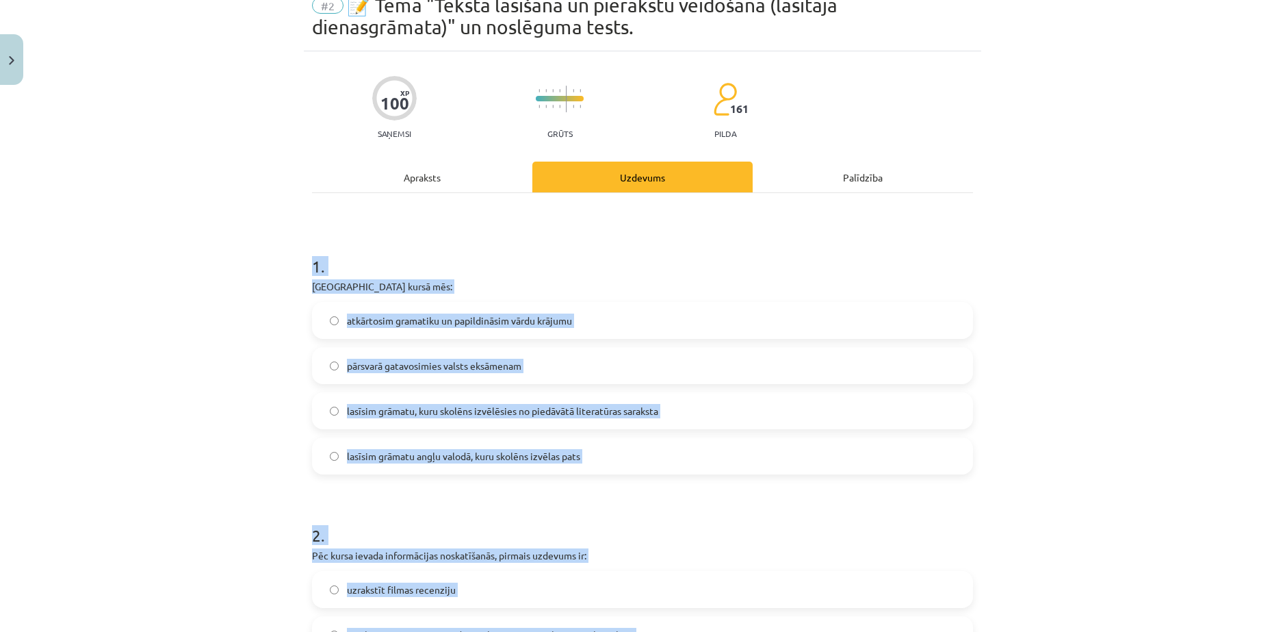
click at [193, 318] on div "Mācību tēma: Angļu valodas ii - 12. klases 1.ieskaites mācību materiāls #2 📝 Tē…" at bounding box center [642, 316] width 1285 height 632
click at [194, 319] on div "Mācību tēma: Angļu valodas ii - 12. klases 1.ieskaites mācību materiāls #2 📝 Tē…" at bounding box center [642, 316] width 1285 height 632
click at [194, 320] on div "Mācību tēma: Angļu valodas ii - 12. klases 1.ieskaites mācību materiāls #2 📝 Tē…" at bounding box center [642, 316] width 1285 height 632
click at [565, 238] on h1 "1 ." at bounding box center [642, 254] width 661 height 42
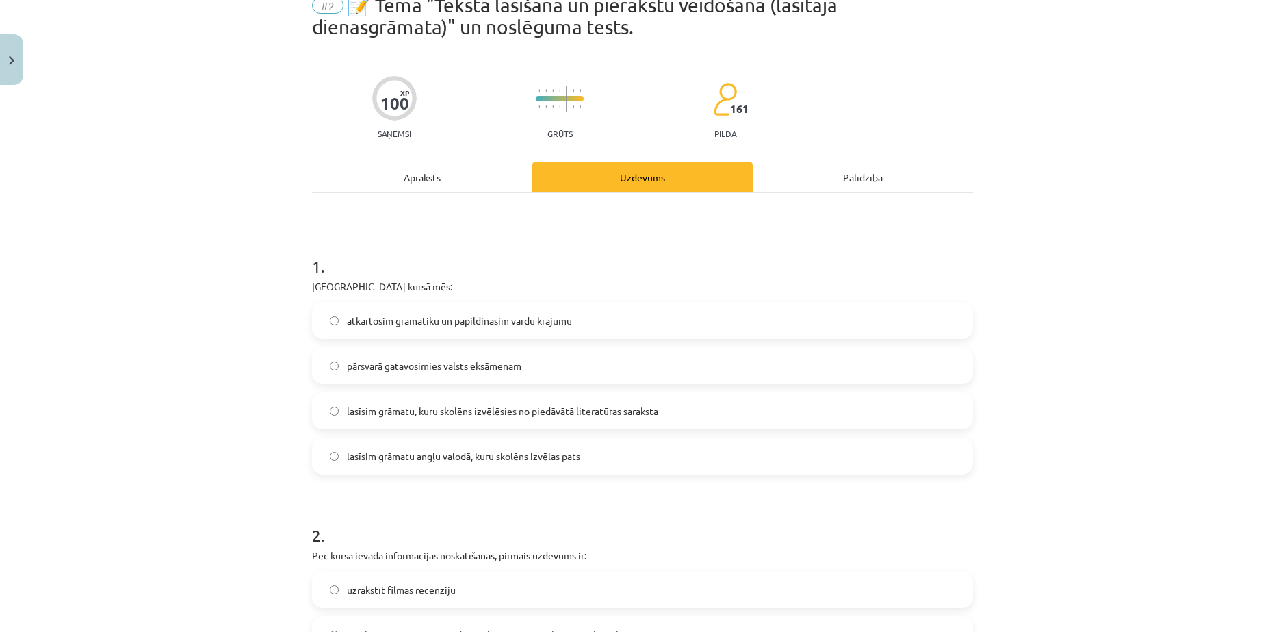
click at [565, 238] on h1 "1 ." at bounding box center [642, 254] width 661 height 42
click at [429, 415] on span "lasīsim grāmatu, kuru skolēns izvēlēsies no piedāvātā literatūras saraksta" at bounding box center [502, 411] width 311 height 14
click at [471, 452] on span "lasīsim grāmatu angļu valodā, kuru skolēns izvēlas pats" at bounding box center [463, 456] width 233 height 14
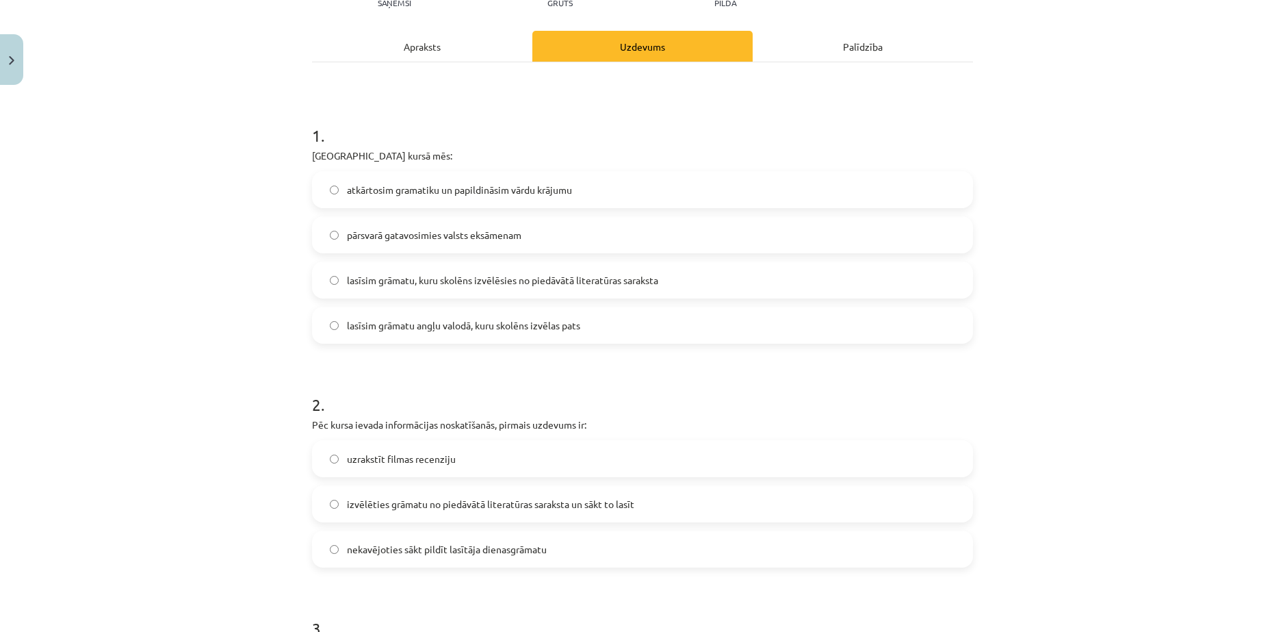
scroll to position [335, 0]
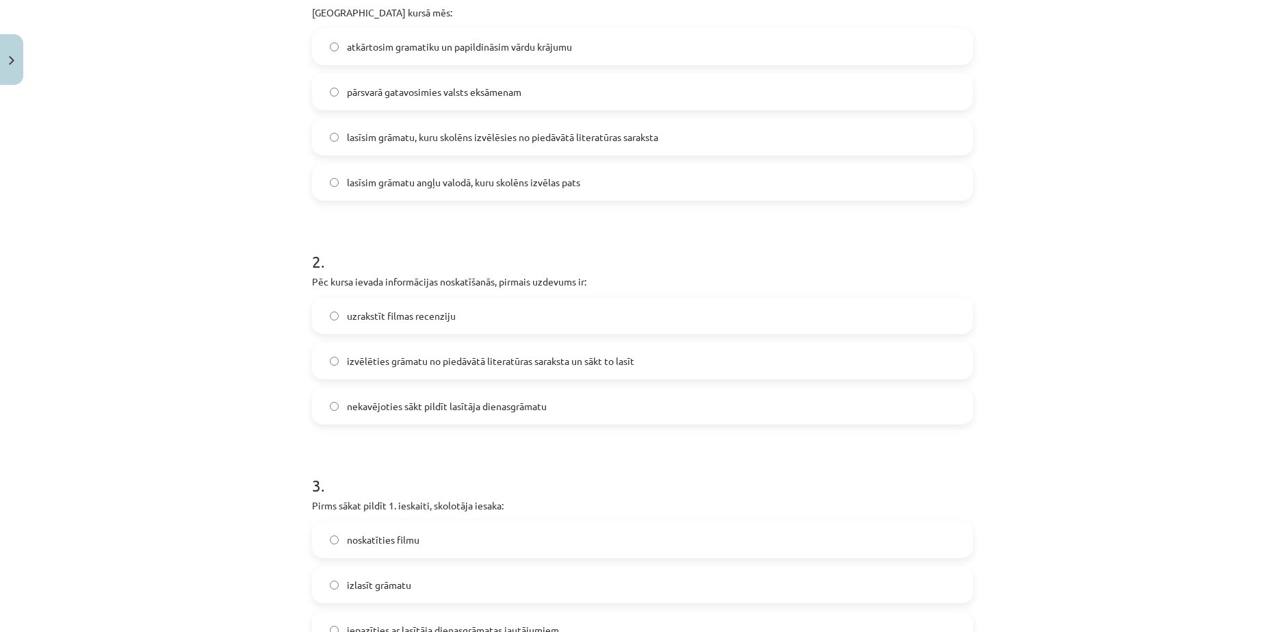
click at [448, 363] on span "izvēlēties grāmatu no piedāvātā literatūras saraksta un sākt to lasīt" at bounding box center [490, 361] width 287 height 14
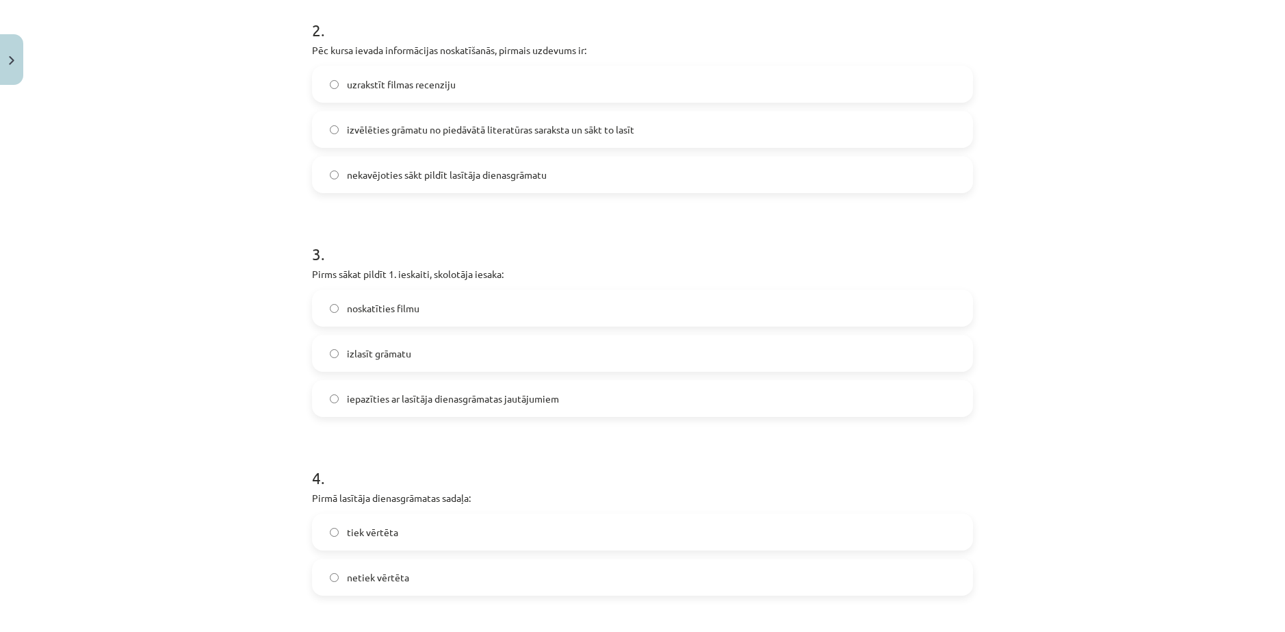
scroll to position [609, 0]
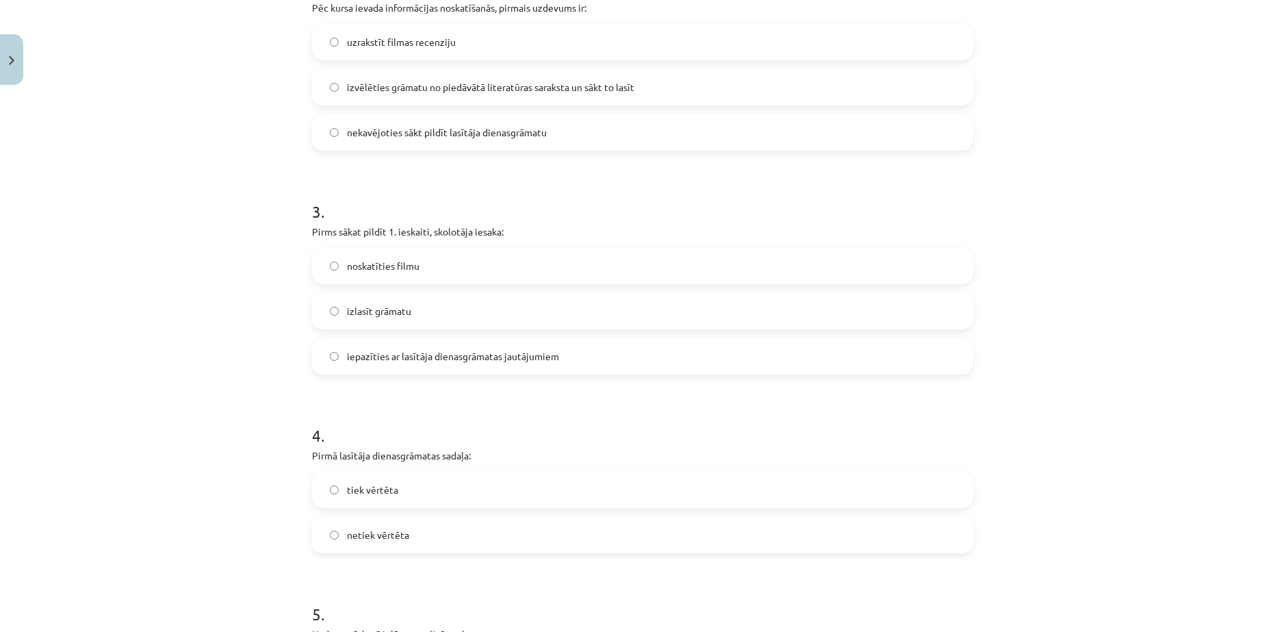
click at [415, 361] on span "iepazīties ar lasītāja dienasgrāmatas jautājumiem" at bounding box center [453, 356] width 212 height 14
click at [404, 502] on label "tiek vērtēta" at bounding box center [642, 489] width 658 height 34
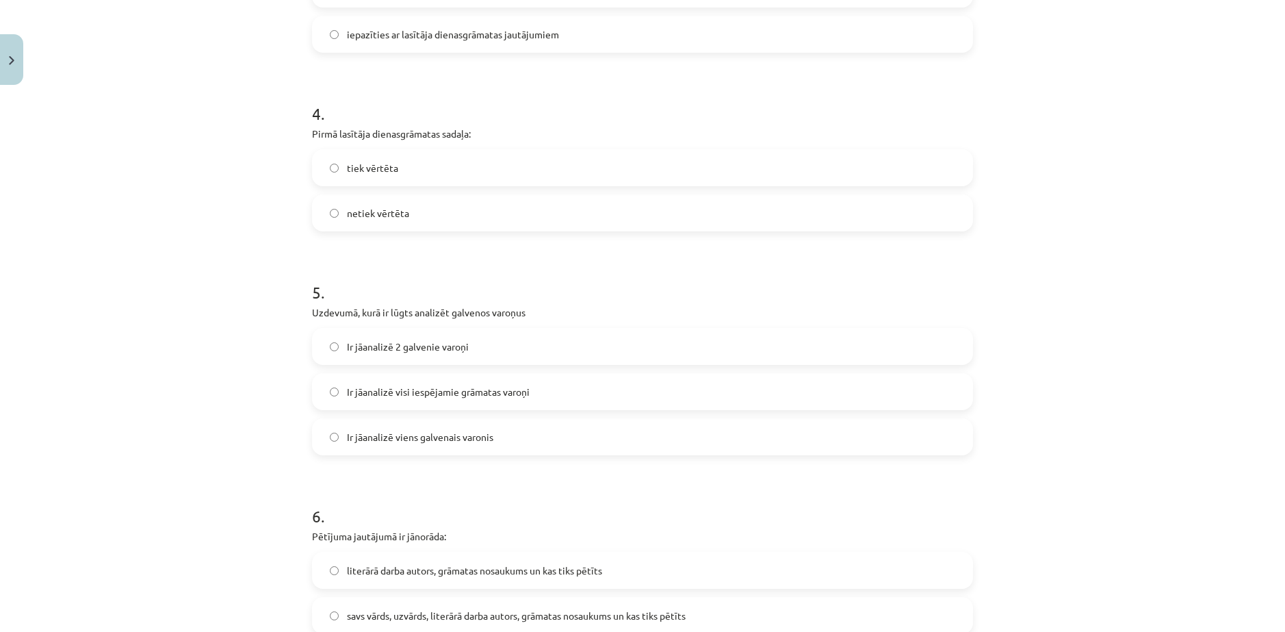
scroll to position [951, 0]
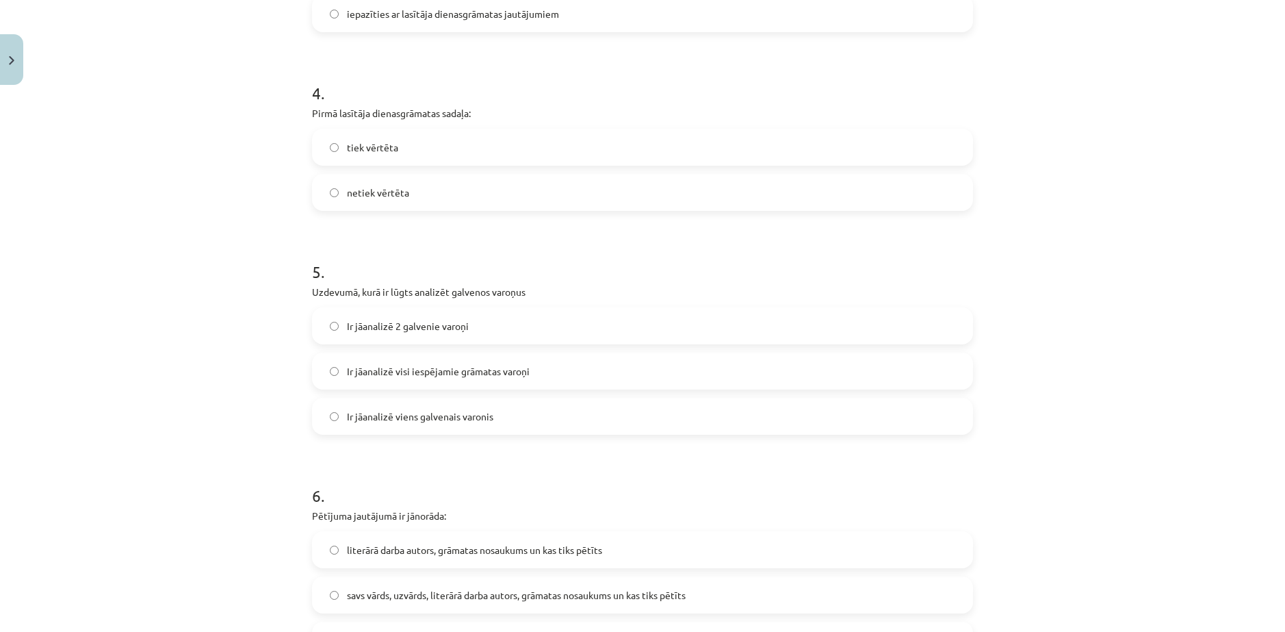
click at [412, 325] on span "Ir jāanalizē 2 galvenie varoņi" at bounding box center [408, 326] width 122 height 14
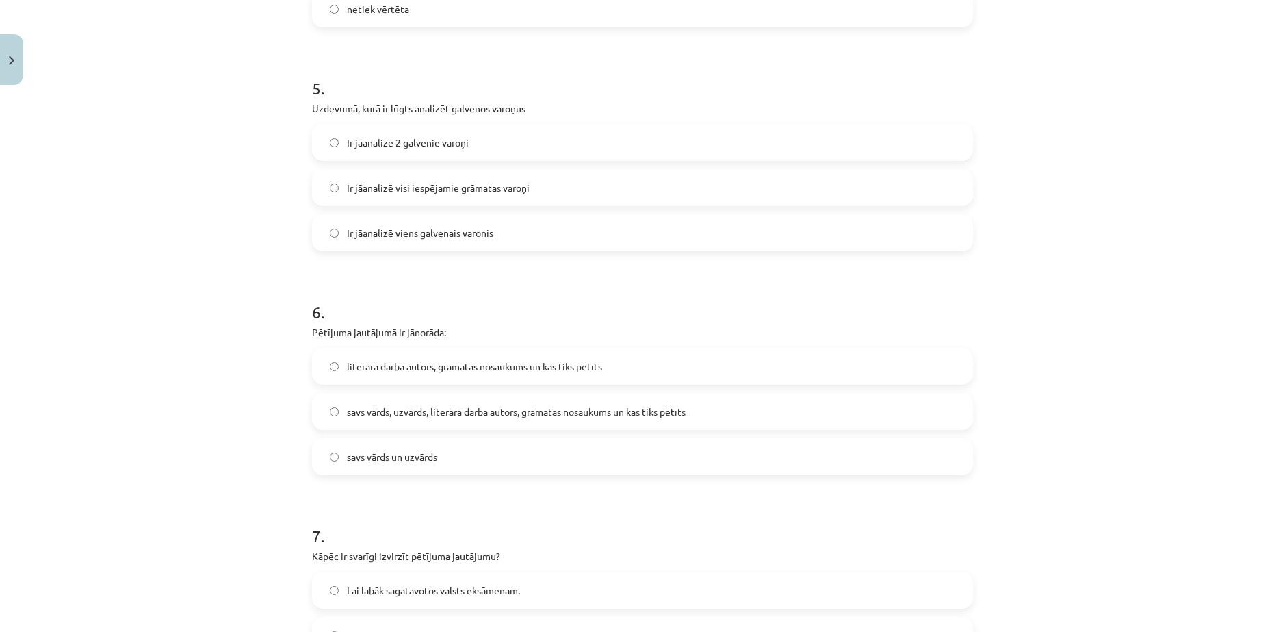
scroll to position [1157, 0]
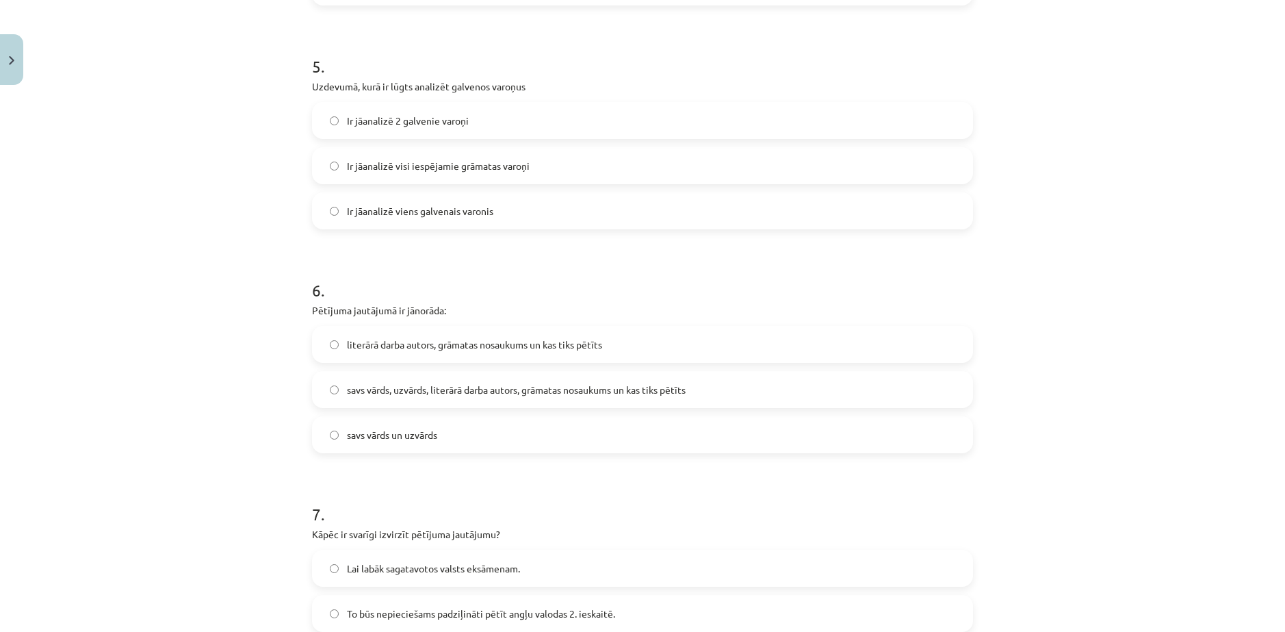
click at [446, 339] on span "literārā darba autors, grāmatas nosaukums un kas tiks pētīts" at bounding box center [474, 344] width 255 height 14
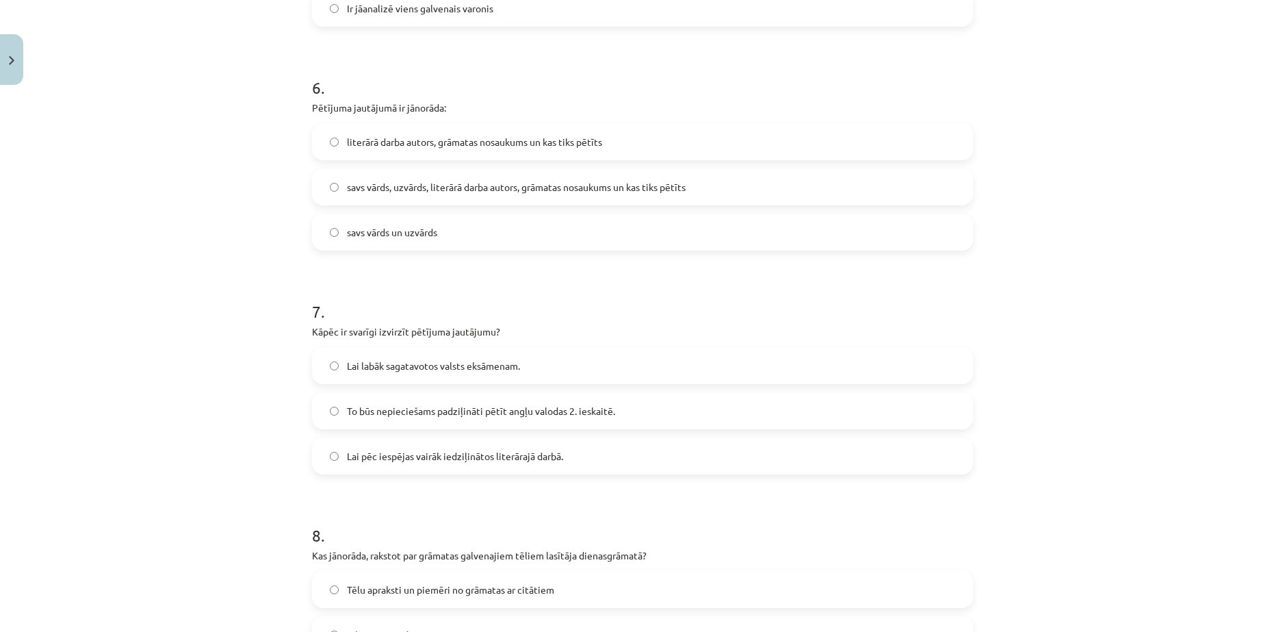
scroll to position [1362, 0]
click at [450, 452] on span "Lai pēc iespējas vairāk iedziļinātos literārajā darbā." at bounding box center [455, 453] width 216 height 14
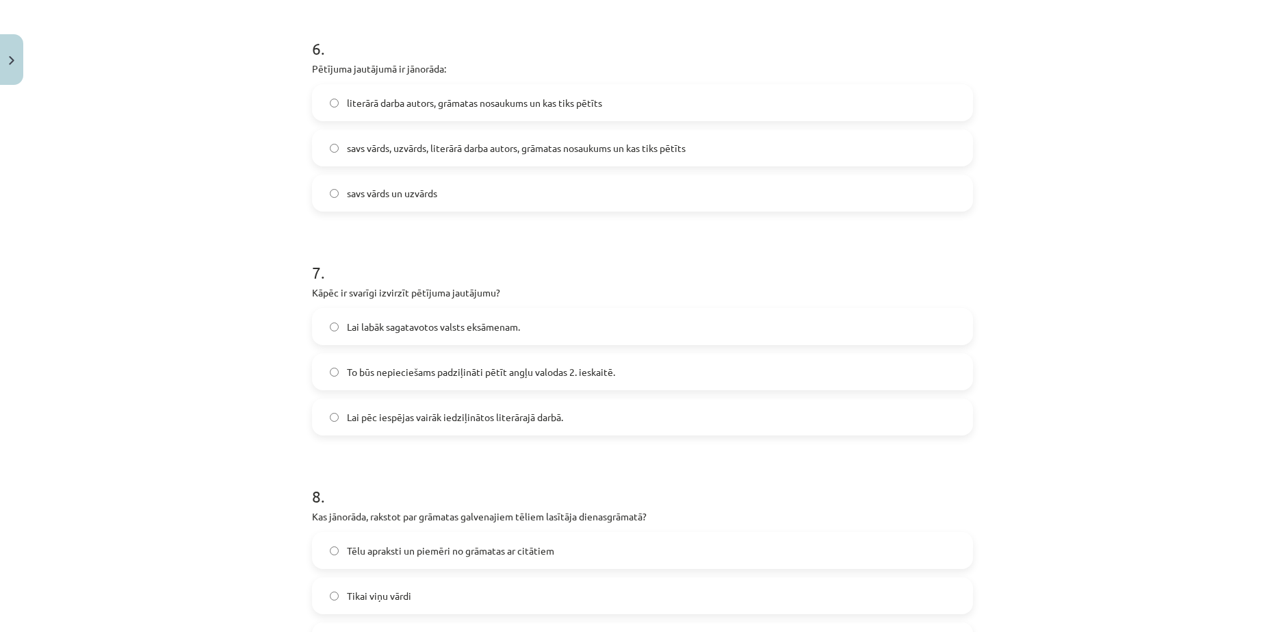
scroll to position [1704, 0]
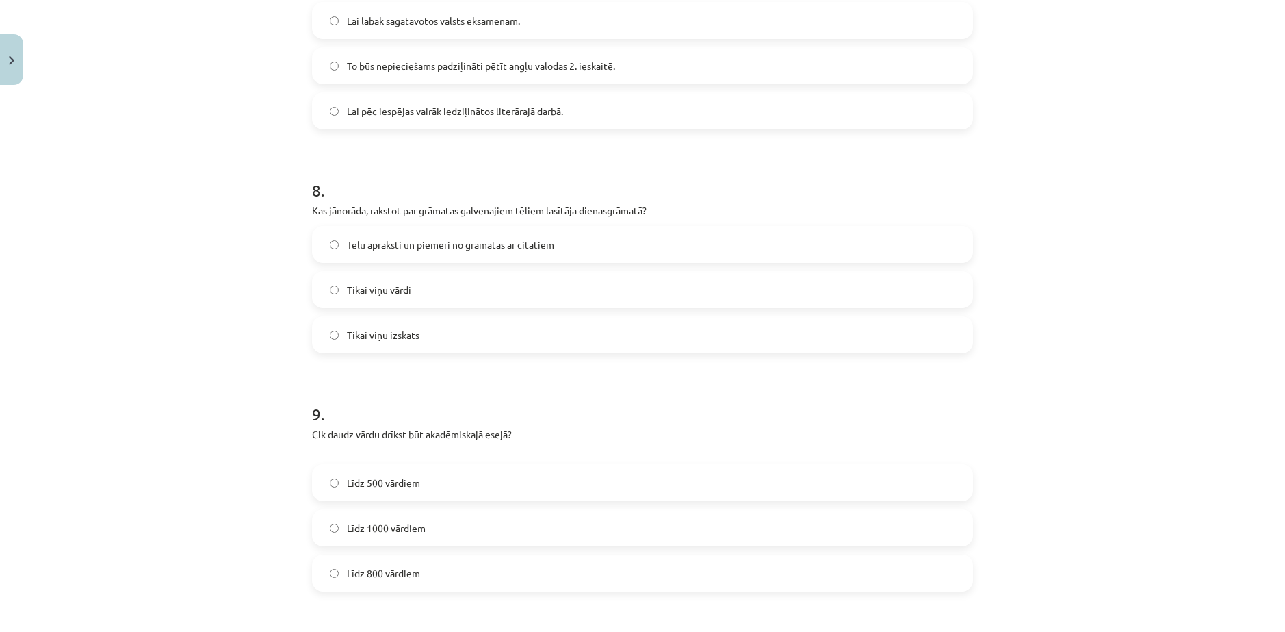
click at [394, 244] on span "Tēlu apraksti un piemēri no grāmatas ar citātiem" at bounding box center [450, 244] width 207 height 14
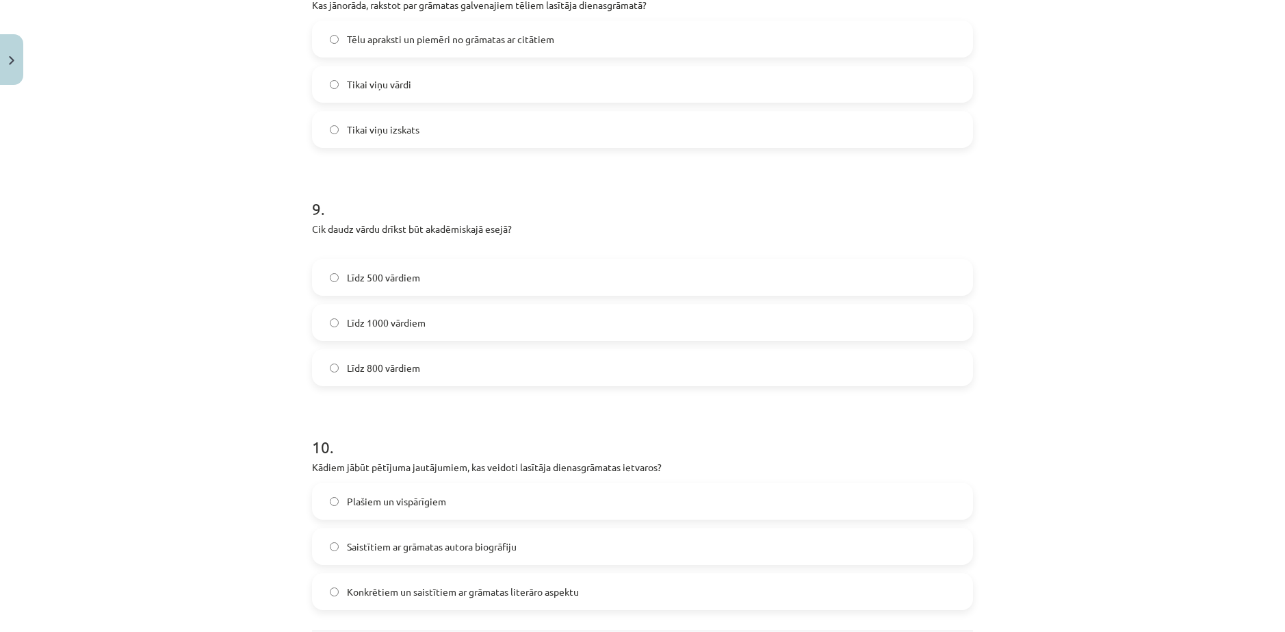
click at [374, 365] on span "Līdz 800 vārdiem" at bounding box center [383, 368] width 73 height 14
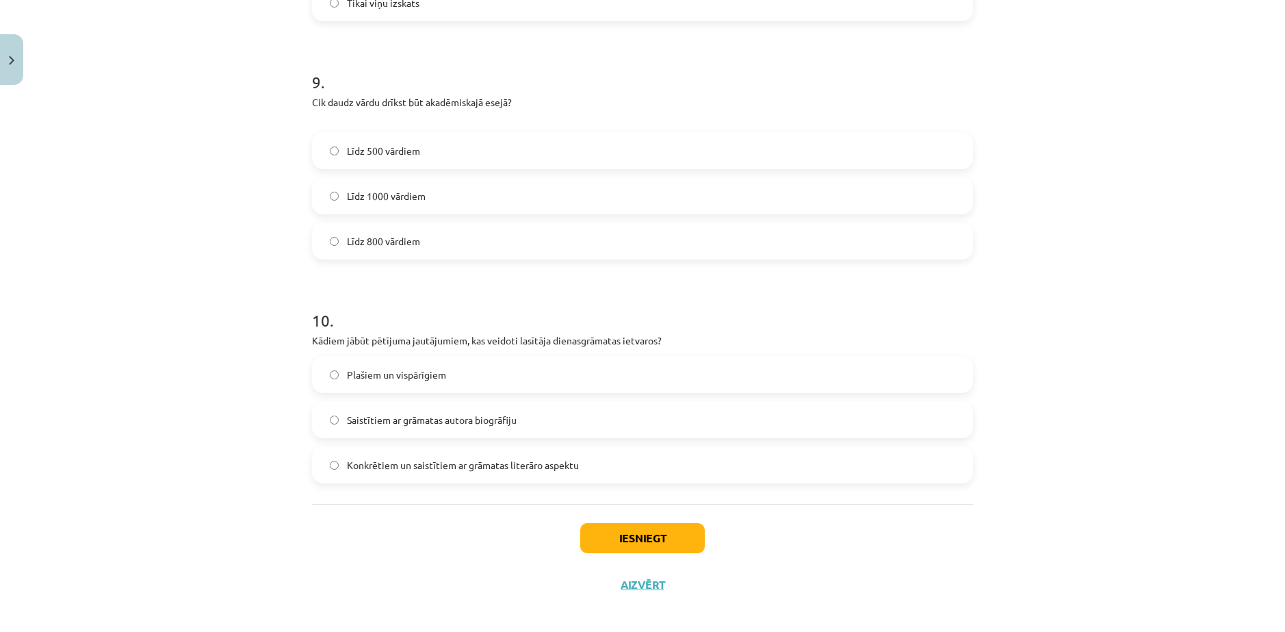
scroll to position [2046, 0]
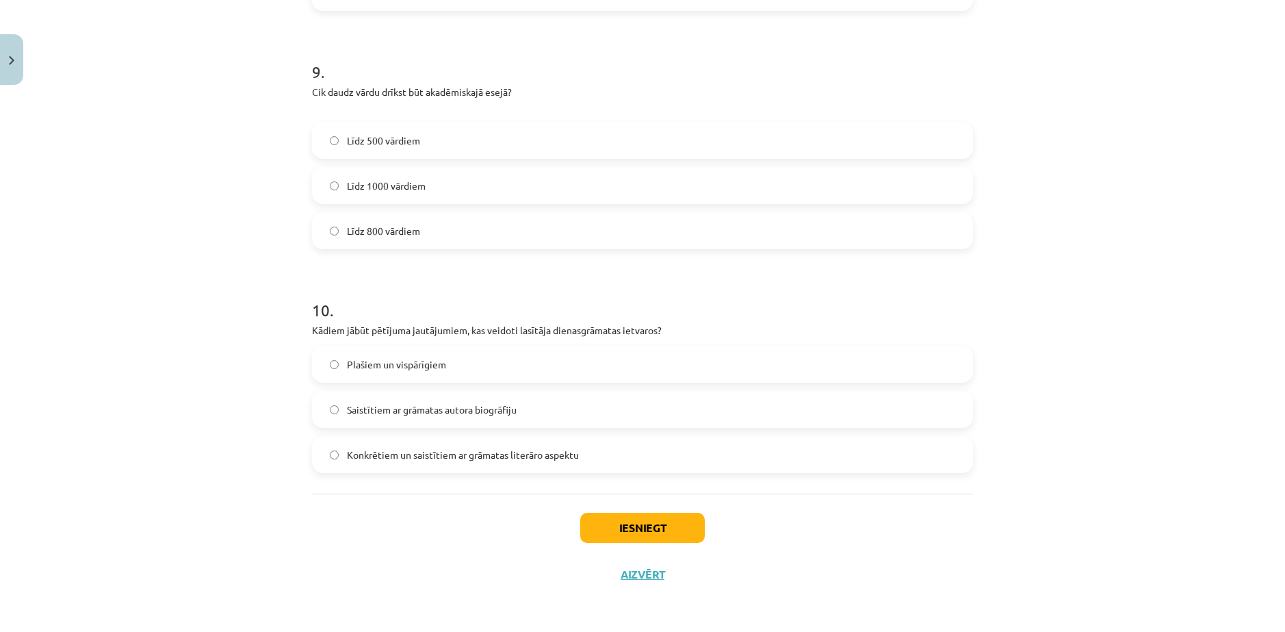
click at [461, 448] on span "Konkrētiem un saistītiem ar grāmatas literāro aspektu" at bounding box center [463, 455] width 232 height 14
click at [618, 520] on button "Iesniegt" at bounding box center [642, 528] width 125 height 30
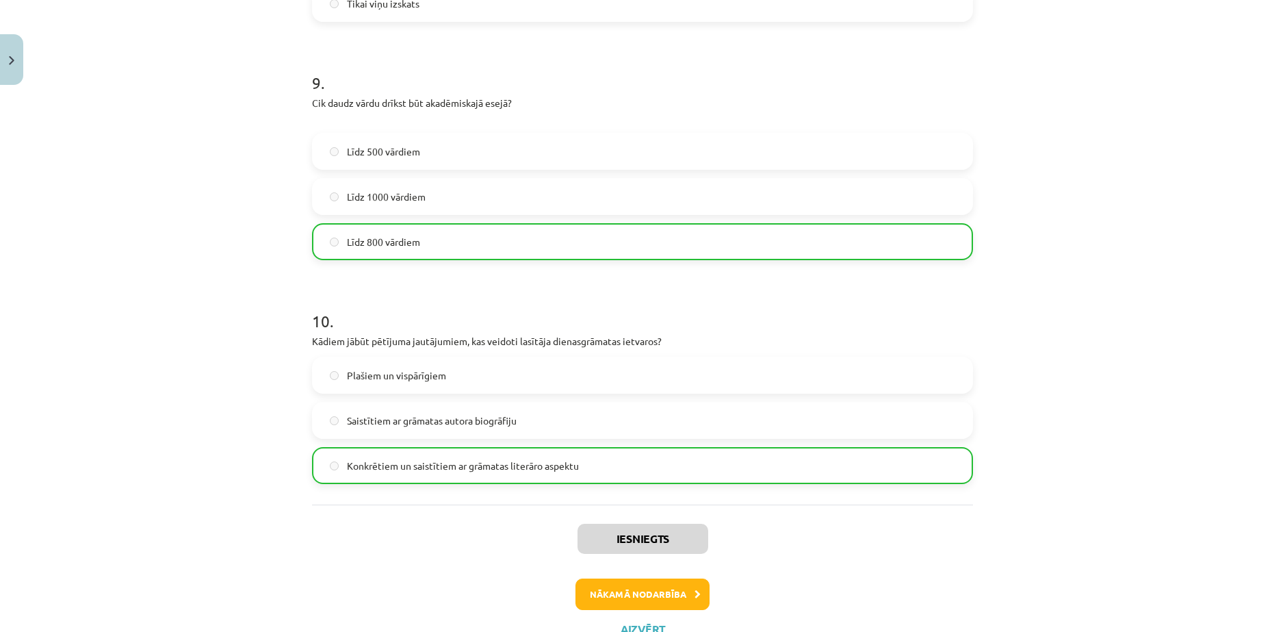
scroll to position [2090, 0]
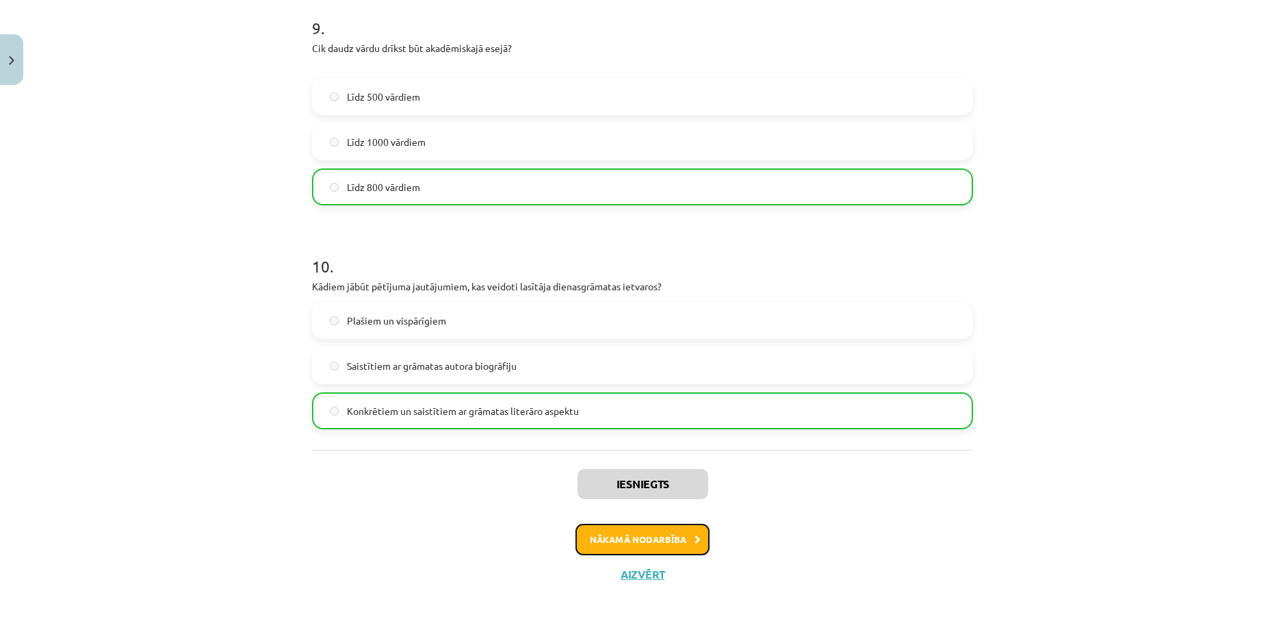
click at [614, 539] on button "Nākamā nodarbība" at bounding box center [643, 539] width 134 height 31
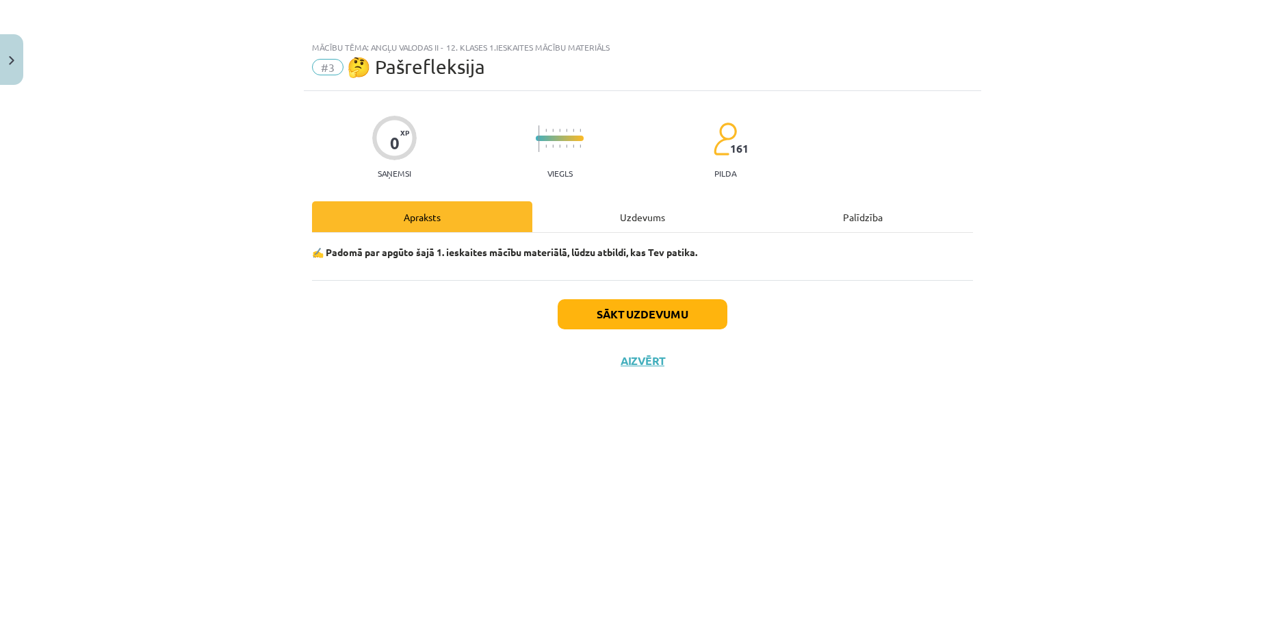
scroll to position [0, 0]
click at [610, 297] on div "Sākt uzdevumu Aizvērt" at bounding box center [642, 328] width 661 height 96
click at [612, 305] on button "Sākt uzdevumu" at bounding box center [643, 314] width 170 height 30
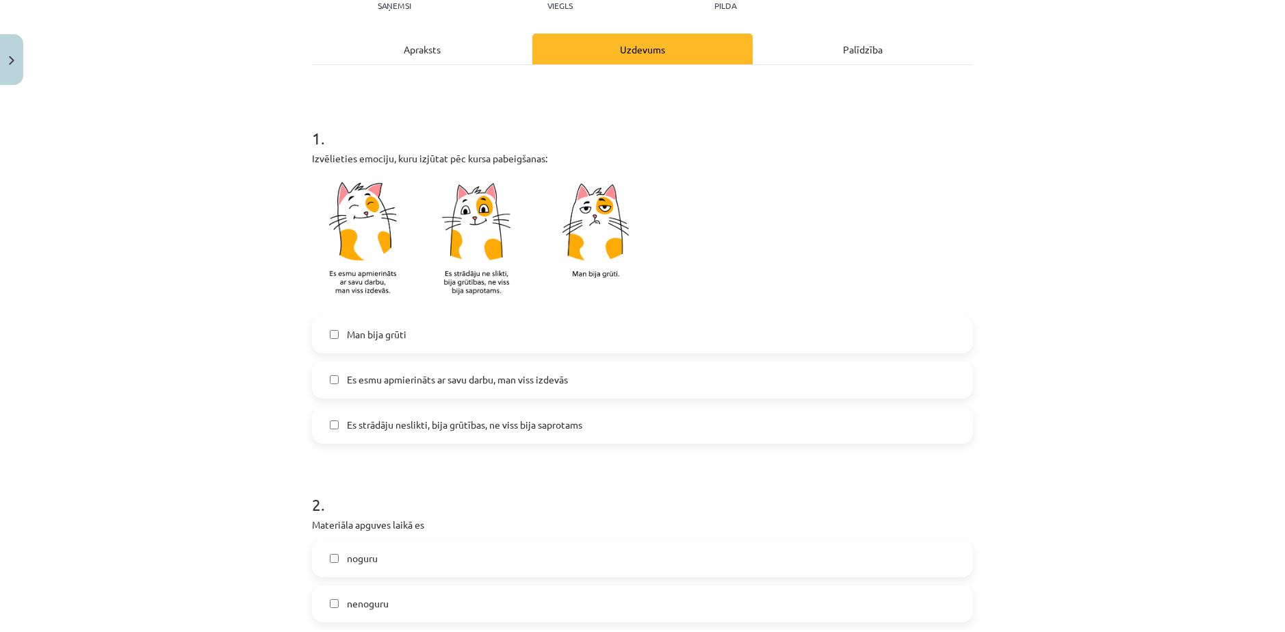
scroll to position [274, 0]
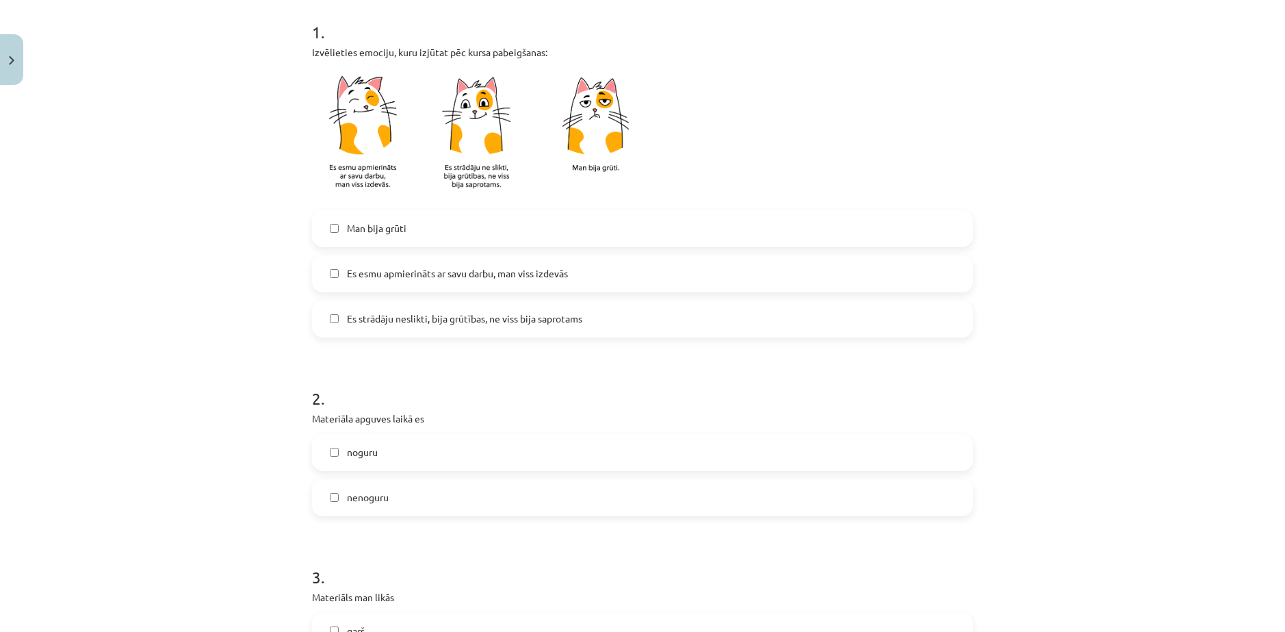
click at [375, 278] on span "Es esmu apmierināts ar savu darbu, man viss izdevās" at bounding box center [457, 273] width 221 height 14
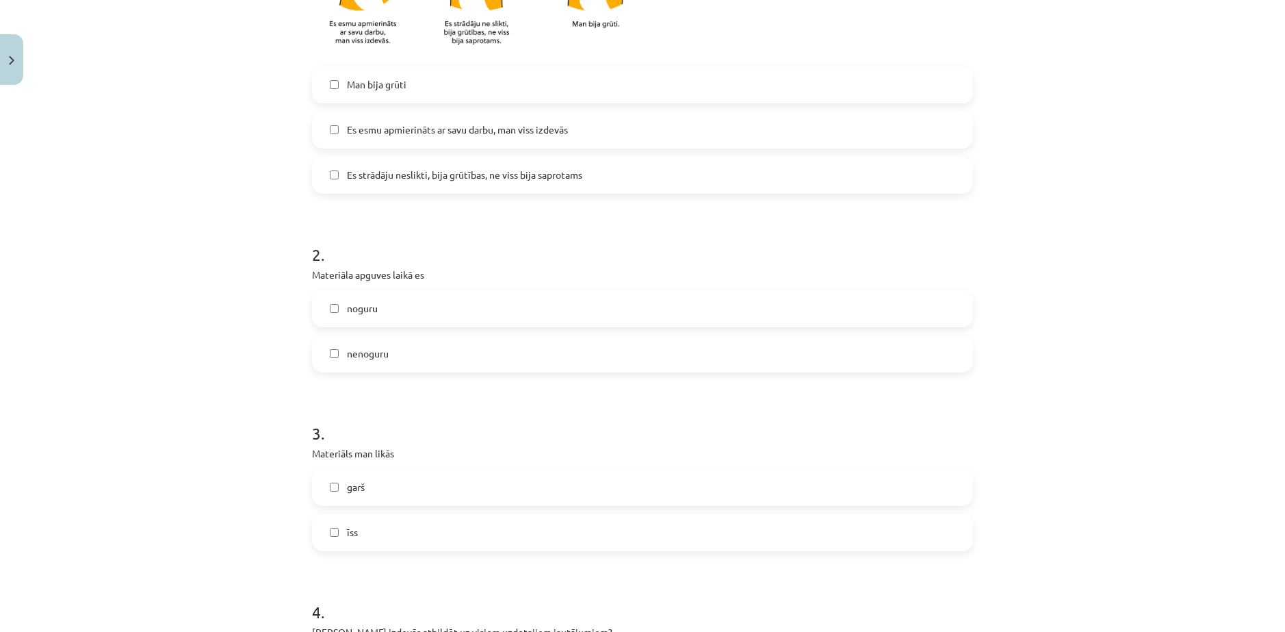
scroll to position [547, 0]
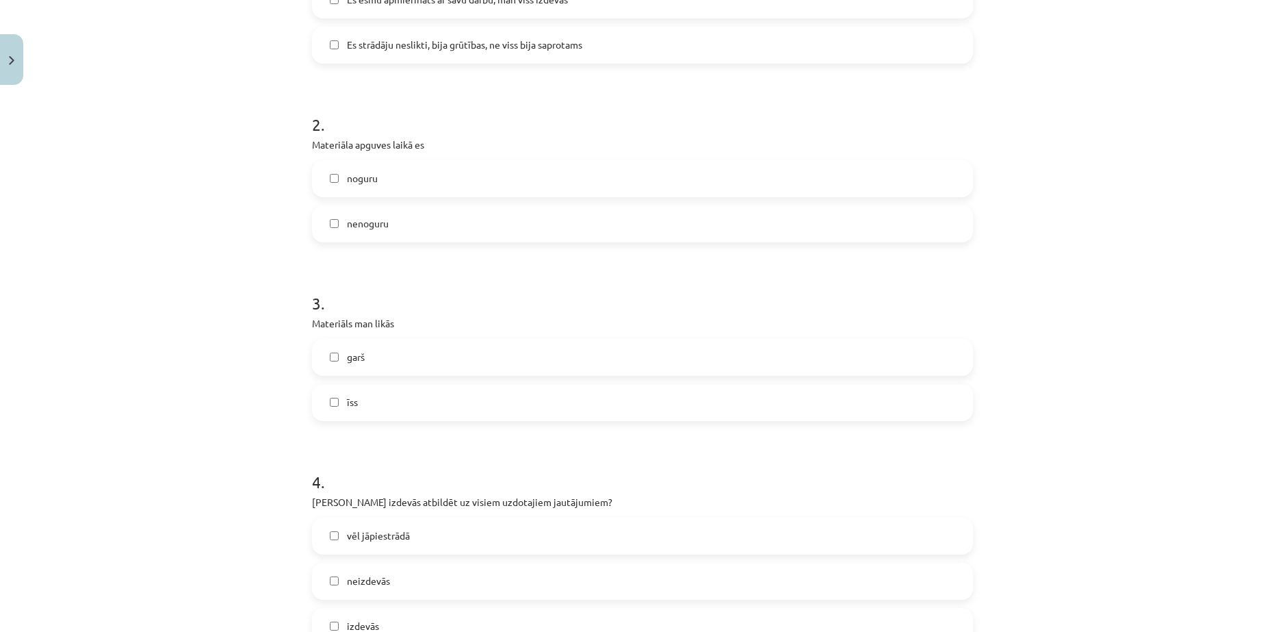
click at [368, 183] on span "noguru" at bounding box center [362, 178] width 31 height 14
click at [364, 211] on label "nenoguru" at bounding box center [642, 224] width 658 height 34
click at [360, 182] on span "noguru" at bounding box center [362, 178] width 31 height 14
click at [357, 402] on label "īss" at bounding box center [642, 402] width 658 height 34
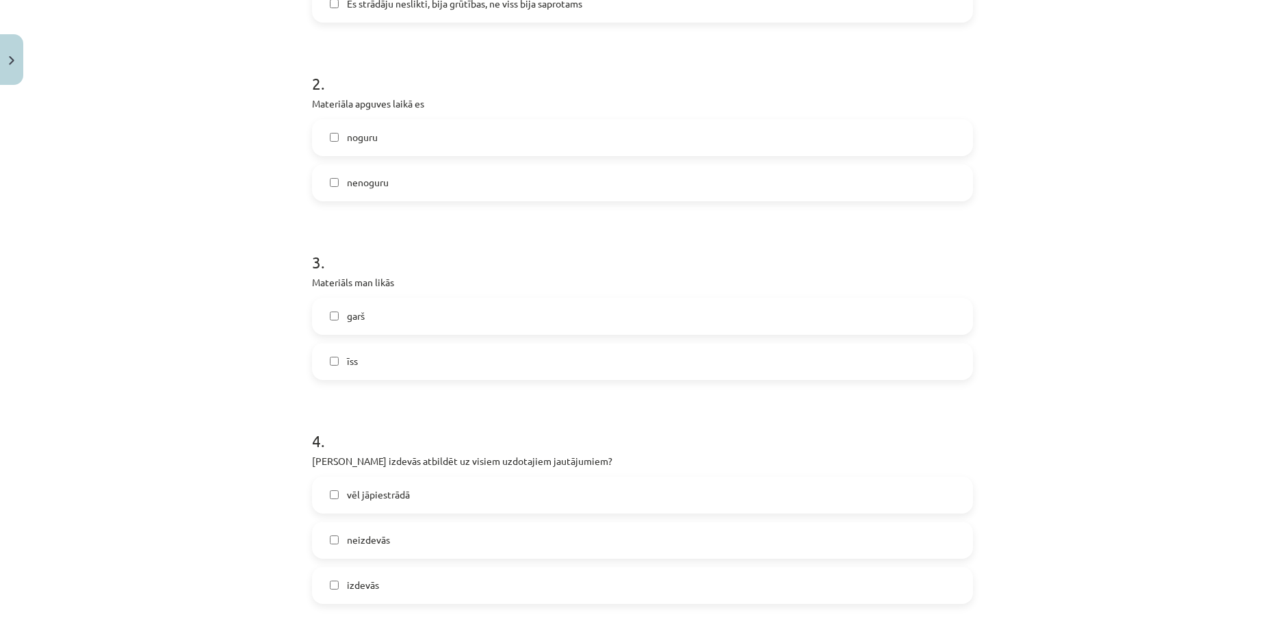
scroll to position [821, 0]
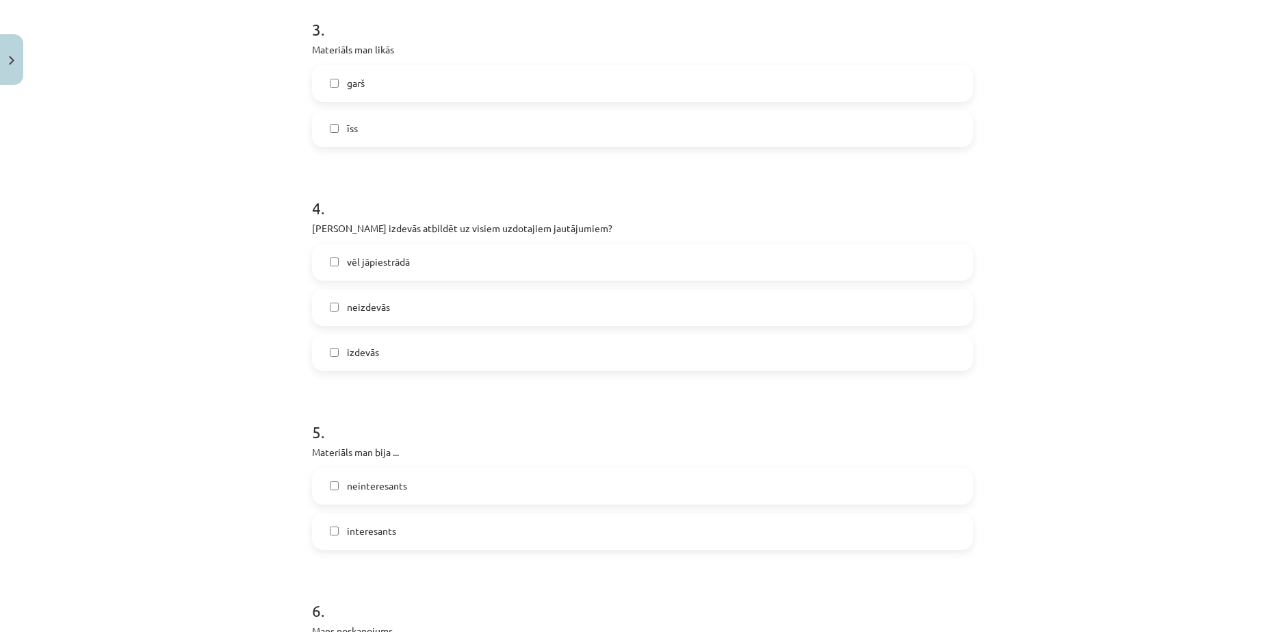
click at [377, 254] on label "vēl jāpiestrādā" at bounding box center [642, 262] width 658 height 34
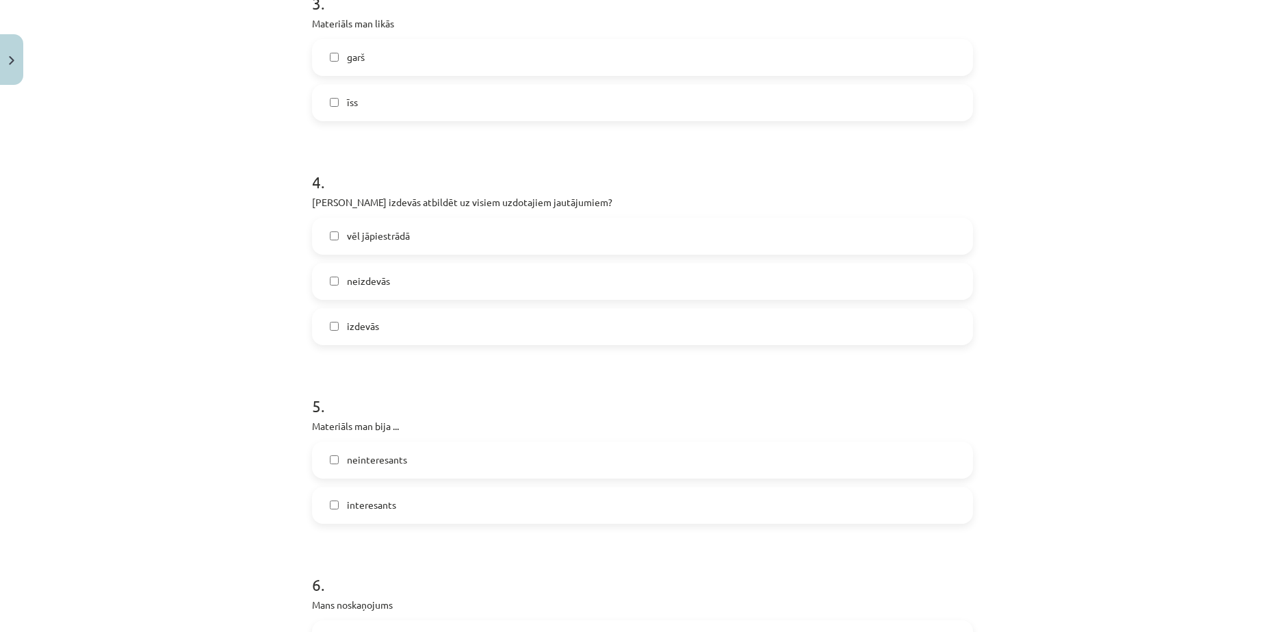
scroll to position [958, 0]
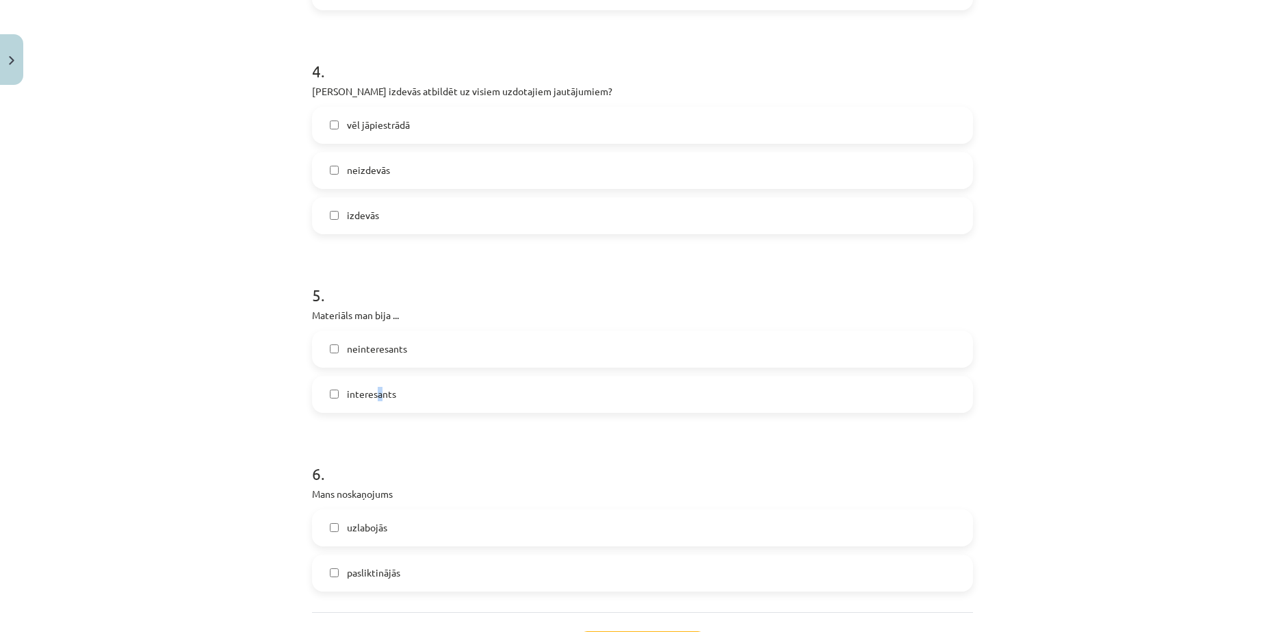
drag, startPoint x: 377, startPoint y: 375, endPoint x: 367, endPoint y: 409, distance: 35.5
click at [374, 387] on div "interesants" at bounding box center [642, 394] width 661 height 37
click at [358, 398] on span "interesants" at bounding box center [371, 394] width 49 height 14
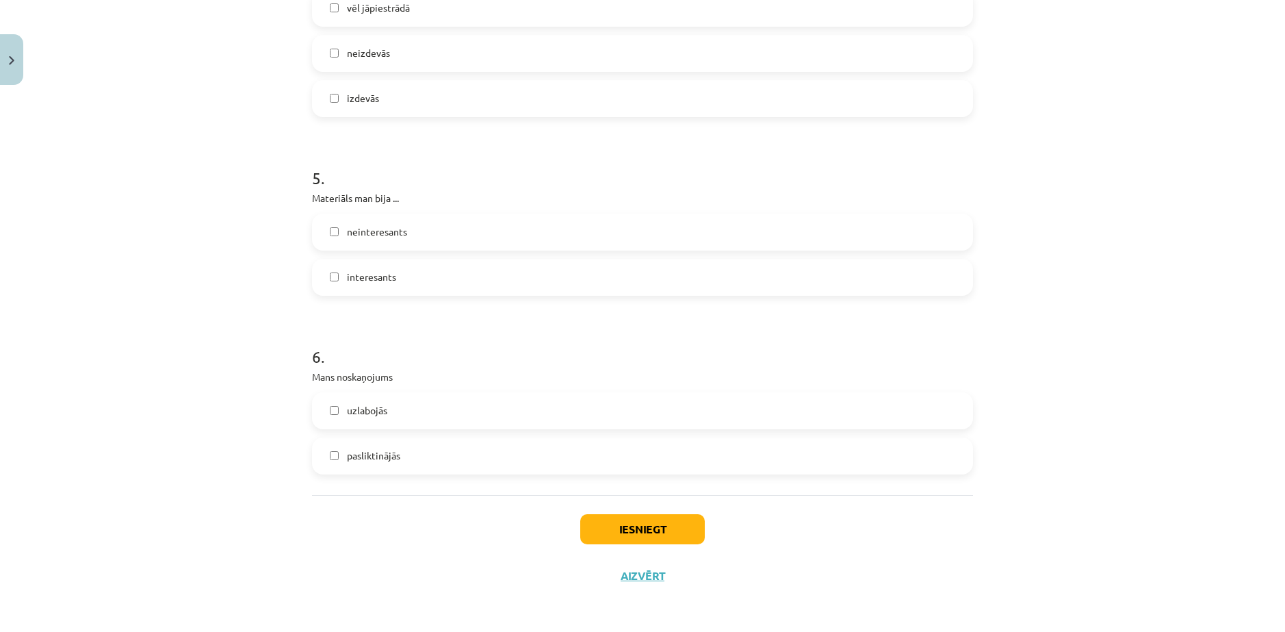
scroll to position [1076, 0]
click at [370, 417] on label "uzlabojās" at bounding box center [642, 409] width 658 height 34
click at [584, 519] on button "Iesniegt" at bounding box center [642, 528] width 125 height 30
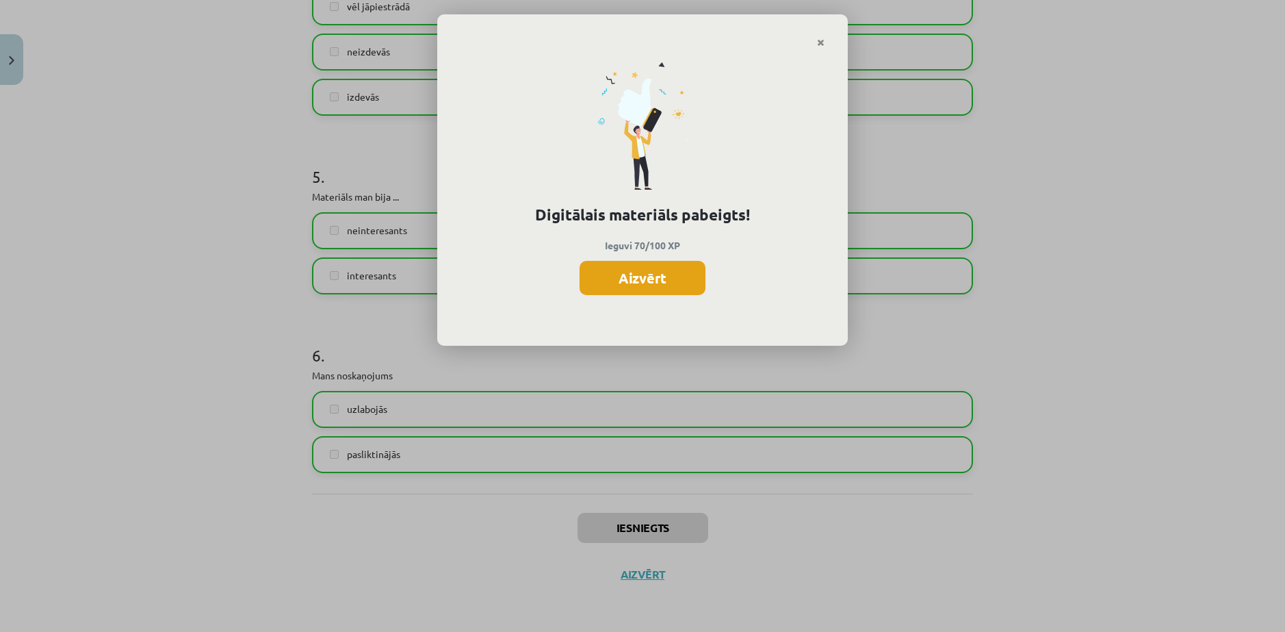
click at [629, 288] on button "Aizvērt" at bounding box center [643, 278] width 126 height 34
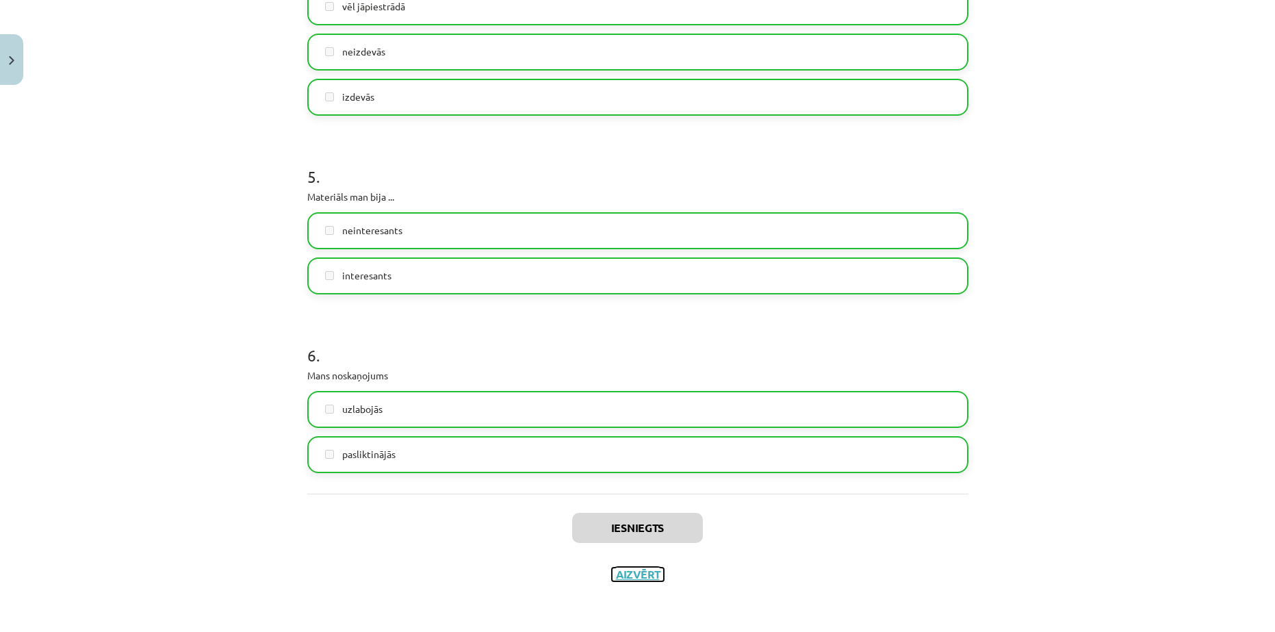
click at [631, 573] on button "Aizvērt" at bounding box center [638, 574] width 52 height 14
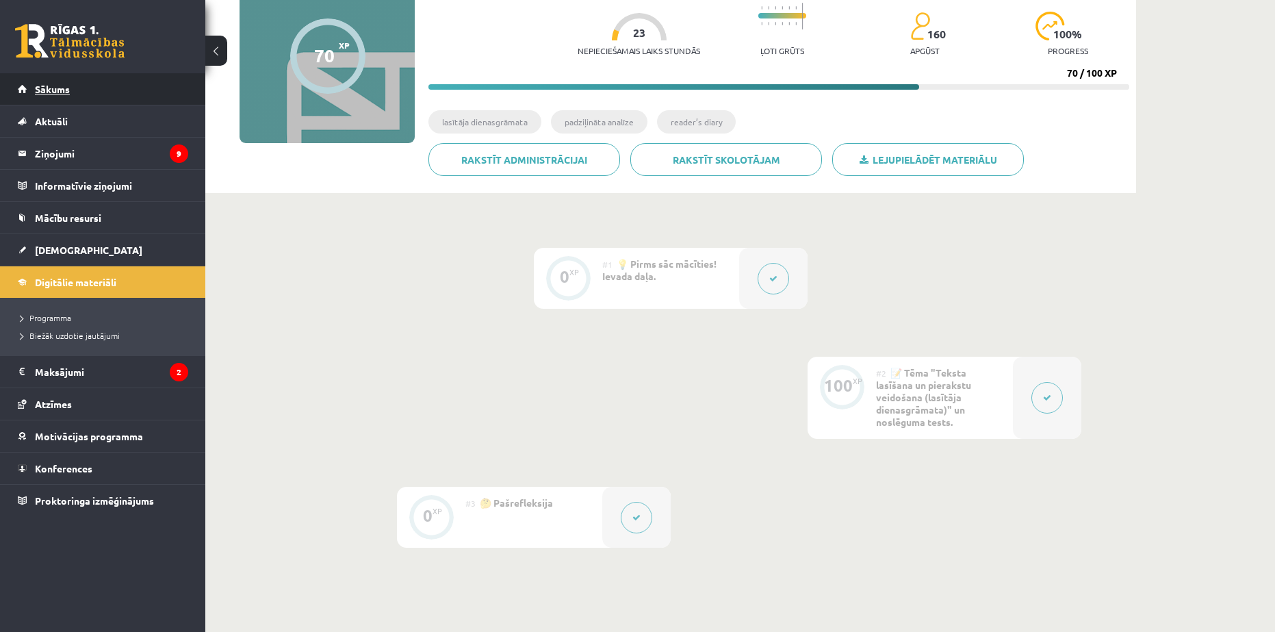
click at [71, 94] on link "Sākums" at bounding box center [103, 88] width 170 height 31
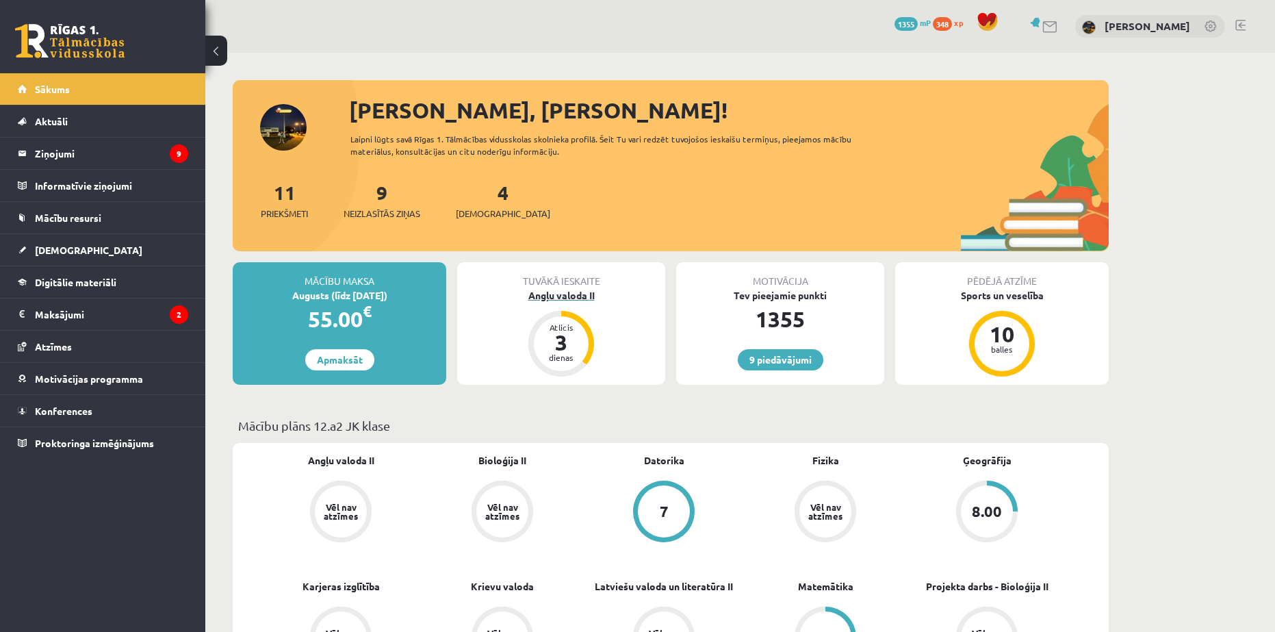
click at [545, 294] on div "Angļu valoda II" at bounding box center [561, 295] width 208 height 14
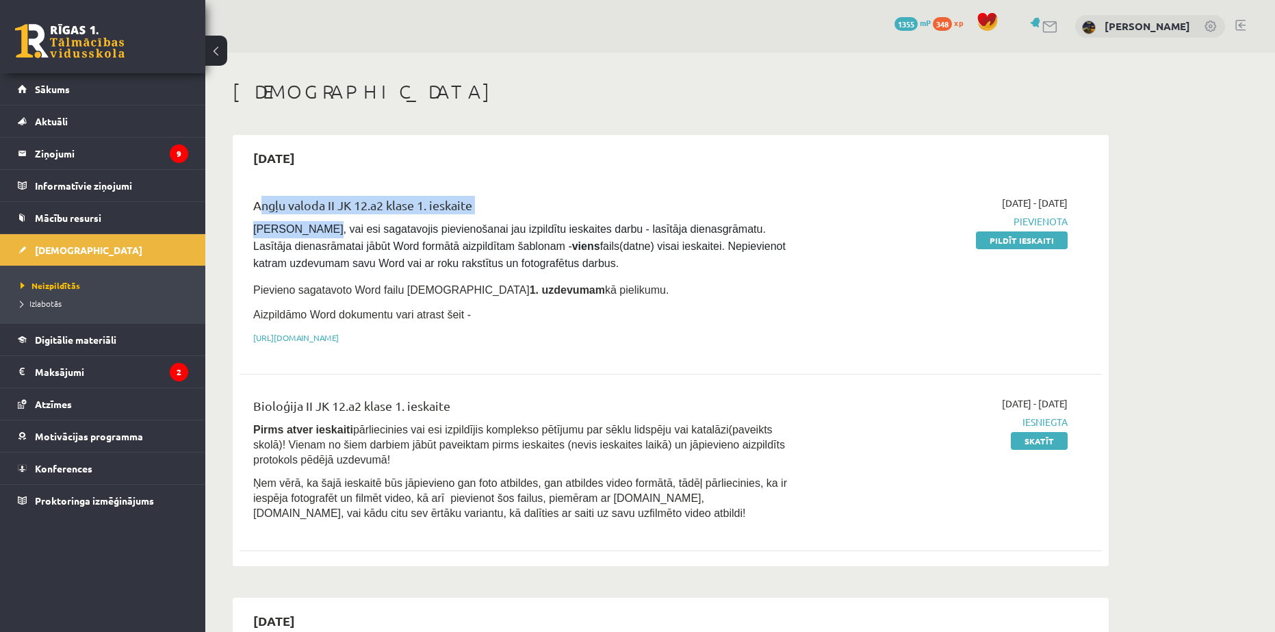
drag, startPoint x: 249, startPoint y: 220, endPoint x: 307, endPoint y: 227, distance: 58.7
click at [307, 227] on div "Angļu valoda II JK 12.a2 klase 1. ieskaite [PERSON_NAME], vai esi sagatavojis p…" at bounding box center [521, 274] width 556 height 156
click at [283, 238] on span "[PERSON_NAME], vai esi sagatavojis pievienošanai jau izpildītu ieskaites darbu …" at bounding box center [520, 246] width 535 height 46
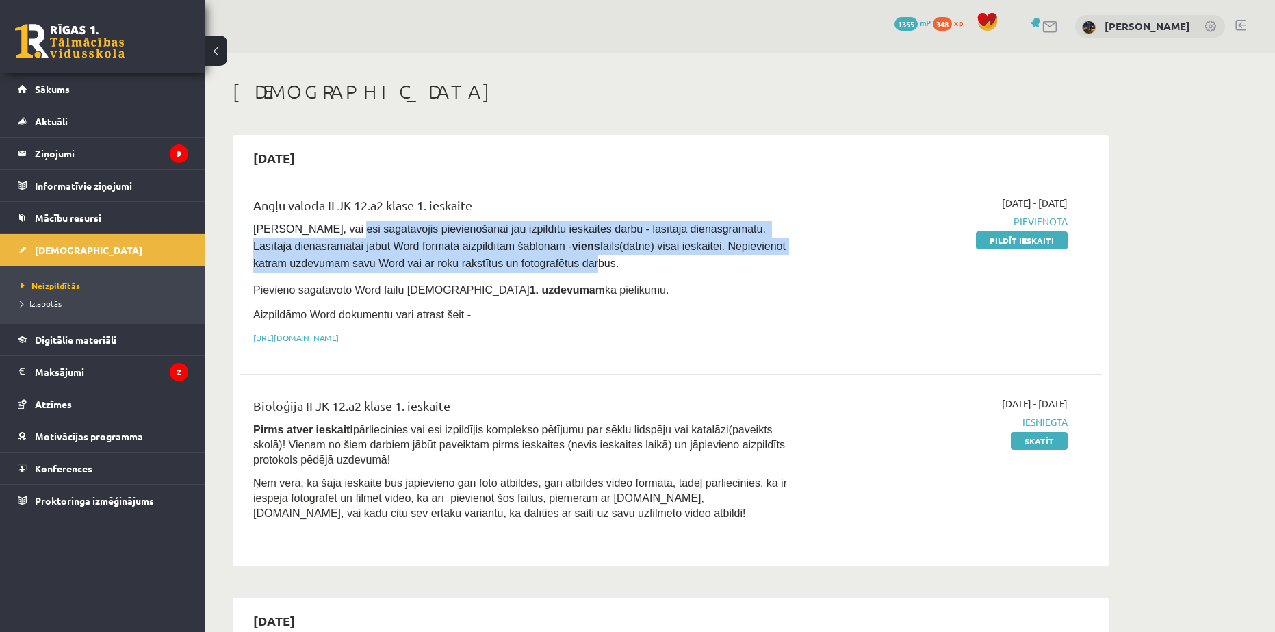
drag, startPoint x: 331, startPoint y: 226, endPoint x: 535, endPoint y: 267, distance: 208.0
click at [535, 267] on span "[PERSON_NAME], vai esi sagatavojis pievienošanai jau izpildītu ieskaites darbu …" at bounding box center [520, 246] width 535 height 46
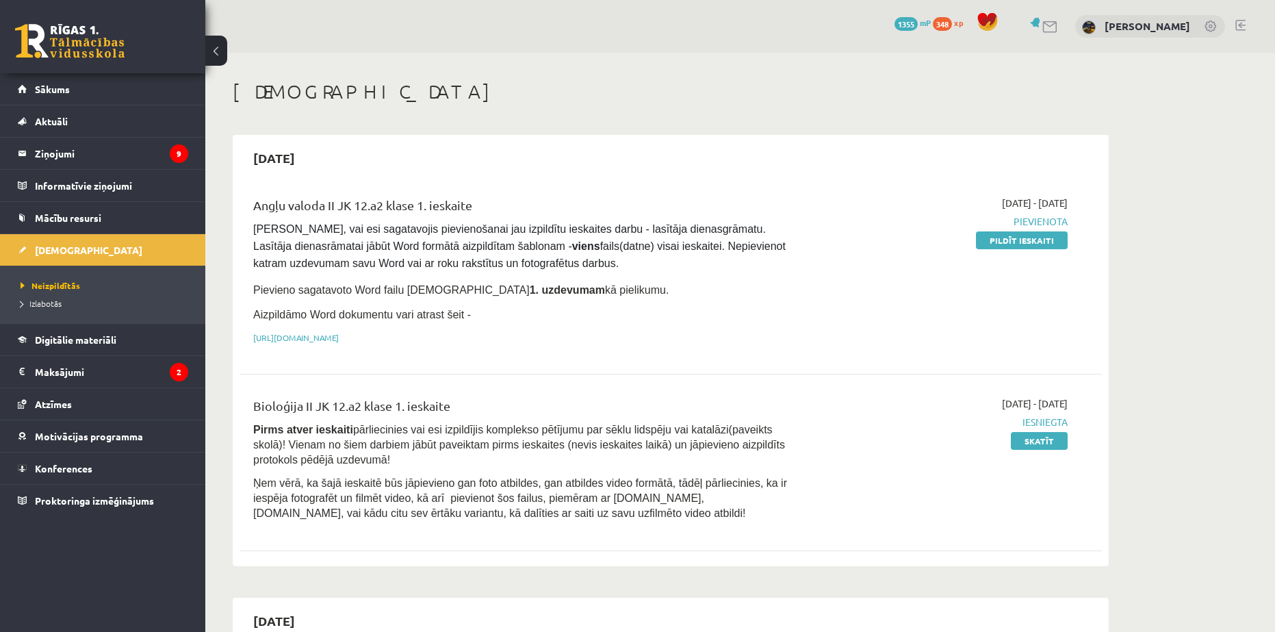
click at [1001, 296] on div "2025-10-08 - 2025-10-11 Pievienota Pildīt ieskaiti" at bounding box center [938, 274] width 279 height 156
click at [1005, 244] on link "Pildīt ieskaiti" at bounding box center [1022, 240] width 92 height 18
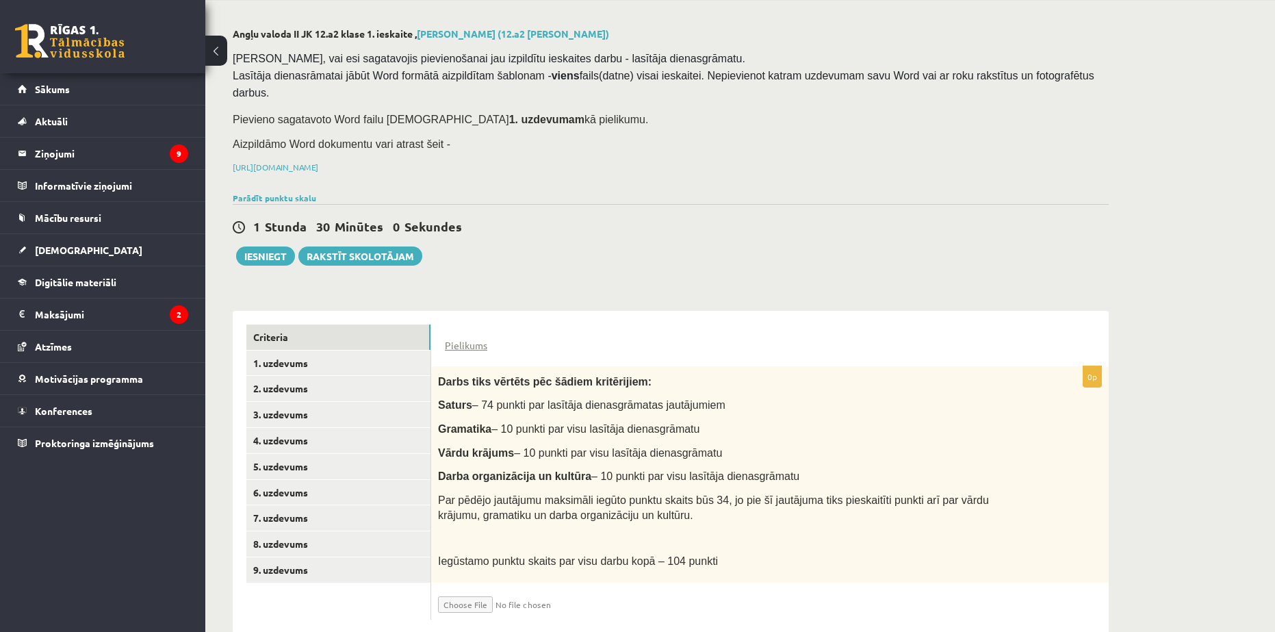
scroll to position [62, 0]
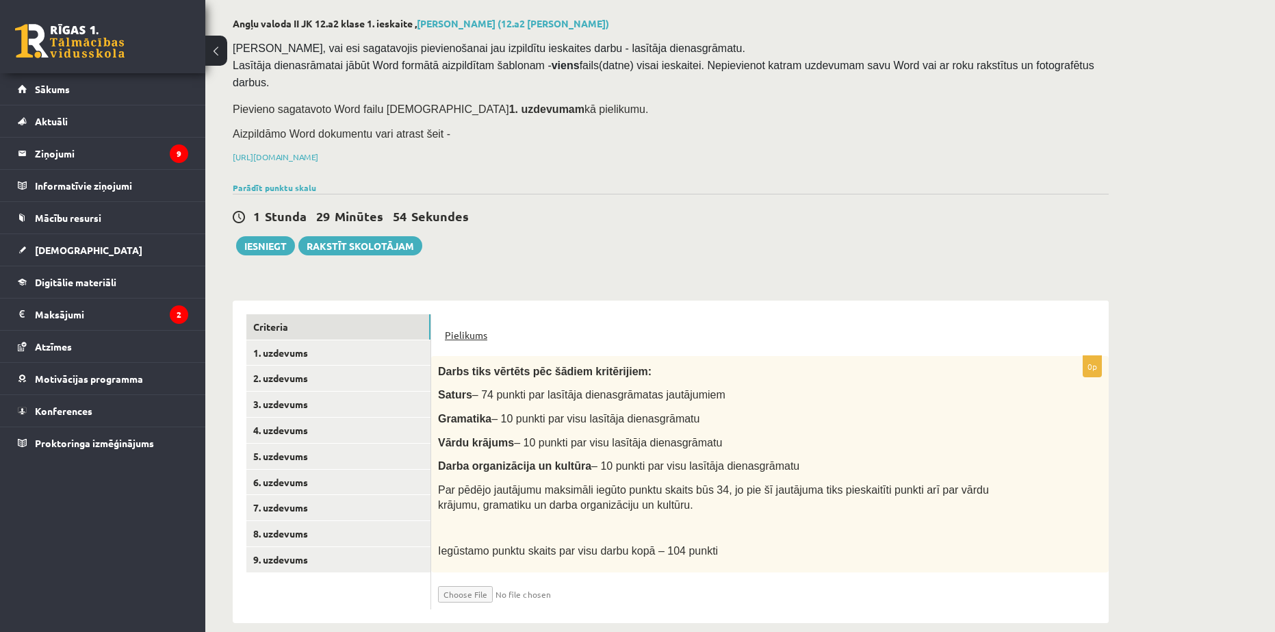
click at [474, 328] on link "Pielikums" at bounding box center [466, 335] width 42 height 14
click at [343, 340] on link "1. uzdevums" at bounding box center [338, 352] width 184 height 25
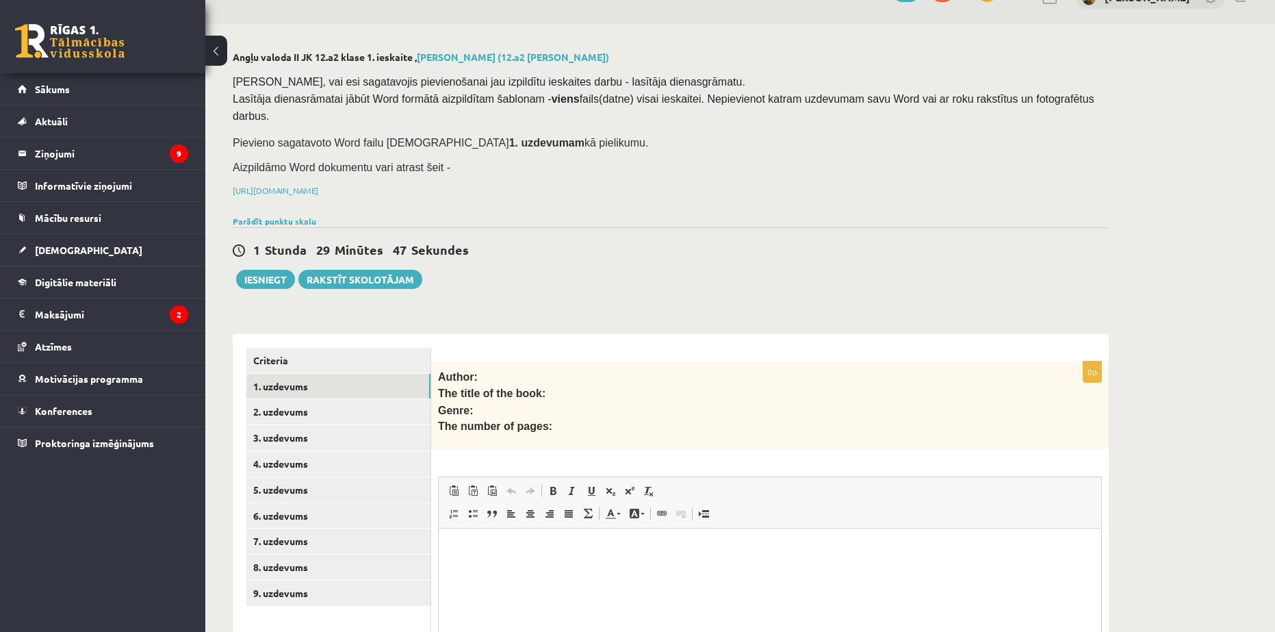
scroll to position [0, 0]
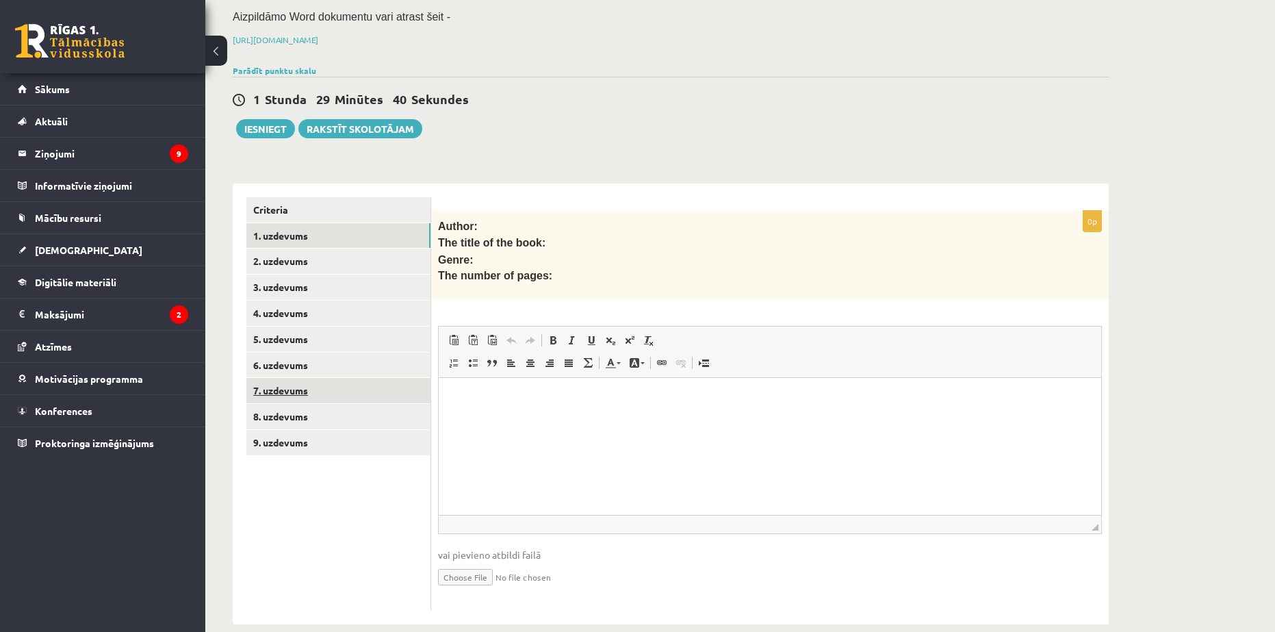
click at [349, 378] on link "7. uzdevums" at bounding box center [338, 390] width 184 height 25
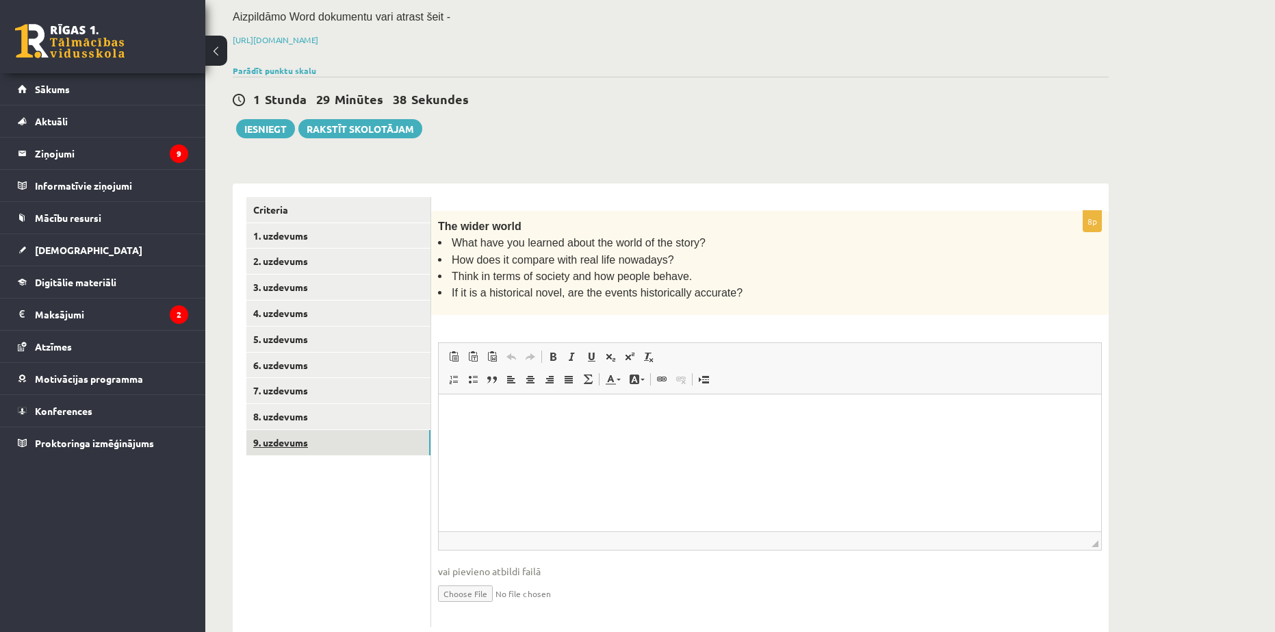
click at [299, 430] on link "9. uzdevums" at bounding box center [338, 442] width 184 height 25
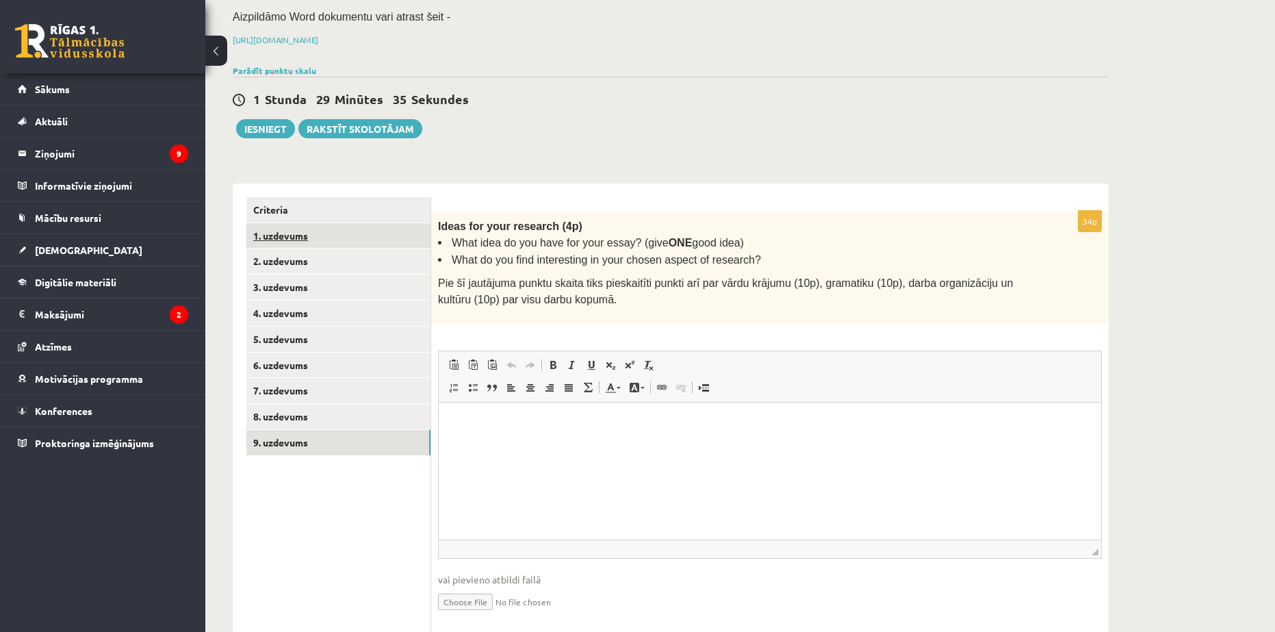
click at [300, 223] on link "1. uzdevums" at bounding box center [338, 235] width 184 height 25
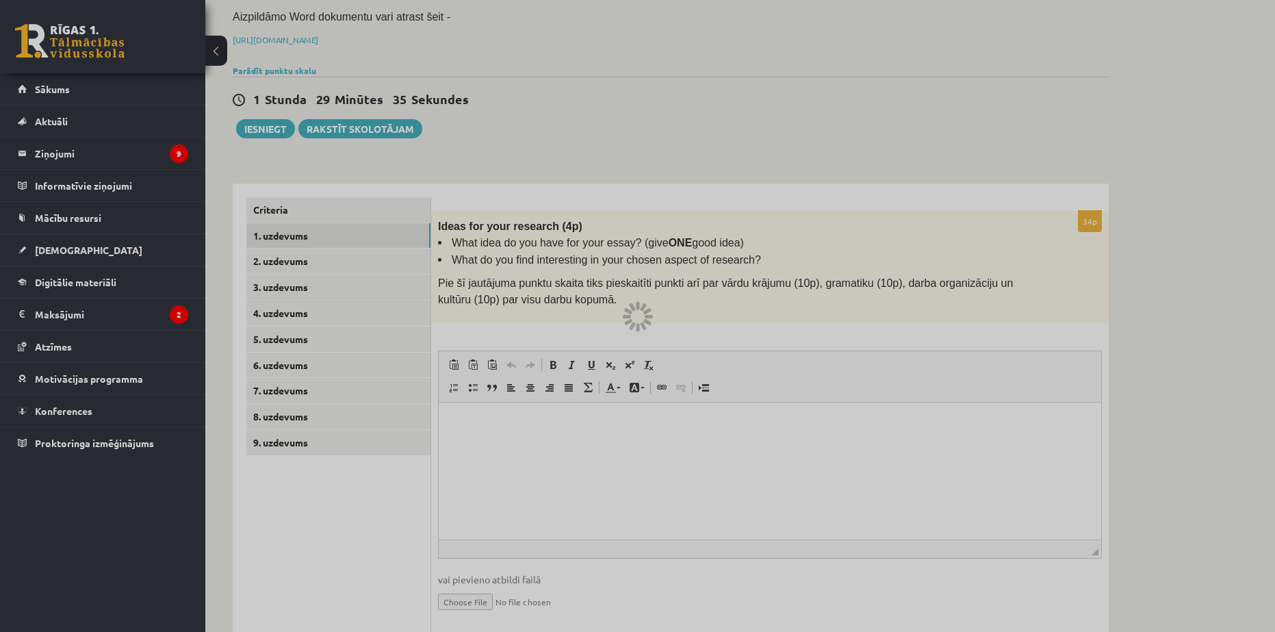
scroll to position [43, 0]
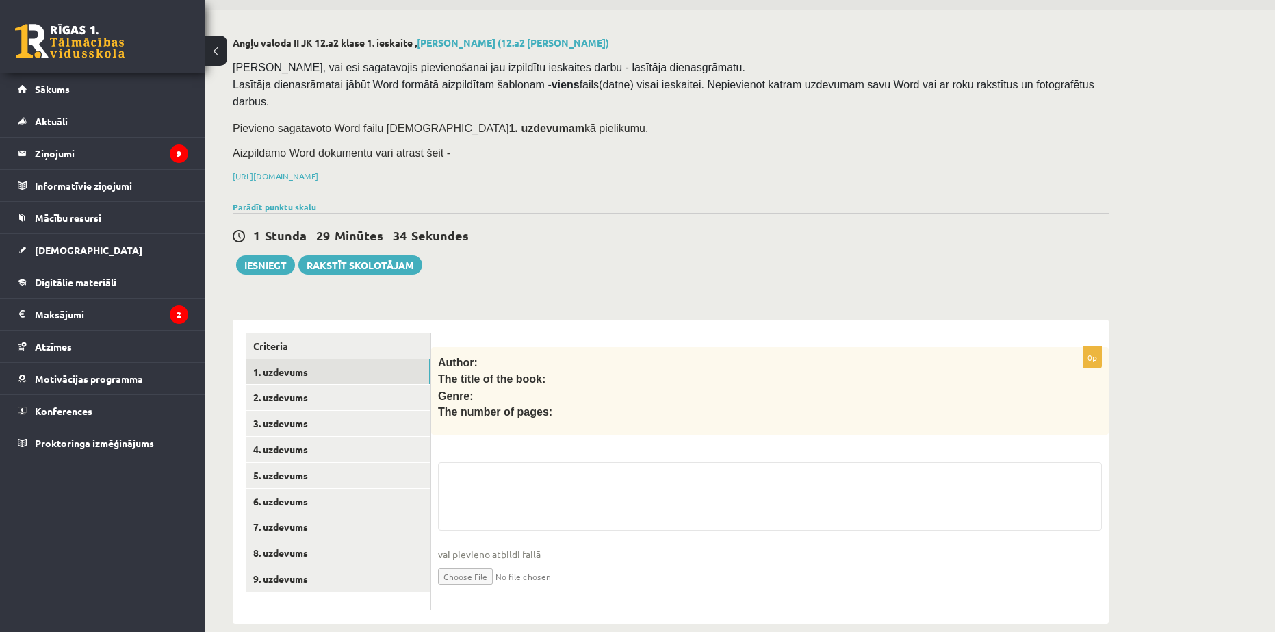
click at [463, 561] on input "file" at bounding box center [770, 575] width 664 height 28
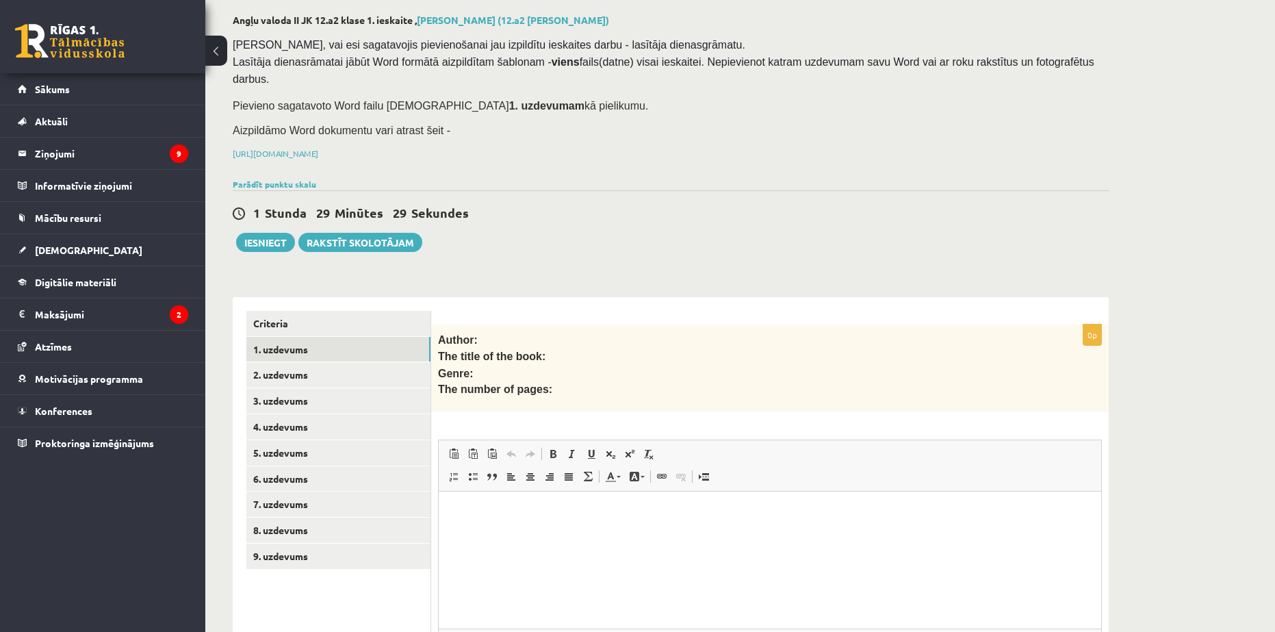
scroll to position [179, 0]
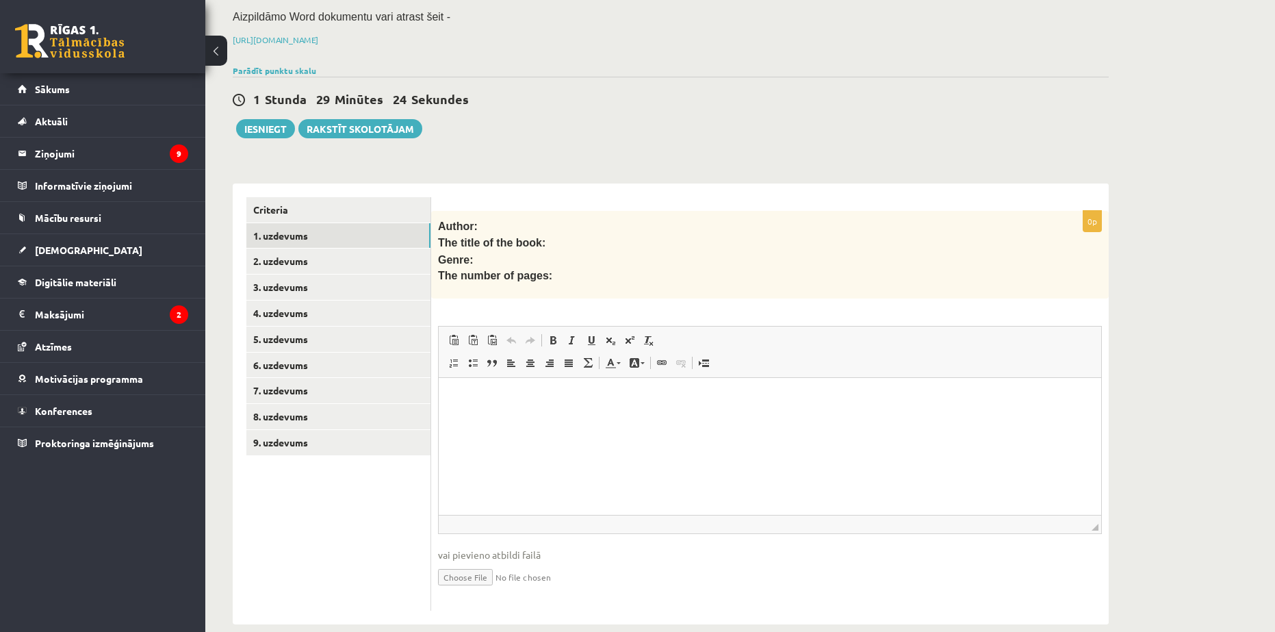
click at [477, 562] on input "file" at bounding box center [770, 576] width 664 height 28
type input "**********"
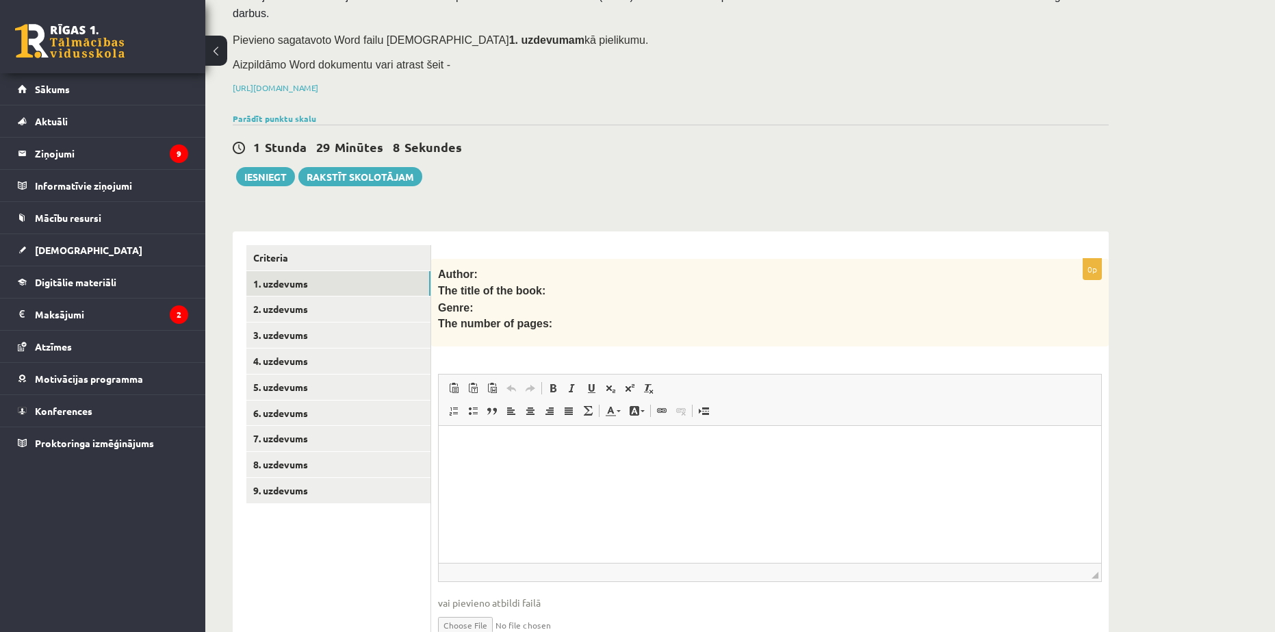
scroll to position [137, 0]
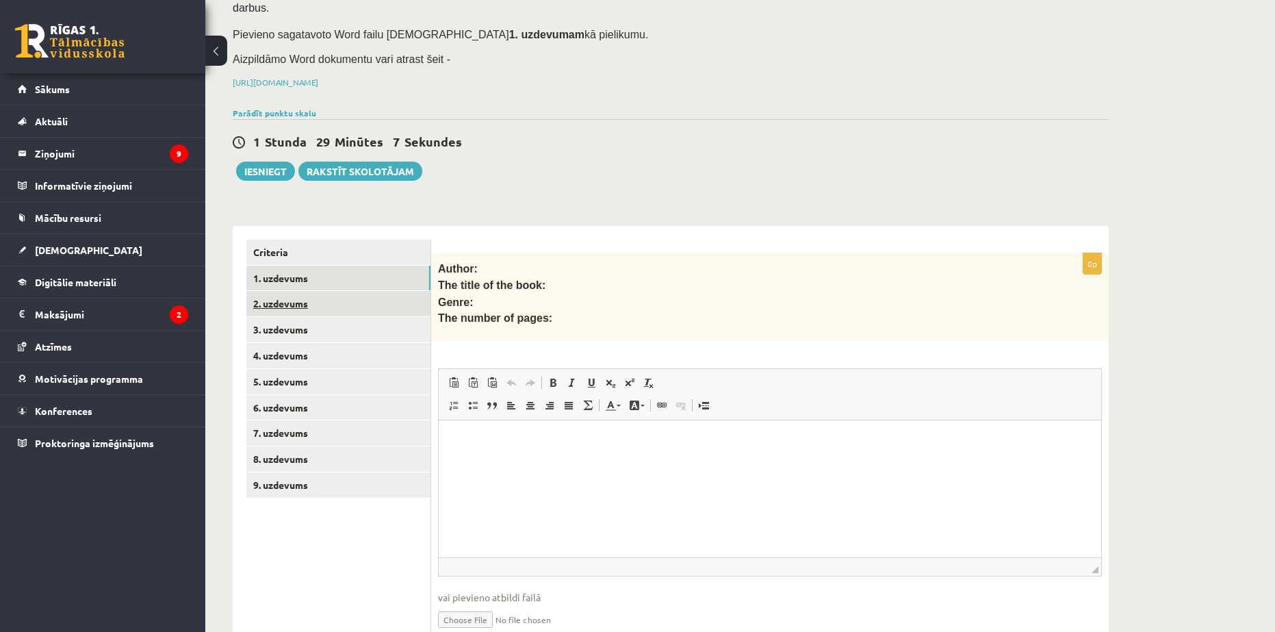
click at [309, 291] on link "2. uzdevums" at bounding box center [338, 303] width 184 height 25
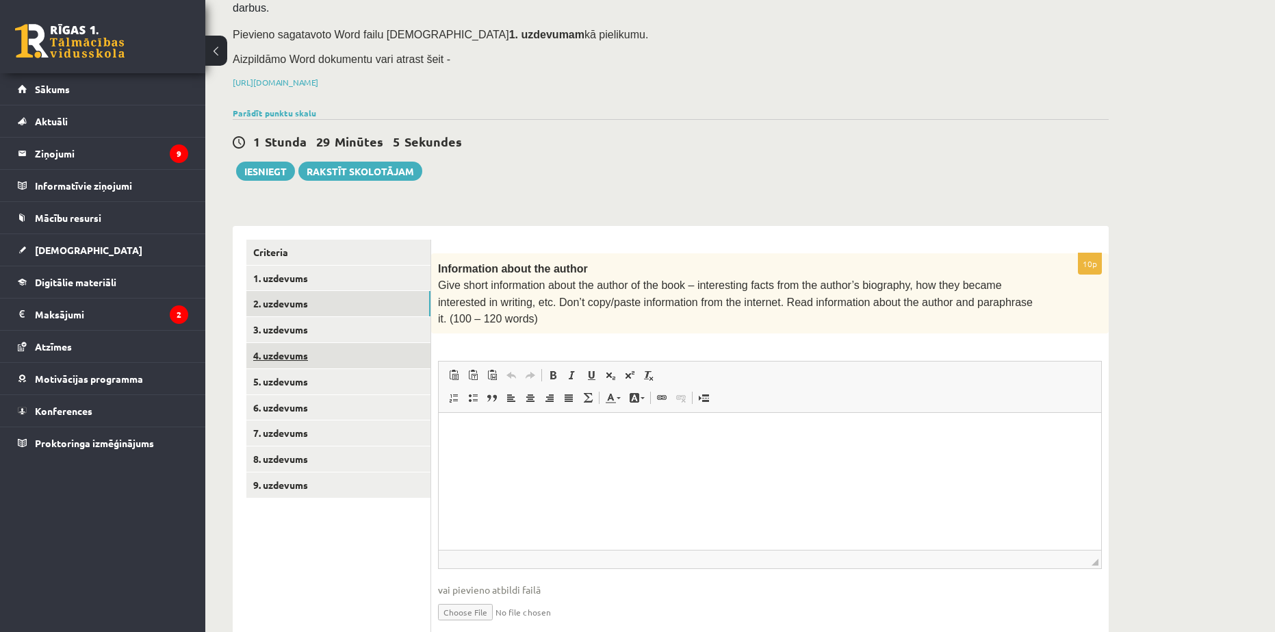
scroll to position [0, 0]
click at [308, 395] on link "6. uzdevums" at bounding box center [338, 407] width 184 height 25
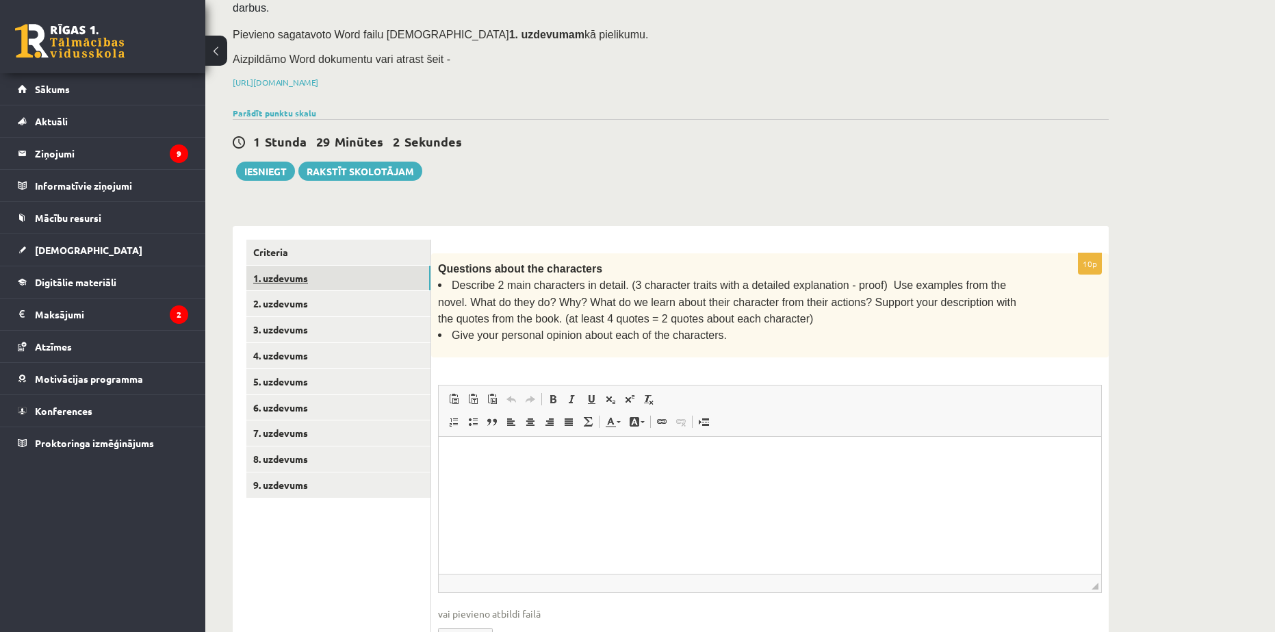
click at [283, 266] on link "1. uzdevums" at bounding box center [338, 278] width 184 height 25
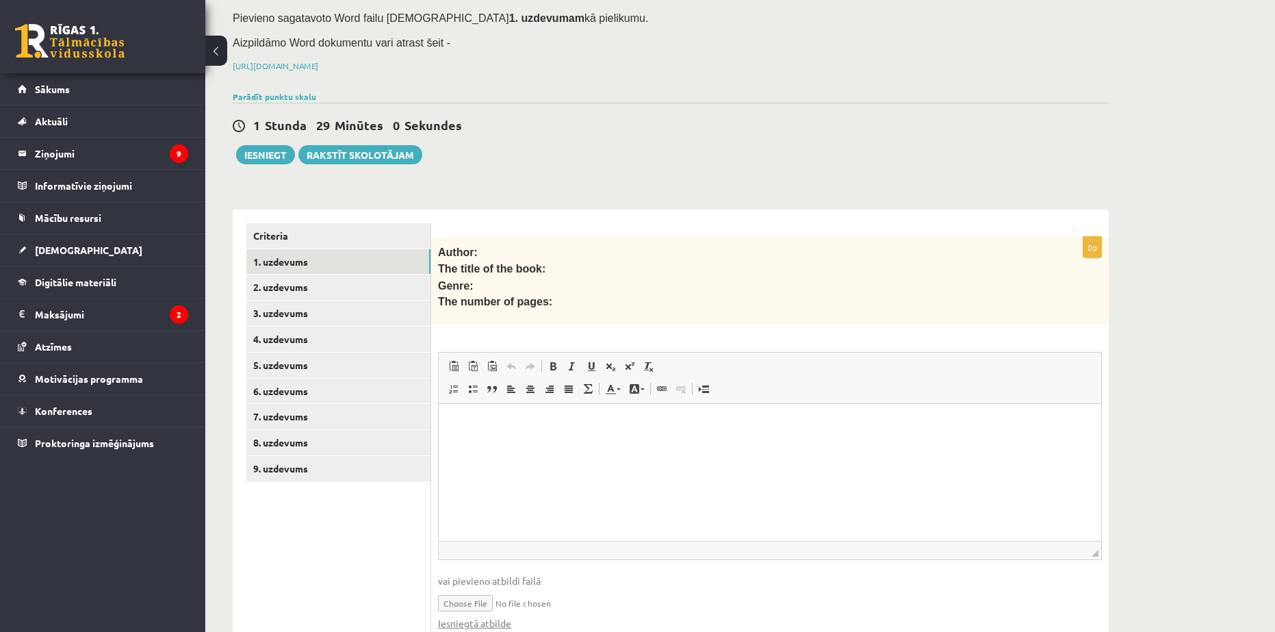
scroll to position [194, 0]
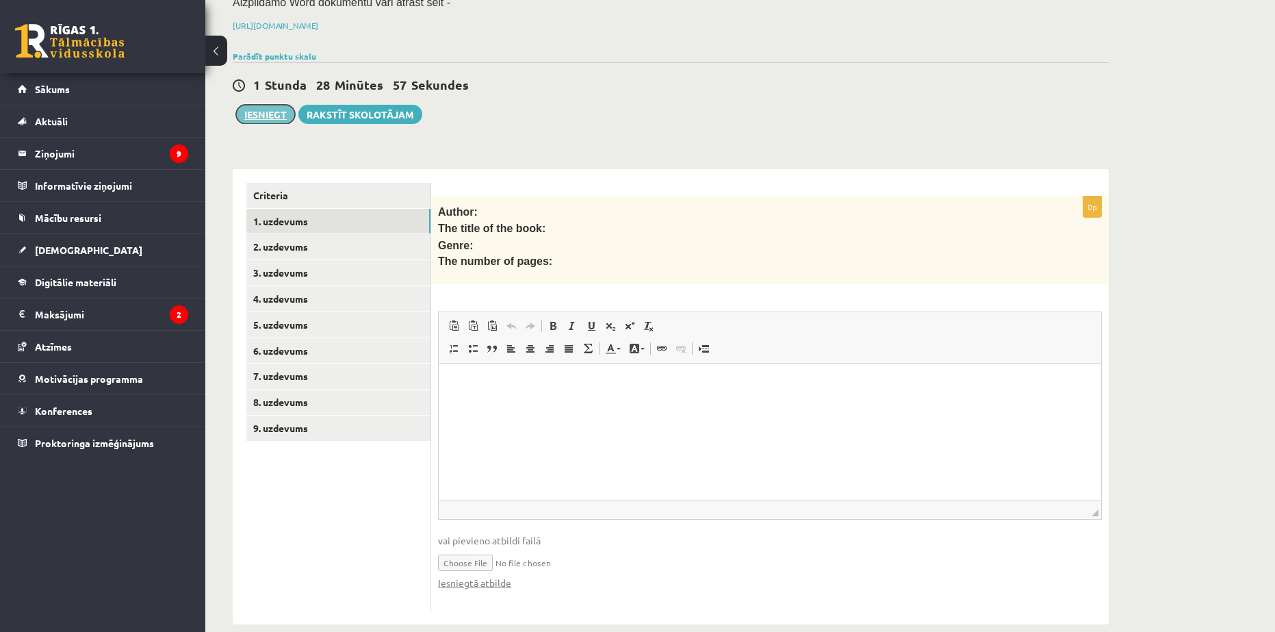
click at [272, 105] on button "Iesniegt" at bounding box center [265, 114] width 59 height 19
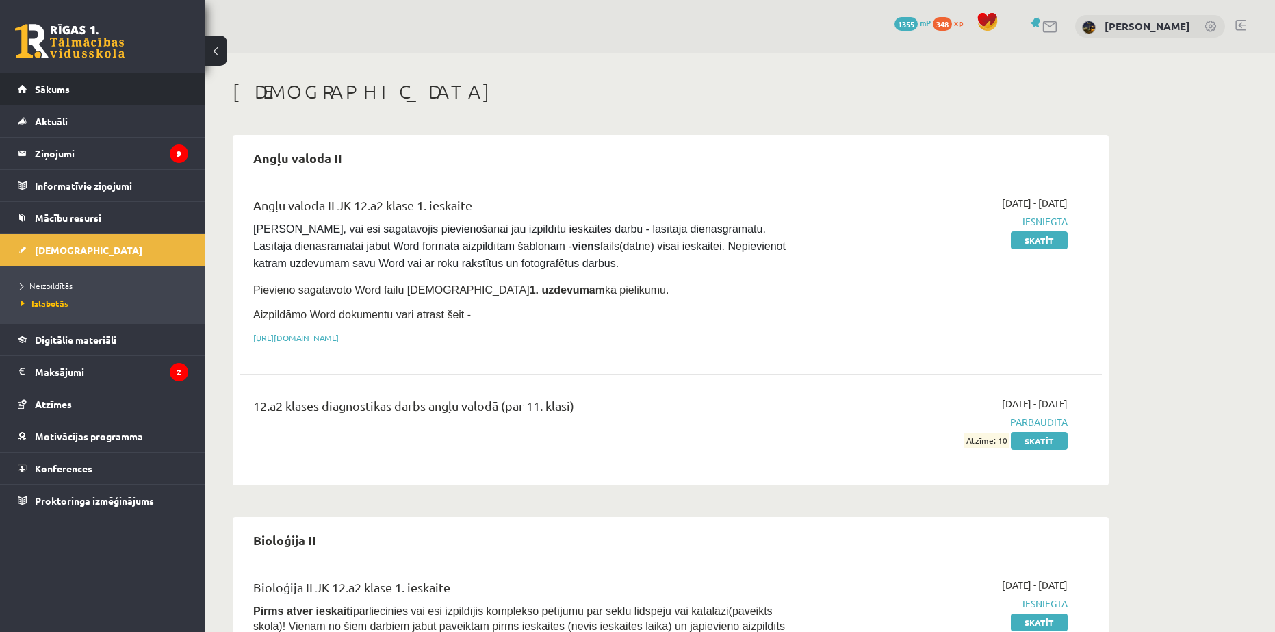
click at [70, 79] on link "Sākums" at bounding box center [103, 88] width 170 height 31
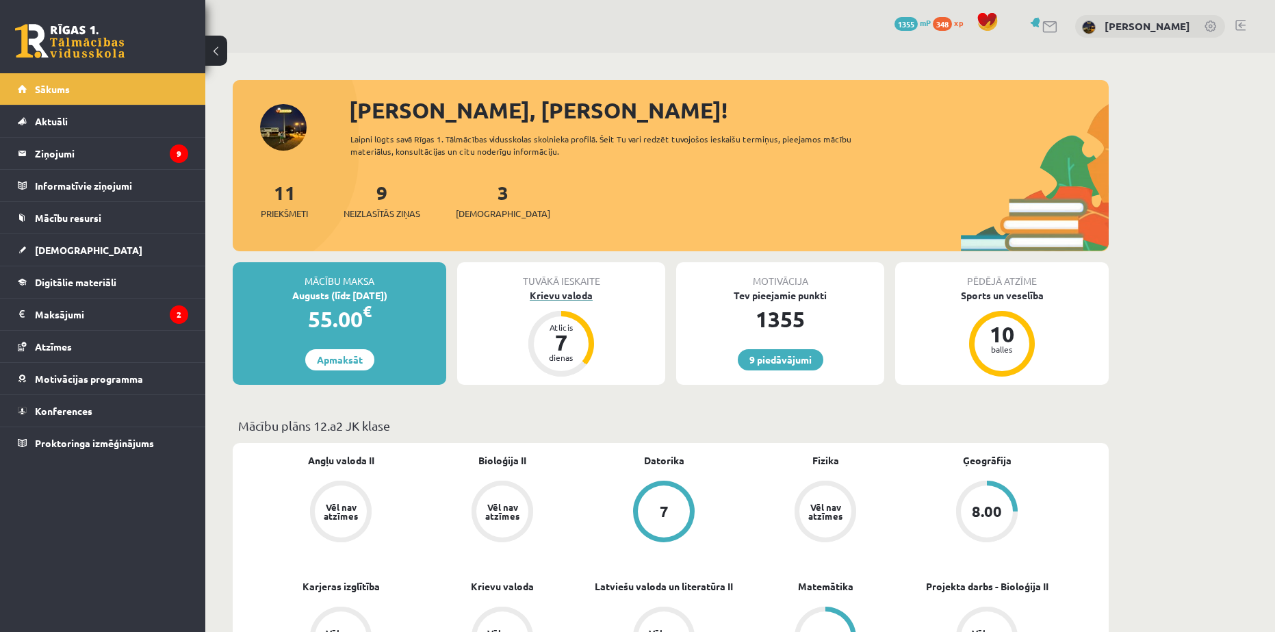
click at [569, 295] on div "Krievu valoda" at bounding box center [561, 295] width 208 height 14
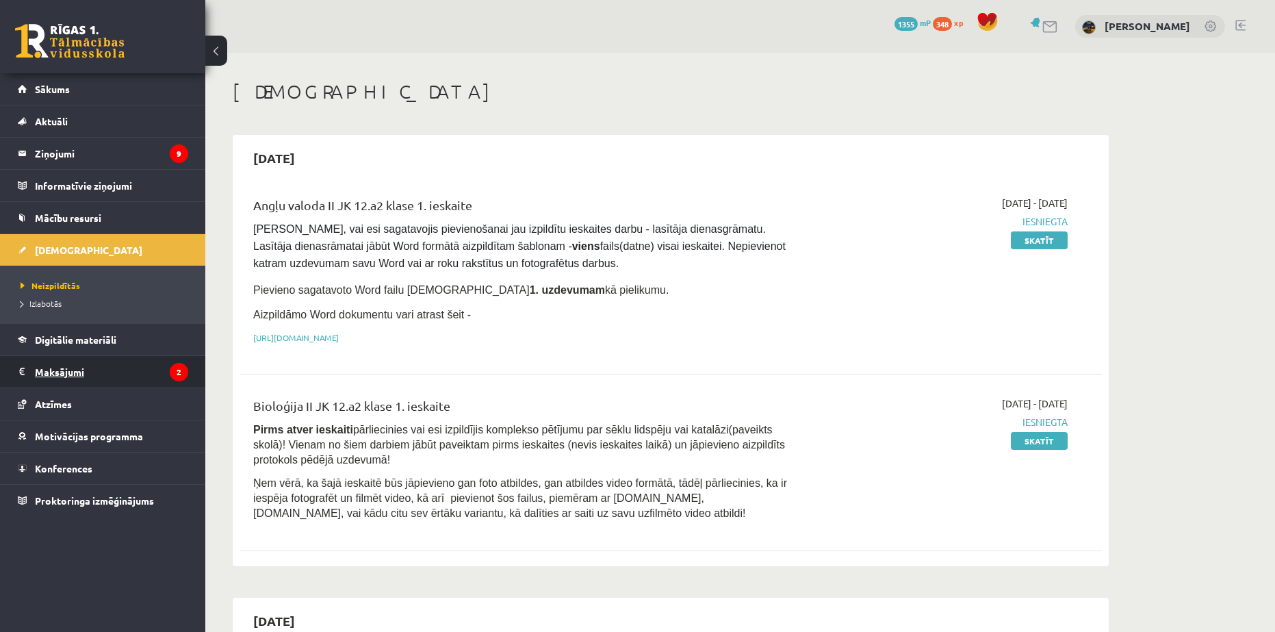
click at [112, 380] on legend "Maksājumi 2" at bounding box center [111, 371] width 153 height 31
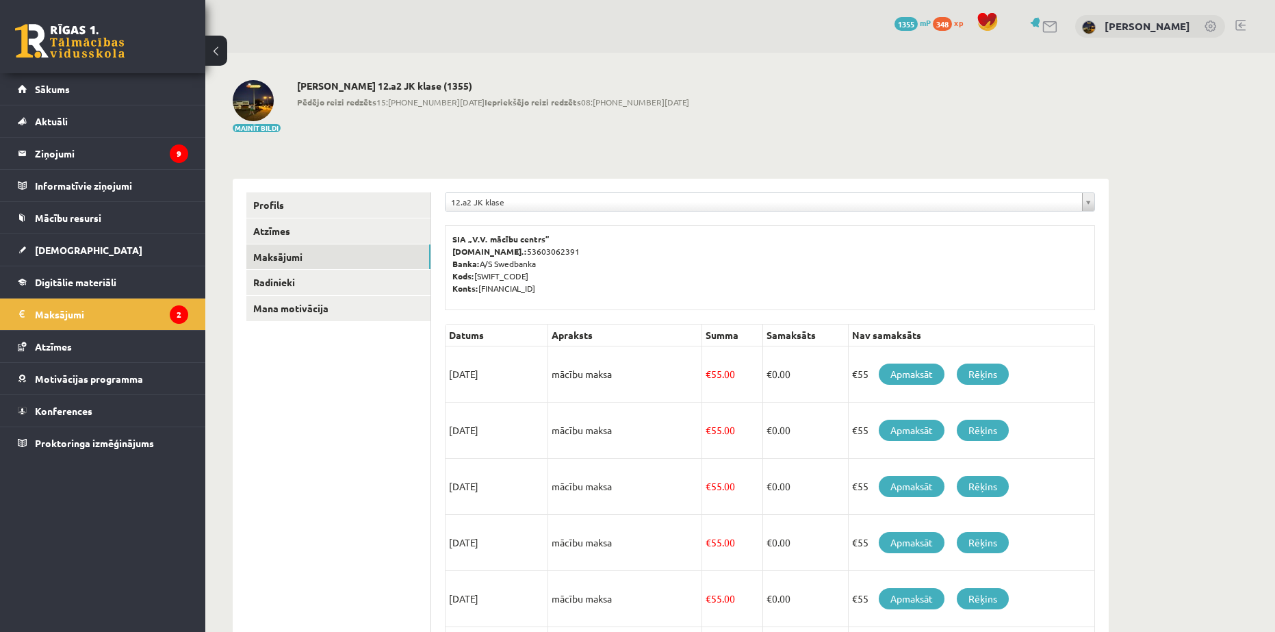
click at [492, 423] on td "[DATE]" at bounding box center [497, 430] width 103 height 56
drag, startPoint x: 452, startPoint y: 484, endPoint x: 479, endPoint y: 483, distance: 27.4
click at [479, 483] on td "[DATE]" at bounding box center [497, 487] width 103 height 56
click at [465, 496] on td "[DATE]" at bounding box center [497, 487] width 103 height 56
click at [459, 490] on td "[DATE]" at bounding box center [497, 487] width 103 height 56
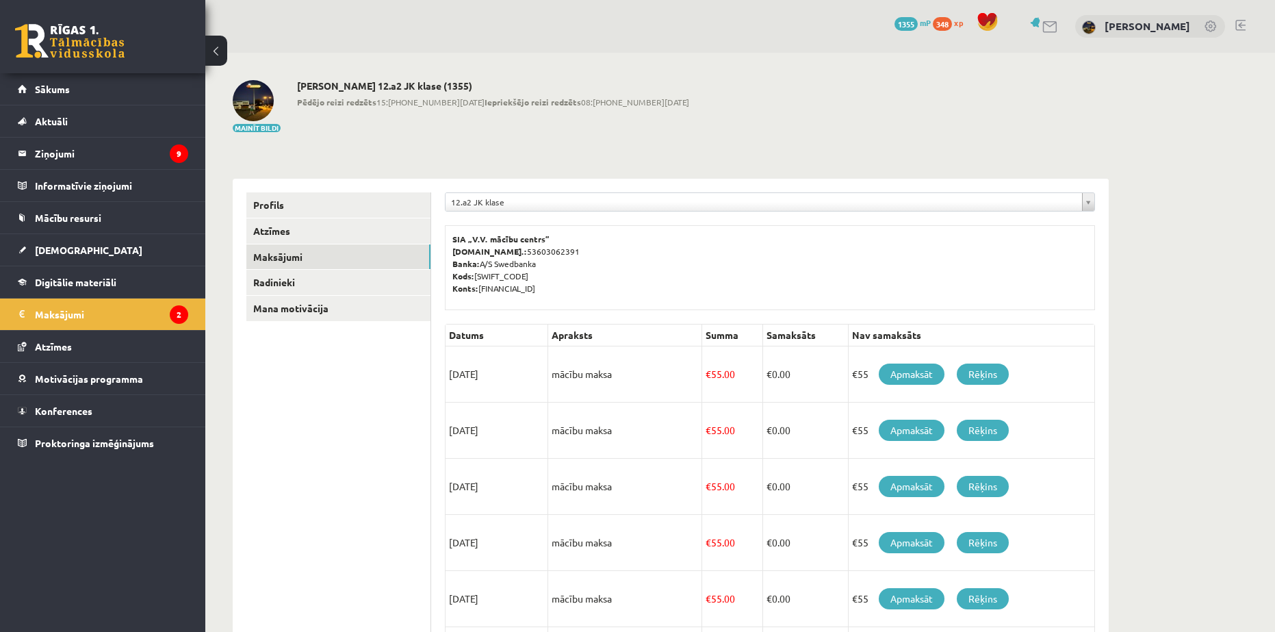
click at [702, 494] on td "€ 55.00" at bounding box center [732, 487] width 61 height 56
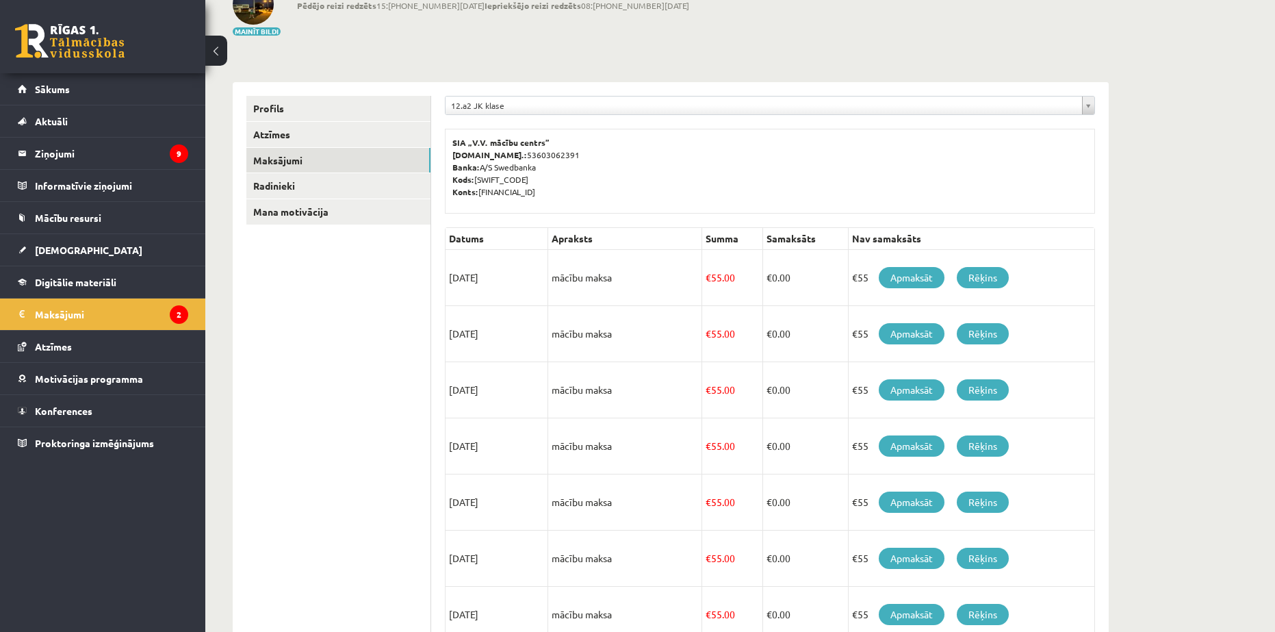
scroll to position [31, 0]
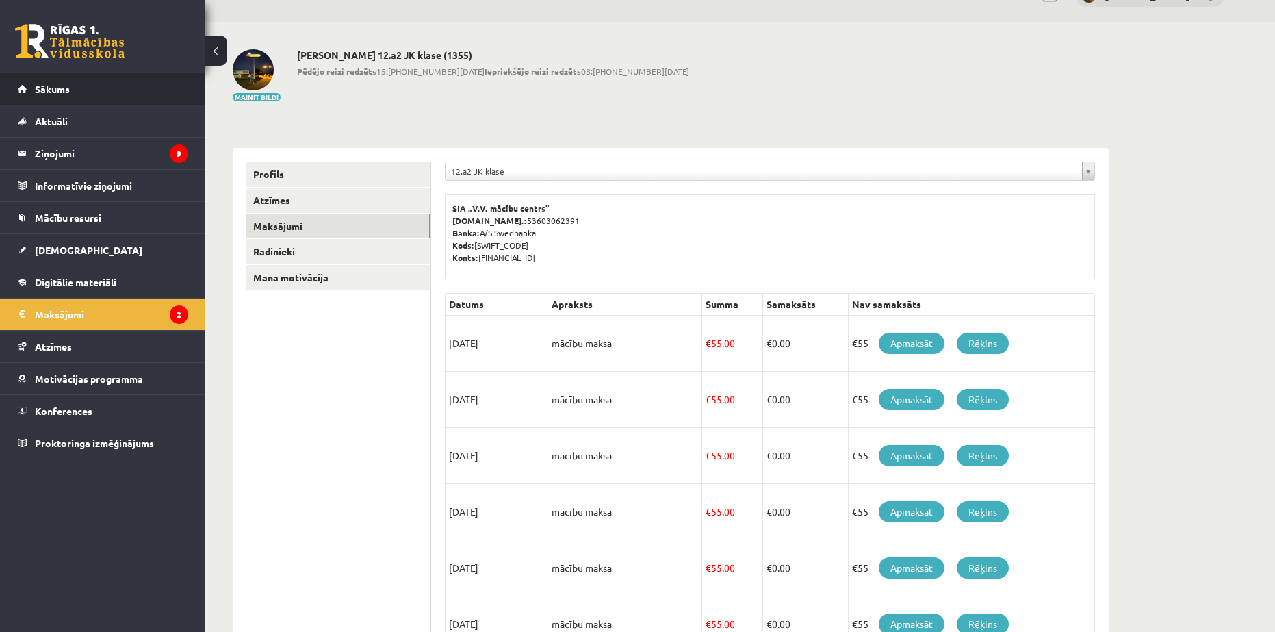
click at [65, 99] on link "Sākums" at bounding box center [103, 88] width 170 height 31
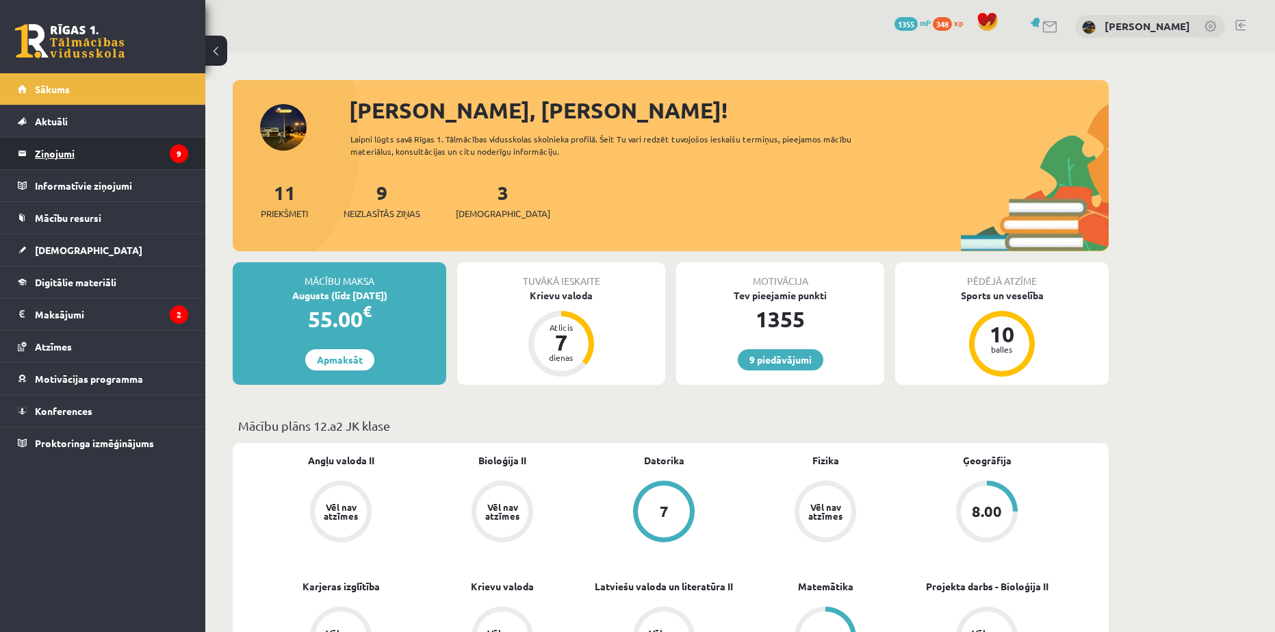
click at [75, 151] on legend "Ziņojumi 9" at bounding box center [111, 153] width 153 height 31
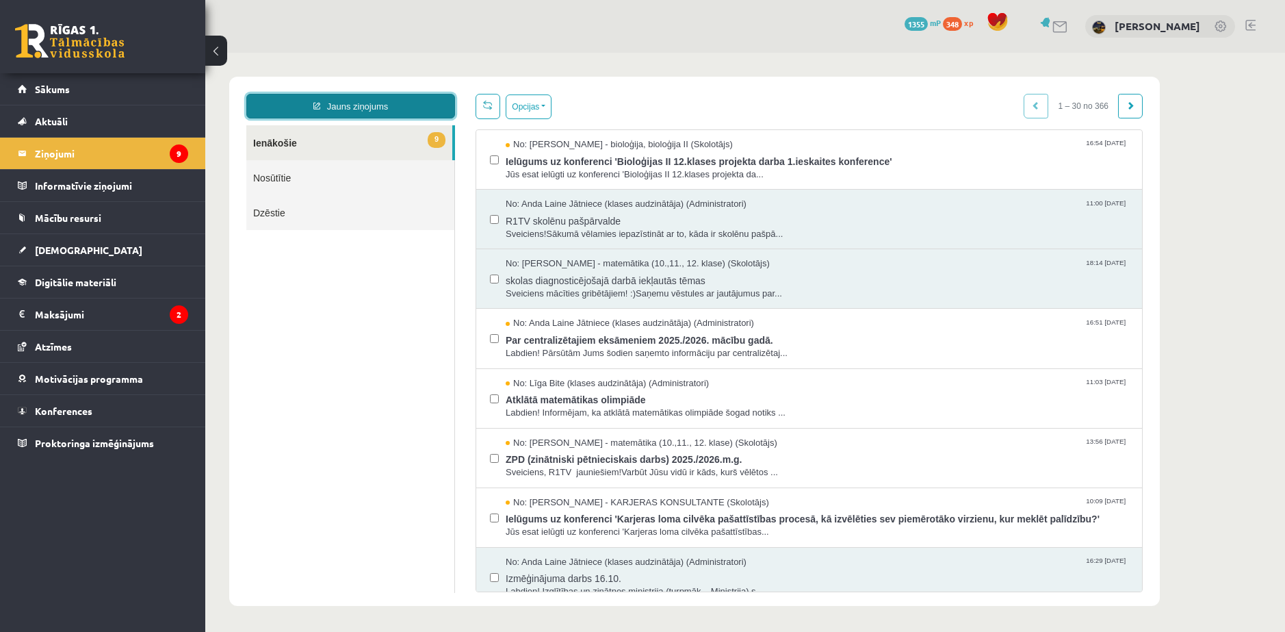
click at [350, 100] on link "Jauns ziņojums" at bounding box center [350, 106] width 209 height 25
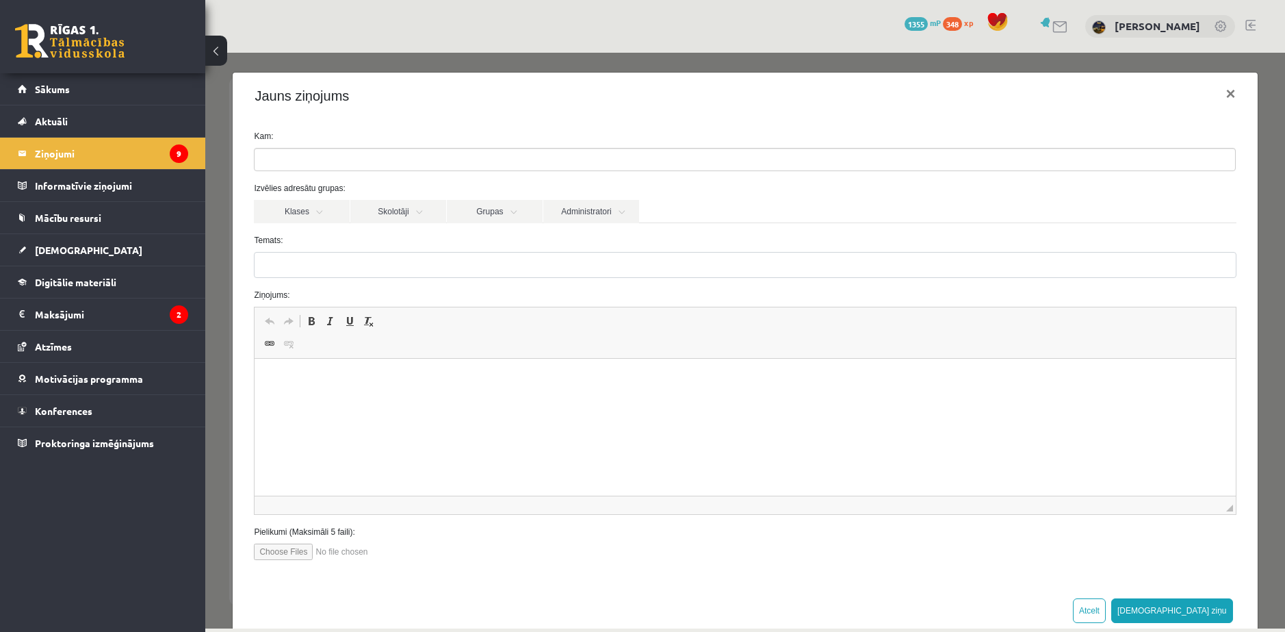
click at [307, 159] on ul at bounding box center [745, 160] width 981 height 22
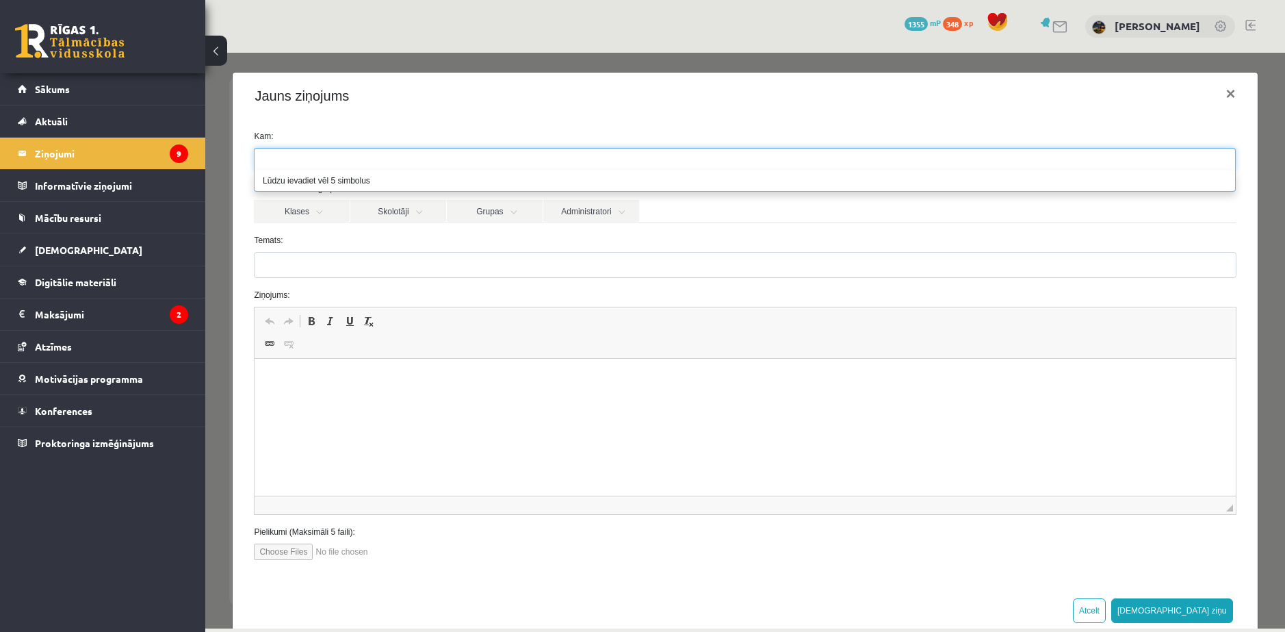
click at [312, 167] on ul at bounding box center [745, 160] width 981 height 22
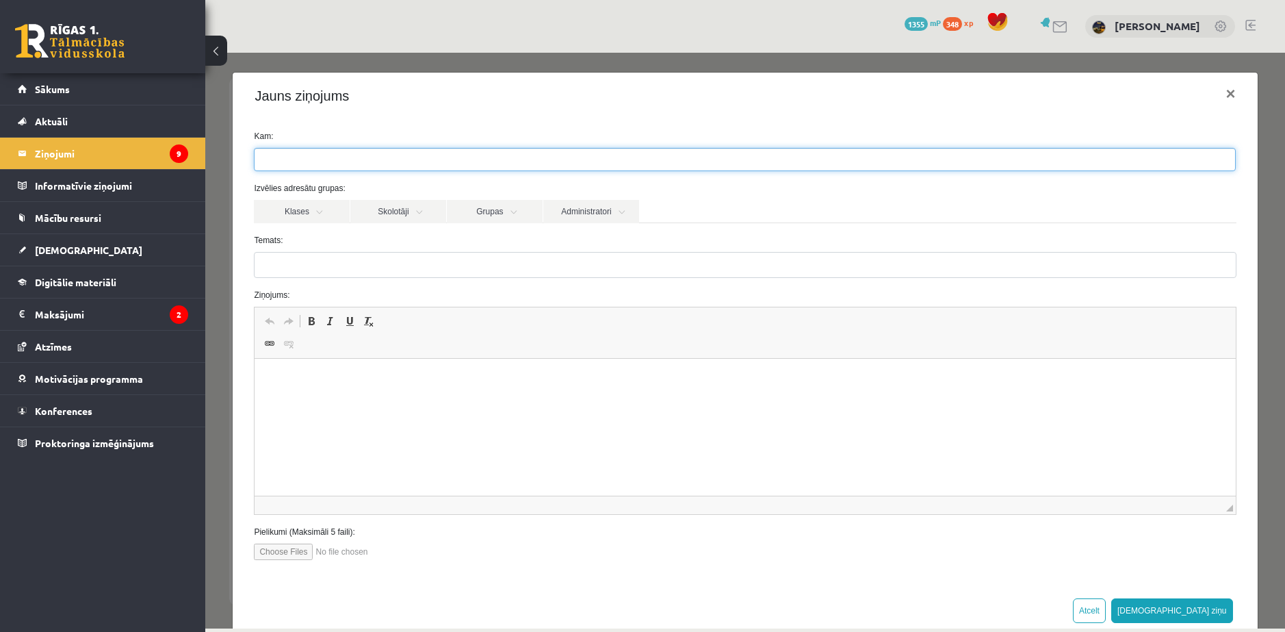
click at [311, 157] on ul at bounding box center [745, 160] width 981 height 22
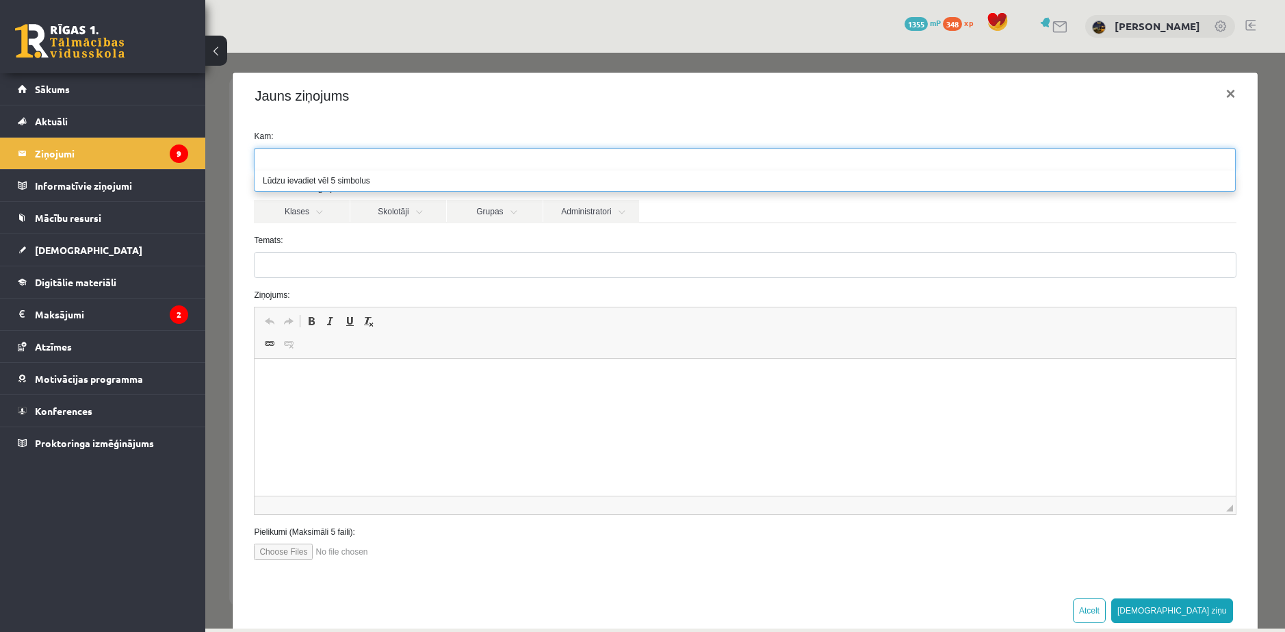
click at [309, 158] on ul at bounding box center [745, 160] width 981 height 22
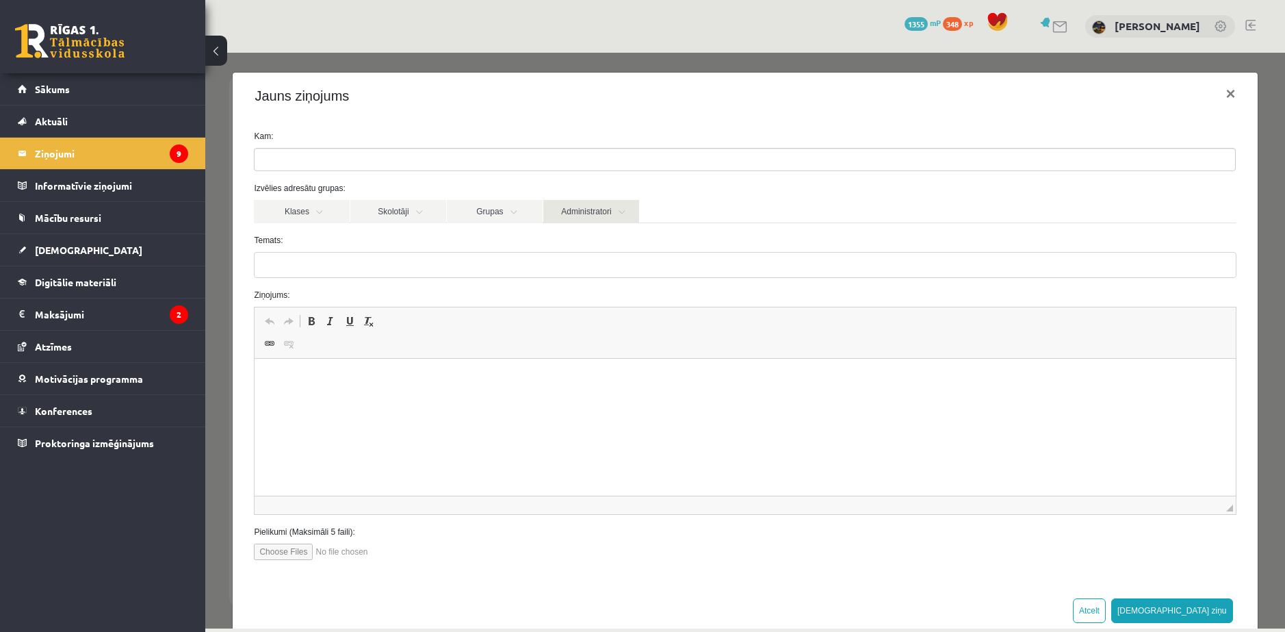
click at [590, 215] on link "Administratori" at bounding box center [591, 211] width 96 height 23
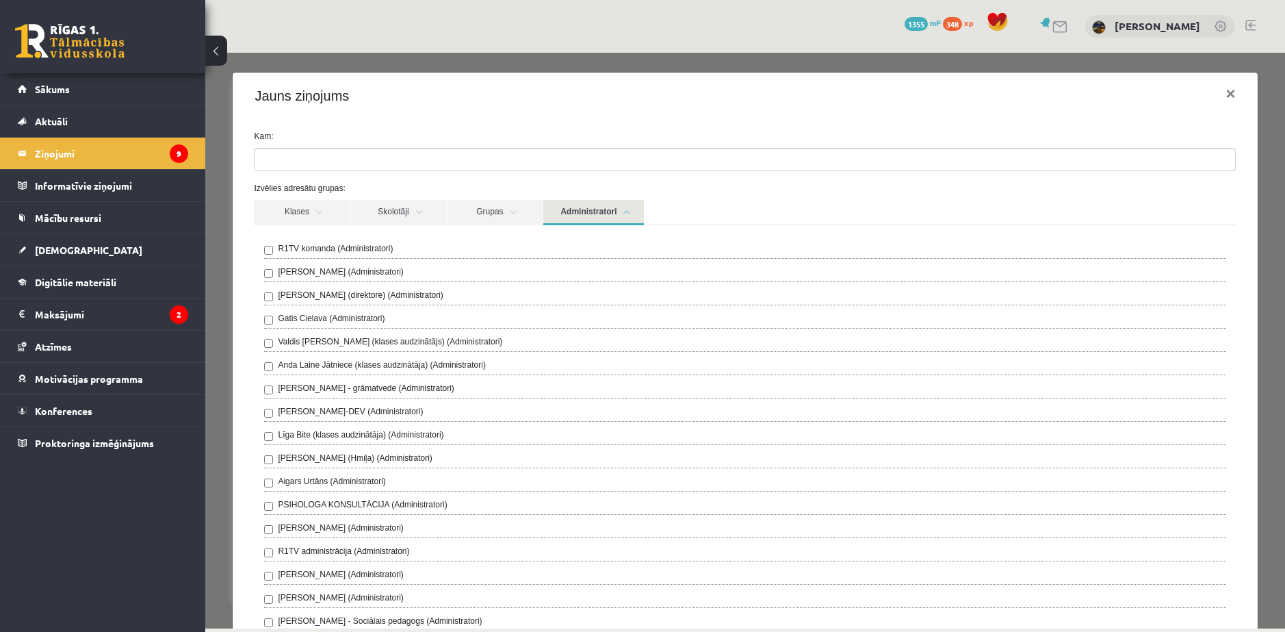
click at [328, 248] on label "R1TV komanda (Administratori)" at bounding box center [335, 248] width 115 height 12
click at [589, 210] on link "Administratori" at bounding box center [593, 212] width 101 height 25
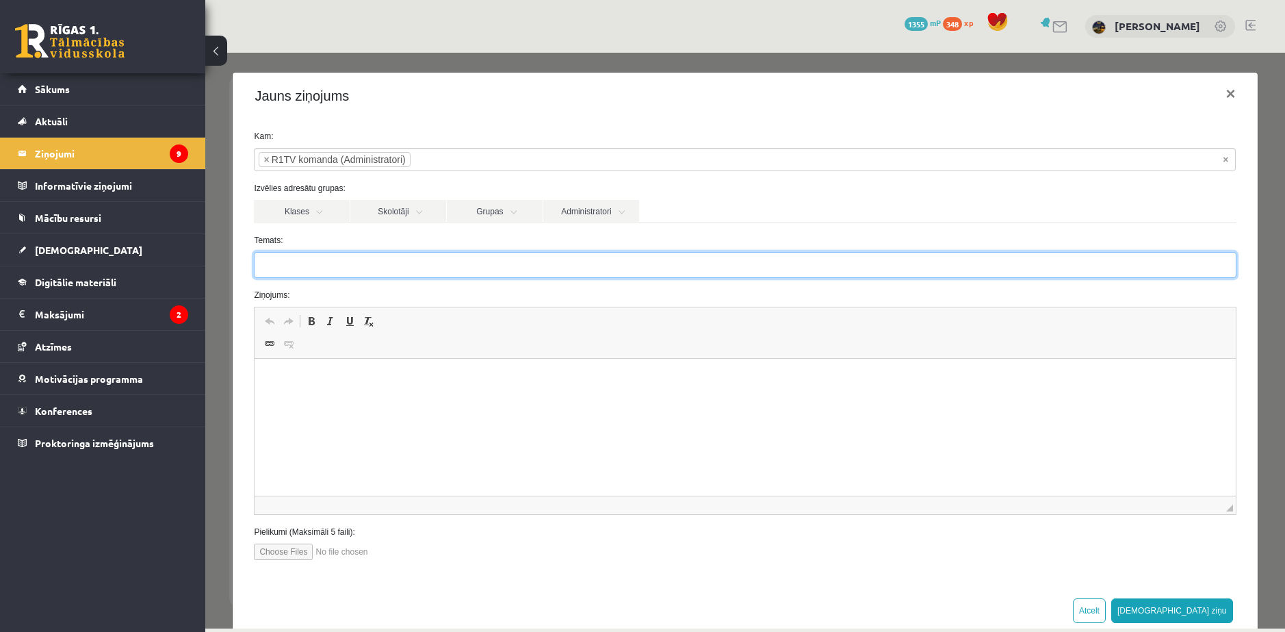
click at [344, 258] on input "Temats:" at bounding box center [745, 265] width 982 height 26
type input "**********"
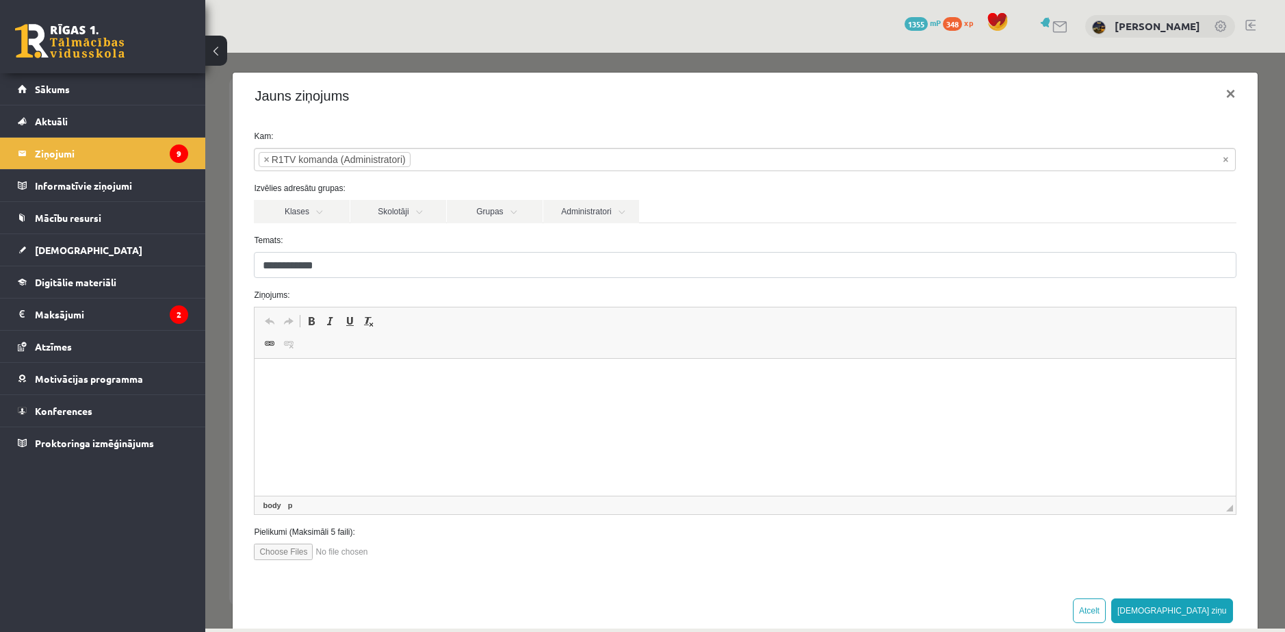
click at [405, 370] on html at bounding box center [745, 380] width 981 height 42
click at [379, 266] on input "**********" at bounding box center [745, 265] width 982 height 26
type input "**********"
click at [322, 387] on html "**********" at bounding box center [745, 380] width 981 height 42
click at [315, 402] on p "*********" at bounding box center [740, 403] width 944 height 14
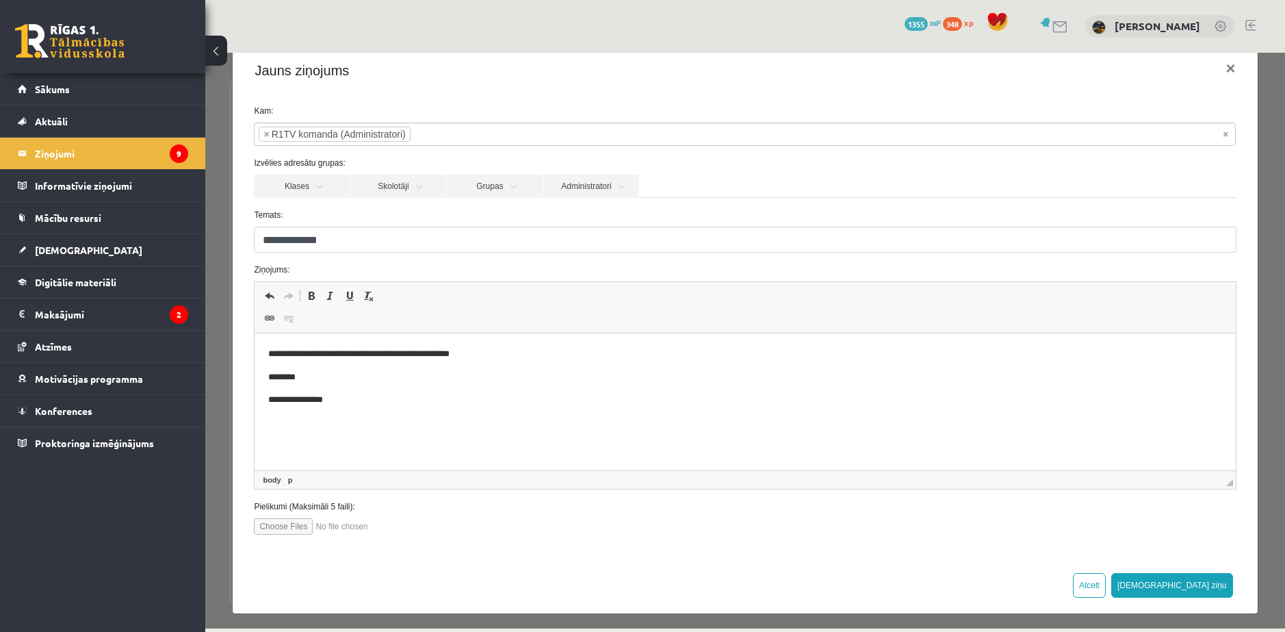
scroll to position [30, 0]
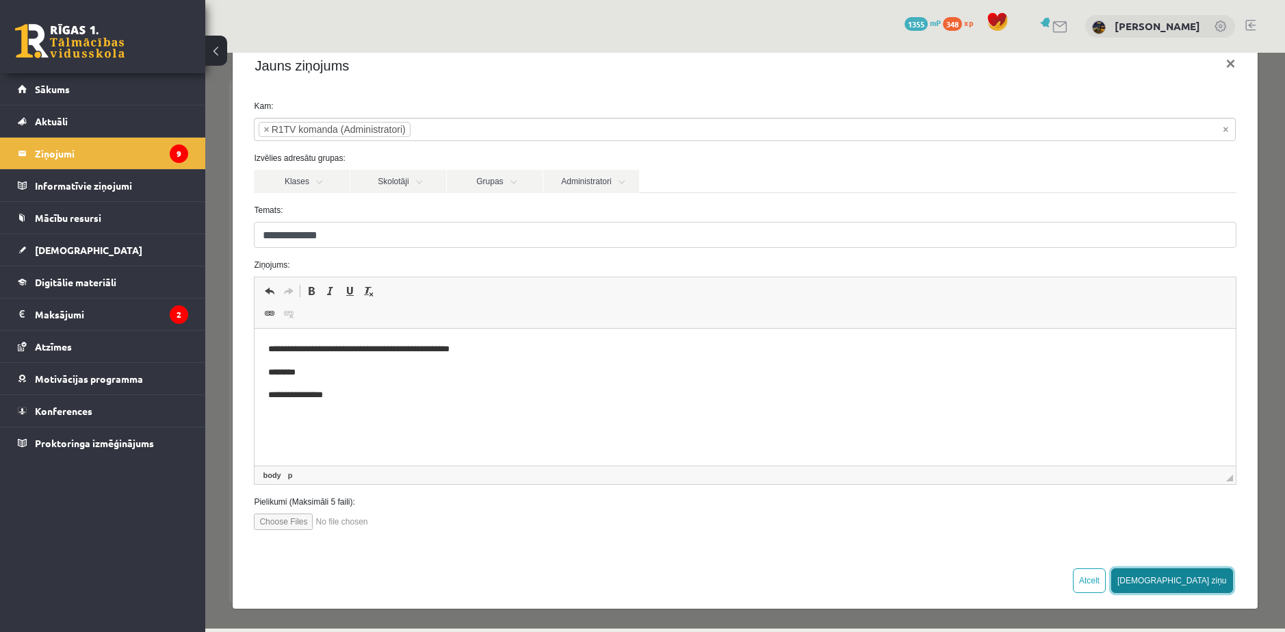
click at [1194, 577] on button "[DEMOGRAPHIC_DATA] ziņu" at bounding box center [1172, 580] width 122 height 25
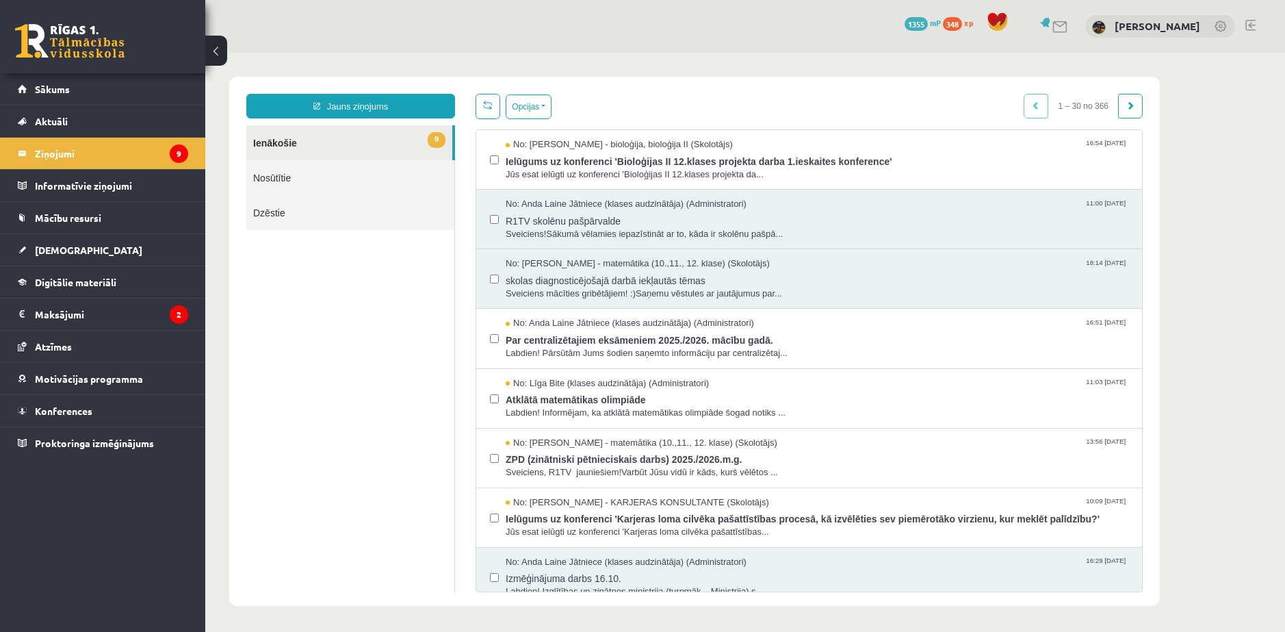
scroll to position [0, 0]
